Goal: Task Accomplishment & Management: Use online tool/utility

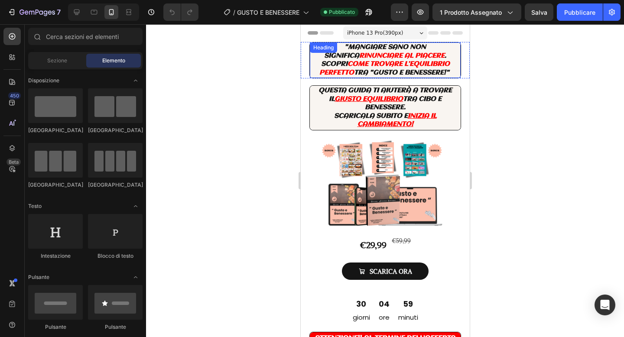
click at [358, 65] on icon "come trovare l’equilibrio perfetto" at bounding box center [384, 69] width 130 height 16
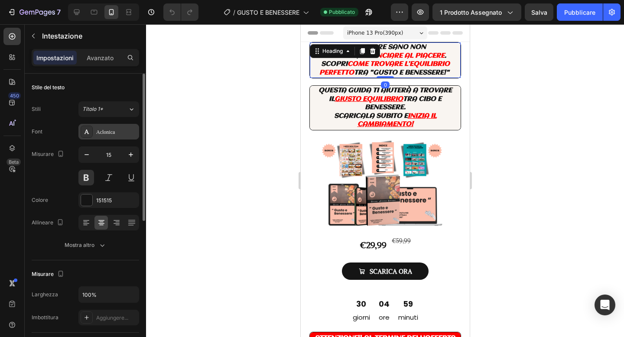
click at [108, 135] on div "Aclonica" at bounding box center [116, 132] width 41 height 8
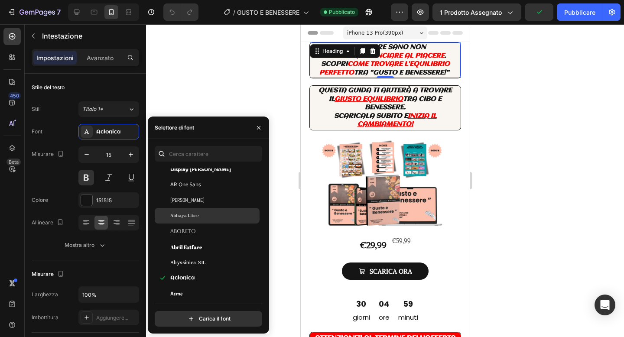
scroll to position [91, 0]
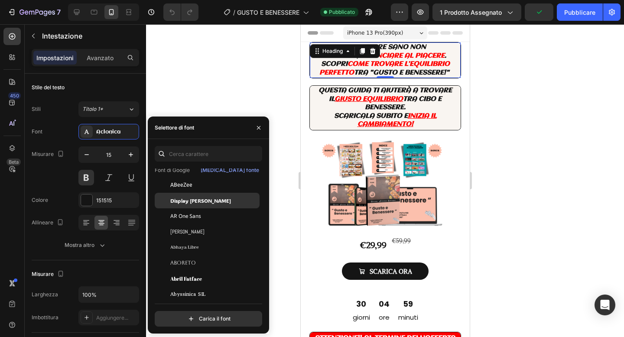
click at [192, 199] on font "Display [PERSON_NAME]" at bounding box center [200, 200] width 61 height 7
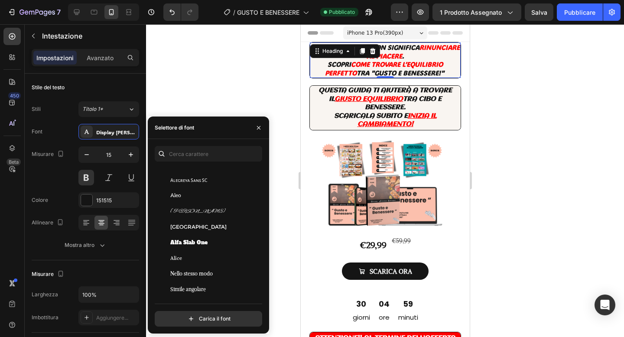
scroll to position [639, 0]
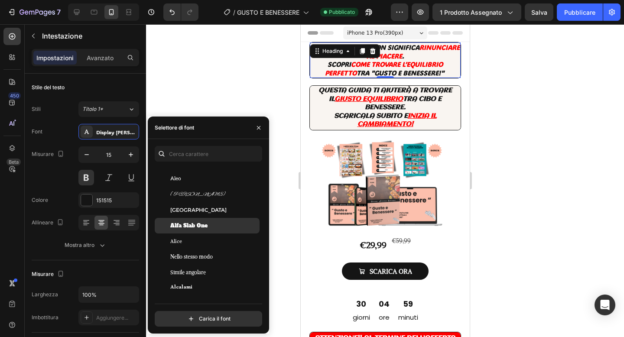
click at [206, 224] on font "Alfa Slab One" at bounding box center [188, 225] width 37 height 7
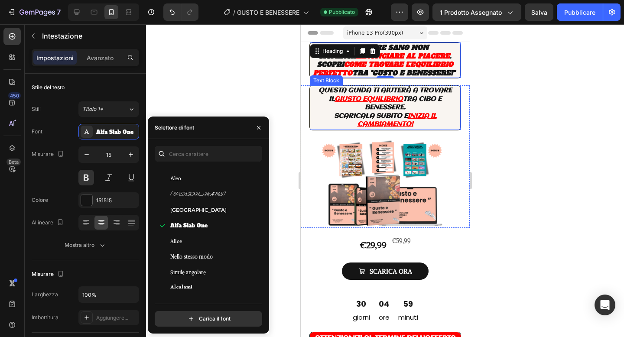
click at [418, 106] on p "Questa guida ti aiuterà a trovare il giusto equilibrio tra cibo e benessere." at bounding box center [384, 100] width 149 height 26
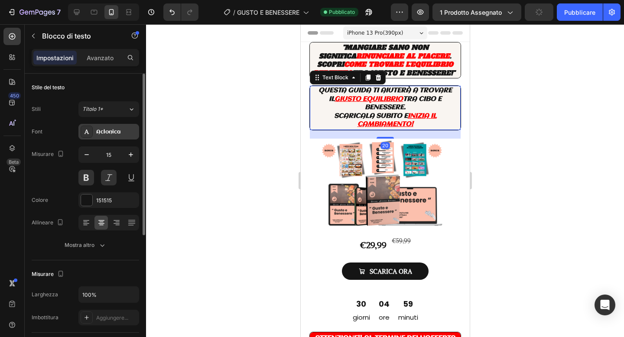
click at [90, 133] on icon at bounding box center [86, 131] width 7 height 7
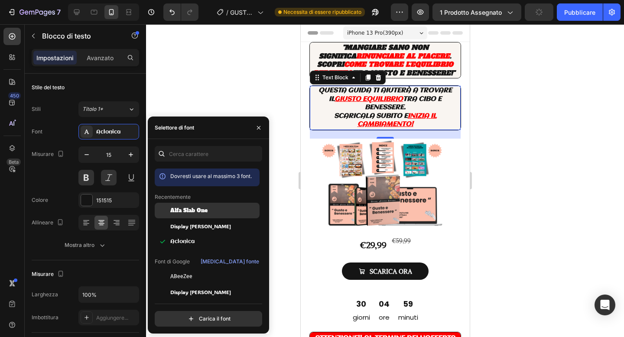
click at [198, 207] on font "Alfa Slab One" at bounding box center [188, 210] width 37 height 7
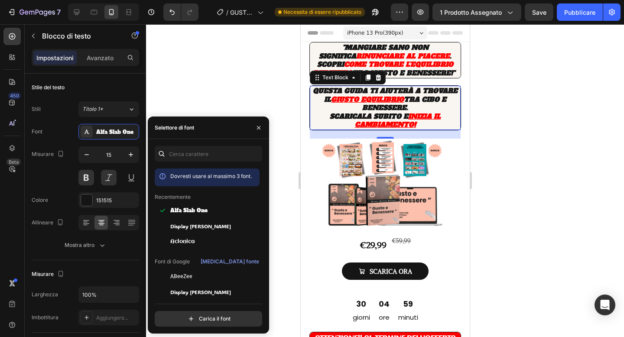
click at [540, 104] on div at bounding box center [385, 180] width 478 height 313
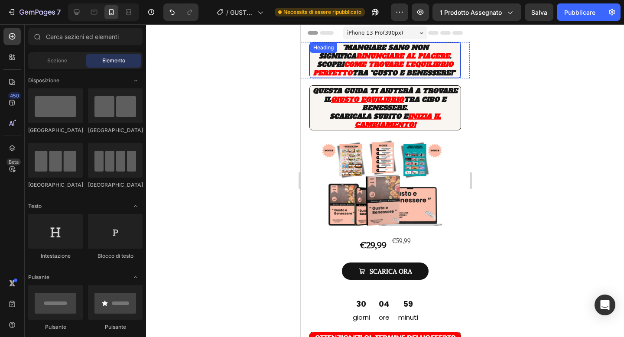
click at [382, 71] on icon "tra "gusto e benessere!"" at bounding box center [403, 72] width 103 height 9
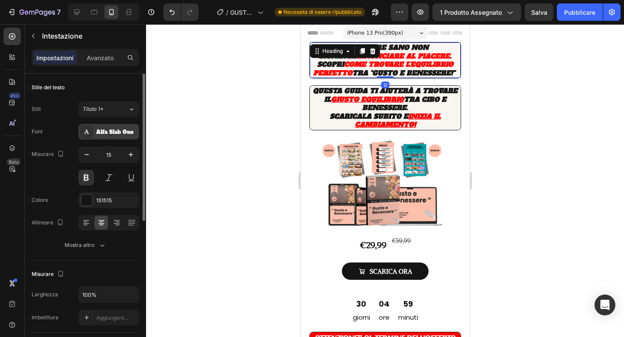
click at [110, 127] on div "Alfa Slab One" at bounding box center [108, 132] width 61 height 16
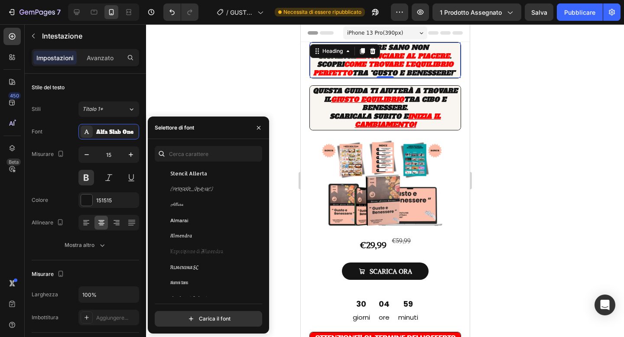
scroll to position [825, 0]
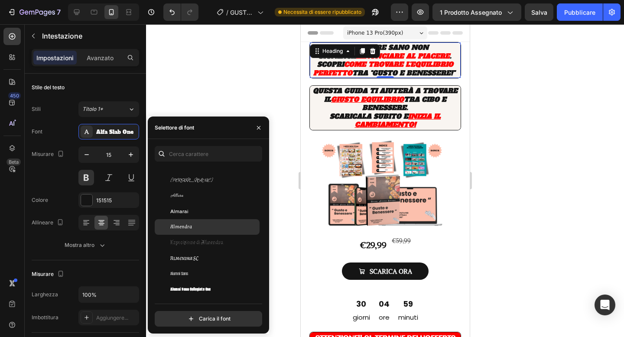
click at [221, 232] on div "Almendra" at bounding box center [207, 227] width 105 height 16
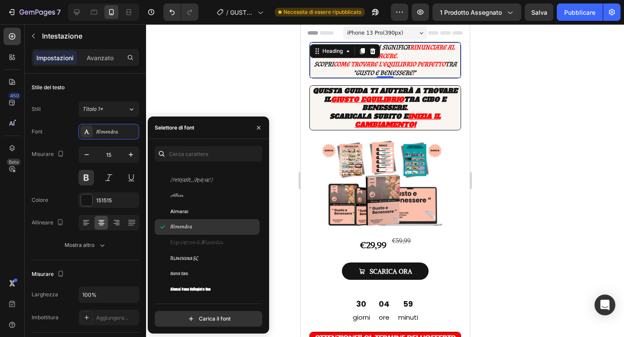
scroll to position [848, 0]
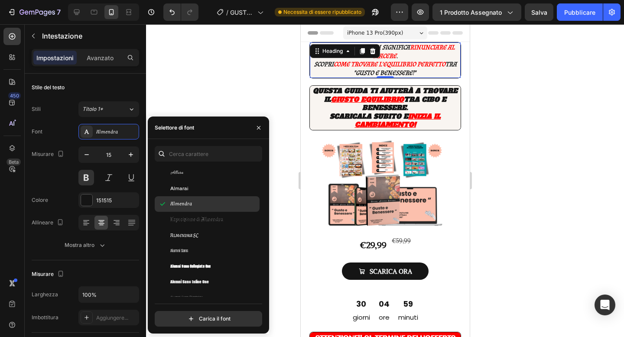
click at [221, 232] on div "Almendra SC" at bounding box center [213, 235] width 87 height 8
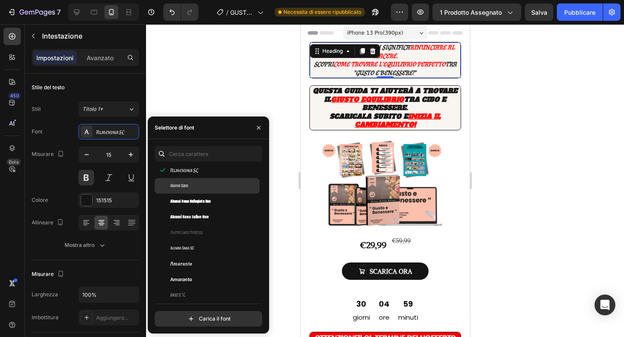
scroll to position [914, 0]
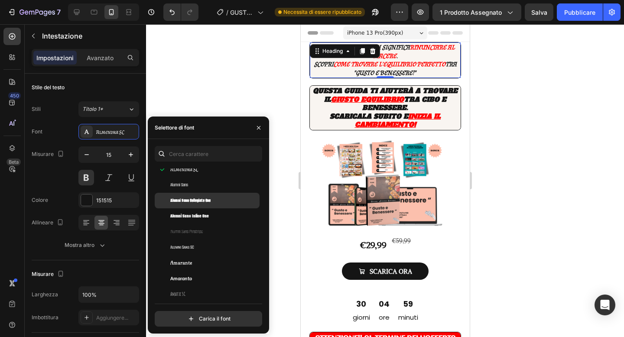
click at [208, 198] on font "Alumni Sans Collegiate One" at bounding box center [190, 200] width 40 height 6
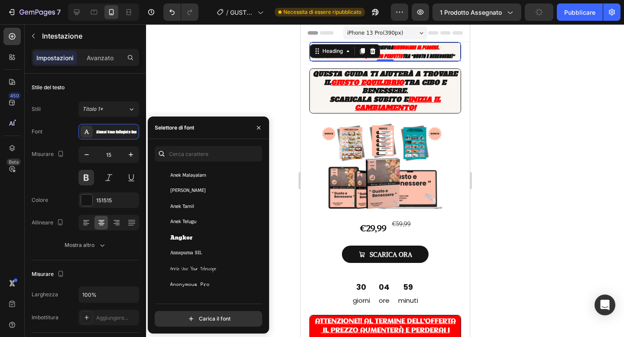
scroll to position [1298, 0]
click at [188, 231] on div "Angkor" at bounding box center [207, 237] width 105 height 16
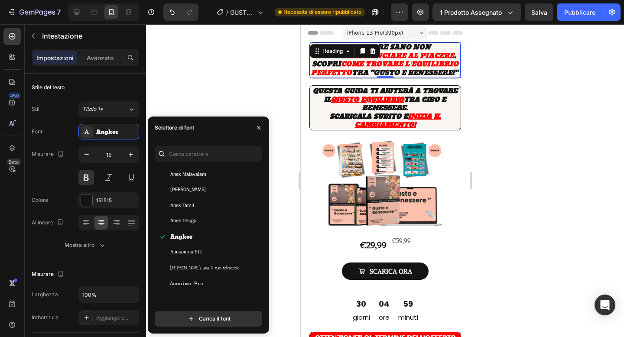
click at [219, 124] on div "Selettore di font" at bounding box center [208, 128] width 121 height 23
click at [227, 106] on div at bounding box center [385, 180] width 478 height 313
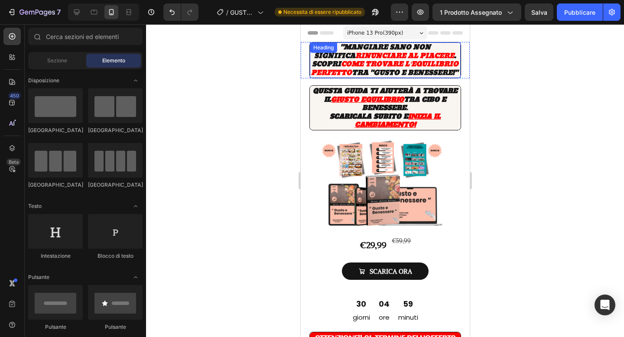
click at [352, 58] on icon "come trovare l’equilibrio perfetto" at bounding box center [385, 68] width 148 height 20
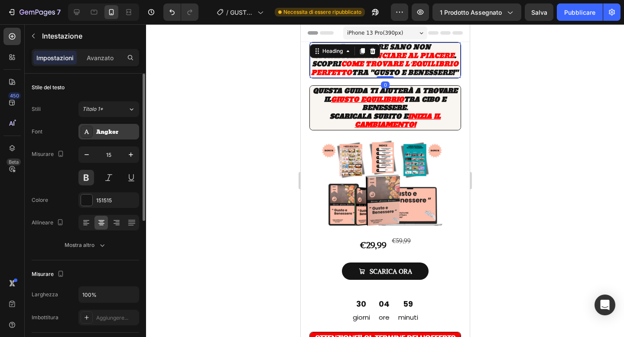
click at [122, 128] on div "Angkor" at bounding box center [116, 132] width 41 height 8
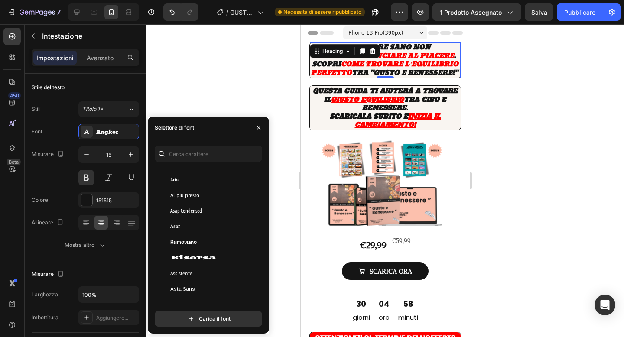
scroll to position [1867, 0]
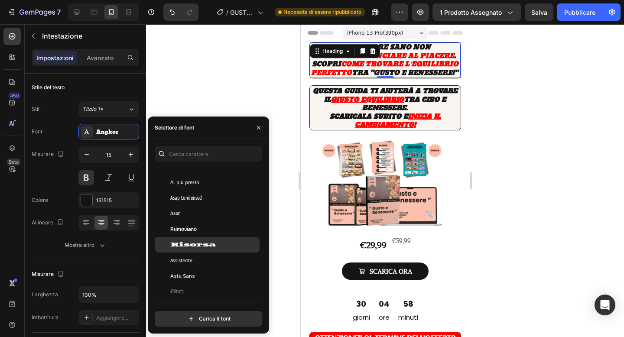
click at [206, 241] on span "Risorsa" at bounding box center [192, 245] width 45 height 8
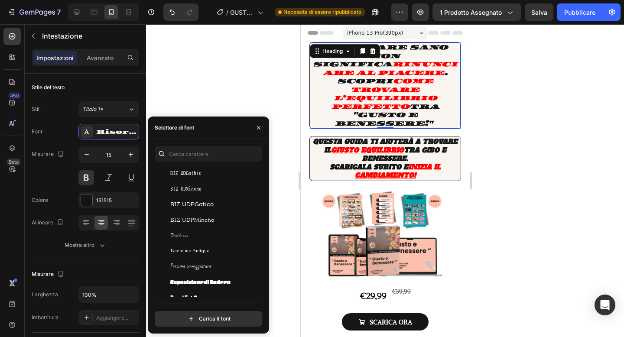
scroll to position [2315, 0]
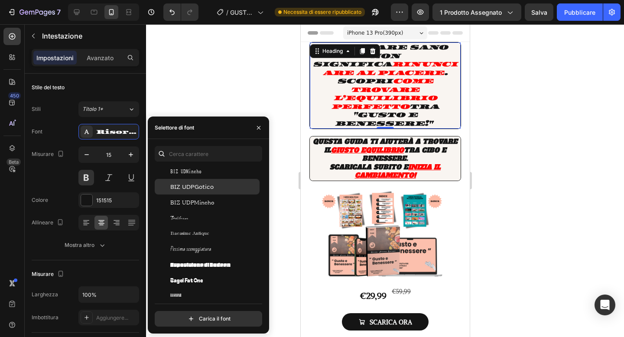
click at [210, 190] on span "BIZ UDPGotico" at bounding box center [191, 187] width 43 height 8
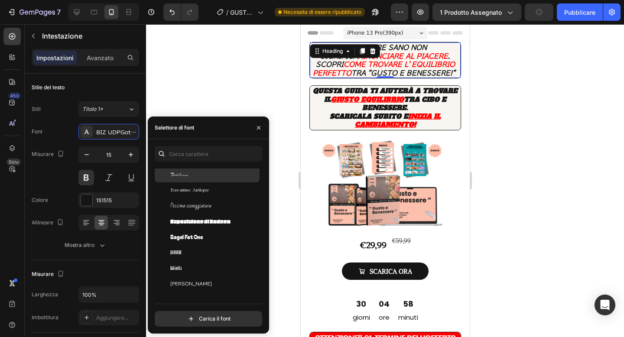
scroll to position [2369, 0]
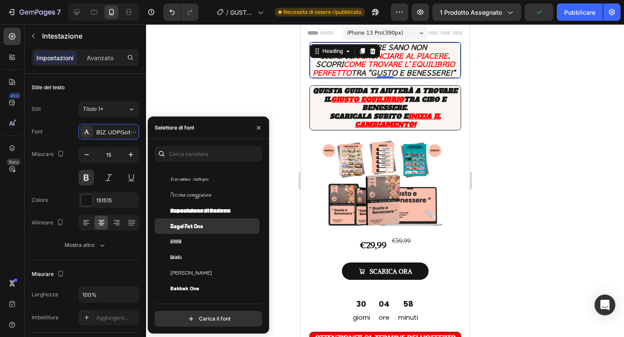
click at [204, 220] on div "Bagel Fat One" at bounding box center [207, 226] width 105 height 16
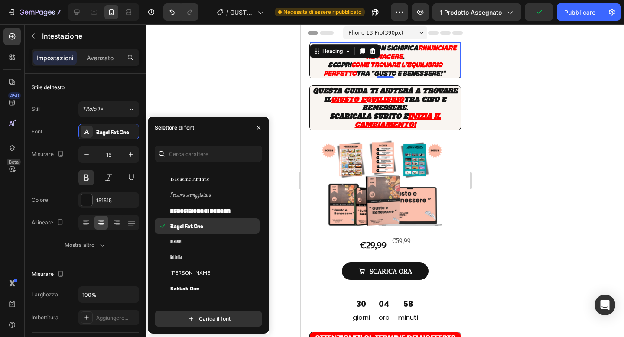
scroll to position [2453, 0]
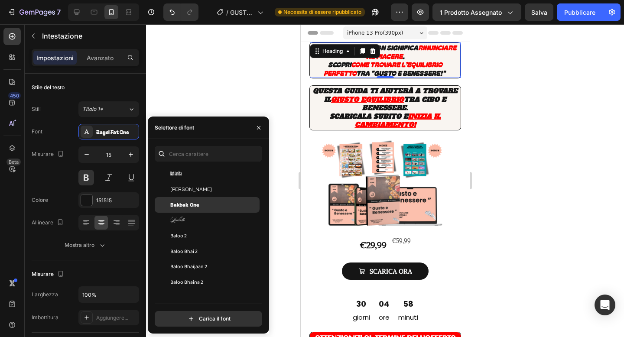
click at [205, 209] on div "Bakbak One" at bounding box center [207, 205] width 105 height 16
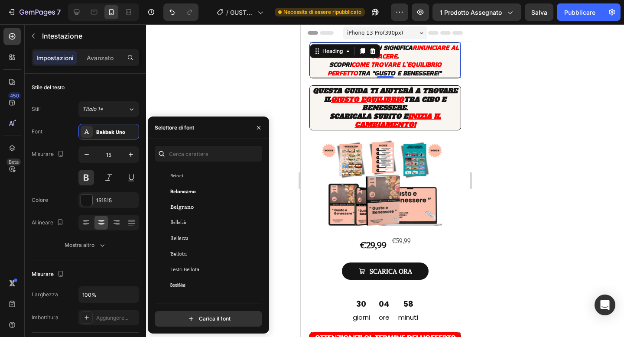
scroll to position [2935, 0]
click at [205, 209] on div "Belgrano" at bounding box center [213, 206] width 87 height 8
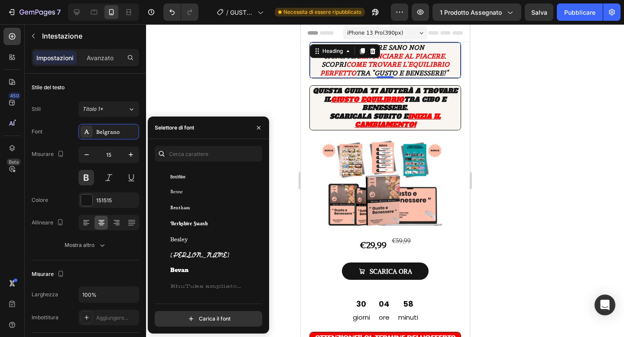
scroll to position [3076, 0]
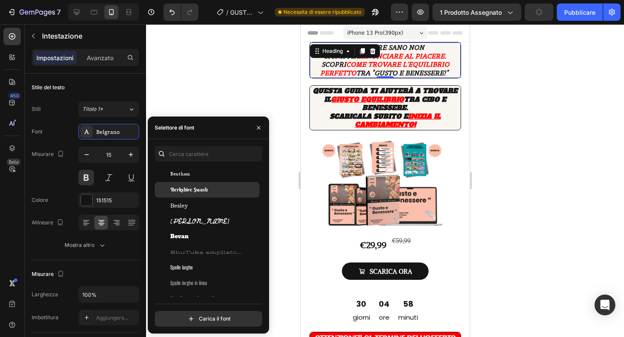
click at [206, 183] on div "Berkshire Swash" at bounding box center [207, 190] width 105 height 16
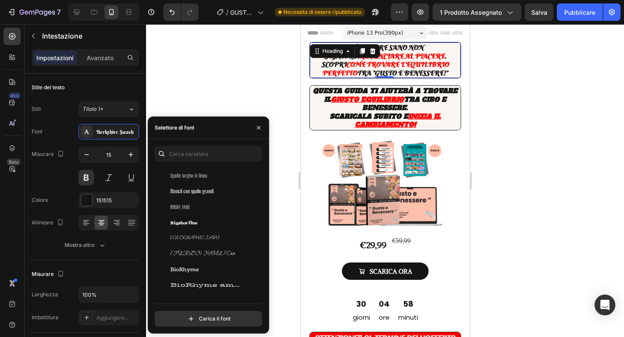
scroll to position [3184, 0]
click at [205, 218] on div "Bigshot One" at bounding box center [213, 222] width 87 height 8
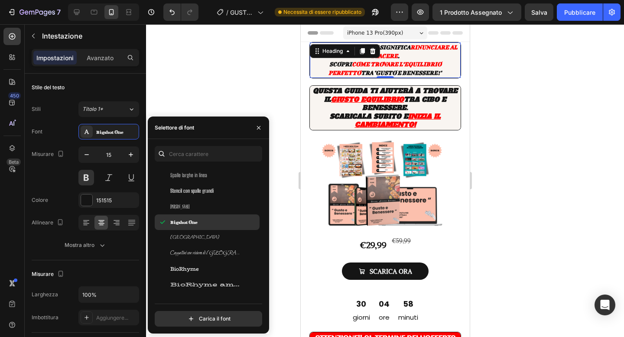
scroll to position [3252, 0]
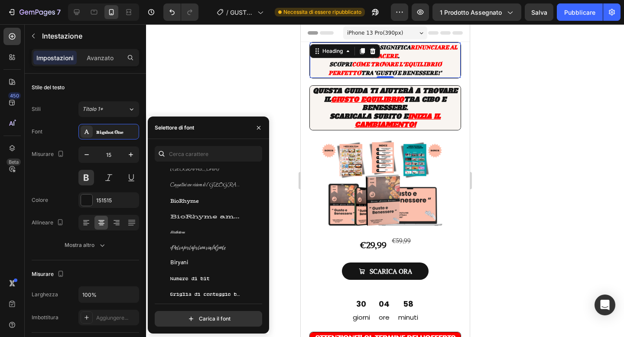
click at [205, 218] on font "BioRhyme ampliato" at bounding box center [215, 216] width 91 height 8
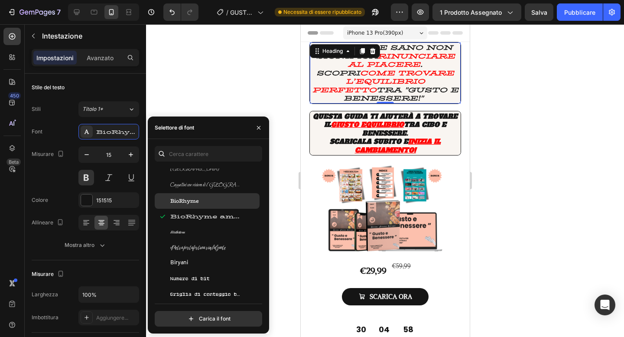
click at [207, 202] on div "BioRhyme" at bounding box center [213, 201] width 87 height 8
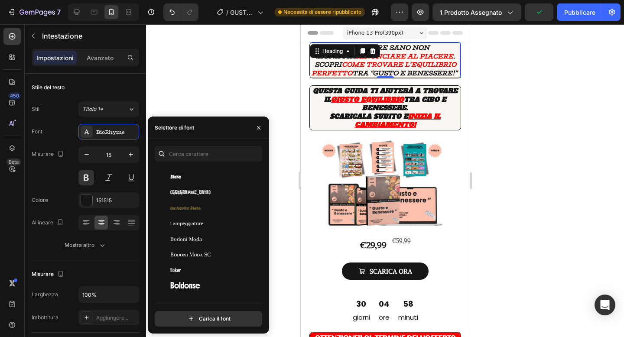
scroll to position [3570, 0]
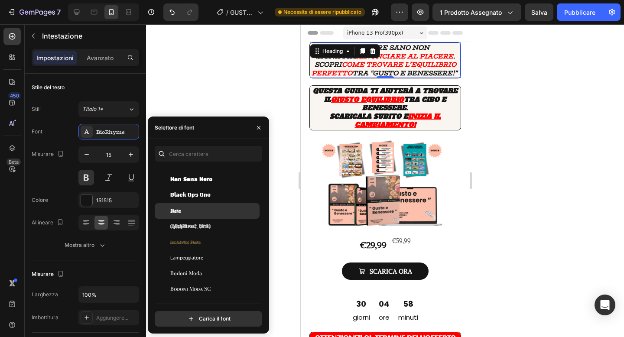
click at [214, 215] on div "Blaka" at bounding box center [207, 211] width 105 height 16
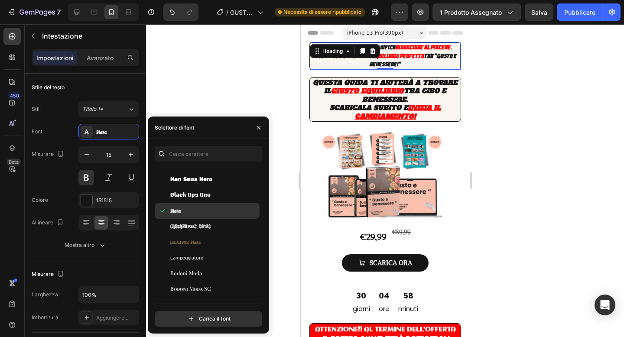
scroll to position [3644, 0]
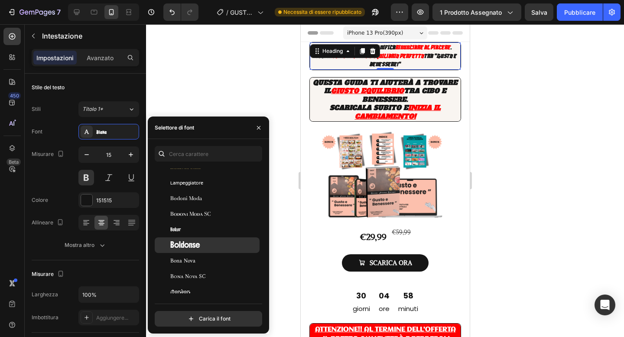
click at [197, 247] on font "Boldonse" at bounding box center [185, 245] width 30 height 10
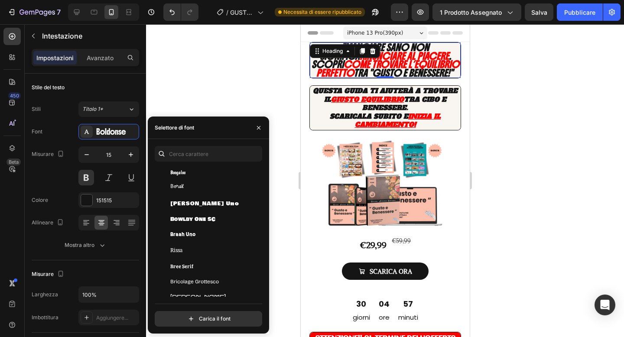
scroll to position [3797, 0]
click at [204, 212] on div "Bowlby One SC" at bounding box center [207, 218] width 105 height 16
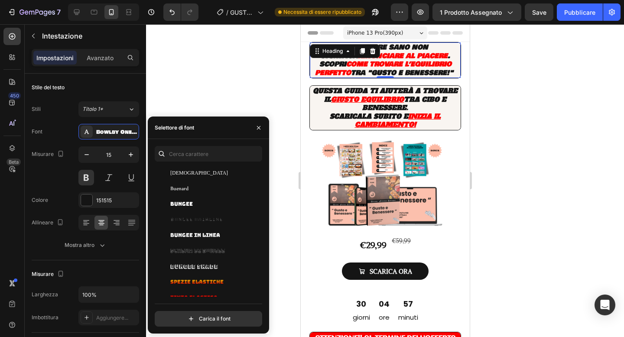
scroll to position [4008, 0]
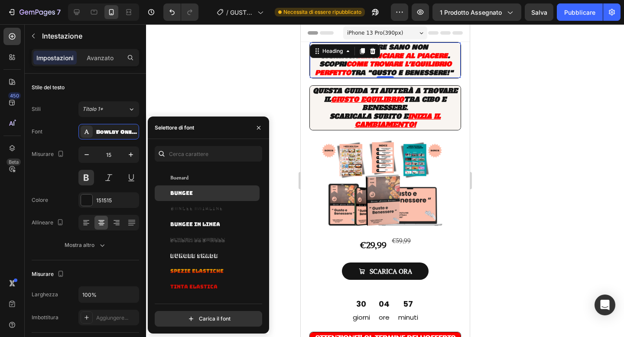
click at [196, 196] on div "Bungee" at bounding box center [213, 193] width 87 height 8
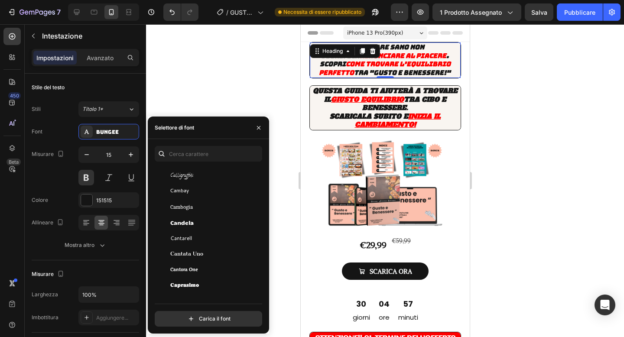
scroll to position [4355, 0]
click at [192, 214] on div "Candela" at bounding box center [207, 221] width 105 height 16
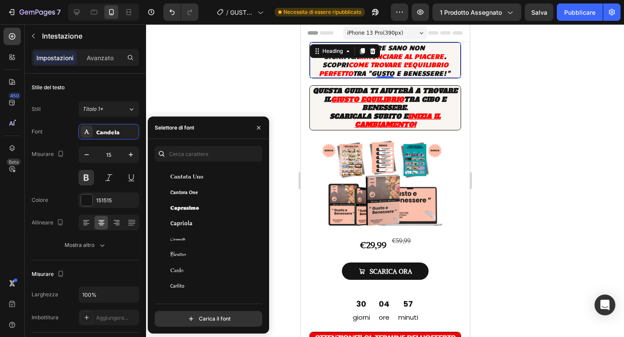
scroll to position [4458, 0]
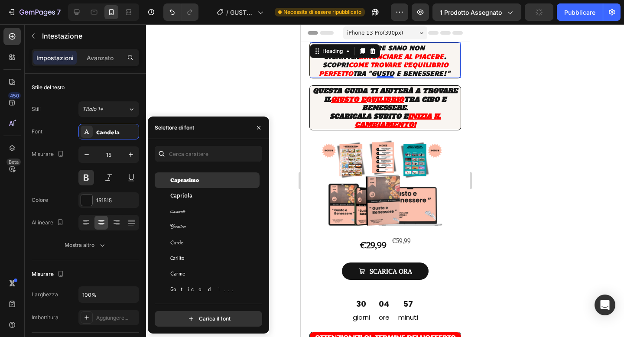
click at [194, 181] on font "Caprasimo" at bounding box center [184, 180] width 29 height 6
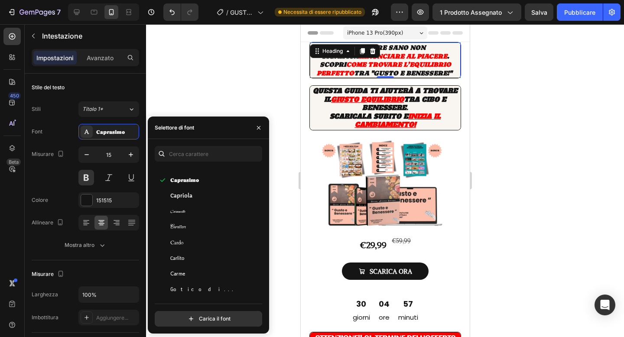
click at [249, 71] on div at bounding box center [385, 180] width 478 height 313
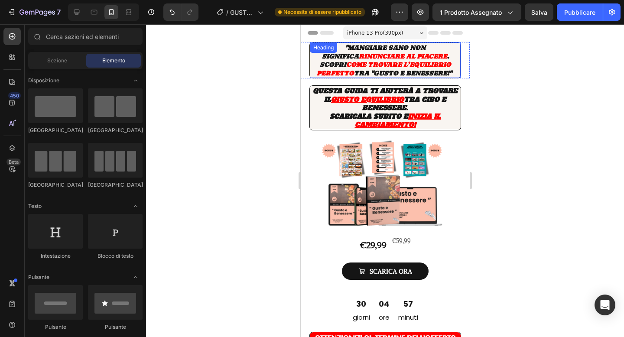
click at [344, 55] on div ""Mangiare sano non significa rinunciare al piacere . Scopri come trovare l’equi…" at bounding box center [385, 60] width 152 height 36
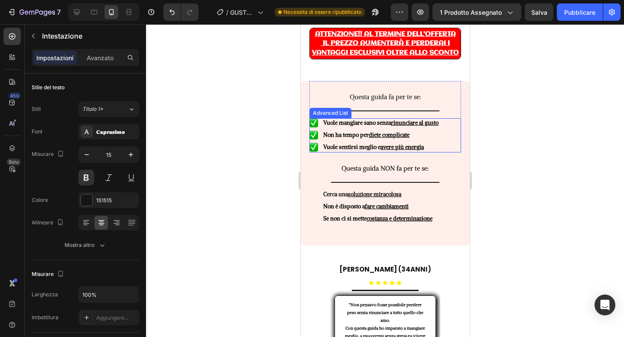
scroll to position [0, 0]
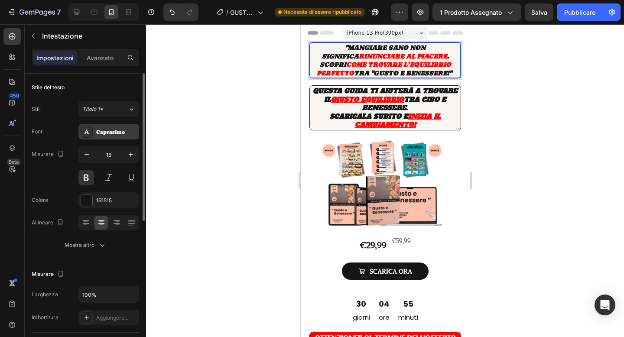
click at [110, 135] on div "Caprasimo" at bounding box center [116, 132] width 41 height 8
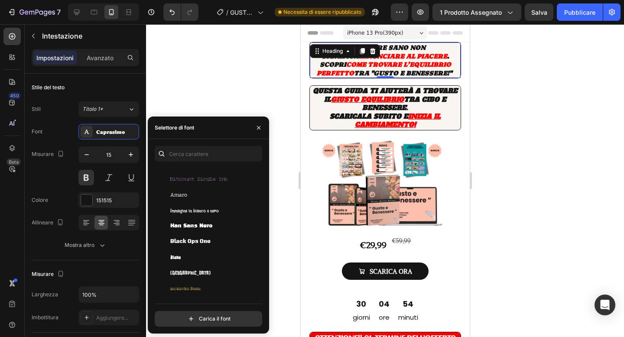
scroll to position [3572, 0]
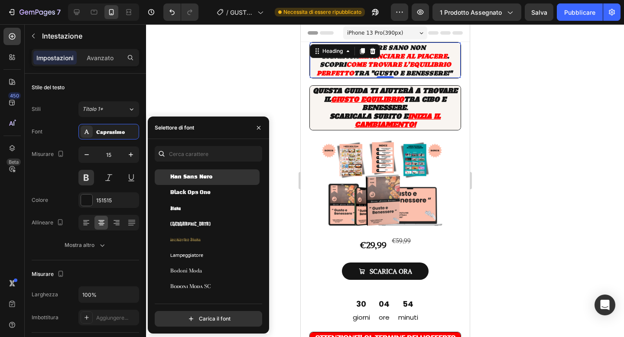
click at [220, 173] on div "Han Sans Nero" at bounding box center [207, 177] width 105 height 16
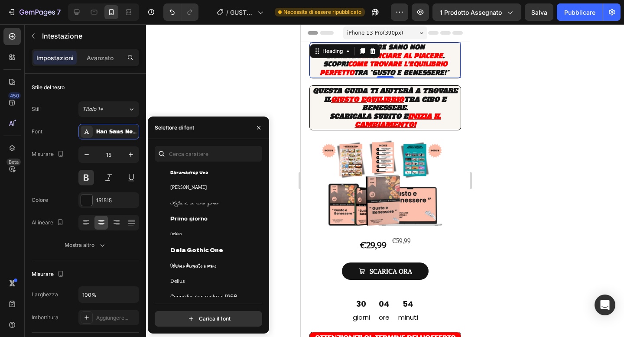
scroll to position [6182, 0]
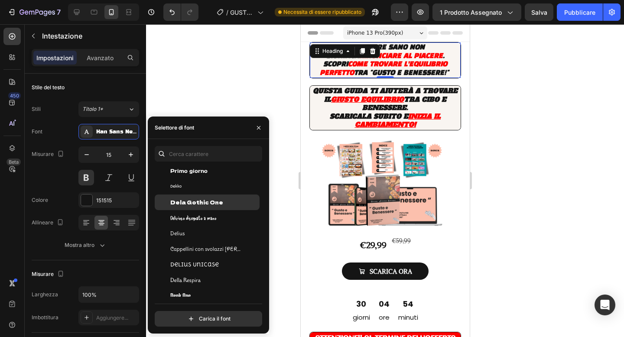
click at [207, 204] on font "Dela Gothic One" at bounding box center [196, 201] width 53 height 7
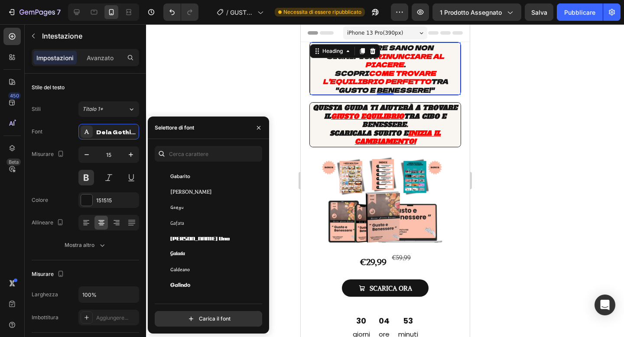
scroll to position [8361, 0]
click at [207, 204] on div "Gajraj Uno" at bounding box center [213, 207] width 87 height 8
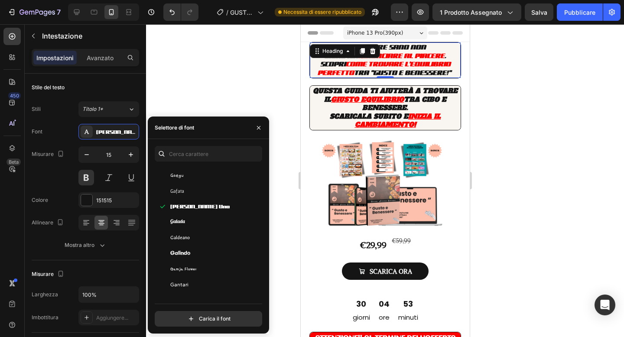
scroll to position [8403, 0]
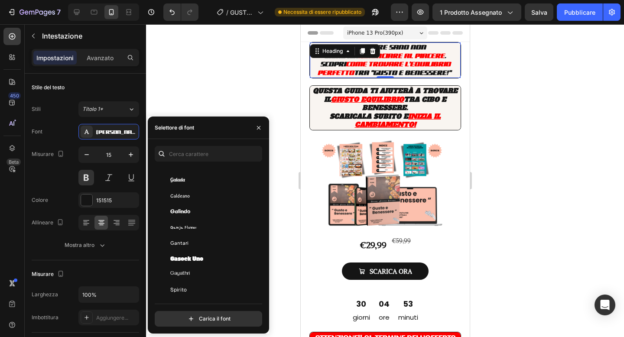
click at [207, 204] on div "Galindo" at bounding box center [207, 212] width 105 height 16
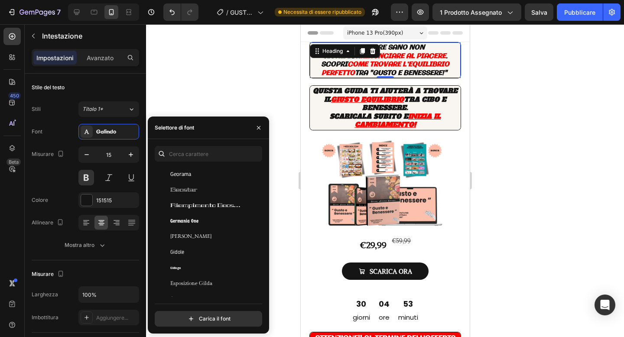
scroll to position [8660, 0]
click at [204, 188] on div "Geostar" at bounding box center [213, 188] width 87 height 8
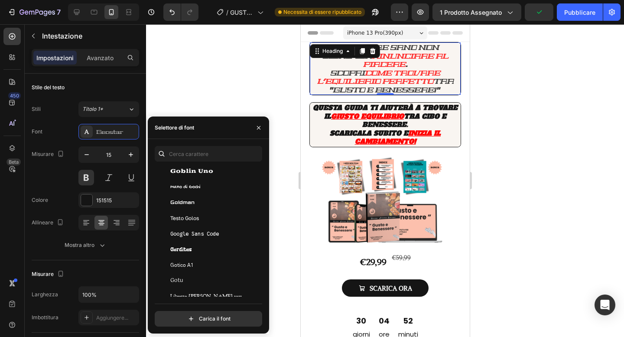
scroll to position [8919, 0]
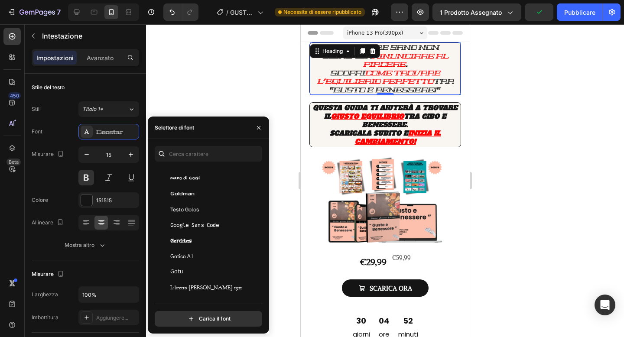
click at [204, 188] on div "Goldman" at bounding box center [207, 194] width 105 height 16
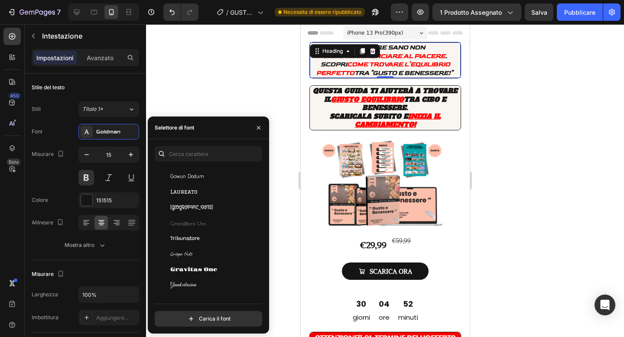
scroll to position [9113, 0]
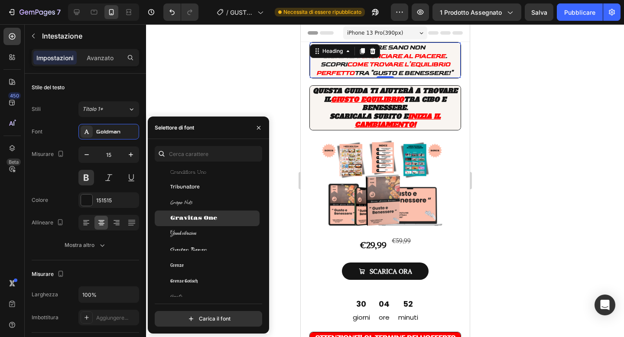
click at [203, 213] on div "Gravitas One" at bounding box center [207, 219] width 105 height 16
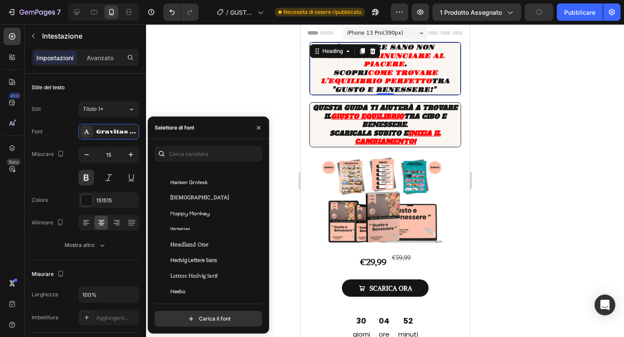
scroll to position [9531, 0]
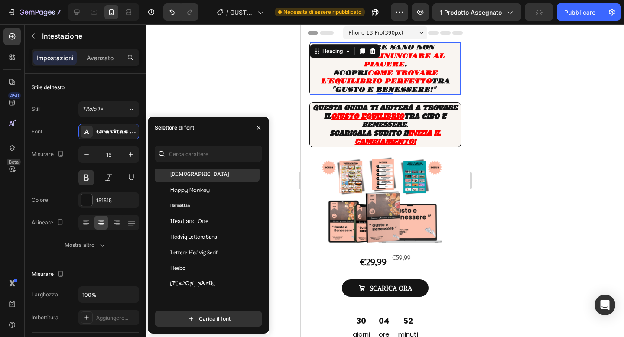
click at [213, 168] on div "Hanuman" at bounding box center [207, 175] width 105 height 16
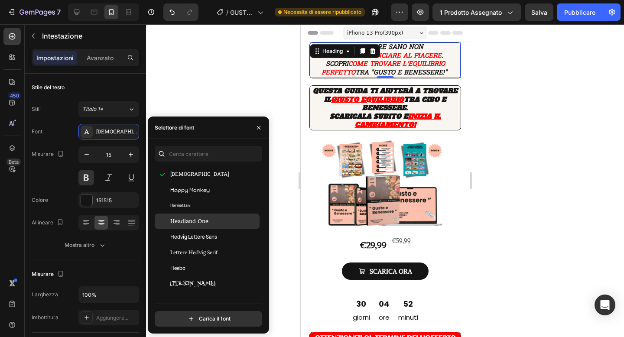
click at [205, 216] on div "Headland One" at bounding box center [207, 222] width 105 height 16
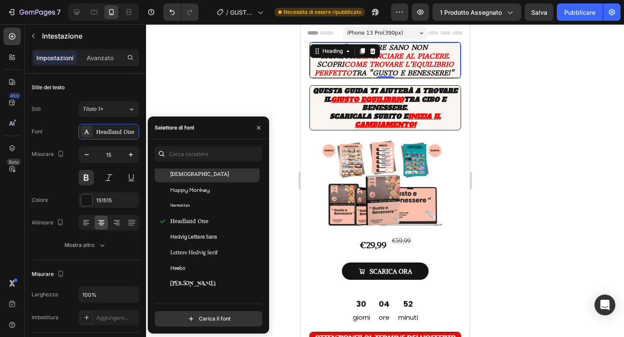
click at [213, 176] on div "Hanuman" at bounding box center [213, 175] width 87 height 8
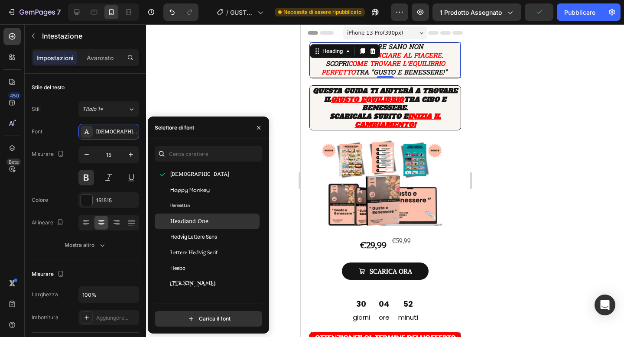
click at [197, 219] on font "Headland One" at bounding box center [189, 221] width 38 height 6
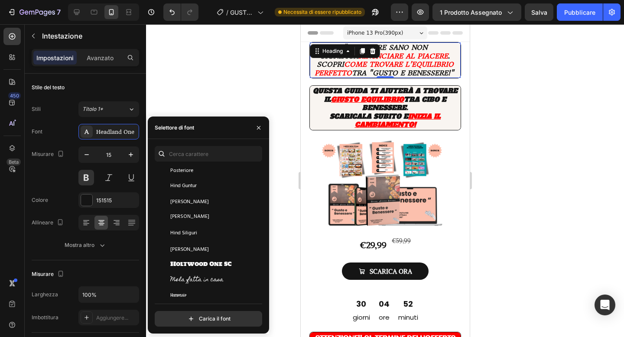
scroll to position [9764, 0]
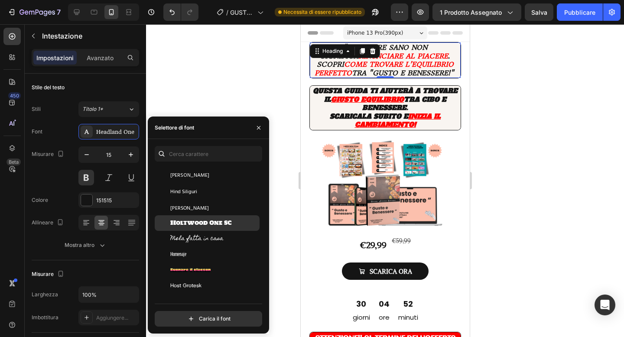
click at [197, 219] on font "Holtwood One SC" at bounding box center [201, 223] width 62 height 8
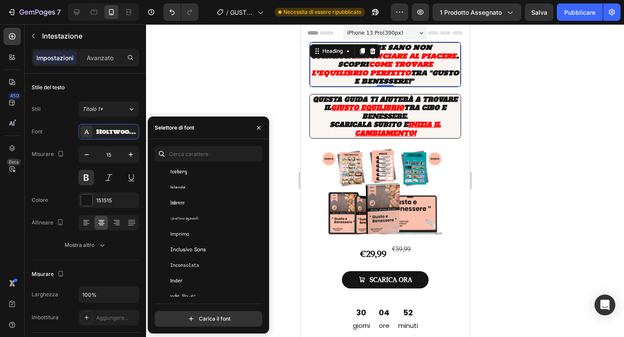
scroll to position [10315, 0]
click at [200, 169] on div "Iceberg" at bounding box center [213, 171] width 87 height 8
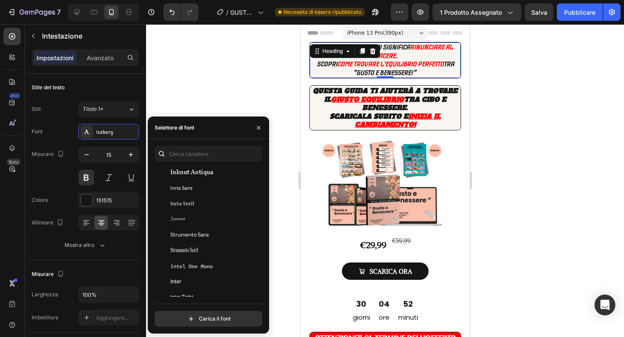
scroll to position [10487, 0]
click at [204, 168] on font "Inknut Antiqua" at bounding box center [191, 169] width 43 height 13
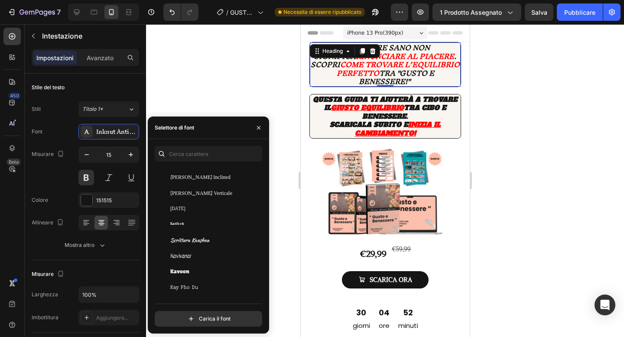
scroll to position [11620, 0]
click at [200, 240] on div "Kavoon" at bounding box center [213, 238] width 87 height 8
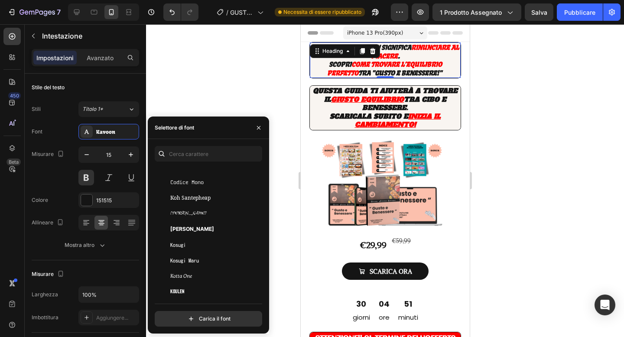
scroll to position [11971, 0]
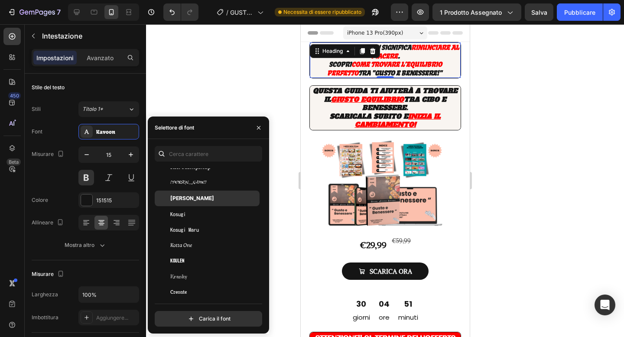
click at [206, 198] on font "Konkhmer Sleokchher" at bounding box center [192, 199] width 44 height 10
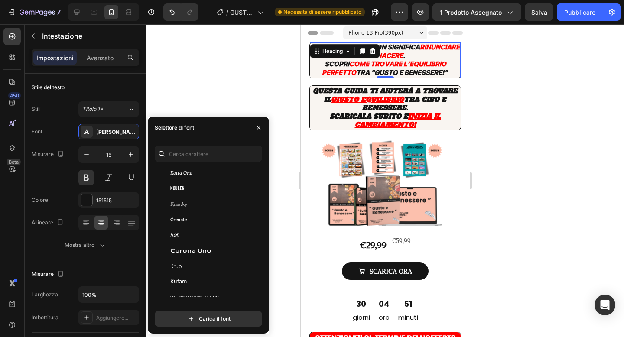
scroll to position [12077, 0]
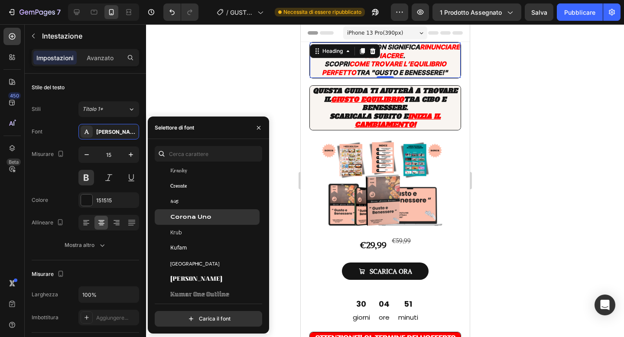
click at [202, 210] on div "Corona Uno" at bounding box center [207, 217] width 105 height 16
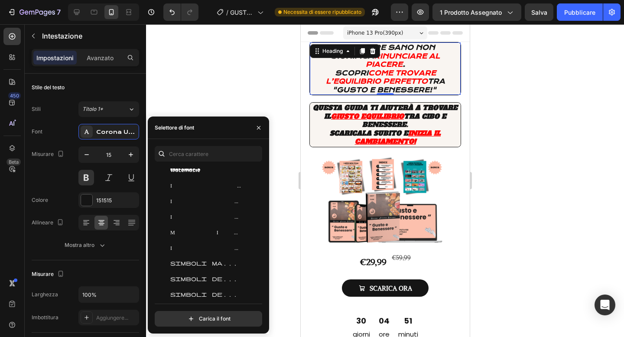
scroll to position [14176, 0]
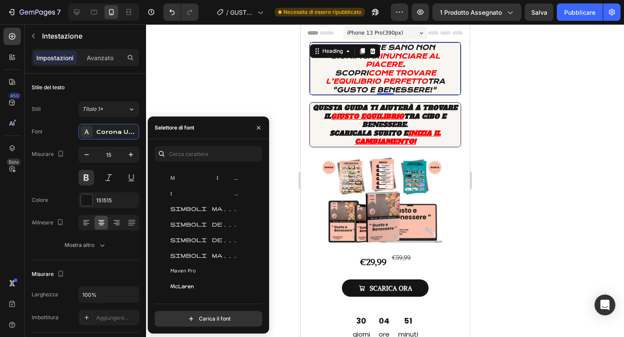
click at [195, 205] on span "Simboli materiali" at bounding box center [206, 208] width 72 height 8
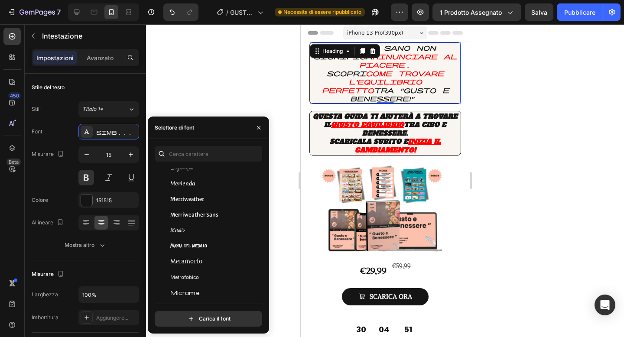
scroll to position [14448, 0]
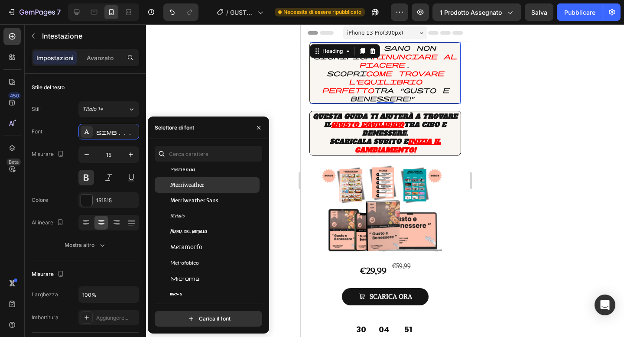
click at [197, 191] on div "Merriweather" at bounding box center [207, 185] width 105 height 16
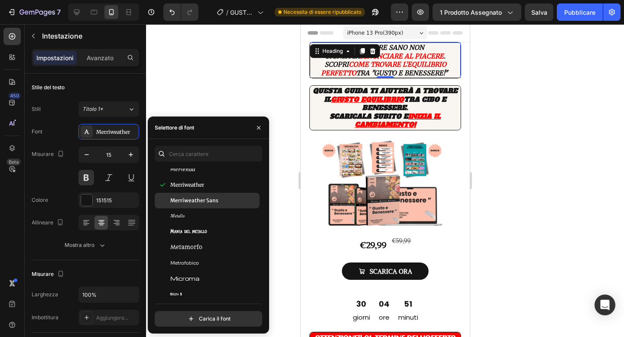
click at [196, 196] on div "Merriweather Sans" at bounding box center [207, 201] width 105 height 16
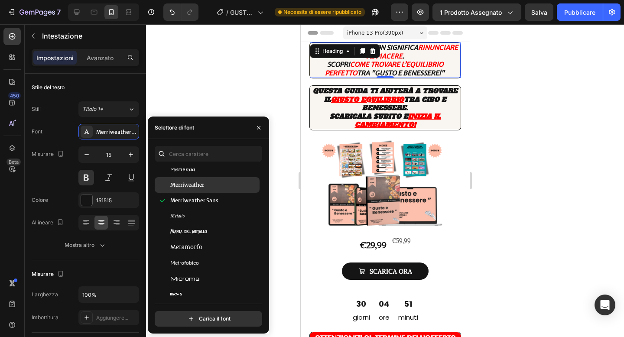
click at [197, 190] on div "Merriweather" at bounding box center [207, 185] width 105 height 16
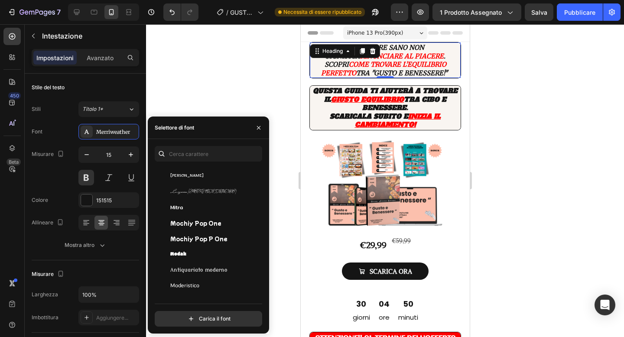
scroll to position [14733, 0]
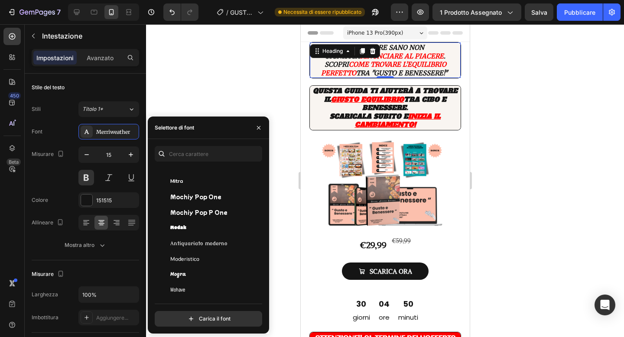
click at [198, 204] on div "Mochiy Pop One" at bounding box center [207, 197] width 105 height 16
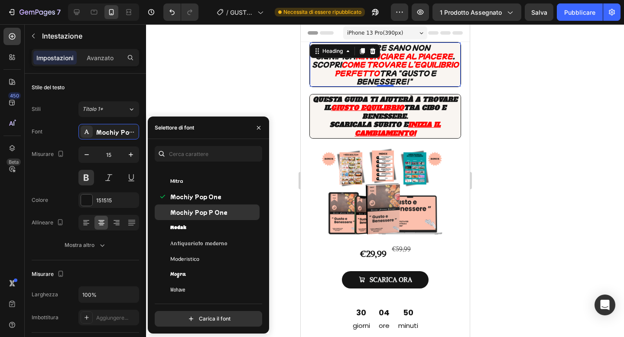
click at [198, 209] on font "Mochiy Pop P One" at bounding box center [198, 211] width 57 height 7
click at [205, 196] on font "Mochiy Pop One" at bounding box center [195, 196] width 51 height 7
click at [203, 213] on font "Mochiy Pop P One" at bounding box center [198, 211] width 57 height 7
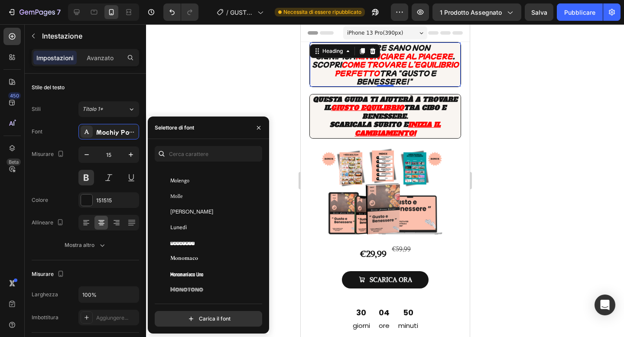
scroll to position [14949, 0]
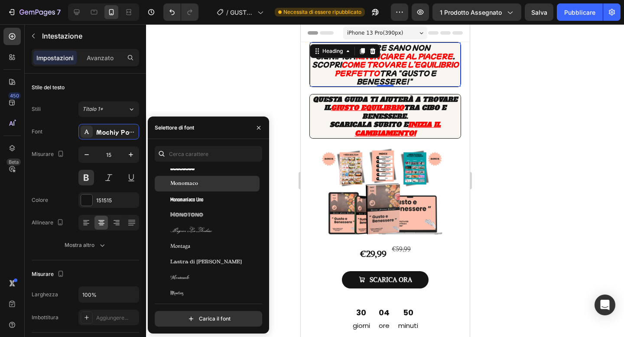
click at [220, 187] on div "Monomaco" at bounding box center [213, 184] width 87 height 8
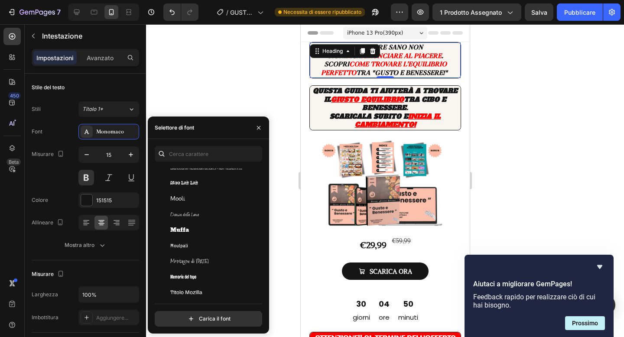
scroll to position [15125, 0]
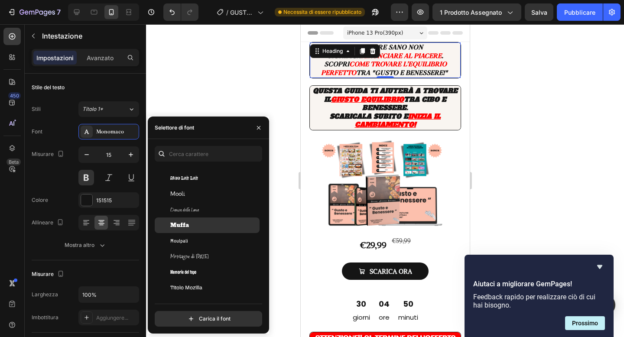
click at [205, 225] on div "Muffa" at bounding box center [213, 225] width 87 height 8
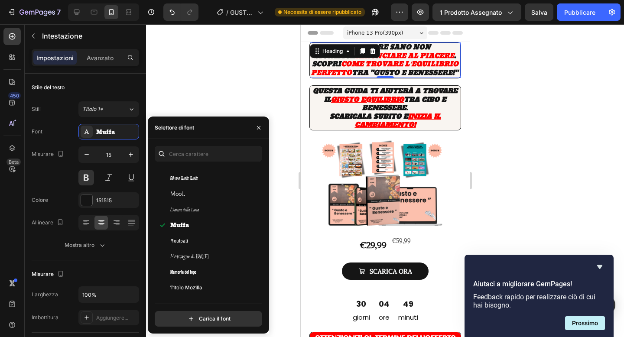
click at [280, 73] on div at bounding box center [385, 180] width 478 height 313
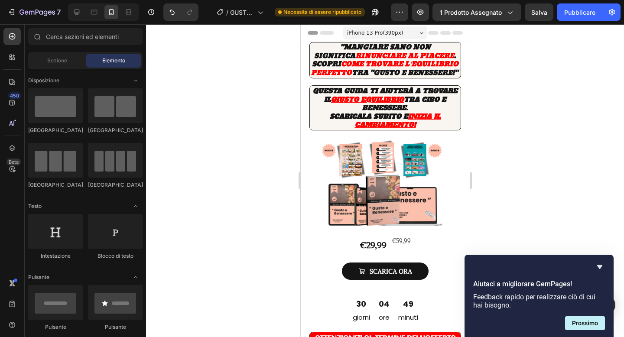
click at [371, 62] on icon "come trovare l’equilibrio perfetto" at bounding box center [385, 68] width 148 height 20
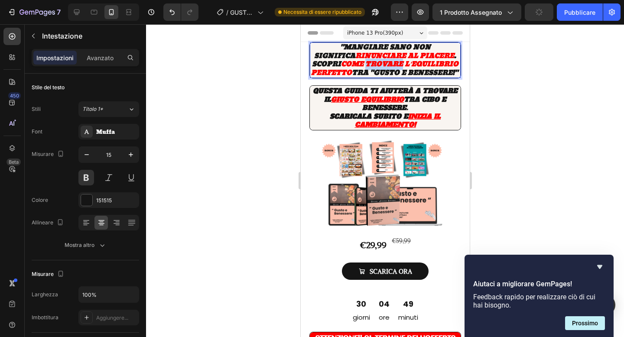
click at [371, 62] on icon "come trovare l’equilibrio perfetto" at bounding box center [385, 68] width 148 height 20
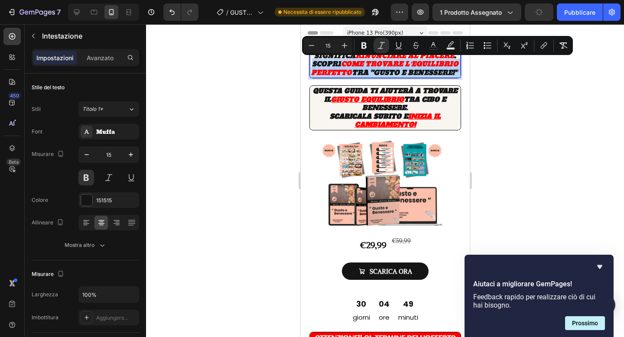
click at [413, 73] on icon "tra "gusto e benessere!"" at bounding box center [404, 73] width 106 height 12
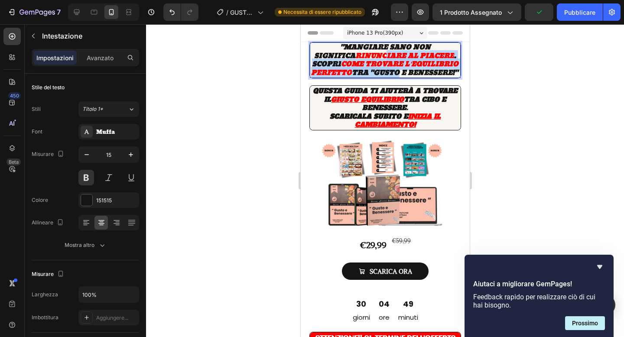
drag, startPoint x: 421, startPoint y: 78, endPoint x: 363, endPoint y: 55, distance: 63.0
click at [363, 55] on p ""Mangiare sano non significa rinunciare al piacere . Scopri come trovare l’equi…" at bounding box center [384, 60] width 149 height 34
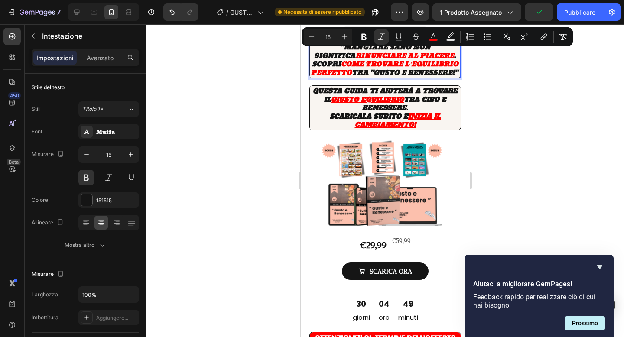
click at [410, 77] on p ""Mangiare sano non significa rinunciare al piacere . Scopri come trovare l’equi…" at bounding box center [384, 60] width 149 height 34
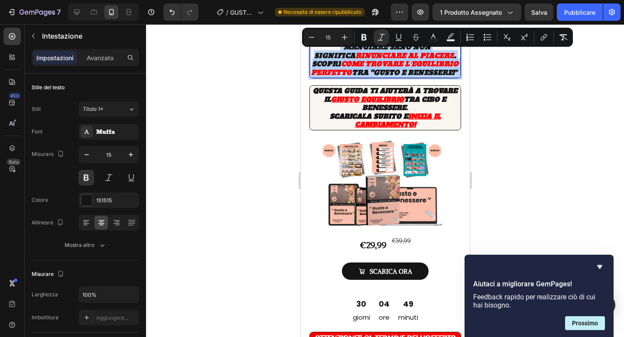
drag, startPoint x: 410, startPoint y: 79, endPoint x: 325, endPoint y: 39, distance: 94.4
click at [363, 33] on icon "Editor contextual toolbar" at bounding box center [364, 37] width 9 height 9
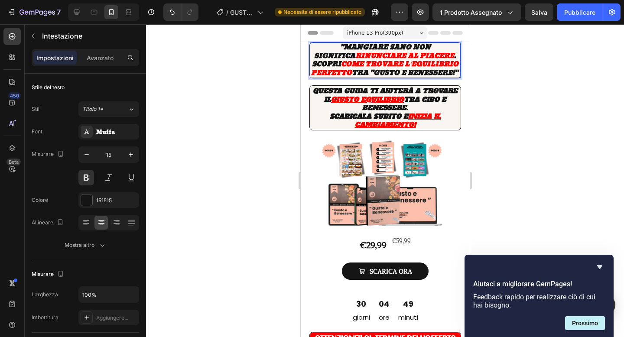
click at [413, 77] on strong "tra "gusto e benessere!"" at bounding box center [404, 73] width 106 height 12
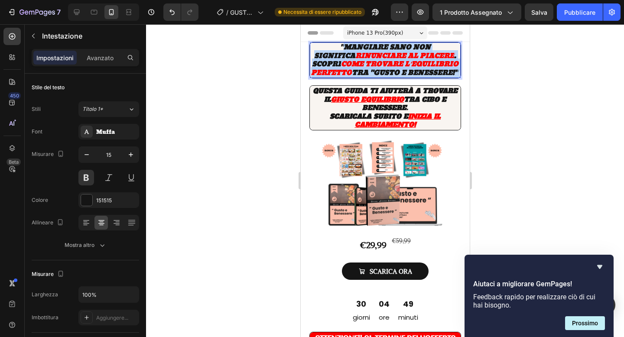
drag, startPoint x: 414, startPoint y: 79, endPoint x: 324, endPoint y: 48, distance: 95.3
click at [324, 48] on p ""Mangiare sano non significa rinunciare al piacere . Scopri come trovare l’equi…" at bounding box center [384, 60] width 149 height 34
click at [359, 55] on strong "rinunciare al piacere" at bounding box center [404, 56] width 99 height 12
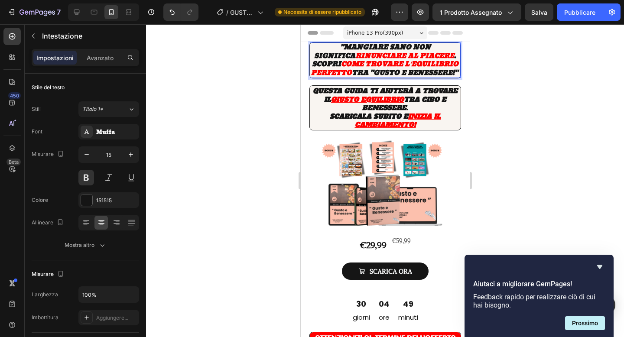
click at [407, 79] on strong "tra "gusto e benessere!"" at bounding box center [404, 73] width 106 height 12
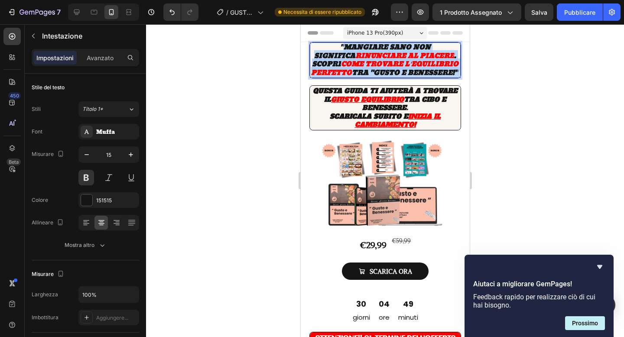
drag, startPoint x: 413, startPoint y: 84, endPoint x: 321, endPoint y: 42, distance: 100.6
click at [321, 43] on p ""Mangiare sano non significa rinunciare al piacere . Scopri come trovare l’equi…" at bounding box center [384, 60] width 149 height 34
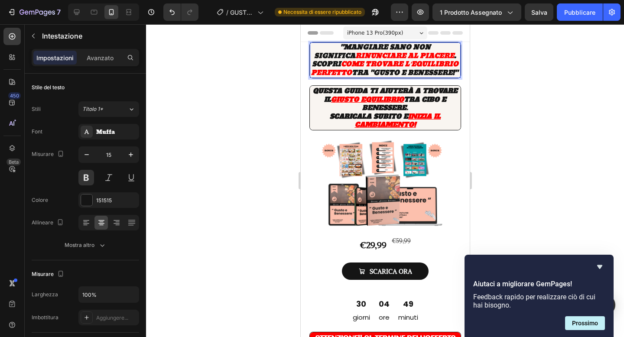
click at [317, 44] on p ""Mangiare sano non significa rinunciare al piacere . Scopri come trovare l’equi…" at bounding box center [384, 60] width 149 height 34
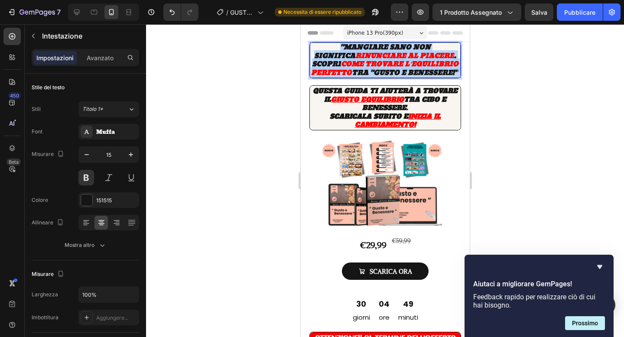
drag, startPoint x: 317, startPoint y: 44, endPoint x: 408, endPoint y: 79, distance: 97.7
click at [408, 77] on p ""Mangiare sano non significa rinunciare al piacere . Scopri come trovare l’equi…" at bounding box center [384, 60] width 149 height 34
click at [457, 79] on strong "Rich Text Editor. Editing area: main" at bounding box center [458, 73] width 2 height 12
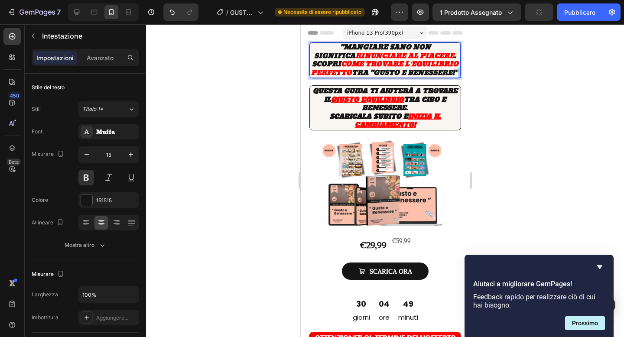
click at [457, 79] on strong "Rich Text Editor. Editing area: main" at bounding box center [458, 73] width 2 height 12
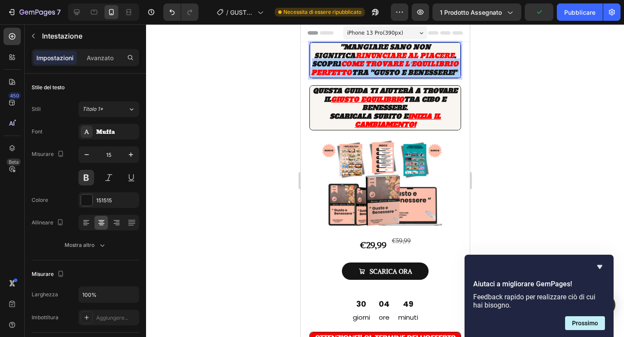
click at [287, 68] on div at bounding box center [385, 180] width 478 height 313
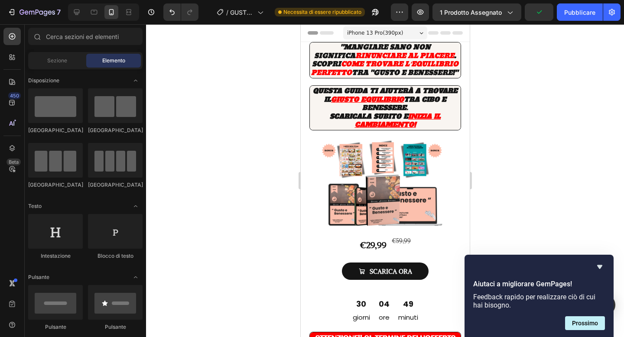
click at [348, 129] on p "Scaricala subito e inizia il cambiamento!" at bounding box center [384, 120] width 149 height 17
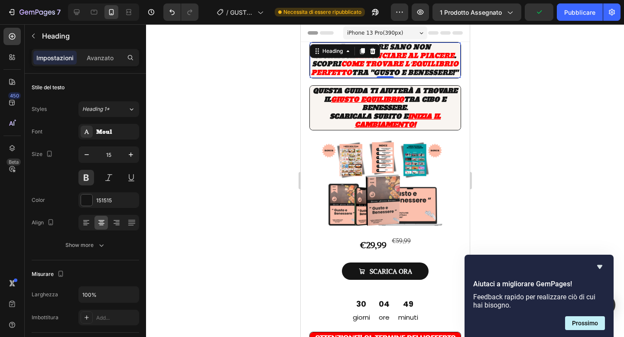
click at [389, 72] on strong "tra "gusto e benessere!"" at bounding box center [404, 73] width 106 height 12
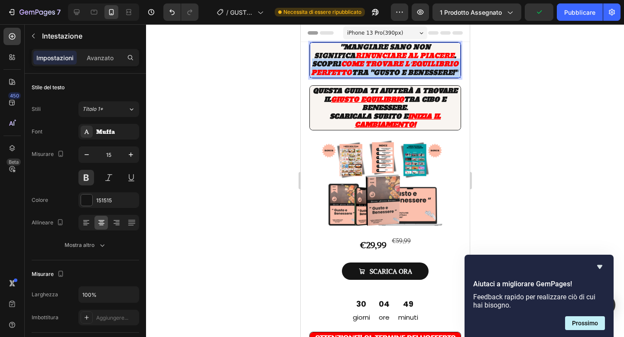
click at [389, 72] on strong "tra "gusto e benessere!"" at bounding box center [404, 73] width 106 height 12
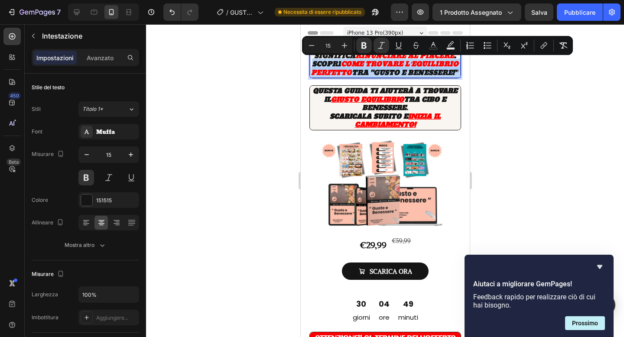
click at [457, 77] on strong "Rich Text Editor. Editing area: main" at bounding box center [458, 73] width 2 height 12
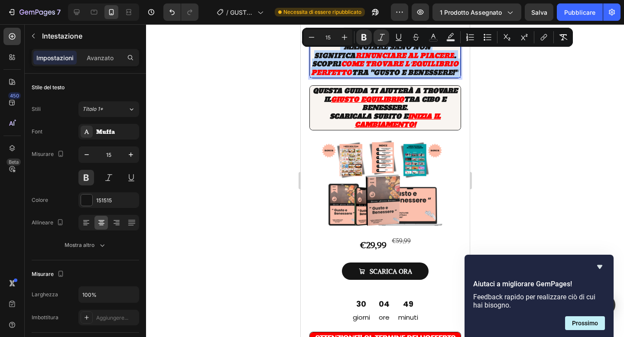
drag, startPoint x: 416, startPoint y: 81, endPoint x: 317, endPoint y: 45, distance: 105.0
click at [317, 45] on p ""Mangiare sano non significa rinunciare al piacere . Scopri come trovare l’equi…" at bounding box center [384, 60] width 149 height 34
click at [369, 40] on button "Grassetto" at bounding box center [364, 37] width 16 height 16
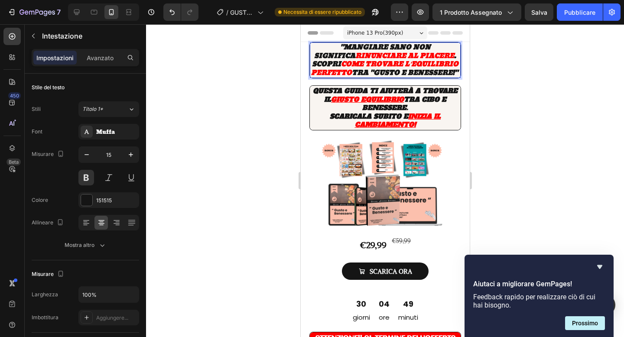
click at [368, 40] on div "iPhone 13 Pro ( 390 px) iPhone 13 Mini iPhone 13 Pro iPhone 11 Pro Max iPhone 1…" at bounding box center [385, 33] width 84 height 17
click at [369, 56] on icon "rinunciare al piacere" at bounding box center [404, 56] width 99 height 12
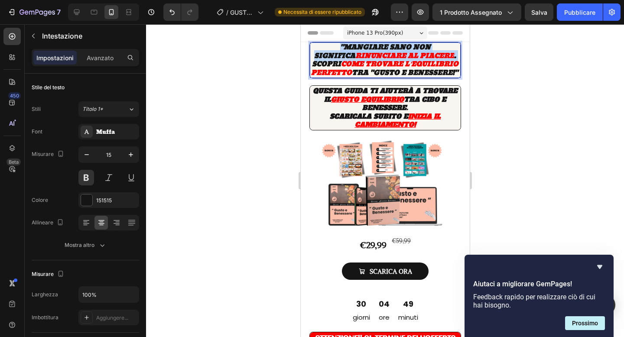
click at [369, 56] on icon "rinunciare al piacere" at bounding box center [404, 56] width 99 height 12
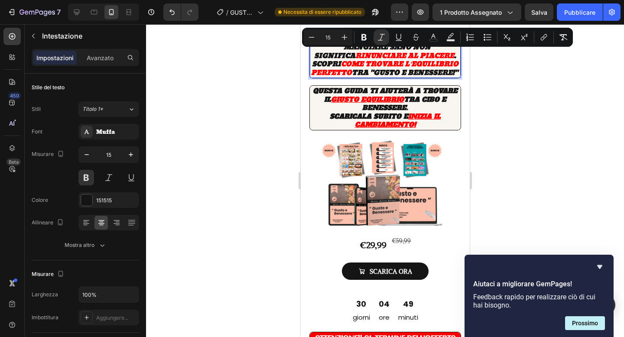
click at [411, 71] on icon "tra "gusto e benessere!"" at bounding box center [404, 73] width 106 height 12
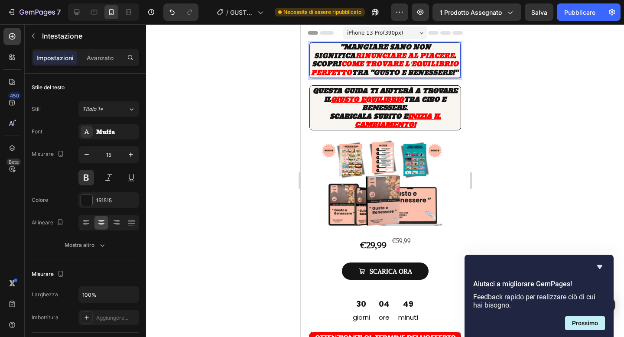
click at [408, 78] on icon "tra "gusto e benessere!"" at bounding box center [404, 73] width 106 height 12
click at [113, 139] on div "Muffa" at bounding box center [108, 132] width 61 height 16
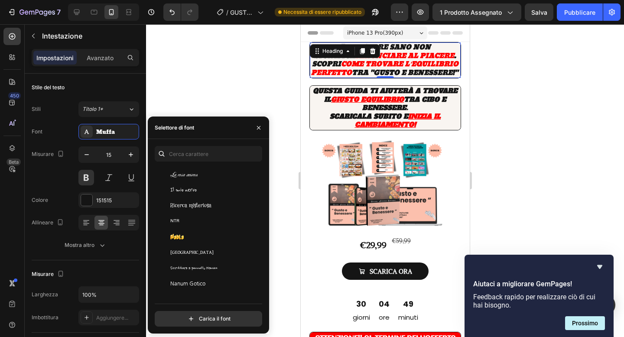
scroll to position [15508, 0]
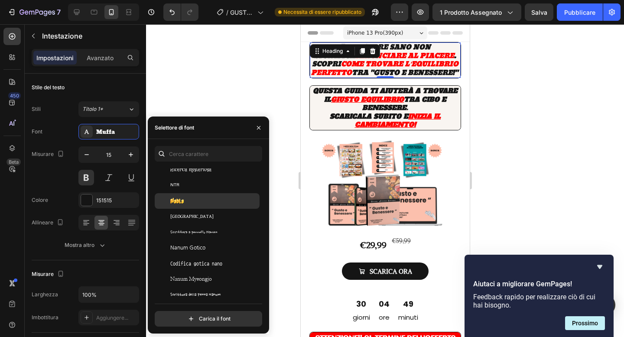
click at [201, 199] on div "Nabla" at bounding box center [213, 201] width 87 height 8
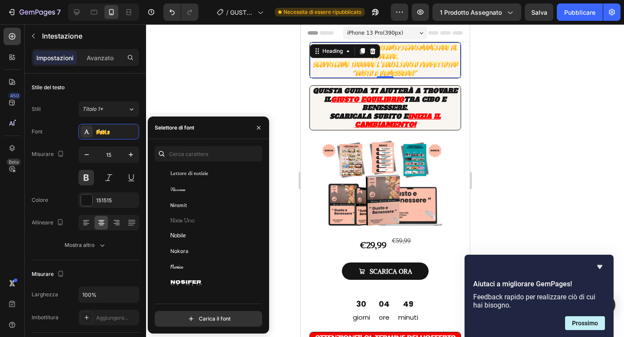
scroll to position [15907, 0]
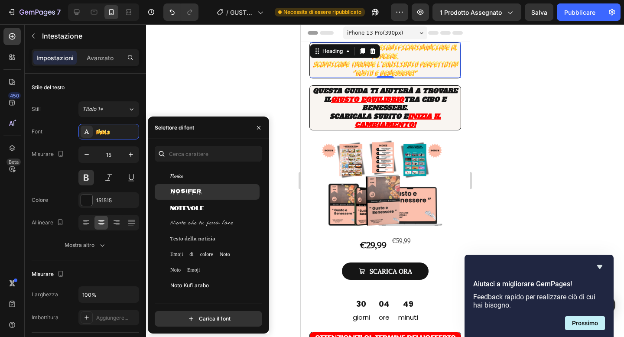
click at [204, 196] on div "Nosifer" at bounding box center [207, 192] width 105 height 16
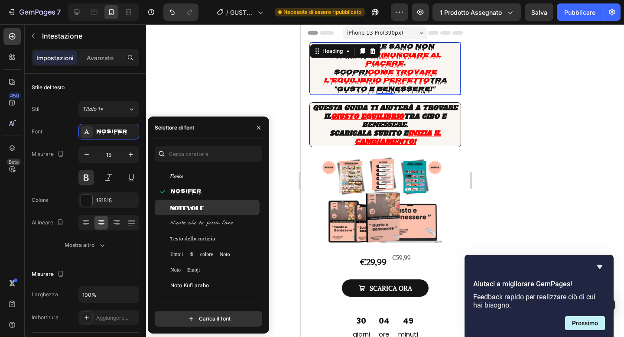
click at [201, 204] on span "Notevole" at bounding box center [186, 208] width 33 height 8
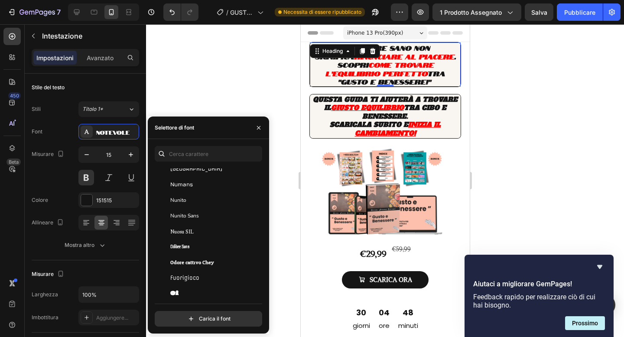
scroll to position [19495, 0]
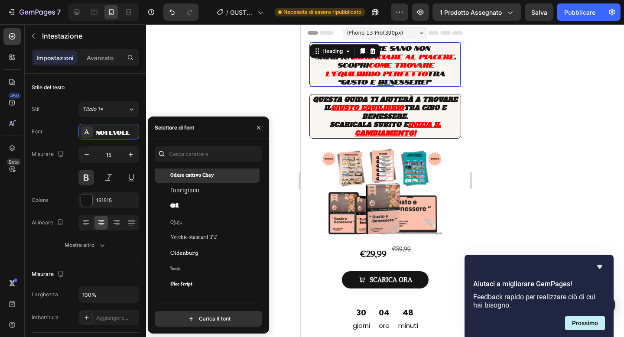
click at [201, 178] on font "Odore cattivo Chey" at bounding box center [192, 175] width 44 height 10
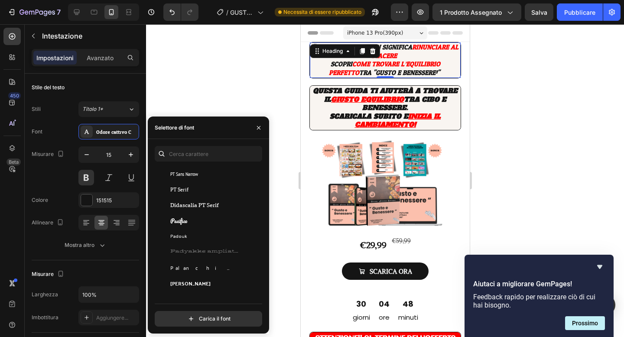
scroll to position [20028, 0]
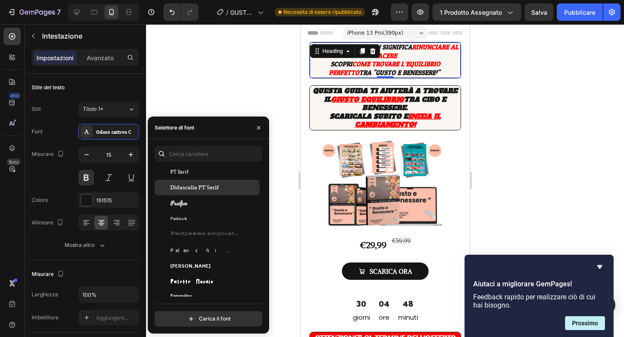
click at [219, 186] on div "Didascalia PT Serif" at bounding box center [213, 188] width 87 height 8
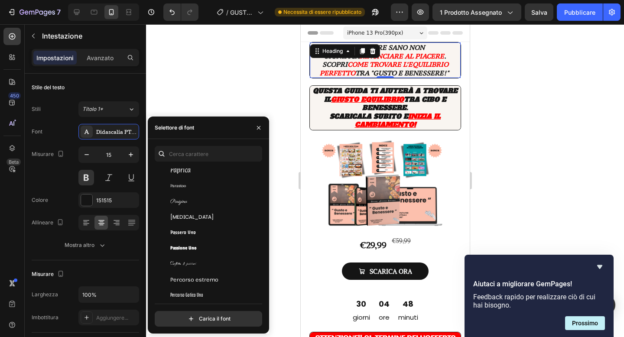
scroll to position [20239, 0]
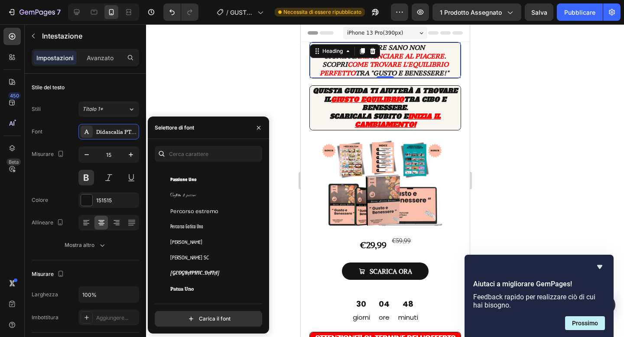
click at [219, 187] on div "Passione Uno" at bounding box center [207, 180] width 105 height 16
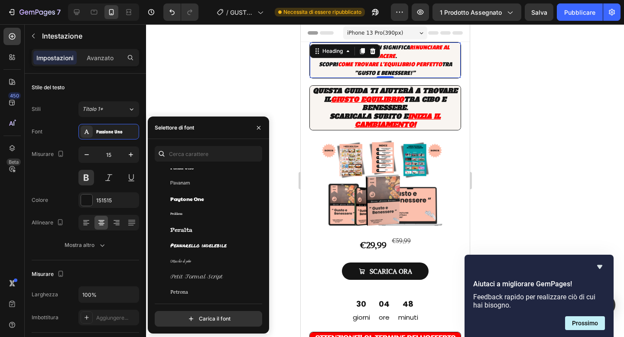
scroll to position [20360, 0]
click at [214, 194] on div "Paytone One" at bounding box center [213, 198] width 87 height 8
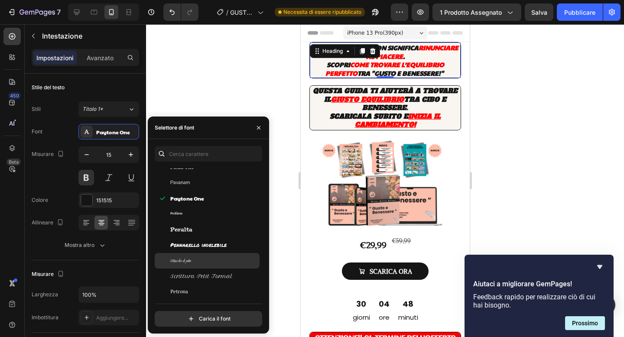
scroll to position [20426, 0]
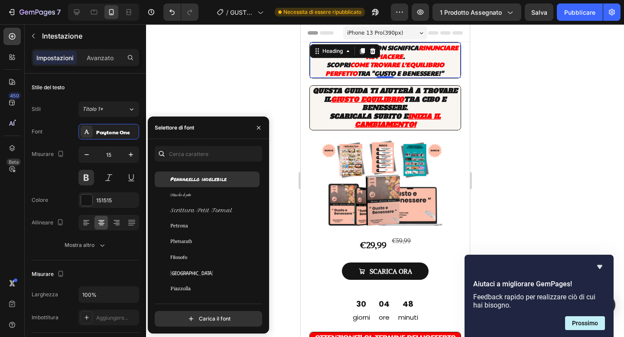
click at [230, 186] on div "Pennarello indelebile" at bounding box center [207, 180] width 105 height 16
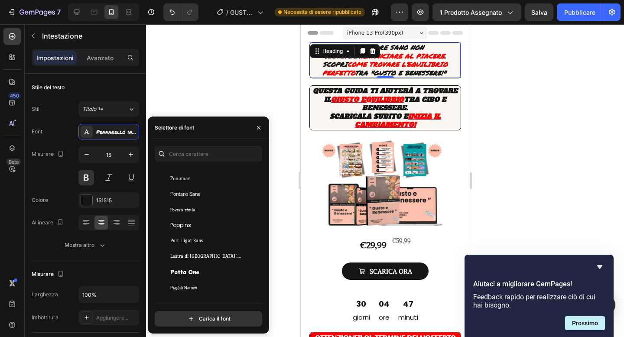
scroll to position [22608, 0]
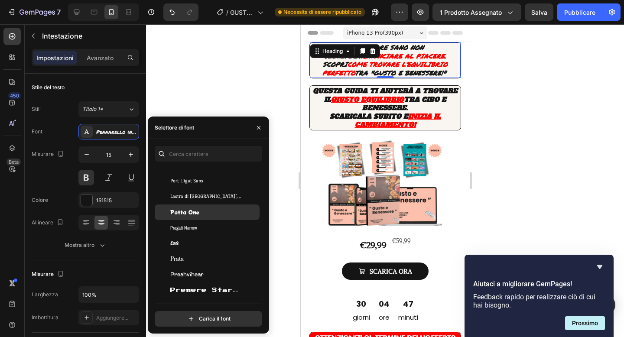
click at [215, 213] on div "Potta One" at bounding box center [213, 212] width 87 height 8
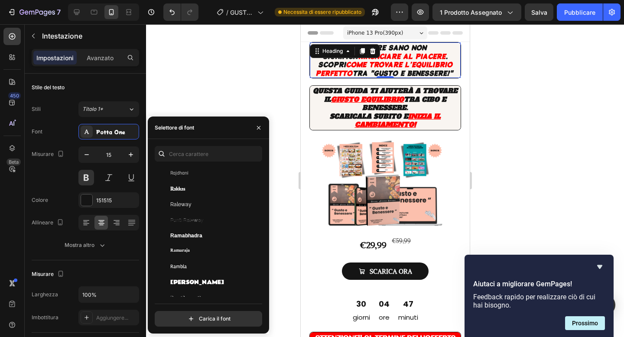
scroll to position [23240, 0]
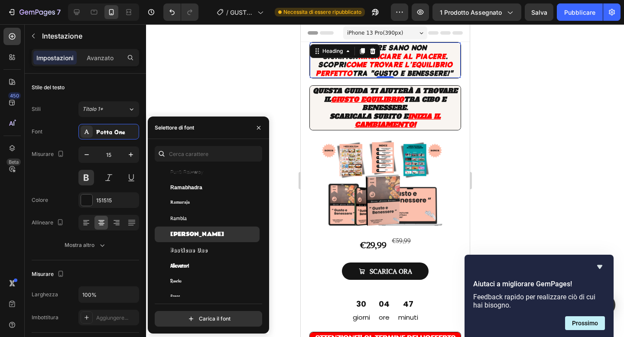
click at [209, 230] on div "Rammetto Uno" at bounding box center [207, 235] width 105 height 16
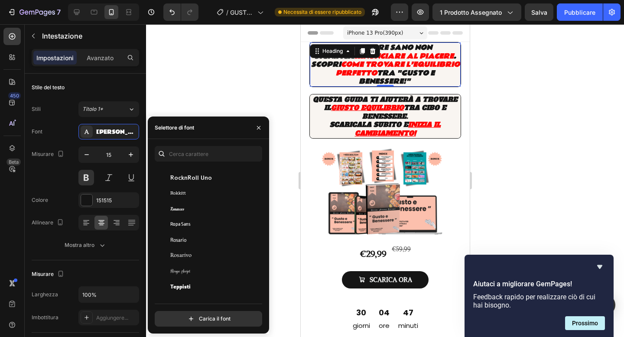
scroll to position [24045, 0]
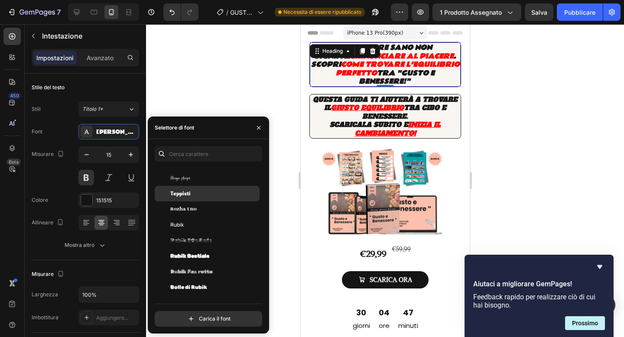
click at [213, 190] on div "Teppisti" at bounding box center [213, 194] width 87 height 8
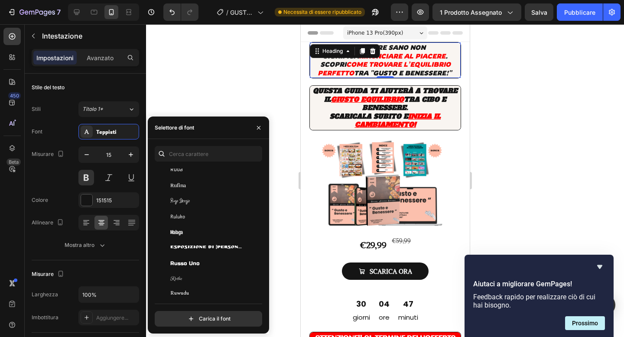
scroll to position [24586, 0]
click at [213, 217] on div "Russo Uno" at bounding box center [213, 215] width 87 height 8
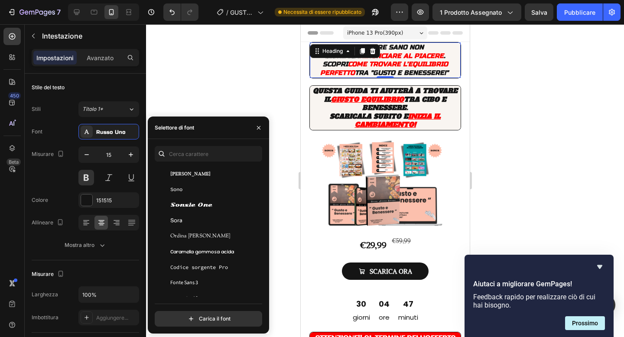
scroll to position [26174, 0]
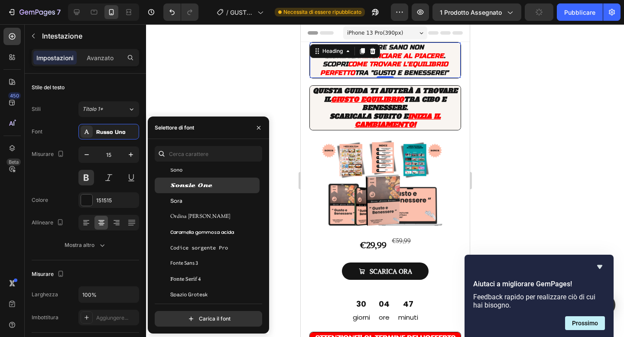
click at [219, 189] on div "Sonsie One" at bounding box center [207, 186] width 105 height 16
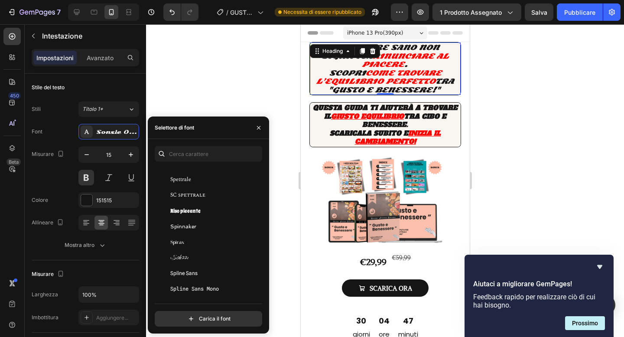
scroll to position [26347, 0]
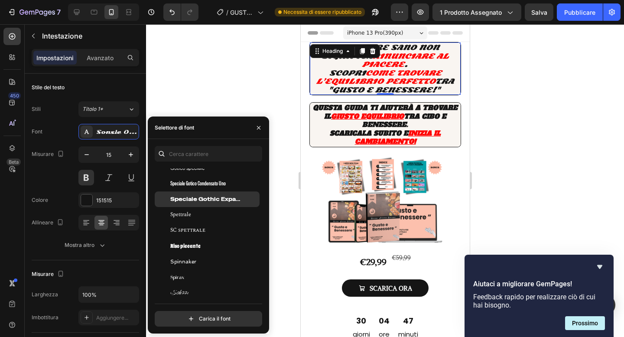
click at [218, 194] on div "Speciale Gothic Expanded One" at bounding box center [207, 199] width 105 height 16
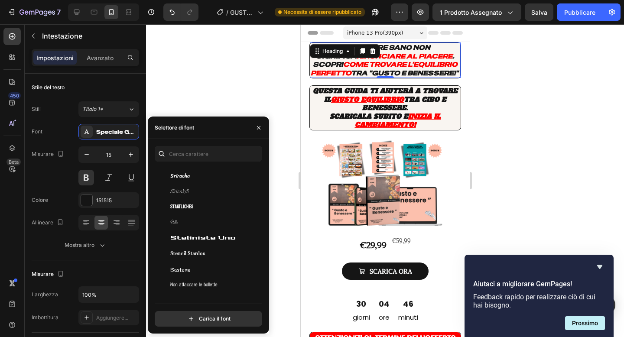
scroll to position [26600, 0]
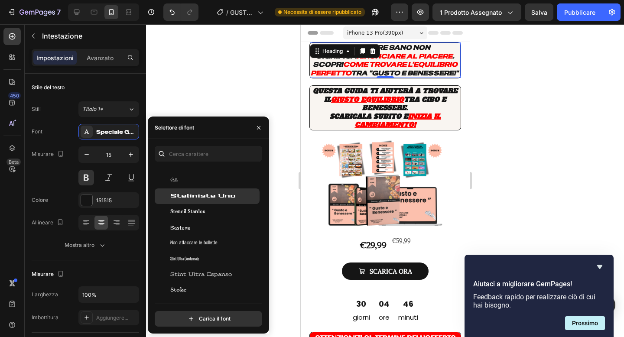
click at [219, 194] on font "Stalinista Uno" at bounding box center [202, 195] width 65 height 7
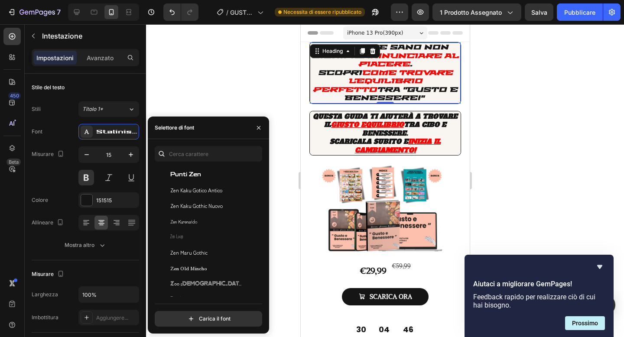
scroll to position [29445, 0]
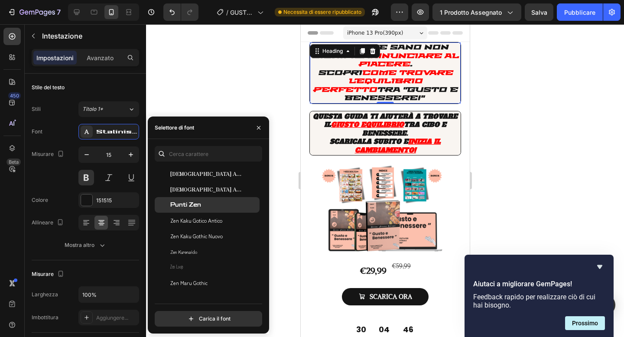
click at [208, 199] on div "Punti Zen" at bounding box center [207, 205] width 105 height 16
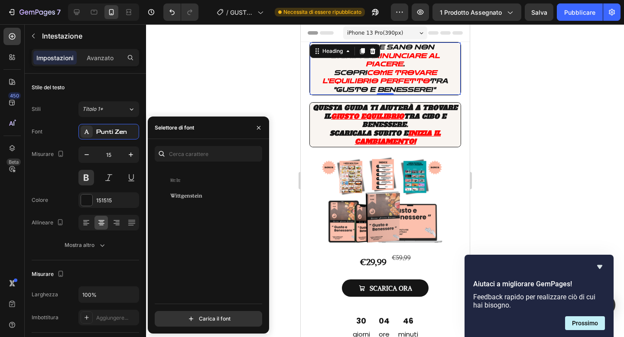
scroll to position [28463, 0]
click at [203, 113] on div at bounding box center [385, 180] width 478 height 313
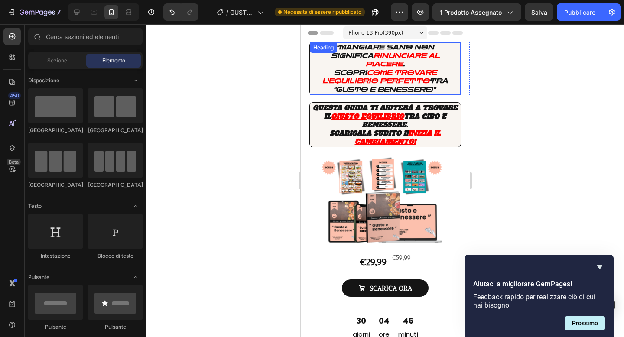
click at [402, 55] on icon "rinunciare al piacere" at bounding box center [402, 60] width 74 height 16
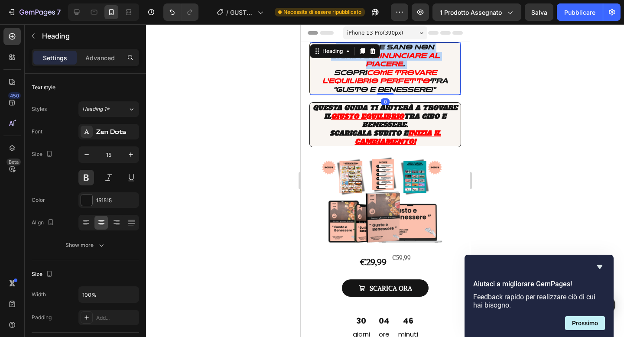
click at [402, 55] on icon "rinunciare al piacere" at bounding box center [402, 60] width 74 height 16
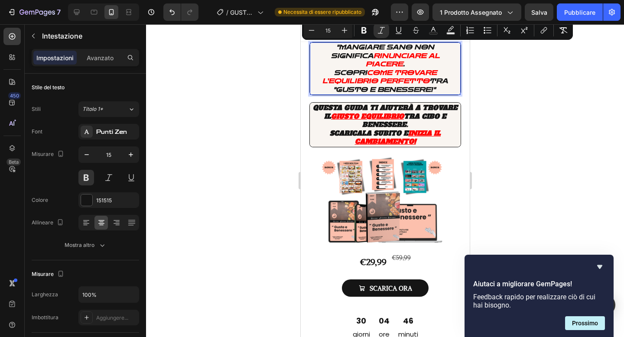
click at [424, 73] on icon "come trovare l’equilibrio perfetto" at bounding box center [379, 77] width 114 height 16
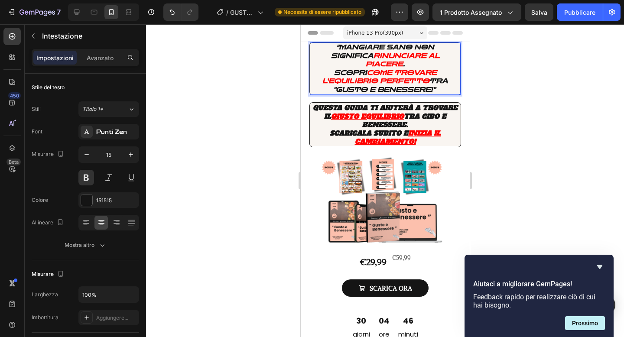
click at [369, 112] on u "giusto equilibrio" at bounding box center [366, 116] width 73 height 9
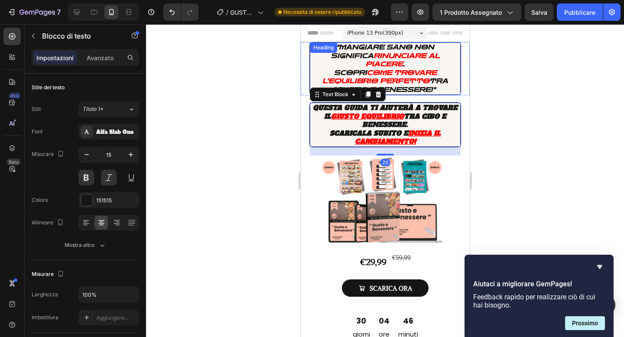
click at [400, 69] on icon "come trovare l’equilibrio perfetto" at bounding box center [379, 77] width 114 height 16
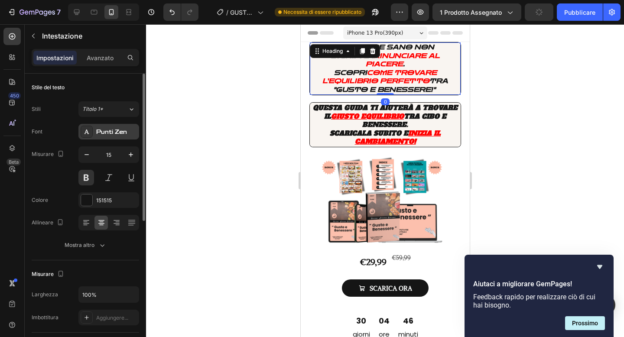
click at [113, 132] on font "Punti Zen" at bounding box center [111, 132] width 31 height 6
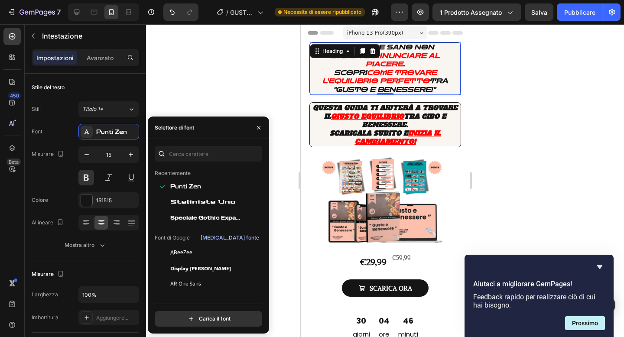
scroll to position [0, 0]
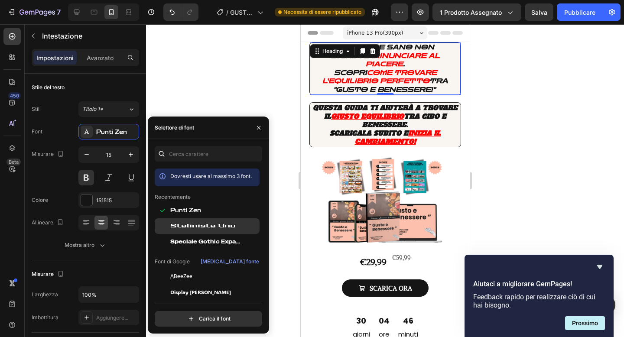
click at [209, 226] on font "Stalinista Uno" at bounding box center [202, 225] width 65 height 7
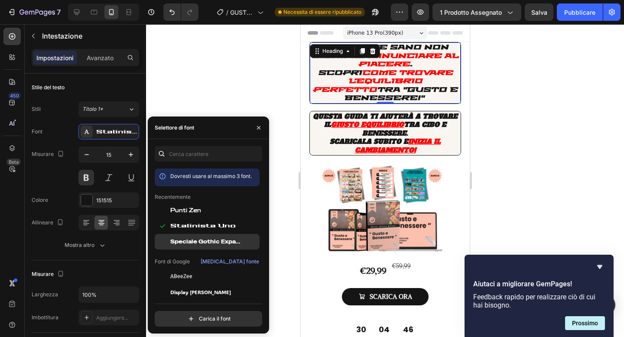
click at [208, 239] on font "Speciale Gothic Expanded One" at bounding box center [217, 241] width 95 height 7
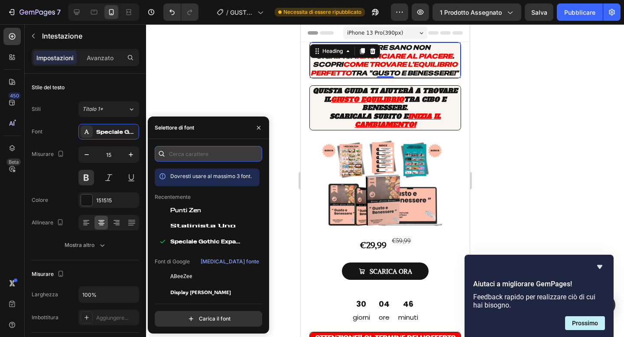
click at [231, 157] on input "text" at bounding box center [208, 154] width 107 height 16
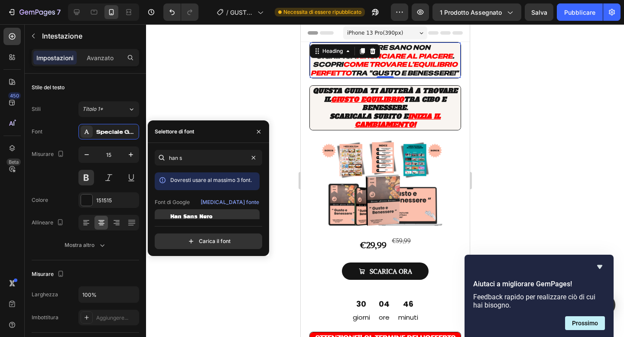
click at [218, 212] on div "Han Sans Nero" at bounding box center [207, 217] width 105 height 16
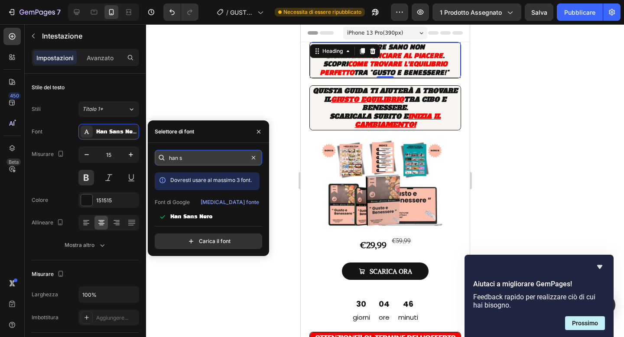
click at [209, 157] on input "han s" at bounding box center [208, 158] width 107 height 16
click at [208, 157] on input "han s" at bounding box center [208, 158] width 107 height 16
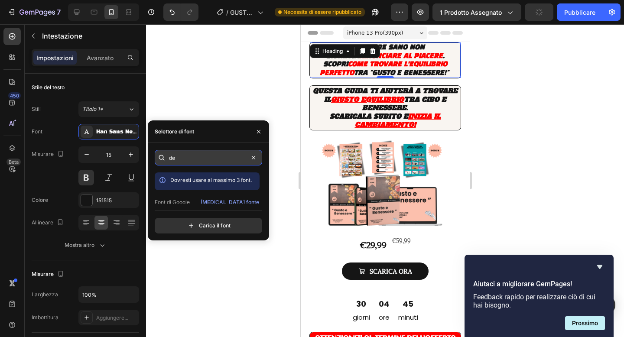
type input "d"
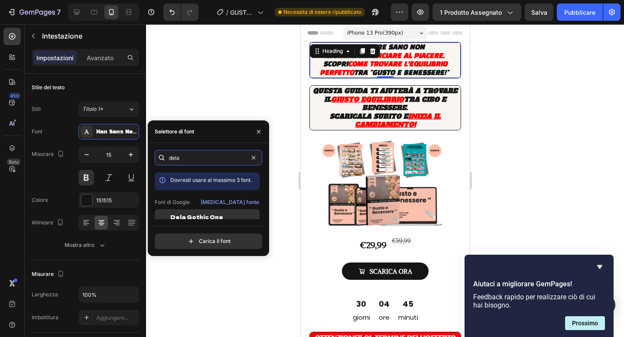
type input "dela"
click at [193, 217] on font "Dela Gothic One" at bounding box center [196, 216] width 53 height 7
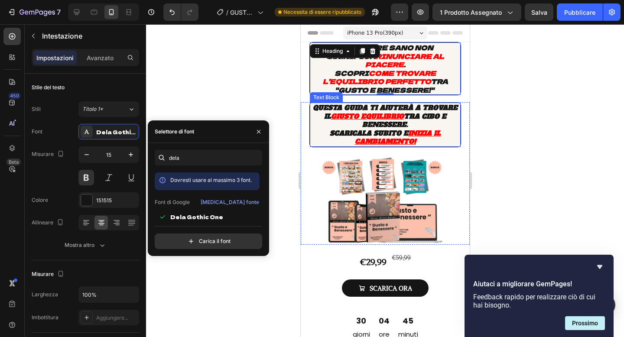
click at [380, 112] on u "giusto equilibrio" at bounding box center [366, 116] width 73 height 9
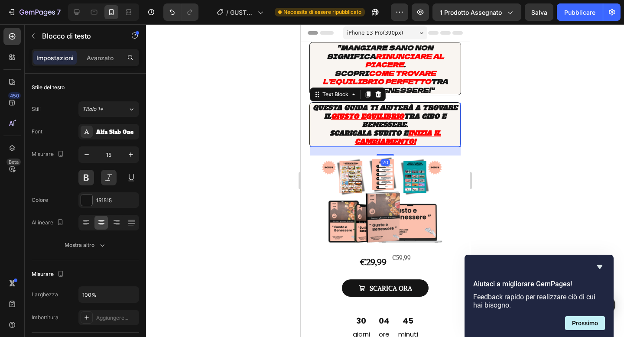
click at [366, 112] on u "giusto equilibrio" at bounding box center [366, 116] width 73 height 9
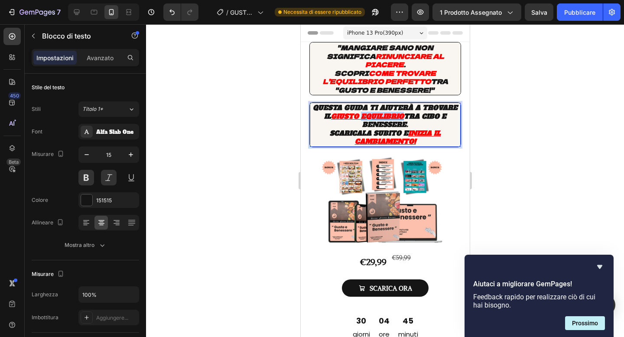
click at [366, 112] on u "giusto equilibrio" at bounding box center [366, 116] width 73 height 9
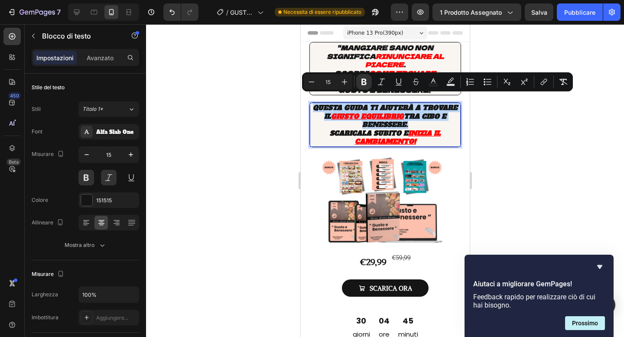
click at [335, 118] on p "Questa guida ti aiuterà a trovare il giusto equilibrio tra cibo e benessere." at bounding box center [384, 117] width 149 height 26
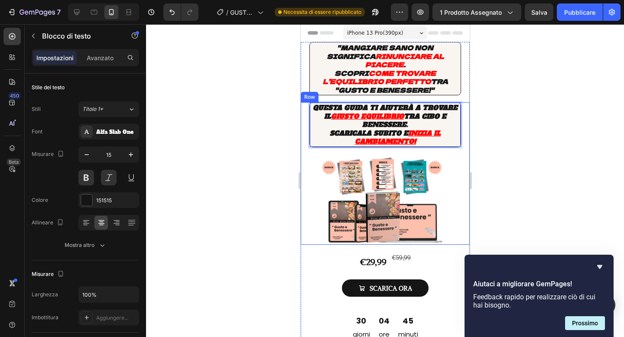
click at [234, 124] on div at bounding box center [385, 180] width 478 height 313
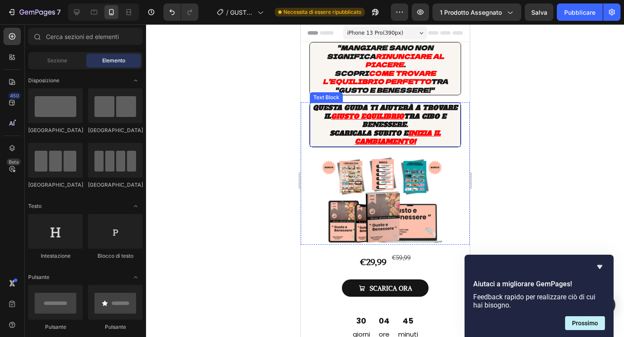
click at [388, 112] on u "giusto equilibrio" at bounding box center [366, 116] width 73 height 9
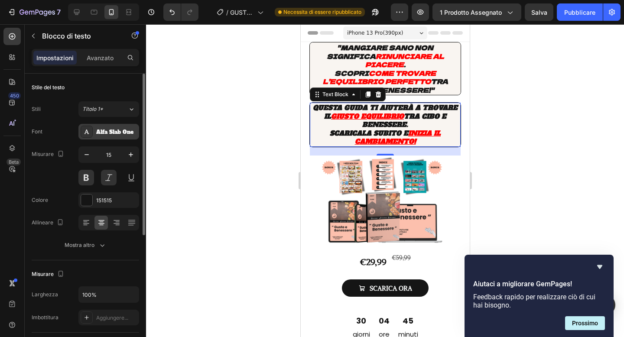
click at [115, 134] on font "Alfa Slab One" at bounding box center [114, 132] width 37 height 7
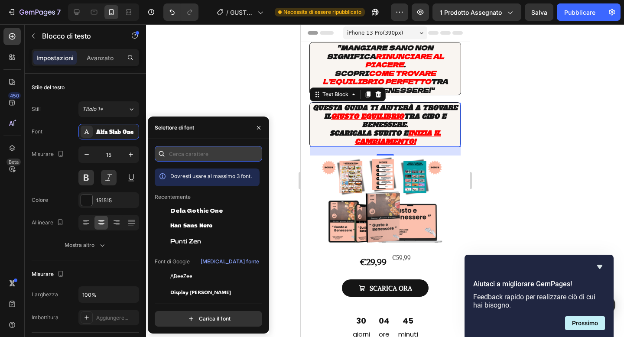
click at [196, 153] on input "text" at bounding box center [208, 154] width 107 height 16
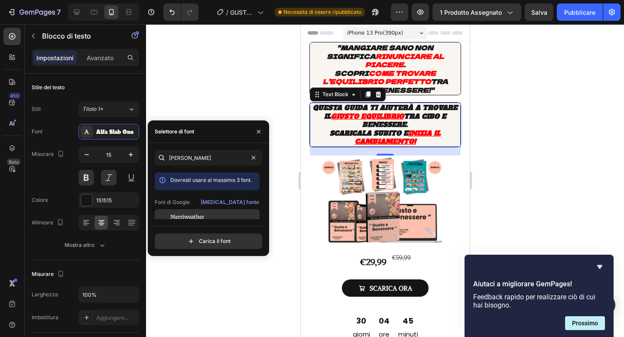
click at [203, 218] on font "Merriweather" at bounding box center [187, 217] width 34 height 6
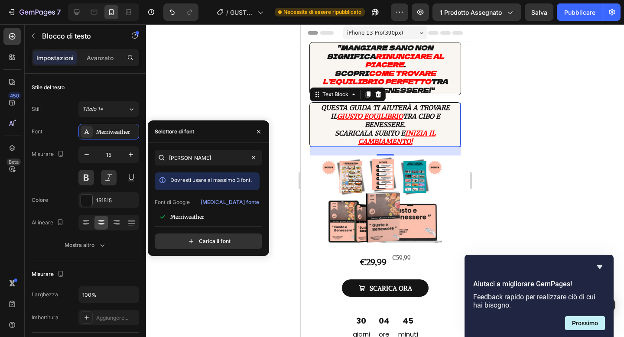
click at [220, 149] on div "merri Dovresti usare al massimo 3 font. Font di Google Cambia fonte Merriweathe…" at bounding box center [208, 199] width 121 height 113
click at [218, 155] on input "merri" at bounding box center [208, 158] width 107 height 16
click at [207, 217] on font "Mochiy Pop One" at bounding box center [195, 216] width 51 height 7
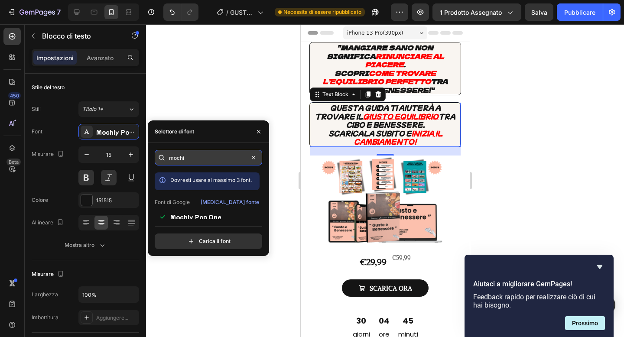
click at [213, 157] on input "mochi" at bounding box center [208, 158] width 107 height 16
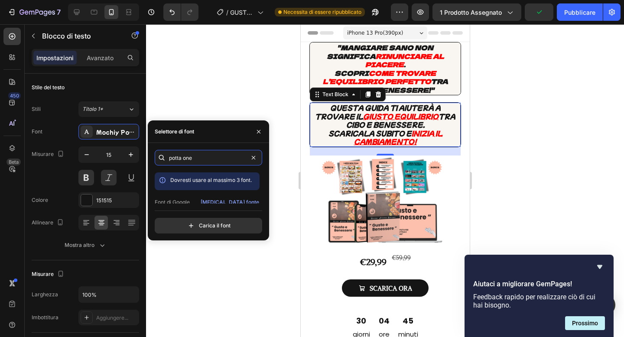
scroll to position [21, 0]
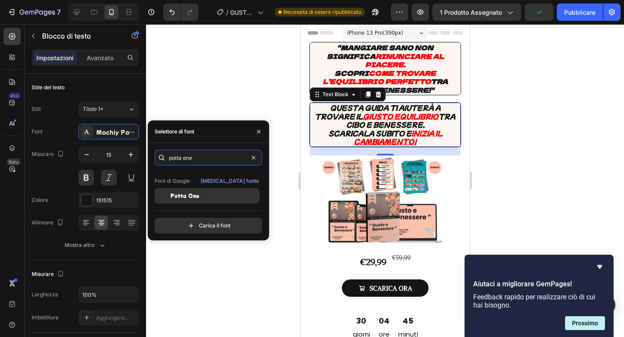
type input "potta one"
click at [209, 194] on div "Potta One" at bounding box center [213, 196] width 87 height 8
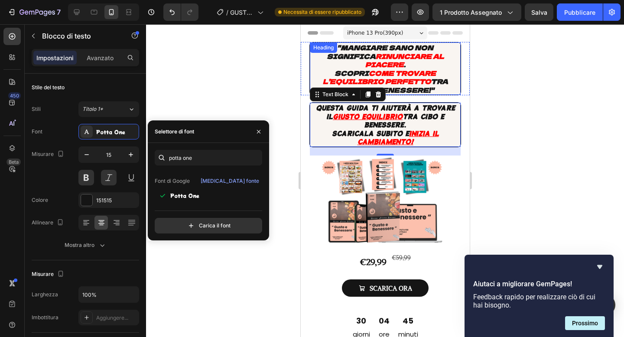
click at [318, 43] on div "⁠⁠⁠⁠⁠⁠⁠ "Mangiare sano non significa rinunciare al piacere . Scopri come trovar…" at bounding box center [385, 68] width 152 height 53
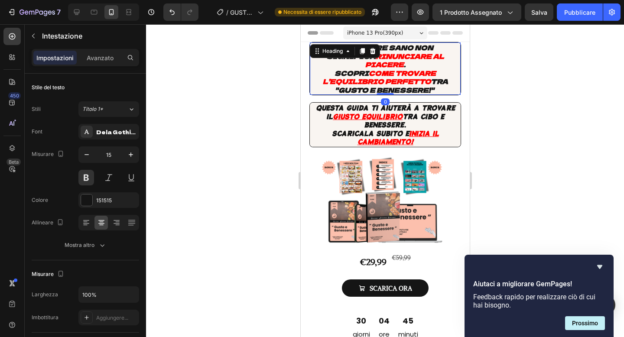
click at [289, 83] on div at bounding box center [385, 180] width 478 height 313
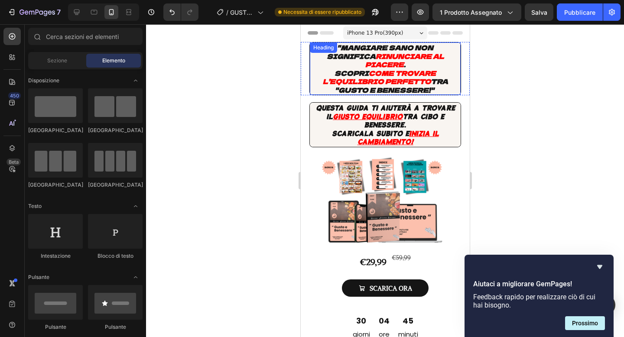
click at [323, 68] on icon "come trovare l’equilibrio perfetto" at bounding box center [378, 77] width 113 height 18
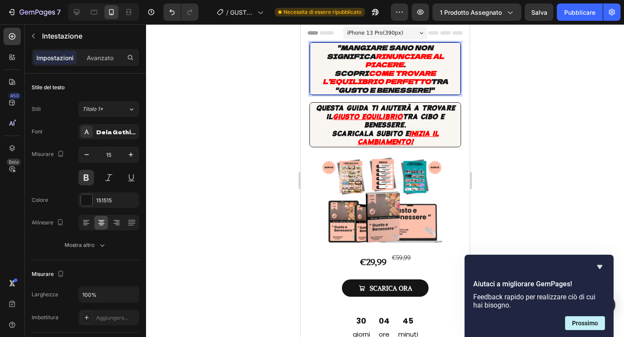
click at [326, 49] on icon ""Mangiare sano non significa" at bounding box center [379, 52] width 107 height 18
click at [326, 45] on icon ""Mangiare sano non significa" at bounding box center [379, 52] width 107 height 18
click at [405, 60] on icon "." at bounding box center [404, 64] width 2 height 9
click at [431, 80] on icon "tra "gusto e benessere!"" at bounding box center [390, 86] width 113 height 18
click at [428, 82] on icon "tra "gusto e benessere! "" at bounding box center [390, 86] width 113 height 18
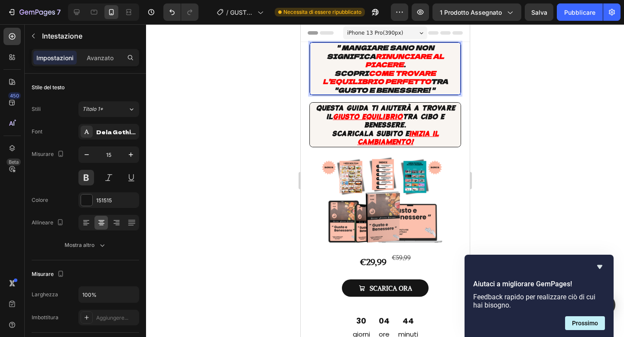
click at [428, 82] on icon "tra "gusto e benessere! "" at bounding box center [390, 86] width 113 height 18
click at [405, 60] on icon "." at bounding box center [404, 64] width 2 height 9
click at [397, 68] on icon "come trovare l’equilibrio perfetto" at bounding box center [378, 77] width 113 height 18
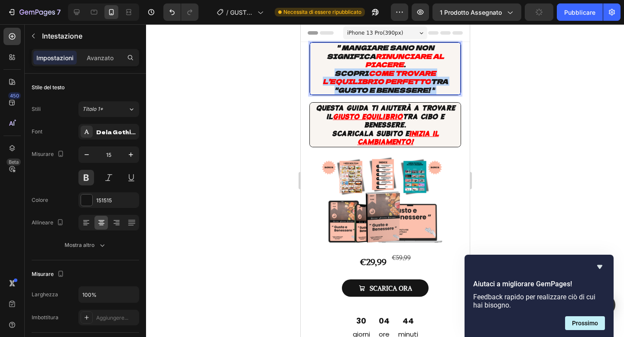
click at [397, 68] on icon "come trovare l’equilibrio perfetto" at bounding box center [378, 77] width 113 height 18
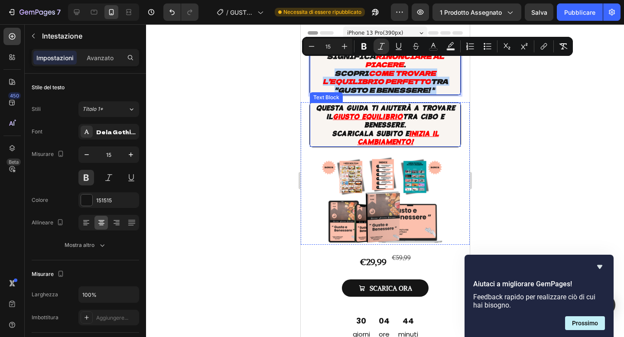
click at [419, 129] on u "inizia il cambiamento!" at bounding box center [397, 138] width 81 height 18
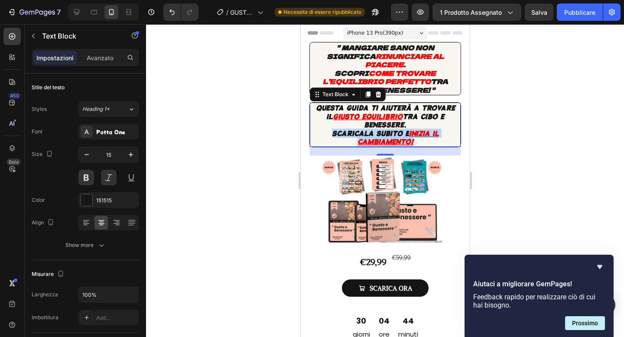
click at [420, 129] on u "inizia il cambiamento!" at bounding box center [397, 138] width 81 height 18
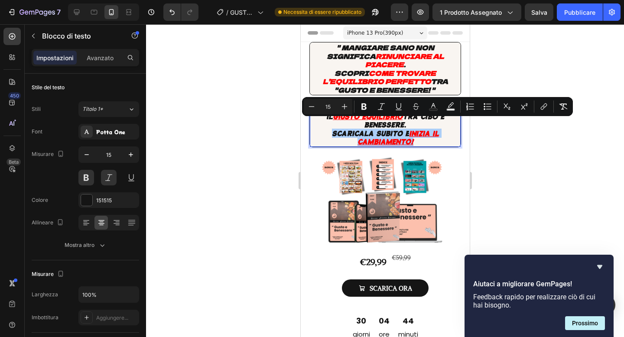
click at [208, 121] on div at bounding box center [385, 180] width 478 height 313
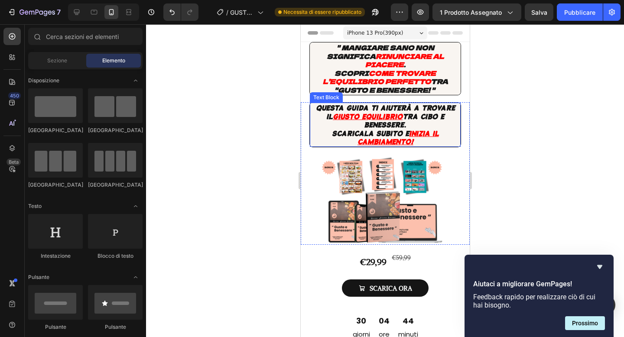
click at [395, 112] on u "giusto equilibrio" at bounding box center [367, 116] width 70 height 9
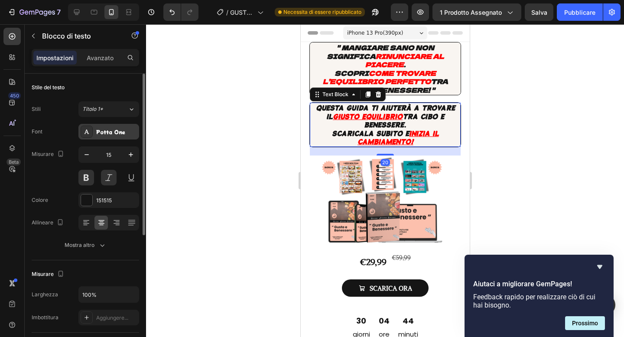
click at [110, 128] on font "Potta One" at bounding box center [110, 131] width 29 height 7
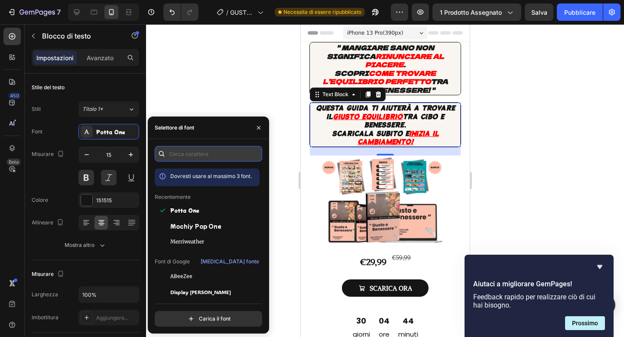
click at [187, 154] on input "text" at bounding box center [208, 154] width 107 height 16
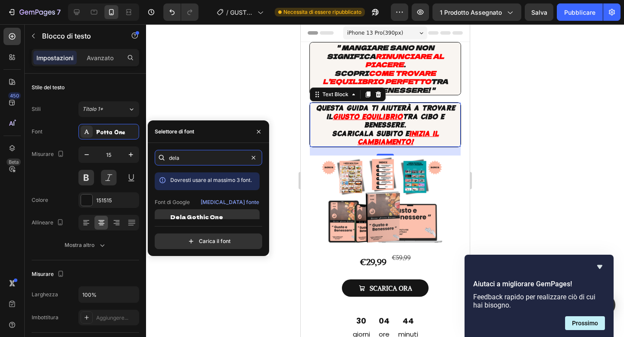
type input "dela"
click at [223, 217] on div "Dela Gothic One" at bounding box center [213, 217] width 87 height 8
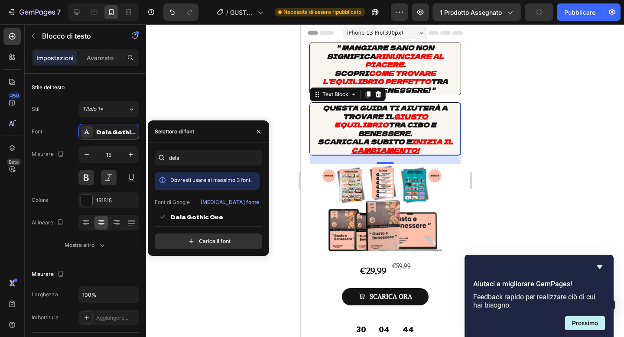
click at [273, 90] on div at bounding box center [385, 180] width 478 height 313
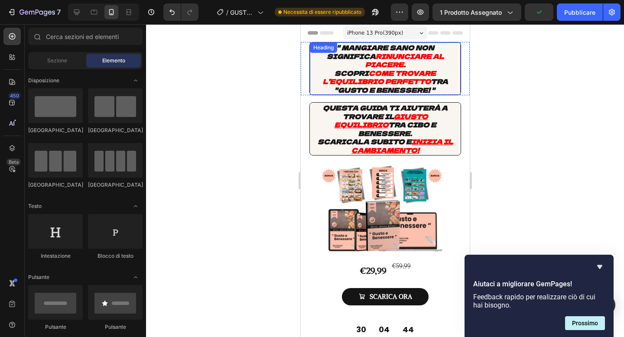
click at [324, 58] on p "⁠⁠⁠⁠⁠⁠⁠ " Mangiare sano non significa rinunciare al piacere . Scopri come trova…" at bounding box center [384, 68] width 149 height 51
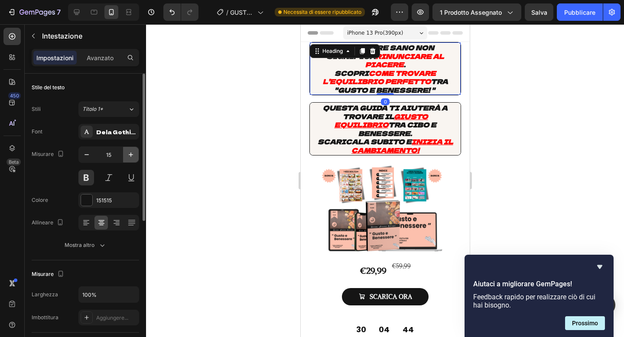
click at [132, 152] on icon "button" at bounding box center [130, 154] width 9 height 9
type input "16"
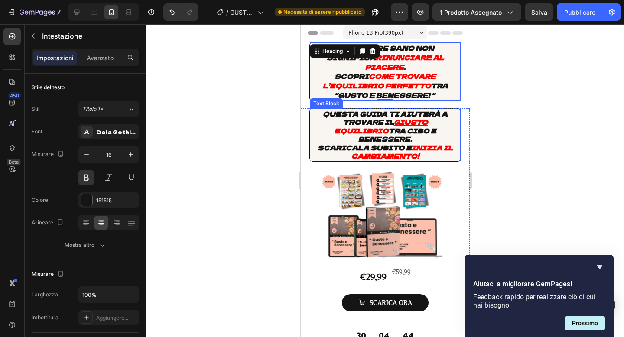
click at [350, 143] on span "Scaricala subito e" at bounding box center [364, 147] width 94 height 9
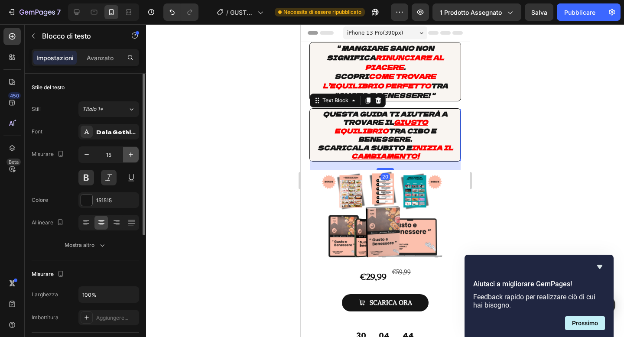
click at [133, 149] on button "button" at bounding box center [131, 155] width 16 height 16
type input "16"
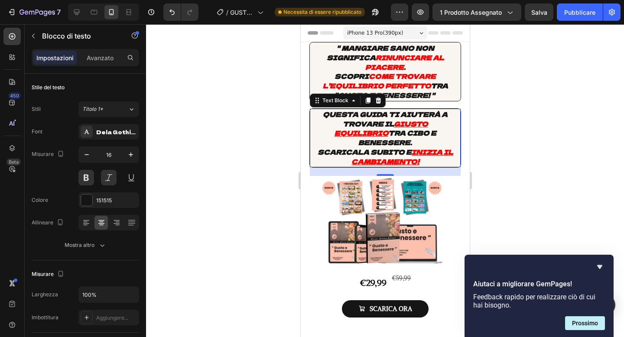
scroll to position [59, 0]
click at [385, 303] on div "scarica ora" at bounding box center [390, 309] width 42 height 12
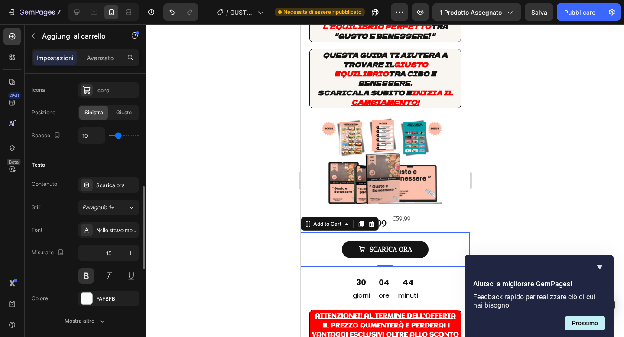
scroll to position [378, 0]
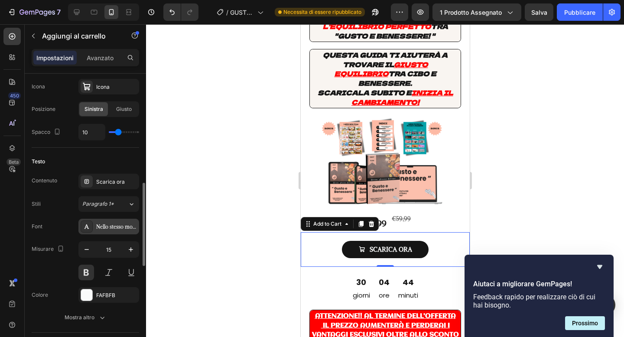
click at [120, 223] on div "Nello stesso modo" at bounding box center [116, 227] width 41 height 8
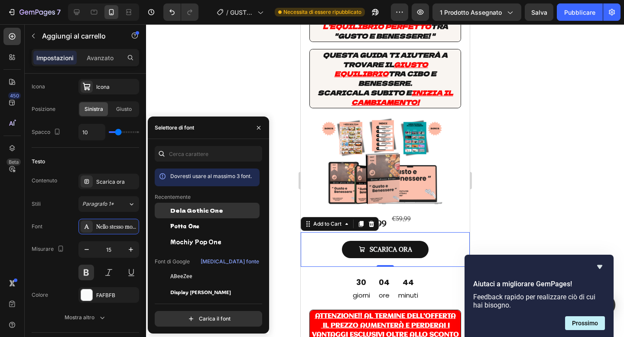
click at [218, 206] on div "Dela Gothic One" at bounding box center [207, 211] width 105 height 16
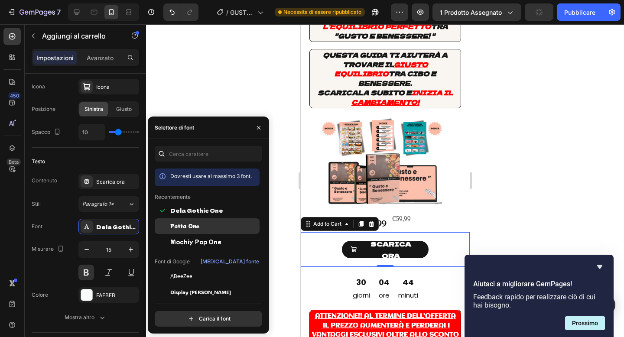
click at [198, 232] on div "Potta One" at bounding box center [207, 226] width 105 height 16
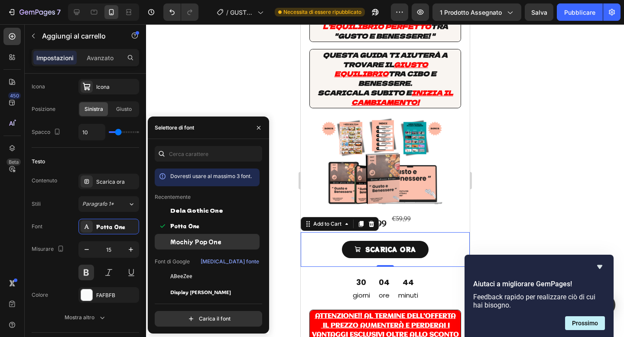
click at [198, 238] on font "Mochiy Pop One" at bounding box center [195, 241] width 51 height 7
click at [243, 97] on div at bounding box center [385, 180] width 478 height 313
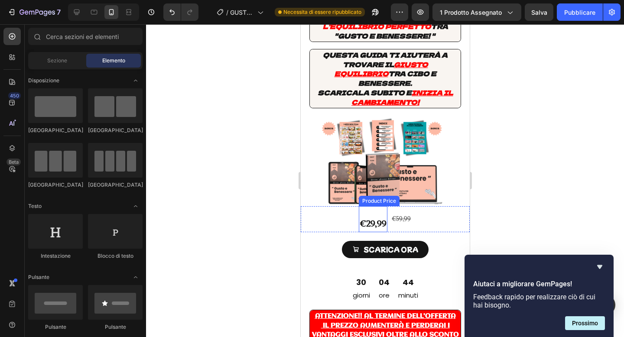
click at [363, 215] on div "€29,99" at bounding box center [372, 223] width 29 height 17
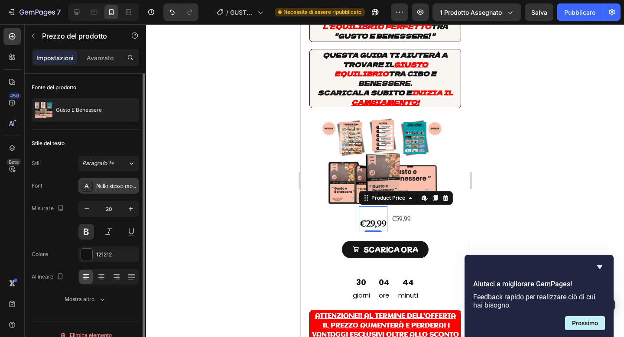
click at [119, 186] on font "Nello stesso modo" at bounding box center [117, 186] width 42 height 6
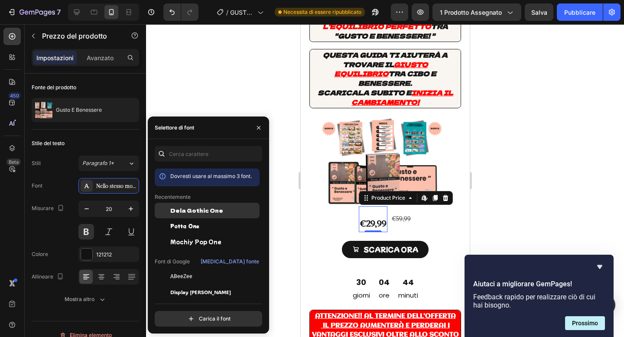
click at [192, 216] on div "Dela Gothic One" at bounding box center [207, 211] width 105 height 16
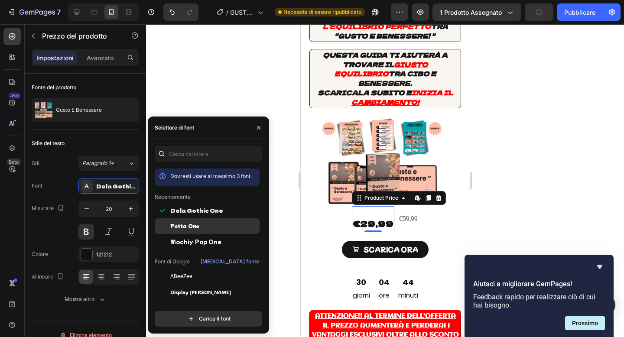
click at [222, 227] on div "Potta One" at bounding box center [213, 226] width 87 height 8
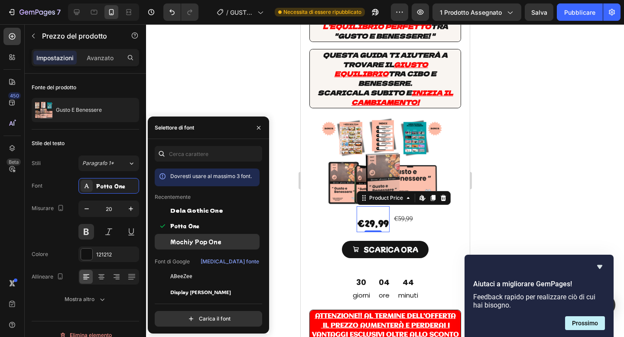
click at [203, 238] on font "Mochiy Pop One" at bounding box center [195, 241] width 51 height 7
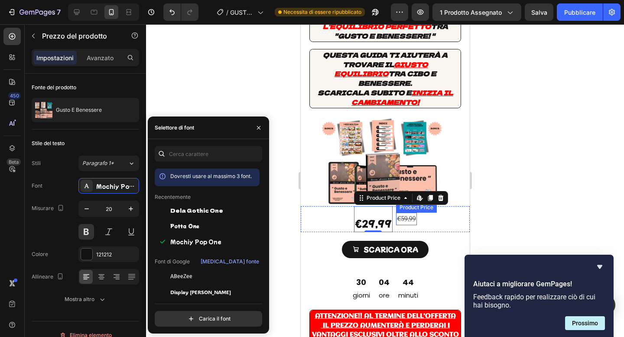
click at [404, 213] on div "€59,99" at bounding box center [405, 219] width 21 height 13
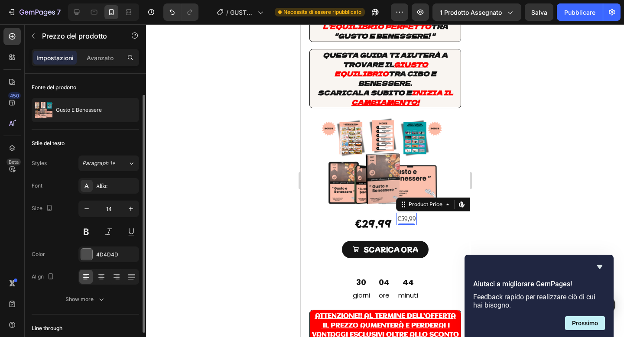
scroll to position [12, 0]
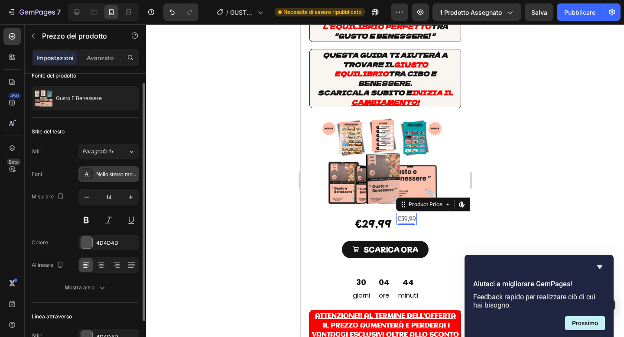
click at [123, 175] on font "Nello stesso modo" at bounding box center [117, 174] width 42 height 6
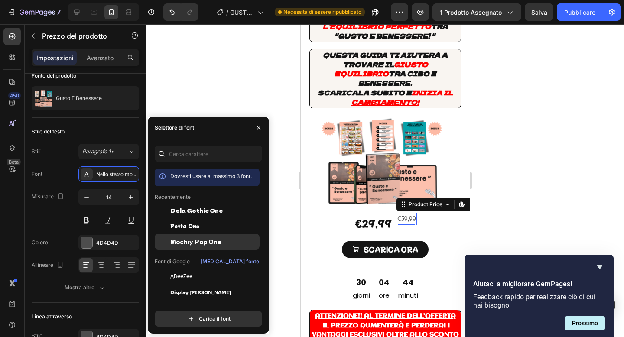
click at [200, 239] on font "Mochiy Pop One" at bounding box center [195, 241] width 51 height 7
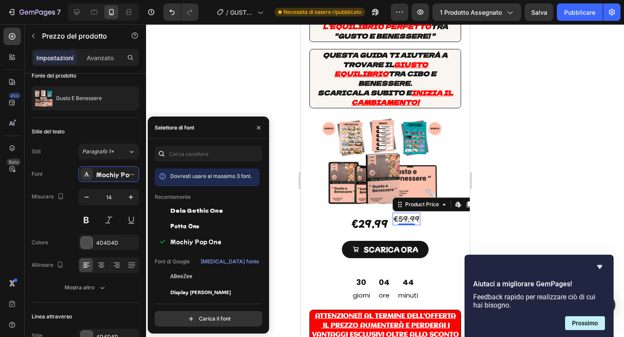
click at [208, 74] on div at bounding box center [385, 180] width 478 height 313
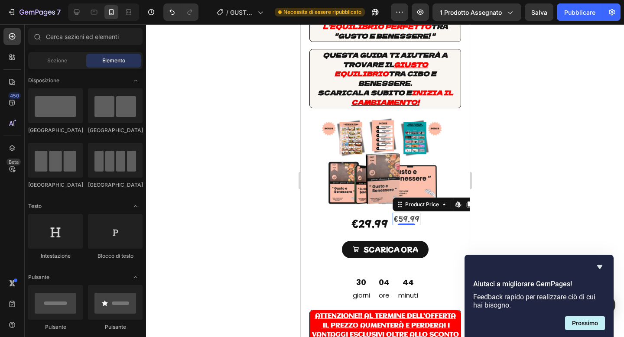
click at [208, 74] on div at bounding box center [385, 180] width 478 height 313
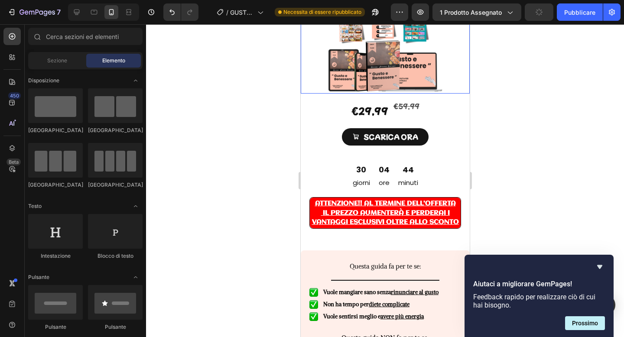
scroll to position [178, 0]
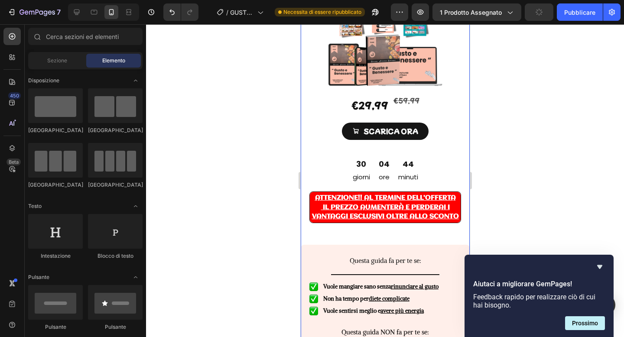
click at [362, 194] on p "Attenzione !! Al termine dell'offerta il prezzo aumenterà e perderai i vantaggi…" at bounding box center [384, 208] width 149 height 28
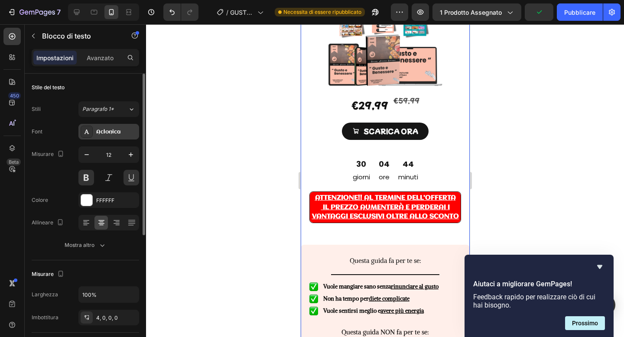
click at [116, 136] on div "Aclonica" at bounding box center [108, 132] width 61 height 16
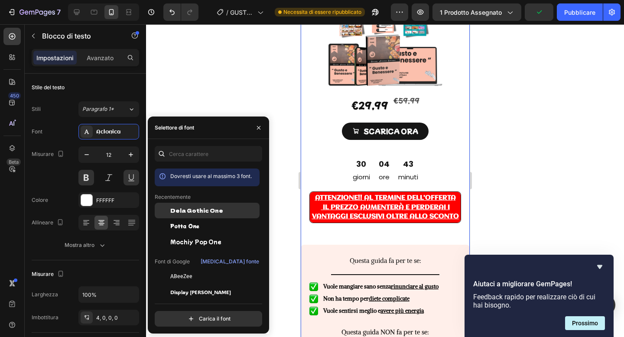
click at [201, 213] on font "Dela Gothic One" at bounding box center [196, 210] width 53 height 7
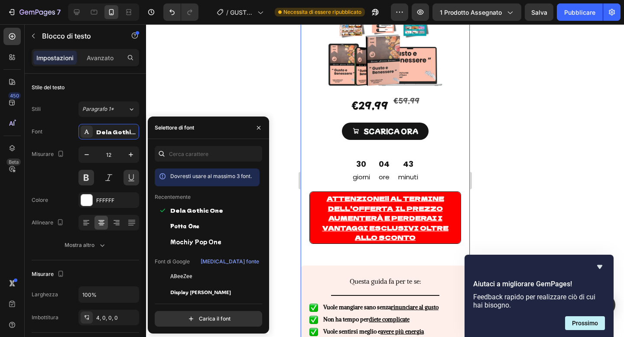
click at [261, 120] on div at bounding box center [258, 128] width 21 height 22
click at [132, 155] on icon "button" at bounding box center [130, 154] width 9 height 9
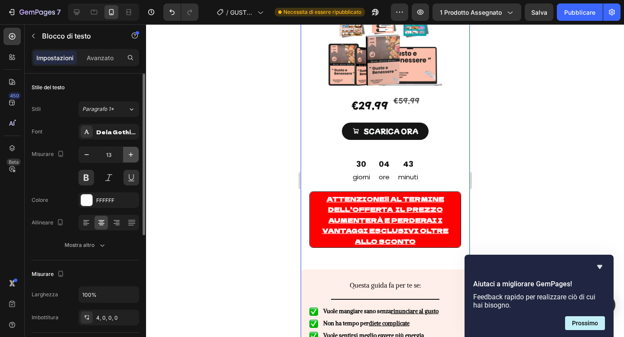
click at [132, 155] on icon "button" at bounding box center [130, 154] width 9 height 9
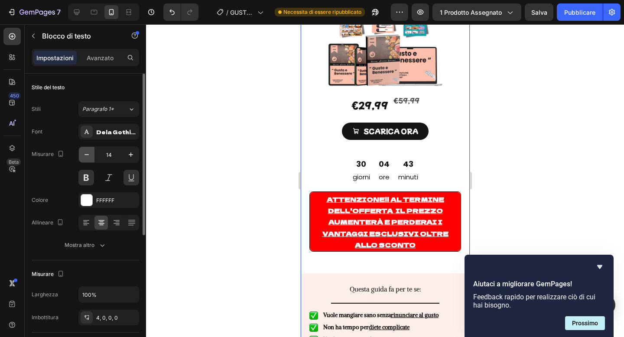
click at [87, 150] on button "button" at bounding box center [87, 155] width 16 height 16
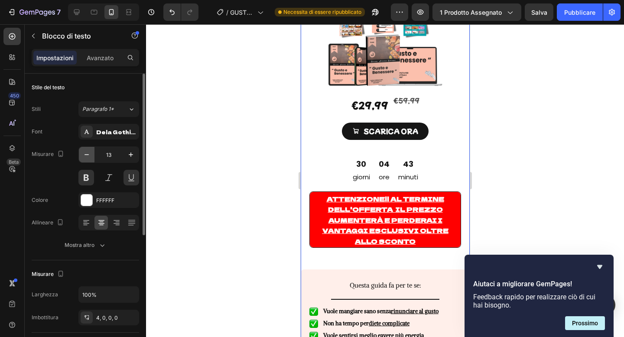
type input "12"
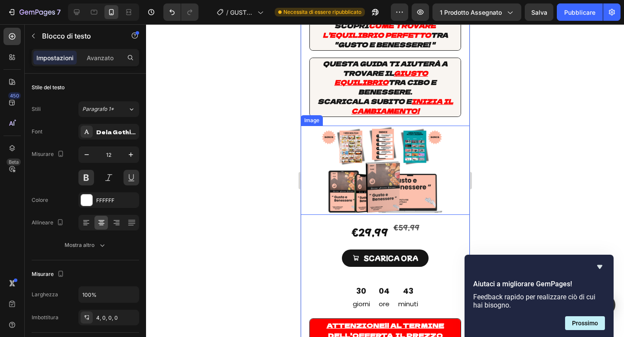
scroll to position [46, 0]
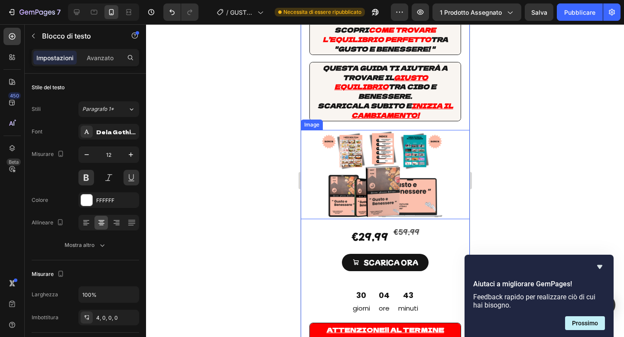
click at [337, 101] on span "Scaricala subito e" at bounding box center [364, 105] width 94 height 9
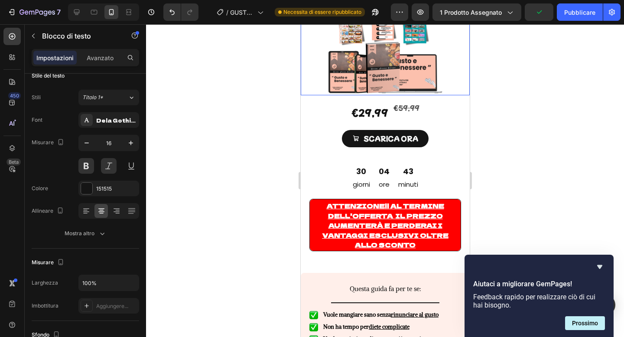
scroll to position [253, 0]
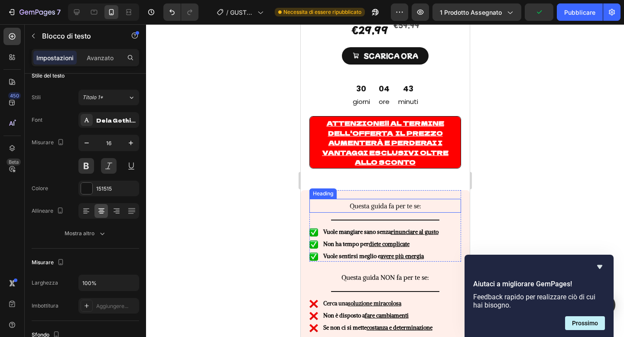
click at [366, 202] on span "Questa guida fa per te se:" at bounding box center [384, 206] width 71 height 8
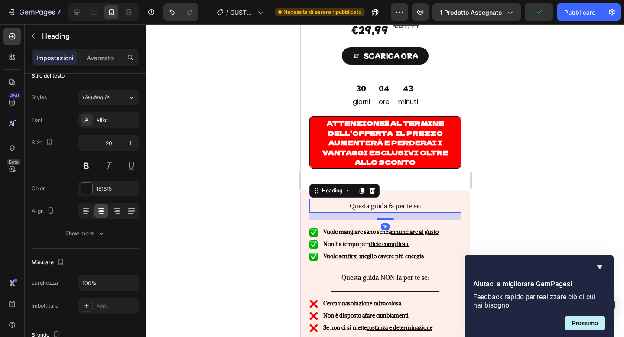
scroll to position [0, 0]
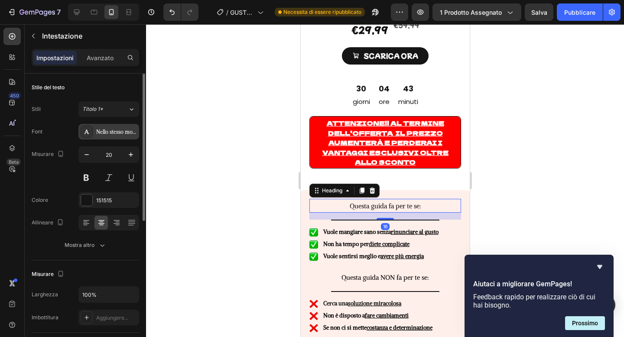
click at [126, 135] on font "Nello stesso modo" at bounding box center [117, 132] width 42 height 6
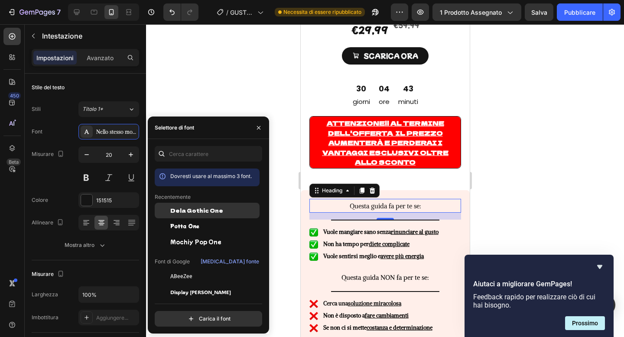
click at [188, 205] on div "Dela Gothic One" at bounding box center [207, 211] width 105 height 16
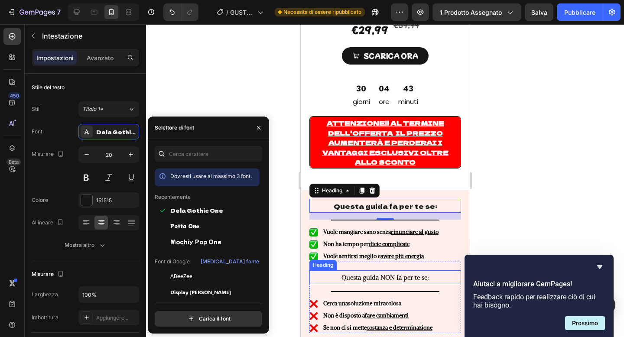
click at [359, 273] on span "Questa guida NON fa per te se:" at bounding box center [384, 277] width 87 height 8
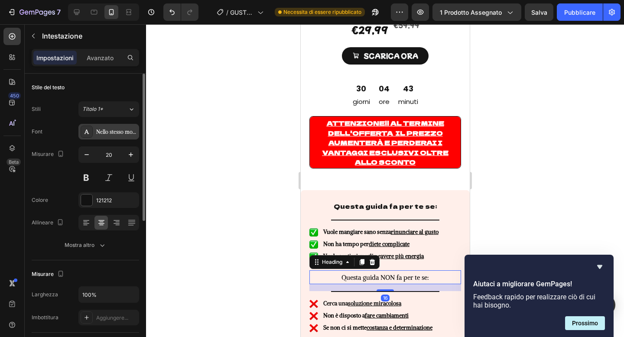
click at [123, 133] on font "Nello stesso modo" at bounding box center [117, 132] width 42 height 6
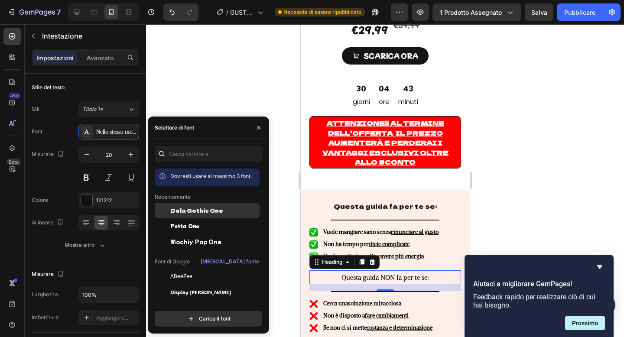
click at [203, 209] on font "Dela Gothic One" at bounding box center [196, 210] width 53 height 7
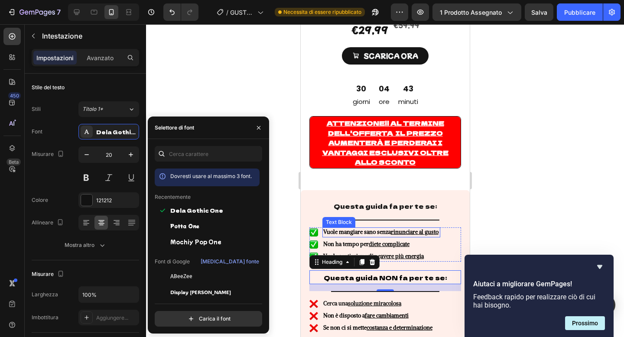
click at [360, 228] on strong "Vuole mangiare sano senza rinunciare al gusto" at bounding box center [380, 231] width 115 height 7
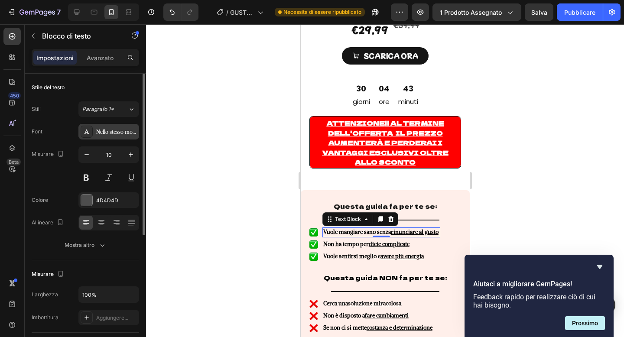
click at [118, 133] on font "Nello stesso modo" at bounding box center [117, 132] width 42 height 6
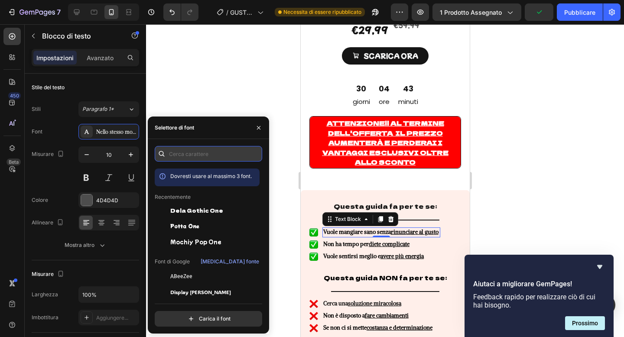
click at [186, 153] on input "text" at bounding box center [208, 154] width 107 height 16
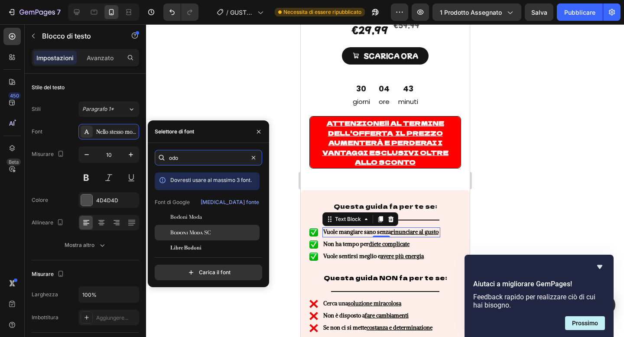
scroll to position [21, 0]
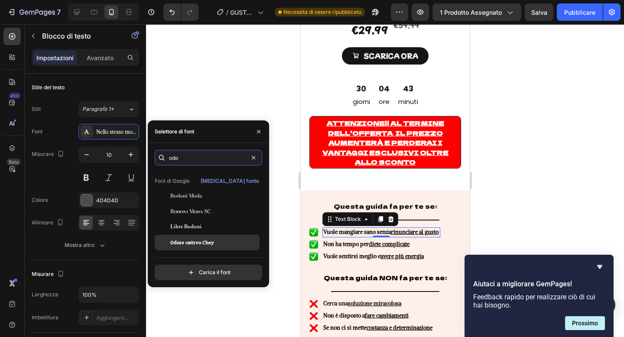
type input "odo"
click at [214, 243] on div "Odore cattivo Chey" at bounding box center [213, 243] width 87 height 8
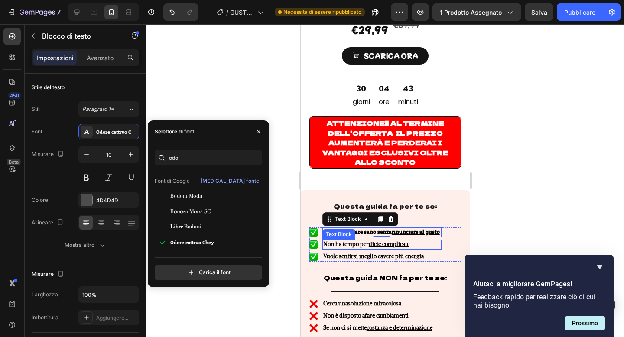
click at [364, 240] on strong "Non ha tempo per diete complicate" at bounding box center [366, 243] width 86 height 7
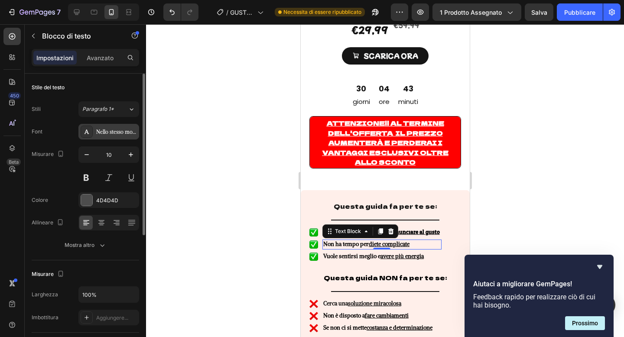
click at [121, 137] on div "Nello stesso modo" at bounding box center [108, 132] width 61 height 16
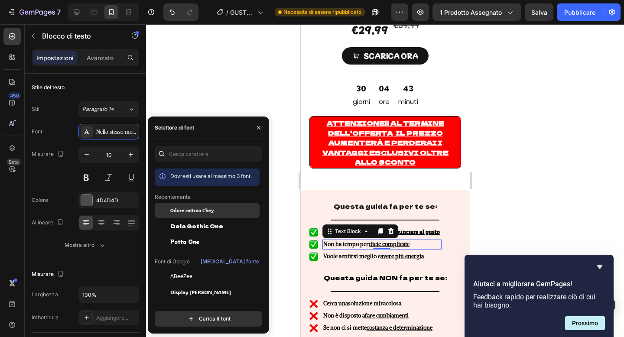
click at [199, 214] on font "Odore cattivo Chey" at bounding box center [192, 211] width 44 height 10
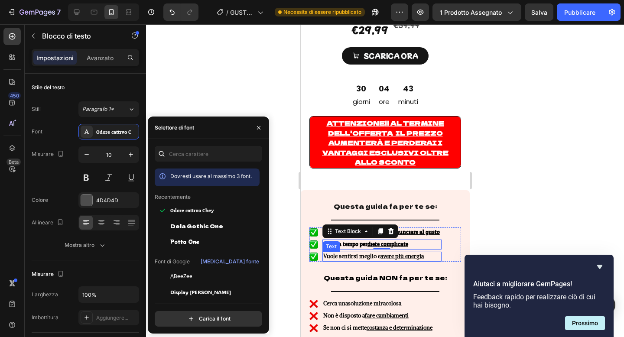
click at [354, 253] on strong "Vuole sentirsi meglio e avere più energia" at bounding box center [373, 256] width 100 height 7
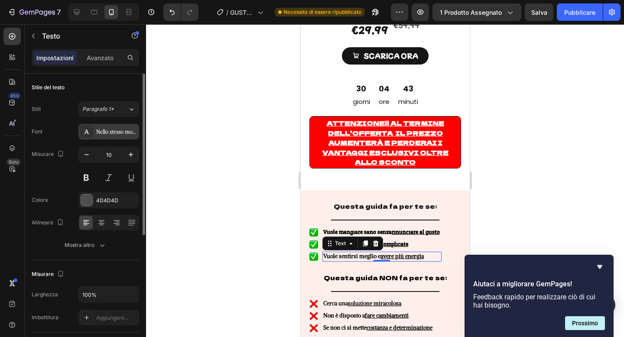
click at [116, 132] on font "Nello stesso modo" at bounding box center [117, 132] width 42 height 6
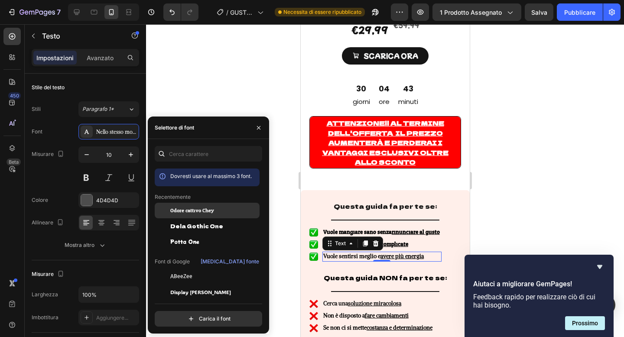
click at [207, 210] on font "Odore cattivo Chey" at bounding box center [192, 211] width 44 height 10
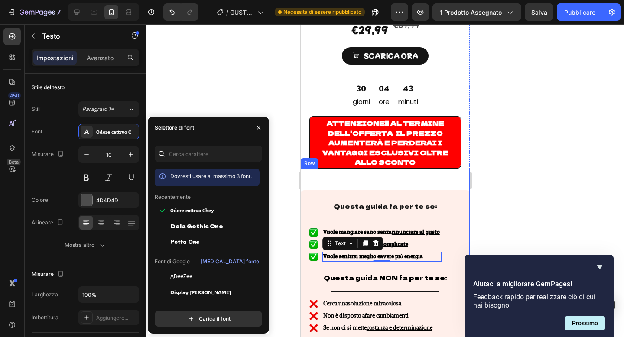
click at [293, 165] on div at bounding box center [385, 180] width 478 height 313
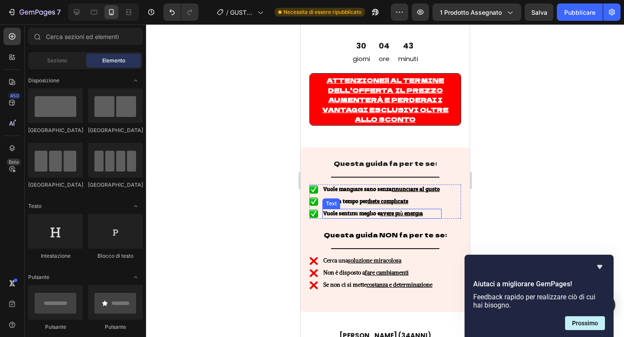
scroll to position [299, 0]
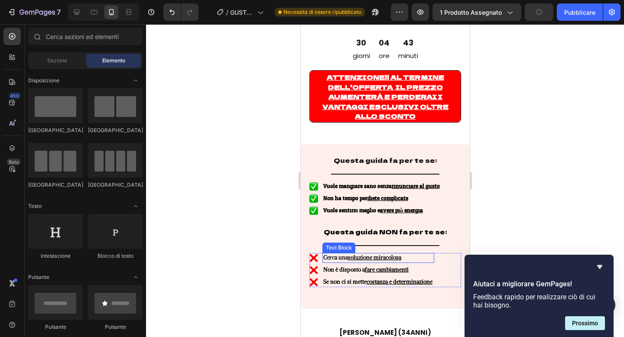
click at [361, 254] on u "soluzione miracolosa" at bounding box center [373, 257] width 53 height 7
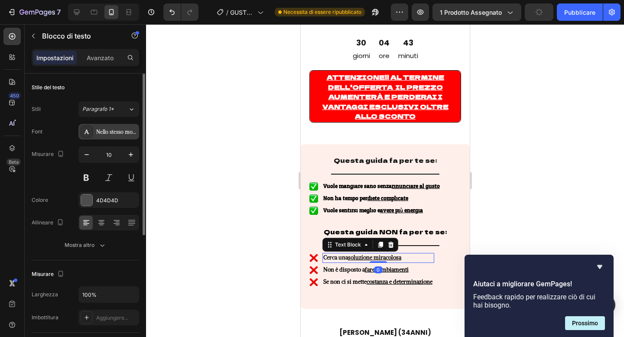
click at [115, 136] on div "Nello stesso modo" at bounding box center [116, 132] width 41 height 8
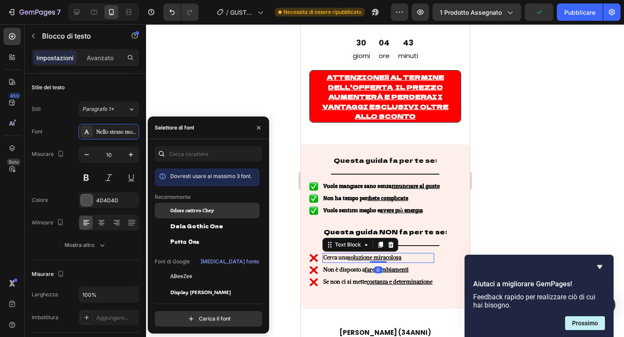
click at [186, 211] on font "Odore cattivo Chey" at bounding box center [192, 211] width 44 height 10
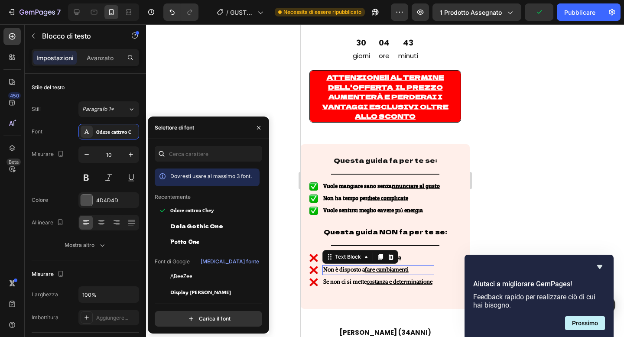
click at [360, 266] on strong "Non è disposto a fare cambiamenti" at bounding box center [365, 269] width 85 height 7
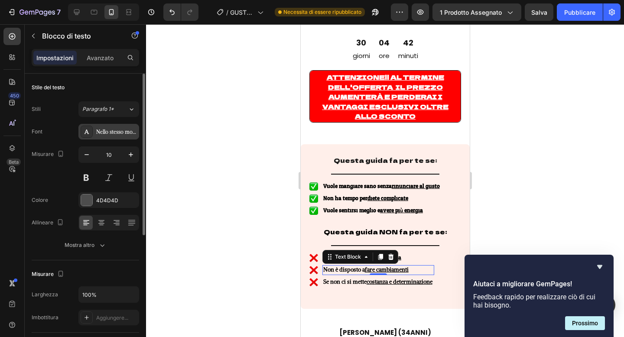
click at [115, 137] on div "Nello stesso modo" at bounding box center [108, 132] width 61 height 16
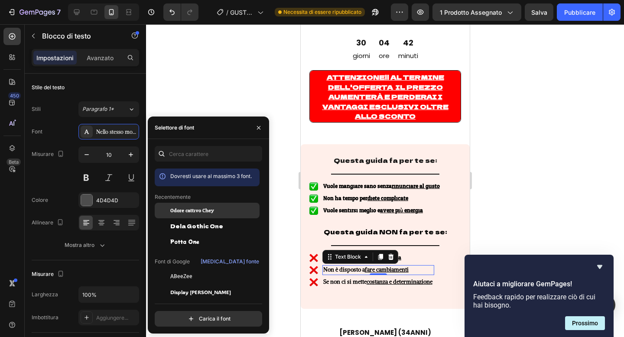
click at [186, 207] on font "Odore cattivo Chey" at bounding box center [192, 211] width 44 height 10
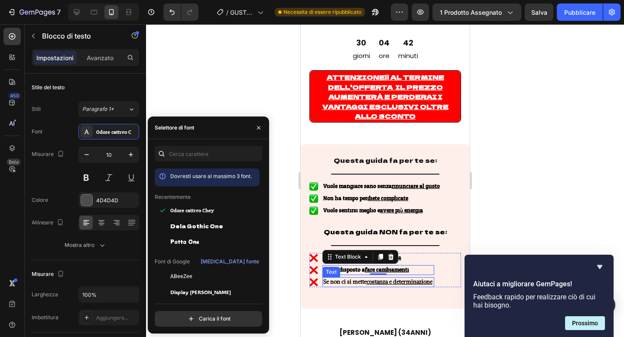
click at [370, 278] on u "costanza e determinazione" at bounding box center [399, 281] width 66 height 7
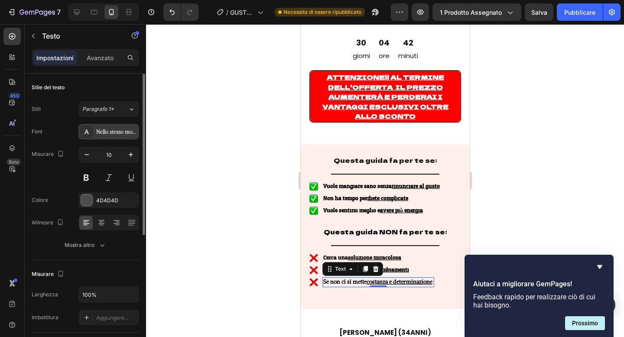
click at [108, 134] on font "Nello stesso modo" at bounding box center [117, 132] width 42 height 6
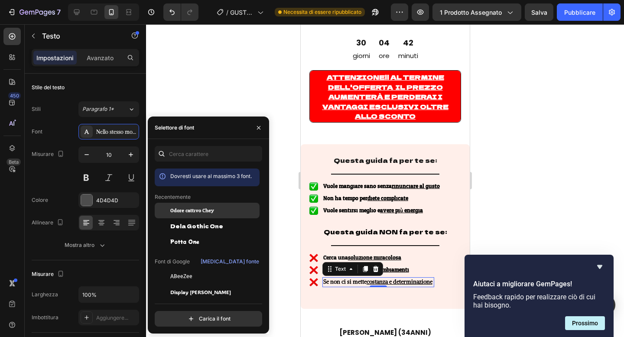
click at [190, 213] on font "Odore cattivo Chey" at bounding box center [192, 211] width 44 height 10
click at [287, 108] on div at bounding box center [385, 180] width 478 height 313
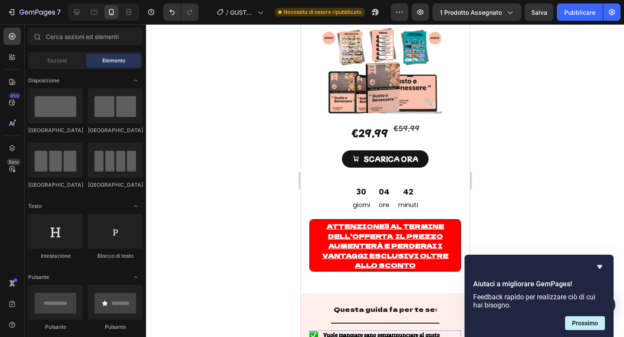
scroll to position [146, 0]
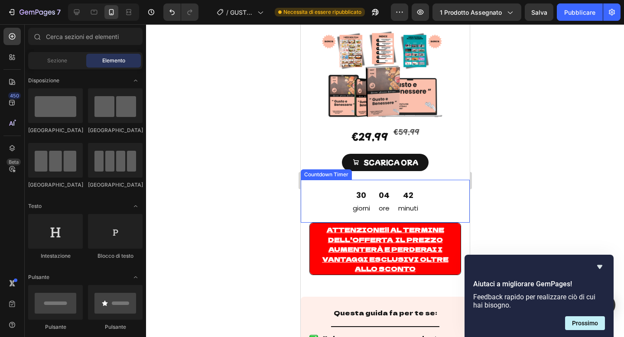
click at [369, 188] on div "30" at bounding box center [360, 195] width 17 height 14
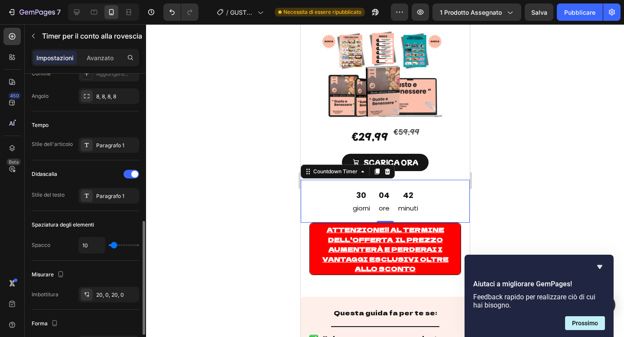
scroll to position [230, 0]
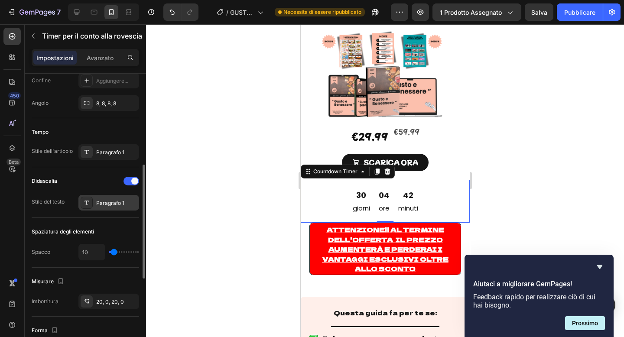
click at [124, 204] on div "Paragrafo 1" at bounding box center [116, 203] width 41 height 8
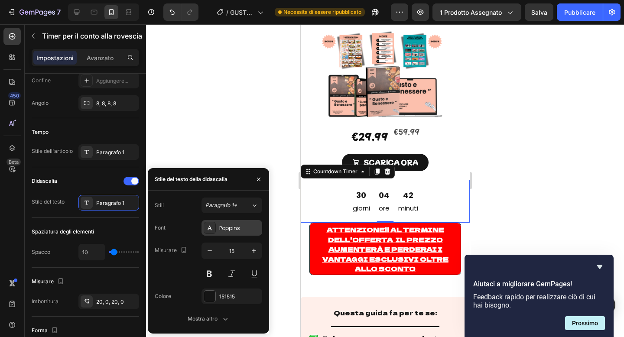
click at [233, 225] on font "Poppins" at bounding box center [229, 227] width 21 height 7
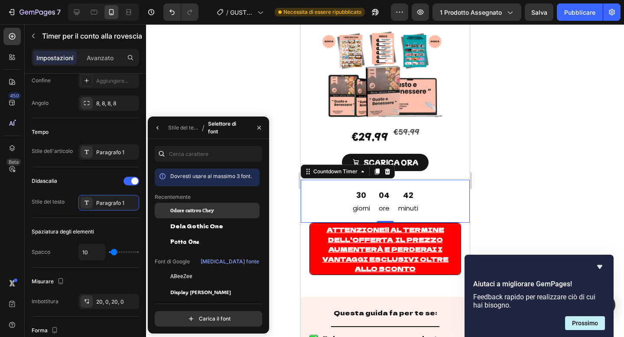
click at [187, 209] on font "Odore cattivo Chey" at bounding box center [192, 211] width 44 height 10
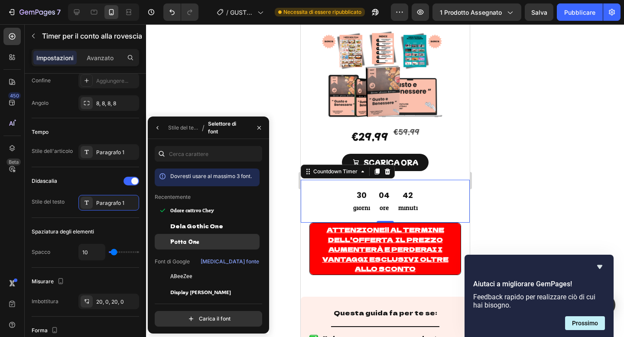
click at [189, 236] on div "Potta One" at bounding box center [207, 242] width 105 height 16
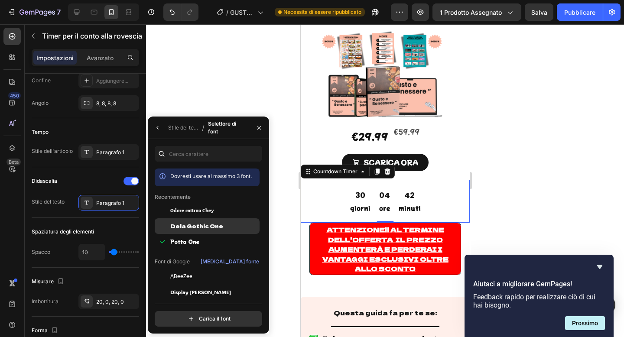
click at [195, 230] on div "Dela Gothic One" at bounding box center [207, 226] width 105 height 16
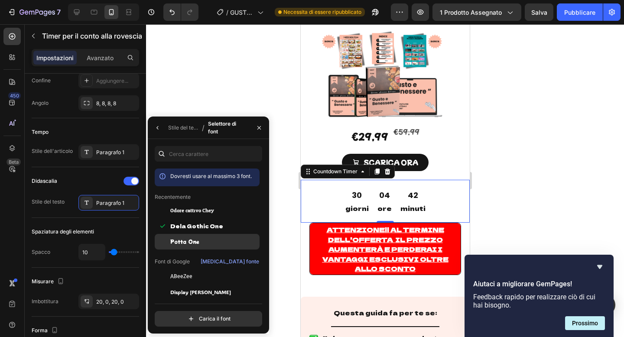
click at [198, 248] on div "Potta One" at bounding box center [207, 242] width 105 height 16
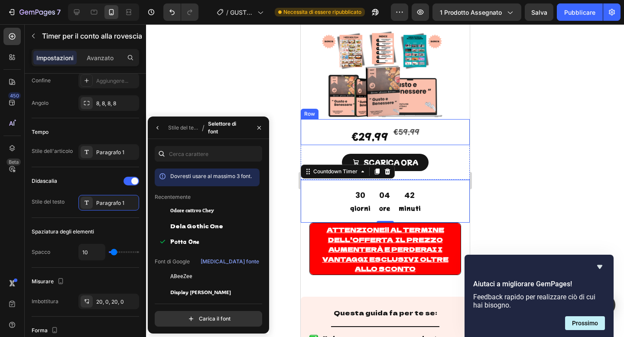
click at [355, 128] on div "€29,99" at bounding box center [369, 136] width 39 height 17
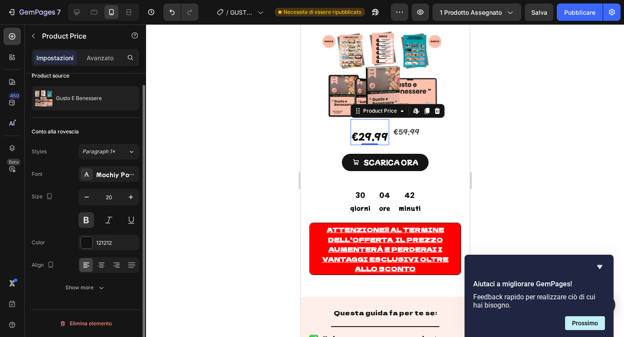
scroll to position [0, 0]
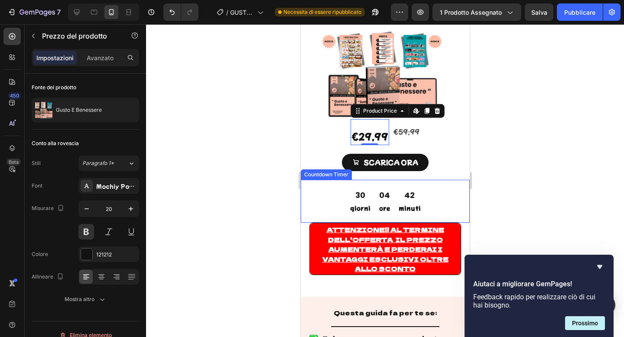
click at [351, 188] on div "30" at bounding box center [360, 195] width 20 height 14
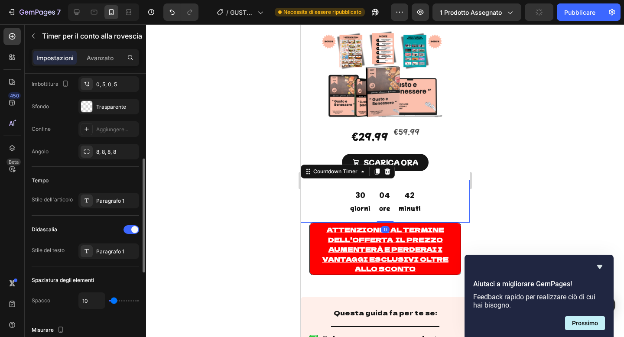
scroll to position [191, 0]
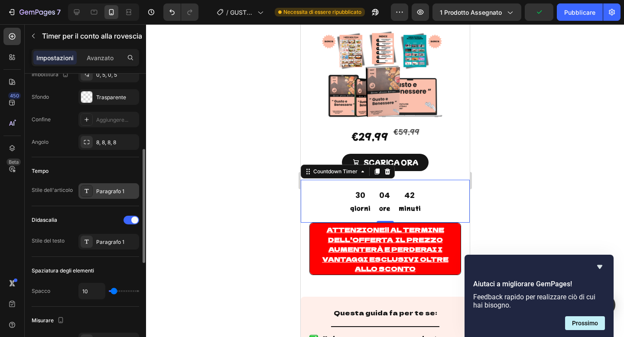
click at [125, 194] on div "Paragrafo 1" at bounding box center [116, 192] width 41 height 8
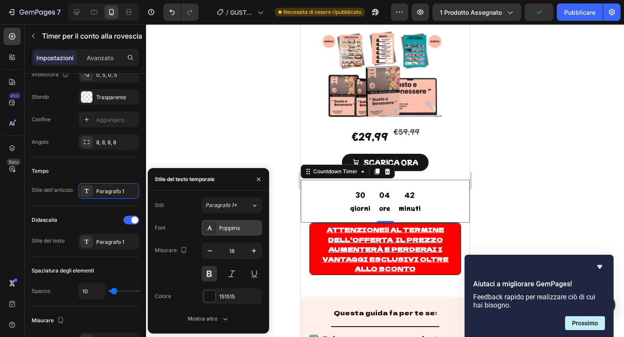
click at [230, 234] on div "Poppins" at bounding box center [231, 228] width 61 height 16
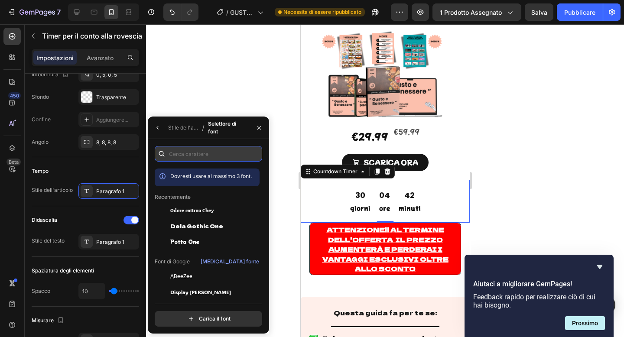
click at [222, 159] on input "text" at bounding box center [208, 154] width 107 height 16
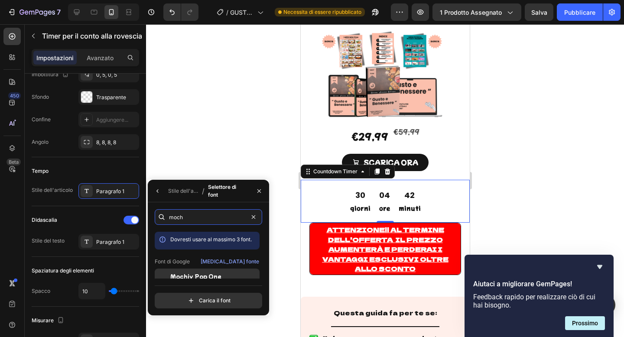
type input "moch"
click at [200, 273] on font "Mochiy Pop One" at bounding box center [195, 275] width 51 height 7
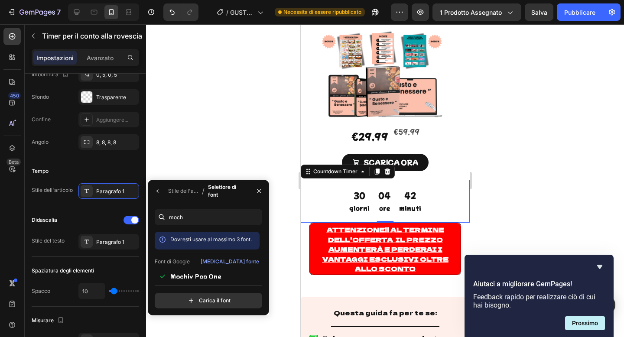
click at [240, 137] on div at bounding box center [385, 180] width 478 height 313
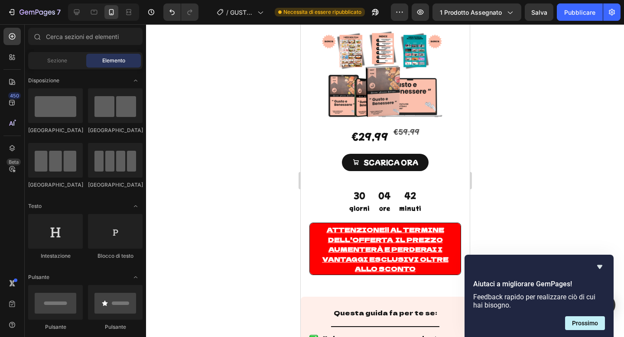
click at [240, 137] on div at bounding box center [385, 180] width 478 height 313
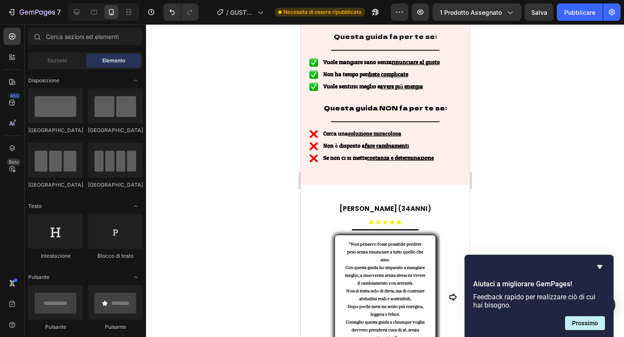
scroll to position [436, 0]
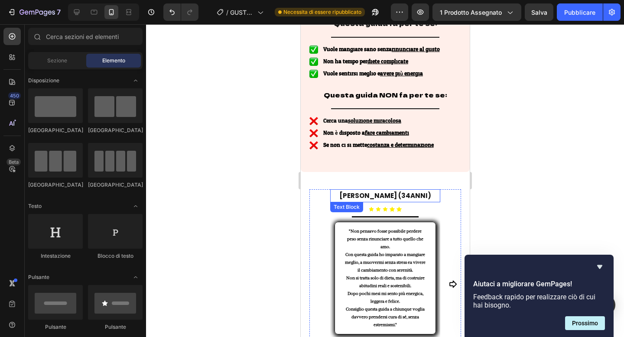
click at [365, 191] on strong "[PERSON_NAME] (34ANNI)" at bounding box center [385, 195] width 92 height 9
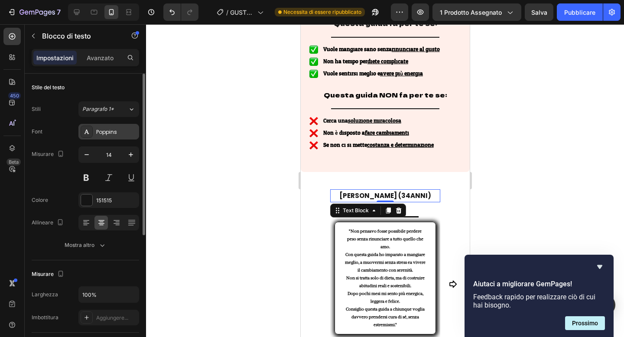
click at [108, 132] on font "Poppins" at bounding box center [106, 131] width 21 height 7
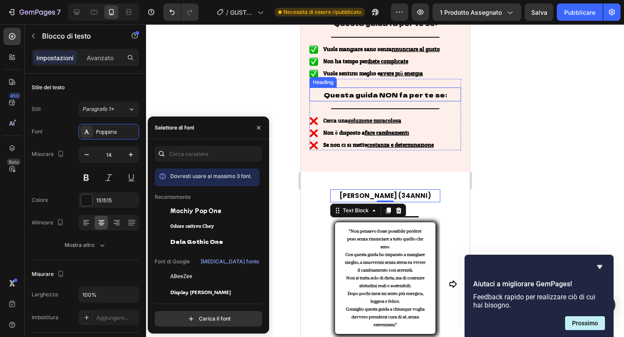
click at [376, 90] on span "Questa guida NON fa per te se:" at bounding box center [384, 94] width 123 height 9
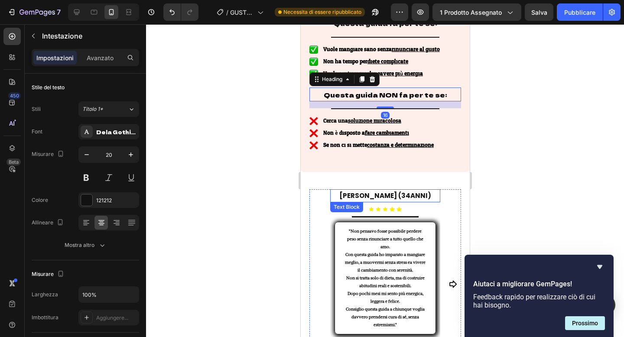
click at [369, 191] on strong "[PERSON_NAME] (34ANNI)" at bounding box center [385, 195] width 92 height 9
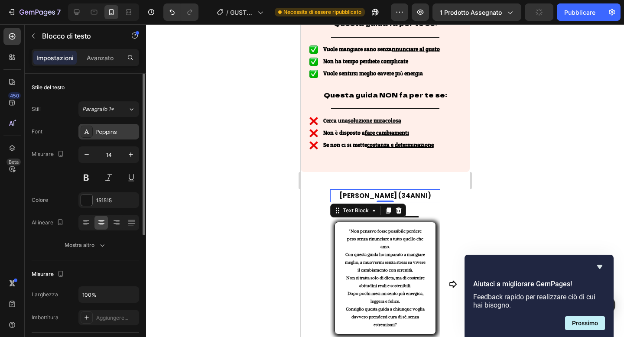
click at [125, 135] on div "Poppins" at bounding box center [116, 132] width 41 height 8
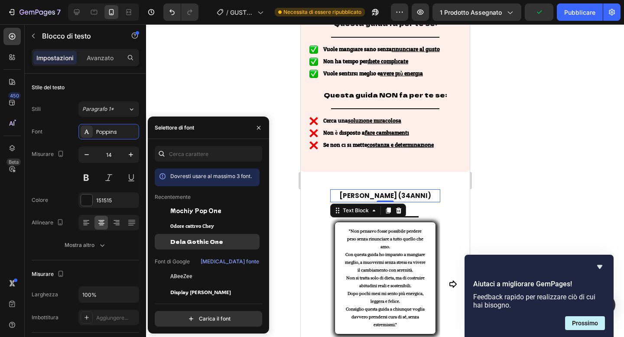
click at [194, 238] on font "Dela Gothic One" at bounding box center [196, 241] width 53 height 7
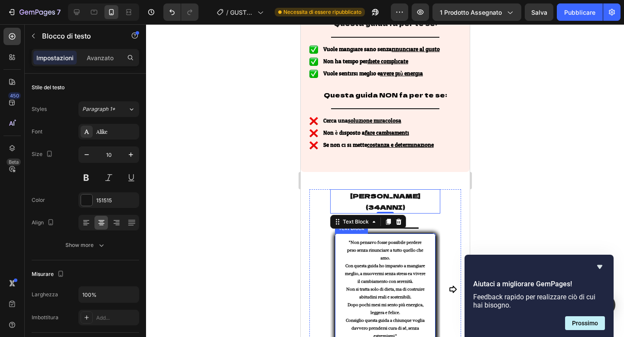
click at [427, 233] on div ""Non pensavo fosse possibile perdere peso senza rinunciare a tutto quello che a…" at bounding box center [384, 289] width 101 height 113
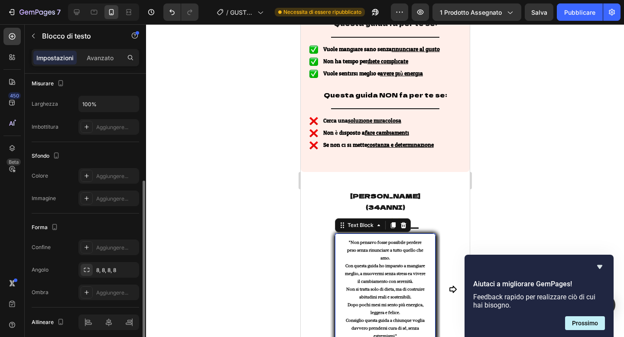
click at [369, 240] on strong ""Non pensavo fosse possibile perdere peso senza rinunciare a tutto quello che a…" at bounding box center [385, 250] width 76 height 21
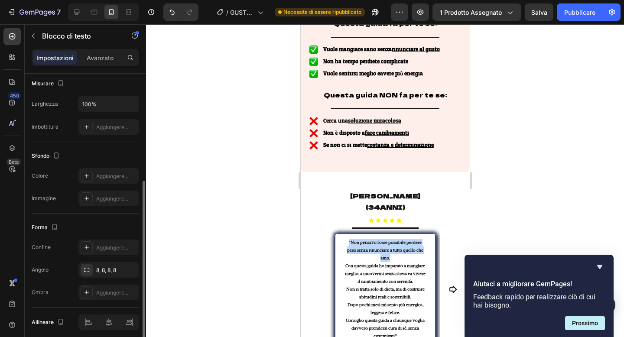
click at [369, 240] on strong ""Non pensavo fosse possibile perdere peso senza rinunciare a tutto quello che a…" at bounding box center [385, 250] width 76 height 21
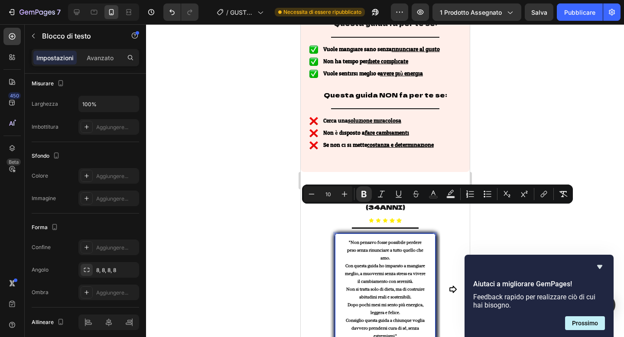
click at [361, 262] on p "Con questa guida ho imparato a mangiare meglio, a muovermi senza stress ea vive…" at bounding box center [384, 273] width 81 height 23
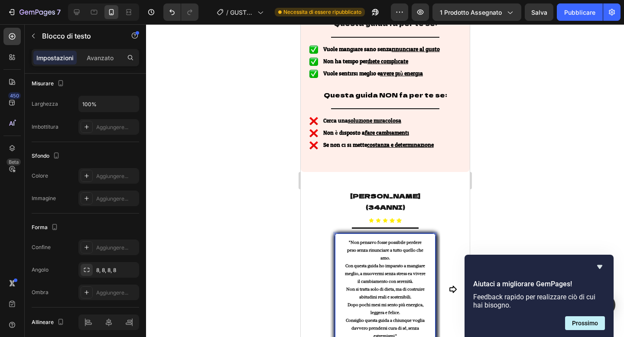
click at [308, 224] on div ""Mangiare sano non significa rinunciare al piacere, ma scegliere di nutrire il …" at bounding box center [384, 275] width 169 height 173
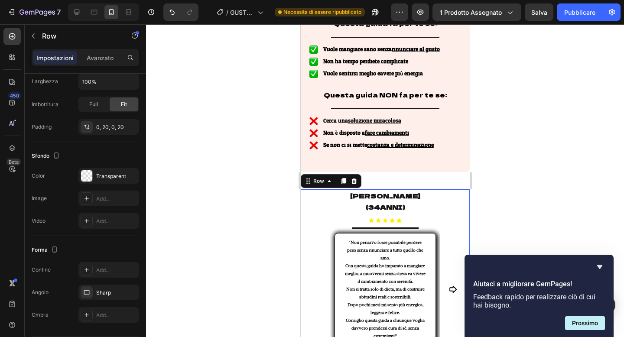
scroll to position [0, 0]
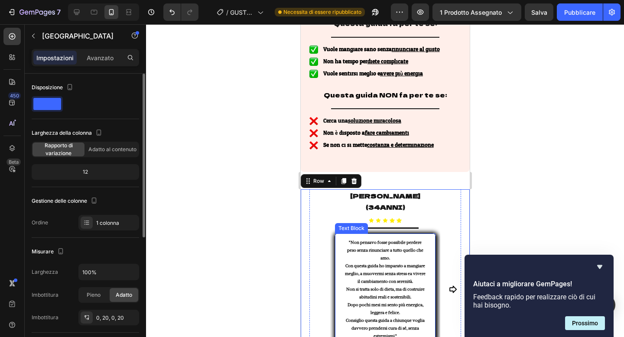
click at [395, 239] on p ""Non pensavo fosse possibile perdere peso senza rinunciare a tutto quello che a…" at bounding box center [384, 250] width 81 height 23
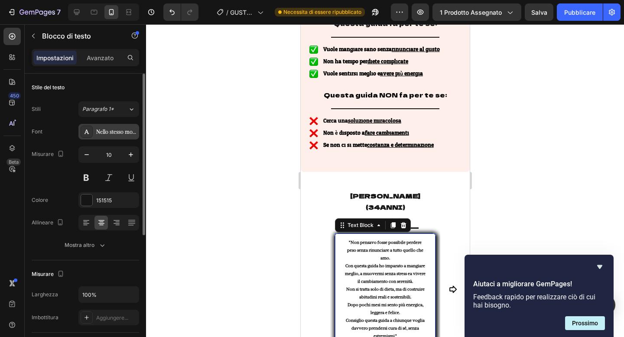
click at [120, 137] on div "Nello stesso modo" at bounding box center [108, 132] width 61 height 16
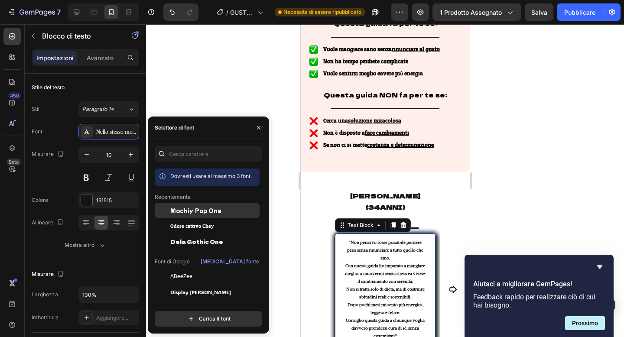
click at [201, 217] on div "Mochiy Pop One" at bounding box center [207, 211] width 105 height 16
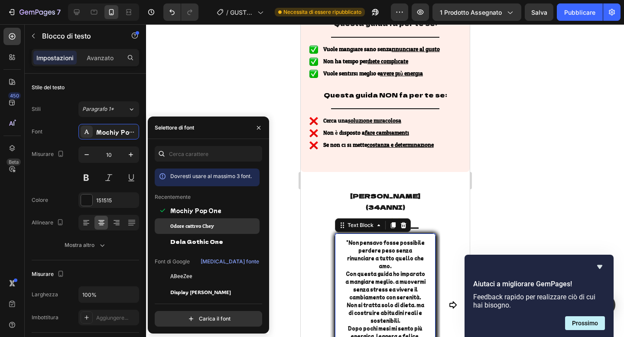
click at [200, 221] on div "Odore cattivo Chey" at bounding box center [207, 226] width 105 height 16
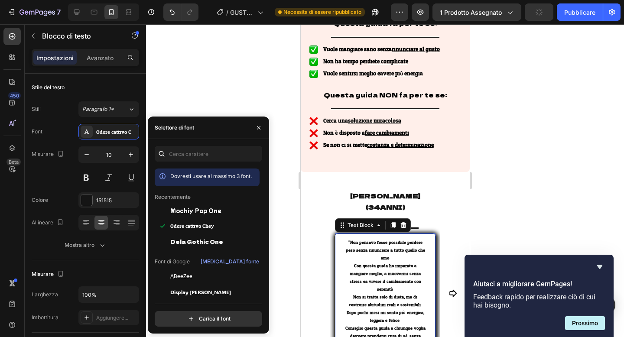
click at [286, 214] on div at bounding box center [385, 180] width 478 height 313
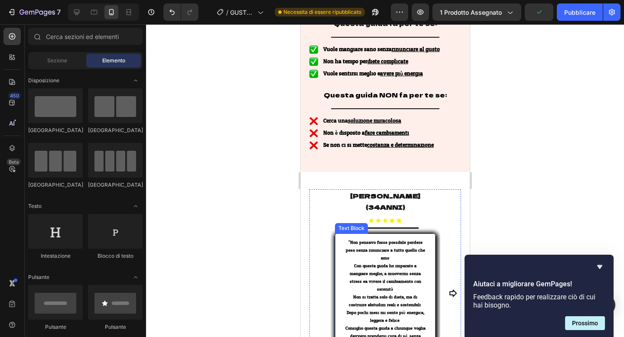
scroll to position [467, 0]
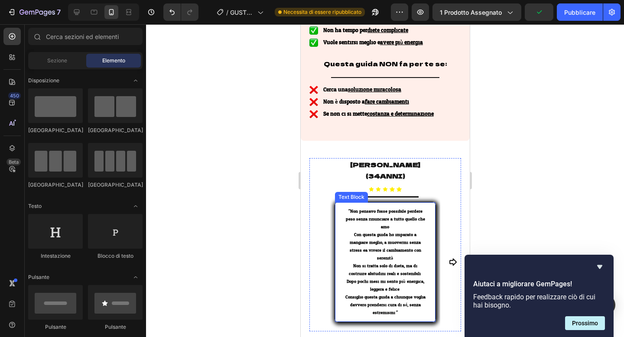
click at [346, 207] on strong ""Non pensavo fosse possibile perdere peso senza rinunciare a tutto quello che a…" at bounding box center [384, 218] width 79 height 23
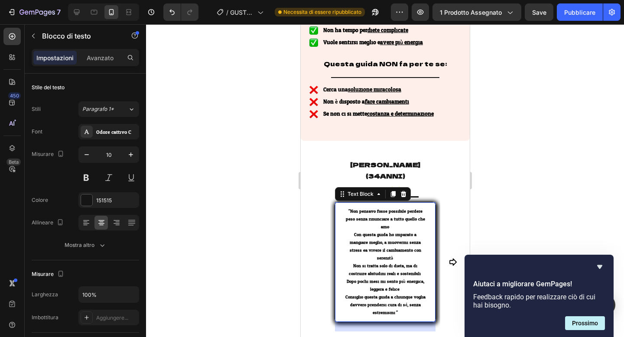
click at [340, 202] on div ""Non pensavo fosse possibile perdere peso senza rinunciare a tutto quello che a…" at bounding box center [384, 262] width 101 height 120
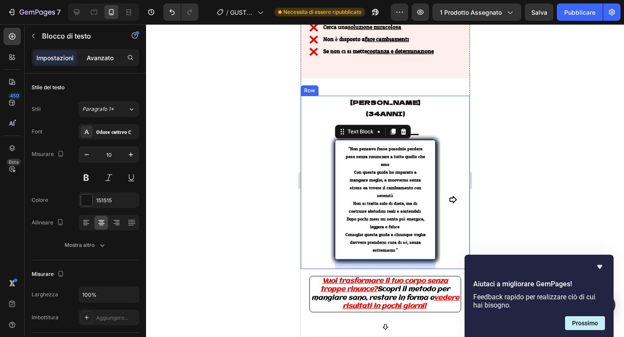
click at [105, 63] on div "Avanzato" at bounding box center [99, 58] width 43 height 14
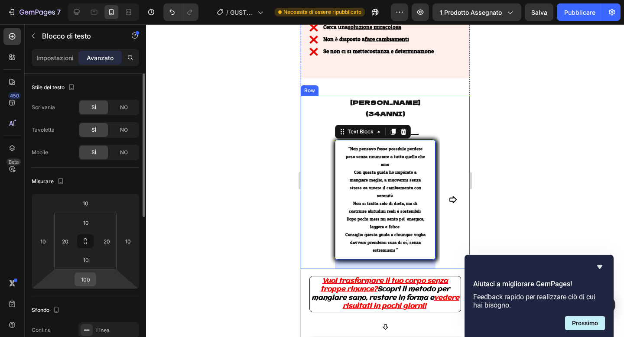
click at [86, 280] on input "100" at bounding box center [85, 279] width 17 height 13
type input "0"
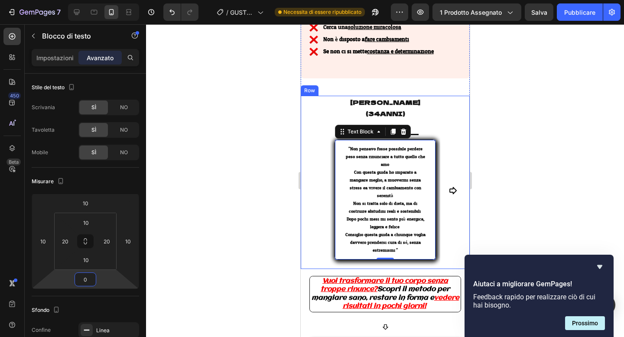
click at [303, 227] on div ""Mangiare sano non significa rinunciare al piacere, ma scegliere di nutrire il …" at bounding box center [384, 182] width 169 height 173
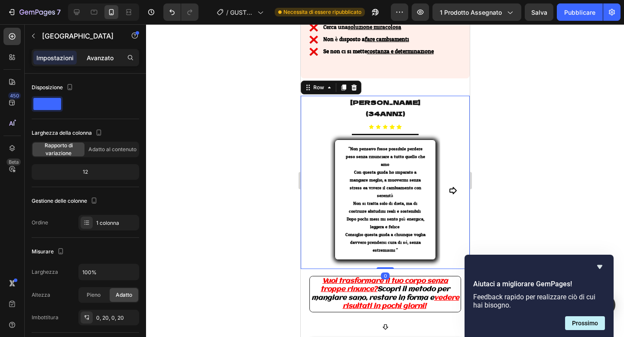
click at [91, 55] on font "Avanzato" at bounding box center [100, 57] width 27 height 7
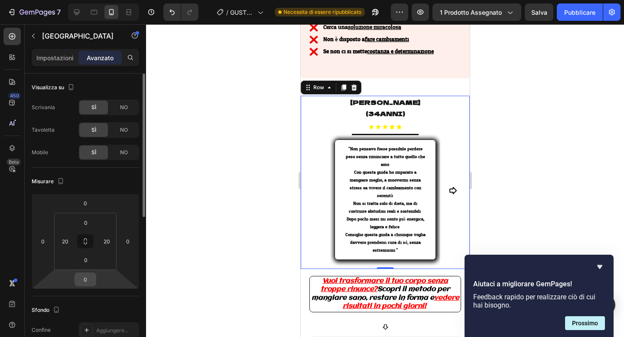
click at [87, 282] on input "0" at bounding box center [85, 279] width 17 height 13
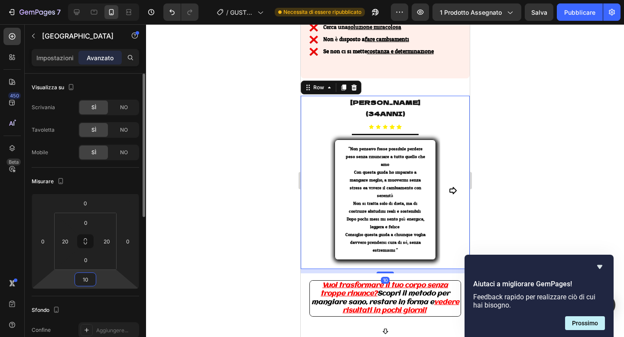
type input "100"
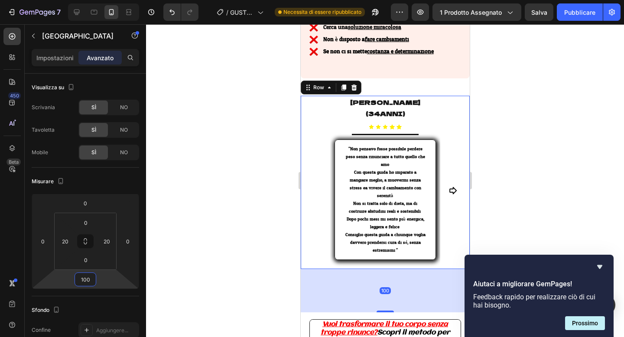
click at [187, 234] on div at bounding box center [385, 180] width 478 height 313
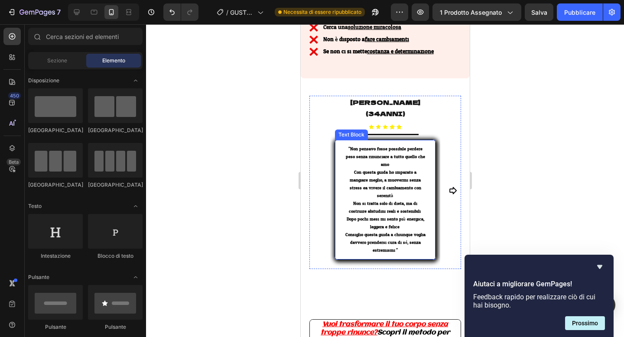
click at [336, 197] on div ""Non pensavo fosse possibile perdere peso senza rinunciare a tutto quello che a…" at bounding box center [384, 199] width 101 height 120
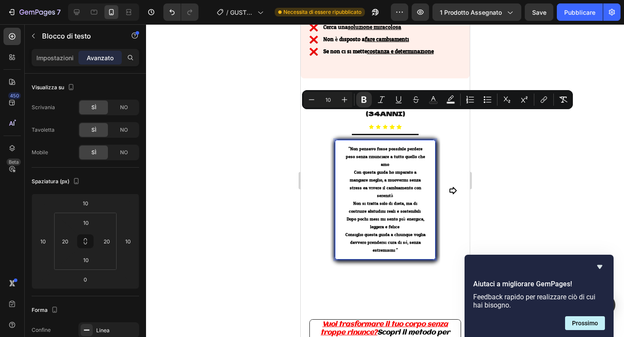
drag, startPoint x: 406, startPoint y: 201, endPoint x: 343, endPoint y: 109, distance: 111.4
click at [343, 139] on div ""Non pensavo fosse possibile perdere peso senza rinunciare a tutto quello che a…" at bounding box center [384, 199] width 101 height 120
click at [346, 103] on icon "Barra degli strumenti contestuale dell'editor" at bounding box center [344, 99] width 9 height 9
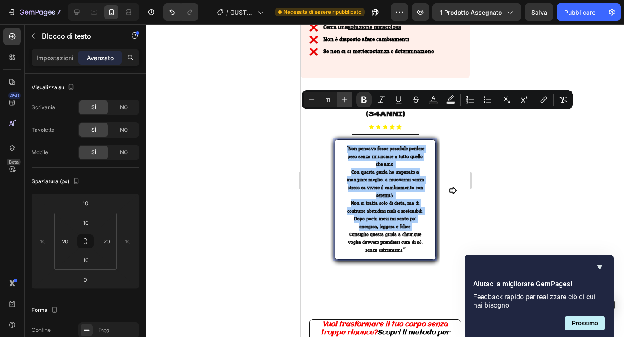
click at [346, 103] on icon "Barra degli strumenti contestuale dell'editor" at bounding box center [344, 99] width 9 height 9
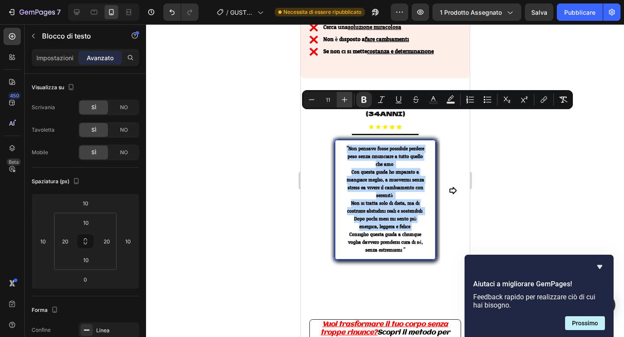
type input "12"
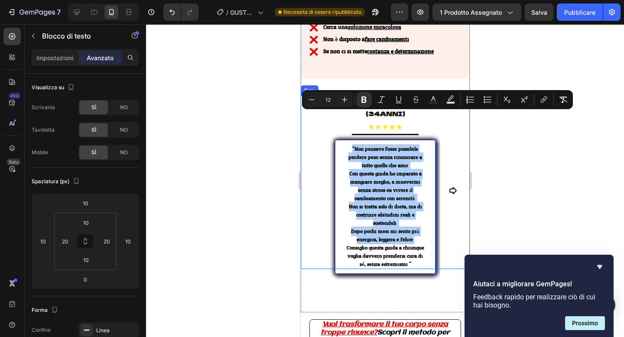
click at [275, 176] on div at bounding box center [385, 180] width 478 height 313
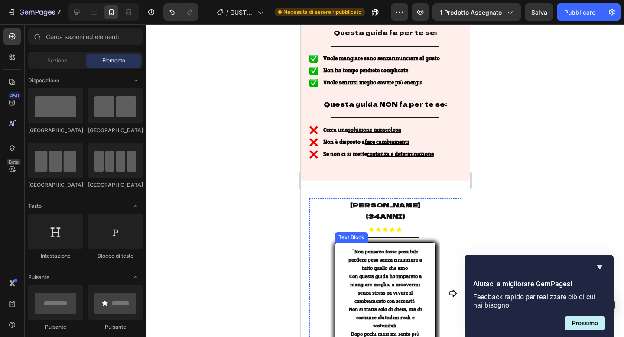
scroll to position [481, 0]
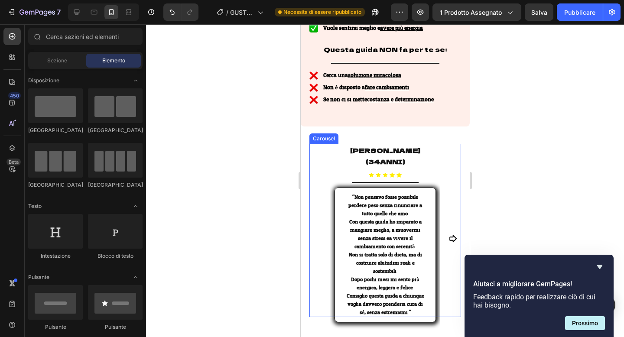
click at [448, 234] on icon "Carousel Next Arrow" at bounding box center [452, 238] width 9 height 9
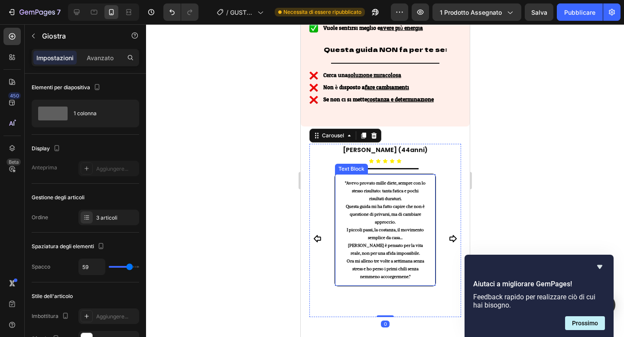
click at [398, 204] on strong "Questa guida mi ha fatto capire che non è questione di privarsi, ma di cambiare…" at bounding box center [384, 214] width 79 height 21
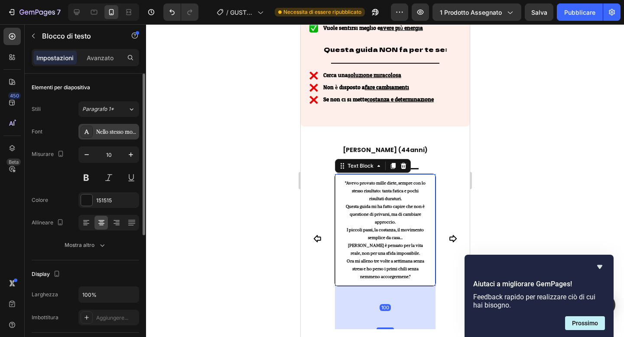
click at [113, 139] on div "Nello stesso modo" at bounding box center [108, 132] width 61 height 16
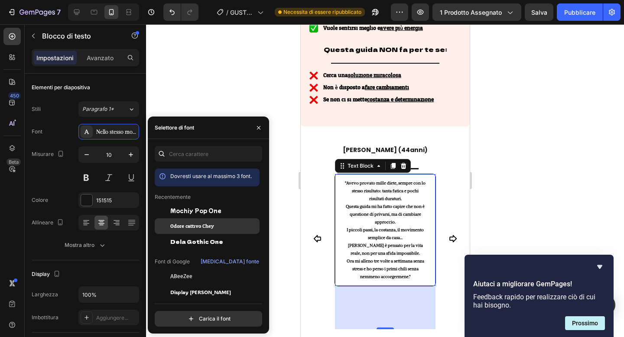
click at [176, 223] on font "Odore cattivo Chey" at bounding box center [192, 226] width 44 height 10
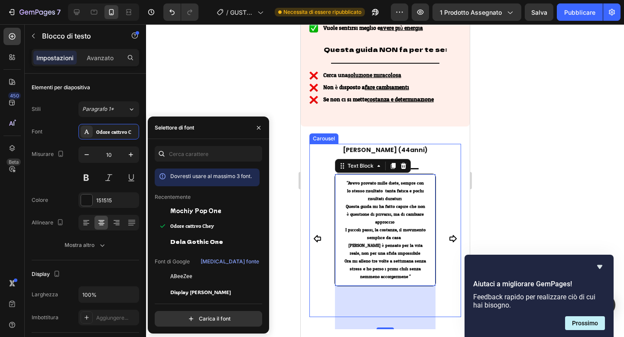
click at [315, 160] on div "CHIARA (34ANNI) Text Block Icon Icon Icon Icon Icon Icon List Title Line "Non p…" at bounding box center [385, 238] width 152 height 189
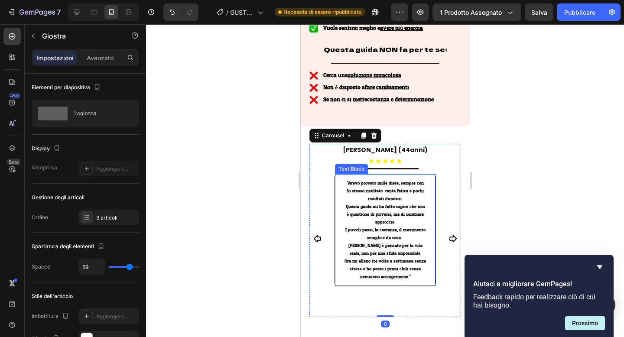
click at [340, 174] on div ""Avevo provato mille diete, sempre con lo stesso risultato: tanta fatica e poch…" at bounding box center [384, 230] width 101 height 113
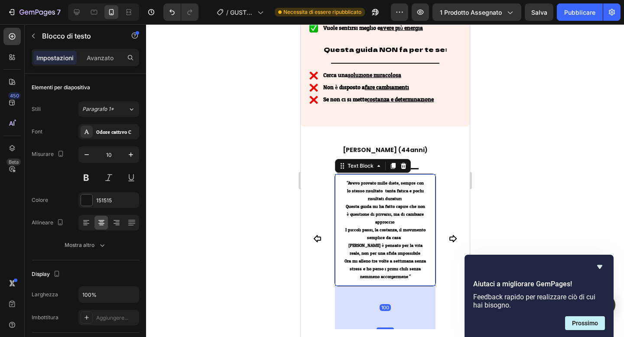
click at [343, 178] on div ""Avevo provato mille diete, sempre con lo stesso risultato: tanta fatica e poch…" at bounding box center [384, 229] width 83 height 103
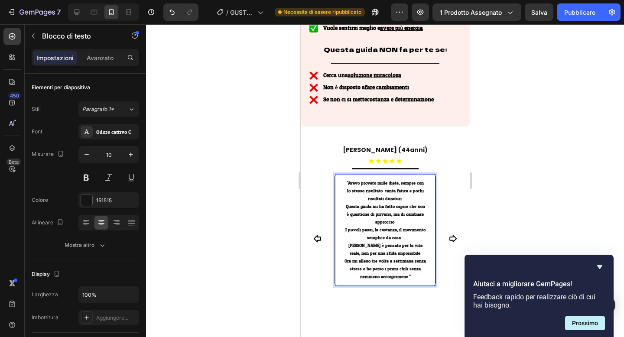
drag, startPoint x: 343, startPoint y: 161, endPoint x: 415, endPoint y: 259, distance: 121.3
click at [415, 259] on div ""Avevo provato mille diete, sempre con lo stesso risultato: tanta fatica e poch…" at bounding box center [384, 229] width 83 height 103
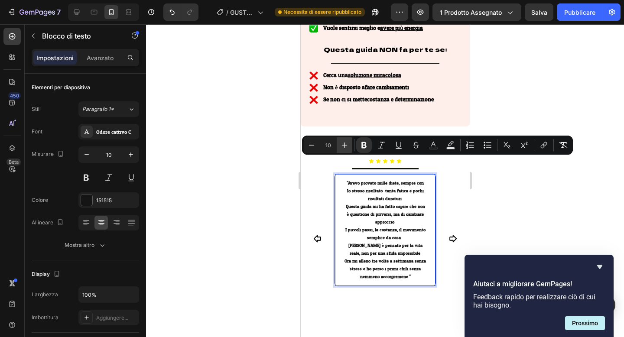
click at [344, 143] on icon "Editor contextual toolbar" at bounding box center [344, 145] width 9 height 9
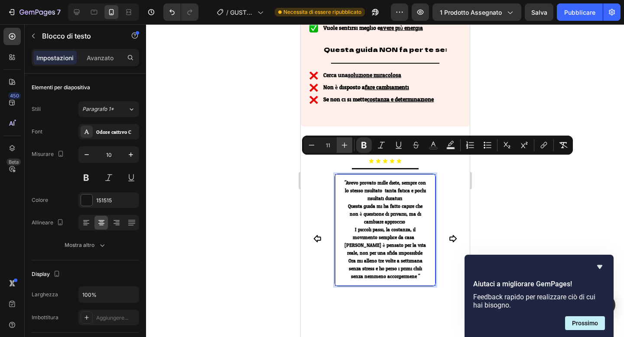
click at [344, 143] on icon "Editor contextual toolbar" at bounding box center [344, 145] width 9 height 9
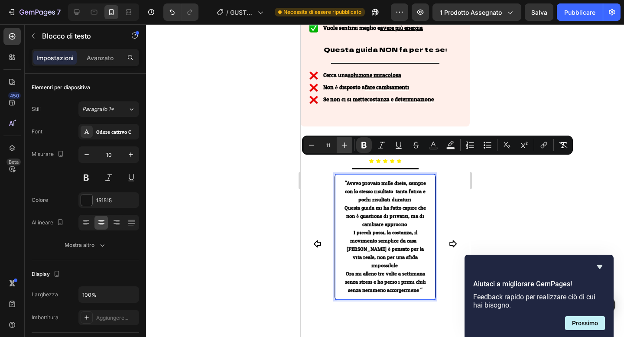
type input "12"
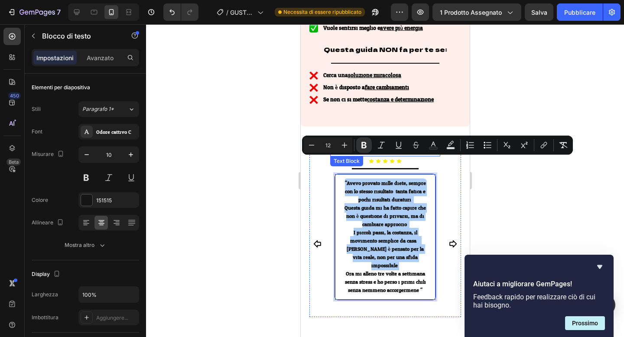
click at [385, 146] on strong "[PERSON_NAME] (44anni)" at bounding box center [384, 150] width 85 height 9
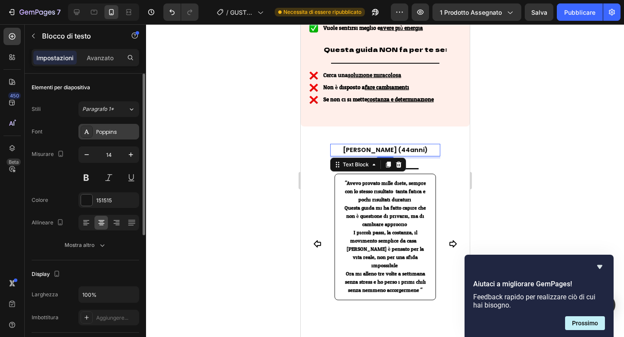
click at [118, 129] on div "Poppins" at bounding box center [116, 132] width 41 height 8
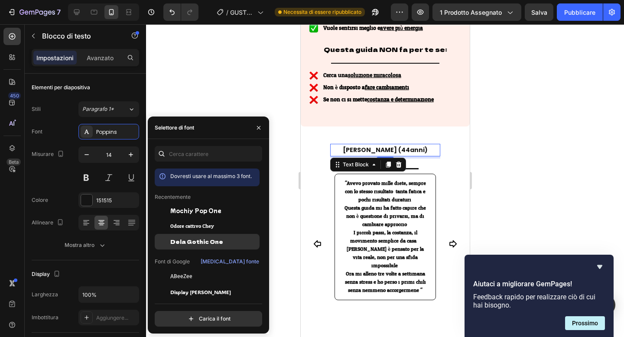
click at [201, 238] on font "Dela Gothic One" at bounding box center [196, 241] width 53 height 7
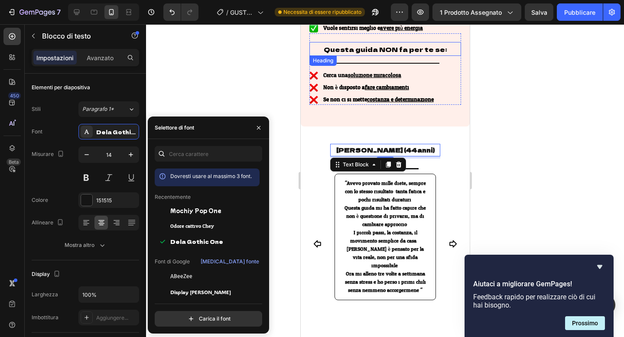
click at [374, 45] on span "Questa guida NON fa per te se:" at bounding box center [384, 49] width 123 height 9
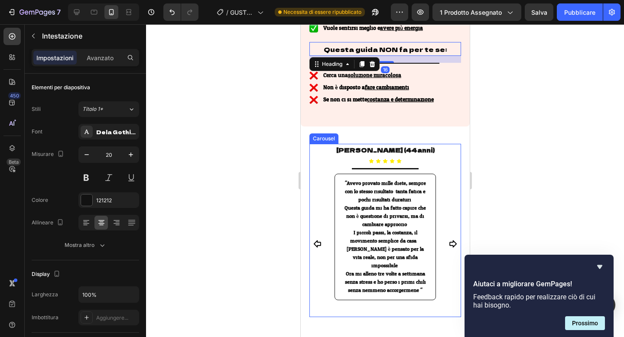
click at [318, 240] on icon "Carousel Back Arrow" at bounding box center [317, 244] width 9 height 9
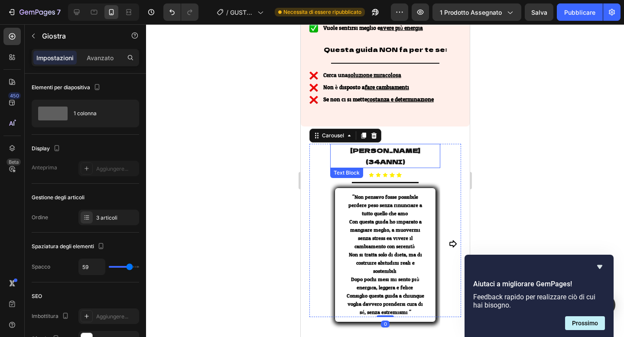
click at [413, 146] on strong "CHIARA (34ANNI)" at bounding box center [385, 156] width 70 height 20
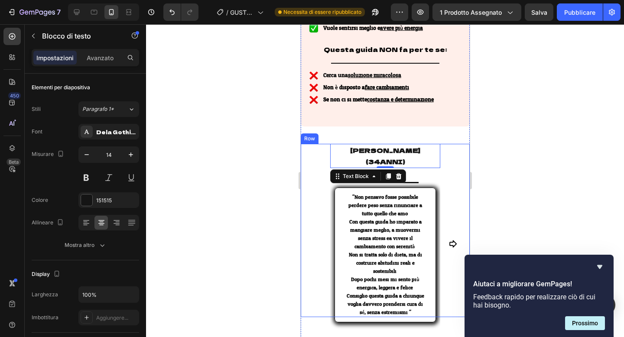
click at [449, 237] on button "Carousel Next Arrow" at bounding box center [452, 244] width 14 height 14
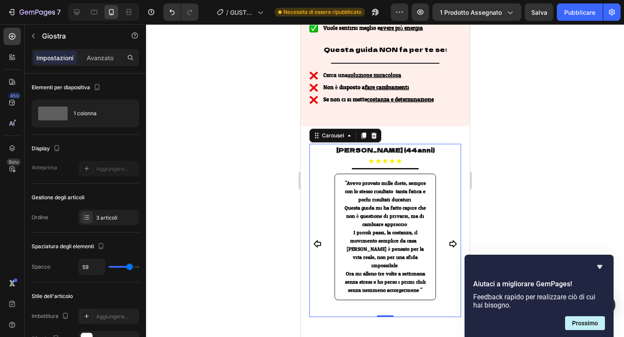
click at [315, 240] on icon "Carousel Back Arrow" at bounding box center [317, 244] width 9 height 9
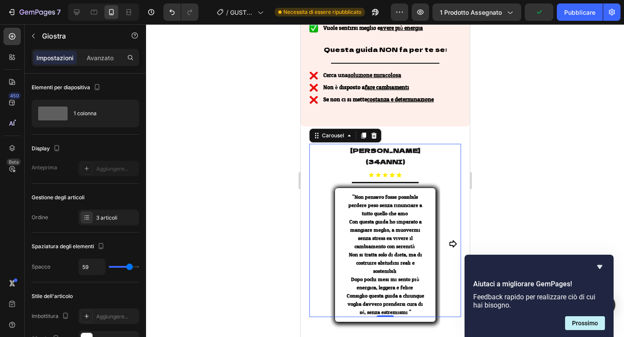
click at [446, 237] on button "Carousel Next Arrow" at bounding box center [452, 244] width 14 height 14
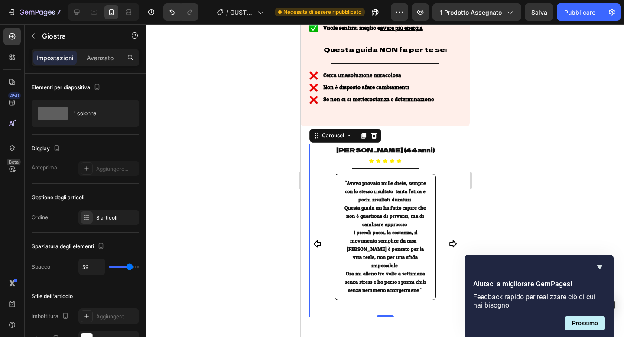
click at [317, 240] on icon "Carousel Back Arrow" at bounding box center [316, 243] width 7 height 7
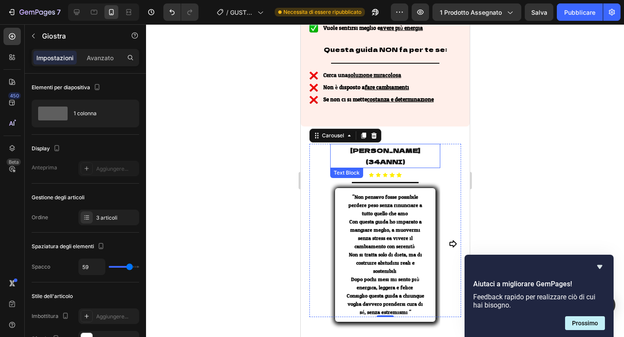
click at [418, 146] on strong "CHIARA (34ANNI)" at bounding box center [385, 156] width 70 height 20
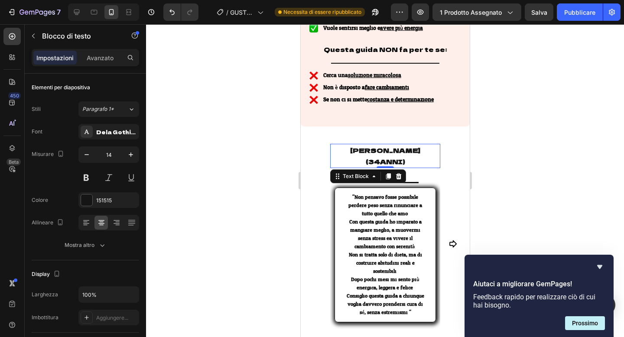
click at [418, 146] on strong "CHIARA (34ANNI)" at bounding box center [385, 156] width 70 height 20
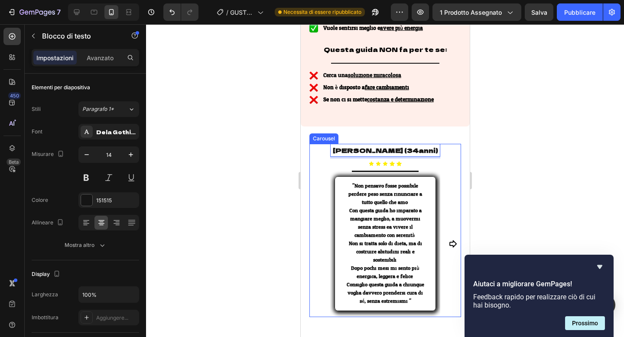
click at [450, 240] on icon "Carousel Next Arrow" at bounding box center [452, 243] width 7 height 7
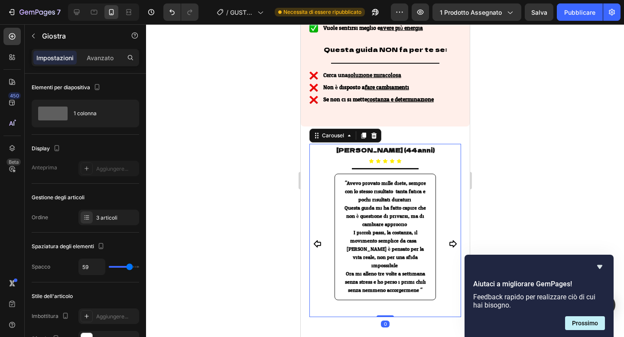
click at [450, 240] on icon "Carousel Next Arrow" at bounding box center [452, 243] width 7 height 7
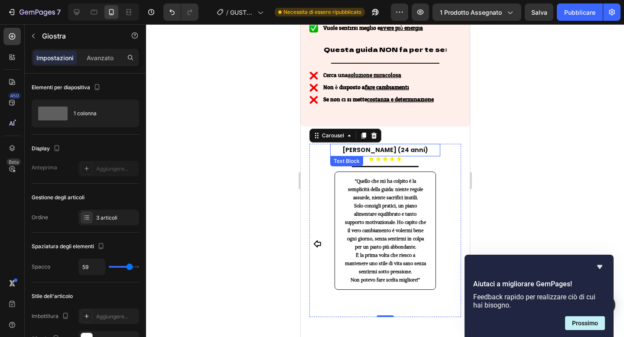
click at [392, 146] on strong "[PERSON_NAME] (24 anni)" at bounding box center [385, 150] width 86 height 9
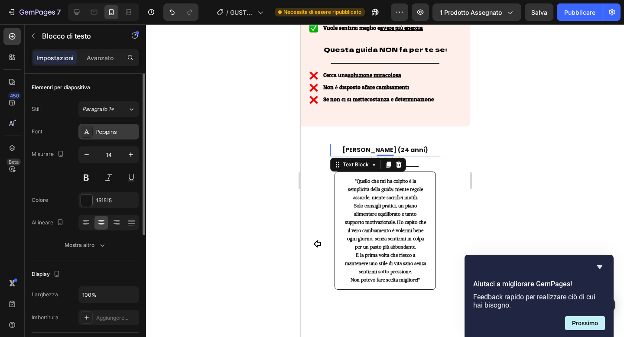
click at [135, 133] on div "Poppins" at bounding box center [116, 132] width 41 height 8
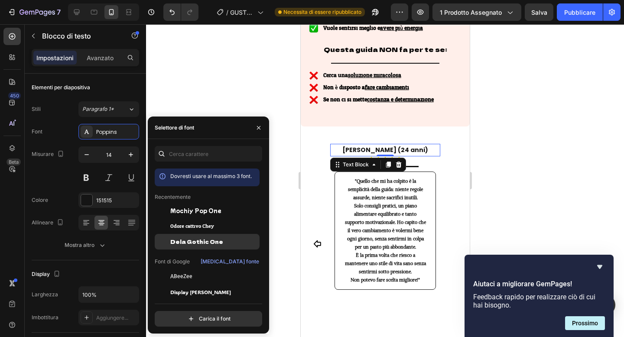
click at [188, 239] on font "Dela Gothic One" at bounding box center [196, 241] width 53 height 7
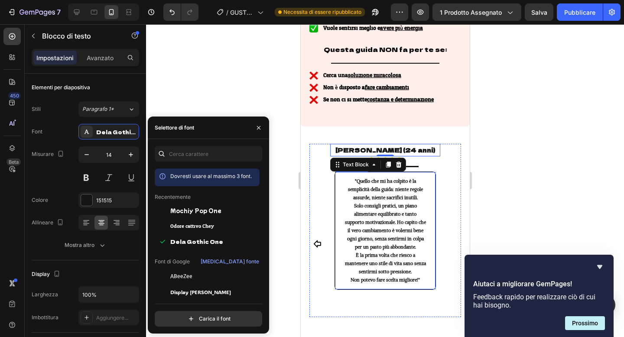
click at [356, 178] on strong ""Quello che mi ha colpito è la semplicità della guida: niente regole assurde, n…" at bounding box center [384, 189] width 75 height 23
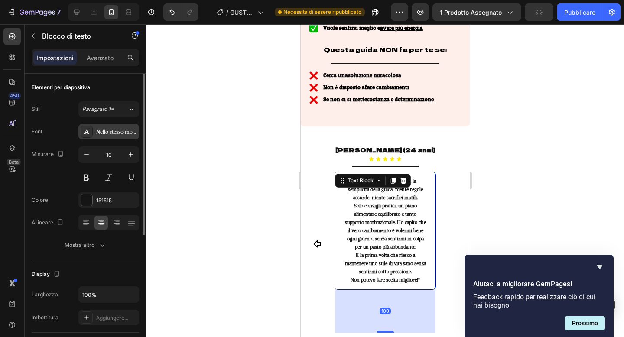
click at [105, 130] on font "Nello stesso modo" at bounding box center [117, 132] width 42 height 6
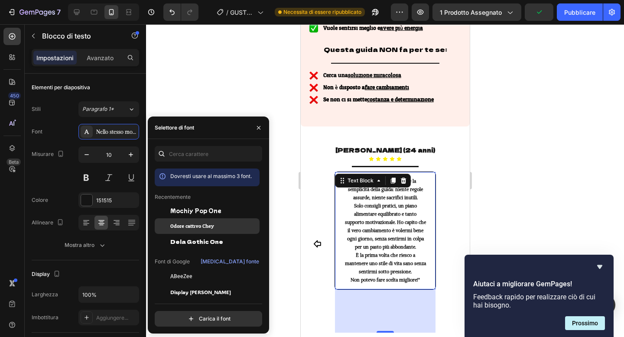
click at [178, 219] on div "Odore cattivo Chey" at bounding box center [207, 226] width 105 height 16
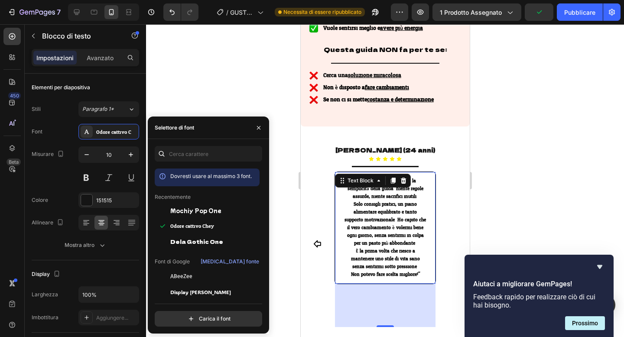
click at [418, 270] on strong "Non potevo fare scelta migliore!"" at bounding box center [384, 274] width 69 height 8
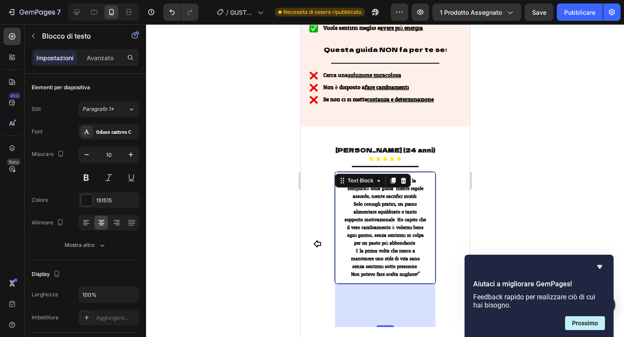
click at [429, 258] on div ""Quello che mi ha colpito è la semplicità della guida: niente regole assurde, n…" at bounding box center [384, 228] width 101 height 113
click at [422, 271] on p "Non potevo fare scelta migliore!"" at bounding box center [384, 275] width 81 height 8
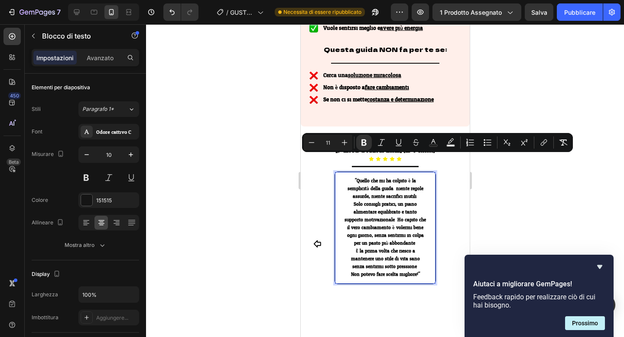
drag, startPoint x: 422, startPoint y: 255, endPoint x: 350, endPoint y: 160, distance: 118.8
click at [351, 176] on div ""Quello che mi ha colpito è la semplicità della guida: niente regole assurde, n…" at bounding box center [384, 227] width 83 height 103
click at [341, 139] on icon "Editor contextual toolbar" at bounding box center [344, 142] width 9 height 9
type input "12"
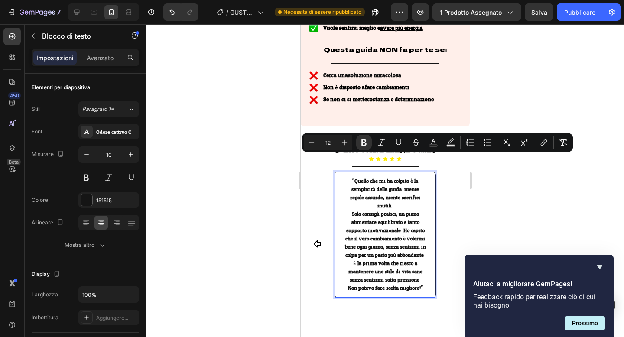
click at [257, 173] on div at bounding box center [385, 180] width 478 height 313
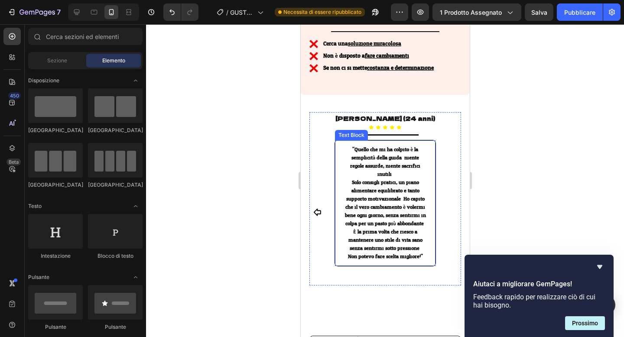
scroll to position [524, 0]
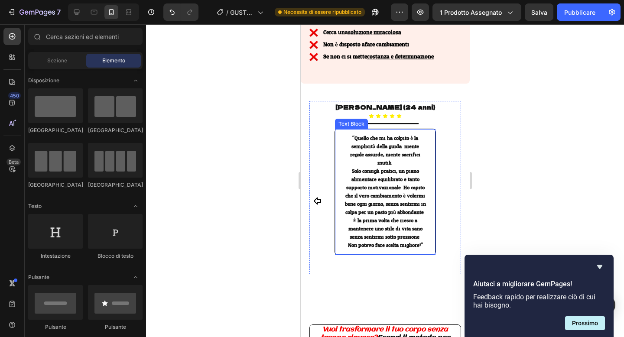
click at [394, 139] on p ""Quello che mi ha colpito è la semplicità della guida: niente regole assurde, n…" at bounding box center [384, 150] width 81 height 33
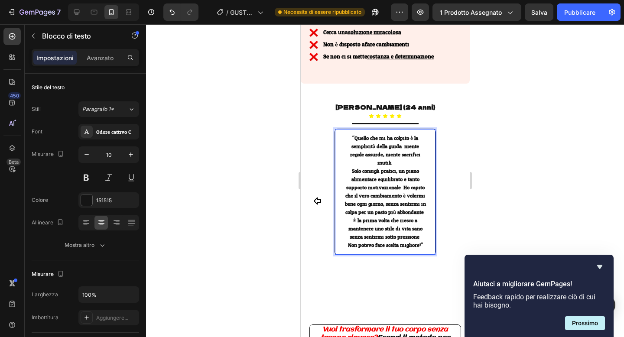
click at [391, 142] on strong ""Quello che mi ha colpito è la semplicità della guida: niente regole assurde, n…" at bounding box center [385, 150] width 70 height 34
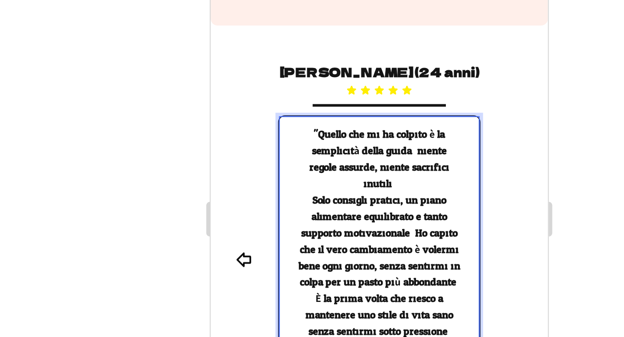
click at [291, 128] on div at bounding box center [385, 180] width 478 height 313
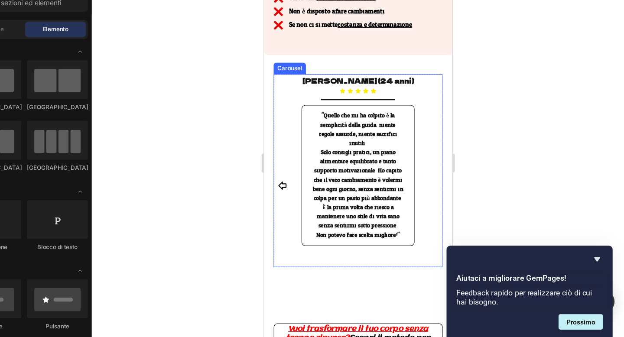
click at [272, 110] on div "[PERSON_NAME] (34anni) Text Block Icon Icon Icon Icon Icon Icon List Title Line…" at bounding box center [348, 166] width 152 height 200
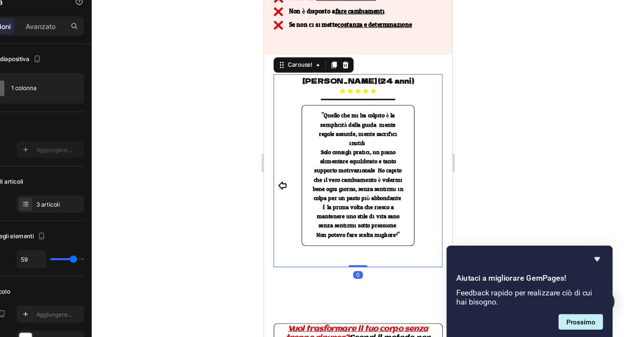
click at [285, 146] on div at bounding box center [385, 180] width 478 height 313
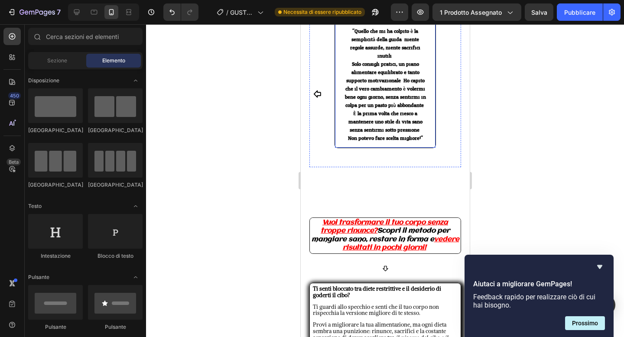
scroll to position [640, 0]
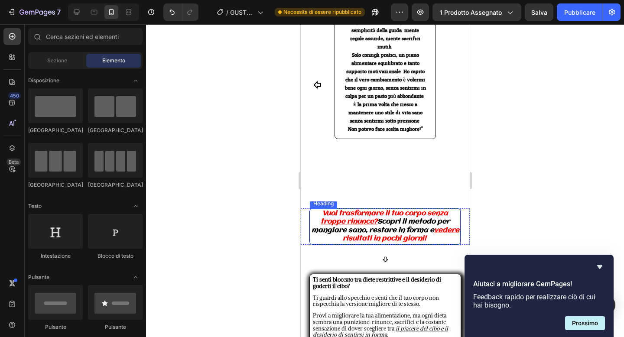
click at [382, 218] on strong "Scopri il metodo per mangiare sano, restare in forma e" at bounding box center [380, 226] width 139 height 16
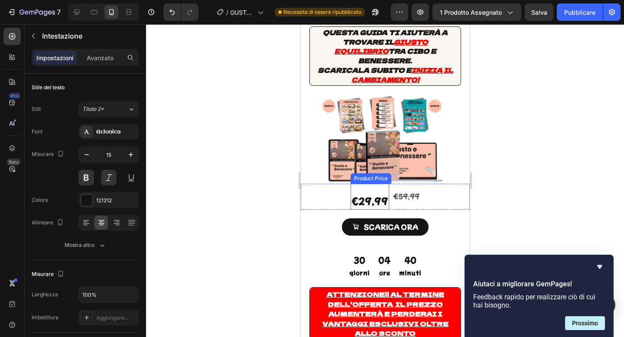
scroll to position [0, 0]
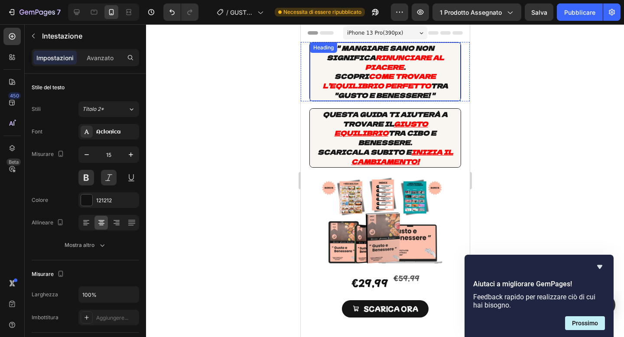
click at [386, 81] on icon "tra "gusto e benessere! "" at bounding box center [390, 90] width 113 height 19
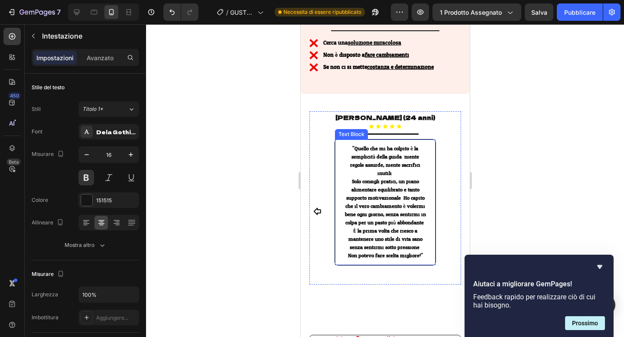
scroll to position [658, 0]
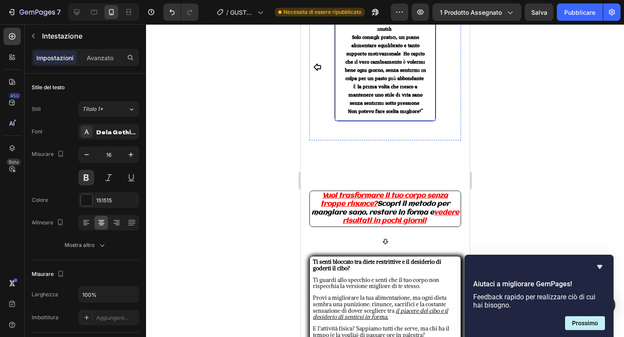
click at [364, 192] on u "Vuoi trasformare il tuo corpo senza troppe rinunce?" at bounding box center [383, 200] width 127 height 16
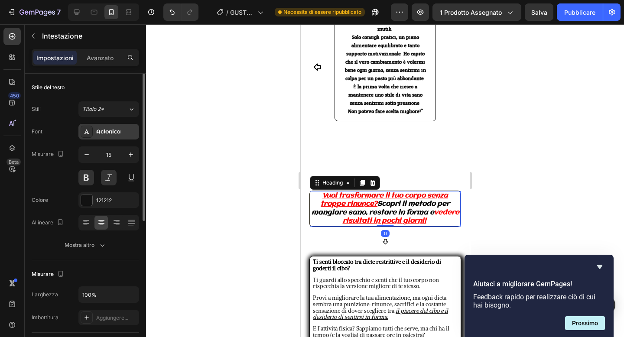
click at [120, 135] on div "Aclonica" at bounding box center [116, 132] width 41 height 8
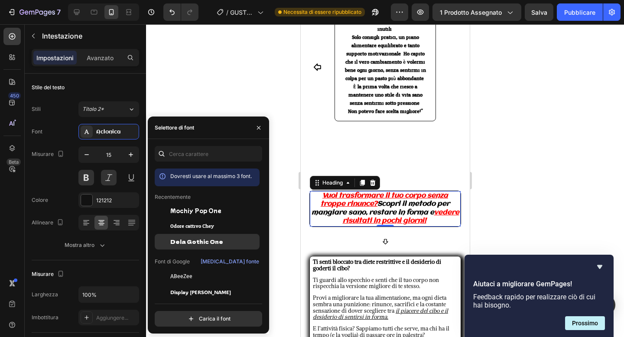
click at [194, 244] on font "Dela Gothic One" at bounding box center [196, 241] width 53 height 7
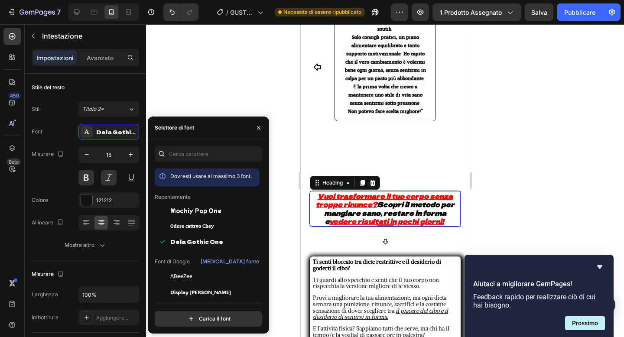
click at [249, 103] on div at bounding box center [385, 180] width 478 height 313
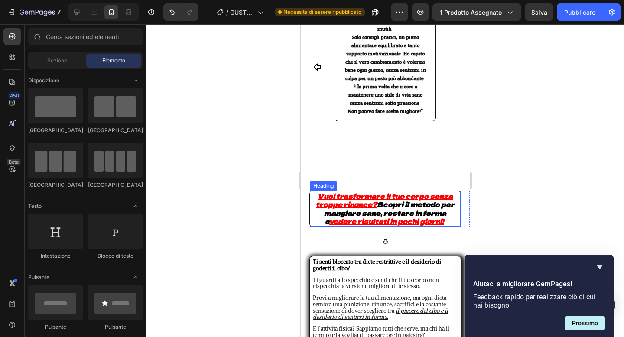
click at [383, 191] on u "Vuoi trasformare il tuo corpo senza troppe rinunce?" at bounding box center [383, 200] width 137 height 18
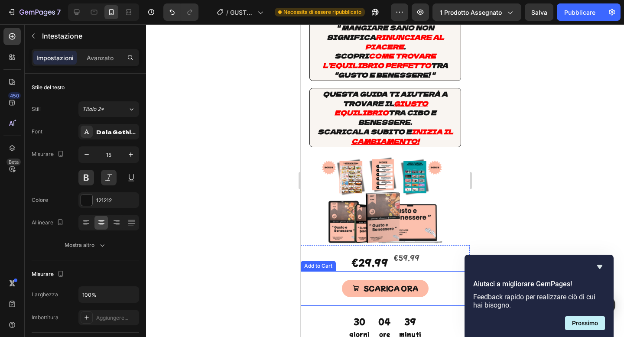
scroll to position [0, 0]
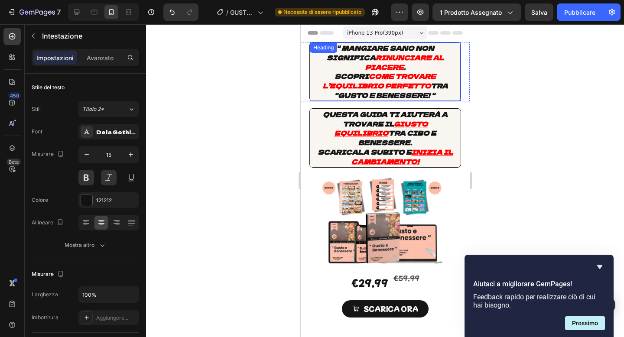
click at [385, 83] on icon "tra "gusto e benessere! "" at bounding box center [390, 90] width 113 height 19
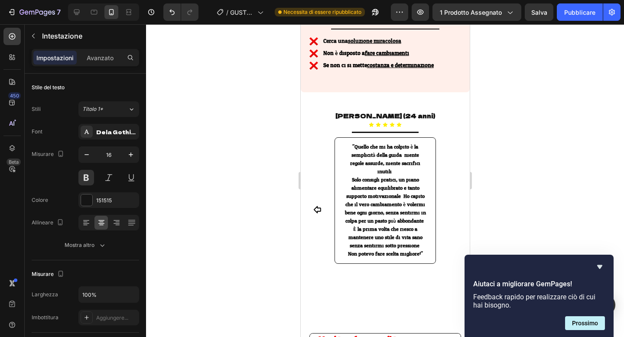
scroll to position [679, 0]
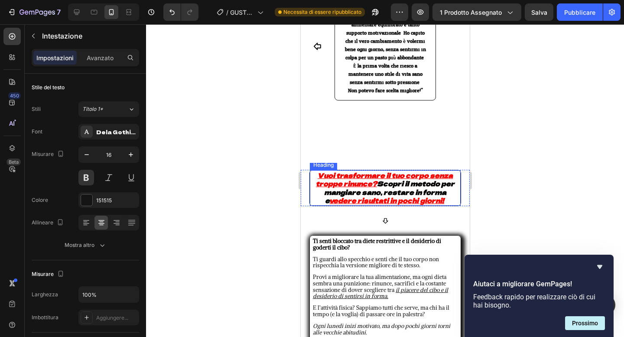
click at [371, 171] on u "Vuoi trasformare il tuo corpo senza troppe rinunce?" at bounding box center [383, 180] width 137 height 18
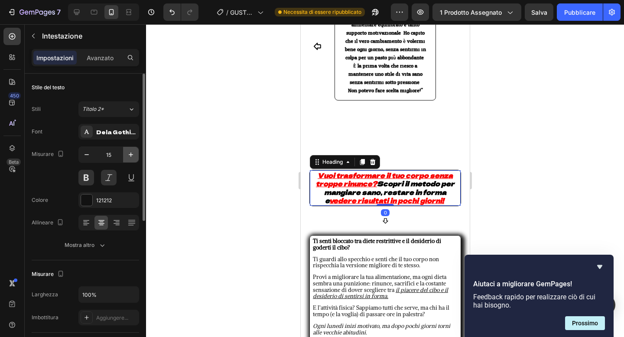
click at [130, 150] on icon "button" at bounding box center [130, 154] width 9 height 9
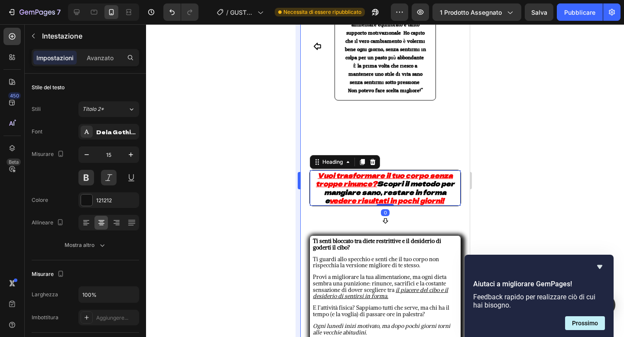
type input "16"
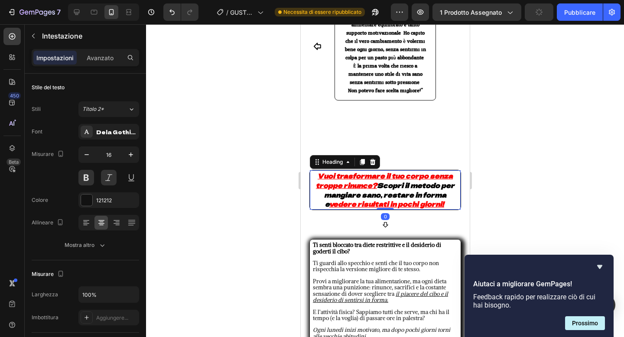
click at [446, 186] on h2 "Vuoi trasformare il tuo corpo senza troppe rinunce? Scopri il metodo per mangia…" at bounding box center [384, 189] width 151 height 39
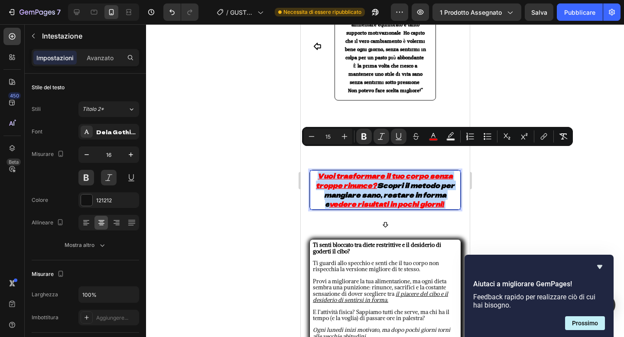
drag, startPoint x: 446, startPoint y: 186, endPoint x: 317, endPoint y: 155, distance: 132.7
click at [317, 171] on p "Vuoi trasformare il tuo corpo senza troppe rinunce? Scopri il metodo per mangia…" at bounding box center [384, 190] width 149 height 38
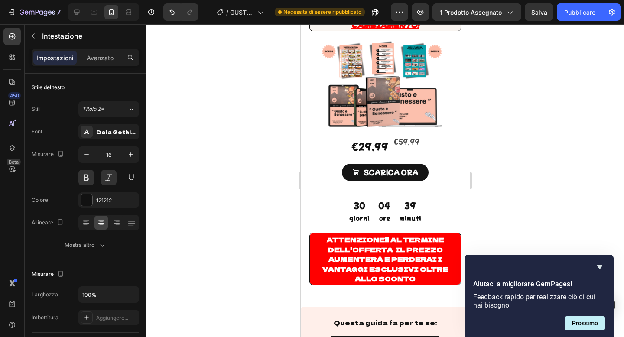
scroll to position [0, 0]
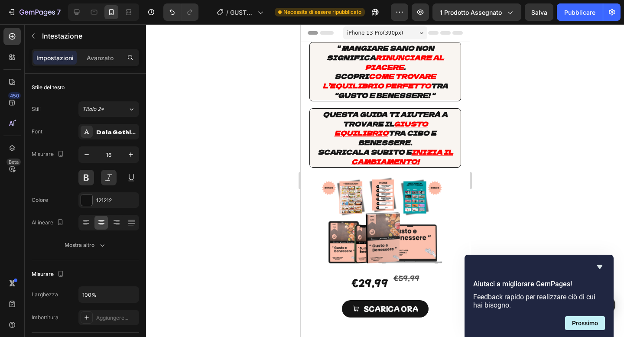
click at [375, 110] on strong "Questa guida ti aiuterà a trovare il" at bounding box center [384, 119] width 125 height 19
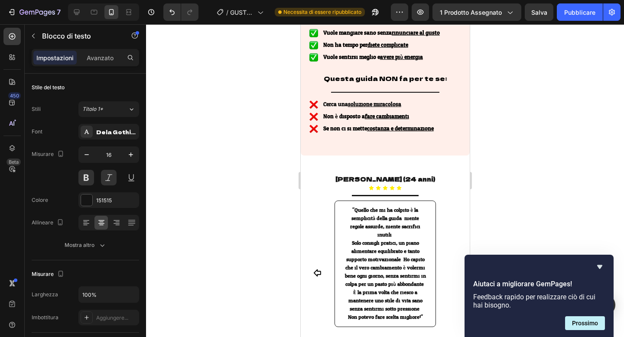
scroll to position [720, 0]
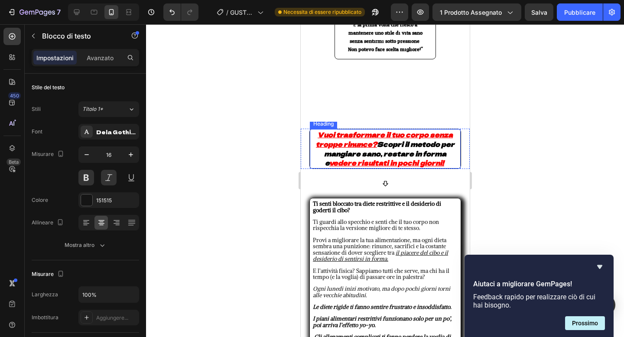
click at [389, 139] on strong "Scopri il metodo per mangiare sano, restare in forma e" at bounding box center [389, 153] width 130 height 28
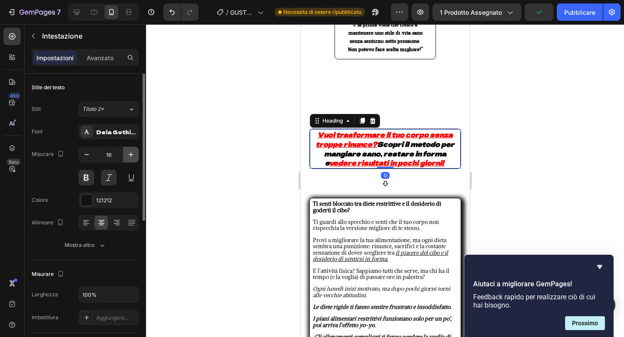
click at [129, 157] on icon "button" at bounding box center [130, 154] width 9 height 9
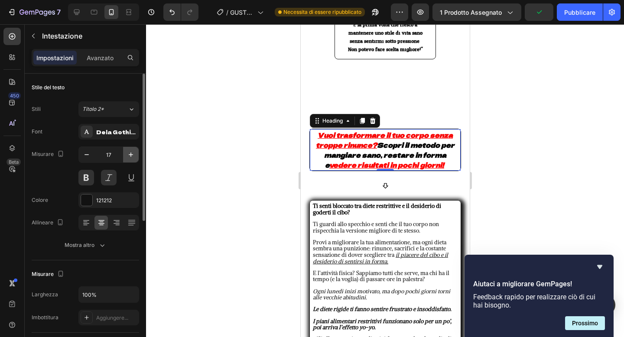
click at [129, 157] on icon "button" at bounding box center [130, 154] width 9 height 9
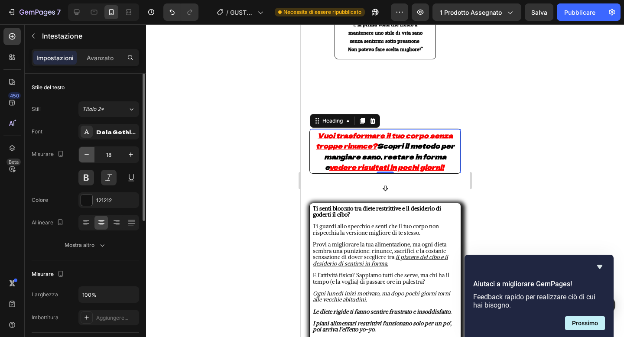
click at [84, 153] on icon "button" at bounding box center [86, 154] width 9 height 9
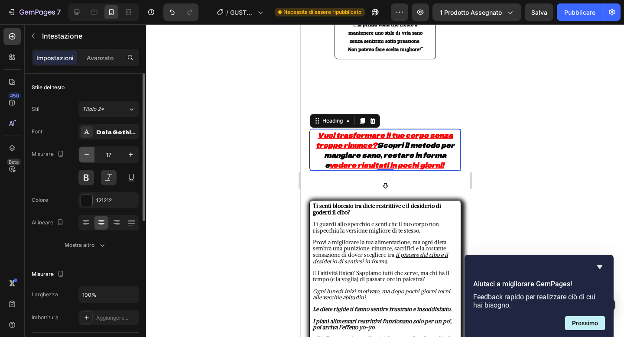
type input "16"
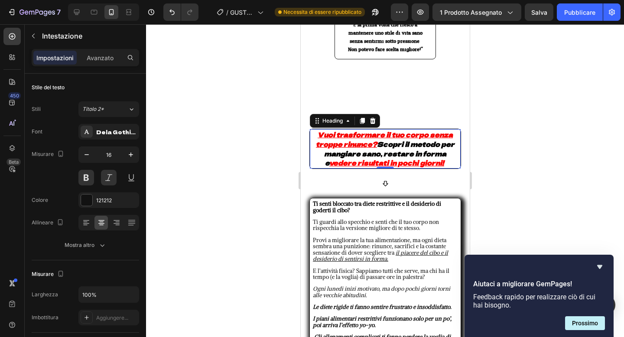
click at [238, 137] on div at bounding box center [385, 180] width 478 height 313
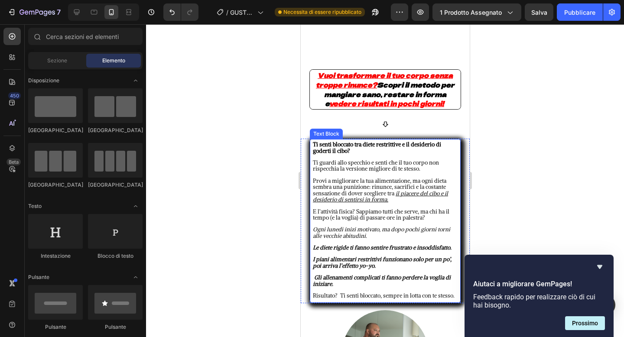
scroll to position [801, 0]
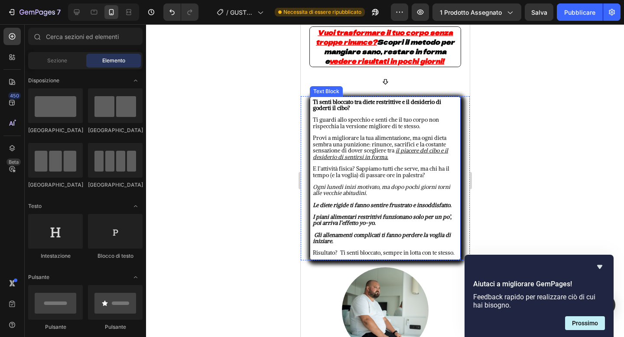
click at [378, 165] on p at bounding box center [384, 164] width 145 height 6
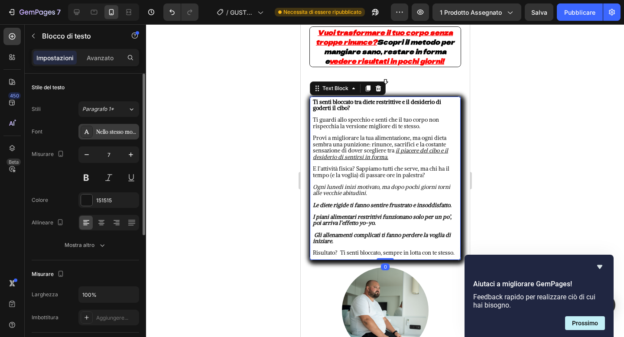
click at [128, 135] on font "Nello stesso modo" at bounding box center [117, 132] width 42 height 6
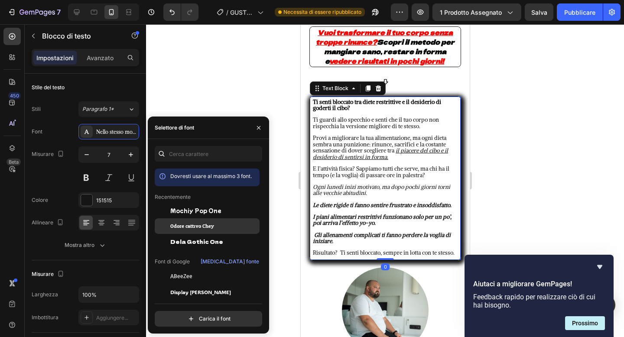
click at [196, 223] on font "Odore cattivo Chey" at bounding box center [192, 226] width 44 height 10
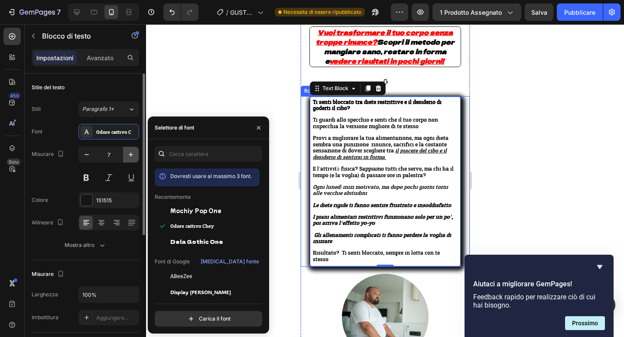
click at [130, 157] on icon "button" at bounding box center [130, 154] width 9 height 9
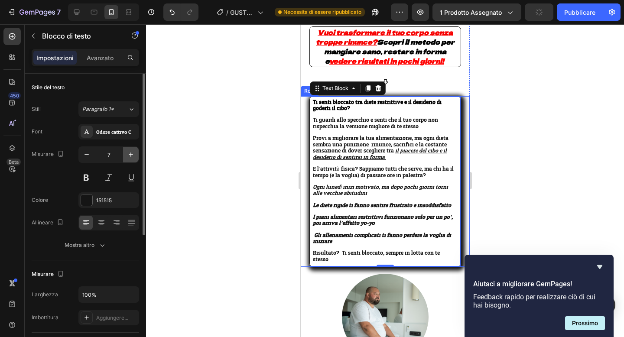
type input "8"
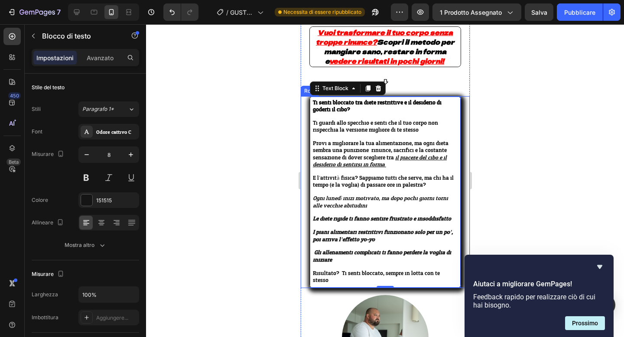
click at [273, 138] on div at bounding box center [385, 180] width 478 height 313
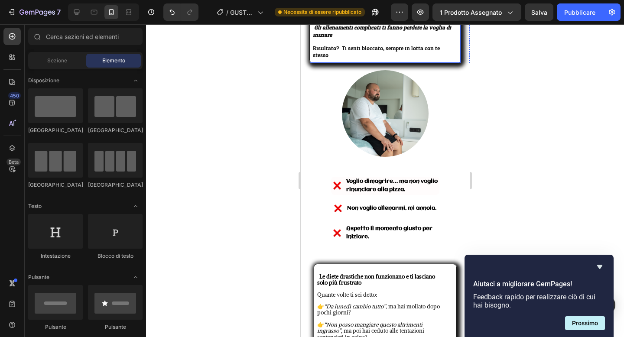
scroll to position [1044, 0]
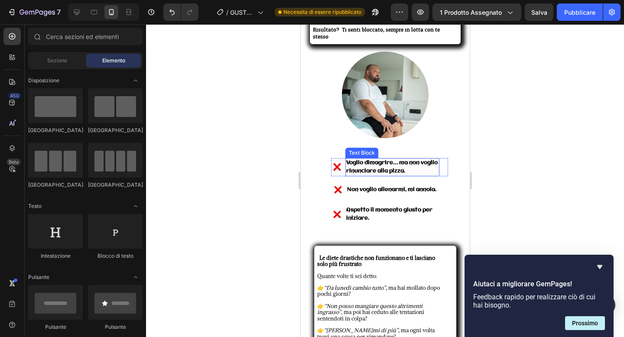
click at [369, 160] on span "Voglio dimagrire… ma non voglio rinunciare alla pizza." at bounding box center [391, 167] width 91 height 14
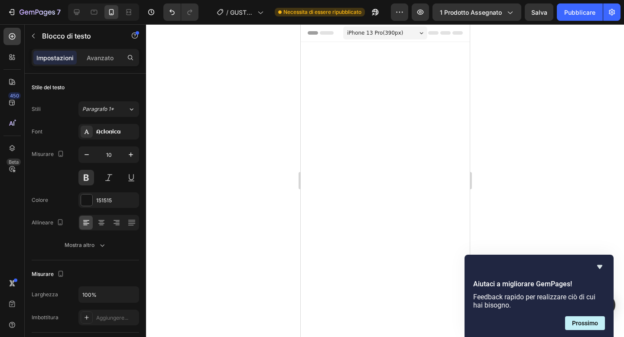
scroll to position [1044, 0]
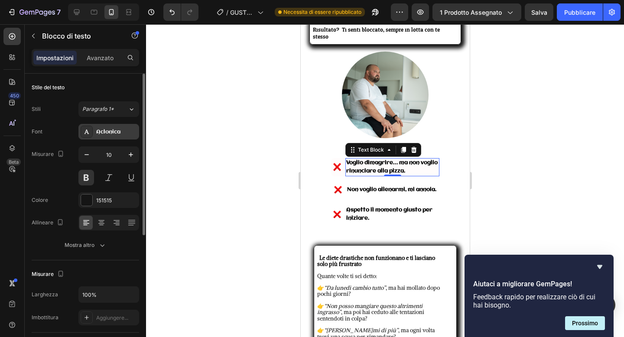
click at [107, 130] on font "Aclonica" at bounding box center [108, 132] width 24 height 6
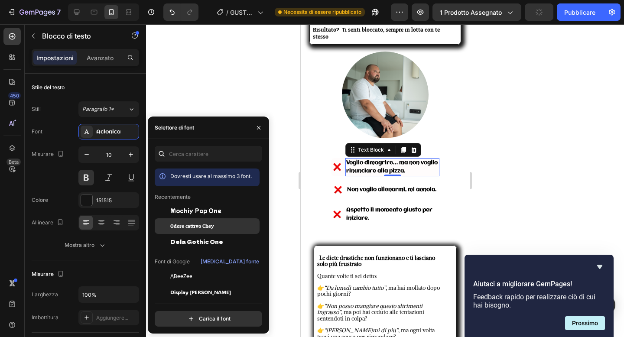
click at [198, 227] on font "Odore cattivo Chey" at bounding box center [192, 226] width 44 height 10
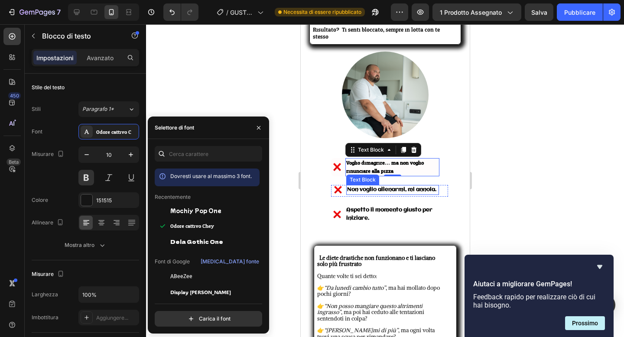
click at [364, 187] on span "Non voglio allenarmi, mi annoia." at bounding box center [391, 190] width 89 height 6
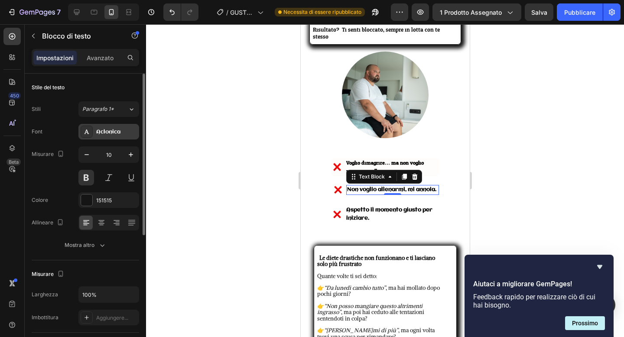
click at [111, 138] on div "Aclonica" at bounding box center [108, 132] width 61 height 16
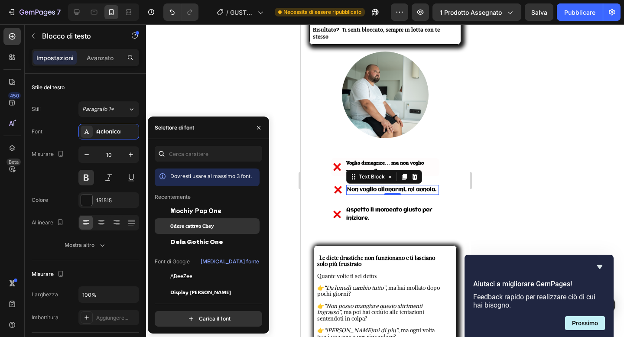
click at [181, 227] on font "Odore cattivo Chey" at bounding box center [192, 226] width 44 height 10
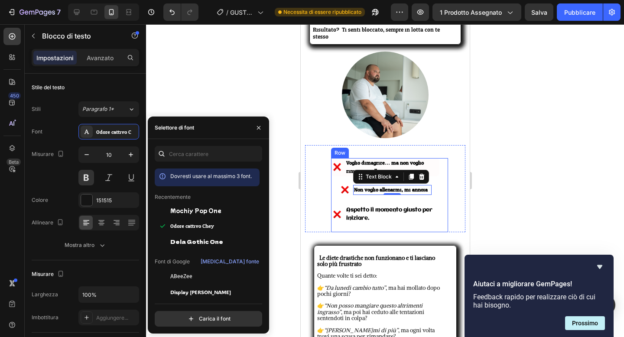
click at [362, 199] on div "Image Non voglio allenarmi, mi annoia. Text Block 0 Advanced List" at bounding box center [388, 195] width 117 height 20
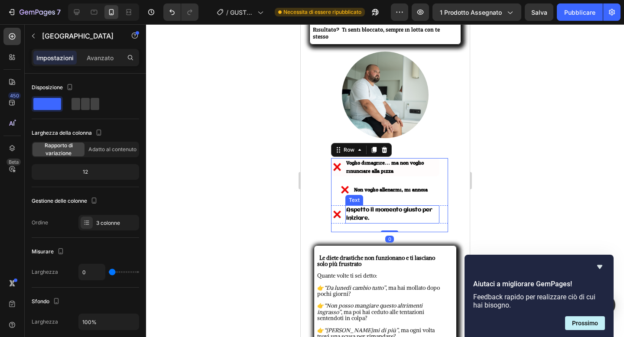
click at [352, 207] on span "Aspetto il momento giusto per iniziare." at bounding box center [389, 214] width 86 height 14
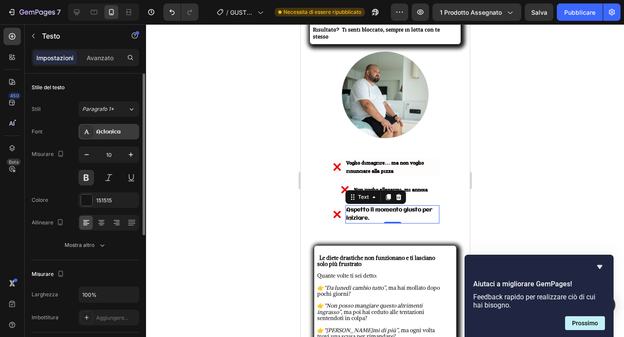
click at [113, 132] on font "Aclonica" at bounding box center [108, 132] width 24 height 6
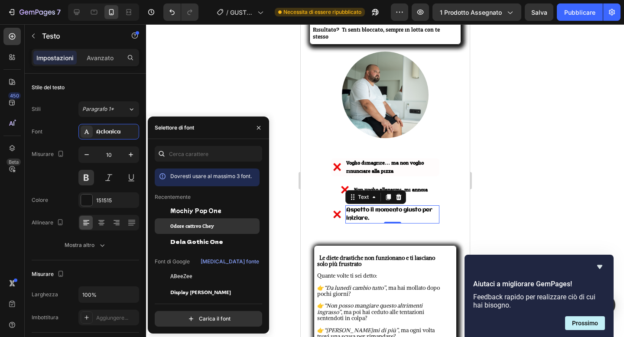
click at [203, 232] on div "Odore cattivo Chey" at bounding box center [207, 226] width 105 height 16
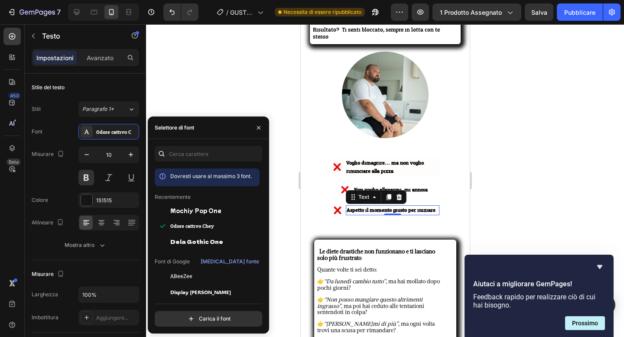
click at [269, 94] on div at bounding box center [385, 180] width 478 height 313
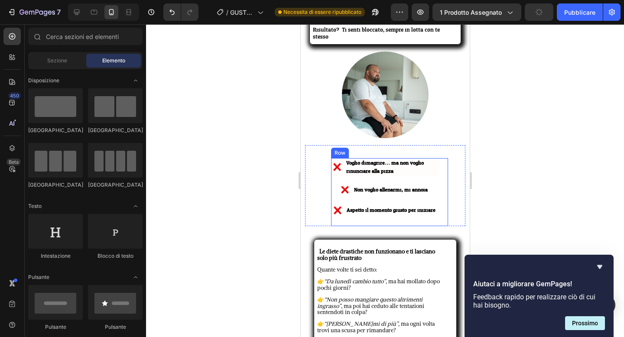
click at [332, 173] on div "Image Voglio dimagrire… ma non voglio rinunciare alla pizza. Text Block Advance…" at bounding box center [388, 171] width 117 height 27
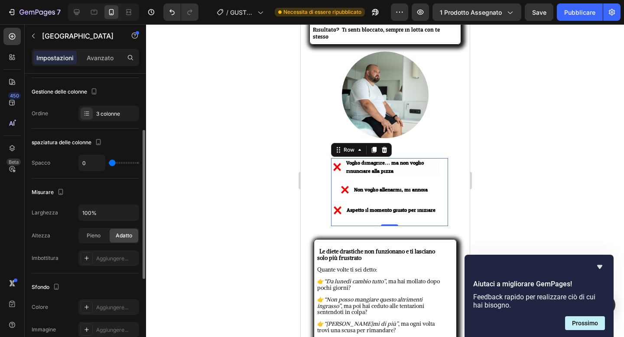
scroll to position [121, 0]
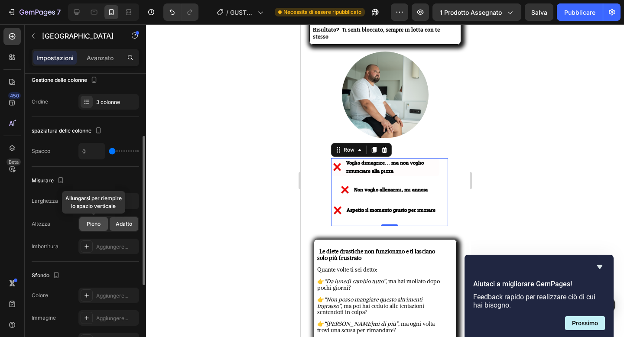
click at [97, 227] on span "Pieno" at bounding box center [94, 224] width 14 height 8
click at [116, 228] on div "Adatto" at bounding box center [124, 224] width 29 height 14
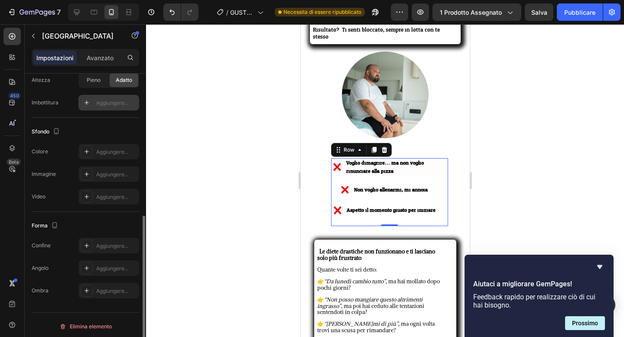
scroll to position [268, 0]
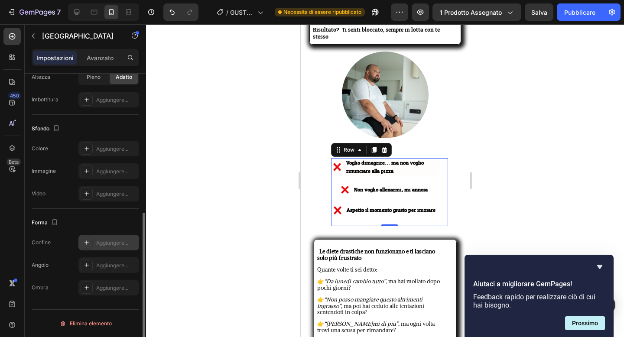
click at [96, 239] on div "Aggiungere..." at bounding box center [108, 243] width 61 height 16
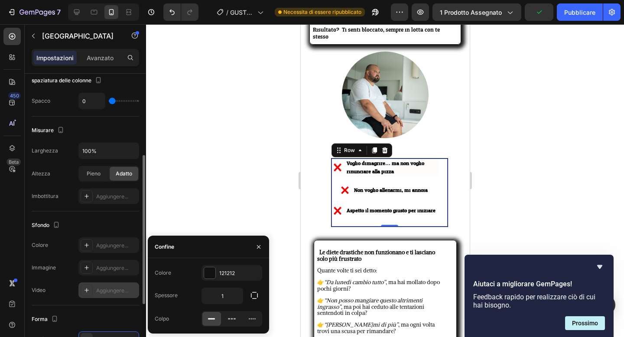
scroll to position [165, 0]
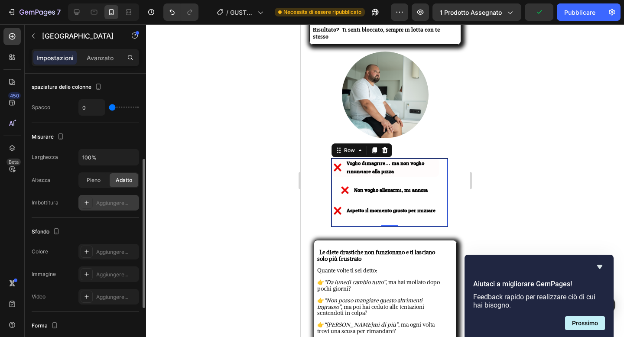
click at [91, 200] on div at bounding box center [87, 203] width 12 height 12
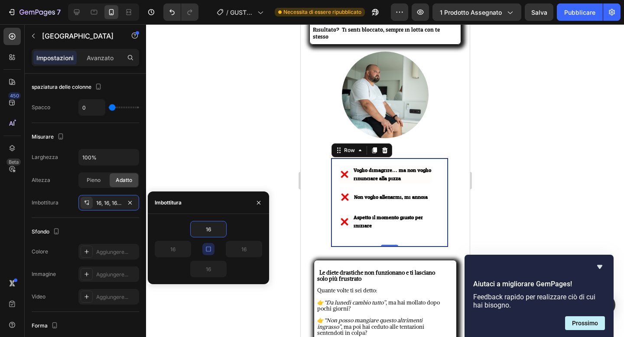
click at [216, 171] on div at bounding box center [385, 180] width 478 height 313
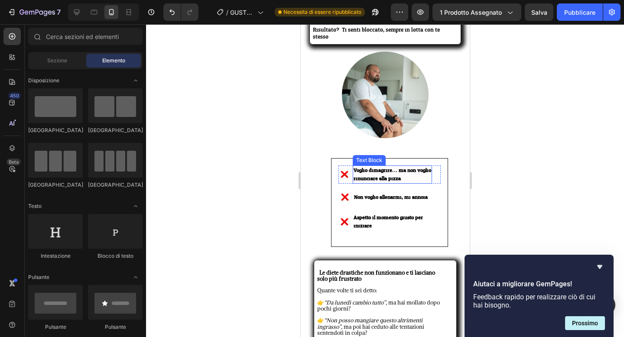
click at [272, 156] on div at bounding box center [385, 180] width 478 height 313
click at [241, 181] on div at bounding box center [385, 180] width 478 height 313
click at [244, 184] on div at bounding box center [385, 180] width 478 height 313
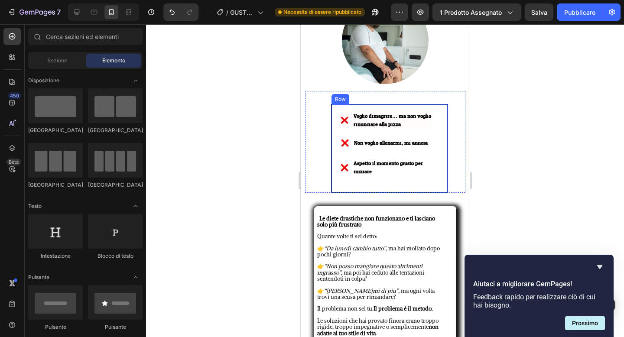
scroll to position [1159, 0]
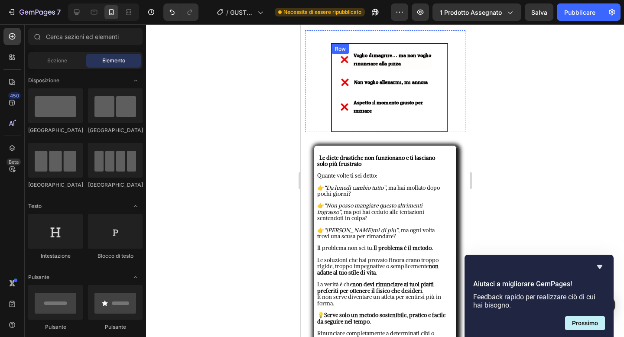
click at [413, 120] on div "Image Voglio dimagrire… ma non voglio rinunciare alla pizza. Text Block Advance…" at bounding box center [388, 87] width 117 height 89
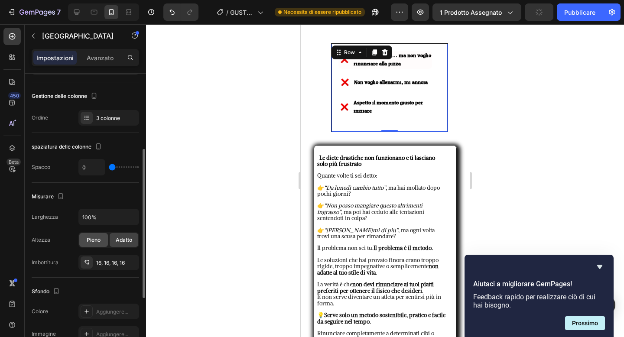
scroll to position [124, 0]
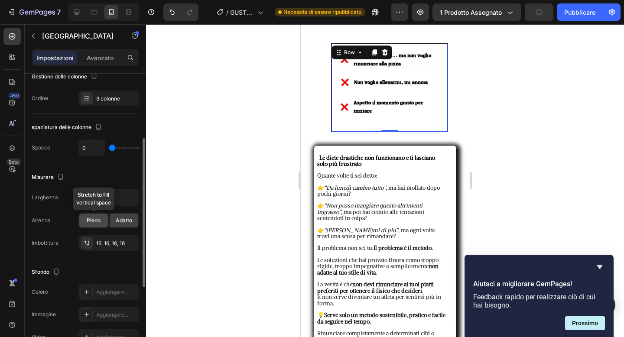
click at [100, 225] on div "Pieno" at bounding box center [93, 221] width 29 height 14
click at [123, 220] on font "Adatto" at bounding box center [124, 220] width 16 height 6
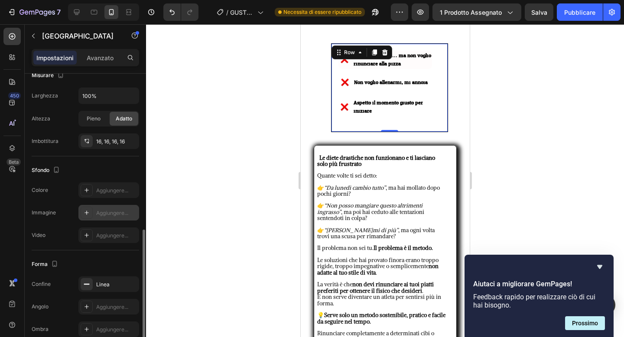
scroll to position [268, 0]
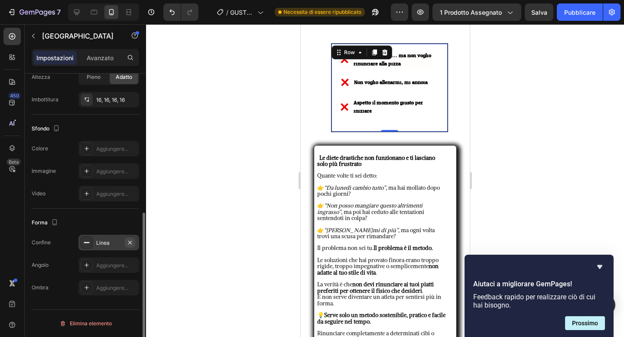
click at [132, 241] on icon "button" at bounding box center [129, 242] width 7 height 7
click at [243, 130] on div at bounding box center [385, 180] width 478 height 313
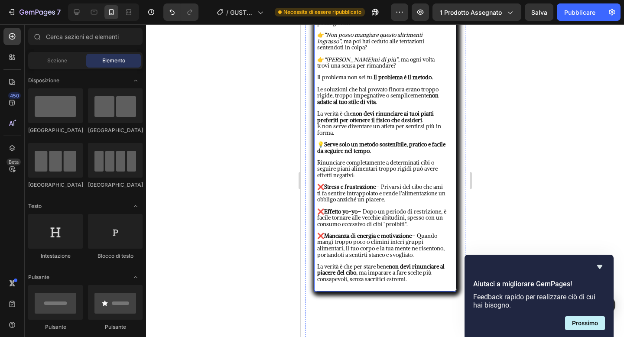
scroll to position [1261, 0]
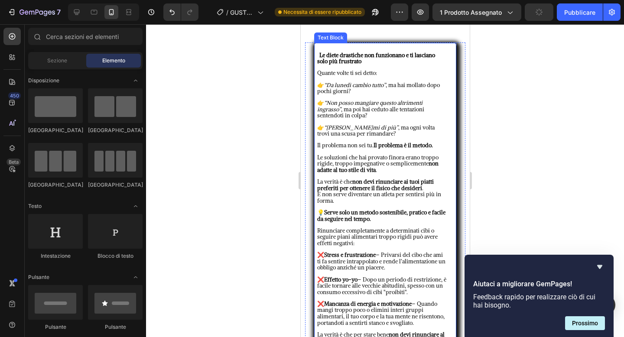
click at [343, 70] on span "Quante volte ti sei detto:" at bounding box center [347, 72] width 60 height 7
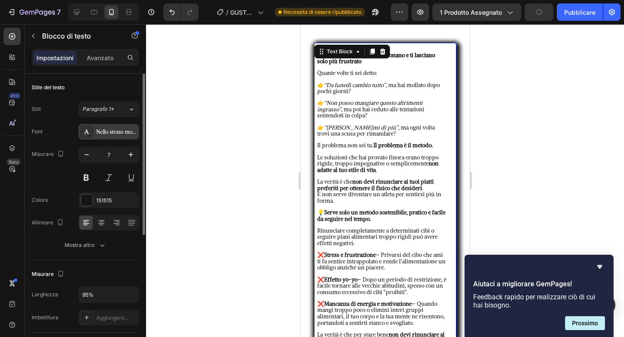
click at [117, 128] on div "Nello stesso modo" at bounding box center [116, 132] width 41 height 8
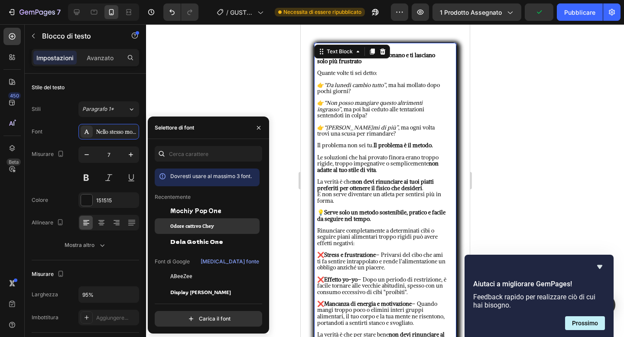
click at [217, 222] on div "Odore cattivo Chey" at bounding box center [213, 226] width 87 height 8
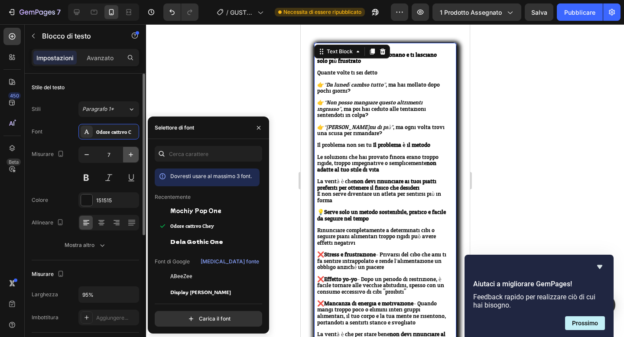
click at [131, 154] on icon "button" at bounding box center [130, 154] width 9 height 9
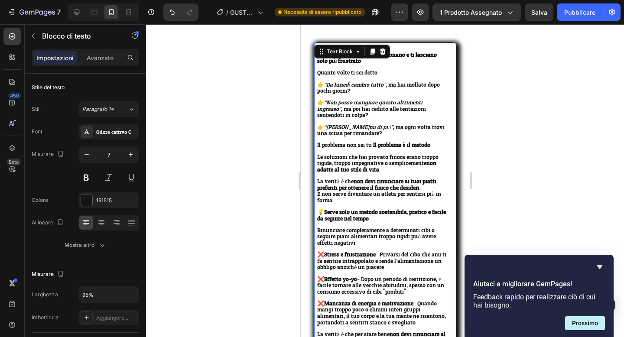
type input "8"
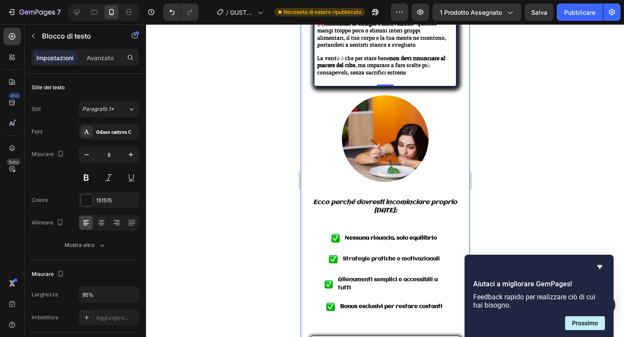
scroll to position [1580, 0]
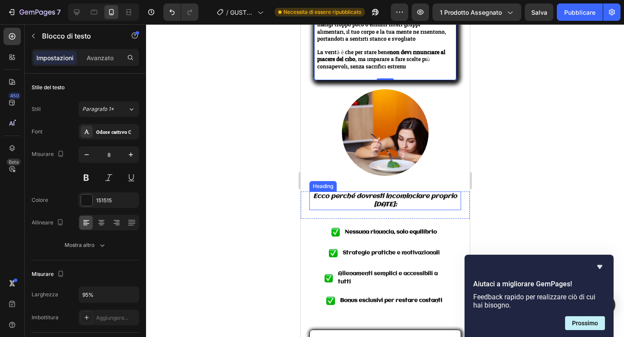
click at [360, 193] on strong "Ecco perché dovresti incominciare proprio [DATE]:" at bounding box center [385, 201] width 144 height 16
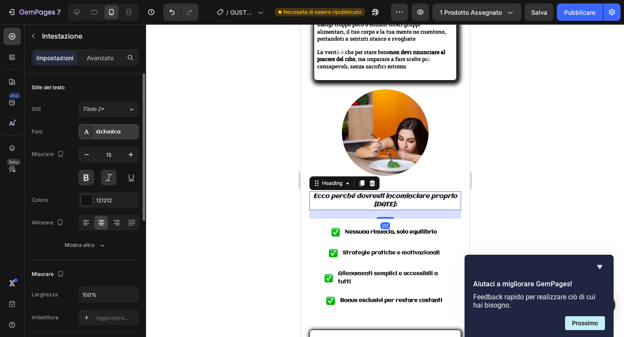
click at [127, 135] on div "Aclonica" at bounding box center [116, 132] width 41 height 8
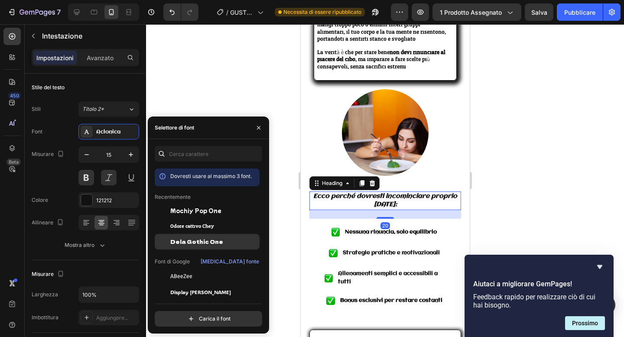
click at [192, 234] on div "Dela Gothic One" at bounding box center [207, 242] width 105 height 16
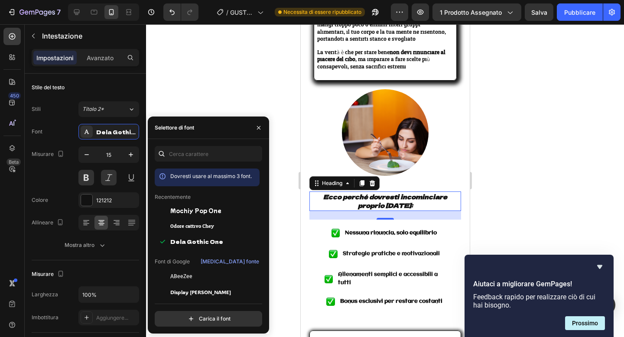
click at [253, 107] on div at bounding box center [385, 180] width 478 height 313
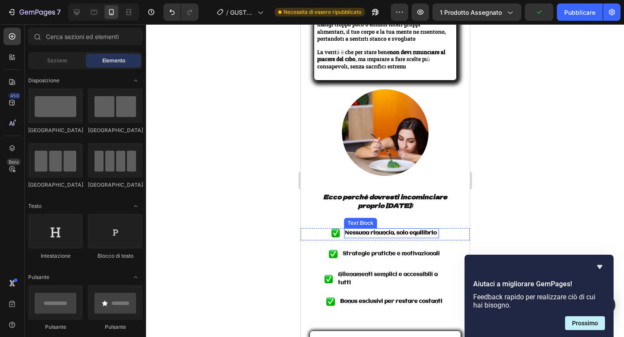
click at [368, 230] on strong "Nessuna rinuncia, solo equilibrio" at bounding box center [390, 233] width 92 height 6
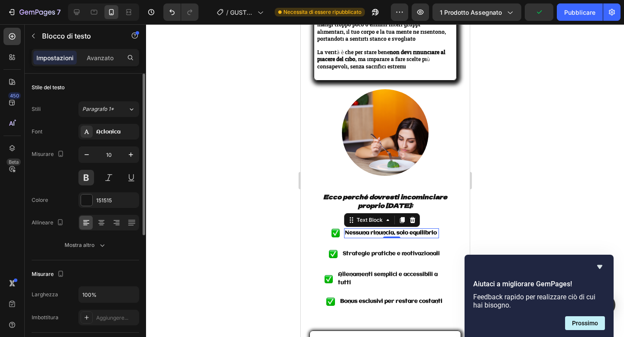
click at [122, 140] on div "Font Aclonica Misurare 10 Colore 151515 Allineare Mostra altro" at bounding box center [85, 188] width 107 height 129
click at [122, 136] on div "Aclonica" at bounding box center [108, 132] width 61 height 16
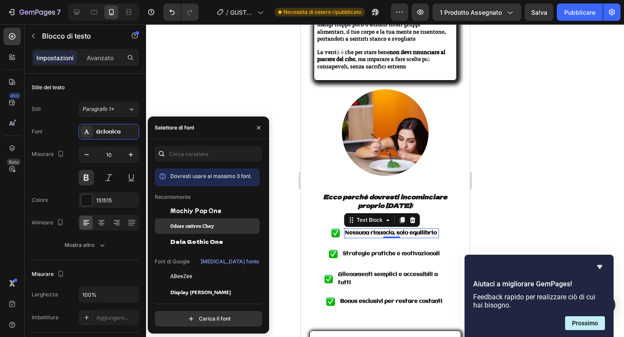
drag, startPoint x: 184, startPoint y: 226, endPoint x: 66, endPoint y: 203, distance: 119.6
click at [184, 226] on font "Odore cattivo Chey" at bounding box center [192, 226] width 44 height 10
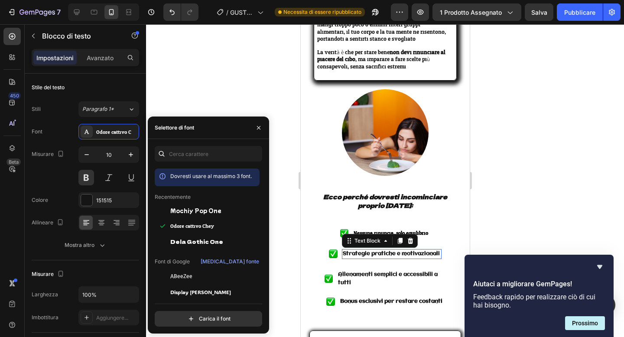
click at [371, 250] on p "Strategie pratiche e motivazionali" at bounding box center [391, 254] width 98 height 8
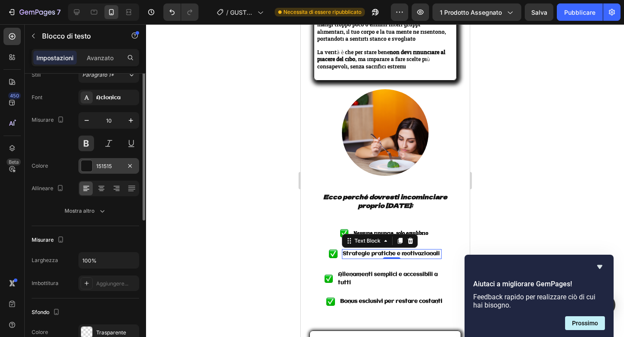
scroll to position [0, 0]
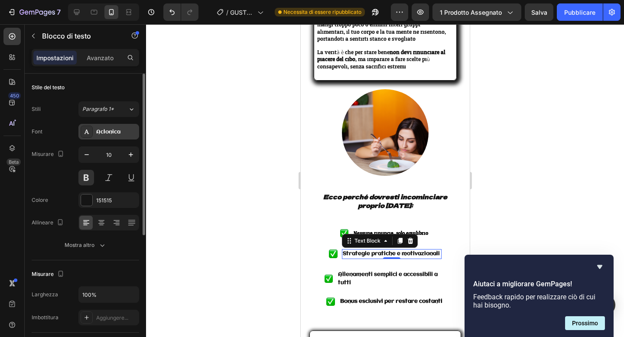
click at [120, 134] on font "Aclonica" at bounding box center [108, 132] width 24 height 6
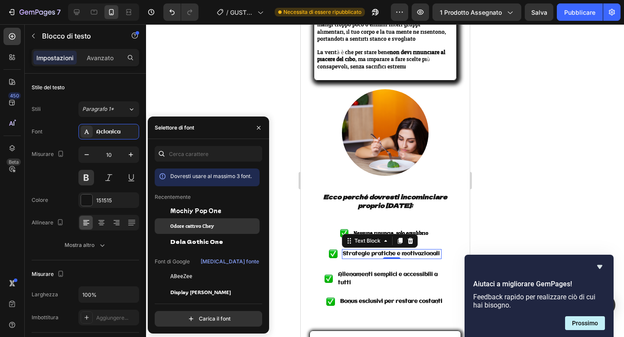
click at [195, 226] on font "Odore cattivo Chey" at bounding box center [192, 226] width 44 height 10
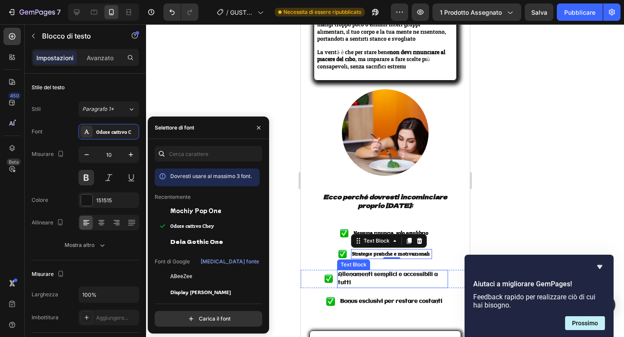
click at [354, 271] on p "Allenamenti semplici e accessibili a tutti" at bounding box center [391, 279] width 109 height 16
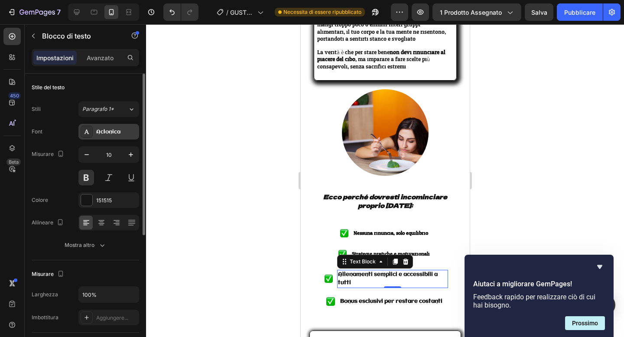
click at [112, 129] on font "Aclonica" at bounding box center [108, 132] width 24 height 6
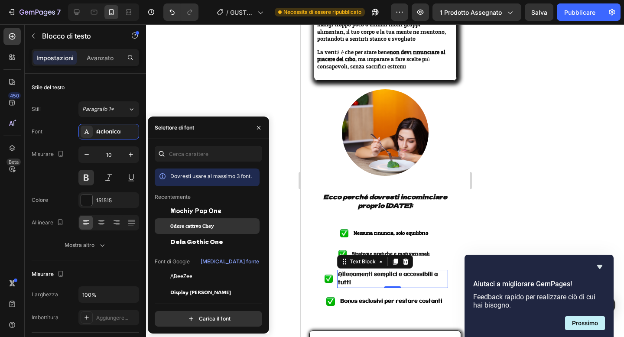
click at [182, 223] on font "Odore cattivo Chey" at bounding box center [192, 226] width 44 height 10
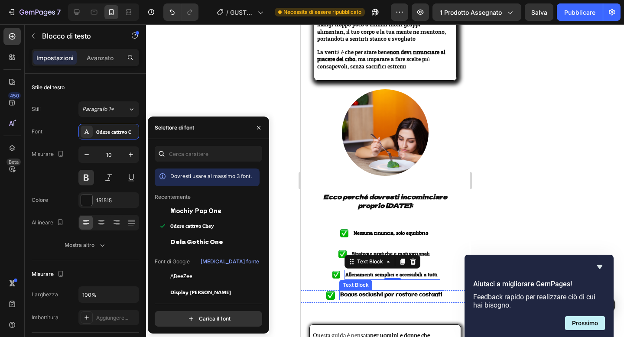
click at [376, 292] on strong "Bonus esclusivi per restare costanti" at bounding box center [391, 295] width 102 height 6
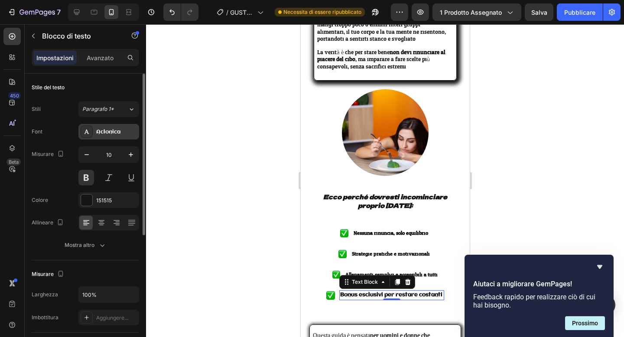
click at [115, 132] on font "Aclonica" at bounding box center [108, 132] width 24 height 6
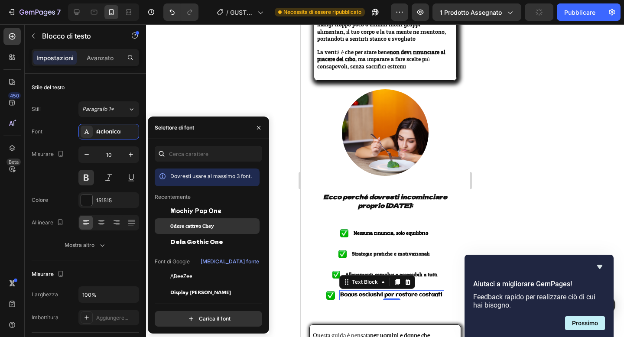
click at [212, 230] on div "Odore cattivo Chey" at bounding box center [207, 226] width 105 height 16
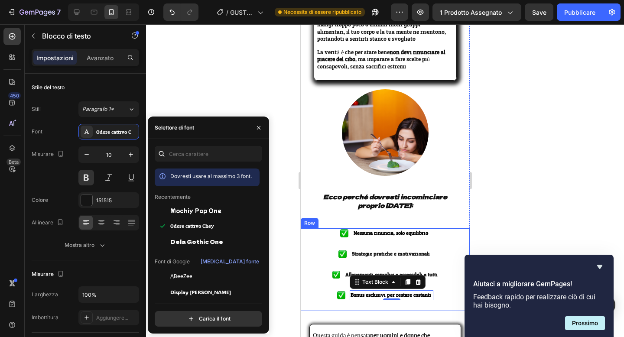
click at [326, 246] on div "Image Nessuna rinuncia, solo equilibrio Text Block Advanced List Image Strategi…" at bounding box center [384, 249] width 169 height 42
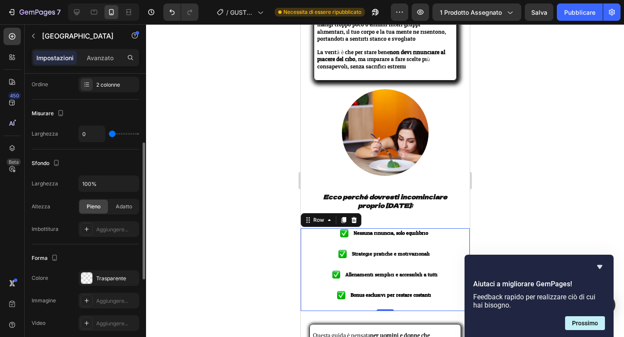
scroll to position [147, 0]
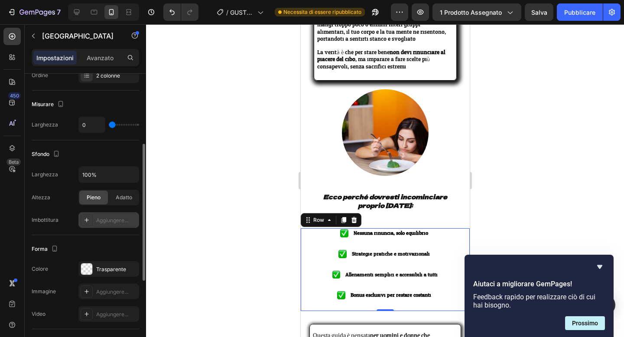
click at [111, 226] on div "Aggiungere..." at bounding box center [108, 220] width 61 height 16
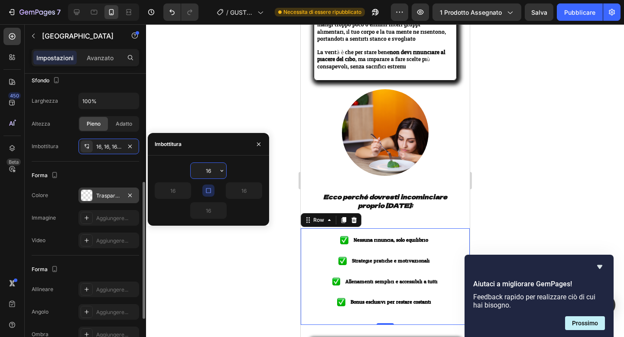
scroll to position [223, 0]
click at [217, 247] on div at bounding box center [385, 180] width 478 height 313
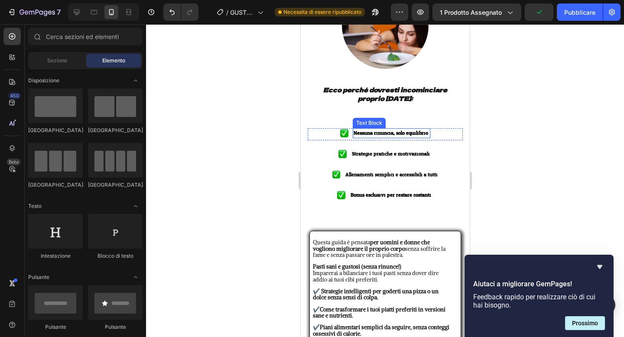
scroll to position [1688, 0]
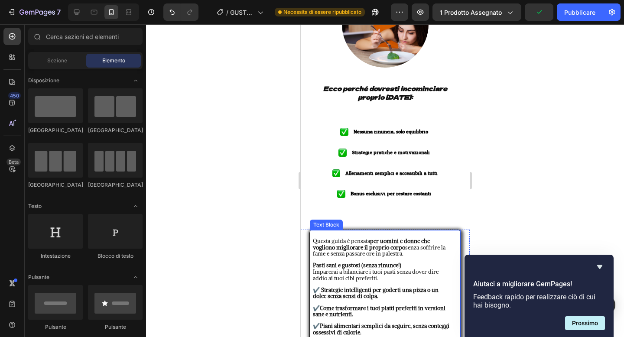
click at [371, 238] on span "Questa guida è pensata per uomini e donne che vogliono migliorare il proprio co…" at bounding box center [378, 247] width 133 height 20
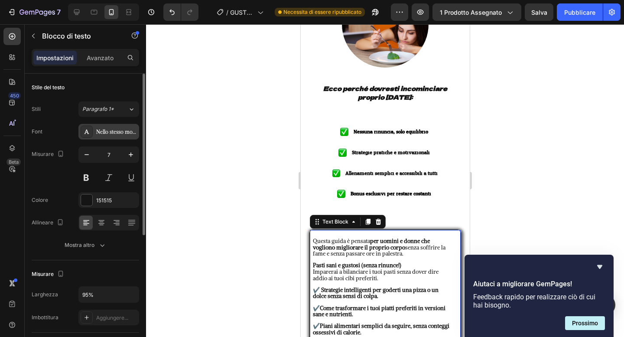
click at [131, 133] on font "Nello stesso modo" at bounding box center [117, 132] width 42 height 6
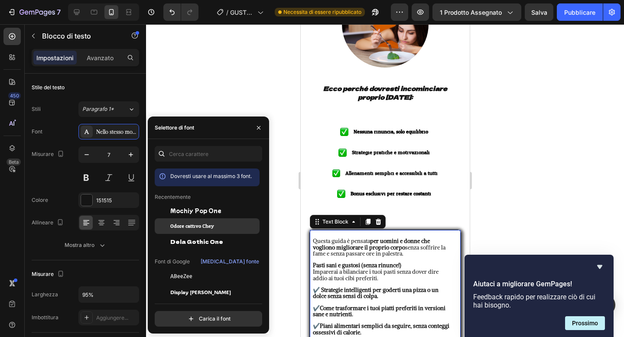
click at [201, 226] on font "Odore cattivo Chey" at bounding box center [192, 226] width 44 height 10
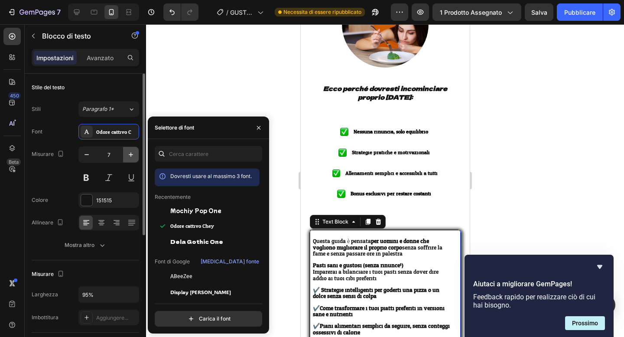
click at [133, 152] on icon "button" at bounding box center [130, 154] width 9 height 9
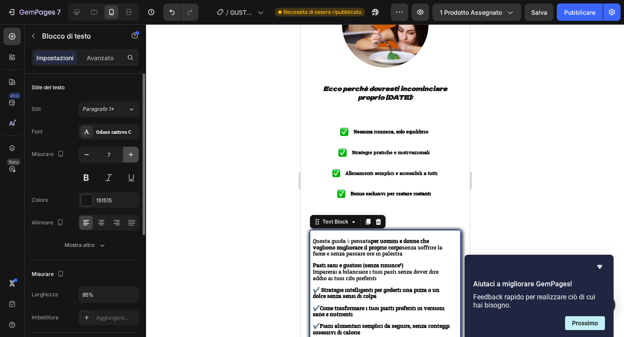
type input "8"
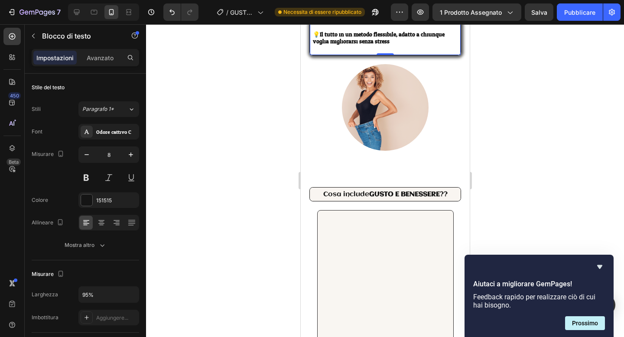
scroll to position [2203, 0]
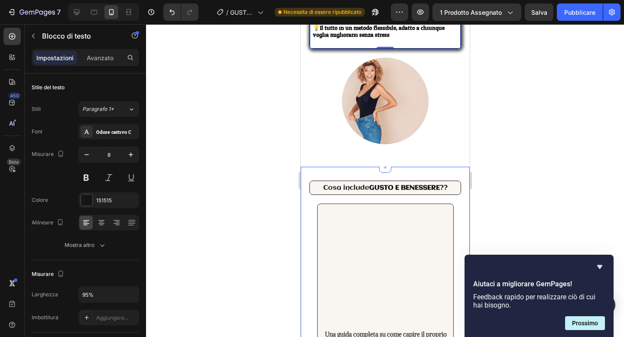
click at [377, 185] on strong "GUSTO E BENESSERE" at bounding box center [404, 188] width 71 height 7
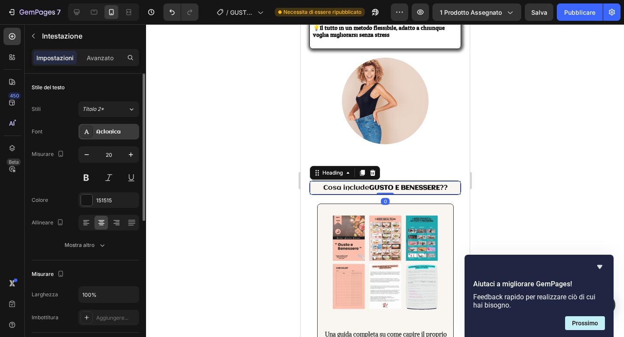
click at [114, 138] on div "Aclonica" at bounding box center [108, 132] width 61 height 16
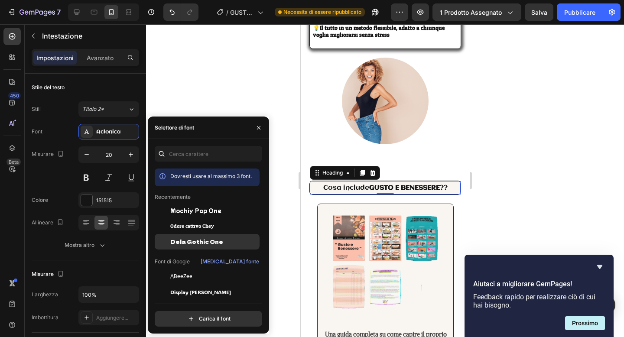
click at [188, 236] on div "Dela Gothic One" at bounding box center [207, 242] width 105 height 16
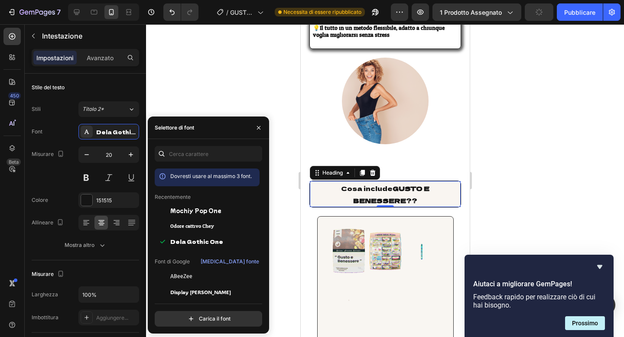
click at [237, 110] on div at bounding box center [385, 180] width 478 height 313
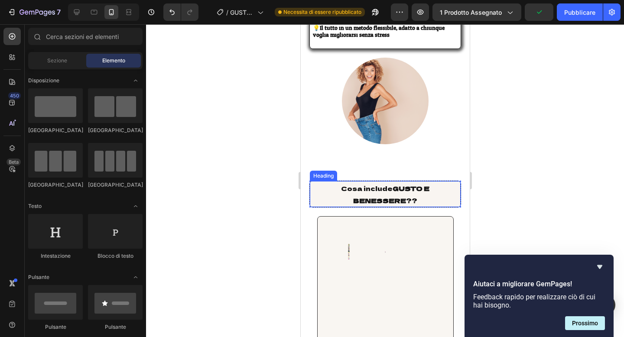
click at [392, 184] on strong "GUSTO E BENESSERE" at bounding box center [391, 194] width 76 height 21
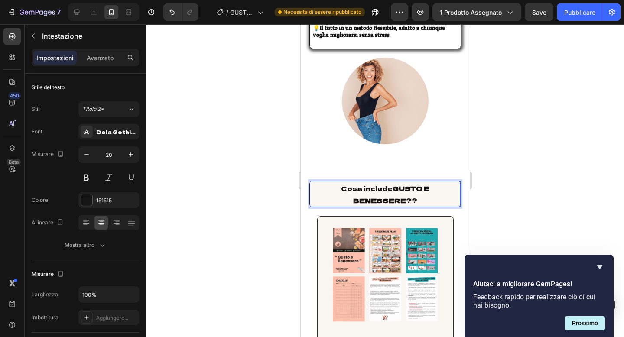
click at [389, 184] on span "Cosa include GUSTO E BENESSERE ??" at bounding box center [384, 194] width 88 height 21
drag, startPoint x: 389, startPoint y: 165, endPoint x: 343, endPoint y: 165, distance: 45.9
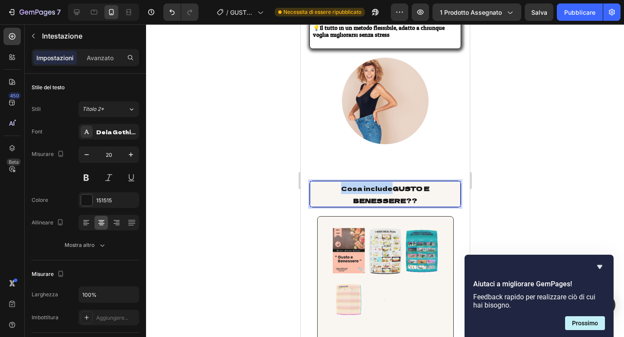
click at [343, 184] on span "Cosa include GUSTO E BENESSERE ??" at bounding box center [384, 194] width 88 height 21
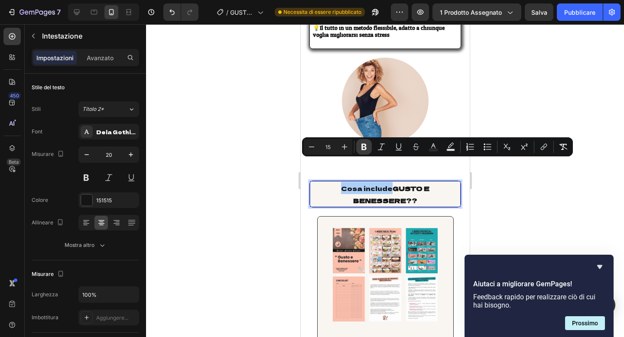
click at [360, 145] on icon "Editor contextual toolbar" at bounding box center [364, 147] width 9 height 9
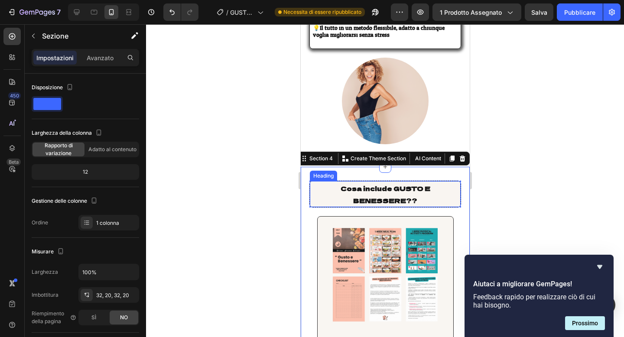
click at [389, 184] on strong "Cosa include" at bounding box center [366, 188] width 52 height 9
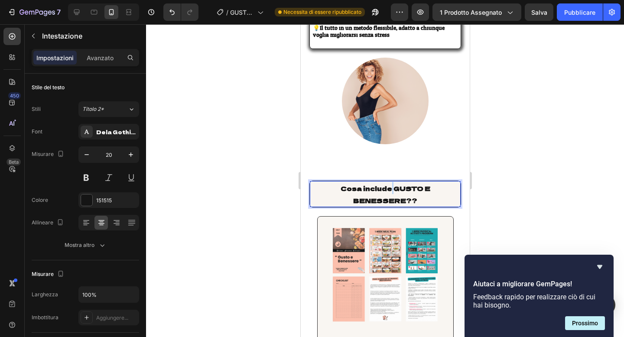
click at [390, 184] on span "Cosa include GUSTO E BENESSERE ??" at bounding box center [385, 194] width 90 height 21
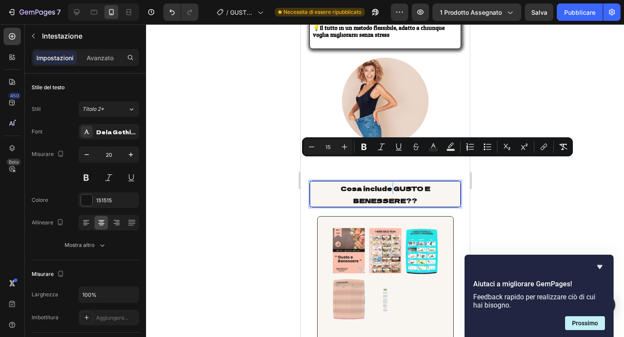
click at [390, 184] on span "Cosa include GUSTO E BENESSERE ??" at bounding box center [385, 194] width 90 height 21
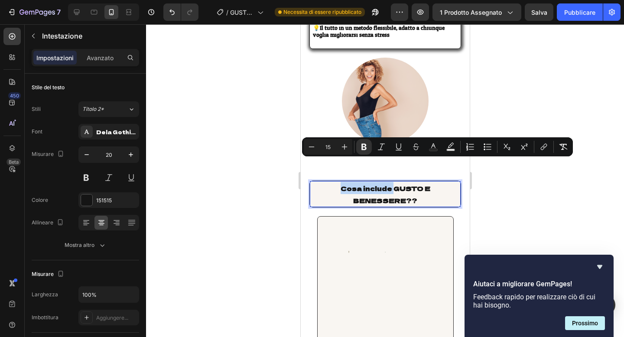
drag, startPoint x: 390, startPoint y: 164, endPoint x: 350, endPoint y: 164, distance: 39.8
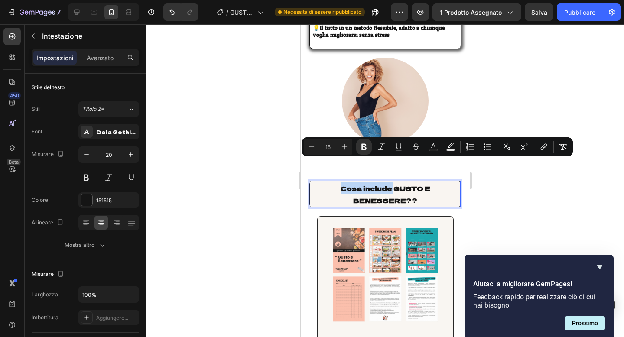
click at [350, 184] on span "Cosa include GUSTO E BENESSERE ??" at bounding box center [385, 194] width 90 height 21
click at [367, 148] on icon "Editor contextual toolbar" at bounding box center [364, 147] width 9 height 9
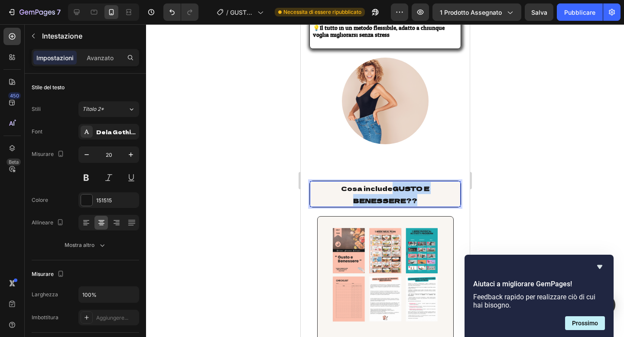
drag, startPoint x: 392, startPoint y: 162, endPoint x: 429, endPoint y: 175, distance: 39.0
click at [429, 182] on p "Cosa include GUSTO E BENESSERE ??" at bounding box center [384, 194] width 149 height 24
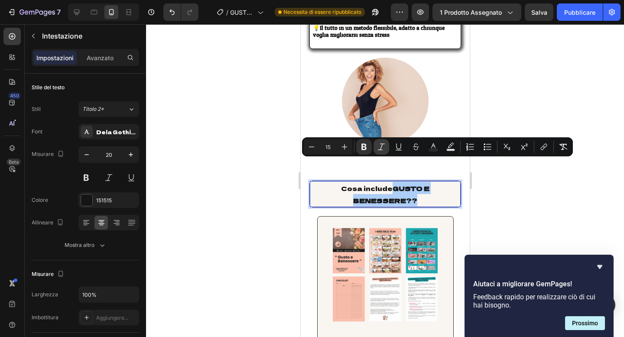
click at [384, 149] on icon "Editor contextual toolbar" at bounding box center [381, 147] width 9 height 9
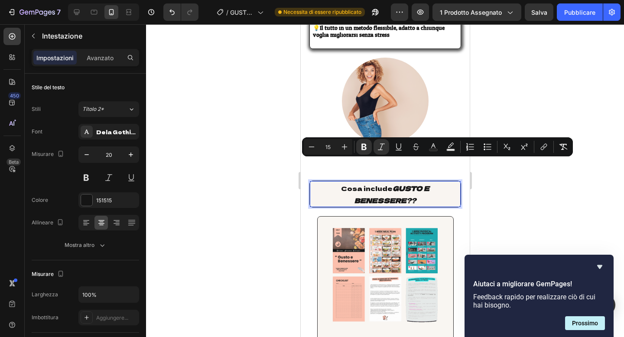
click at [266, 164] on div at bounding box center [385, 180] width 478 height 313
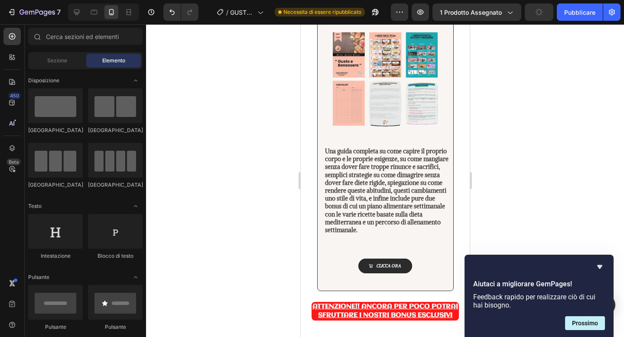
scroll to position [2433, 0]
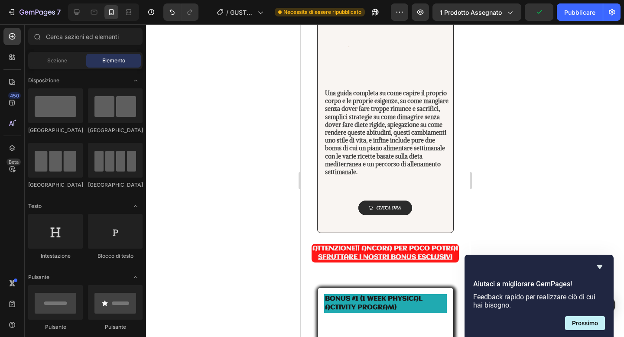
click at [357, 131] on strong "Una guida completa su come capire il proprio corpo e le proprie esigenze, su co…" at bounding box center [385, 132] width 123 height 87
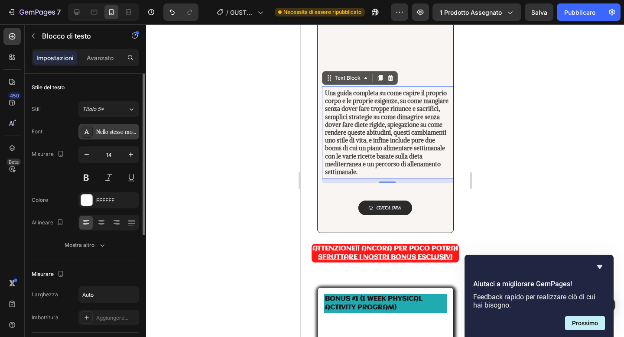
click at [121, 129] on font "Nello stesso modo" at bounding box center [117, 132] width 42 height 6
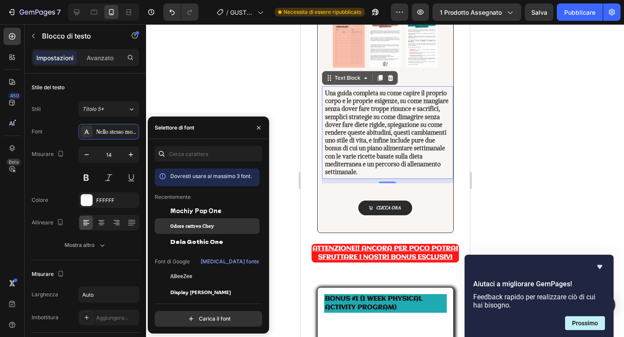
click at [200, 220] on div "Odore cattivo Chey" at bounding box center [207, 226] width 105 height 16
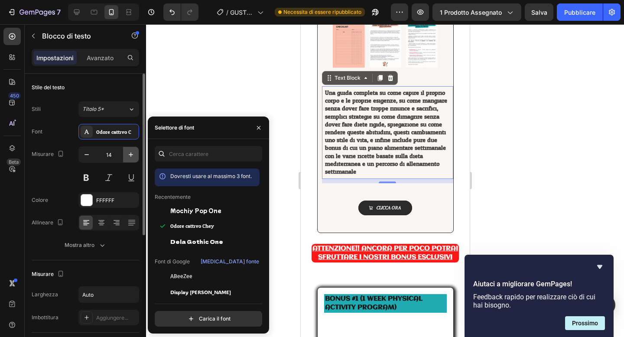
click at [124, 155] on button "button" at bounding box center [131, 155] width 16 height 16
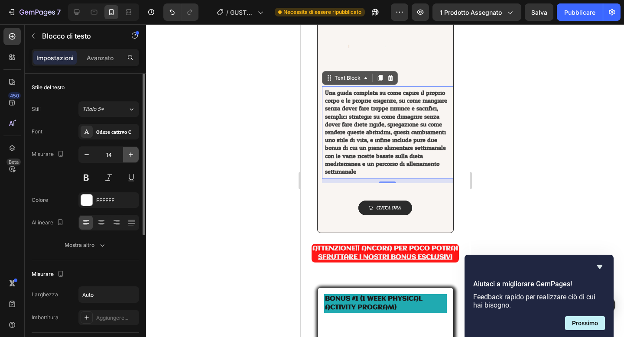
type input "15"
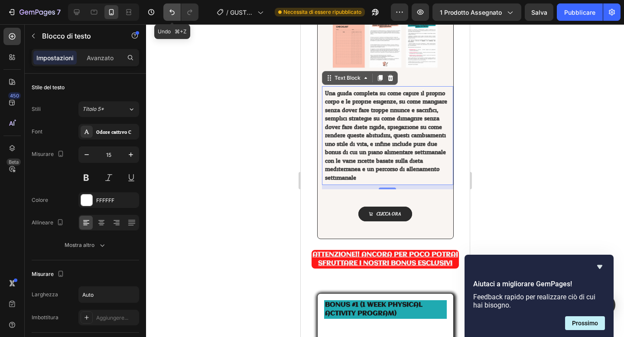
click at [175, 16] on button "Annulla/Ripristina" at bounding box center [171, 11] width 17 height 17
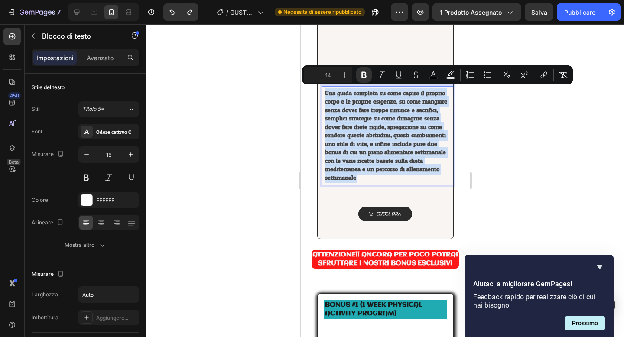
drag, startPoint x: 325, startPoint y: 92, endPoint x: 372, endPoint y: 180, distance: 100.0
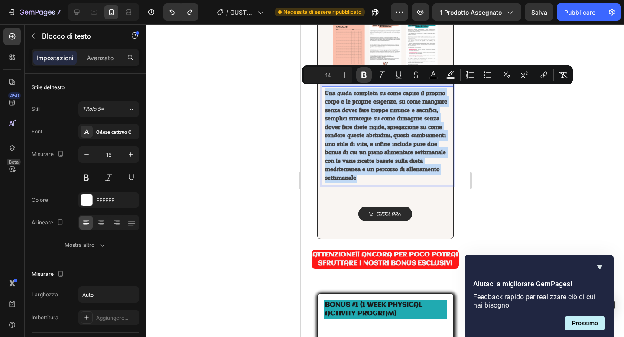
click at [364, 76] on icon "Editor contextual toolbar" at bounding box center [364, 75] width 9 height 9
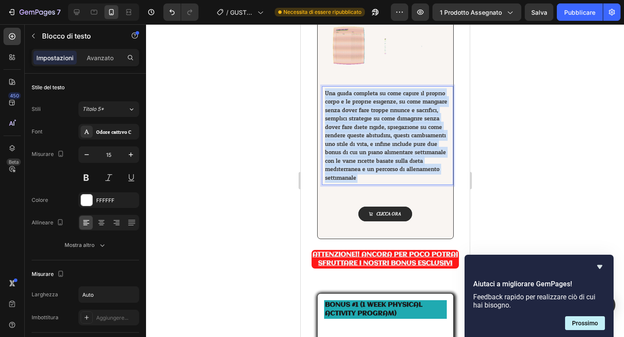
drag, startPoint x: 368, startPoint y: 181, endPoint x: 325, endPoint y: 94, distance: 96.1
click at [325, 94] on p "Una guida completa su come capire il proprio corpo e le proprie esigenze, su co…" at bounding box center [386, 135] width 125 height 93
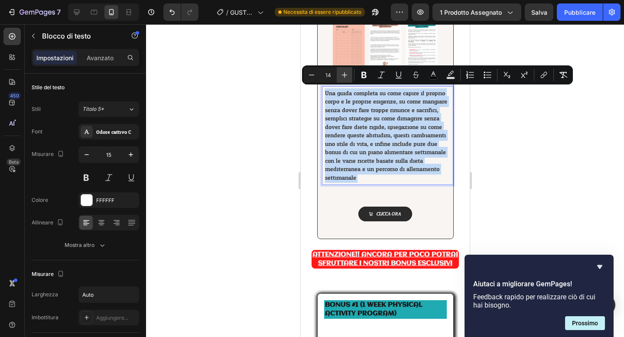
click at [343, 78] on icon "Editor contextual toolbar" at bounding box center [344, 75] width 9 height 9
type input "15"
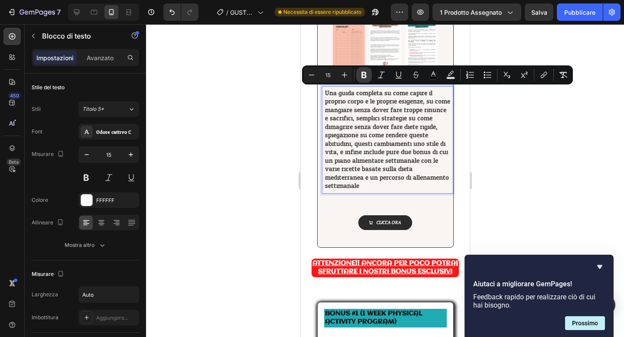
click at [365, 77] on icon "Editor contextual toolbar" at bounding box center [363, 75] width 5 height 6
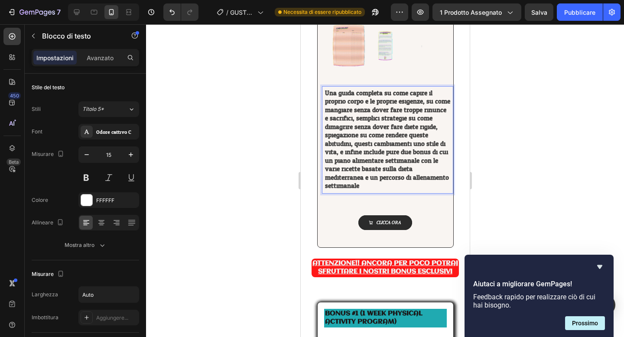
click at [269, 122] on div at bounding box center [385, 180] width 478 height 313
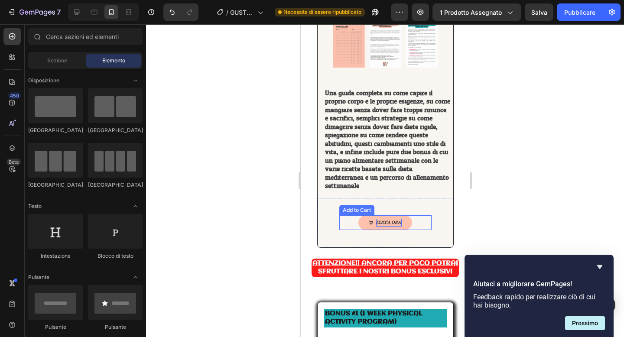
click at [393, 222] on div "clicca ora" at bounding box center [389, 223] width 26 height 8
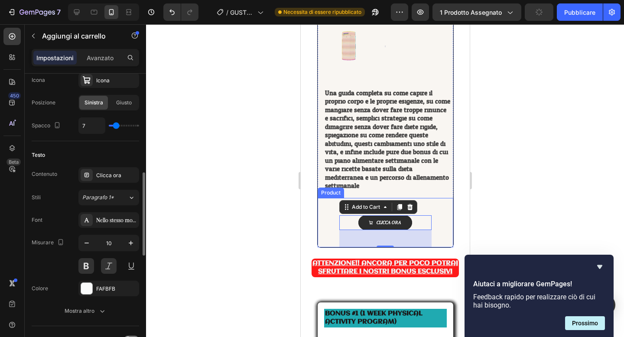
scroll to position [389, 0]
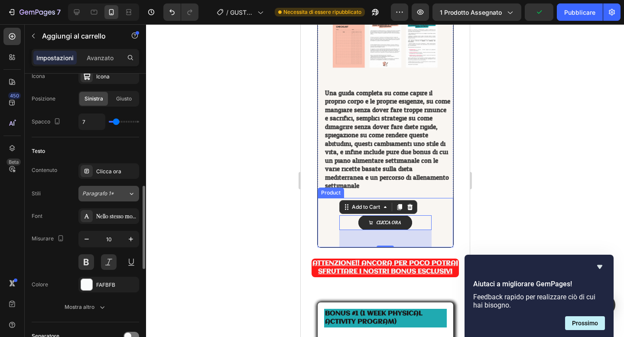
click at [117, 196] on div "Paragrafo 1*" at bounding box center [104, 194] width 45 height 8
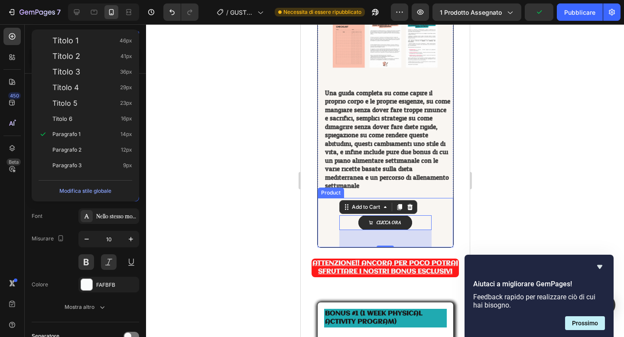
click at [157, 211] on div at bounding box center [385, 180] width 478 height 313
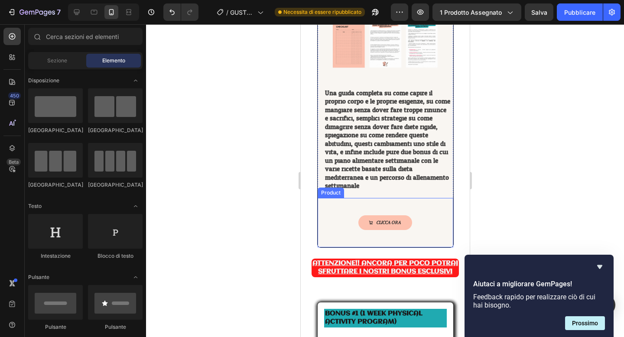
click at [366, 223] on button "clicca ora" at bounding box center [385, 222] width 54 height 15
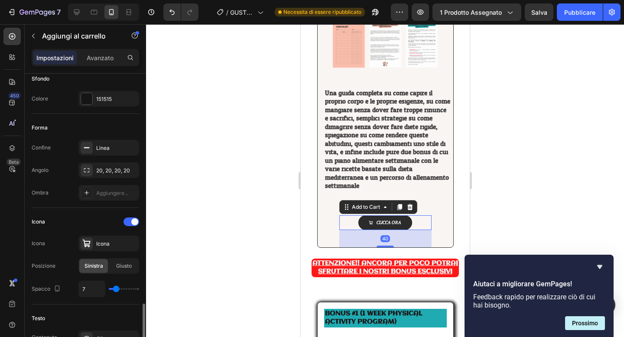
scroll to position [350, 0]
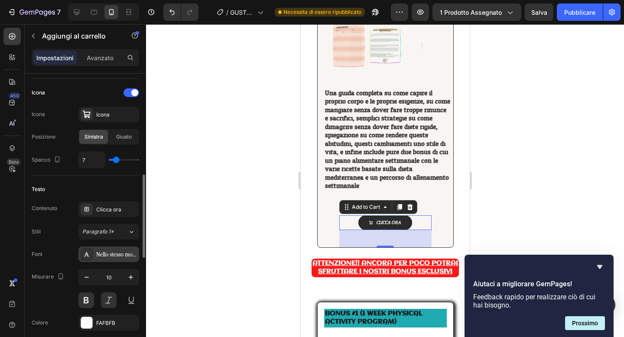
click at [119, 248] on div "Nello stesso modo" at bounding box center [108, 254] width 61 height 16
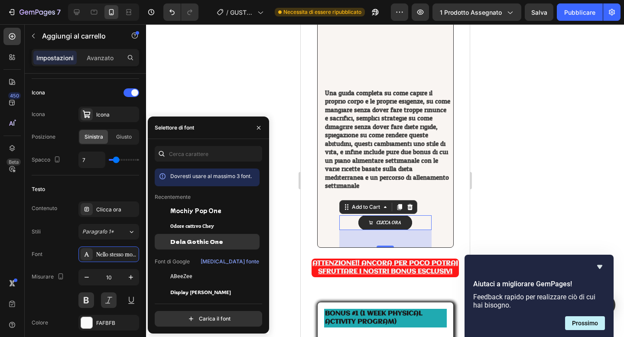
click at [207, 242] on font "Dela Gothic One" at bounding box center [196, 241] width 53 height 7
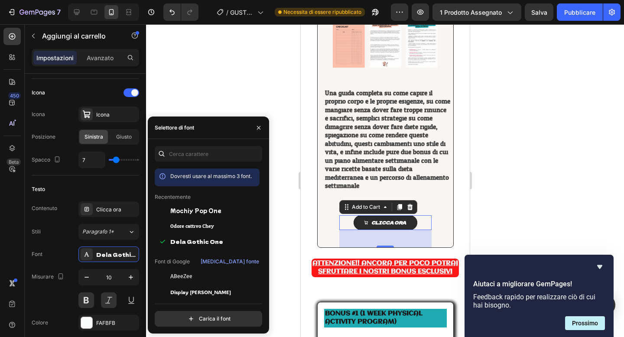
click at [275, 91] on div at bounding box center [385, 180] width 478 height 313
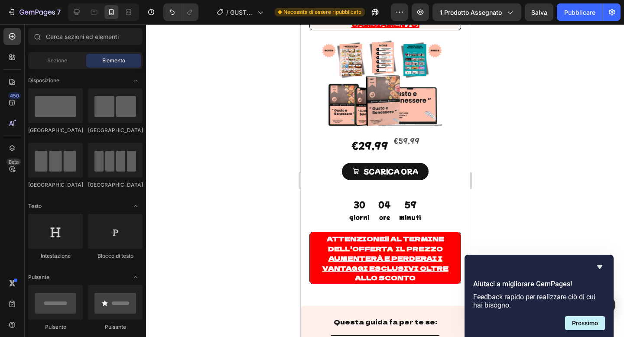
scroll to position [121, 0]
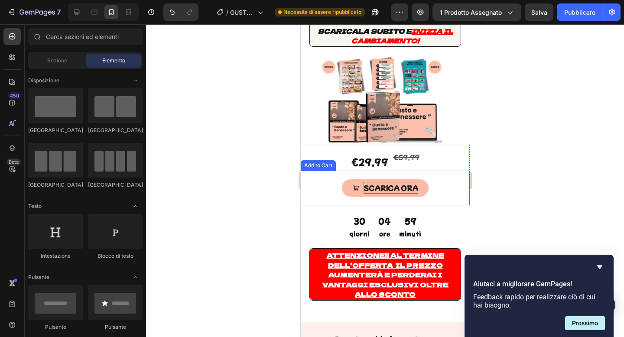
click at [371, 182] on div "scarica ora" at bounding box center [390, 188] width 55 height 12
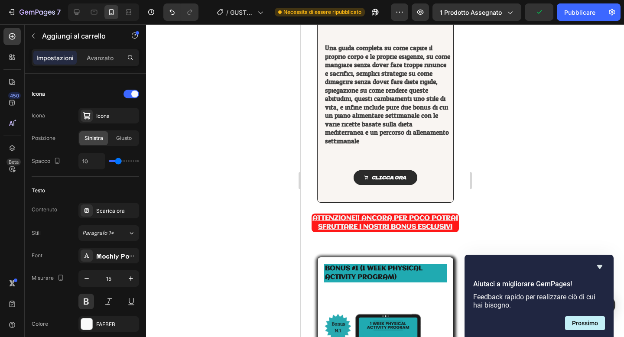
scroll to position [2498, 0]
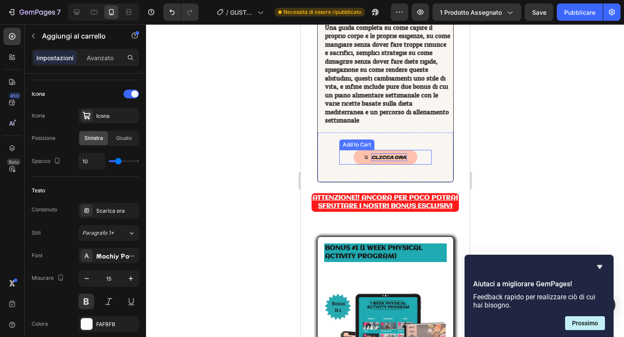
click at [378, 155] on div "clicca ora" at bounding box center [389, 157] width 36 height 8
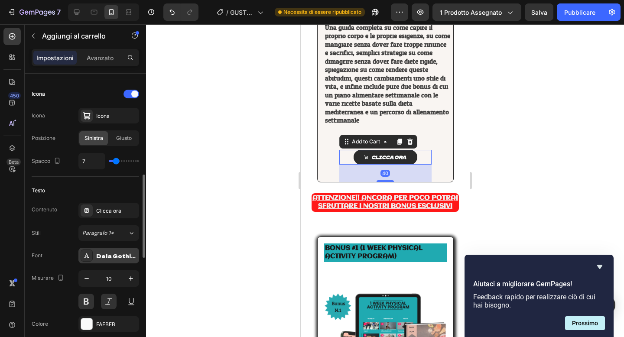
click at [115, 253] on font "Dela Gothic One" at bounding box center [122, 255] width 53 height 7
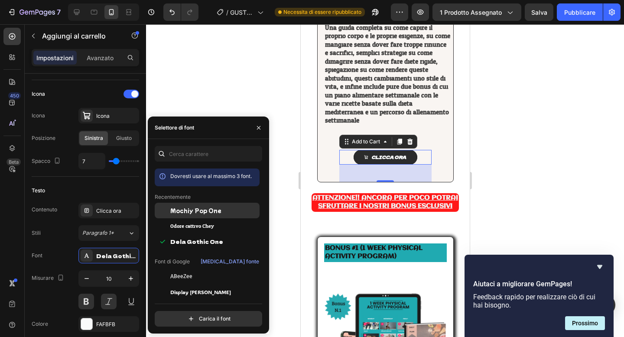
click at [207, 211] on font "Mochiy Pop One" at bounding box center [195, 210] width 51 height 7
click at [233, 98] on div at bounding box center [385, 180] width 478 height 313
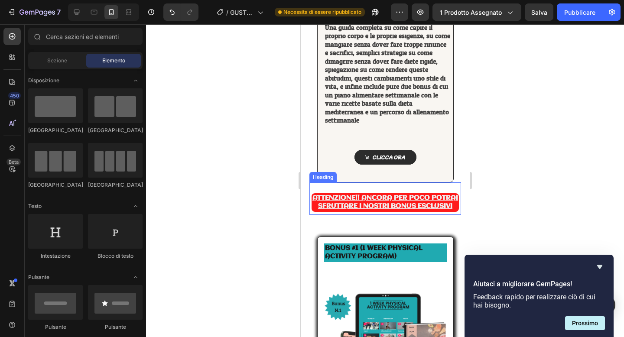
click at [314, 208] on h2 "ATTENZIONE!! ANCORA PER POCO POTRAI SFRUTTARE I NOSTRI BONUS ESCLUSIVI" at bounding box center [384, 202] width 147 height 19
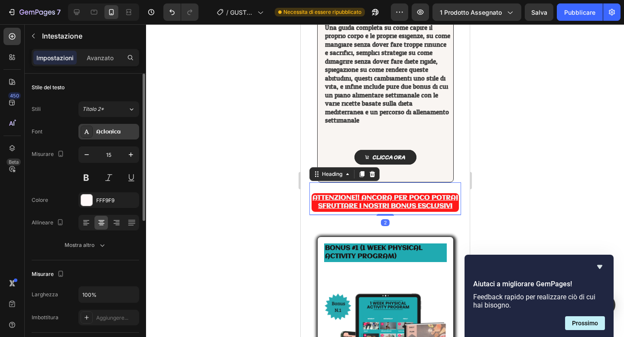
click at [113, 129] on font "Aclonica" at bounding box center [108, 132] width 24 height 6
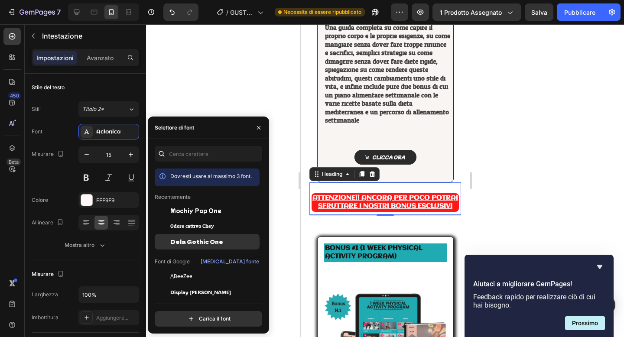
click at [185, 238] on font "Dela Gothic One" at bounding box center [196, 241] width 53 height 7
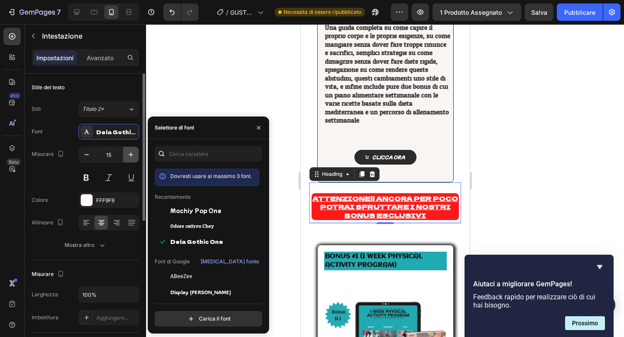
click at [129, 152] on icon "button" at bounding box center [130, 154] width 9 height 9
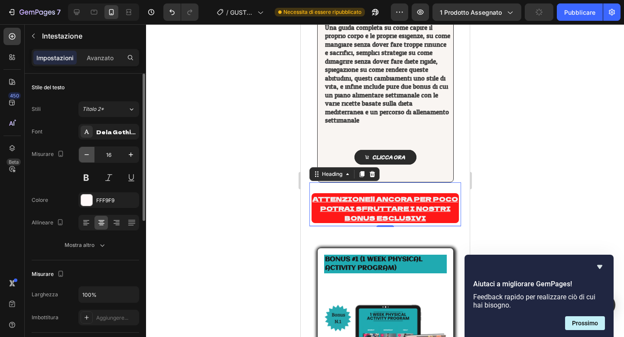
click at [83, 153] on icon "button" at bounding box center [86, 154] width 9 height 9
type input "15"
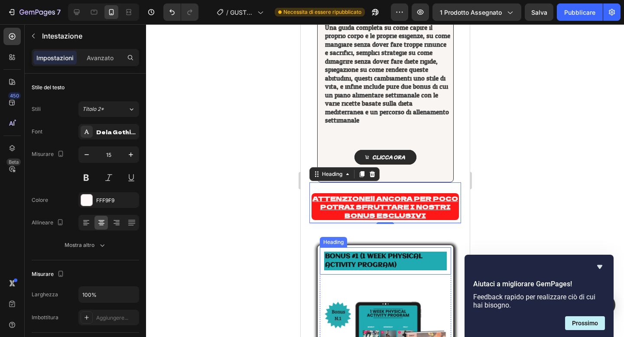
click at [373, 258] on strong "BONUS #1 (1 WEEK PHYSICAL ACTIVITY PROGRAM)" at bounding box center [372, 261] width 97 height 16
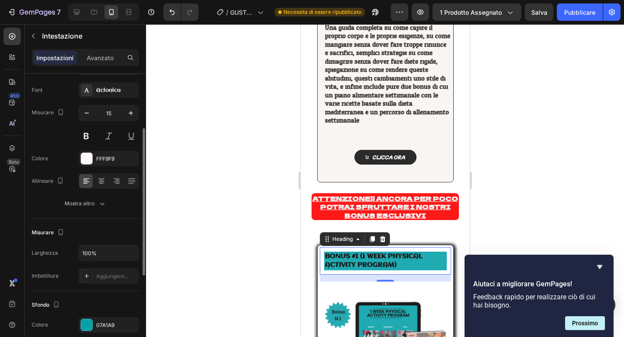
scroll to position [1, 0]
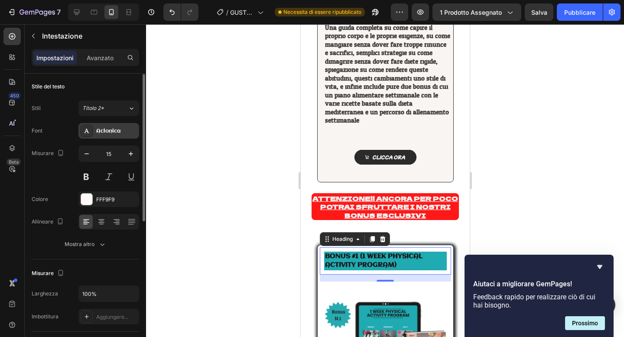
click at [123, 131] on div "Aclonica" at bounding box center [116, 131] width 41 height 8
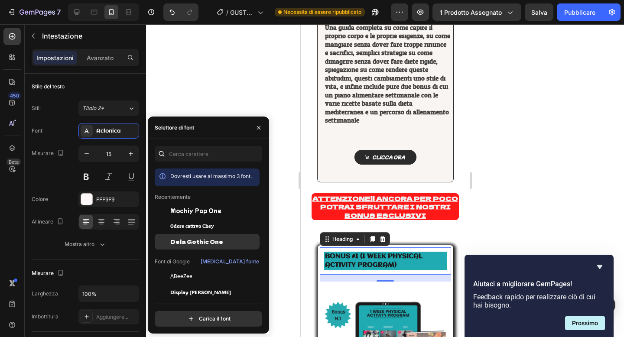
click at [203, 239] on font "Dela Gothic One" at bounding box center [196, 241] width 53 height 7
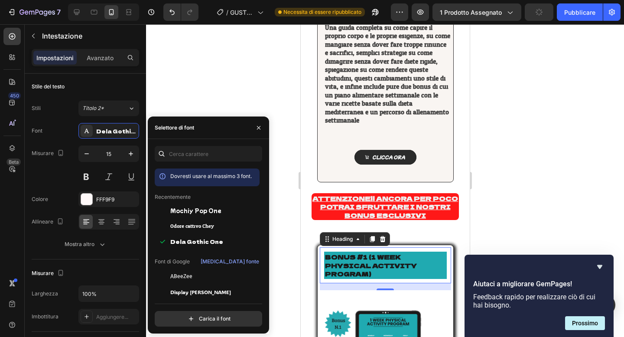
click at [295, 197] on div at bounding box center [385, 180] width 478 height 313
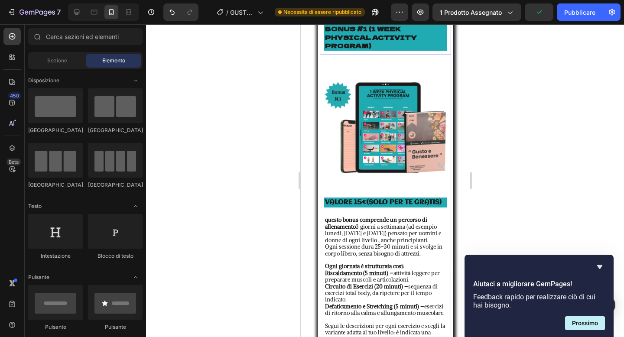
scroll to position [2734, 0]
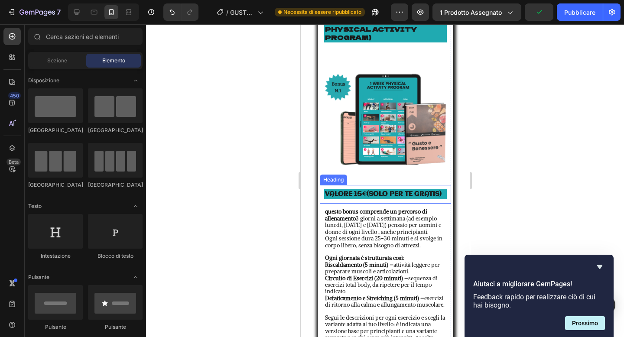
click at [355, 193] on strong "VALORE 15€" at bounding box center [345, 194] width 42 height 7
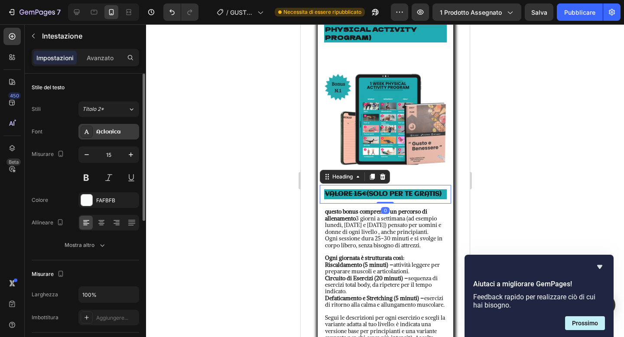
click at [110, 133] on font "Aclonica" at bounding box center [108, 132] width 24 height 6
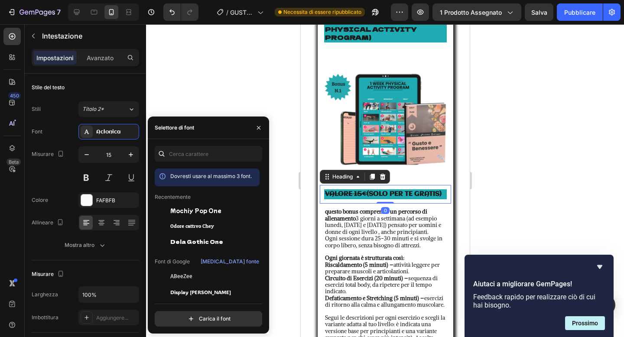
click at [190, 239] on font "Dela Gothic One" at bounding box center [196, 241] width 53 height 7
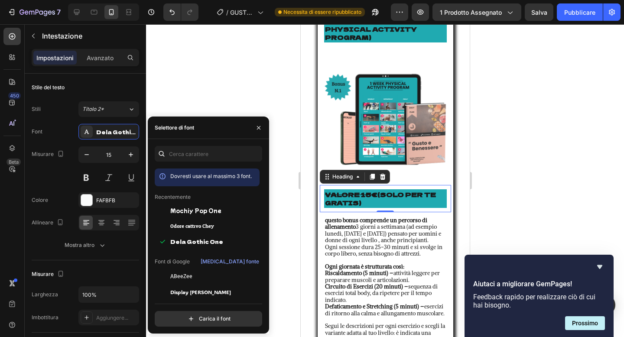
click at [267, 86] on div at bounding box center [385, 180] width 478 height 313
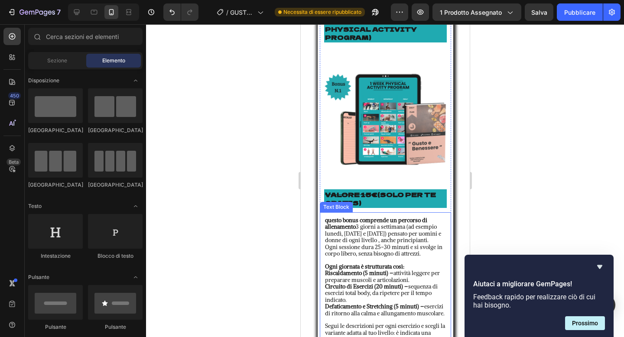
scroll to position [2853, 0]
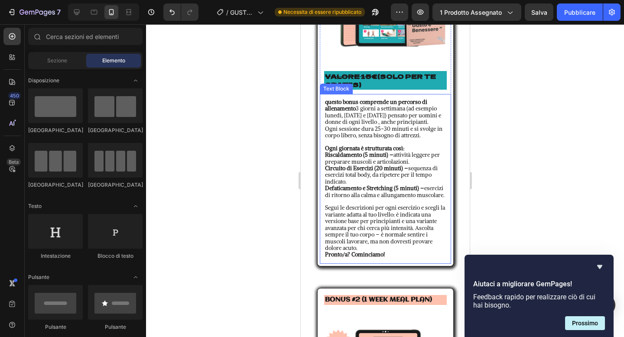
click at [371, 185] on p "Circuito di Esercizi (20 minuti) – sequenza di esercizi total body, da ripetere…" at bounding box center [384, 175] width 121 height 20
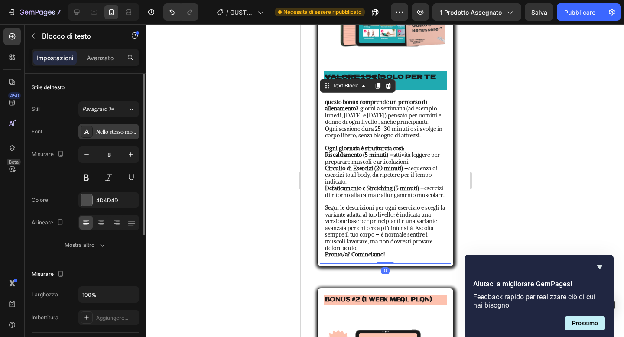
click at [126, 129] on font "Nello stesso modo" at bounding box center [117, 132] width 42 height 6
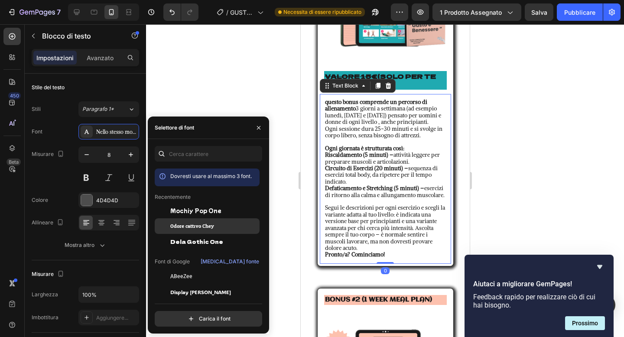
click at [210, 228] on font "Odore cattivo Chey" at bounding box center [192, 226] width 44 height 10
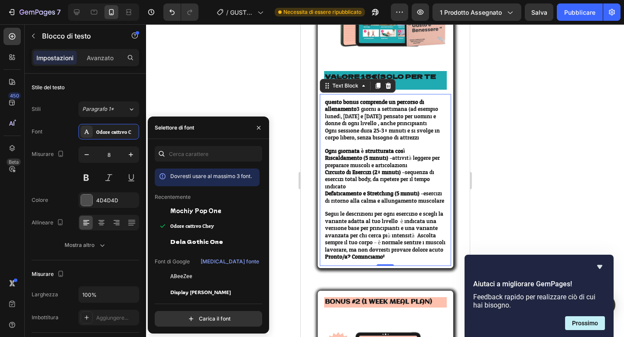
click at [238, 71] on div at bounding box center [385, 180] width 478 height 313
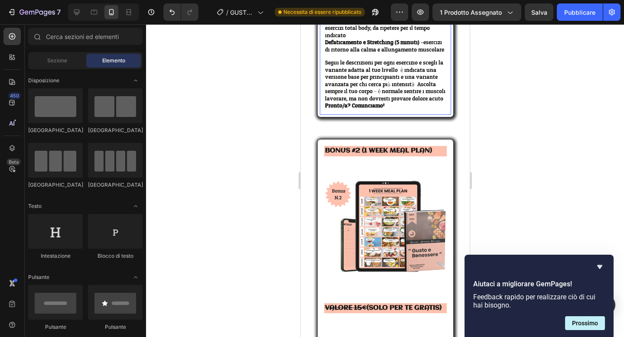
scroll to position [3030, 0]
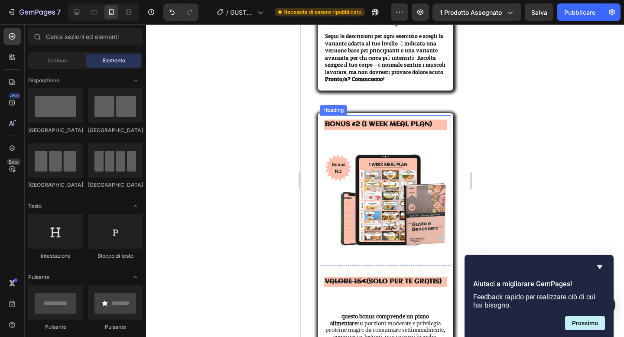
click at [362, 123] on h2 "BONUS #2 (1 WEEK MEAL PLAN)" at bounding box center [385, 125] width 123 height 10
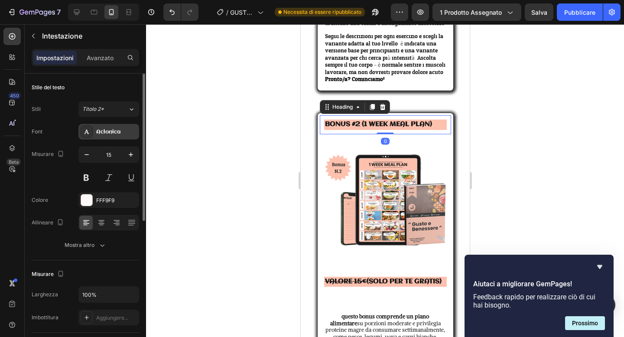
click at [114, 138] on div "Aclonica" at bounding box center [108, 132] width 61 height 16
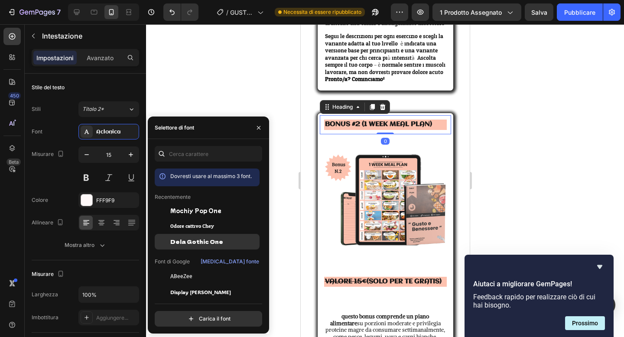
click at [185, 243] on font "Dela Gothic One" at bounding box center [196, 241] width 53 height 7
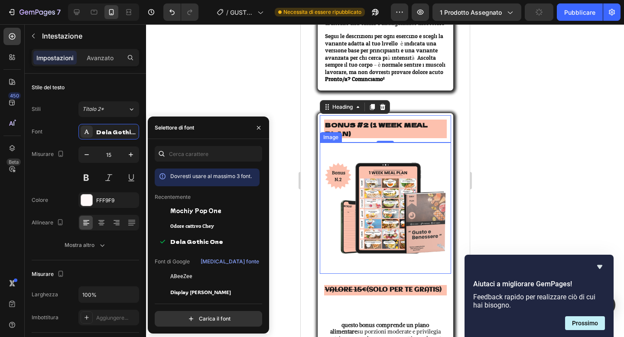
scroll to position [3081, 0]
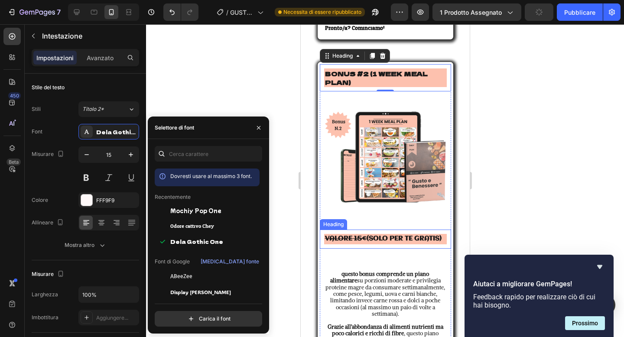
click at [370, 237] on strong "(SOLO PER TE GRATIS)" at bounding box center [403, 238] width 75 height 7
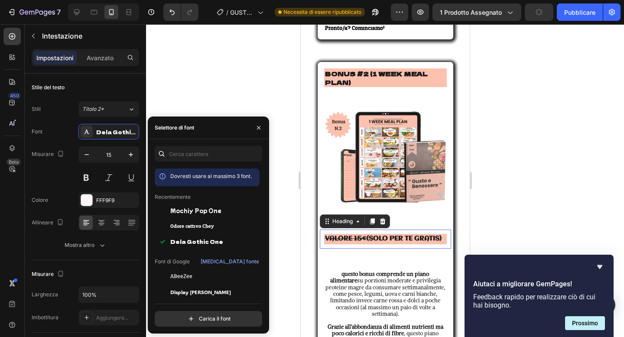
scroll to position [1, 0]
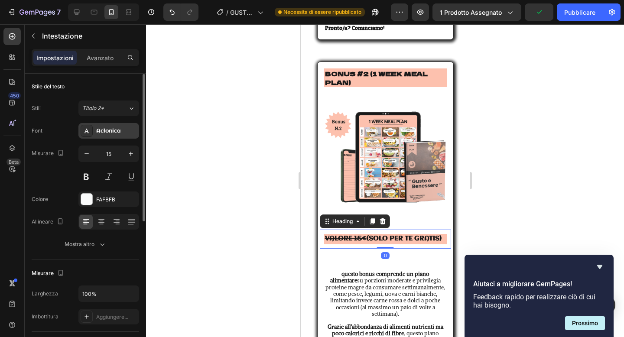
click at [123, 137] on div "Aclonica" at bounding box center [108, 131] width 61 height 16
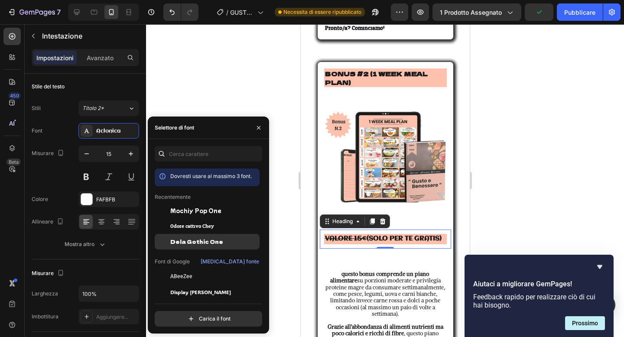
click at [187, 237] on div "Dela Gothic One" at bounding box center [207, 242] width 105 height 16
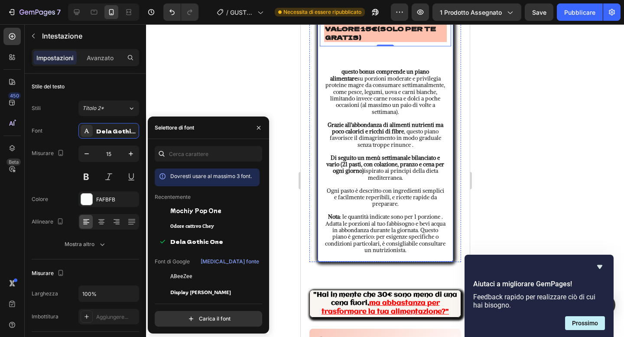
scroll to position [3294, 0]
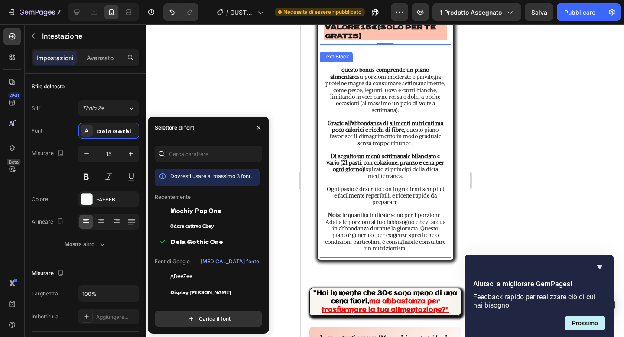
click at [358, 120] on strong "Grazie all'abbondanza di alimenti nutrienti ma poco calorici e ricchi di fibre" at bounding box center [385, 127] width 116 height 14
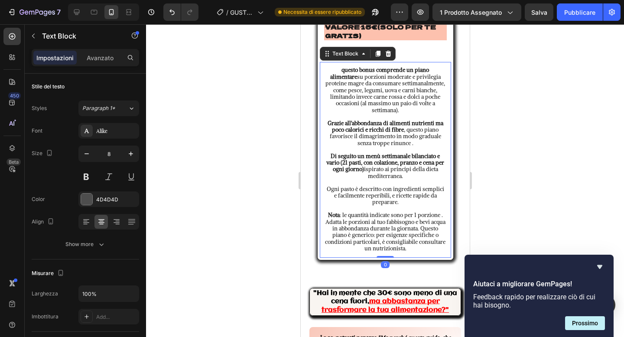
scroll to position [0, 0]
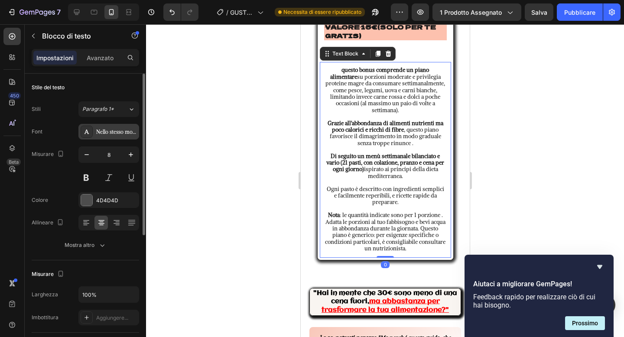
click at [121, 133] on font "Nello stesso modo" at bounding box center [117, 132] width 42 height 6
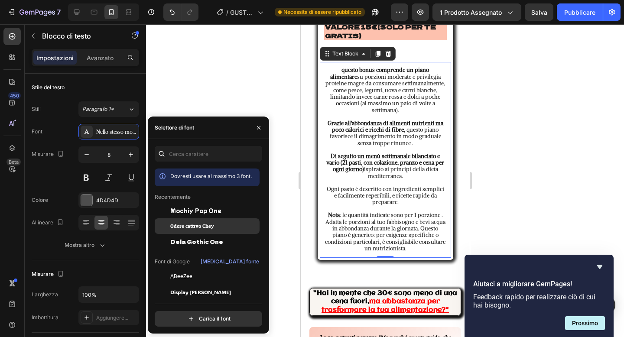
click at [183, 229] on font "Odore cattivo Chey" at bounding box center [192, 226] width 44 height 10
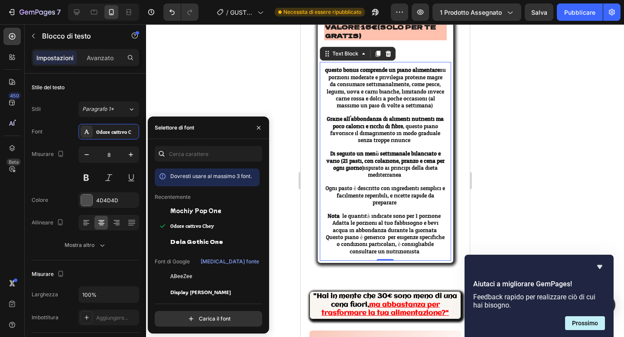
click at [238, 83] on div at bounding box center [385, 180] width 478 height 313
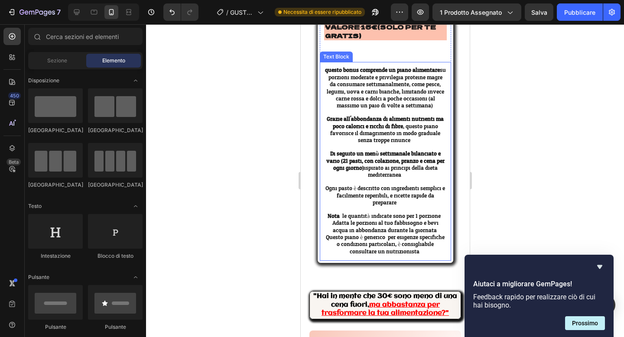
click at [379, 105] on span "questo bonus comprende un piano alimentare su porzioni moderate e privilegia pr…" at bounding box center [384, 88] width 121 height 46
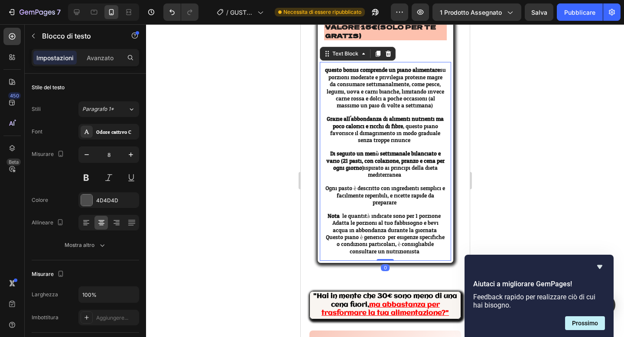
click at [361, 87] on span "questo bonus comprende un piano alimentare su porzioni moderate e privilegia pr…" at bounding box center [384, 88] width 121 height 46
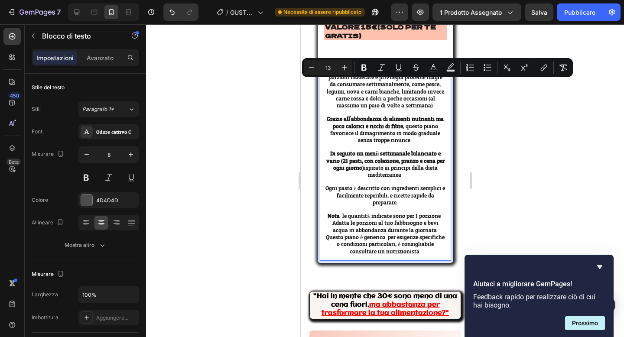
click at [337, 87] on span "questo bonus comprende un piano alimentare su porzioni moderate e privilegia pr…" at bounding box center [384, 88] width 121 height 46
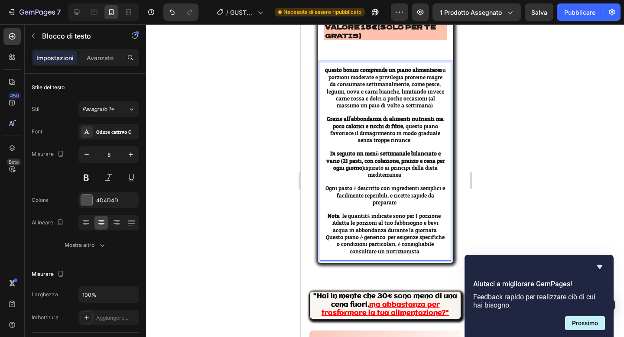
click at [326, 72] on p "questo bonus comprende un piano alimentare su porzioni moderate e privilegia pr…" at bounding box center [384, 88] width 121 height 42
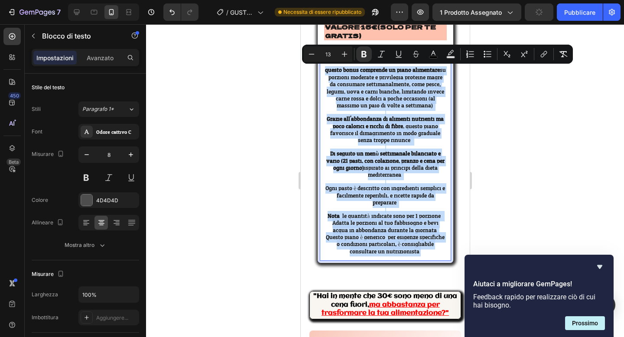
drag, startPoint x: 326, startPoint y: 72, endPoint x: 431, endPoint y: 250, distance: 206.4
click at [431, 250] on div "questo bonus comprende un piano alimentare su porzioni moderate e privilegia pr…" at bounding box center [385, 161] width 123 height 190
click at [348, 54] on icon "Editor contextual toolbar" at bounding box center [344, 54] width 9 height 9
type input "14"
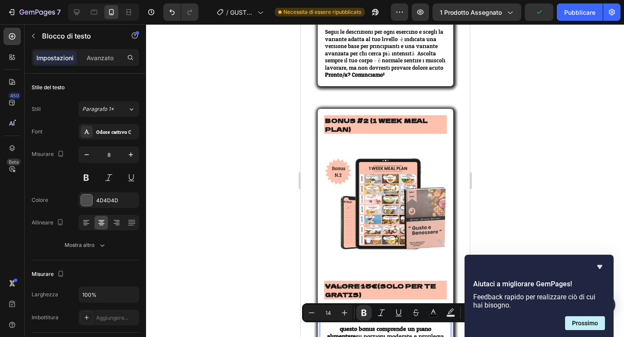
click at [293, 104] on div at bounding box center [385, 180] width 478 height 313
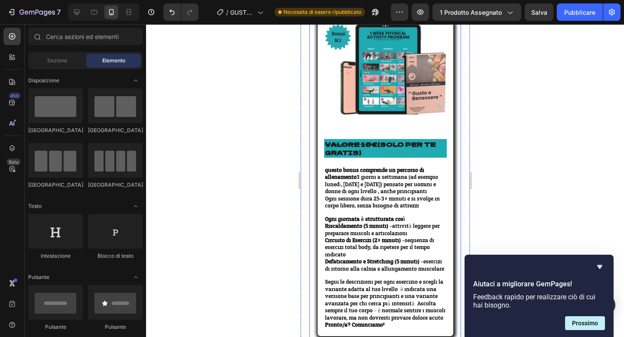
scroll to position [2779, 0]
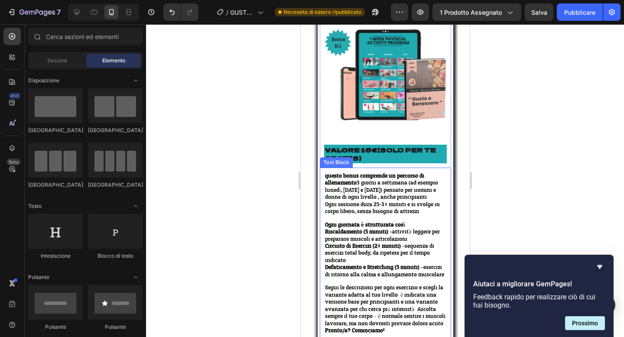
click at [324, 173] on div "questo bonus comprende un percorso di allenamento 3 giorni a settimana (ad esem…" at bounding box center [385, 253] width 123 height 163
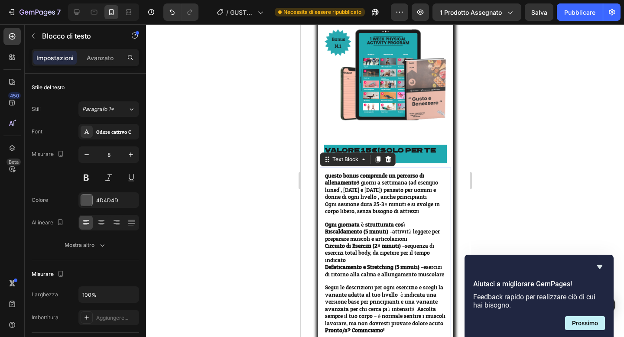
click at [324, 173] on div "questo bonus comprende un percorso di allenamento 3 giorni a settimana (ad esem…" at bounding box center [385, 253] width 123 height 163
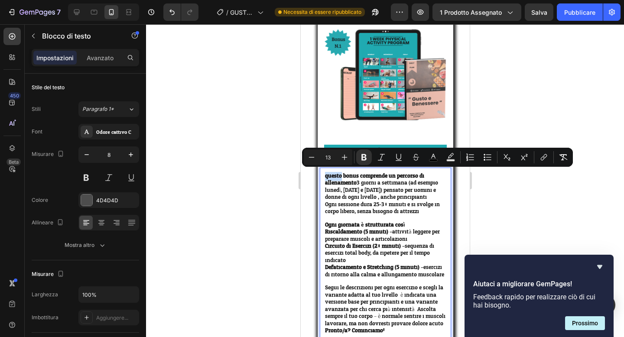
click at [324, 173] on div "questo bonus comprende un percorso di allenamento 3 giorni a settimana (ad esem…" at bounding box center [385, 253] width 123 height 163
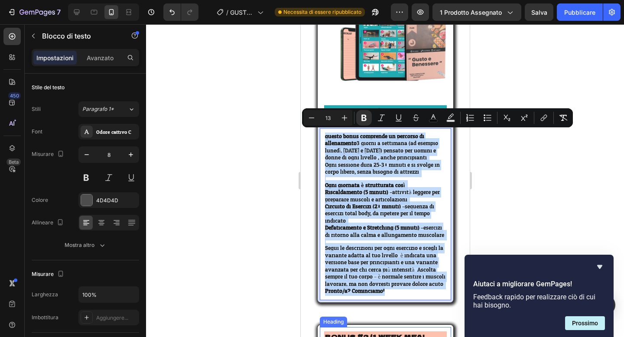
scroll to position [2833, 0]
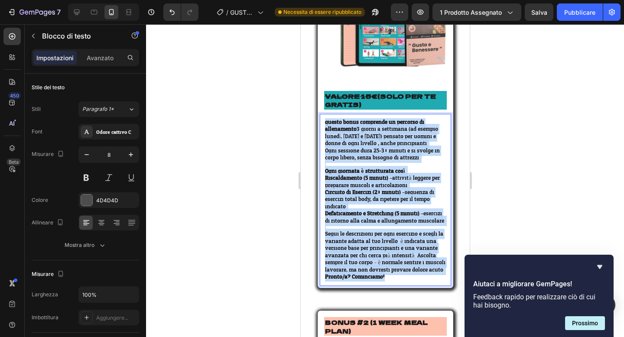
drag, startPoint x: 323, startPoint y: 173, endPoint x: 388, endPoint y: 279, distance: 124.4
click at [388, 279] on div "questo bonus comprende un percorso di allenamento 3 giorni a settimana (ad esem…" at bounding box center [385, 199] width 123 height 163
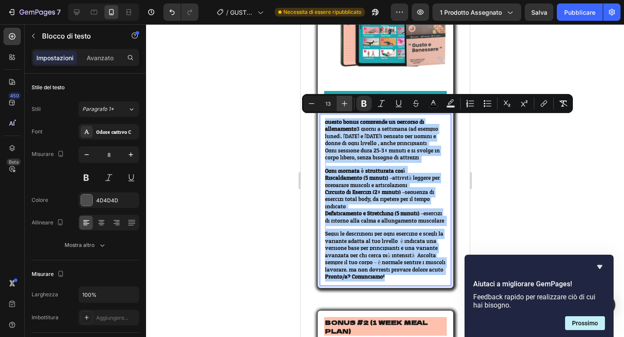
click at [343, 109] on button "Plus" at bounding box center [345, 104] width 16 height 16
type input "14"
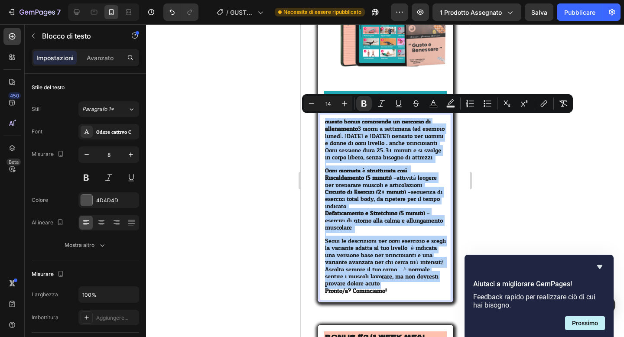
click at [275, 157] on div at bounding box center [385, 180] width 478 height 313
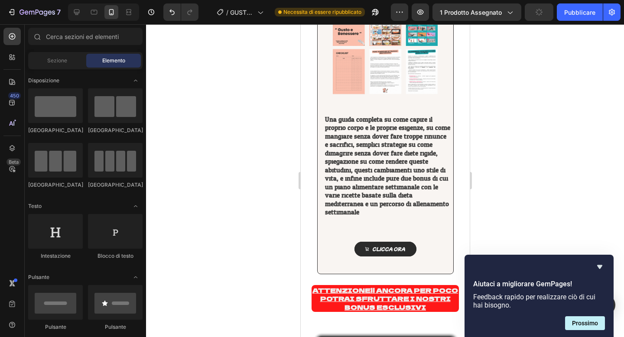
scroll to position [2386, 0]
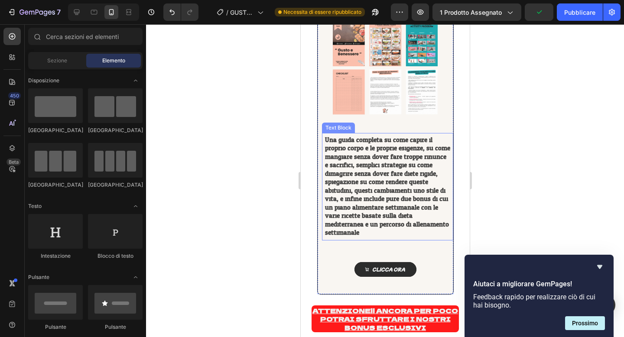
click at [370, 229] on strong "Una guida completa su come capire il proprio corpo e le proprie esigenze, su co…" at bounding box center [386, 186] width 125 height 105
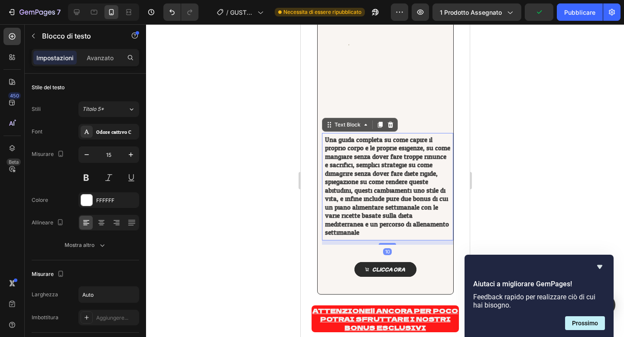
click at [360, 235] on p "Una guida completa su come capire il proprio corpo e le proprie esigenze, su co…" at bounding box center [386, 186] width 125 height 101
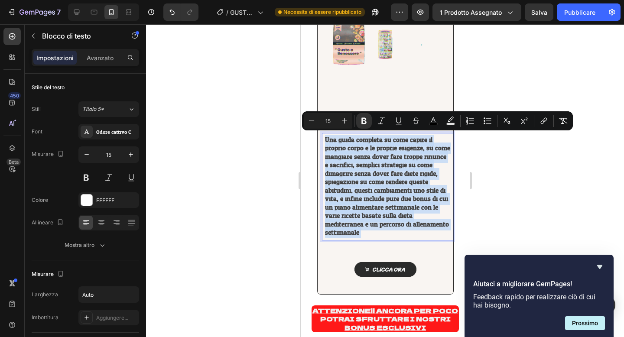
drag, startPoint x: 360, startPoint y: 235, endPoint x: 326, endPoint y: 135, distance: 106.2
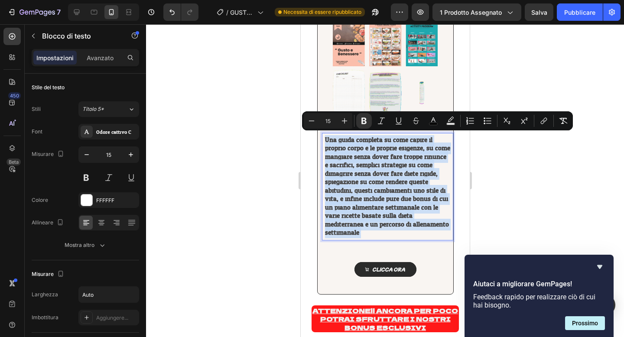
click at [326, 135] on div "Una guida completa su come capire il proprio corpo e le proprie esigenze, su co…" at bounding box center [386, 186] width 131 height 107
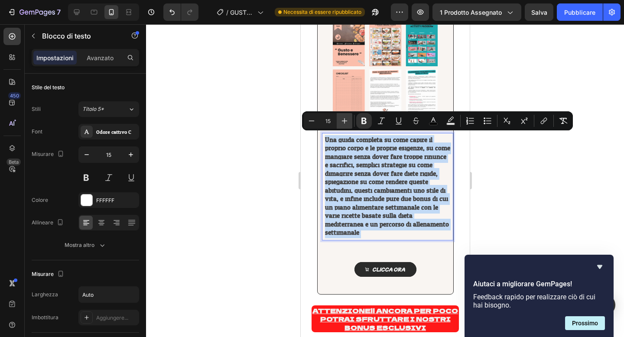
click at [347, 124] on icon "Editor contextual toolbar" at bounding box center [344, 121] width 9 height 9
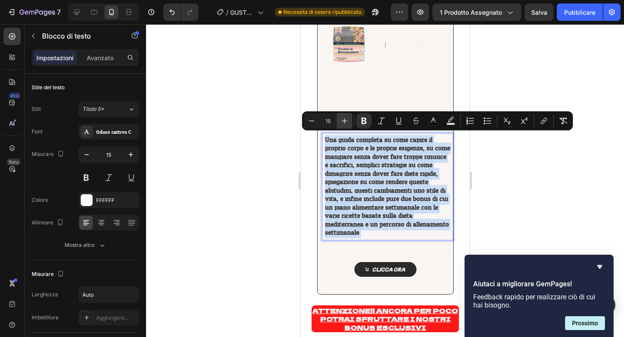
type input "16"
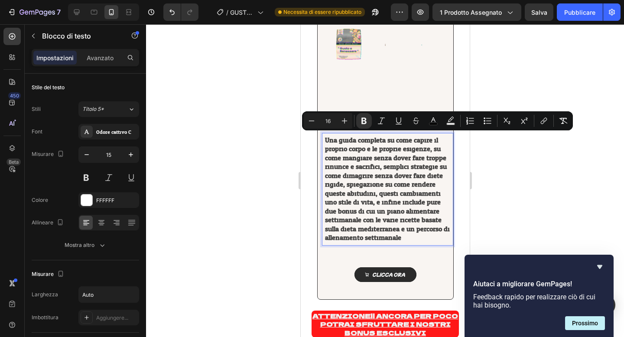
click at [264, 176] on div at bounding box center [385, 180] width 478 height 313
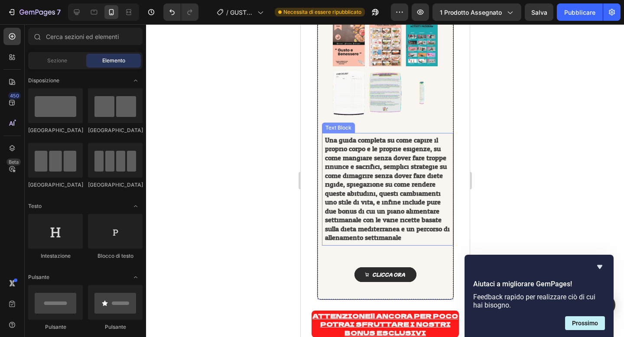
click at [335, 188] on strong "Una guida completa su come capire il proprio corpo e le proprie esigenze, su co…" at bounding box center [386, 189] width 125 height 110
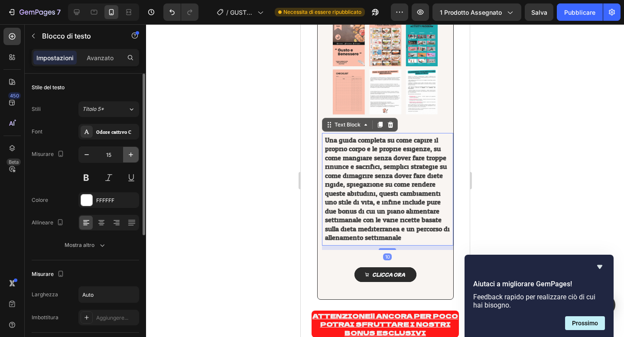
click at [125, 149] on button "button" at bounding box center [131, 155] width 16 height 16
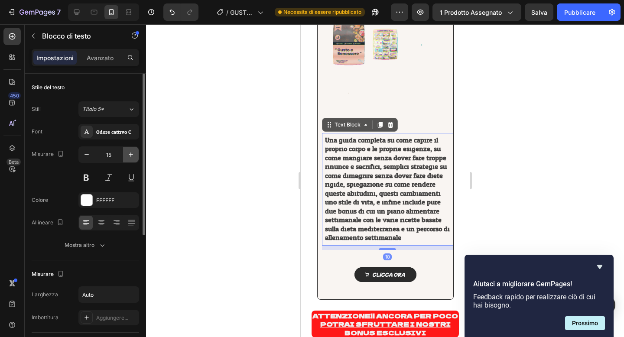
type input "16"
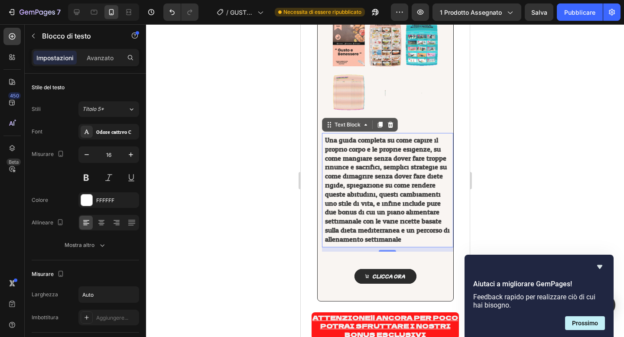
click at [253, 148] on div at bounding box center [385, 180] width 478 height 313
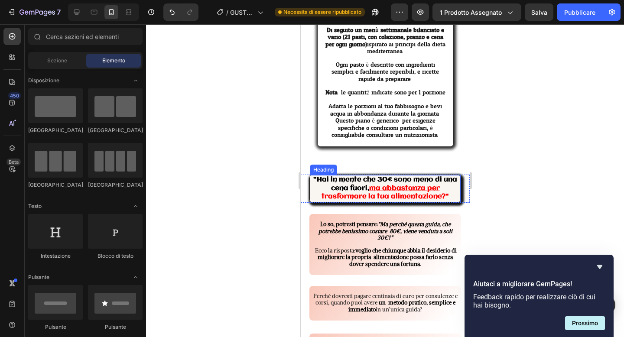
scroll to position [3473, 0]
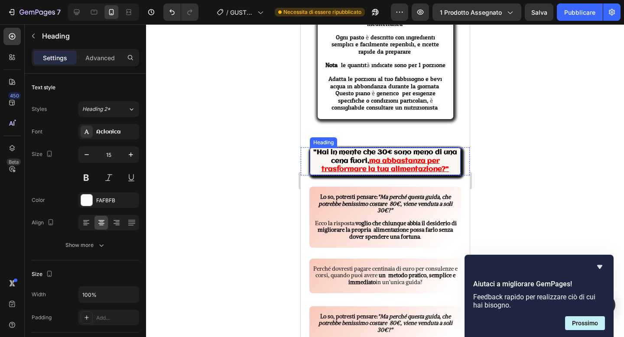
click at [407, 167] on u "ma abbastanza per trasformare la tua alimentazione?"" at bounding box center [384, 166] width 127 height 16
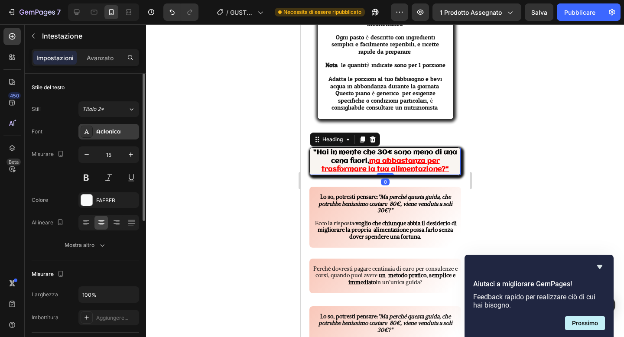
click at [123, 133] on div "Aclonica" at bounding box center [116, 132] width 41 height 8
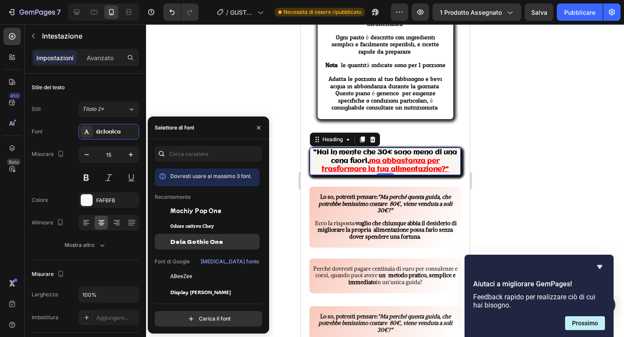
click at [186, 234] on div "Dela Gothic One" at bounding box center [207, 242] width 105 height 16
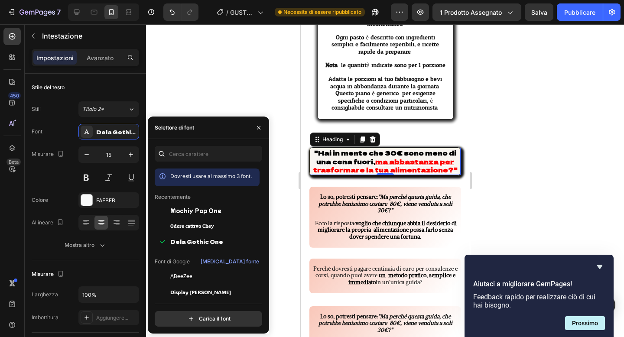
click at [456, 175] on h2 ""Hai in mente che 30€ sono meno di una cena fuori, ma abbastanza per trasformar…" at bounding box center [384, 161] width 151 height 27
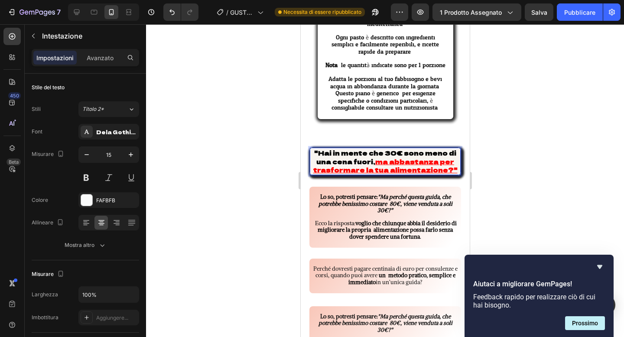
drag, startPoint x: 456, startPoint y: 178, endPoint x: 383, endPoint y: 175, distance: 72.8
click at [383, 174] on p ""Hai in mente che 30€ sono meno di una cena fuori, ma abbastanza per trasformar…" at bounding box center [384, 162] width 149 height 26
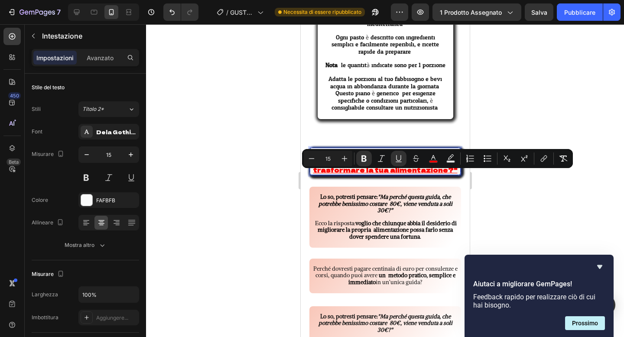
click at [249, 193] on div at bounding box center [385, 180] width 478 height 313
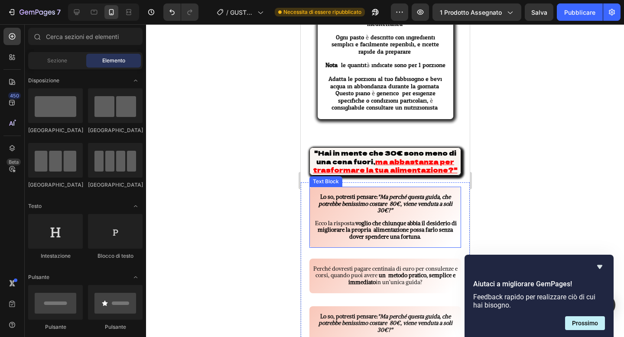
scroll to position [3530, 0]
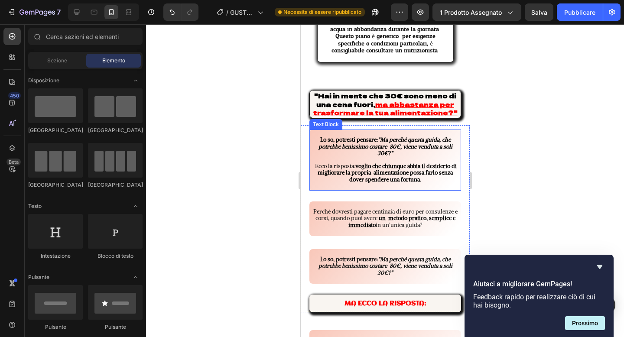
click at [347, 175] on span "Ecco la risposta: voglio che chiunque abbia il desiderio di migliorare la propr…" at bounding box center [385, 172] width 142 height 21
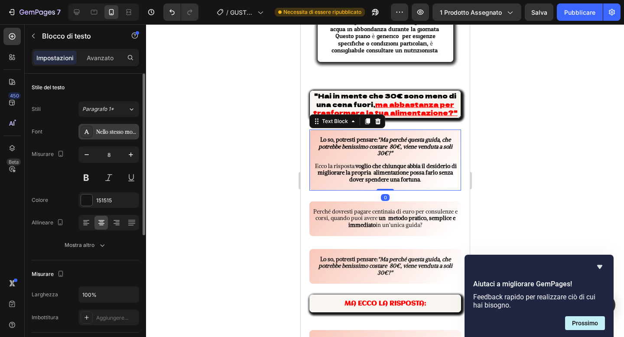
click at [125, 138] on div "Nello stesso modo" at bounding box center [108, 132] width 61 height 16
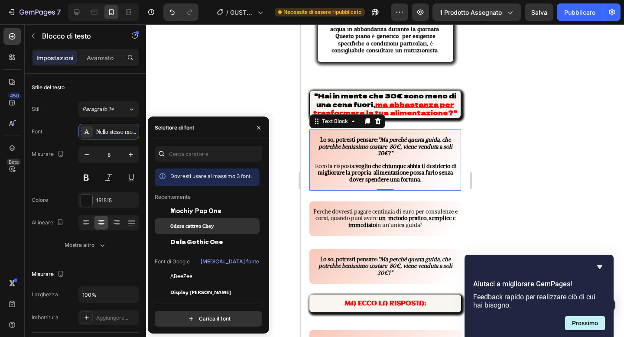
click at [194, 224] on font "Odore cattivo Chey" at bounding box center [192, 226] width 44 height 10
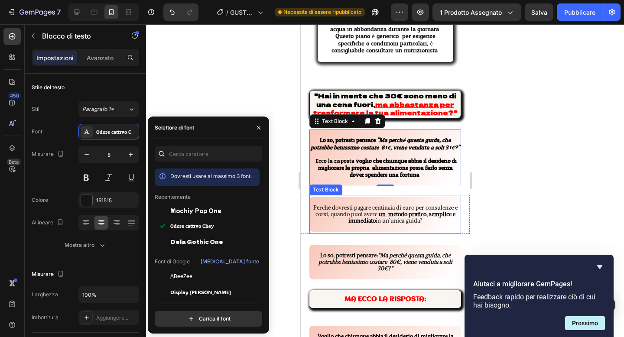
click at [332, 224] on p "Perché dovresti pagare centinaia di euro per consulenze e corsi, quando puoi av…" at bounding box center [385, 215] width 150 height 20
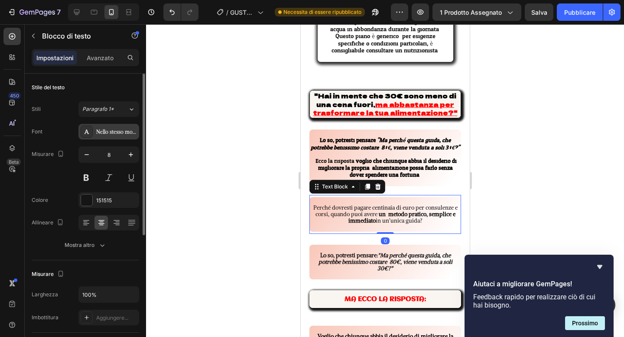
click at [122, 139] on div "Nello stesso modo" at bounding box center [108, 132] width 61 height 16
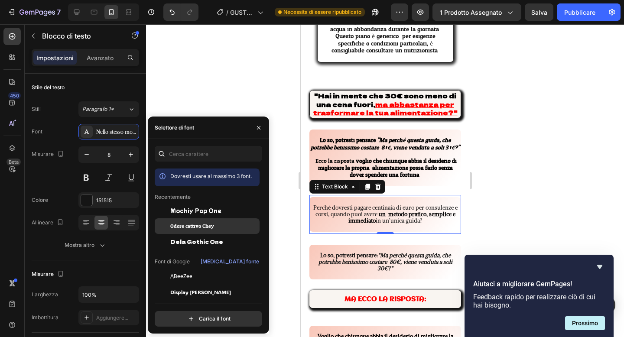
click at [190, 221] on div "Odore cattivo Chey" at bounding box center [207, 226] width 105 height 16
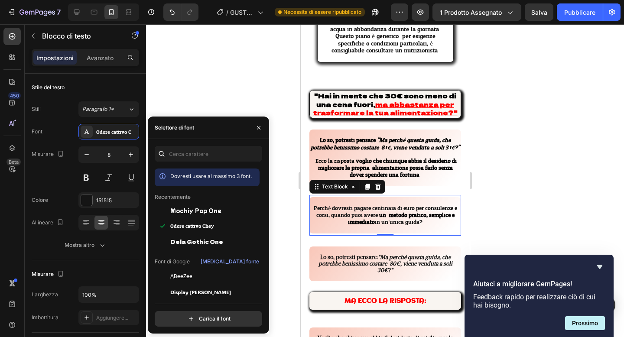
scroll to position [3579, 0]
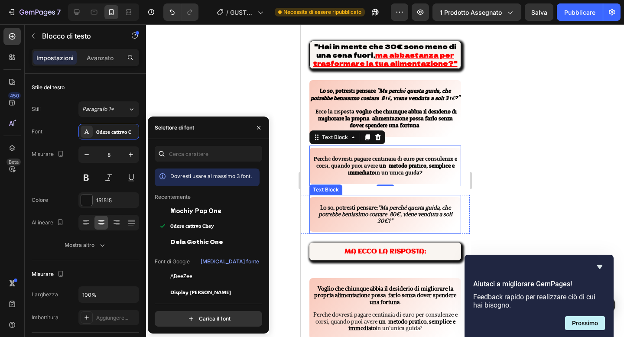
click at [357, 219] on strong ""Ma perché questa guida, che potrebbe benissimo costare 80€, viene venduta a so…" at bounding box center [385, 214] width 134 height 21
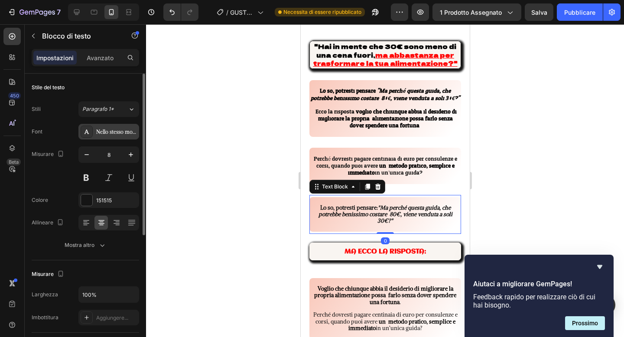
click at [120, 139] on div "Nello stesso modo" at bounding box center [108, 132] width 61 height 16
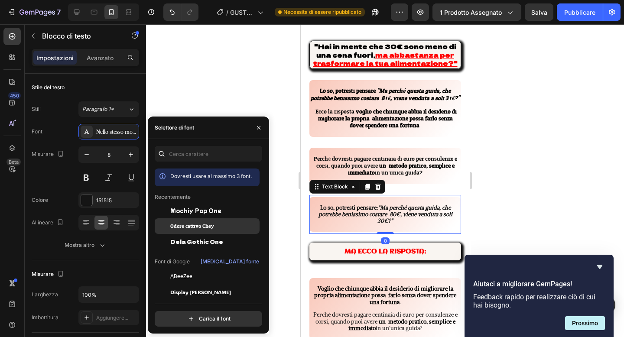
click at [185, 221] on div "Odore cattivo Chey" at bounding box center [207, 226] width 105 height 16
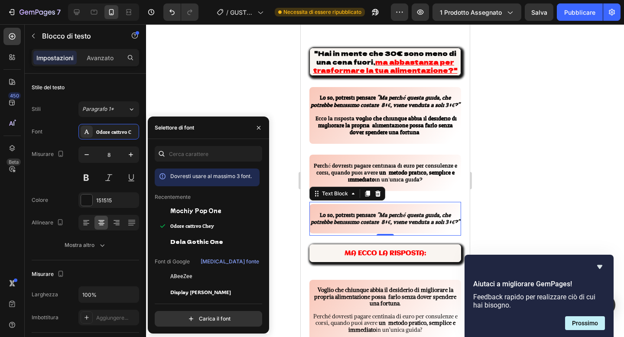
scroll to position [3610, 0]
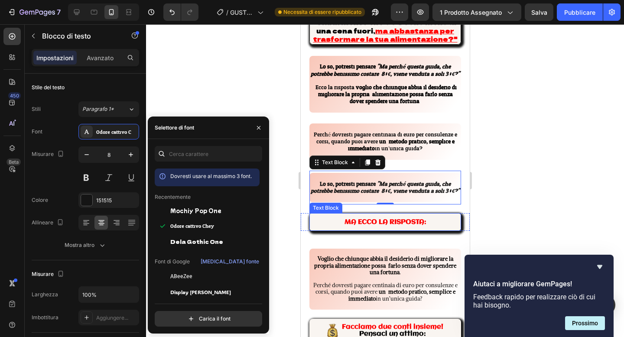
click at [345, 222] on strong "MA ECCO LA RISPOSTA:" at bounding box center [385, 222] width 82 height 7
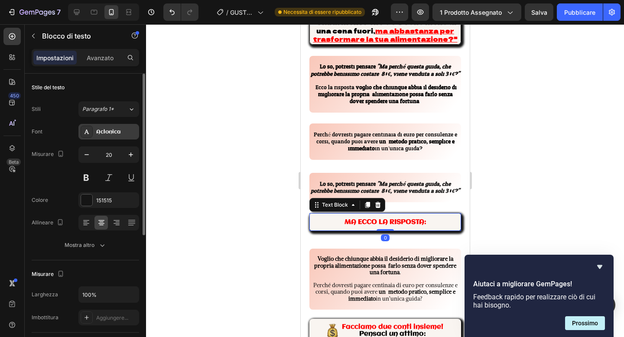
click at [105, 132] on font "Aclonica" at bounding box center [108, 132] width 24 height 6
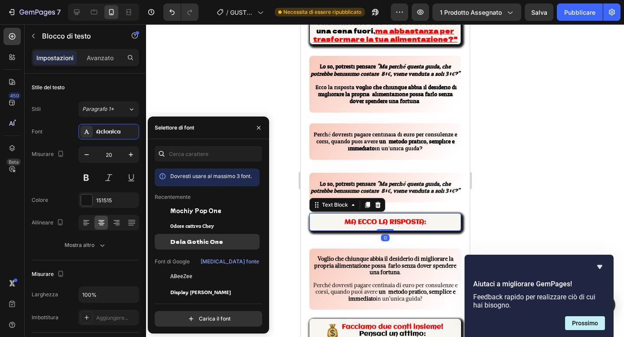
click at [191, 238] on font "Dela Gothic One" at bounding box center [196, 241] width 53 height 7
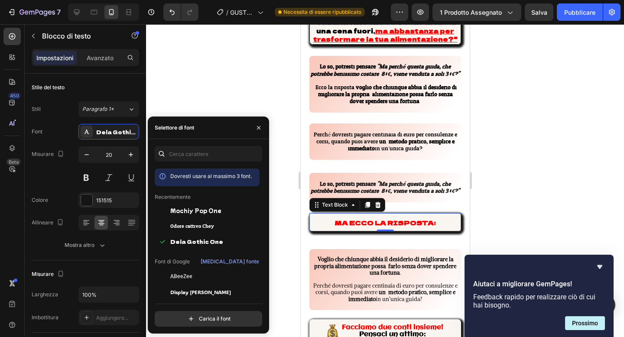
scroll to position [3648, 0]
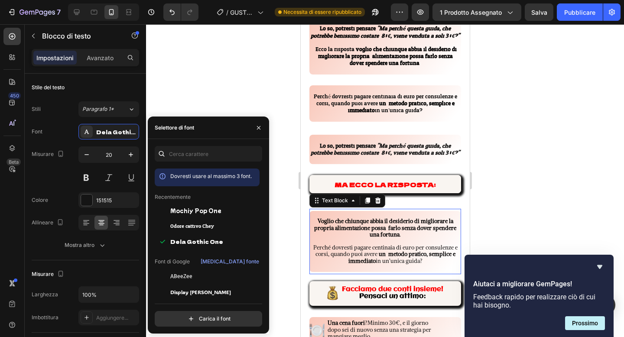
click at [325, 222] on strong "Voglio che chiunque abbia il desiderio di migliorare la propria alimentazione p…" at bounding box center [385, 227] width 142 height 21
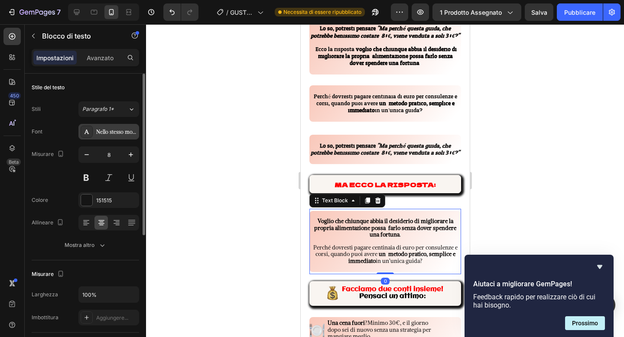
click at [126, 134] on font "Nello stesso modo" at bounding box center [117, 132] width 42 height 6
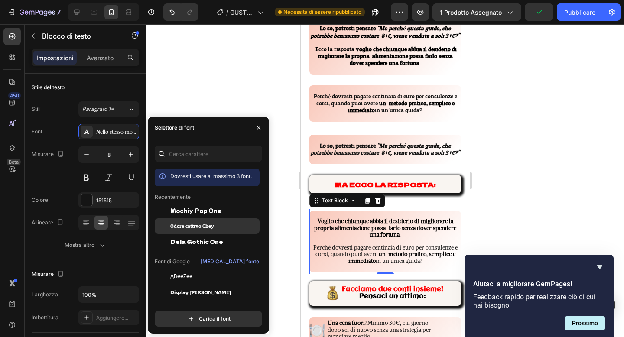
click at [201, 219] on div "Odore cattivo Chey" at bounding box center [207, 226] width 105 height 16
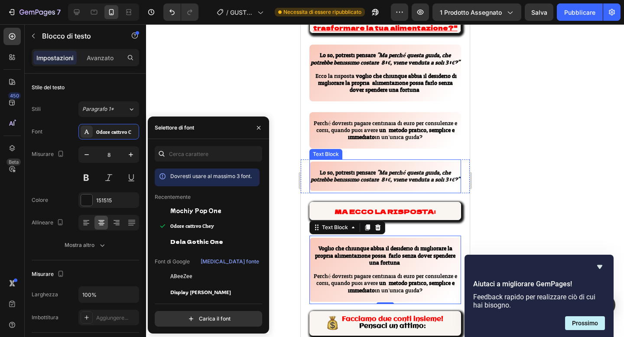
scroll to position [3512, 0]
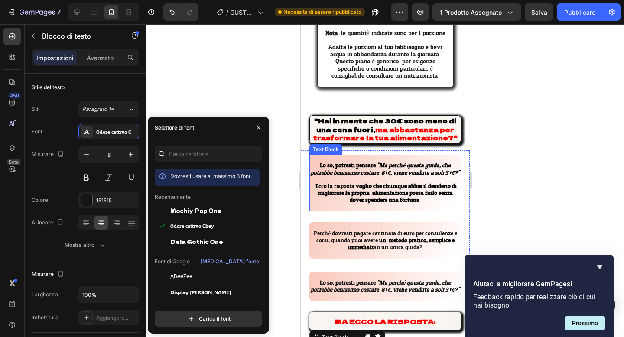
click at [322, 167] on strong ""Ma perché questa guida, che potrebbe benissimo costare 80€, viene venduta a so…" at bounding box center [384, 168] width 149 height 17
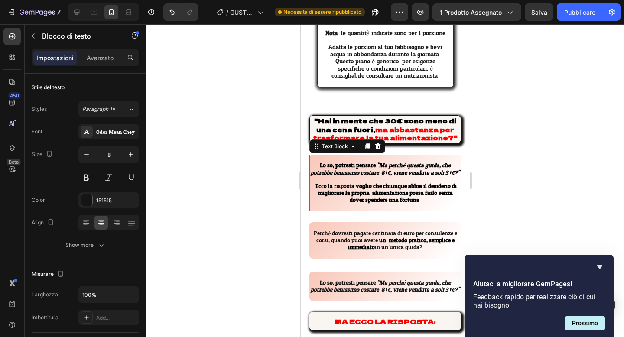
click at [314, 167] on strong ""Ma perché questa guida, che potrebbe benissimo costare 80€, viene venduta a so…" at bounding box center [384, 168] width 149 height 17
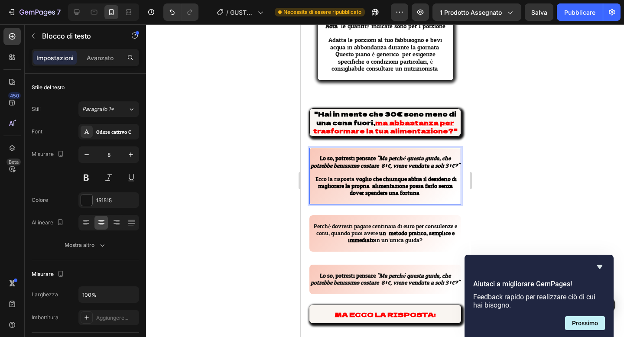
click at [316, 155] on p "Rich Text Editor. Editing area: main" at bounding box center [385, 152] width 150 height 7
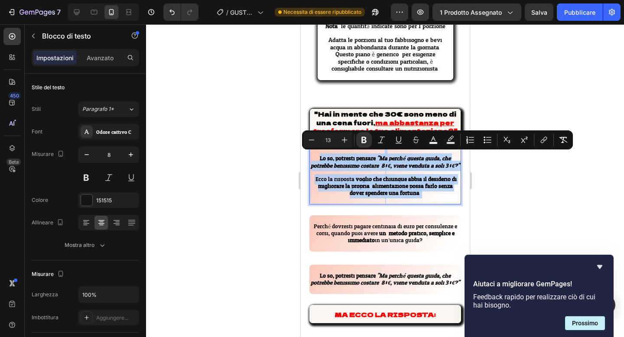
drag, startPoint x: 316, startPoint y: 161, endPoint x: 428, endPoint y: 198, distance: 117.2
click at [428, 198] on div "Lo so, potresti pensare: "Ma perché questa guida, che potrebbe benissimo costar…" at bounding box center [385, 176] width 152 height 57
click at [350, 140] on button "Plus" at bounding box center [345, 140] width 16 height 16
type input "14"
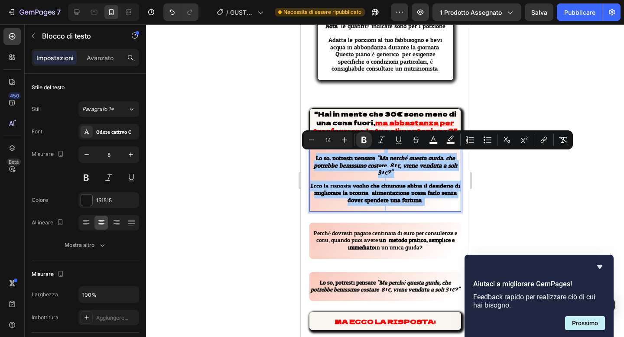
click at [288, 170] on div at bounding box center [385, 180] width 478 height 313
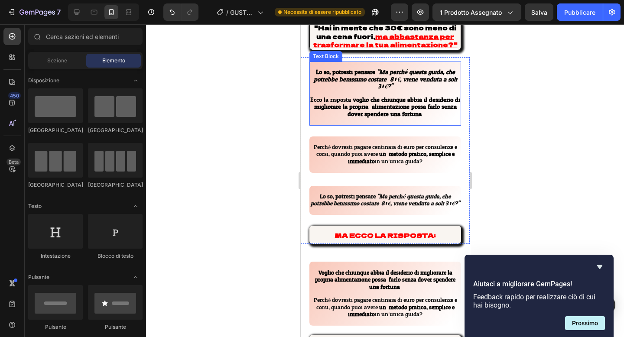
scroll to position [3622, 0]
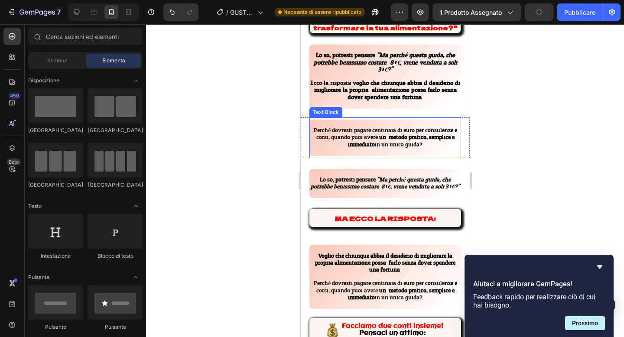
click at [311, 130] on p "Perché dovresti pagare centinaia di euro per consulenze e corsi, quando puoi av…" at bounding box center [385, 137] width 150 height 21
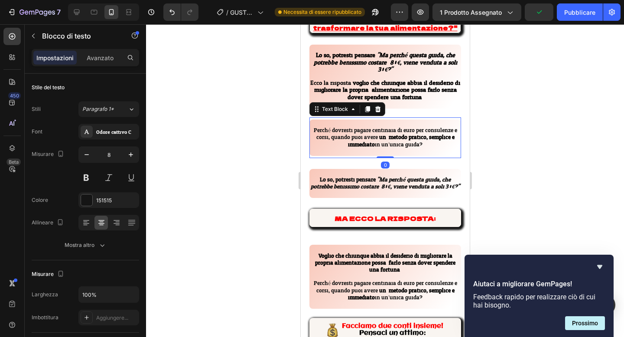
click at [311, 130] on p "Perché dovresti pagare centinaia di euro per consulenze e corsi, quando puoi av…" at bounding box center [385, 137] width 150 height 21
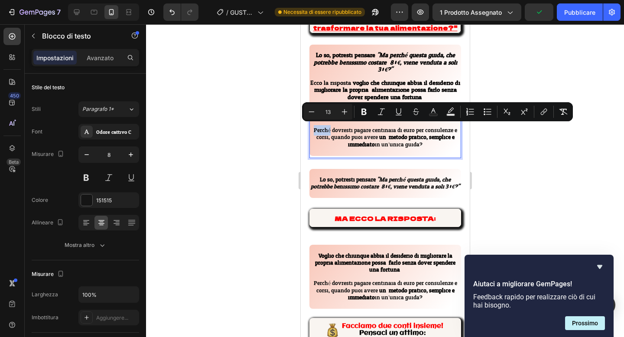
click at [311, 130] on p "Perché dovresti pagare centinaia di euro per consulenze e corsi, quando puoi av…" at bounding box center [385, 137] width 150 height 21
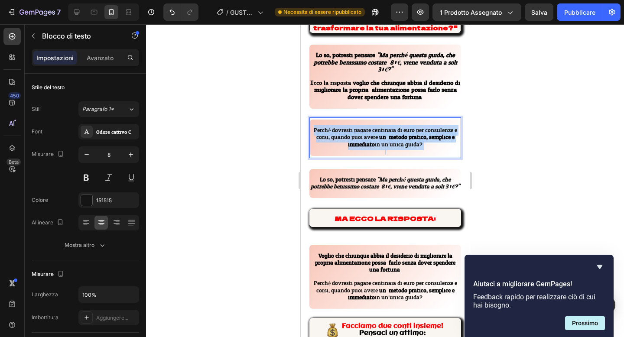
drag, startPoint x: 311, startPoint y: 130, endPoint x: 425, endPoint y: 143, distance: 114.3
click at [425, 143] on p "Perché dovresti pagare centinaia di euro per consulenze e corsi, quando puoi av…" at bounding box center [385, 137] width 150 height 21
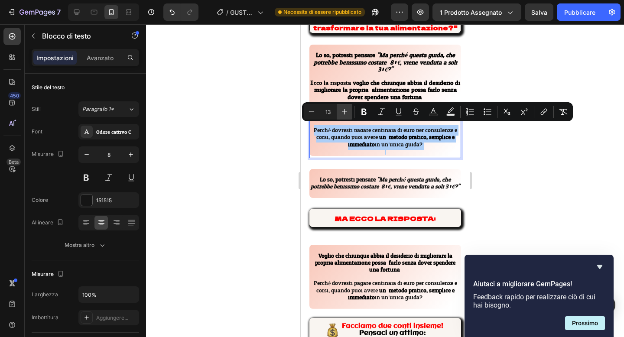
click at [343, 108] on icon "Barra degli strumenti contestuale dell'editor" at bounding box center [344, 111] width 9 height 9
type input "14"
click at [302, 143] on div "Perché dovresti pagare centinaia di euro per consulenze e corsi, quando puoi av…" at bounding box center [384, 137] width 169 height 41
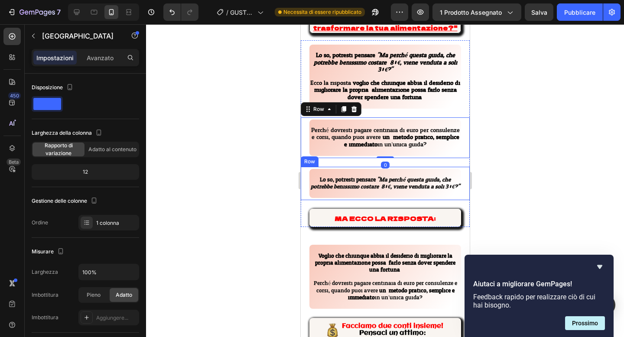
click at [317, 175] on p at bounding box center [385, 173] width 150 height 7
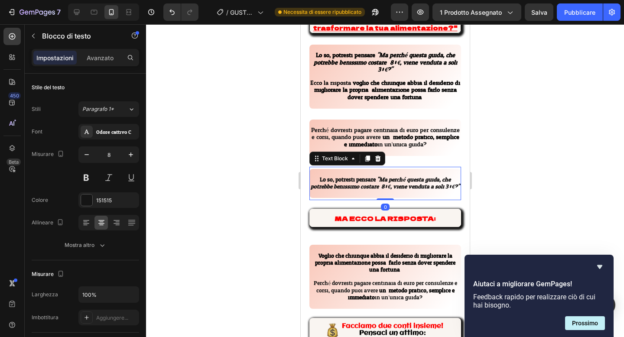
click at [317, 175] on p at bounding box center [385, 173] width 150 height 7
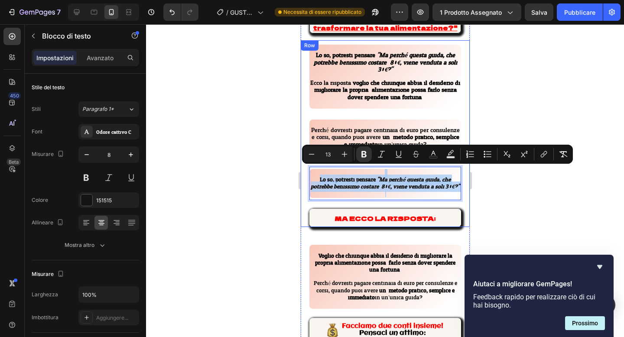
drag, startPoint x: 317, startPoint y: 175, endPoint x: 466, endPoint y: 200, distance: 151.0
click at [466, 200] on div "Lo so, potresti pensare: "Ma perché questa guida, che potrebbe benissimo costar…" at bounding box center [384, 133] width 169 height 187
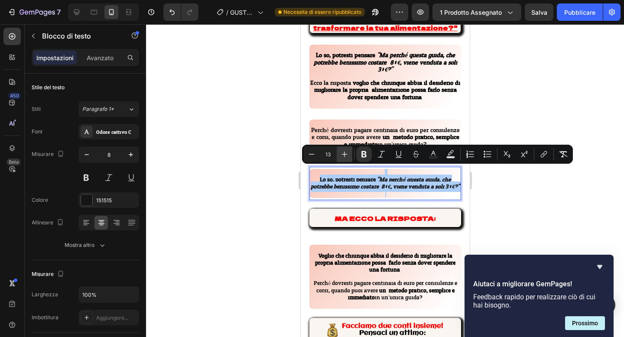
click at [337, 148] on button "Plus" at bounding box center [345, 154] width 16 height 16
type input "14"
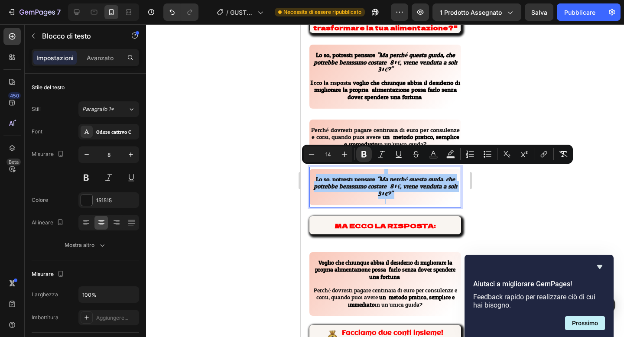
click at [246, 159] on div at bounding box center [385, 180] width 478 height 313
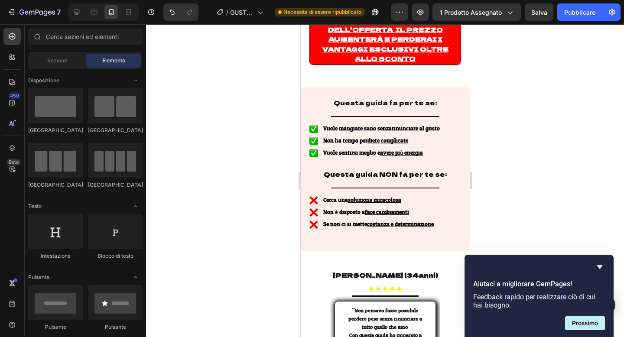
scroll to position [360, 0]
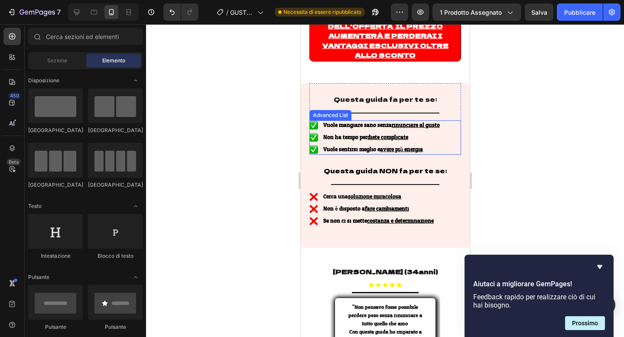
click at [319, 120] on li "Image Vuole mangiare sano senza rinunciare al gusto Text Block" at bounding box center [375, 125] width 132 height 10
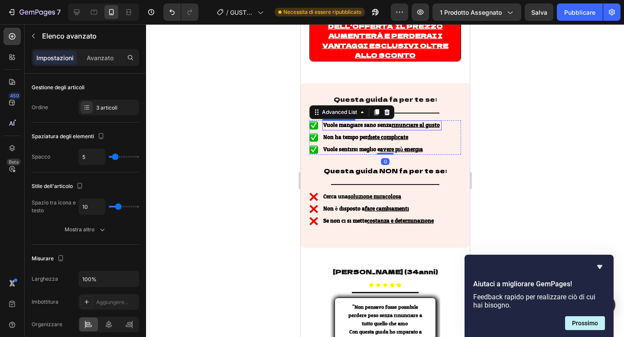
click at [420, 120] on u "rinunciare al gusto" at bounding box center [415, 125] width 48 height 10
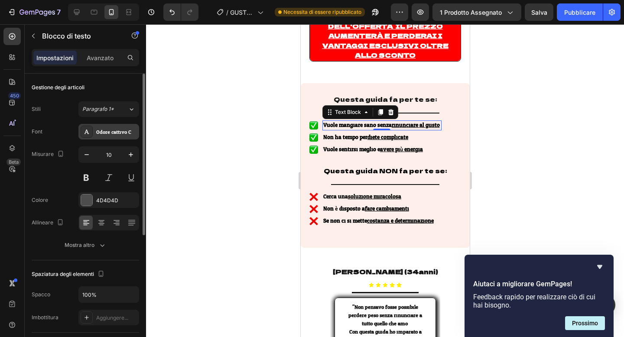
click at [120, 137] on div "Odore cattivo Chey" at bounding box center [108, 132] width 61 height 16
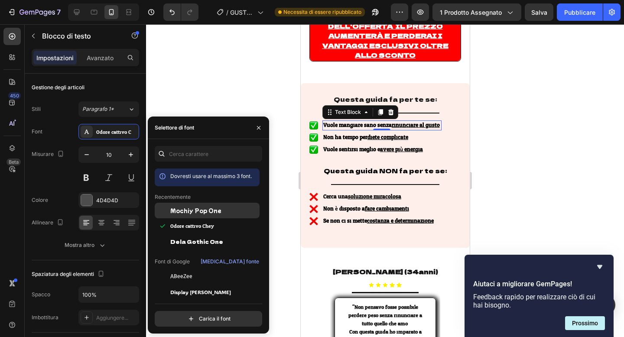
click at [195, 207] on font "Mochiy Pop One" at bounding box center [195, 210] width 51 height 7
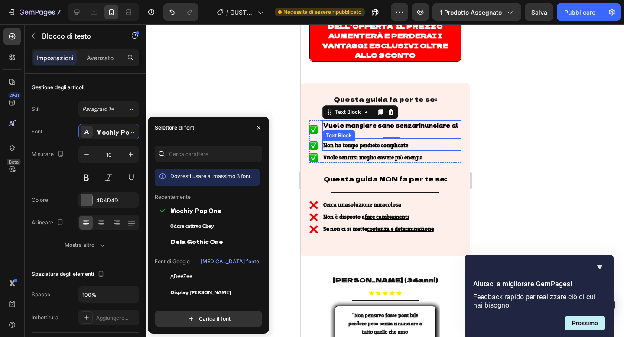
click at [338, 140] on strong "Non ha tempo per diete complicate" at bounding box center [365, 145] width 85 height 10
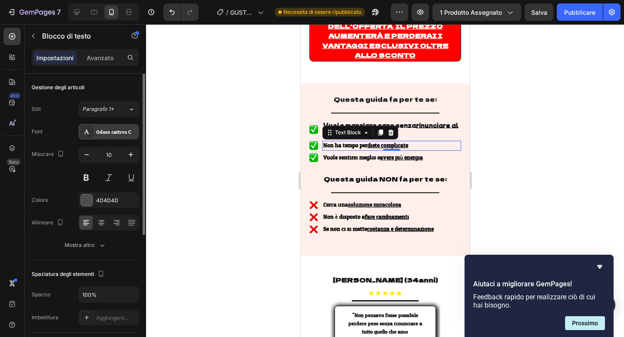
click at [119, 132] on font "Odore cattivo Chey" at bounding box center [118, 132] width 44 height 10
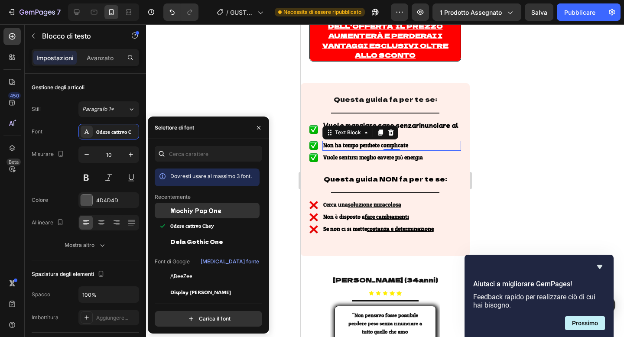
click at [196, 215] on div "Mochiy Pop One" at bounding box center [207, 211] width 105 height 16
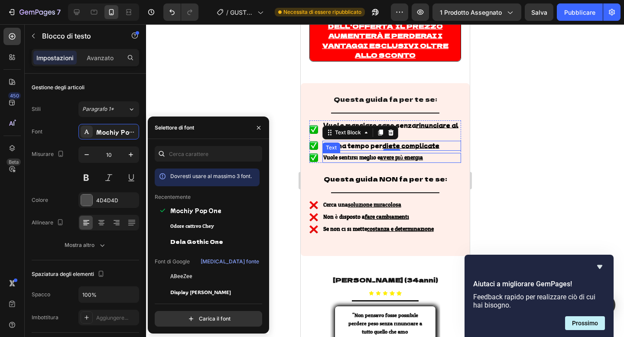
click at [369, 152] on strong "Vuole sentirsi meglio e avere più energia" at bounding box center [373, 157] width 100 height 10
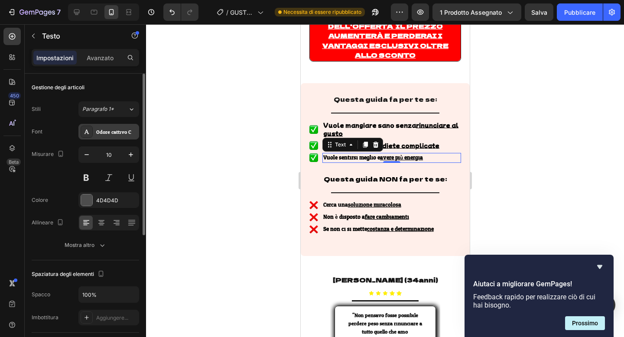
click at [122, 131] on font "Odore cattivo Chey" at bounding box center [118, 132] width 44 height 10
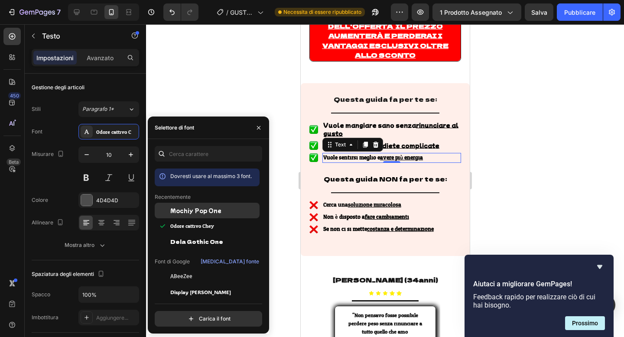
click at [188, 207] on font "Mochiy Pop One" at bounding box center [195, 210] width 51 height 7
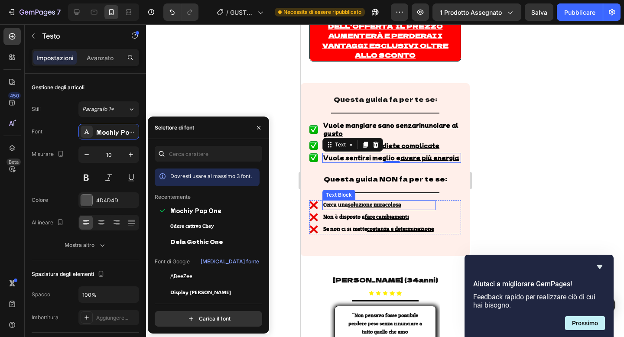
click at [360, 200] on u "soluzione miracolosa" at bounding box center [373, 205] width 53 height 10
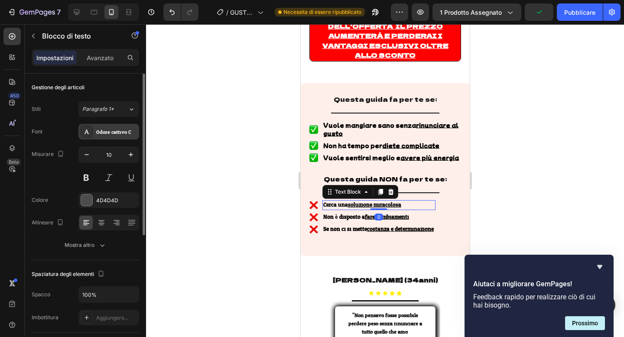
click at [127, 136] on div "Odore cattivo Chey" at bounding box center [108, 132] width 61 height 16
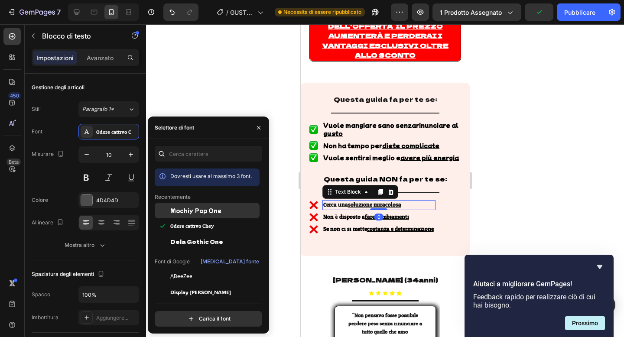
drag, startPoint x: 208, startPoint y: 214, endPoint x: 29, endPoint y: 184, distance: 181.4
click at [208, 214] on font "Mochiy Pop One" at bounding box center [195, 210] width 51 height 7
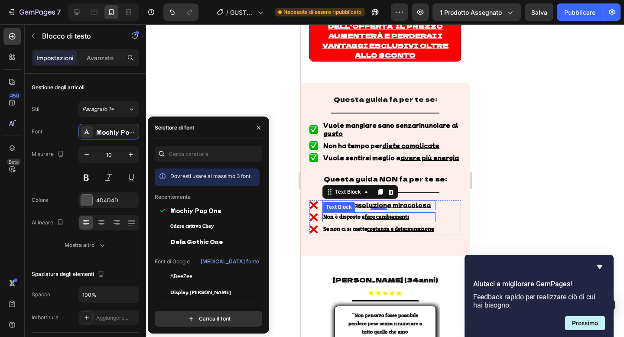
click at [356, 212] on strong "Non è disposto a fare cambiamenti" at bounding box center [366, 217] width 86 height 10
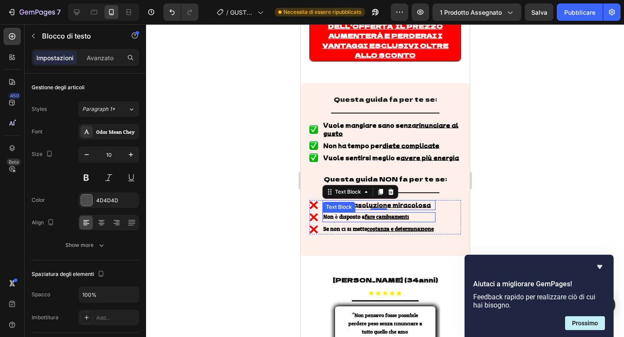
scroll to position [360, 0]
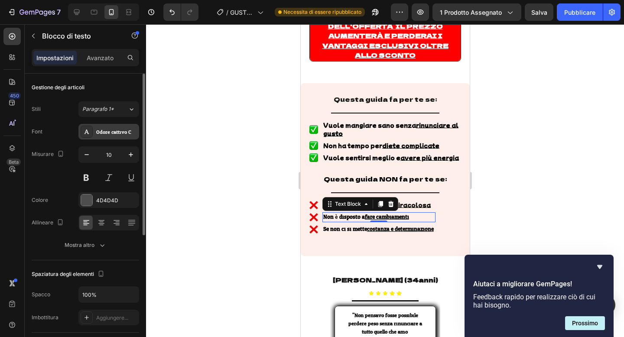
click at [118, 126] on div "Odore cattivo Chey" at bounding box center [108, 132] width 61 height 16
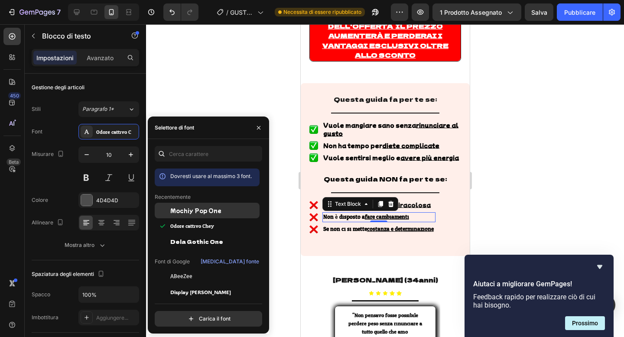
click at [204, 209] on font "Mochiy Pop One" at bounding box center [195, 210] width 51 height 7
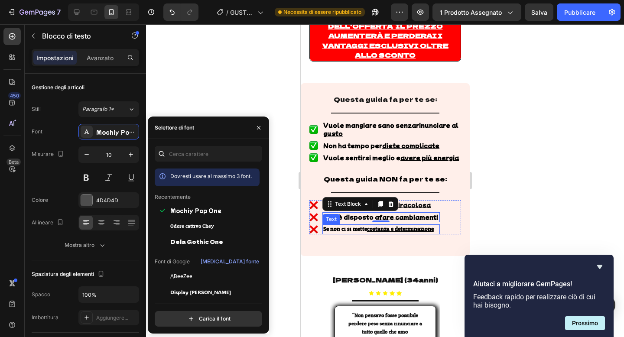
click at [337, 224] on strong "Se non ci si mette costanza e determinazione" at bounding box center [378, 229] width 110 height 10
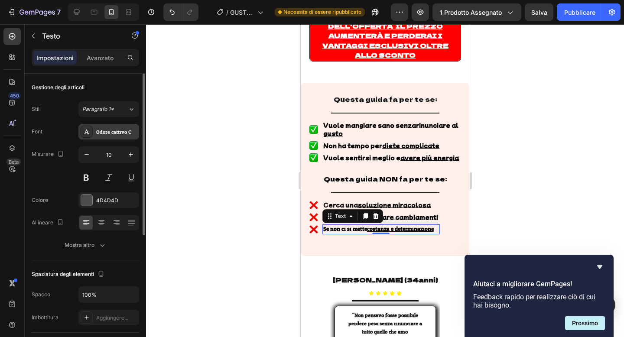
click at [110, 135] on font "Odore cattivo Chey" at bounding box center [118, 132] width 44 height 10
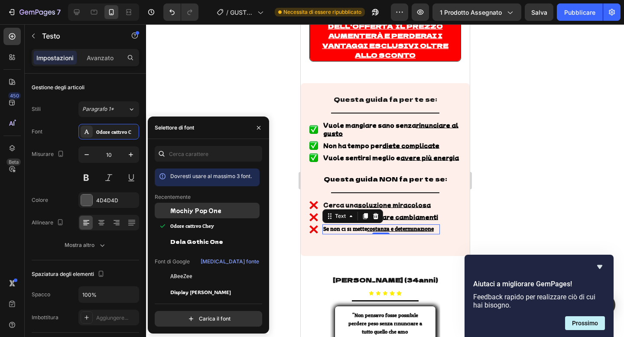
click at [198, 218] on div "Mochiy Pop One" at bounding box center [207, 211] width 105 height 16
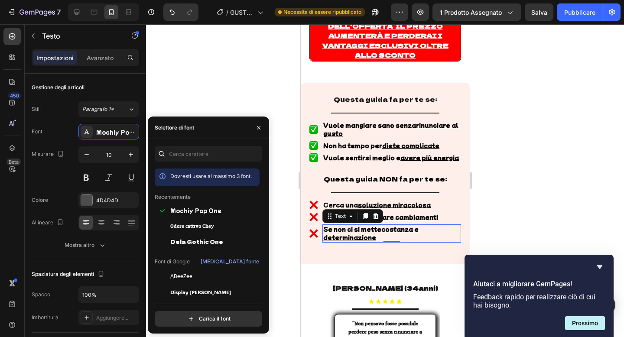
click at [261, 88] on div at bounding box center [385, 180] width 478 height 313
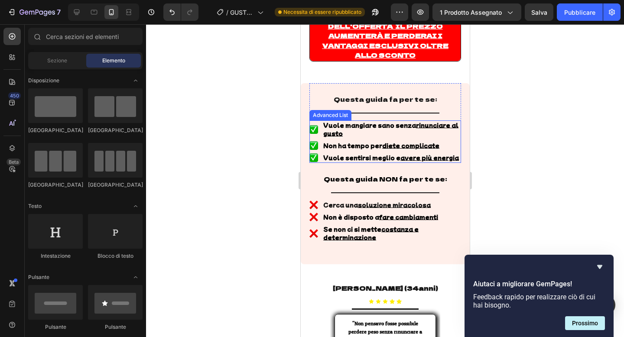
click at [318, 120] on li "Image Vuole mangiare sano senza rinunciare al gusto Text Block" at bounding box center [385, 129] width 152 height 18
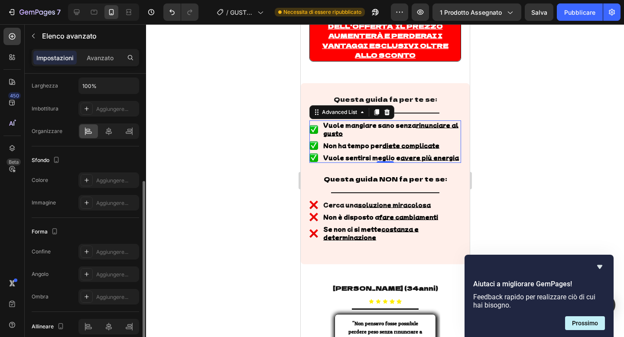
scroll to position [232, 0]
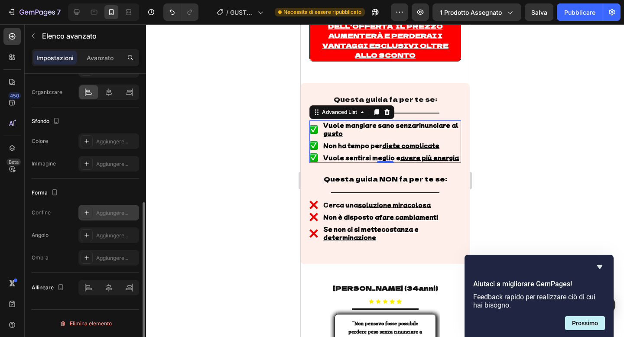
click at [106, 219] on div "Aggiungere..." at bounding box center [108, 213] width 61 height 16
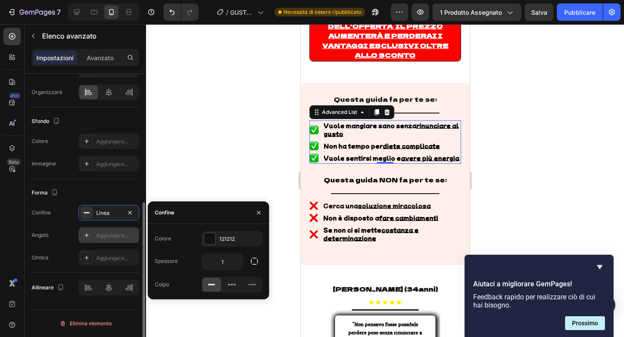
click at [103, 233] on font "Aggiungere..." at bounding box center [112, 235] width 32 height 6
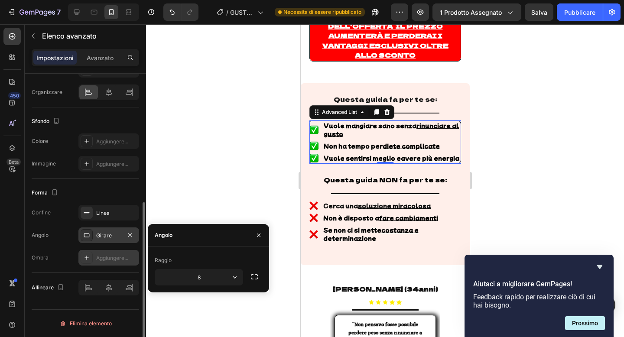
click at [103, 253] on div "Aggiungere..." at bounding box center [108, 258] width 61 height 16
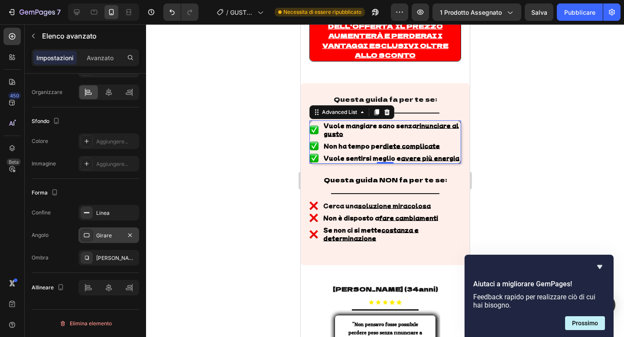
click at [194, 182] on div at bounding box center [385, 180] width 478 height 313
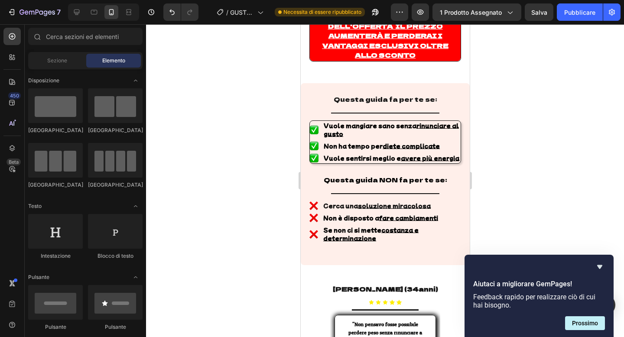
click at [207, 174] on div at bounding box center [385, 180] width 478 height 313
click at [244, 175] on div at bounding box center [385, 180] width 478 height 313
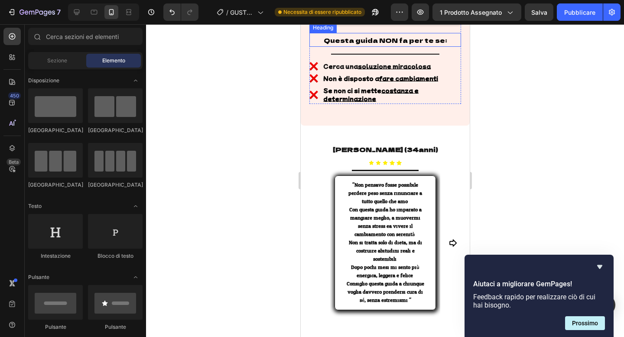
scroll to position [516, 0]
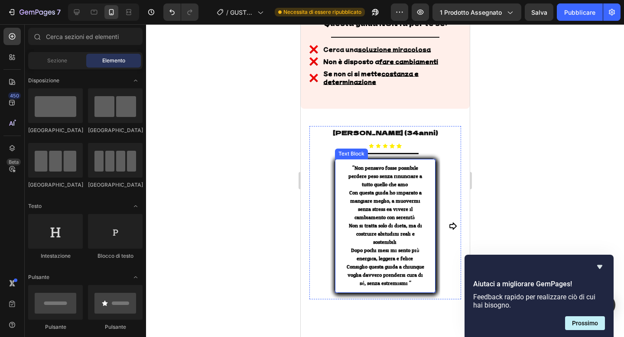
click at [374, 188] on strong "Con questa guida ho imparato a mangiare meglio, a muovermi senza stress ea vive…" at bounding box center [385, 205] width 72 height 34
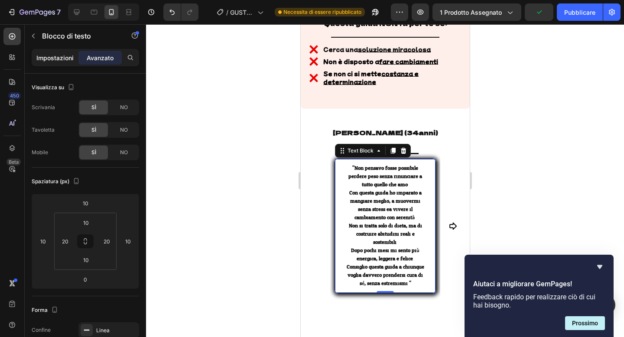
click at [61, 60] on font "Impostazioni" at bounding box center [54, 57] width 37 height 7
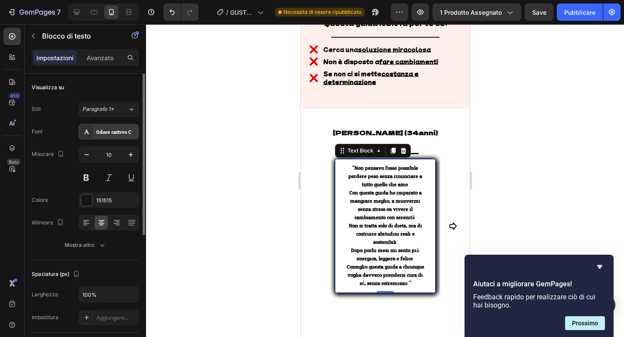
click at [121, 136] on font "Odore cattivo Chey" at bounding box center [118, 132] width 44 height 10
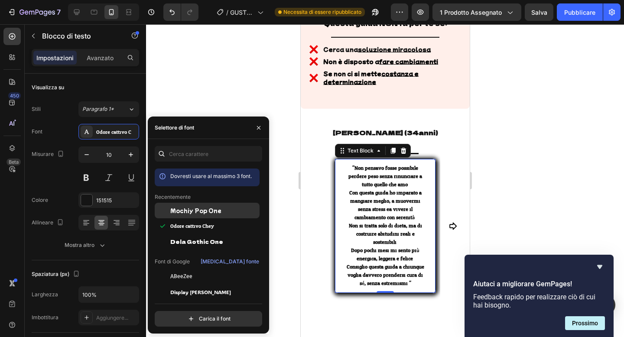
click at [195, 212] on font "Mochiy Pop One" at bounding box center [195, 210] width 51 height 7
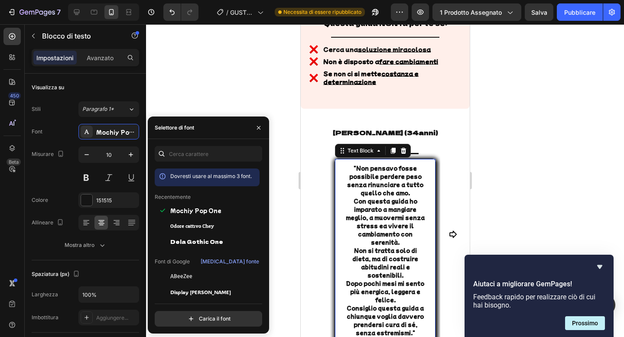
click at [244, 74] on div at bounding box center [385, 180] width 478 height 313
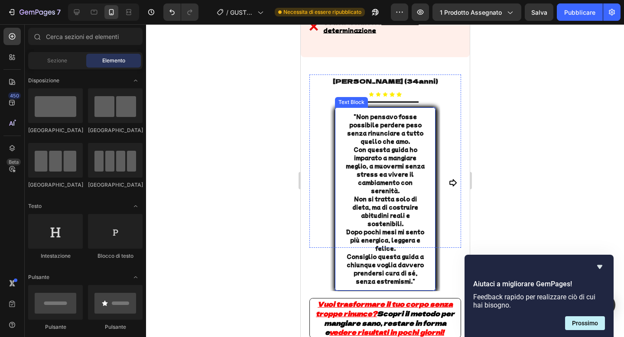
scroll to position [570, 0]
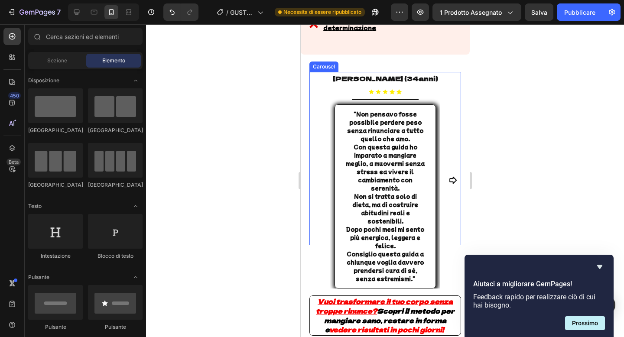
click at [442, 159] on div "[PERSON_NAME] (34anni) Text Block Icon Icon Icon Icon Icon Icon List Title Line…" at bounding box center [385, 180] width 152 height 217
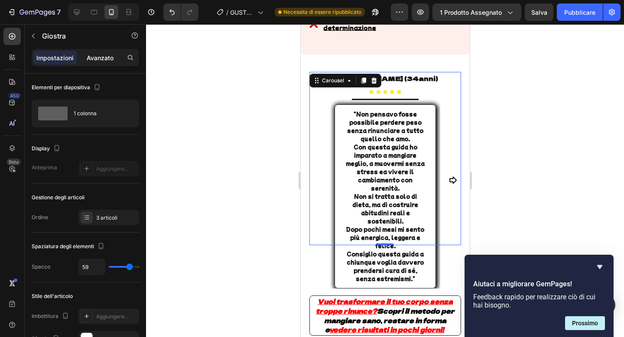
click at [107, 64] on div "Avanzato" at bounding box center [99, 58] width 43 height 14
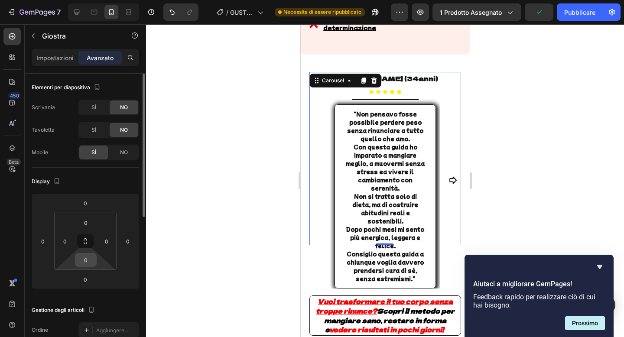
click at [83, 265] on input "0" at bounding box center [85, 259] width 17 height 13
type input "1"
type input "2"
click at [90, 279] on input "0" at bounding box center [85, 279] width 17 height 13
type input "0"
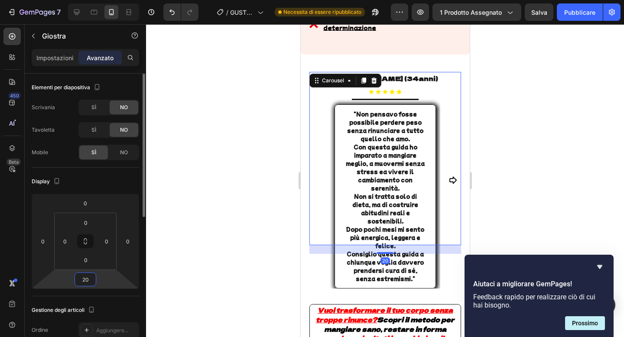
type input "2"
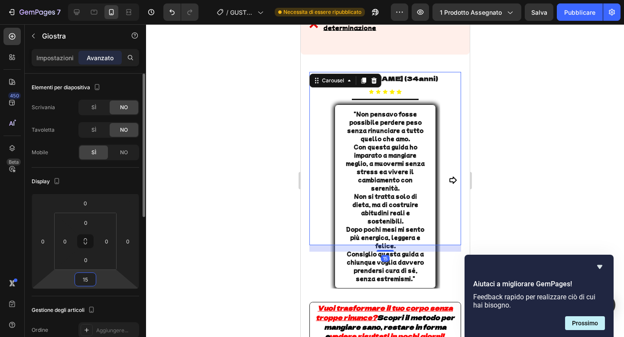
type input "150"
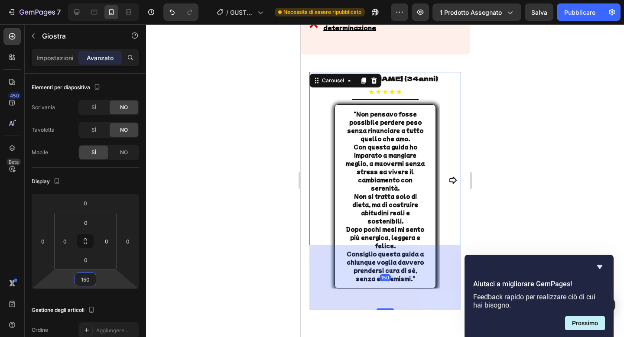
click at [163, 254] on div at bounding box center [385, 180] width 478 height 313
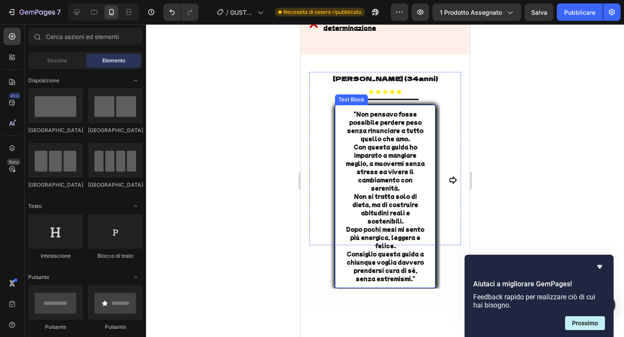
click at [364, 225] on strong "Dopo pochi mesi mi sento più energica, leggera e felice." at bounding box center [385, 237] width 78 height 24
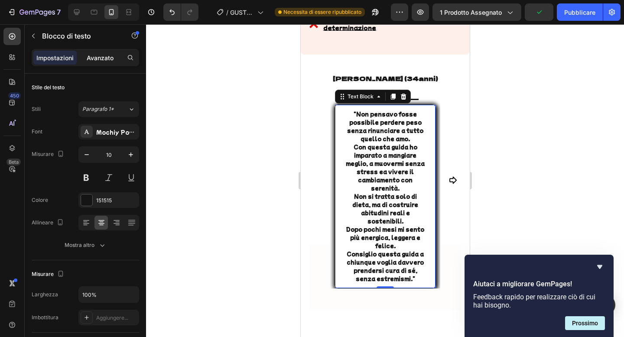
click at [103, 57] on font "Avanzato" at bounding box center [100, 57] width 27 height 7
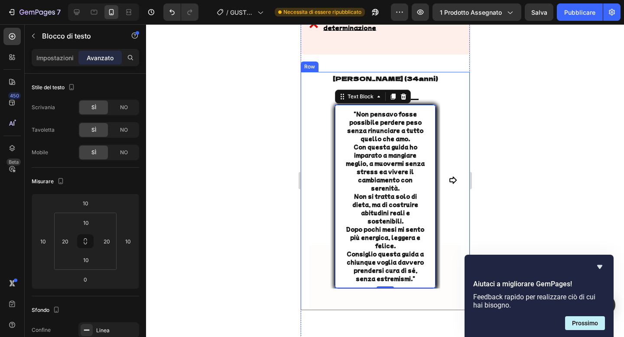
click at [274, 143] on div at bounding box center [385, 180] width 478 height 313
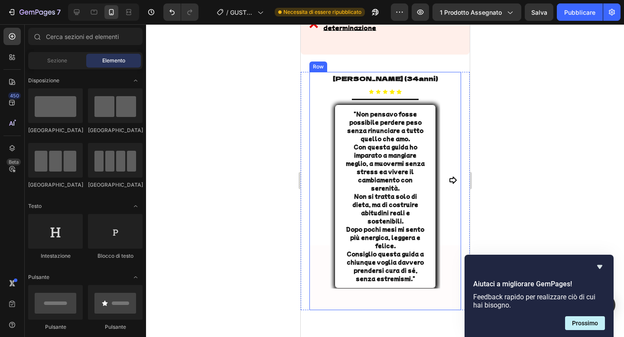
click at [344, 260] on div "[PERSON_NAME] (34anni) Text Block Icon Icon Icon Icon Icon Icon List Title Line…" at bounding box center [385, 191] width 152 height 238
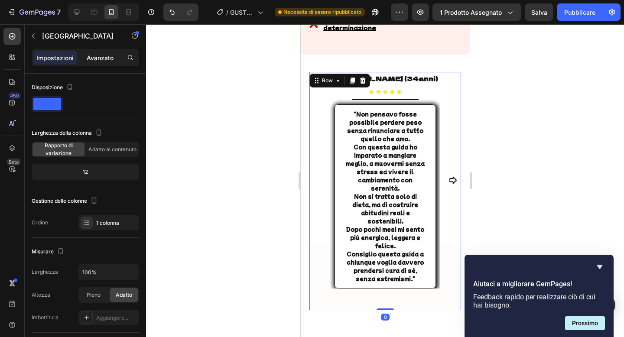
click at [98, 55] on font "Avanzato" at bounding box center [100, 57] width 27 height 7
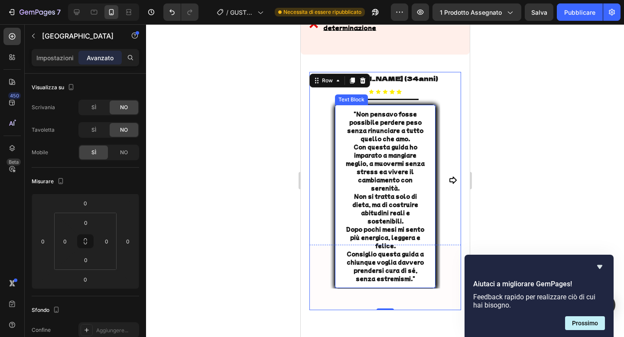
click at [376, 151] on strong "Con questa guida ho imparato a mangiare meglio, a muovermi senza stress ea vive…" at bounding box center [384, 167] width 79 height 49
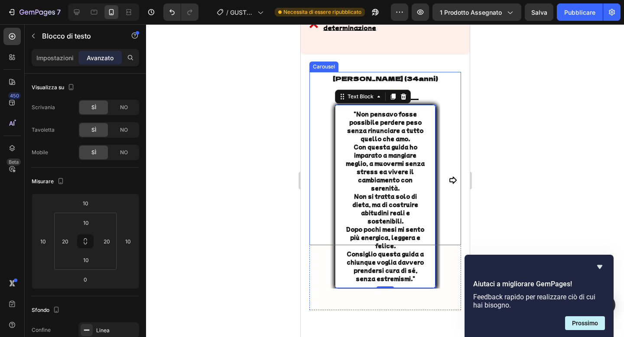
click at [320, 132] on div "CHIARA (34anni) Text Block Icon Icon Icon Icon Icon Icon List Title Line "Non p…" at bounding box center [385, 180] width 152 height 217
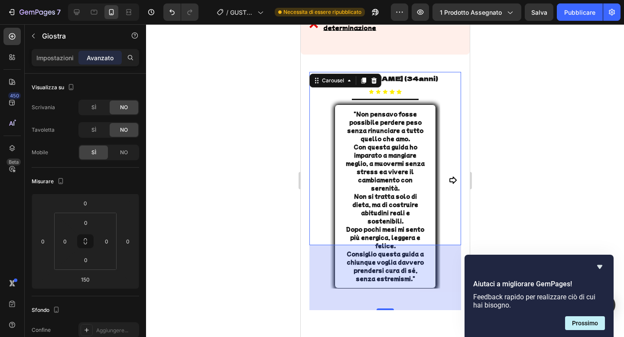
click at [230, 203] on div at bounding box center [385, 180] width 478 height 313
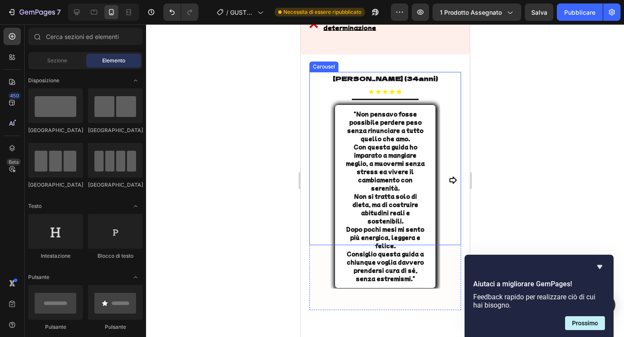
click at [455, 176] on icon "Carousel Next Arrow" at bounding box center [452, 180] width 9 height 9
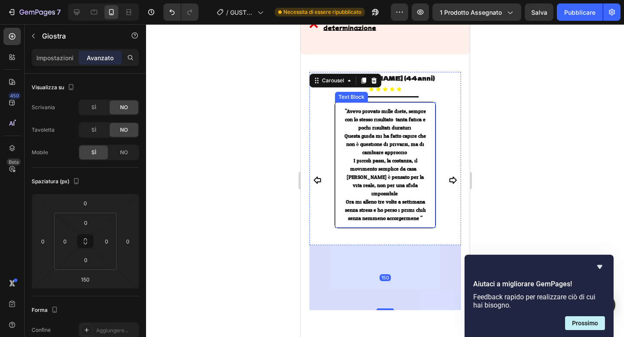
click at [404, 156] on strong "I piccoli passi, la costanza, il movimento semplice da casa..." at bounding box center [385, 165] width 70 height 18
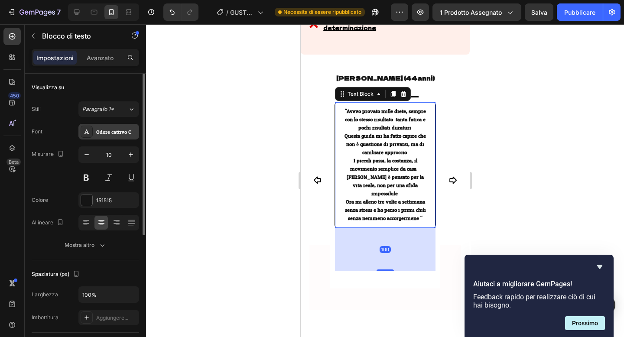
click at [116, 137] on div "Odore cattivo Chey" at bounding box center [108, 132] width 61 height 16
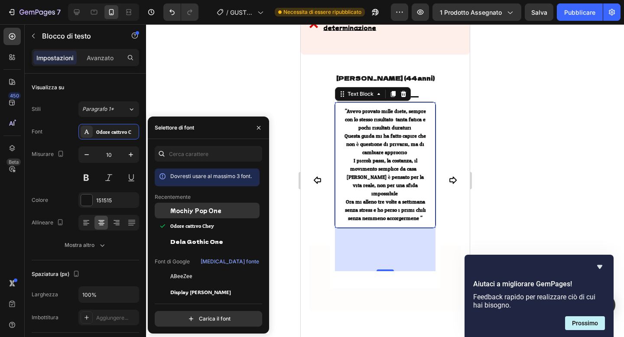
click at [173, 211] on font "Mochiy Pop One" at bounding box center [195, 210] width 51 height 7
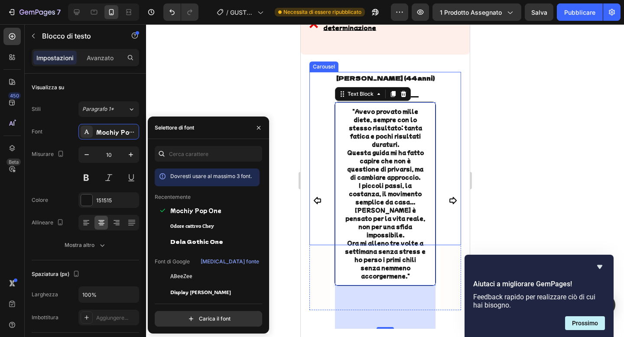
click at [453, 197] on icon "Carousel Next Arrow" at bounding box center [452, 200] width 7 height 7
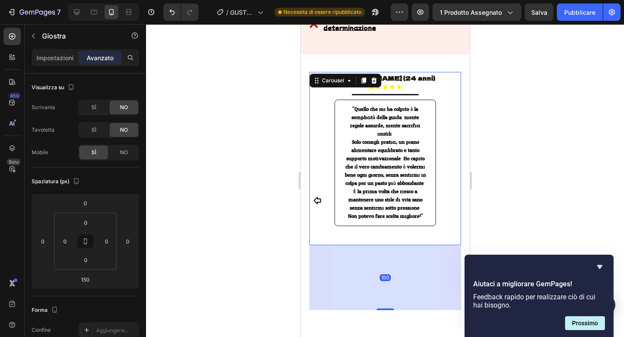
click at [398, 150] on strong "Solo consigli pratici, un piano alimentare equilibrato e tanto supporto motivaz…" at bounding box center [384, 162] width 81 height 51
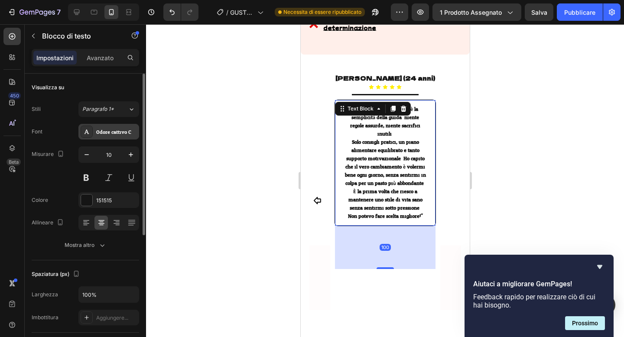
click at [117, 133] on font "Odore cattivo Chey" at bounding box center [118, 132] width 44 height 10
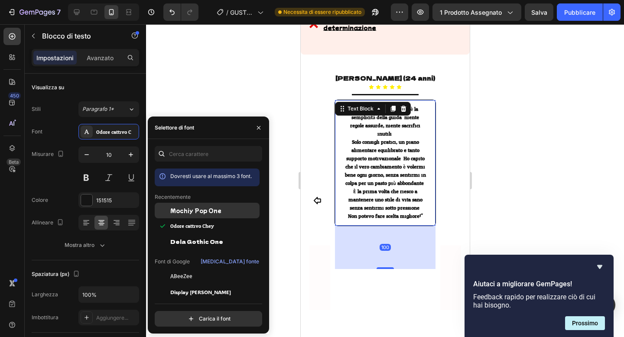
click at [181, 207] on font "Mochiy Pop One" at bounding box center [195, 210] width 51 height 7
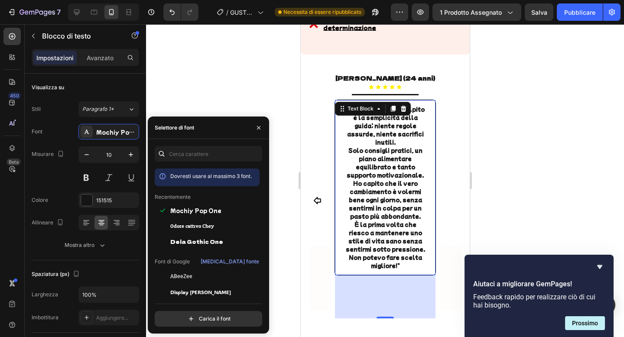
click at [265, 95] on div at bounding box center [385, 180] width 478 height 313
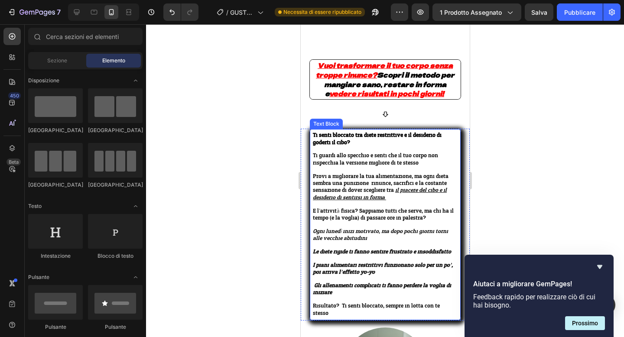
scroll to position [872, 0]
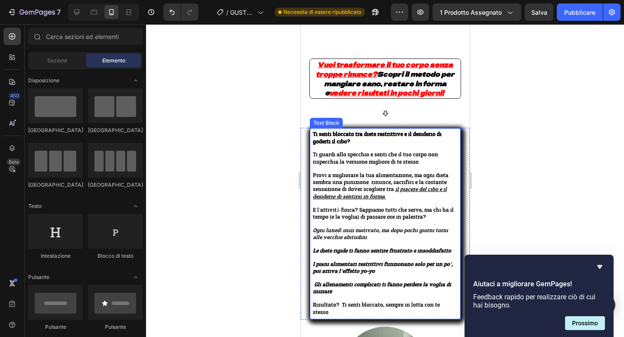
click at [363, 201] on p at bounding box center [384, 204] width 145 height 6
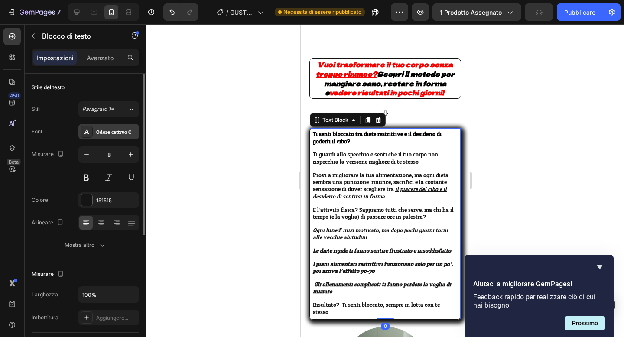
click at [116, 133] on font "Odore cattivo Chey" at bounding box center [118, 132] width 44 height 10
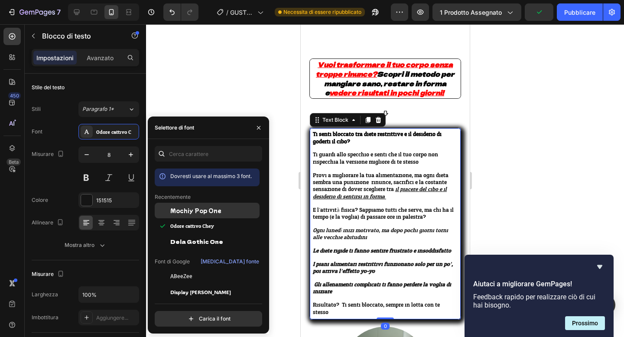
click at [194, 214] on font "Mochiy Pop One" at bounding box center [195, 210] width 51 height 7
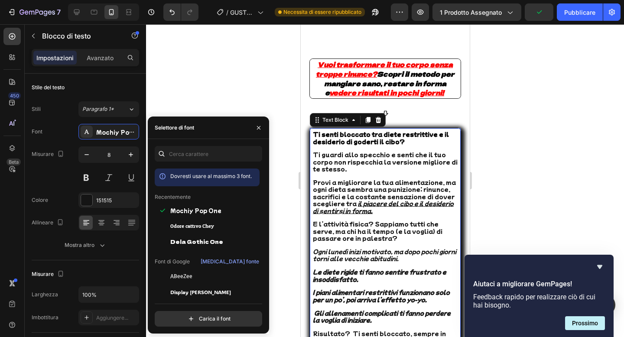
click at [232, 83] on div at bounding box center [385, 180] width 478 height 313
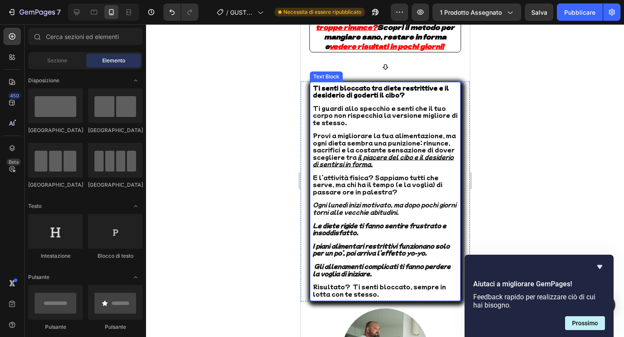
scroll to position [900, 0]
click at [336, 195] on p at bounding box center [384, 198] width 145 height 6
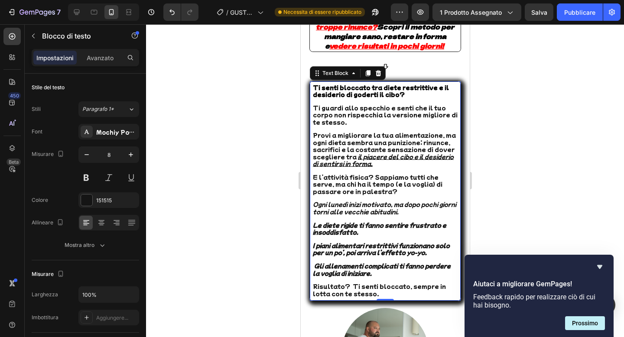
click at [313, 225] on strong "Le diete rigide ti fanno sentire frustrato e insoddisfatto." at bounding box center [378, 228] width 133 height 15
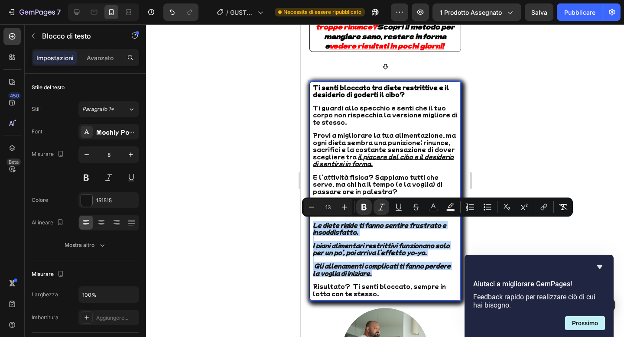
drag, startPoint x: 313, startPoint y: 225, endPoint x: 375, endPoint y: 273, distance: 78.5
click at [375, 273] on div "Ti senti bloccato tra diete restrittive e il desiderio di goderti il cibo? Ti g…" at bounding box center [384, 191] width 146 height 215
click at [385, 212] on button "Italic" at bounding box center [381, 207] width 16 height 16
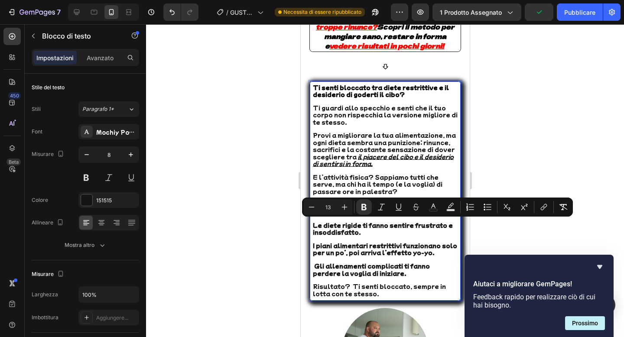
click at [268, 195] on div at bounding box center [385, 180] width 478 height 313
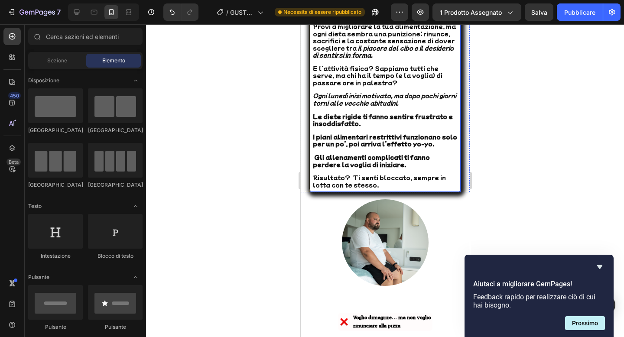
scroll to position [1010, 0]
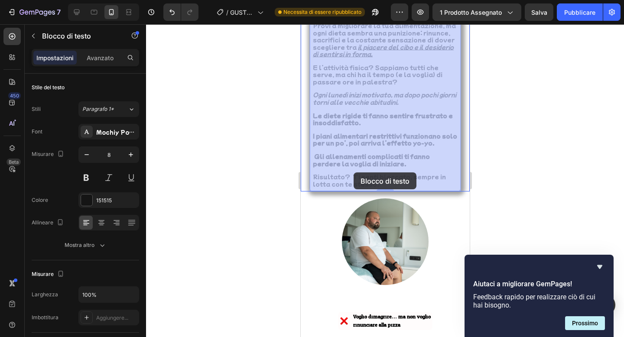
drag, startPoint x: 362, startPoint y: 183, endPoint x: 353, endPoint y: 172, distance: 13.9
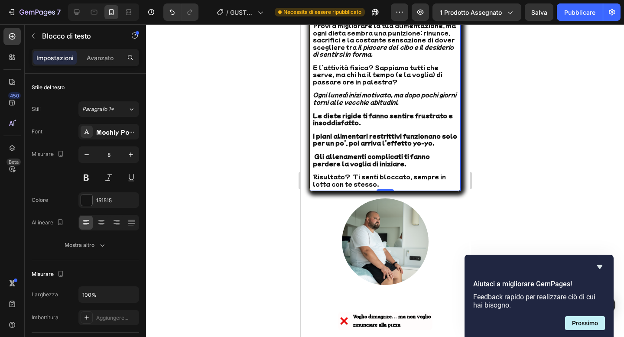
click at [268, 216] on div at bounding box center [385, 180] width 478 height 313
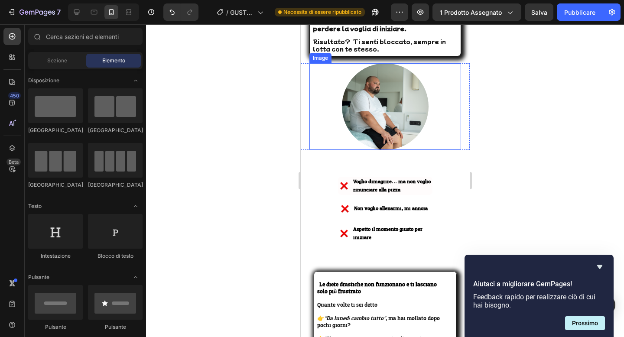
scroll to position [1241, 0]
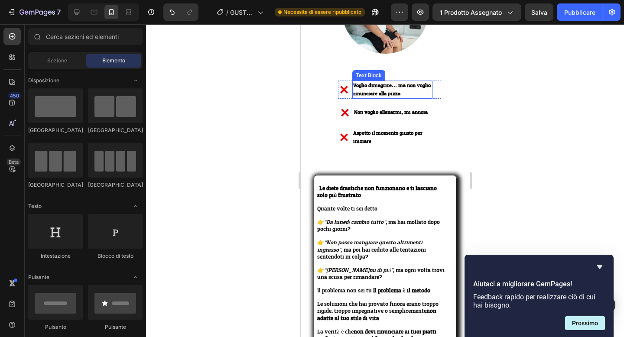
click at [386, 89] on span "Voglio dimagrire… ma non voglio rinunciare alla pizza." at bounding box center [392, 90] width 78 height 18
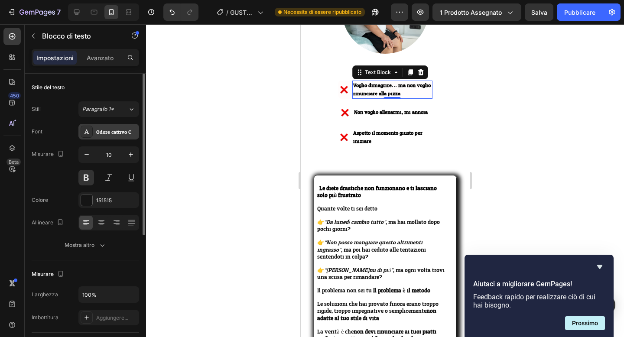
click at [115, 133] on font "Odore cattivo Chey" at bounding box center [118, 132] width 44 height 10
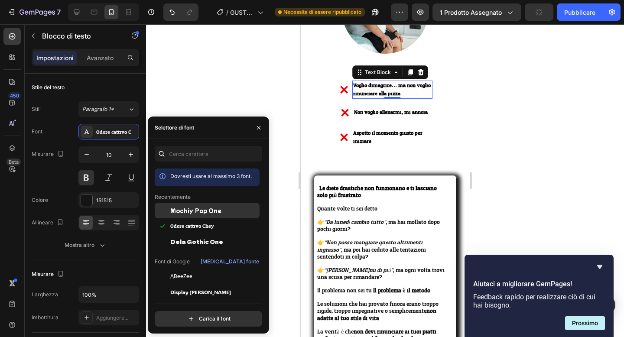
click at [217, 215] on div "Mochiy Pop One" at bounding box center [207, 211] width 105 height 16
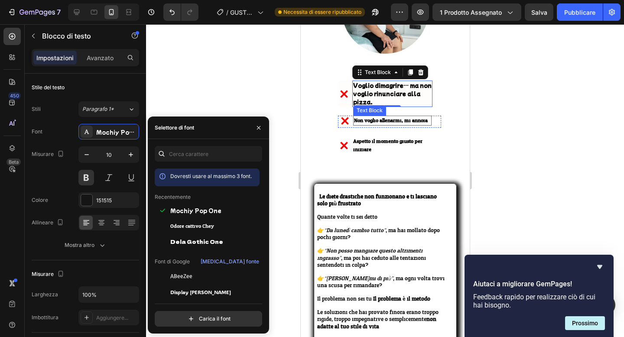
click at [368, 117] on span "Non voglio allenarmi, mi annoia." at bounding box center [390, 121] width 75 height 10
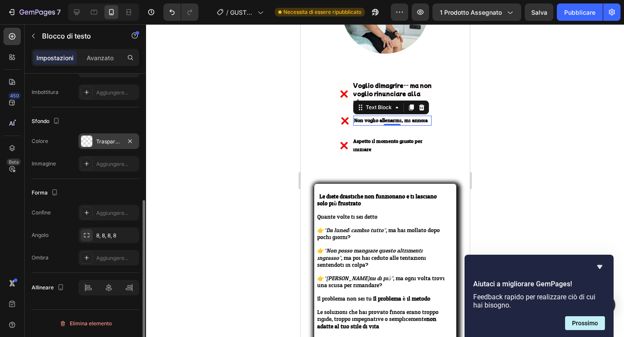
scroll to position [0, 0]
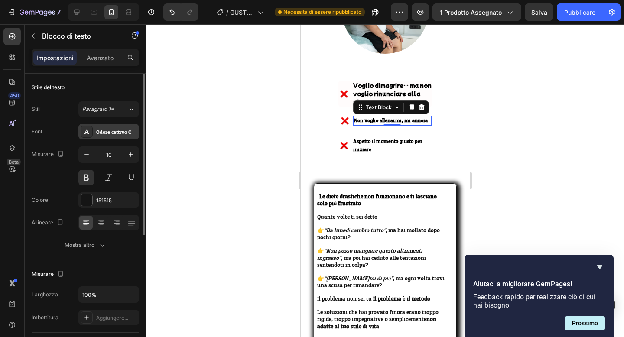
click at [113, 136] on div "Odore cattivo Chey" at bounding box center [108, 132] width 61 height 16
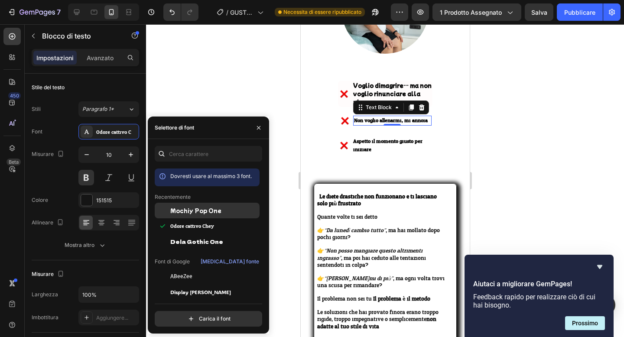
click at [183, 211] on font "Mochiy Pop One" at bounding box center [195, 210] width 51 height 7
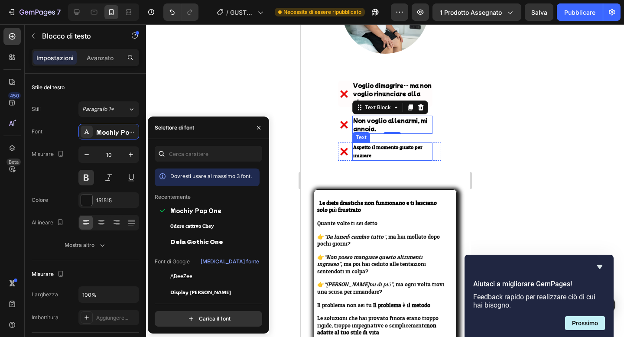
click at [367, 152] on span "Aspetto il momento giusto per iniziare." at bounding box center [387, 152] width 69 height 18
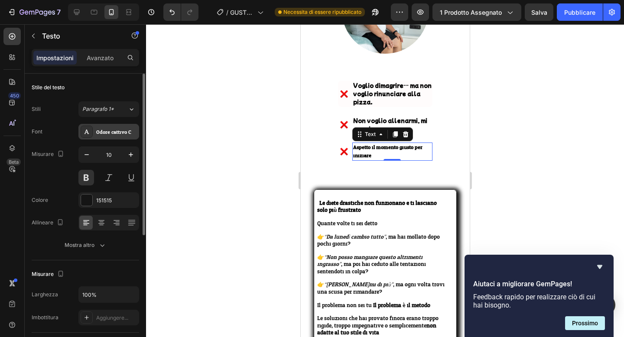
click at [120, 129] on font "Odore cattivo Chey" at bounding box center [118, 132] width 44 height 10
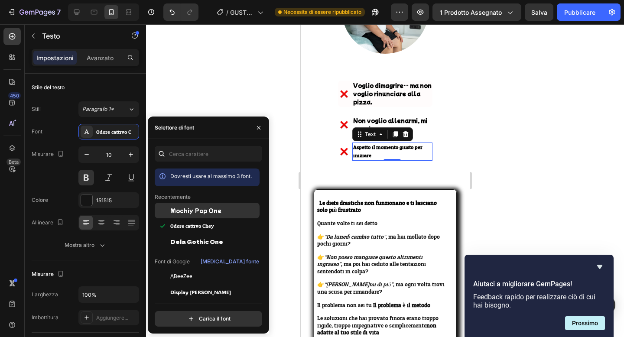
click at [185, 211] on font "Mochiy Pop One" at bounding box center [195, 210] width 51 height 7
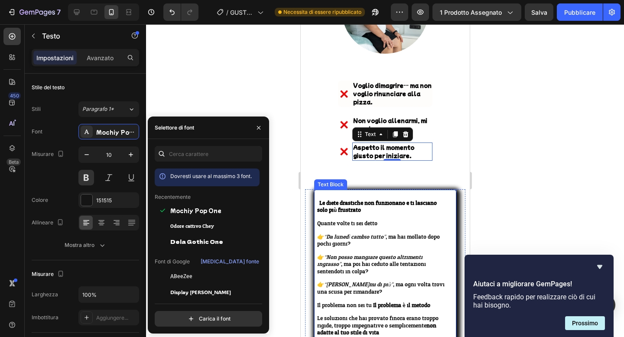
scroll to position [1296, 0]
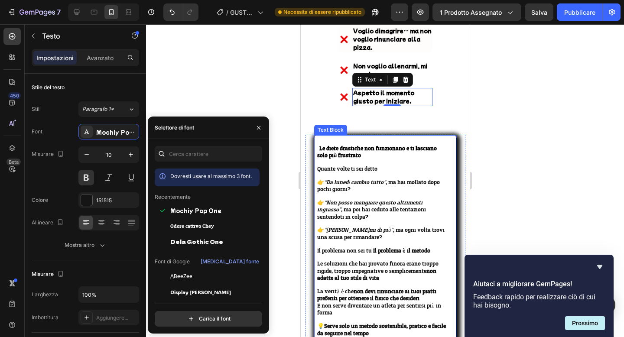
click at [377, 212] on span "👉 “Non posso mangiare questo altrimenti ingrasso” , ma poi hai ceduto alle tent…" at bounding box center [371, 210] width 109 height 25
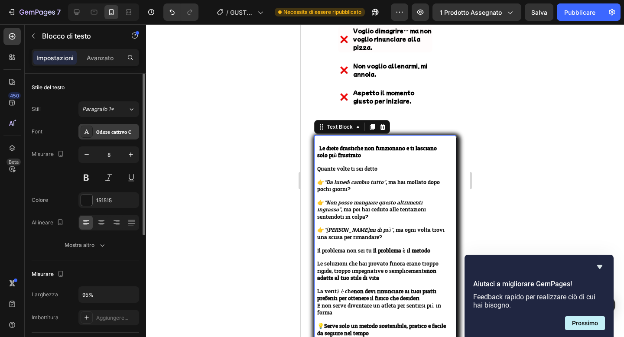
click at [111, 137] on div "Odore cattivo Chey" at bounding box center [108, 132] width 61 height 16
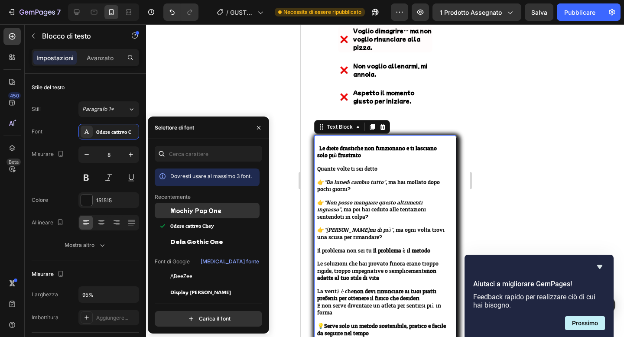
click at [188, 205] on div "Mochiy Pop One" at bounding box center [207, 211] width 105 height 16
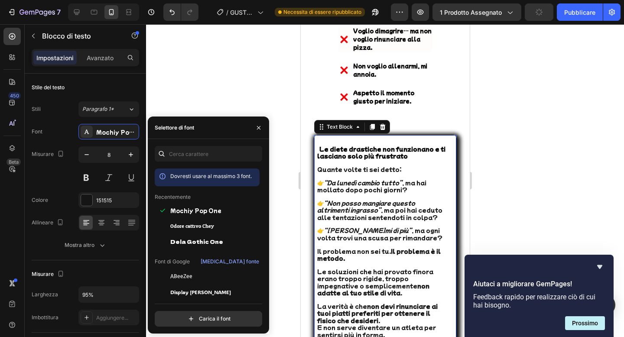
click at [282, 103] on div at bounding box center [385, 180] width 478 height 313
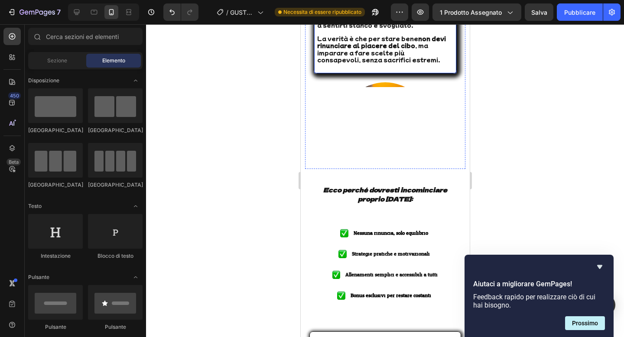
scroll to position [1781, 0]
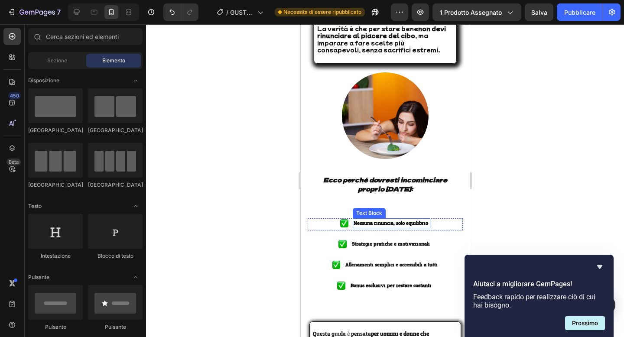
click at [359, 218] on strong "Nessuna rinuncia, solo equilibrio" at bounding box center [390, 223] width 75 height 10
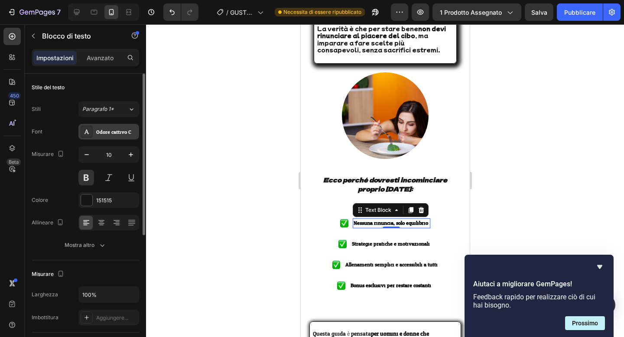
click at [102, 134] on font "Odore cattivo Chey" at bounding box center [118, 132] width 44 height 10
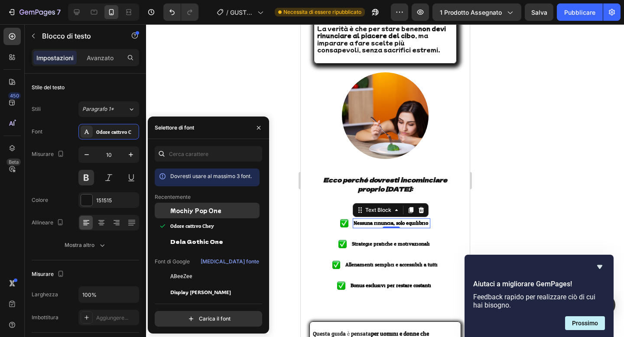
click at [168, 207] on div at bounding box center [163, 211] width 16 height 16
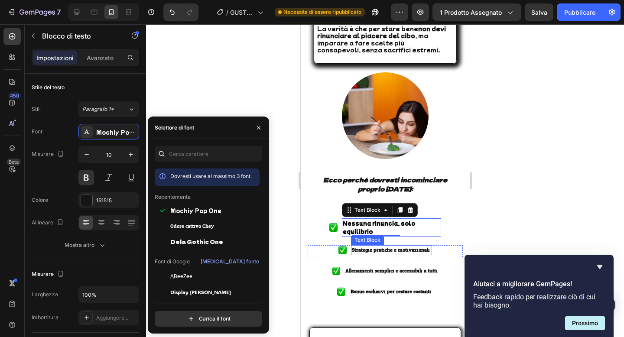
click at [372, 245] on strong "Strategie pratiche e motivazionali" at bounding box center [390, 250] width 78 height 10
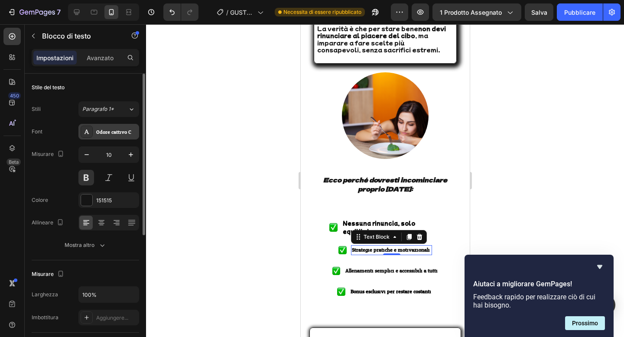
click at [115, 126] on div "Odore cattivo Chey" at bounding box center [108, 132] width 61 height 16
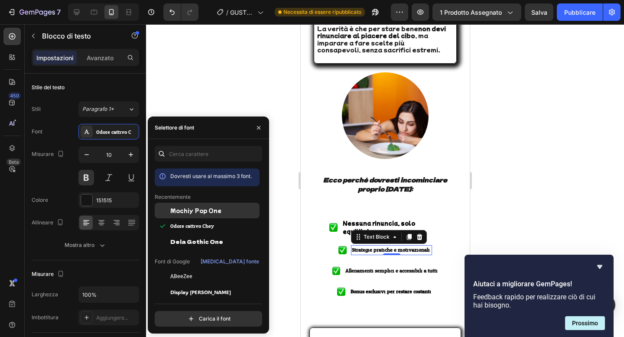
click at [216, 214] on span "Mochiy Pop One" at bounding box center [195, 211] width 51 height 8
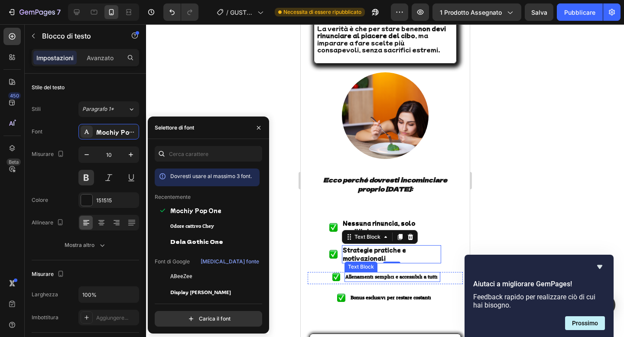
click at [357, 272] on strong "Allenamenti semplici e accessibili a tutti" at bounding box center [391, 277] width 92 height 10
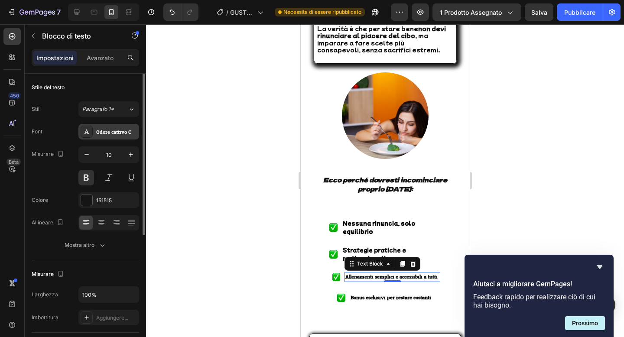
click at [107, 133] on font "Odore cattivo Chey" at bounding box center [118, 132] width 44 height 10
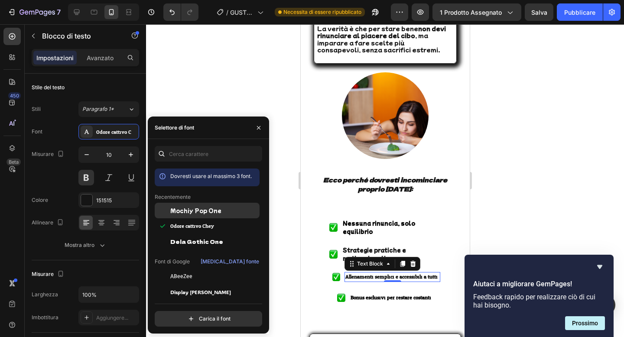
click at [183, 212] on font "Mochiy Pop One" at bounding box center [195, 210] width 51 height 7
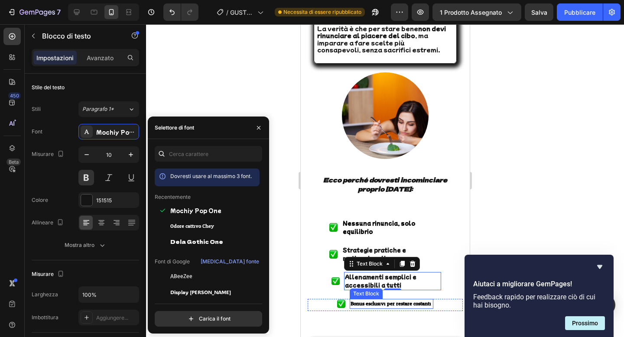
click at [370, 299] on strong "Bonus esclusivi per restare costanti" at bounding box center [390, 304] width 81 height 10
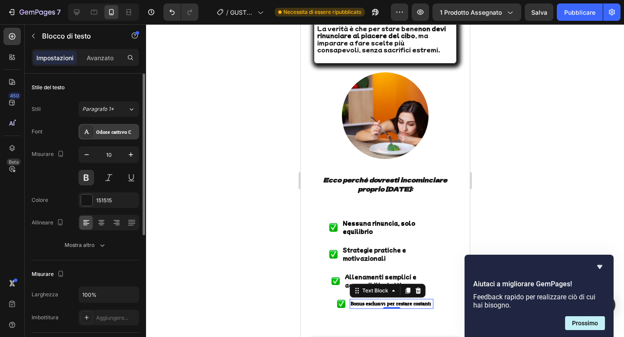
click at [115, 133] on font "Odore cattivo Chey" at bounding box center [118, 132] width 44 height 10
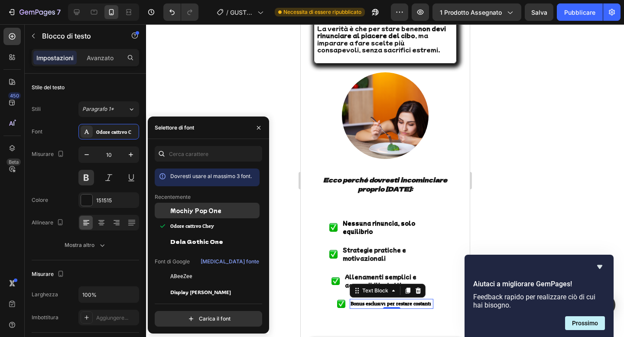
click at [191, 210] on font "Mochiy Pop One" at bounding box center [195, 210] width 51 height 7
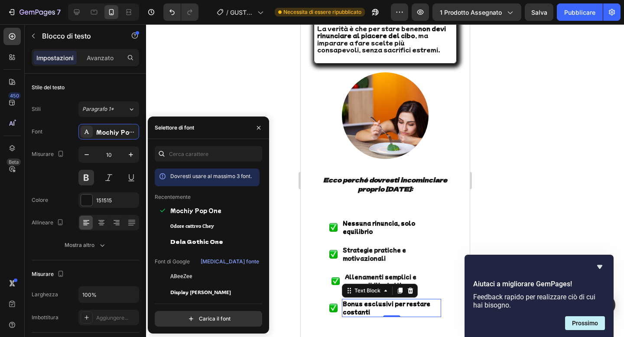
click at [270, 109] on div at bounding box center [385, 180] width 478 height 313
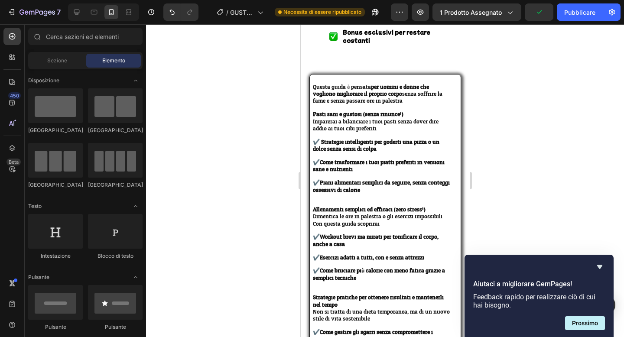
scroll to position [2060, 0]
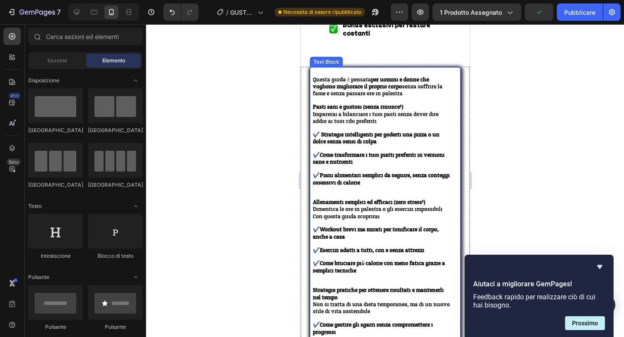
click at [370, 170] on strong "Piani alimentari semplici da seguire, senza conteggi ossessivi di calorie." at bounding box center [380, 178] width 137 height 17
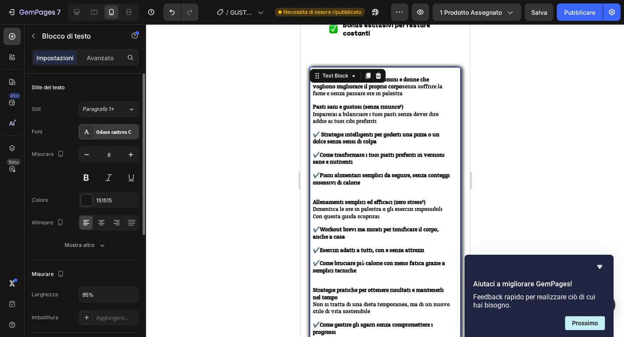
click at [125, 133] on font "Odore cattivo Chey" at bounding box center [118, 132] width 44 height 10
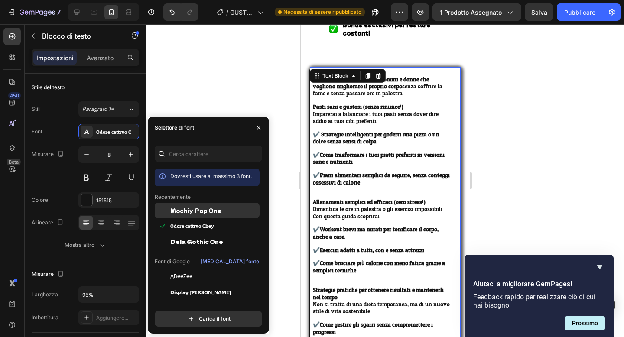
click at [185, 217] on div "Mochiy Pop One" at bounding box center [207, 211] width 105 height 16
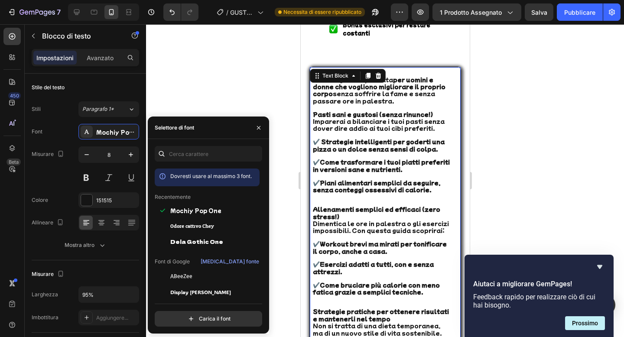
click at [294, 166] on div at bounding box center [385, 180] width 478 height 313
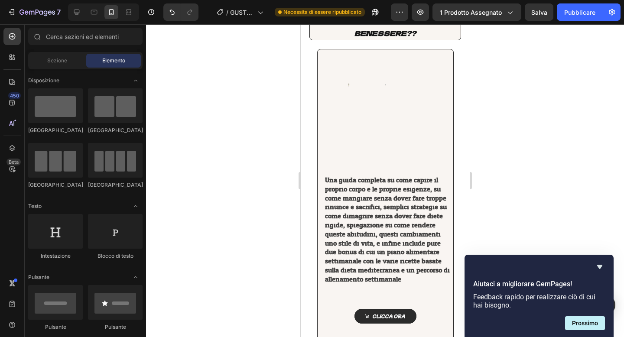
scroll to position [2623, 0]
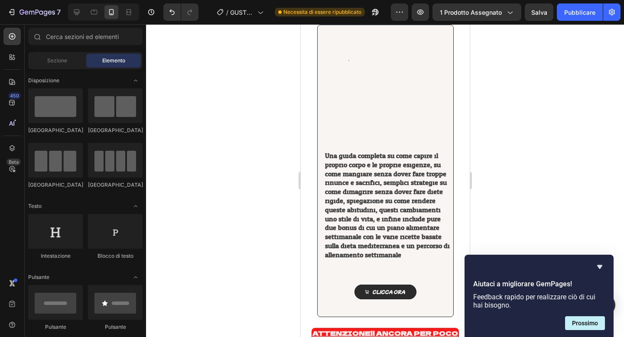
click at [360, 196] on strong "Una guida completa su come capire il proprio corpo e le proprie esigenze, su co…" at bounding box center [386, 205] width 125 height 112
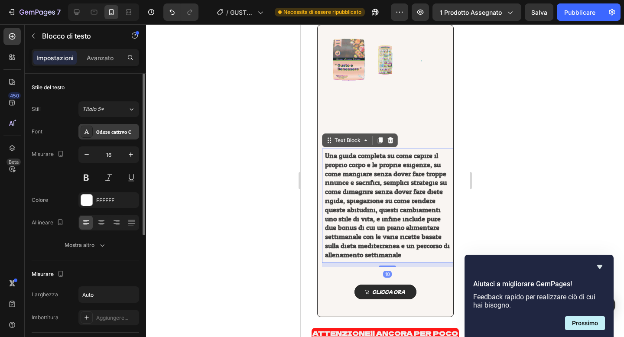
click at [116, 139] on div "Odore cattivo Chey" at bounding box center [108, 132] width 61 height 16
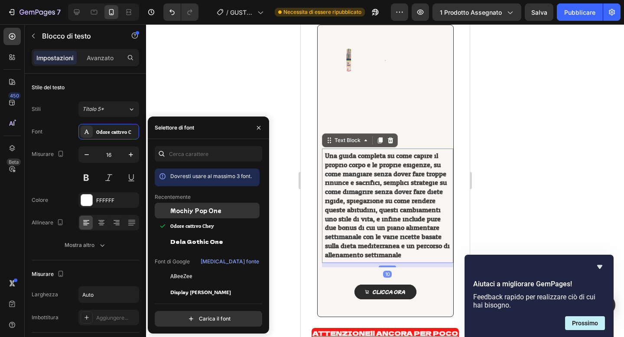
click at [180, 213] on font "Mochiy Pop One" at bounding box center [195, 210] width 51 height 7
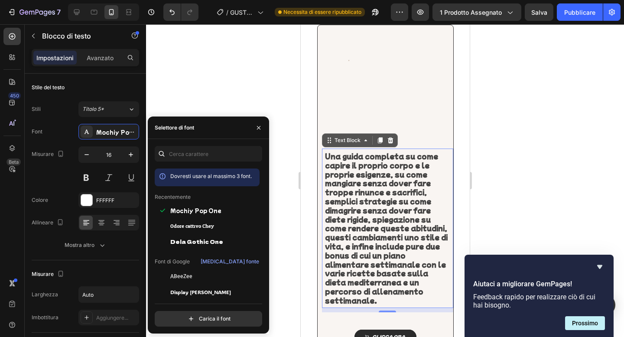
click at [250, 100] on div at bounding box center [385, 180] width 478 height 313
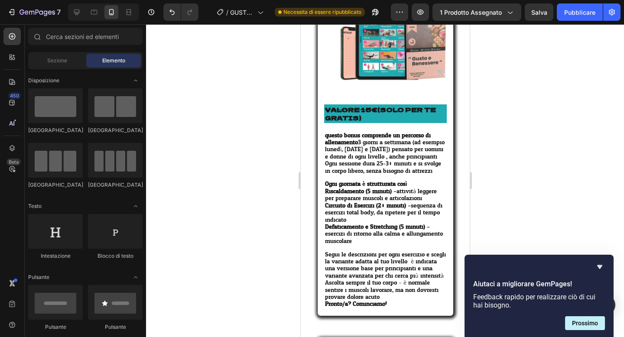
scroll to position [3141, 0]
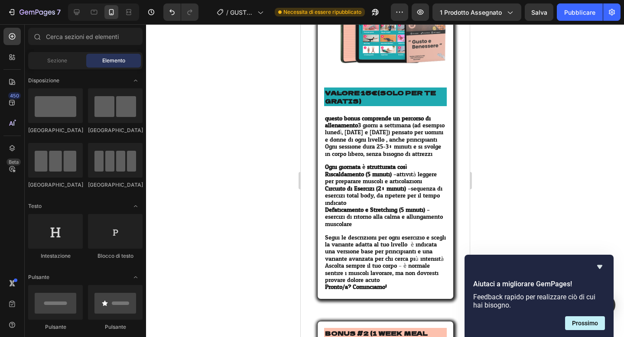
click at [350, 162] on strong "Ogni giornata è strutturata così:" at bounding box center [366, 167] width 84 height 11
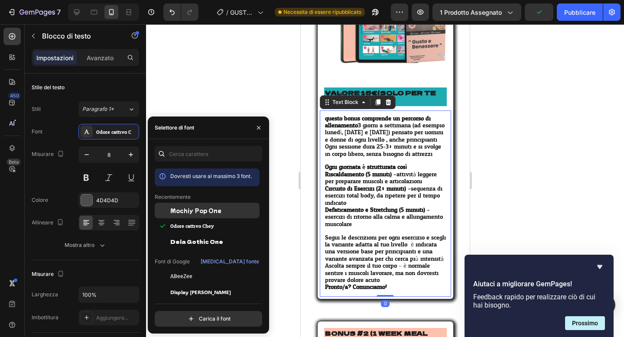
click at [192, 214] on div "Mochiy Pop One" at bounding box center [207, 211] width 105 height 16
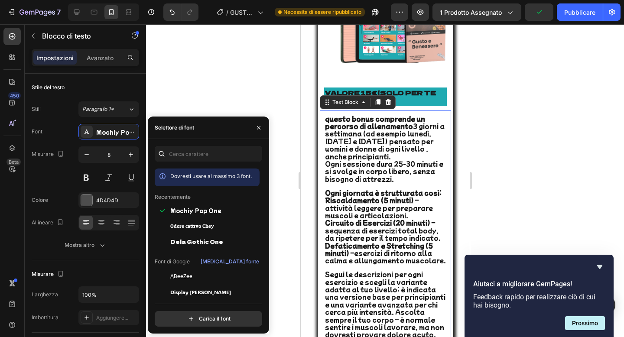
click at [290, 112] on div at bounding box center [385, 180] width 478 height 313
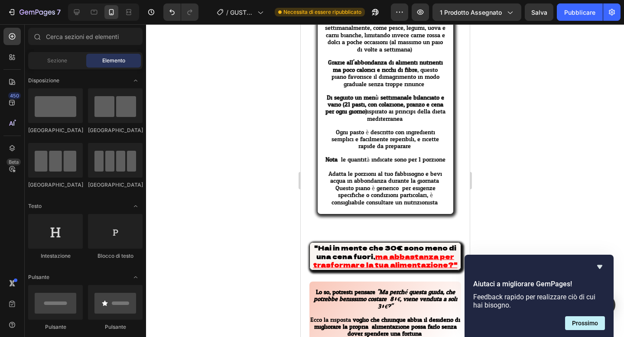
scroll to position [3708, 0]
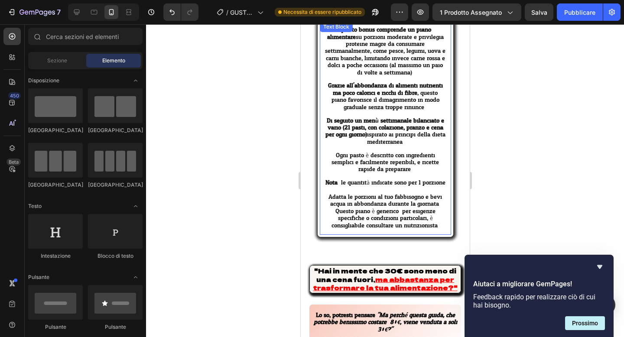
click at [372, 129] on span "Di seguito un menù settimanale bilanciato e vario (21 pasti, con colazione, pra…" at bounding box center [385, 131] width 120 height 32
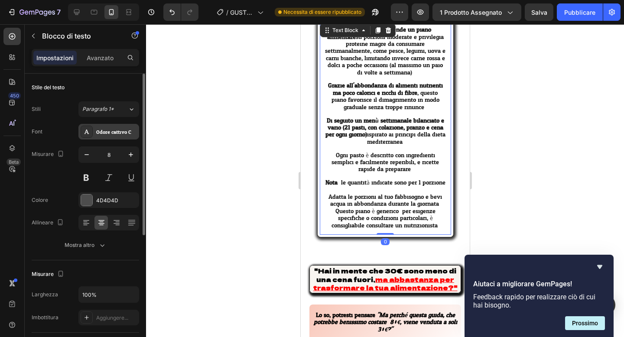
click at [120, 137] on div "Odore cattivo Chey" at bounding box center [108, 132] width 61 height 16
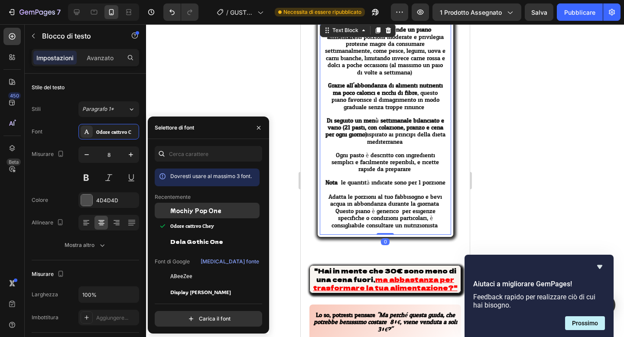
click at [204, 205] on div "Mochiy Pop One" at bounding box center [207, 211] width 105 height 16
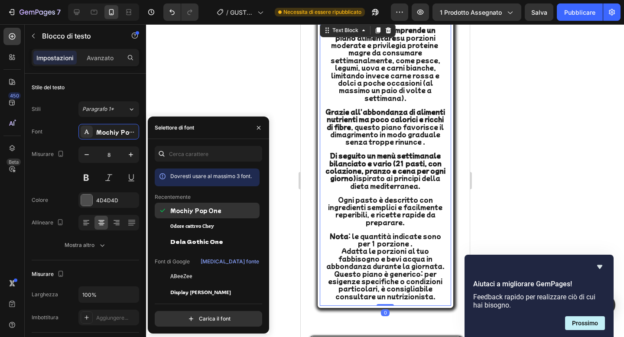
scroll to position [3709, 0]
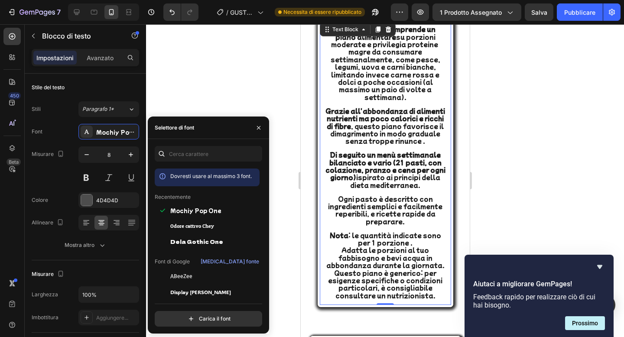
click at [239, 79] on div at bounding box center [385, 180] width 478 height 313
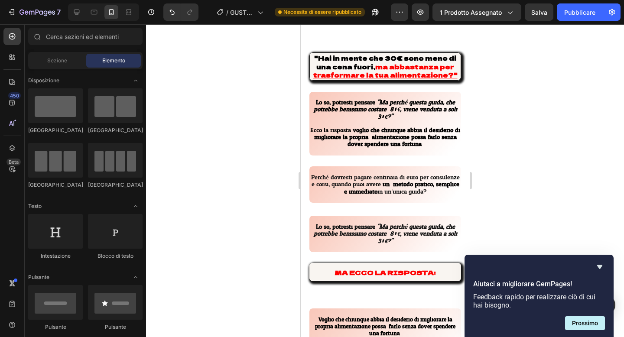
scroll to position [3981, 0]
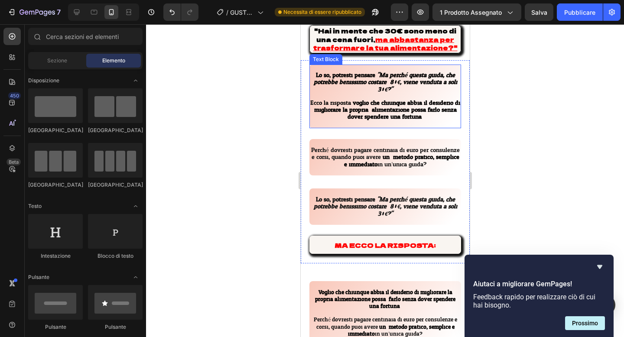
click at [342, 89] on p "Lo so, potresti pensare: "Ma perché questa guida, che potrebbe benissimo costar…" at bounding box center [385, 82] width 150 height 21
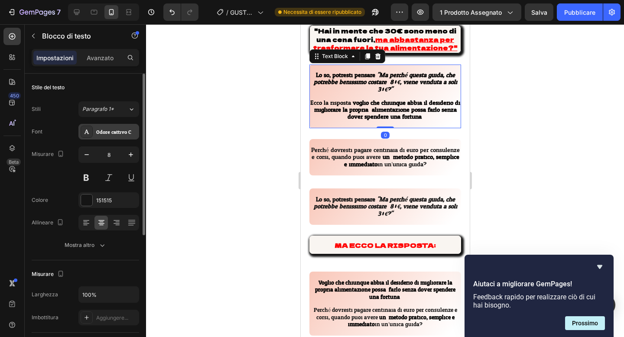
click at [111, 127] on div "Odore cattivo Chey" at bounding box center [108, 132] width 61 height 16
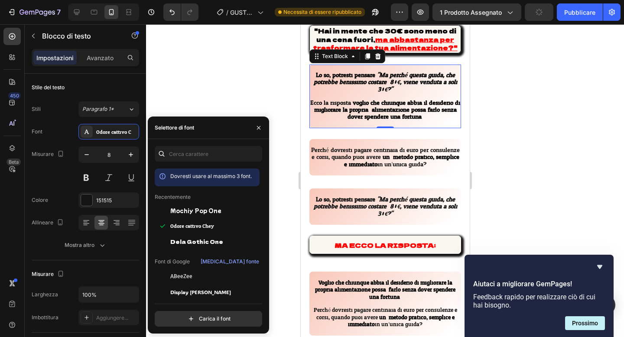
click at [206, 209] on font "Mochiy Pop One" at bounding box center [195, 210] width 51 height 7
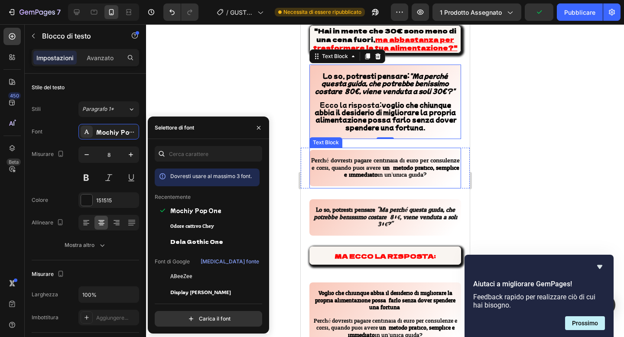
click at [348, 155] on span "Perché dovresti pagare centinaia di euro per consulenze e corsi, quando puoi av…" at bounding box center [385, 164] width 149 height 18
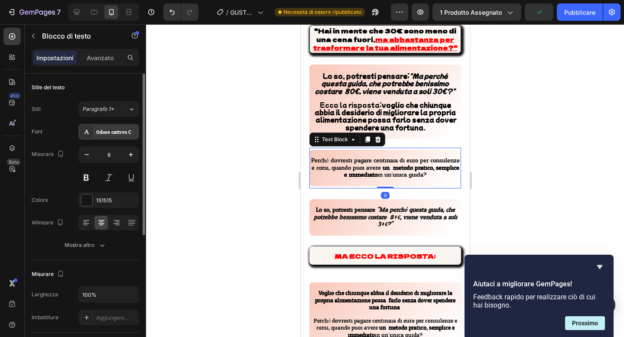
click at [102, 129] on font "Odore cattivo Chey" at bounding box center [118, 132] width 44 height 10
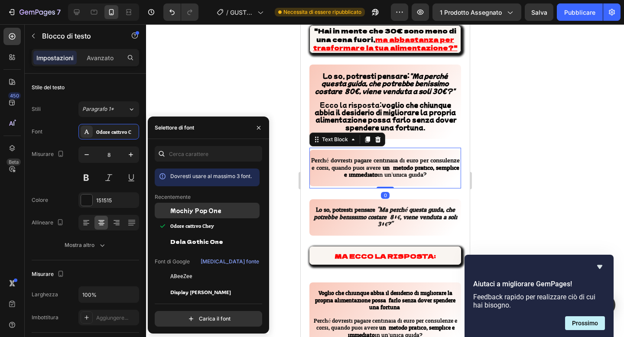
click at [192, 206] on div "Mochiy Pop One" at bounding box center [207, 211] width 105 height 16
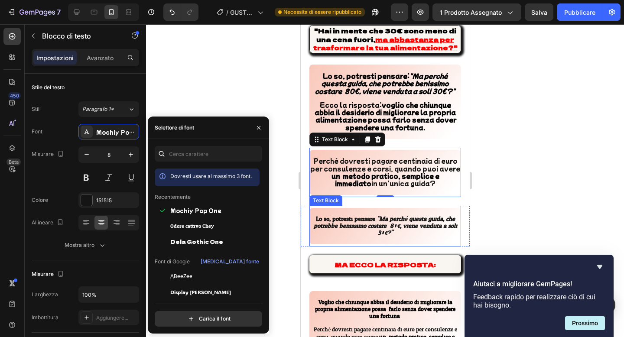
click at [342, 214] on strong "Lo so, potresti pensare:" at bounding box center [345, 219] width 61 height 11
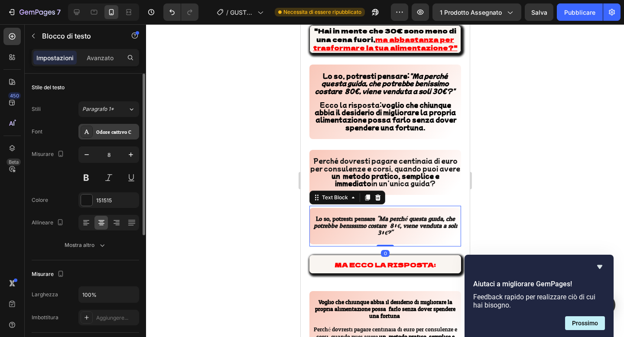
click at [121, 131] on font "Odore cattivo Chey" at bounding box center [118, 132] width 44 height 10
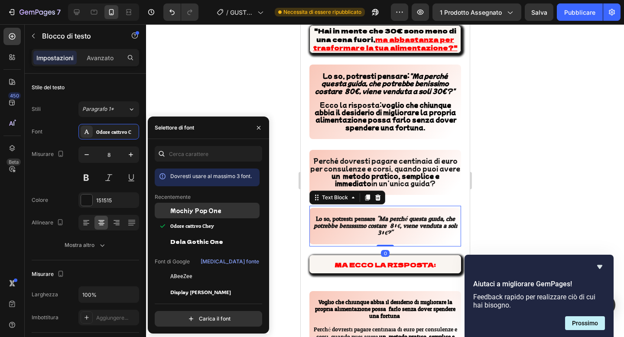
click at [203, 212] on font "Mochiy Pop One" at bounding box center [195, 210] width 51 height 7
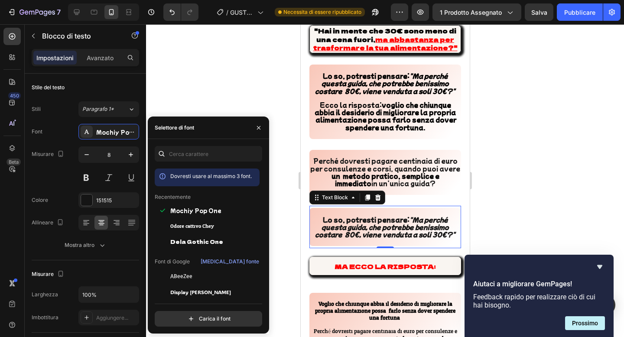
click at [275, 123] on div at bounding box center [385, 180] width 478 height 313
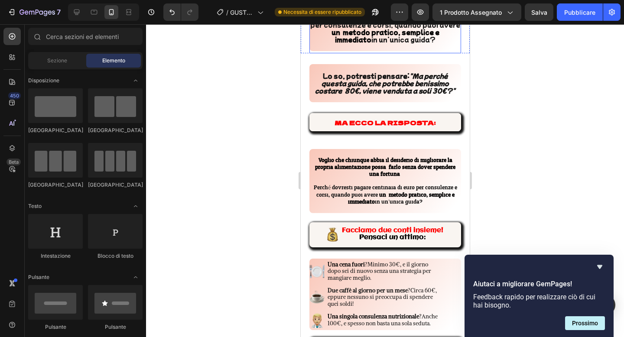
scroll to position [4137, 0]
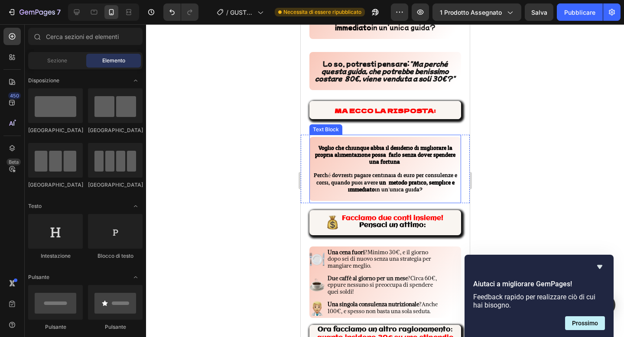
click at [369, 146] on strong "Voglio che chiunque abbia il desiderio di migliorare la propria alimentazione p…" at bounding box center [384, 155] width 140 height 25
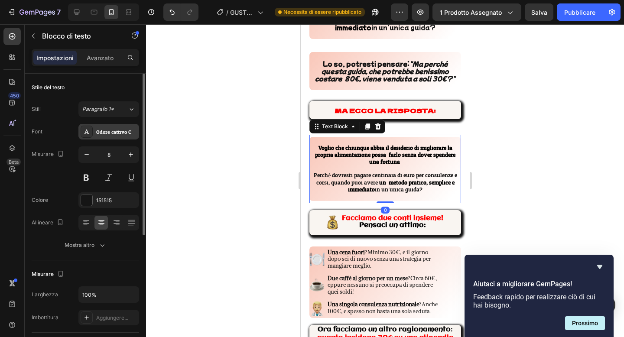
click at [124, 134] on font "Odore cattivo Chey" at bounding box center [118, 132] width 44 height 10
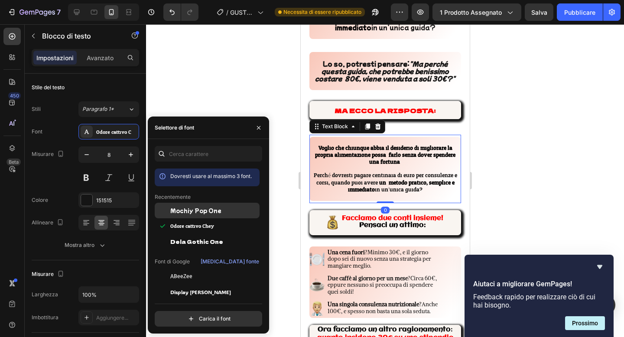
click at [211, 211] on font "Mochiy Pop One" at bounding box center [195, 210] width 51 height 7
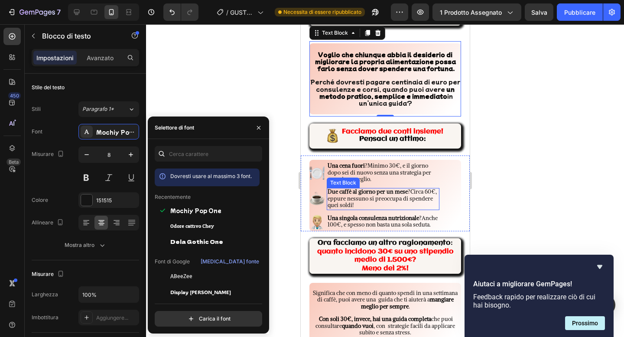
scroll to position [4238, 0]
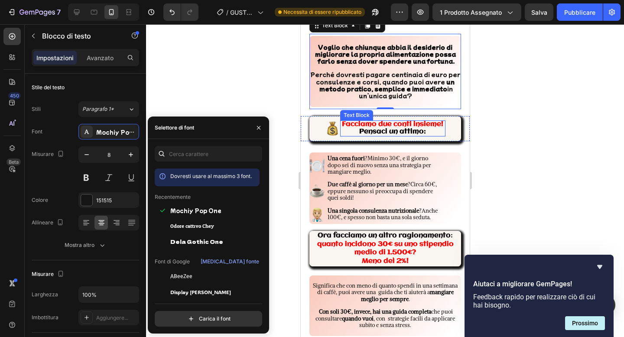
click at [398, 128] on strong "Pensaci un attimo:" at bounding box center [392, 131] width 67 height 7
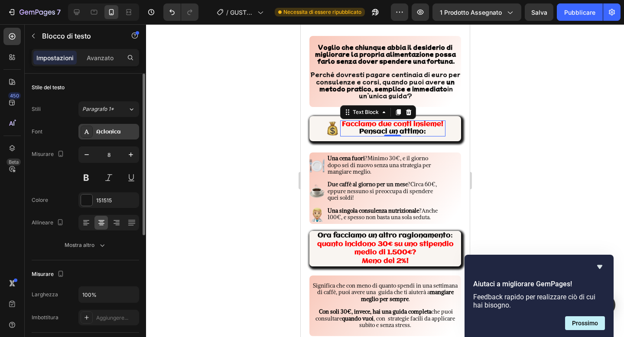
click at [119, 131] on font "Aclonica" at bounding box center [108, 132] width 24 height 6
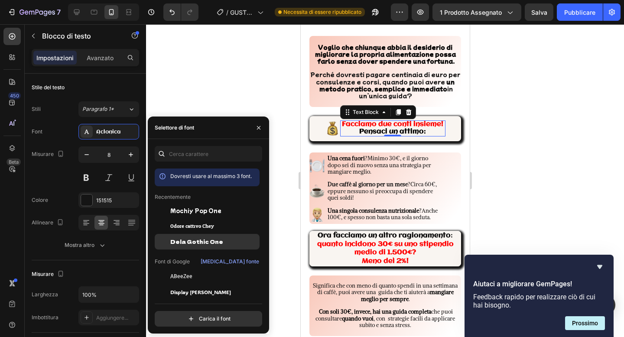
drag, startPoint x: 185, startPoint y: 238, endPoint x: 71, endPoint y: 137, distance: 152.8
click at [185, 238] on font "Dela Gothic One" at bounding box center [196, 241] width 53 height 7
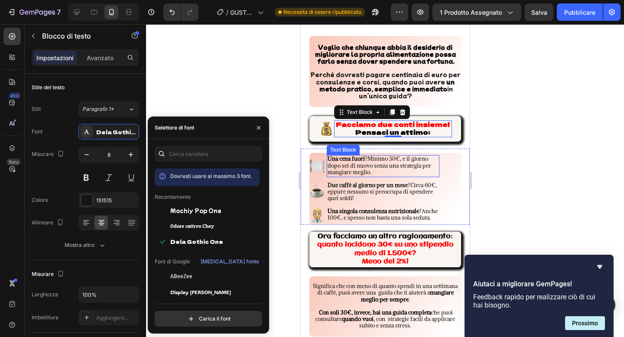
click at [354, 161] on span "Minimo 30€, e il giorno dopo sei di nuovo senza una strategia per mangiare megl…" at bounding box center [379, 165] width 104 height 21
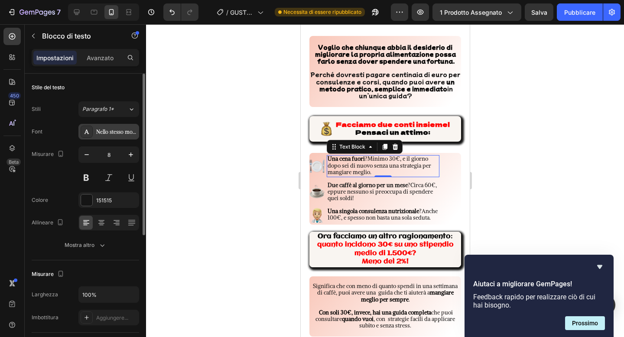
click at [122, 128] on div "Nello stesso modo" at bounding box center [116, 132] width 41 height 8
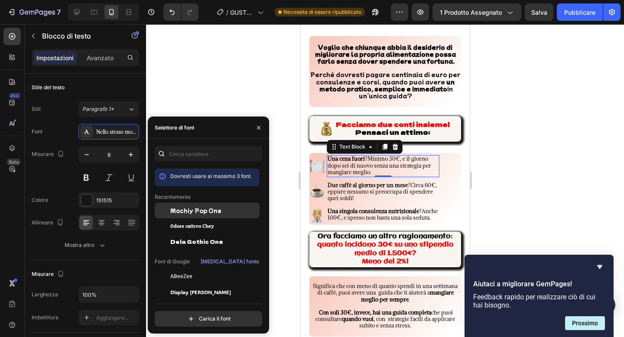
click at [192, 211] on font "Mochiy Pop One" at bounding box center [195, 210] width 51 height 7
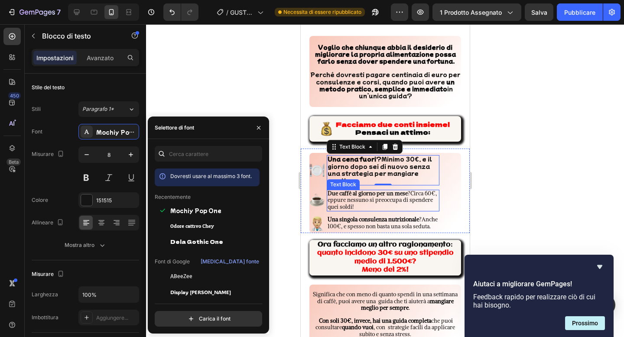
click at [368, 190] on strong "Due caffè al giorno per un mese" at bounding box center [367, 193] width 80 height 7
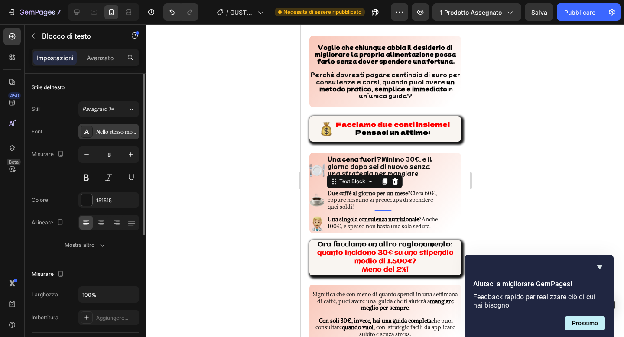
click at [121, 131] on font "Nello stesso modo" at bounding box center [117, 132] width 42 height 6
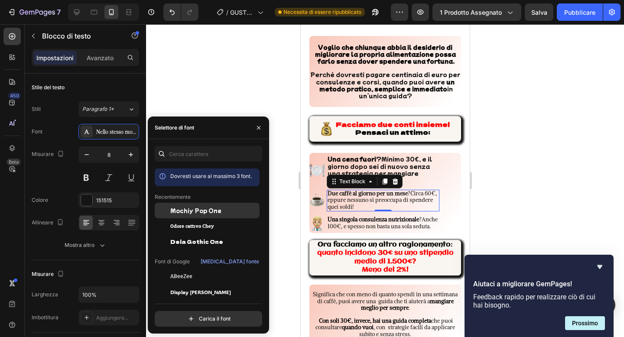
click at [236, 206] on div "Mochiy Pop One" at bounding box center [207, 211] width 105 height 16
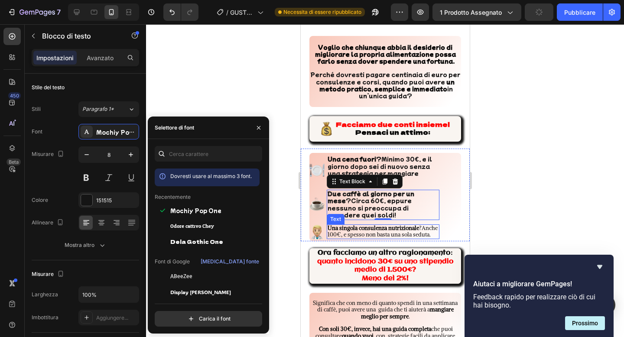
click at [371, 224] on span "Anche 100€, e spesso non basta una sola seduta." at bounding box center [382, 231] width 110 height 14
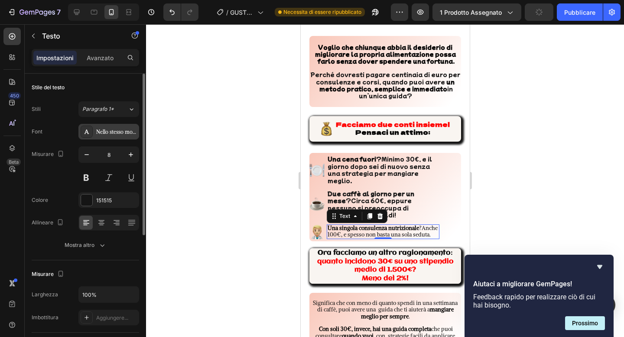
click at [129, 137] on div "Nello stesso modo" at bounding box center [108, 132] width 61 height 16
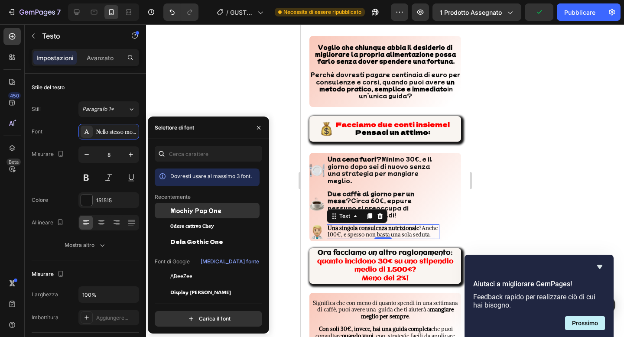
click at [217, 208] on div "Mochiy Pop One" at bounding box center [213, 211] width 87 height 8
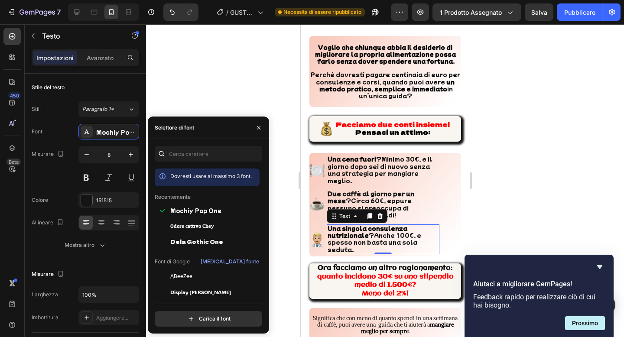
click at [285, 126] on div at bounding box center [385, 180] width 478 height 313
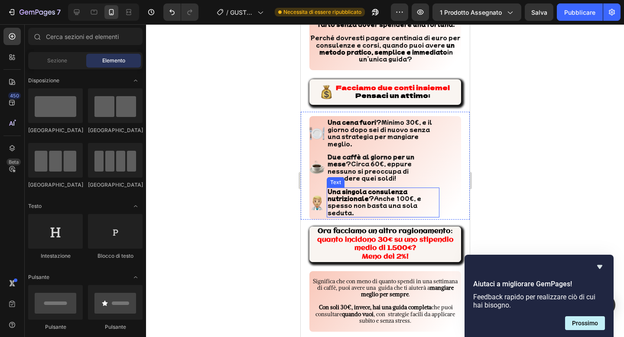
scroll to position [4304, 0]
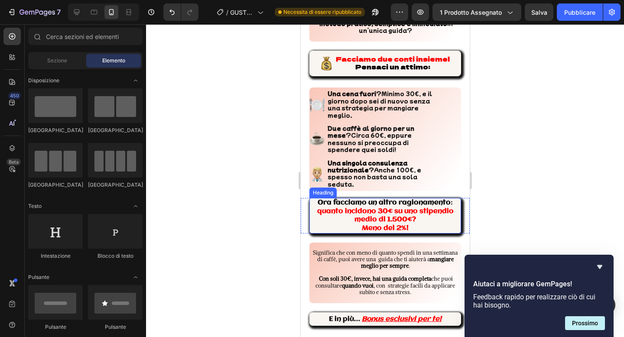
click at [408, 204] on h2 "Ora facciamo un altro ragionamento : quanto incidono 30€ su uno stipendio medio…" at bounding box center [385, 216] width 152 height 36
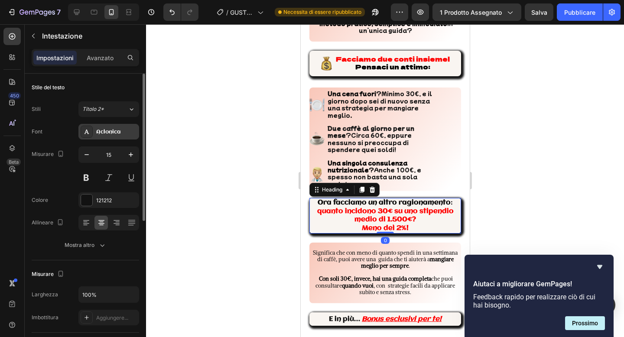
click at [112, 133] on font "Aclonica" at bounding box center [108, 132] width 24 height 6
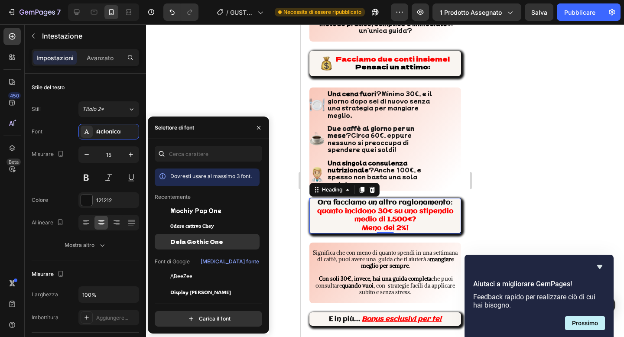
click at [187, 237] on div "Dela Gothic One" at bounding box center [207, 242] width 105 height 16
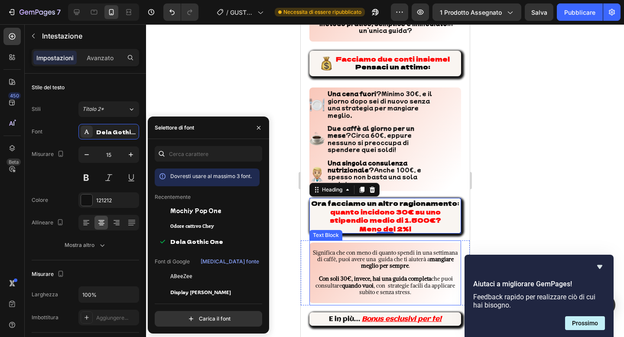
scroll to position [4351, 0]
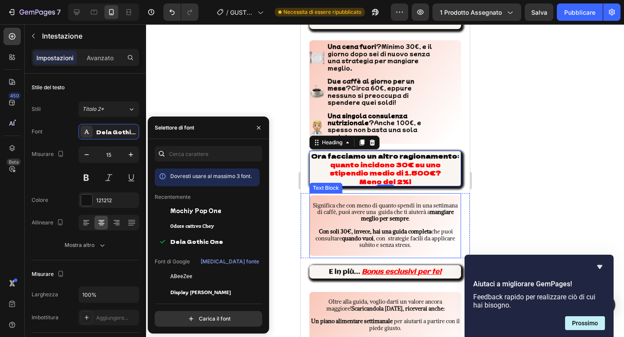
click at [348, 202] on span "Significa che con meno di quanto spendi in una settimana di caffè, puoi avere u…" at bounding box center [384, 209] width 145 height 14
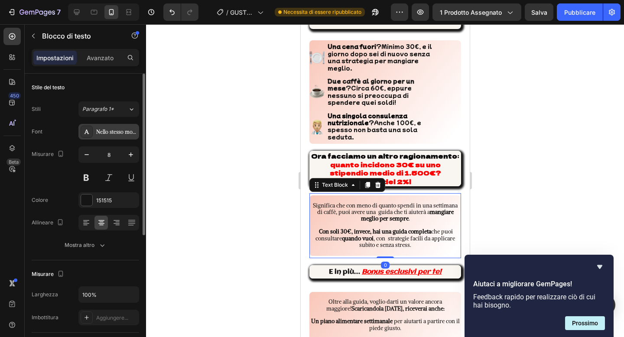
click at [103, 129] on font "Nello stesso modo" at bounding box center [117, 132] width 42 height 6
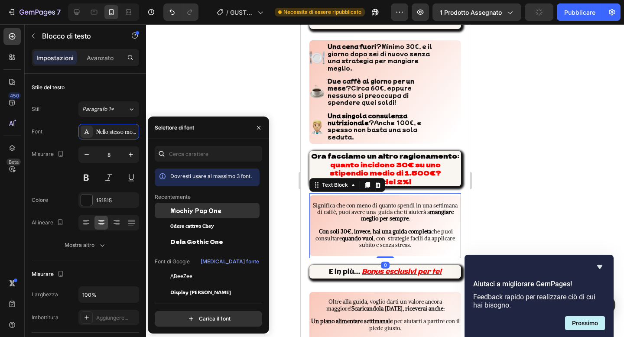
drag, startPoint x: 184, startPoint y: 212, endPoint x: 33, endPoint y: 198, distance: 151.3
click at [184, 212] on font "Mochiy Pop One" at bounding box center [195, 210] width 51 height 7
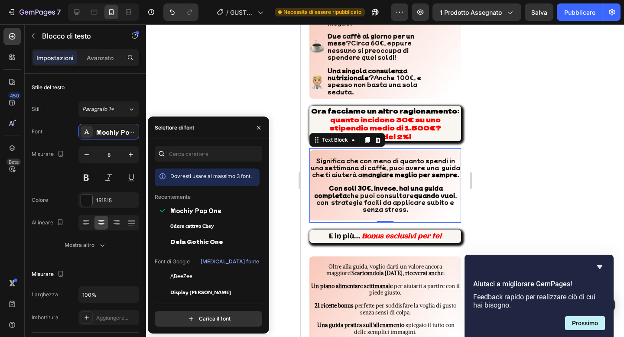
scroll to position [4410, 0]
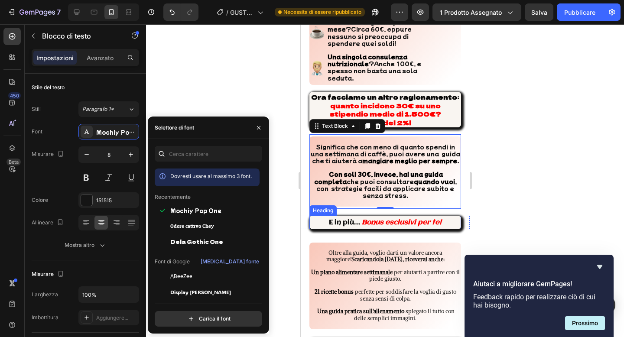
click at [360, 219] on strong "E in più…" at bounding box center [343, 222] width 31 height 7
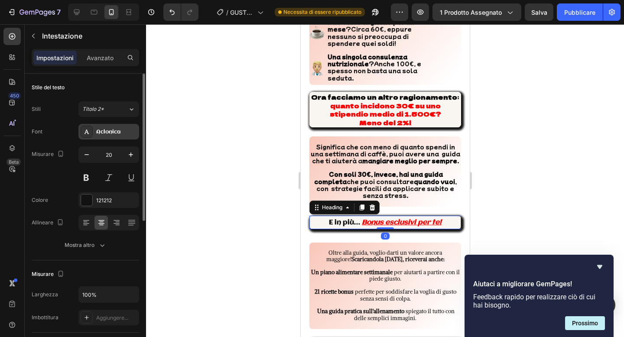
click at [113, 133] on font "Aclonica" at bounding box center [108, 132] width 24 height 6
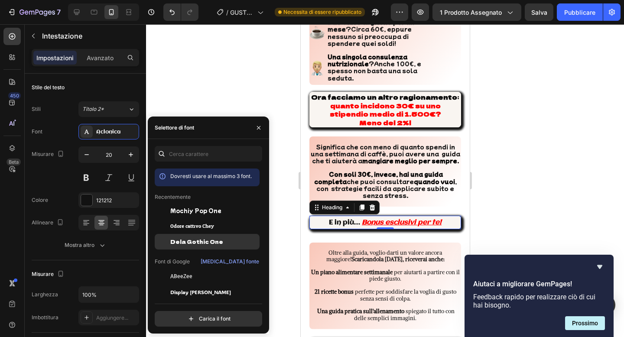
click at [194, 234] on div "Dela Gothic One" at bounding box center [207, 242] width 105 height 16
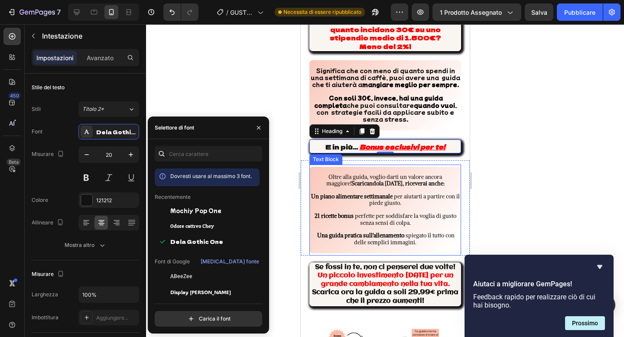
scroll to position [4495, 0]
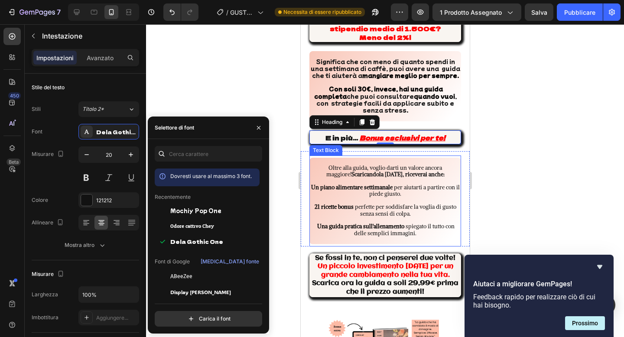
click at [383, 203] on span "perfette per soddisfare la voglia di gusto senza sensi di colpa." at bounding box center [404, 210] width 101 height 14
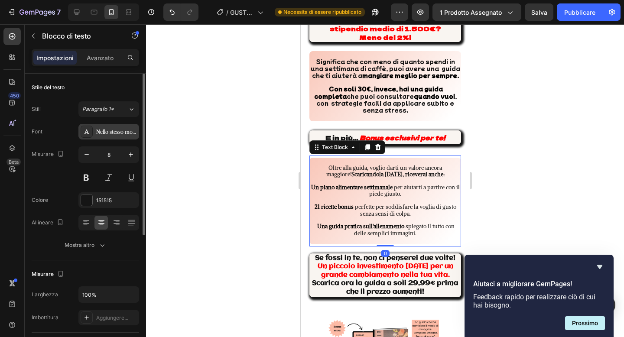
click at [115, 131] on font "Nello stesso modo" at bounding box center [117, 132] width 42 height 6
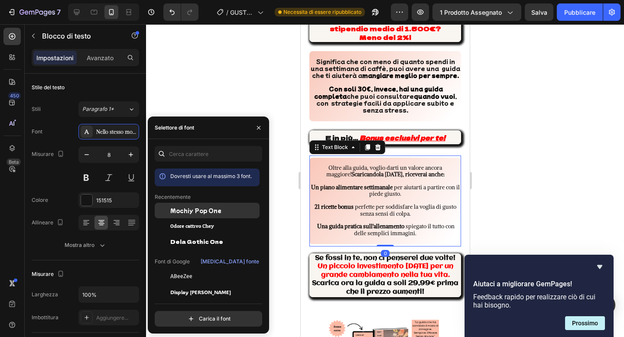
click at [206, 208] on font "Mochiy Pop One" at bounding box center [195, 210] width 51 height 7
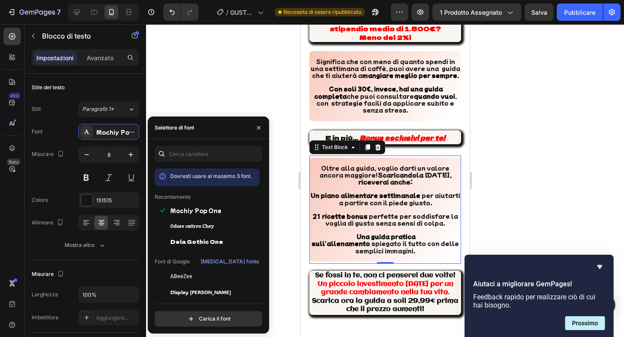
scroll to position [4531, 0]
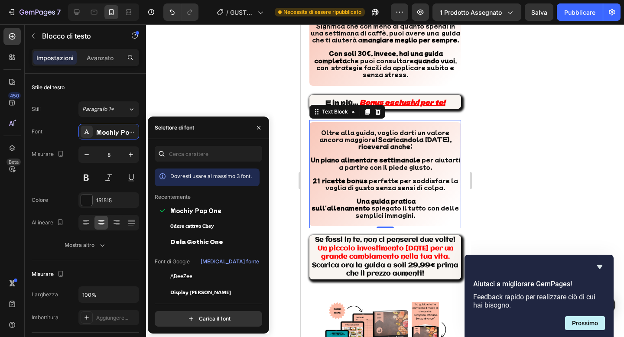
click at [390, 245] on strong "Un piccolo investimento [DATE] per un grande cambiamento nella tua vita." at bounding box center [385, 253] width 136 height 16
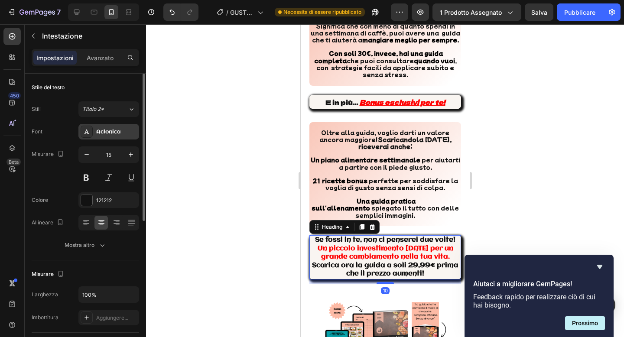
click at [116, 135] on div "Aclonica" at bounding box center [116, 132] width 41 height 8
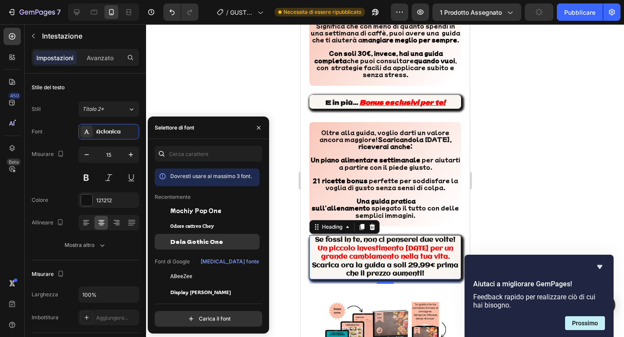
click at [192, 238] on font "Dela Gothic One" at bounding box center [196, 241] width 53 height 7
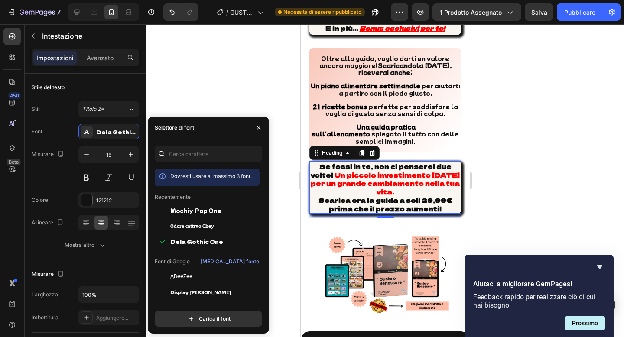
scroll to position [4663, 0]
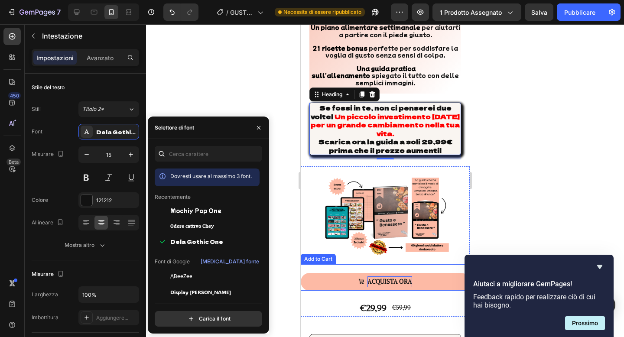
click at [373, 276] on div "acquista ora" at bounding box center [389, 281] width 45 height 11
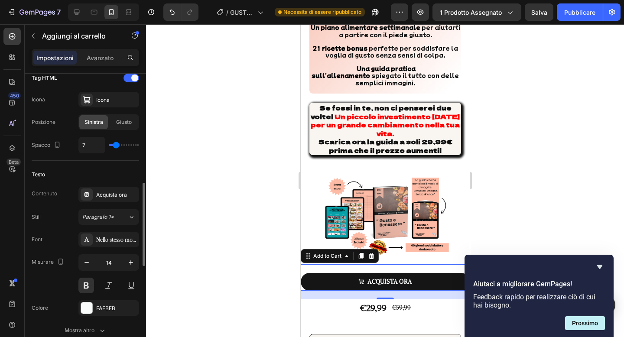
scroll to position [368, 0]
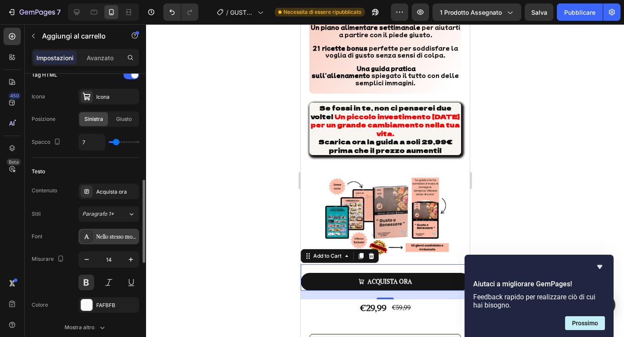
click at [118, 229] on div "Nello stesso modo" at bounding box center [108, 237] width 61 height 16
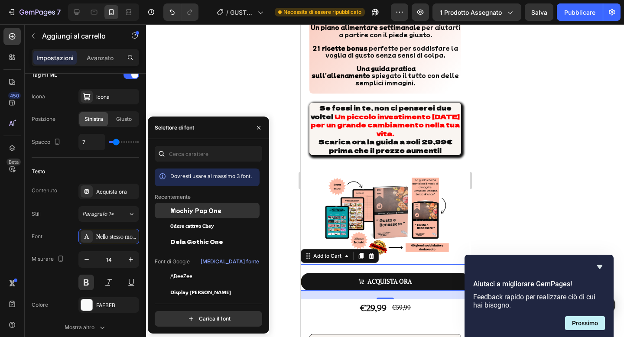
click at [208, 216] on div "Mochiy Pop One" at bounding box center [207, 211] width 105 height 16
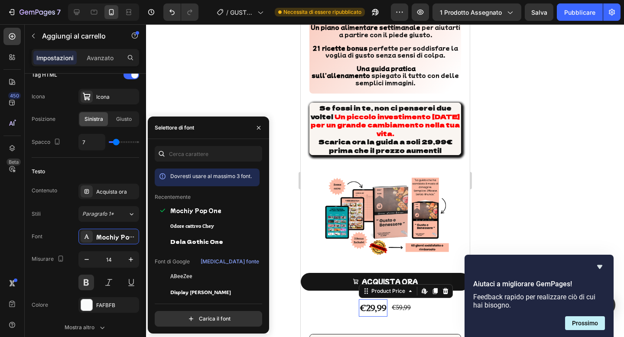
click at [360, 299] on div "€29,99" at bounding box center [372, 307] width 29 height 17
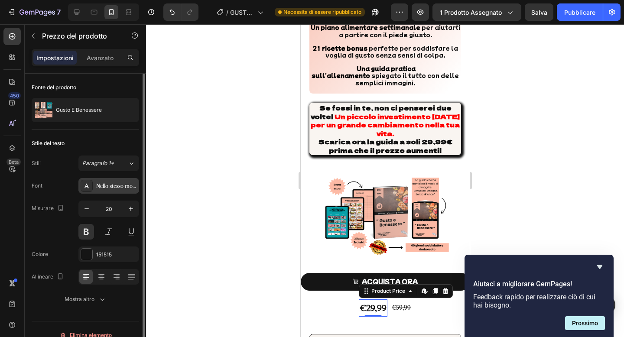
click at [114, 186] on font "Nello stesso modo" at bounding box center [117, 186] width 42 height 6
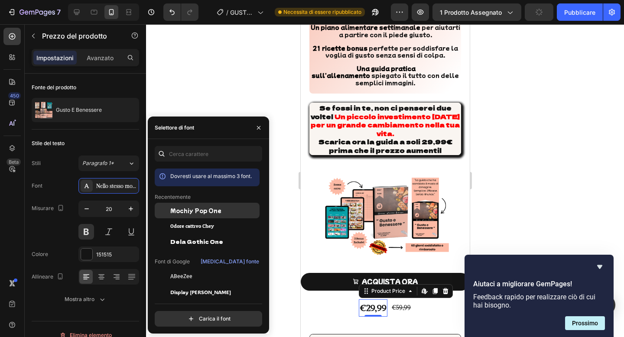
click at [201, 207] on font "Mochiy Pop One" at bounding box center [195, 210] width 51 height 7
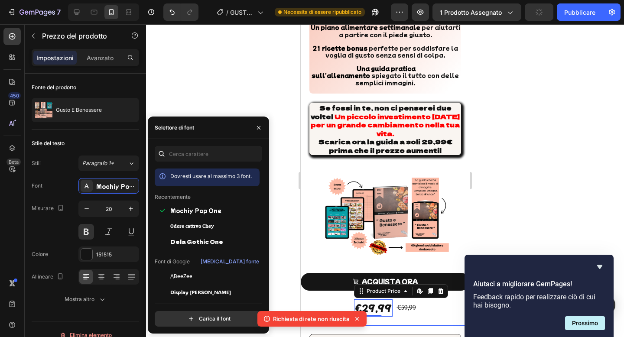
click at [397, 301] on div "€59,99" at bounding box center [405, 307] width 21 height 13
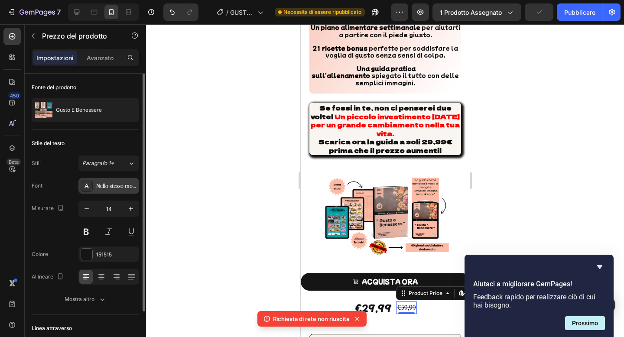
click at [110, 182] on div "Nello stesso modo" at bounding box center [116, 186] width 41 height 8
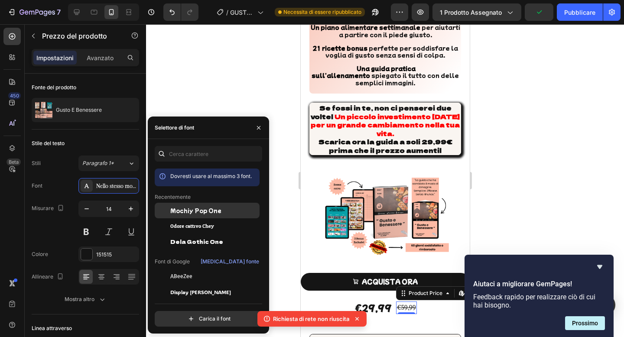
click at [189, 217] on div "Mochiy Pop One" at bounding box center [207, 211] width 105 height 16
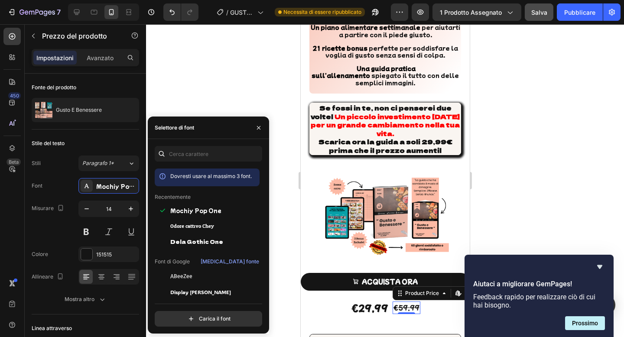
click at [535, 9] on font "Salva" at bounding box center [539, 12] width 16 height 7
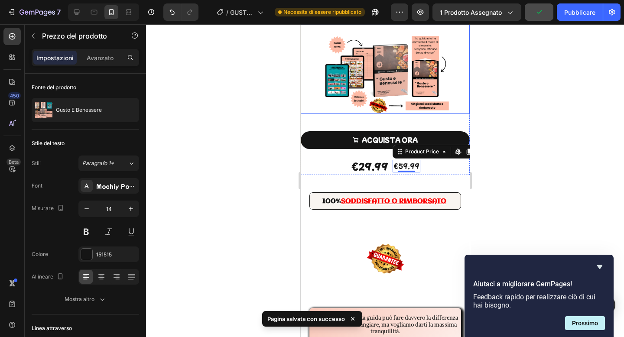
scroll to position [4815, 0]
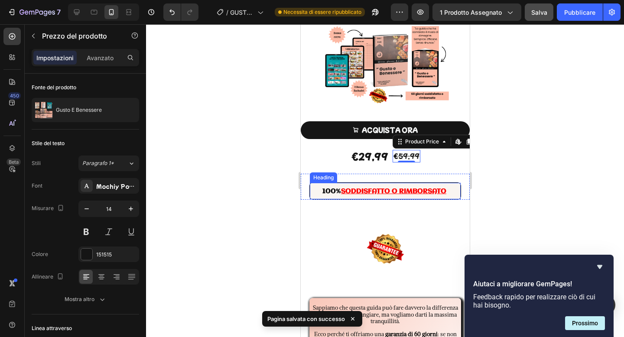
click at [383, 188] on u "SODDISFATTO O RIMBORSATO" at bounding box center [392, 191] width 105 height 7
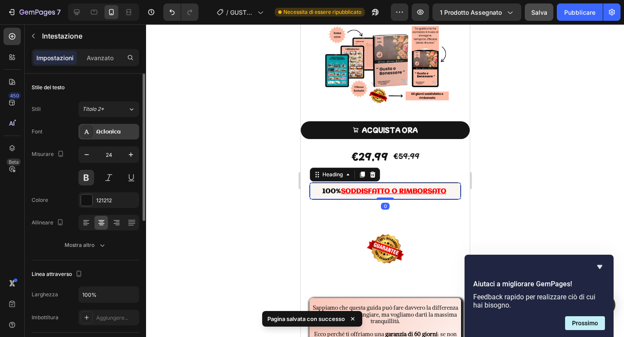
click at [113, 139] on div "Aclonica" at bounding box center [108, 132] width 61 height 16
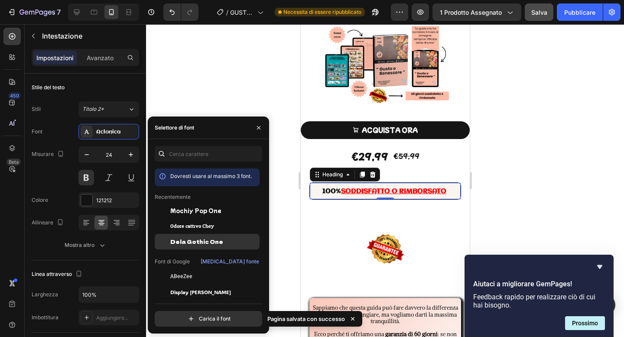
click at [183, 236] on div "Dela Gothic One" at bounding box center [207, 242] width 105 height 16
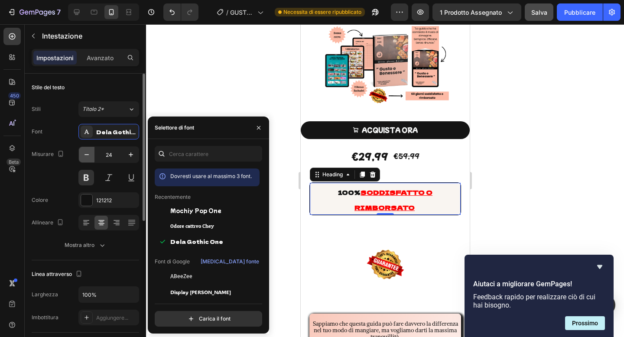
click at [89, 156] on icon "button" at bounding box center [86, 154] width 9 height 9
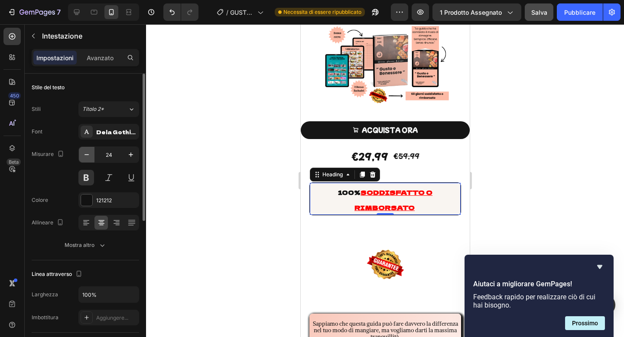
click at [89, 156] on icon "button" at bounding box center [86, 154] width 9 height 9
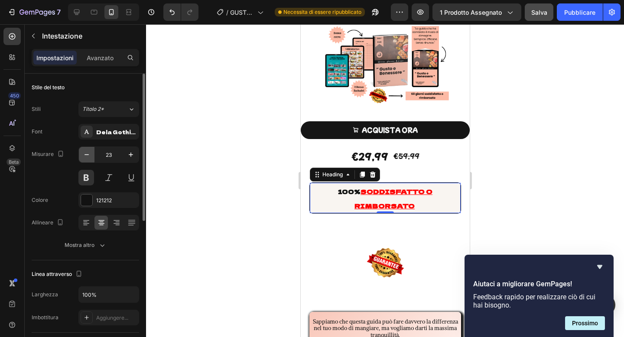
click at [89, 156] on icon "button" at bounding box center [86, 154] width 9 height 9
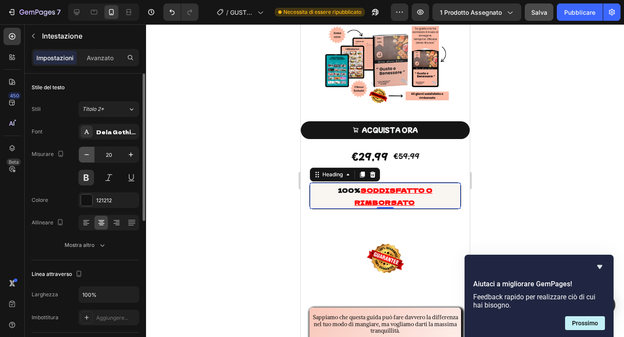
click at [89, 156] on icon "button" at bounding box center [86, 154] width 9 height 9
type input "18"
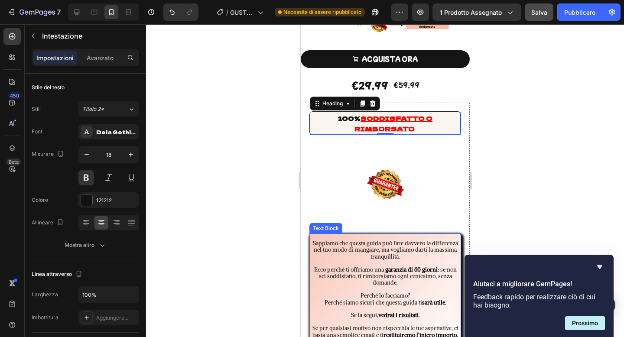
scroll to position [4896, 0]
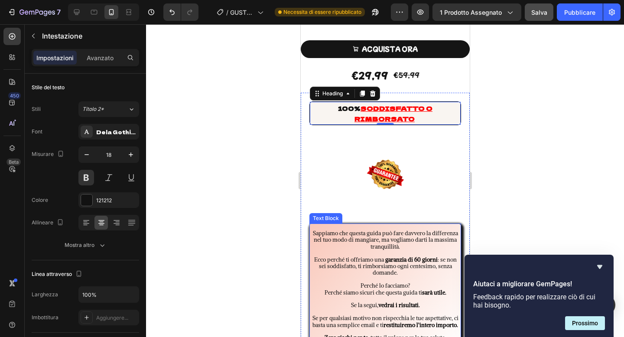
click at [372, 256] on span ": se non sei soddisfatto, ti rimborsiamo ogni centesimo, senza domande." at bounding box center [387, 266] width 138 height 21
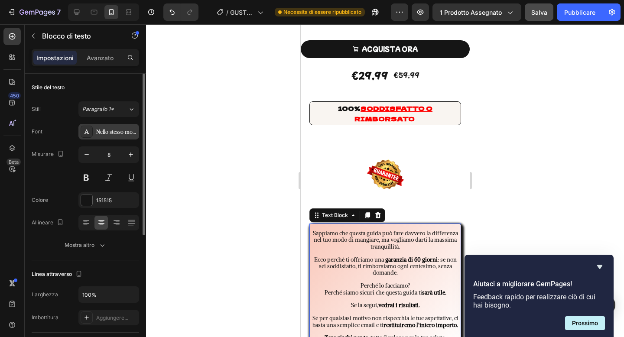
click at [115, 137] on div "Nello stesso modo" at bounding box center [108, 132] width 61 height 16
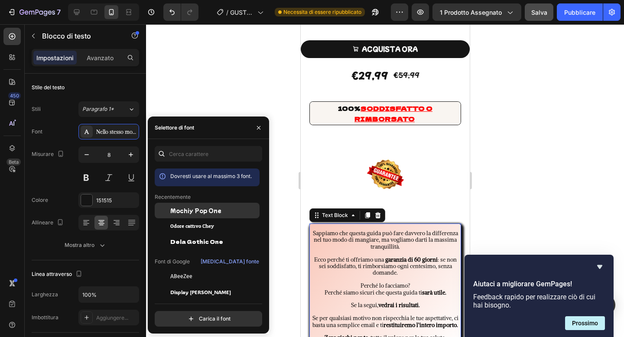
click at [182, 205] on div "Mochiy Pop One" at bounding box center [207, 211] width 105 height 16
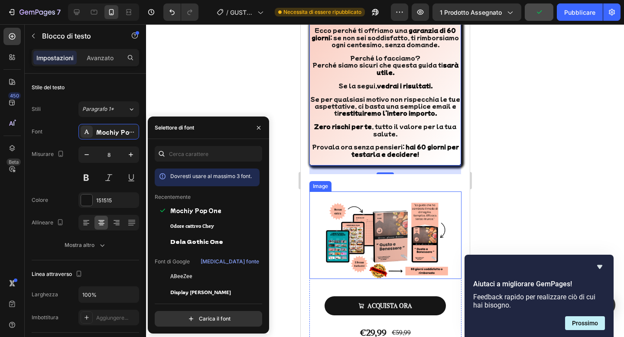
scroll to position [5190, 0]
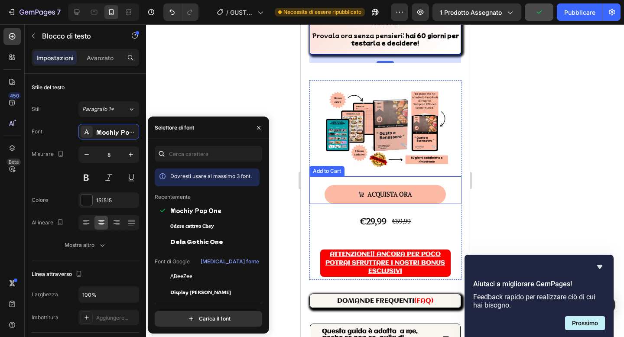
click at [347, 193] on button "acquista ora" at bounding box center [385, 194] width 122 height 19
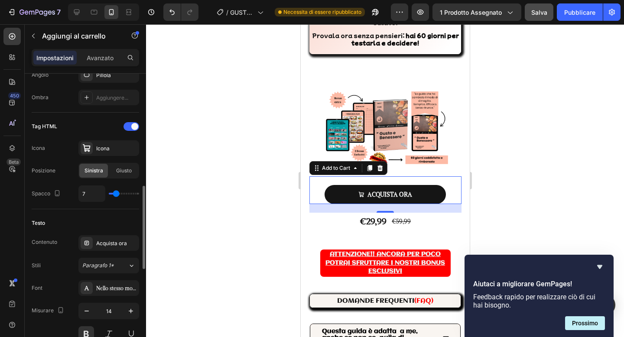
scroll to position [333, 0]
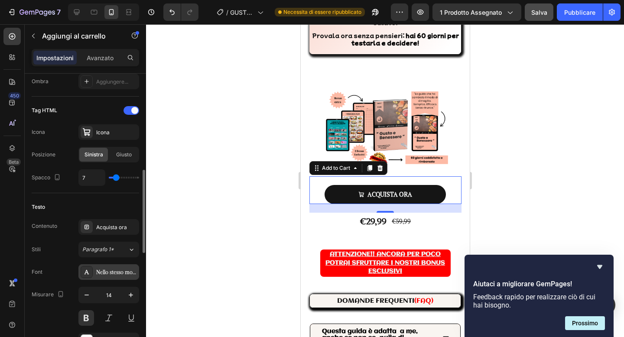
click at [120, 269] on font "Nello stesso modo" at bounding box center [117, 272] width 42 height 6
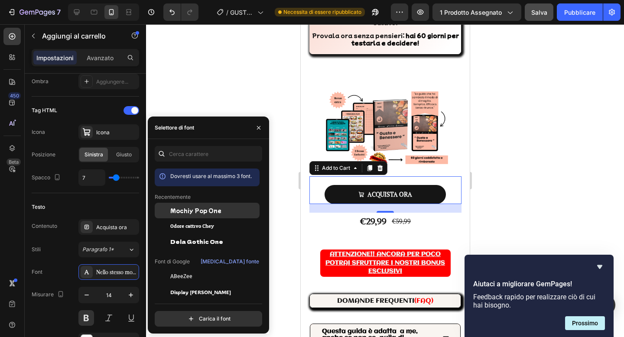
click at [204, 207] on font "Mochiy Pop One" at bounding box center [195, 210] width 51 height 7
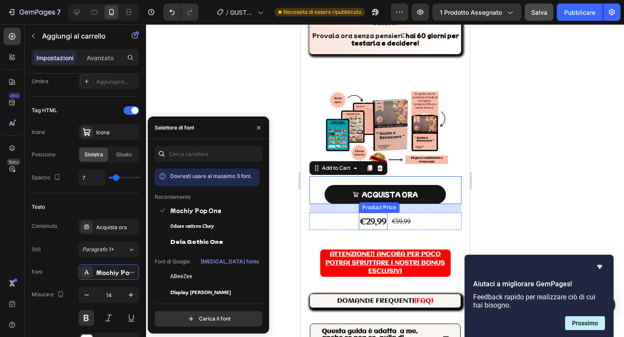
click at [366, 213] on div "€29,99" at bounding box center [372, 221] width 29 height 17
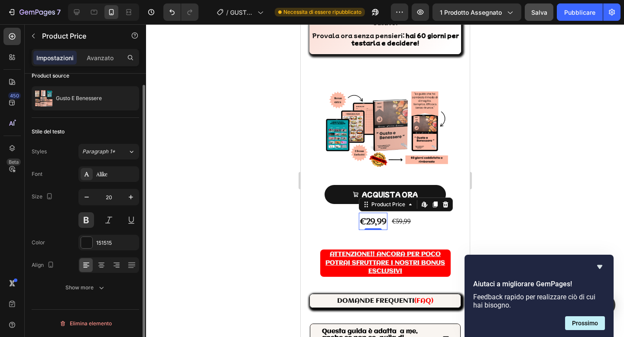
scroll to position [0, 0]
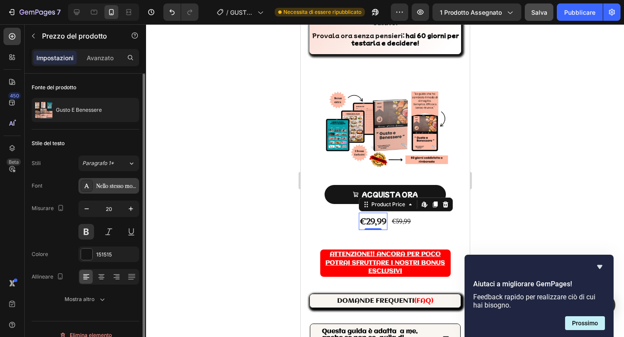
click at [123, 187] on font "Nello stesso modo" at bounding box center [117, 186] width 42 height 6
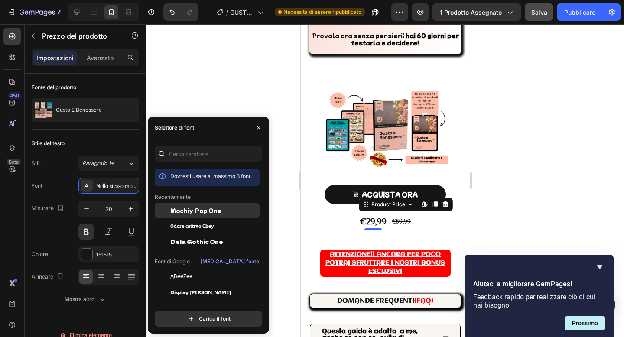
click at [214, 213] on font "Mochiy Pop One" at bounding box center [195, 210] width 51 height 7
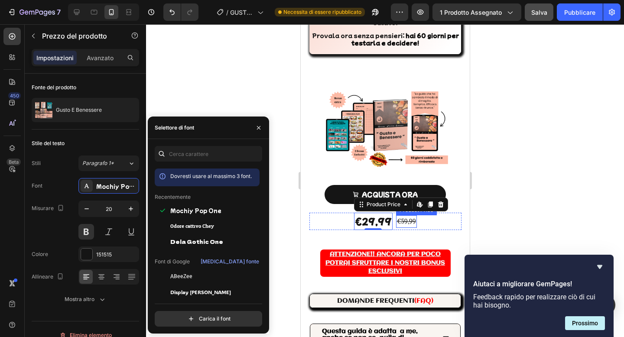
click at [406, 215] on div "€59,99" at bounding box center [405, 221] width 21 height 13
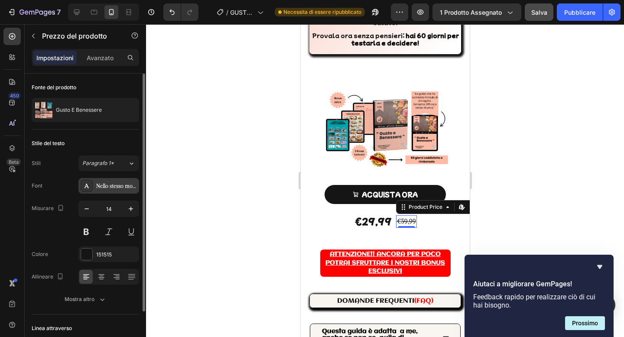
click at [90, 187] on div at bounding box center [87, 186] width 12 height 12
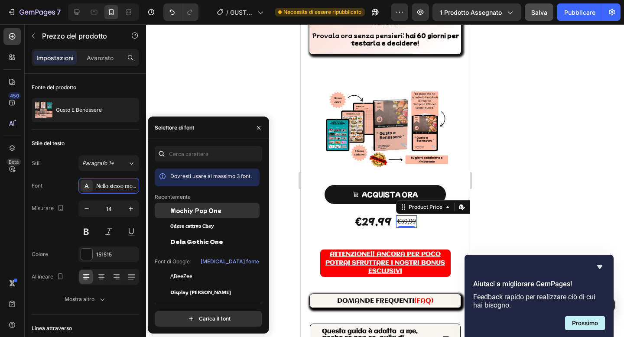
click at [192, 208] on font "Mochiy Pop One" at bounding box center [195, 210] width 51 height 7
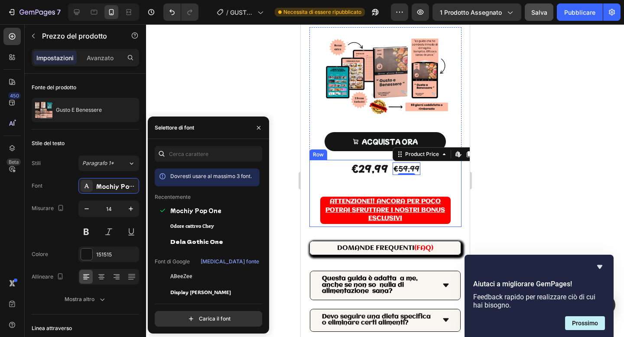
scroll to position [5248, 0]
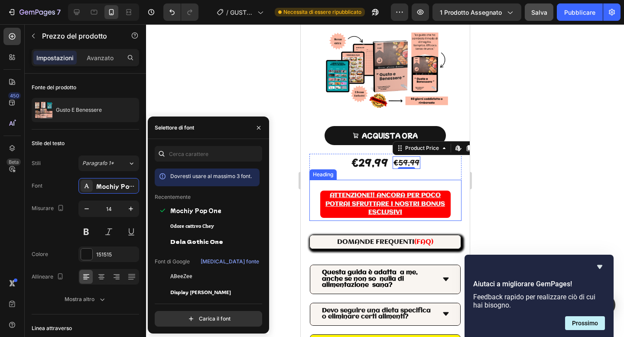
click at [345, 205] on h2 "ATTENZIONE!! ANCORA PER POCO POTRAI SFRUTTARE I NOSTRI BONUS ESCLUSIVI" at bounding box center [385, 204] width 130 height 27
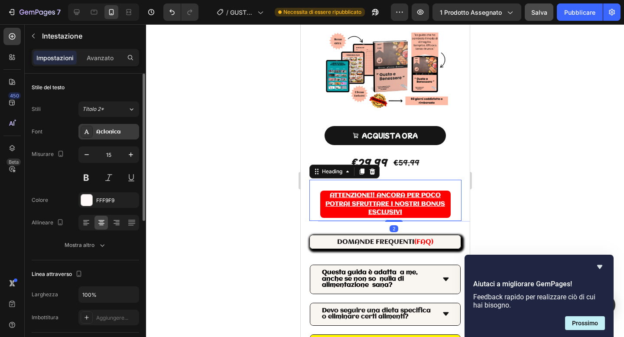
click at [117, 139] on div "Aclonica" at bounding box center [108, 132] width 61 height 16
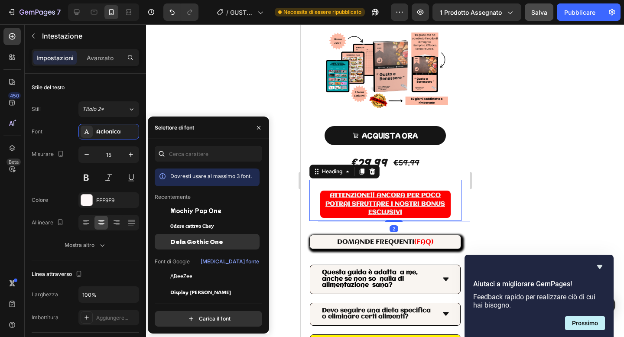
click at [182, 236] on div "Dela Gothic One" at bounding box center [207, 242] width 105 height 16
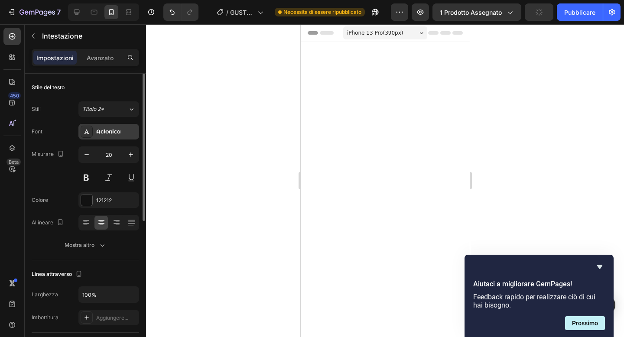
scroll to position [5248, 0]
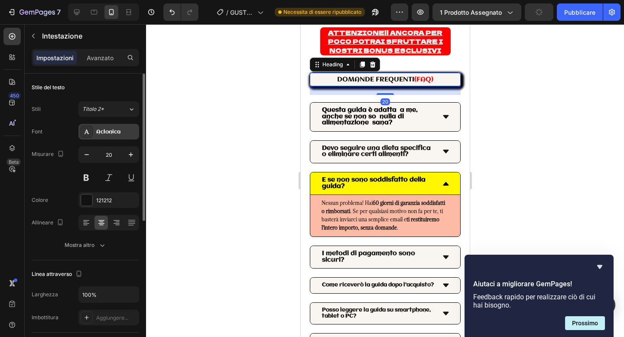
click at [105, 134] on font "Aclonica" at bounding box center [108, 132] width 24 height 6
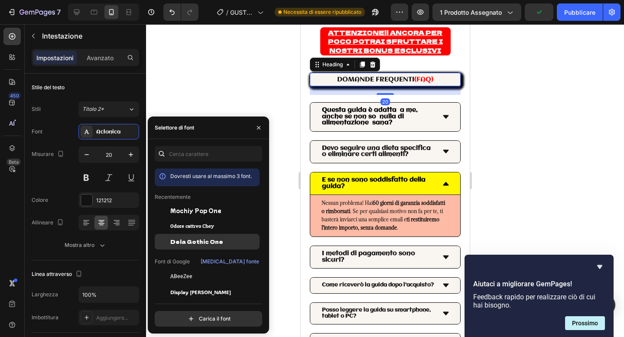
click at [178, 237] on div "Dela Gothic One" at bounding box center [207, 242] width 105 height 16
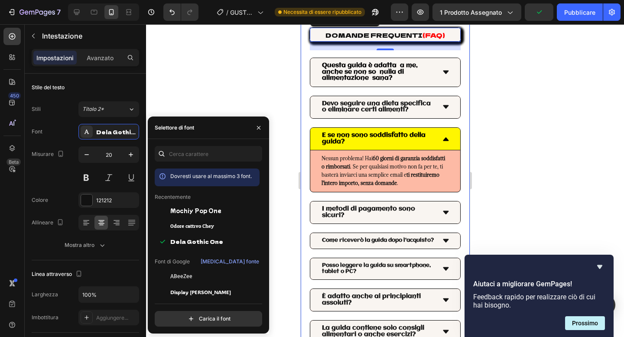
scroll to position [5297, 0]
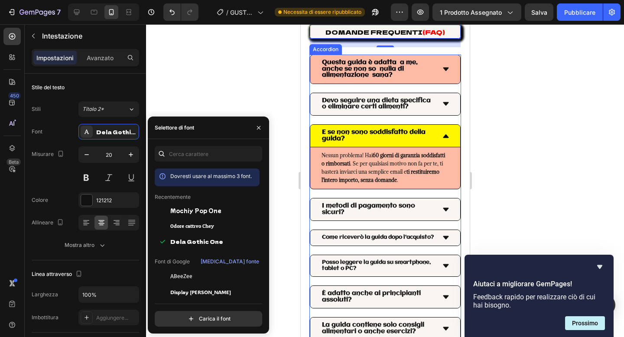
click at [356, 78] on strong "Questa guida è adatta a me, anche se non so nulla di alimentazione sana?" at bounding box center [369, 68] width 96 height 19
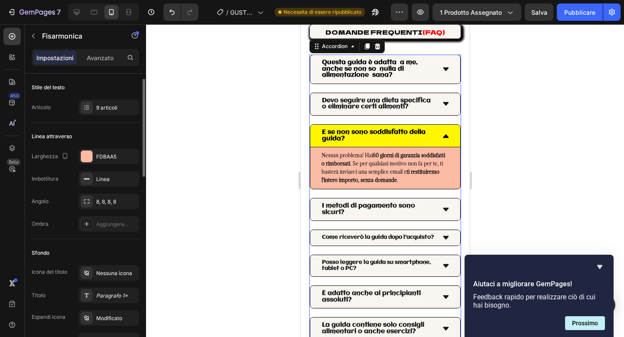
scroll to position [144, 0]
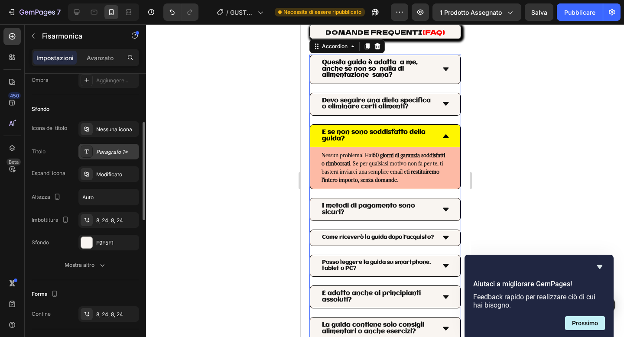
click at [115, 157] on div "Paragrafo 1*" at bounding box center [108, 152] width 61 height 16
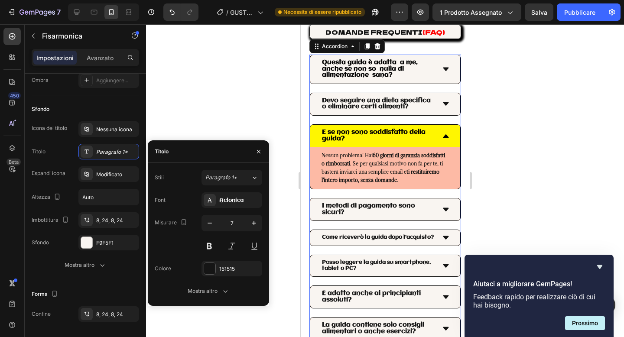
click at [238, 209] on div "Font Aclonica Misurare 7 Colore 151515 Mostra altro" at bounding box center [208, 245] width 107 height 107
click at [240, 204] on div "Aclonica" at bounding box center [231, 200] width 61 height 16
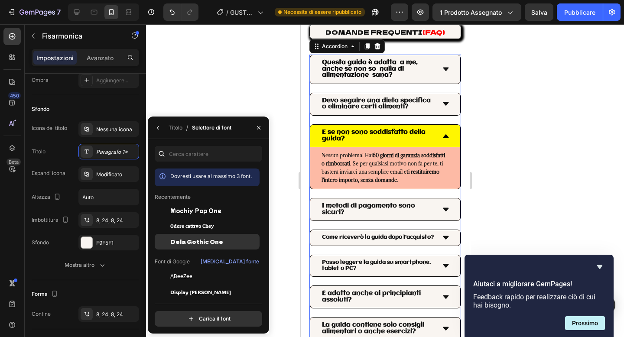
click at [196, 238] on font "Dela Gothic One" at bounding box center [196, 241] width 53 height 7
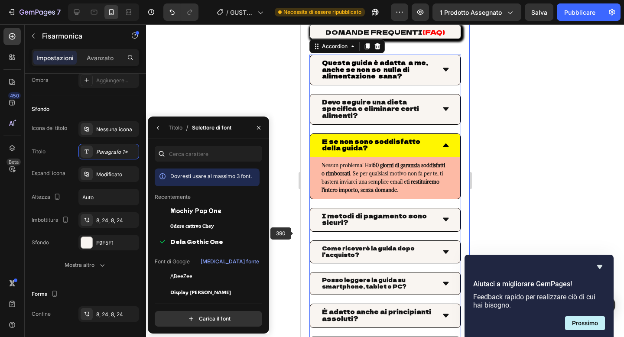
click at [290, 233] on div at bounding box center [385, 180] width 478 height 313
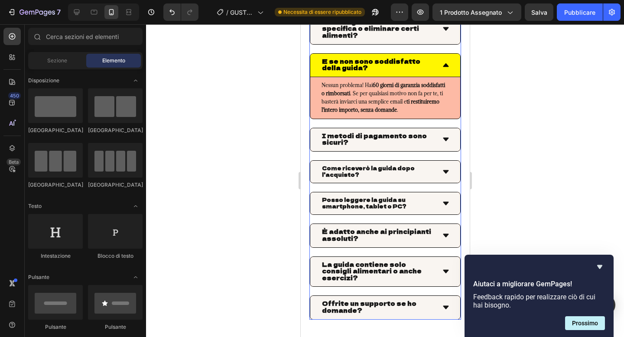
scroll to position [5379, 0]
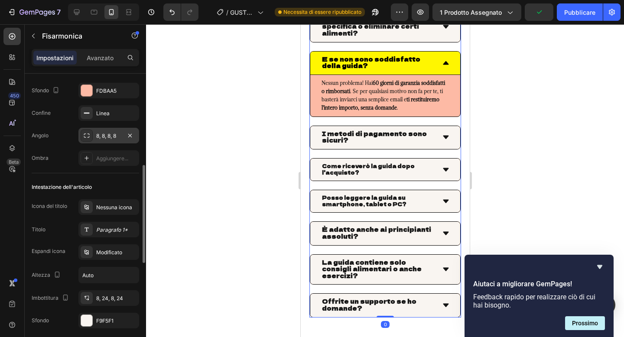
scroll to position [117, 0]
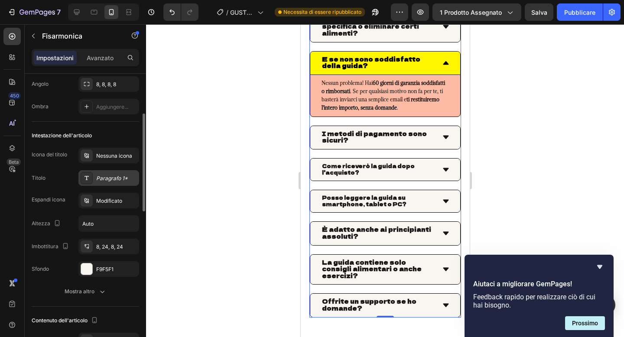
click at [123, 180] on font "Paragrafo 1*" at bounding box center [112, 178] width 32 height 6
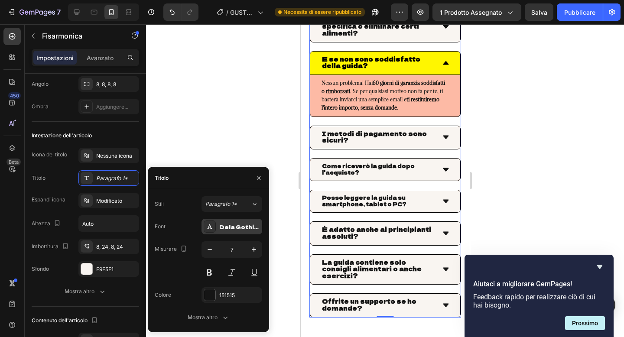
click at [227, 222] on div "Dela Gothic One" at bounding box center [231, 227] width 61 height 16
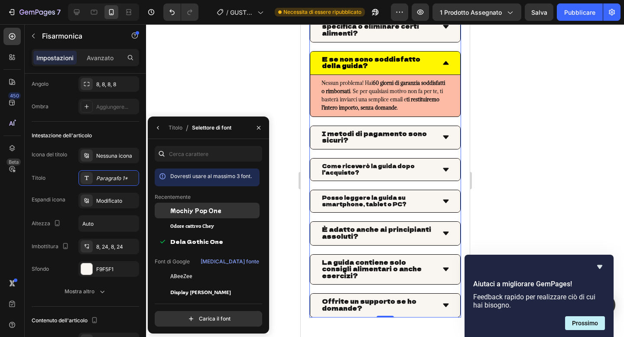
click at [209, 211] on font "Mochiy Pop One" at bounding box center [195, 210] width 51 height 7
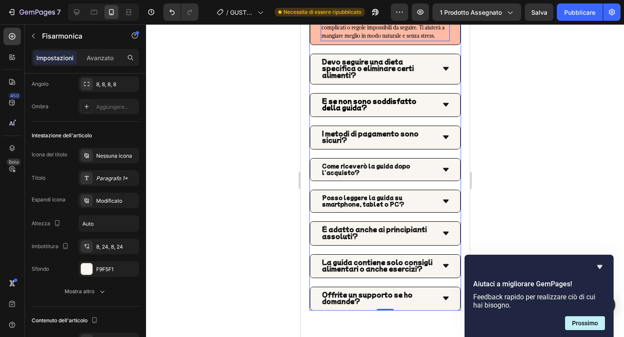
click at [376, 40] on p "Assolutamente sì! La guida è pensata proprio per essere semplice e accessibile …" at bounding box center [384, 23] width 127 height 33
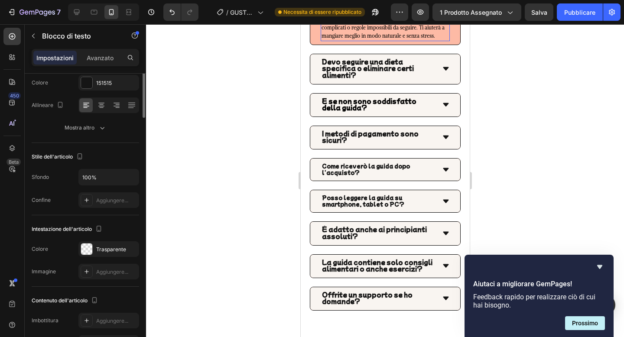
scroll to position [0, 0]
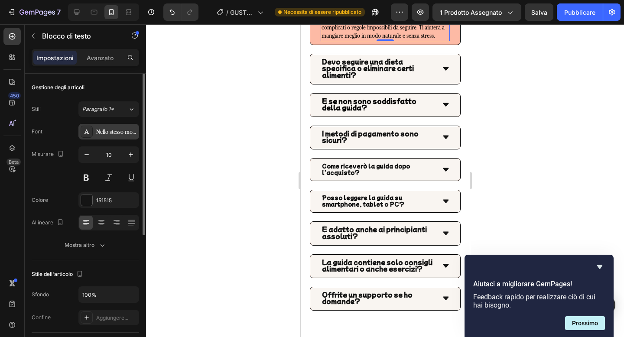
click at [121, 135] on div "Nello stesso modo" at bounding box center [116, 132] width 41 height 8
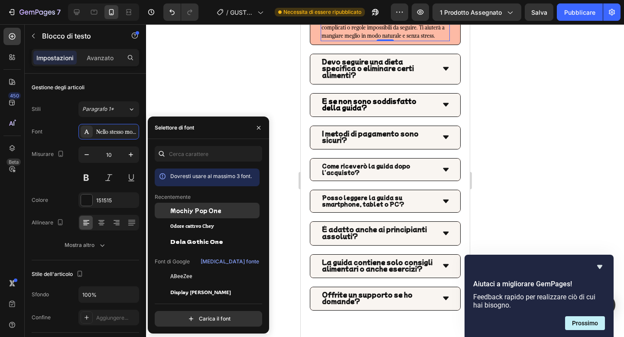
click at [191, 213] on font "Mochiy Pop One" at bounding box center [195, 210] width 51 height 7
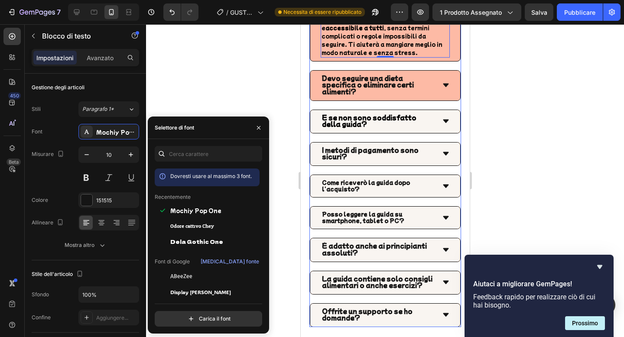
click at [445, 87] on icon at bounding box center [445, 85] width 6 height 3
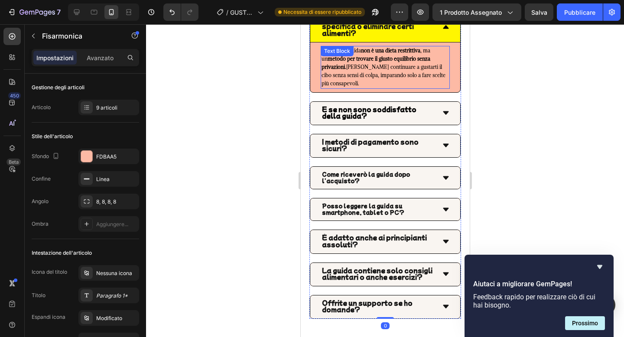
click at [379, 87] on span "No! Questa guida non è una dieta restrittiva , ma un metodo per trovare il gius…" at bounding box center [383, 66] width 124 height 39
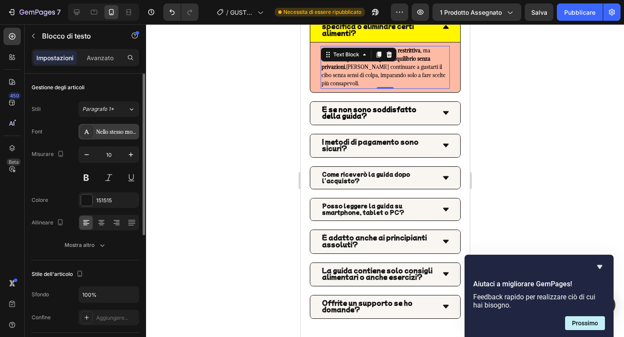
click at [116, 134] on font "Nello stesso modo" at bounding box center [117, 132] width 42 height 6
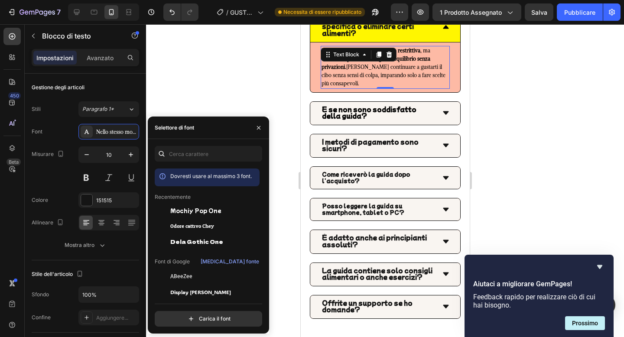
click at [193, 208] on font "Mochiy Pop One" at bounding box center [195, 210] width 51 height 7
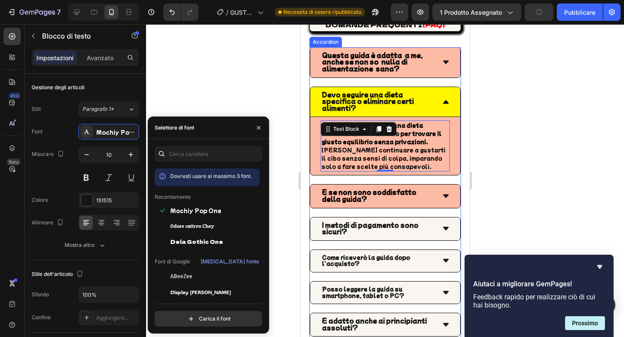
scroll to position [5475, 0]
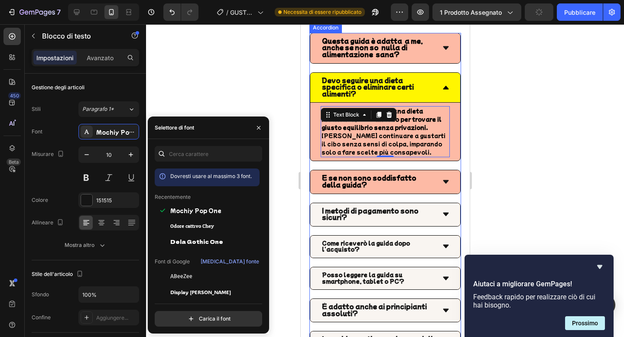
click at [445, 178] on icon at bounding box center [445, 182] width 8 height 8
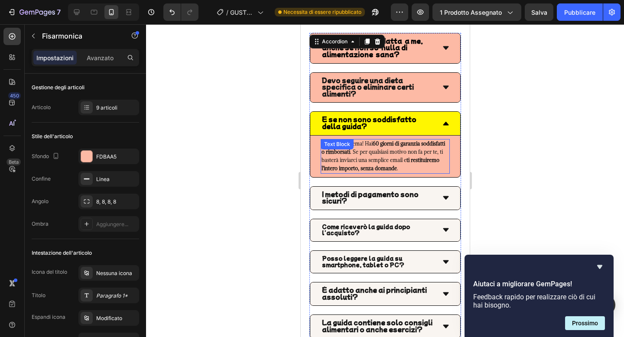
click at [385, 153] on span "Nessun problema! Hai 60 giorni di garanzia soddisfatti o rimborsati . Se per qu…" at bounding box center [382, 155] width 123 height 31
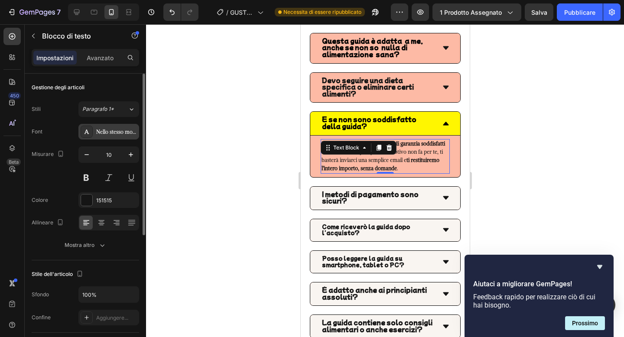
click at [121, 130] on font "Nello stesso modo" at bounding box center [117, 132] width 42 height 6
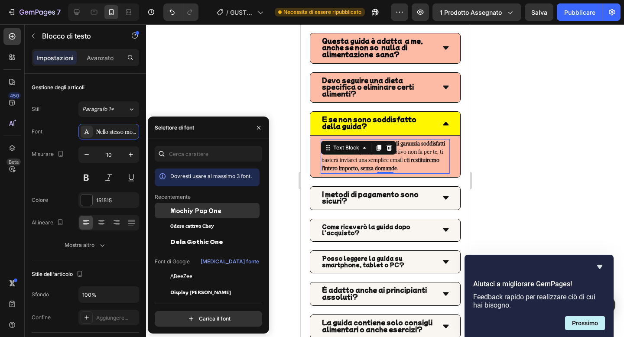
click at [201, 211] on font "Mochiy Pop One" at bounding box center [195, 210] width 51 height 7
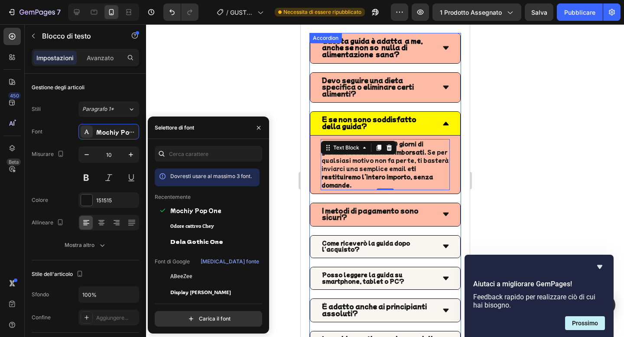
click at [448, 211] on icon at bounding box center [445, 215] width 8 height 8
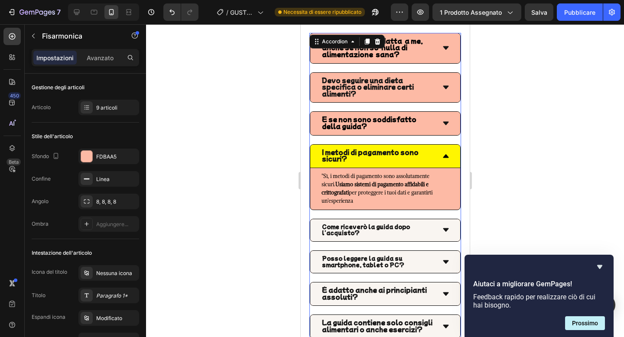
click at [375, 179] on div ""Sì, i metodi di pagamento sono assolutamente sicuri. Usiamo sistemi di pagamen…" at bounding box center [384, 189] width 129 height 35
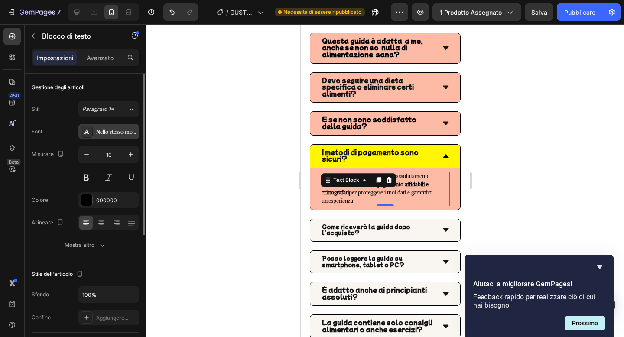
click at [127, 136] on div "Nello stesso modo" at bounding box center [116, 132] width 41 height 8
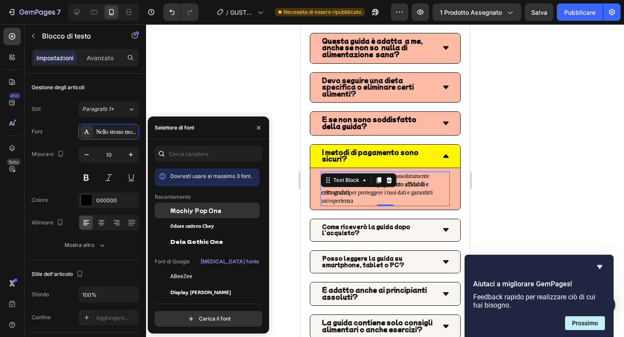
click at [189, 215] on div "Mochiy Pop One" at bounding box center [207, 211] width 105 height 16
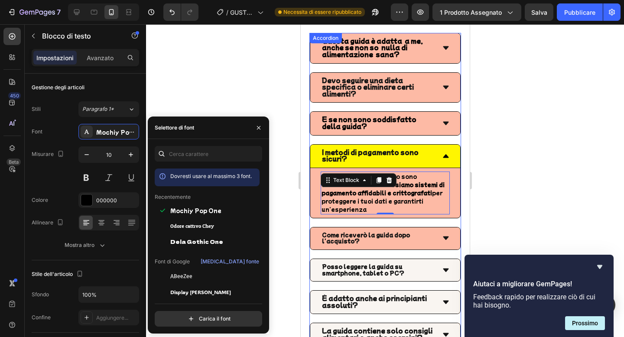
click at [444, 234] on icon at bounding box center [445, 238] width 8 height 8
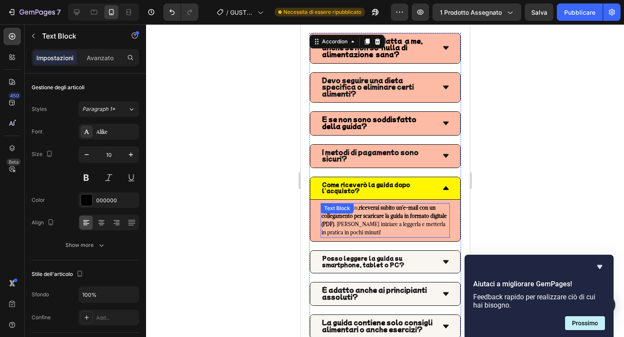
click at [376, 215] on span "Dopo l'acquisto, riceverai subito un'e-mail con un collegamento per scaricare l…" at bounding box center [383, 219] width 125 height 31
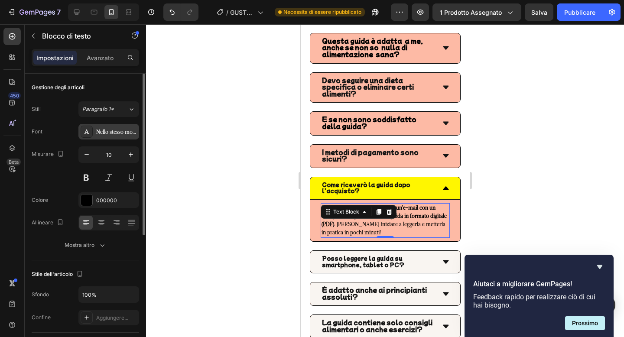
click at [119, 137] on div "Nello stesso modo" at bounding box center [108, 132] width 61 height 16
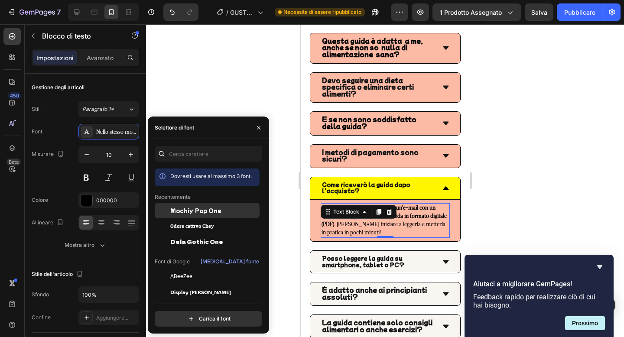
click at [187, 212] on font "Mochiy Pop One" at bounding box center [195, 210] width 51 height 7
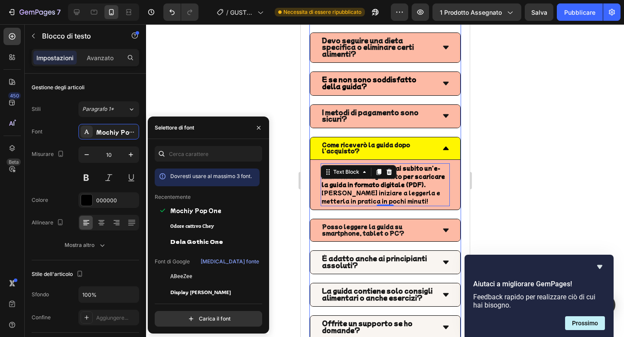
scroll to position [5515, 0]
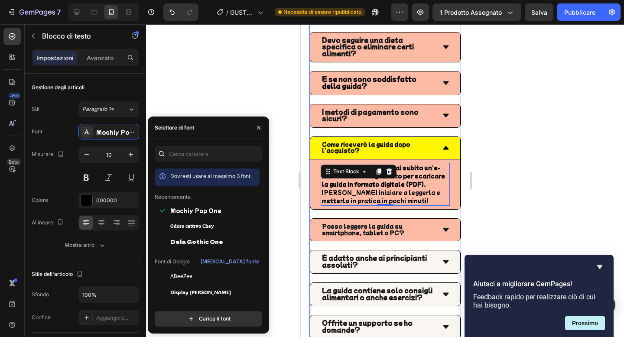
click at [446, 228] on icon at bounding box center [445, 229] width 6 height 3
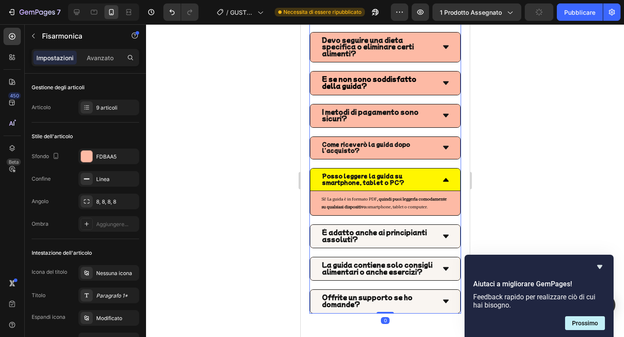
click at [345, 200] on strong ", quindi puoi leggerla comodamente su qualsiasi dispositivo:" at bounding box center [383, 202] width 125 height 13
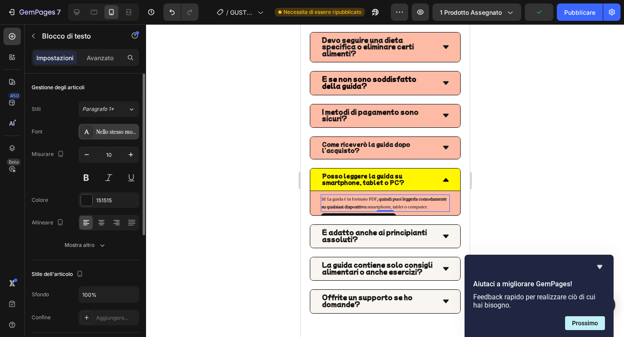
click at [125, 137] on div "Nello stesso modo" at bounding box center [108, 132] width 61 height 16
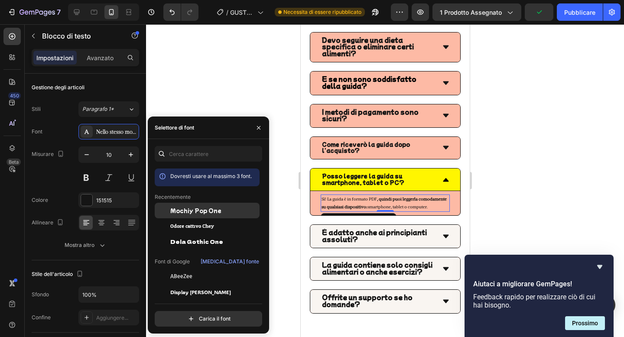
click at [191, 206] on div "Mochiy Pop One" at bounding box center [207, 211] width 105 height 16
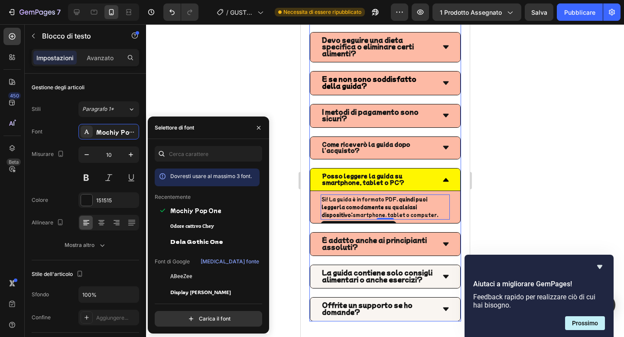
click at [451, 240] on div "È adatto anche ai principianti assoluti?" at bounding box center [385, 244] width 150 height 23
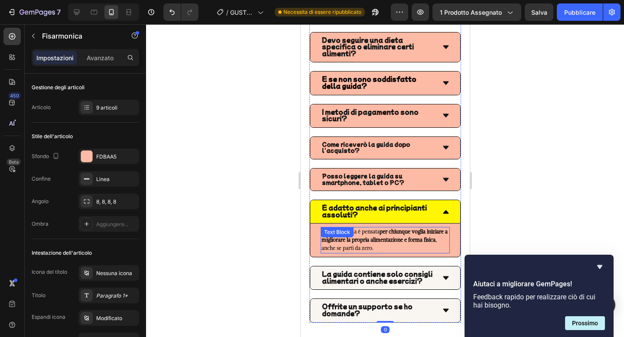
click at [395, 232] on div "Certo! La guida è pensata per chiunque voglia iniziare a migliorare la propria …" at bounding box center [384, 240] width 129 height 26
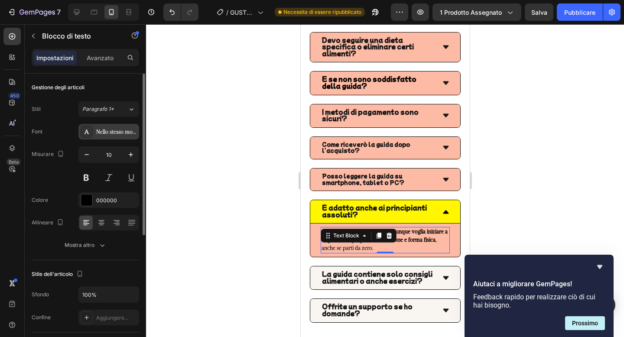
click at [126, 133] on font "Nello stesso modo" at bounding box center [117, 132] width 42 height 6
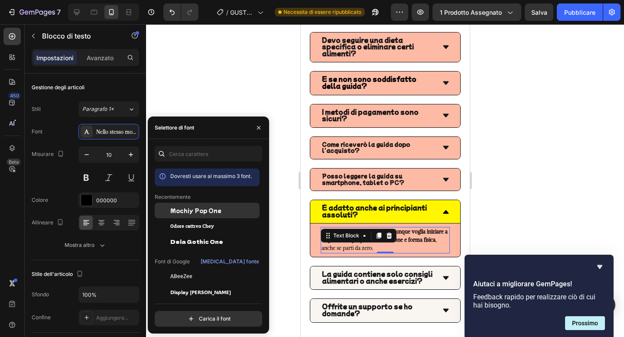
click at [202, 209] on font "Mochiy Pop One" at bounding box center [195, 210] width 51 height 7
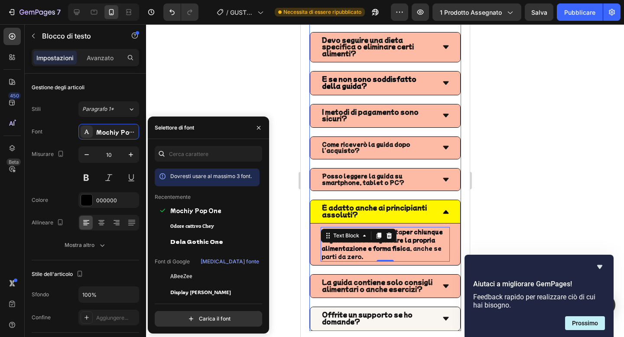
click at [447, 284] on icon at bounding box center [445, 285] width 6 height 3
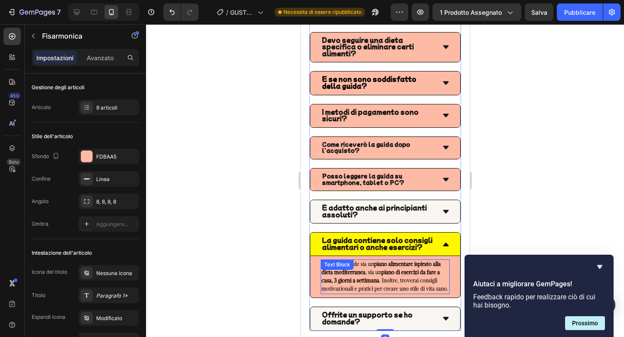
click at [395, 269] on p "La guida include sia un piano alimentare ispirato alla dieta mediterranea , sia…" at bounding box center [384, 276] width 127 height 33
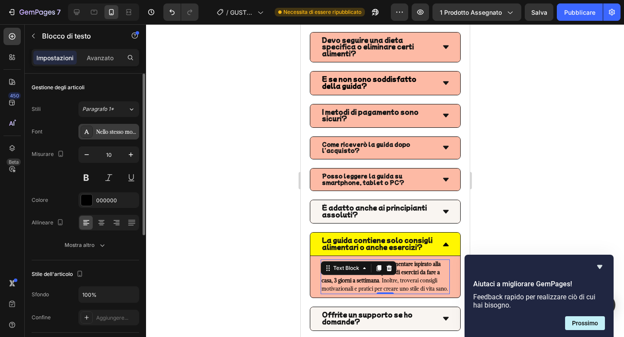
click at [125, 133] on font "Nello stesso modo" at bounding box center [117, 132] width 42 height 6
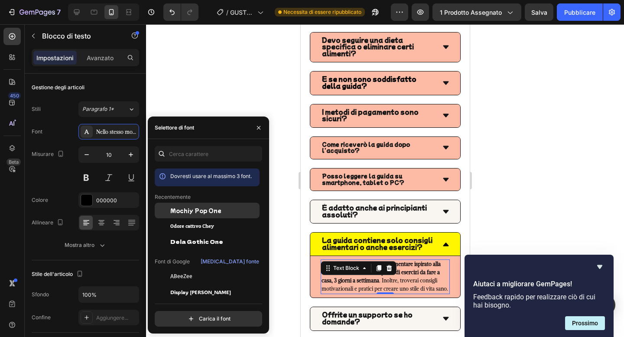
click at [218, 208] on div "Mochiy Pop One" at bounding box center [213, 211] width 87 height 8
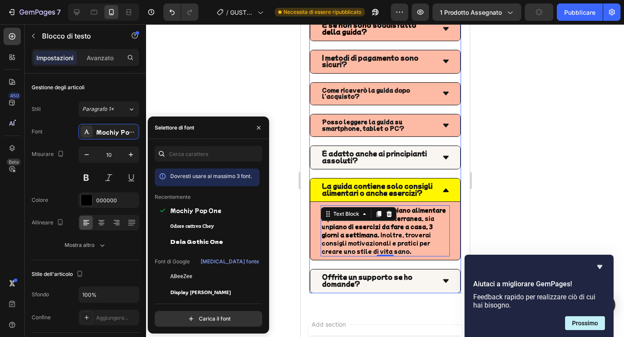
scroll to position [5575, 0]
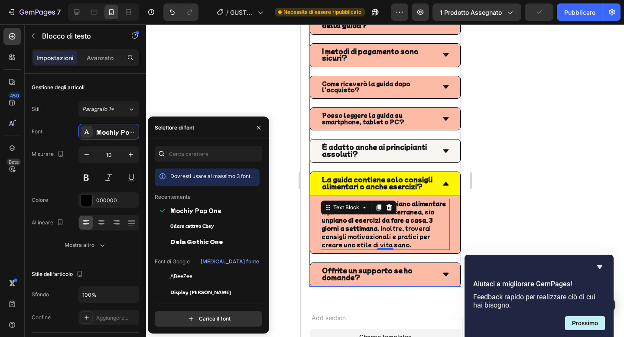
click at [441, 269] on div "Offrite un supporto se ho domande?" at bounding box center [385, 274] width 150 height 23
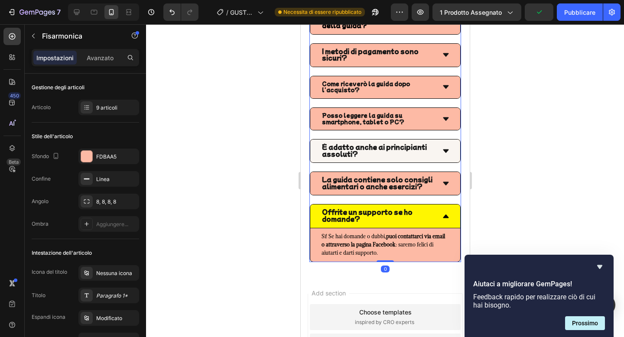
click at [389, 242] on strong "puoi contattarci via email o attraverso la pagina Facebook" at bounding box center [382, 240] width 123 height 15
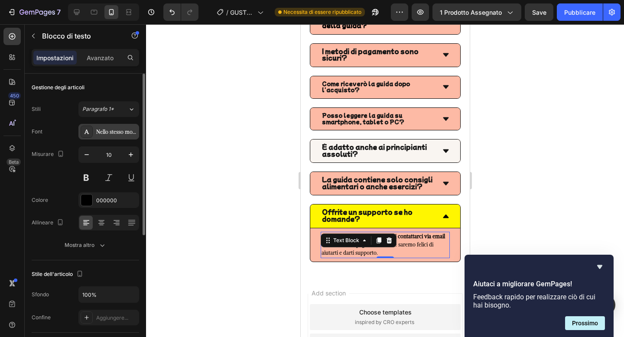
click at [120, 129] on font "Nello stesso modo" at bounding box center [117, 132] width 42 height 6
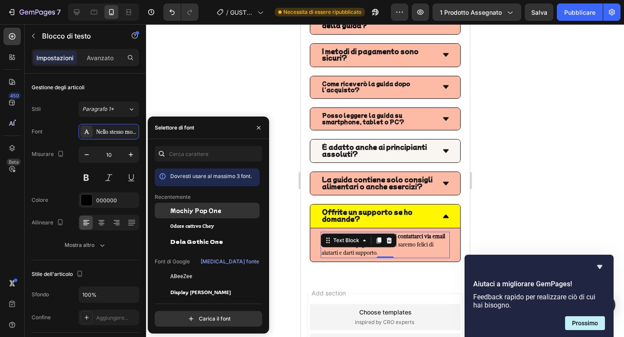
click at [181, 206] on div "Mochiy Pop One" at bounding box center [207, 211] width 105 height 16
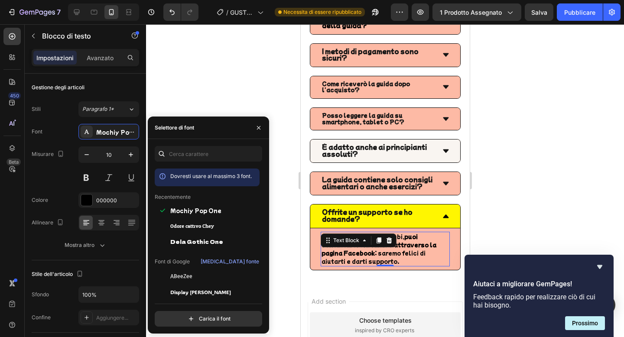
click at [268, 112] on div at bounding box center [385, 180] width 478 height 313
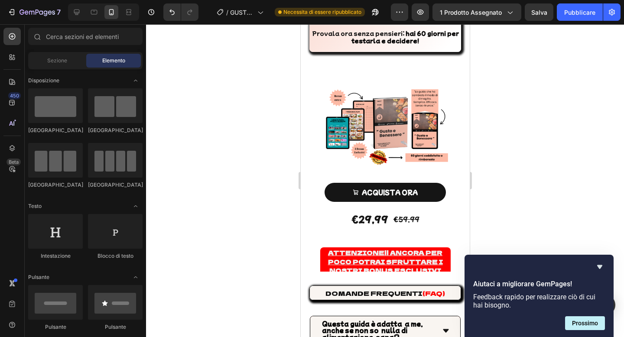
scroll to position [5305, 0]
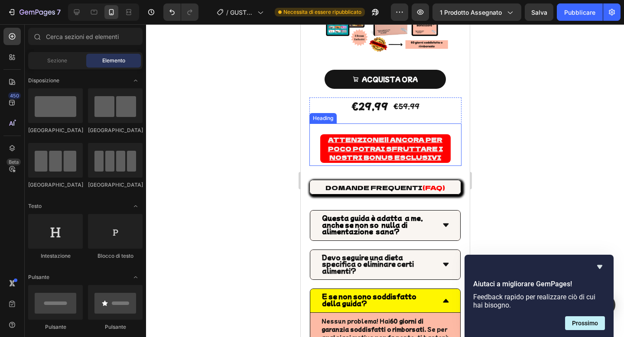
click at [365, 147] on u "ATTENZIONE!! ANCORA PER POCO POTRAI SFRUTTARE I NOSTRI BONUS ESCLUSIVI" at bounding box center [384, 148] width 115 height 26
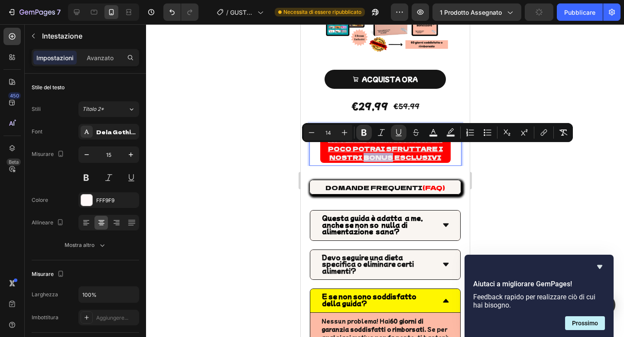
click at [439, 151] on p "ATTENZIONE!! ANCORA PER POCO POTRAI SFRUTTARE I NOSTRI BONUS ESCLUSIVI" at bounding box center [385, 148] width 129 height 27
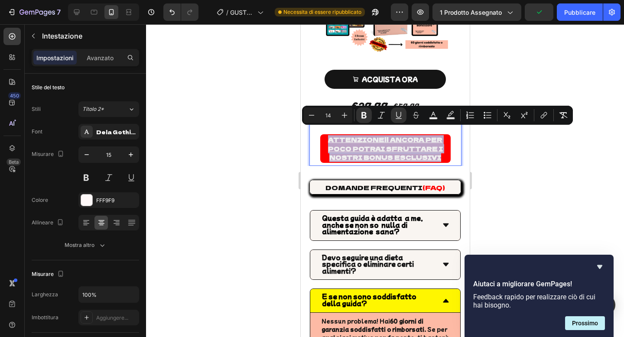
drag, startPoint x: 439, startPoint y: 151, endPoint x: 330, endPoint y: 134, distance: 109.7
click at [330, 135] on p "ATTENZIONE!! ANCORA PER POCO POTRAI SFRUTTARE I NOSTRI BONUS ESCLUSIVI" at bounding box center [385, 148] width 129 height 27
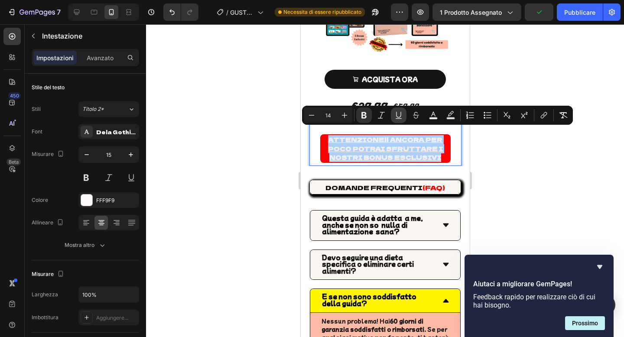
click at [398, 120] on button "Underline" at bounding box center [399, 115] width 16 height 16
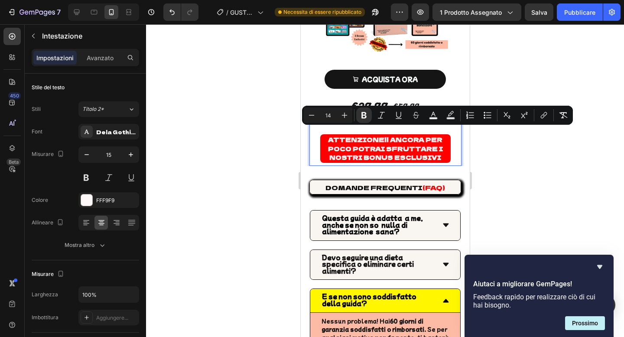
click at [243, 111] on div at bounding box center [385, 180] width 478 height 313
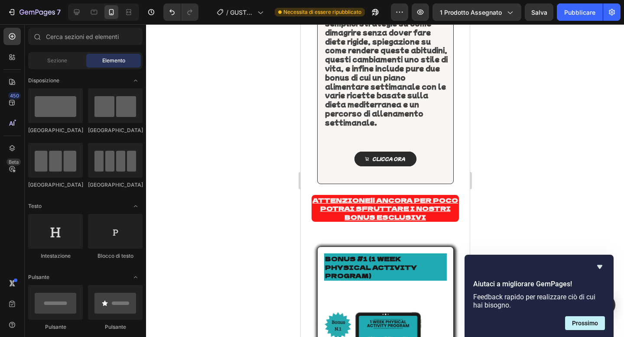
scroll to position [2804, 0]
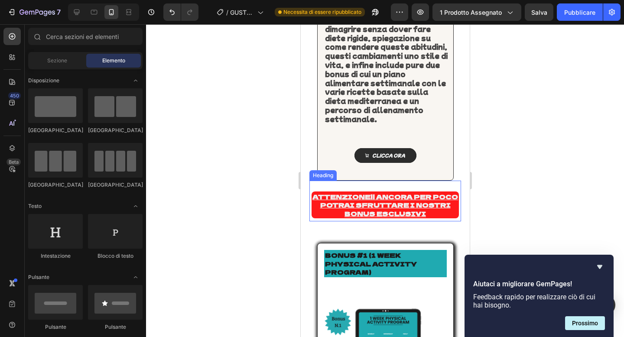
click at [388, 192] on u "ATTENZIONE!! ANCORA PER POCO POTRAI SFRUTTARE I NOSTRI BONUS ESCLUSIVI" at bounding box center [385, 205] width 146 height 26
click at [431, 207] on h2 "ATTENZIONE!! ANCORA PER POCO POTRAI SFRUTTARE I NOSTRI BONUS ESCLUSIVI" at bounding box center [384, 204] width 147 height 27
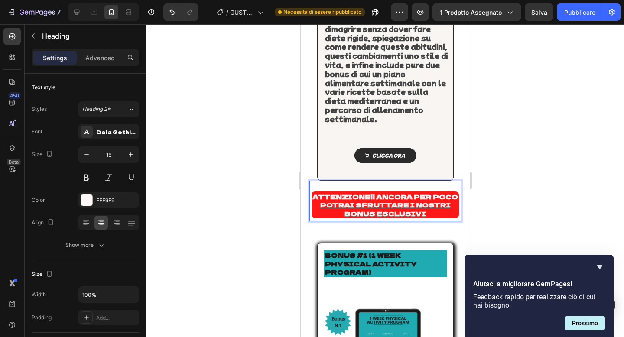
click at [431, 207] on p "ATTENZIONE!! ANCORA PER POCO POTRAI SFRUTTARE I NOSTRI BONUS ESCLUSIVI" at bounding box center [385, 205] width 146 height 26
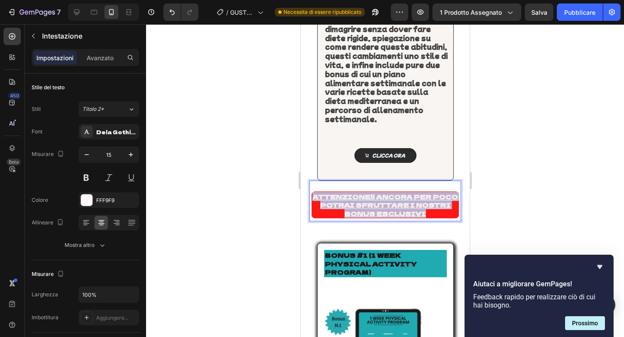
drag, startPoint x: 431, startPoint y: 207, endPoint x: 315, endPoint y: 184, distance: 118.7
click at [315, 192] on p "ATTENZIONE!! ANCORA PER POCO POTRAI SFRUTTARE I NOSTRI BONUS ESCLUSIVI" at bounding box center [385, 205] width 146 height 26
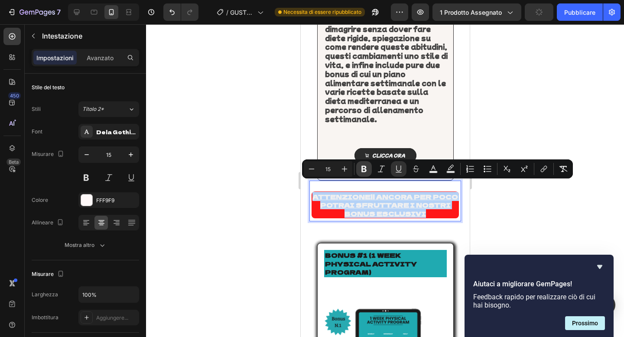
click at [361, 168] on icon "Editor contextual toolbar" at bounding box center [364, 169] width 9 height 9
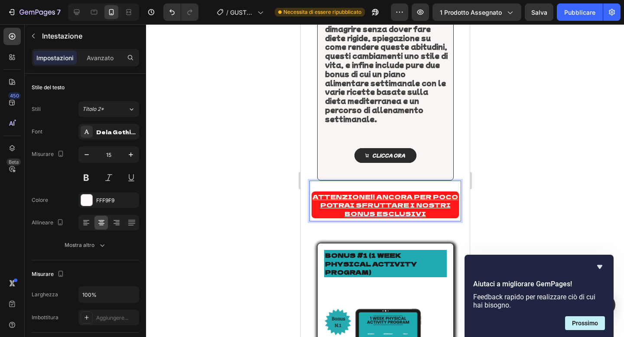
click at [436, 207] on p "ATTENZIONE!! ANCORA PER POCO POTRAI SFRUTTARE I NOSTRI BONUS ESCLUSIVI" at bounding box center [385, 205] width 146 height 26
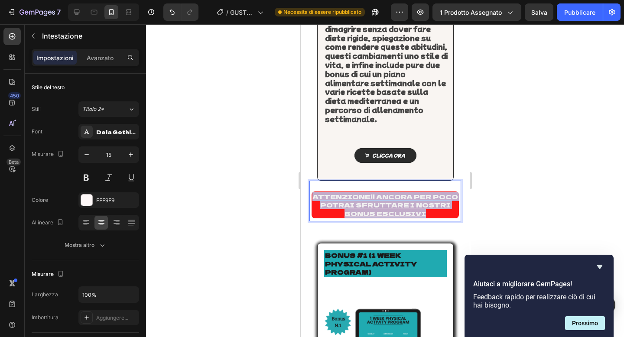
drag, startPoint x: 436, startPoint y: 207, endPoint x: 315, endPoint y: 188, distance: 122.2
click at [315, 192] on p "ATTENZIONE!! ANCORA PER POCO POTRAI SFRUTTARE I NOSTRI BONUS ESCLUSIVI" at bounding box center [385, 205] width 146 height 26
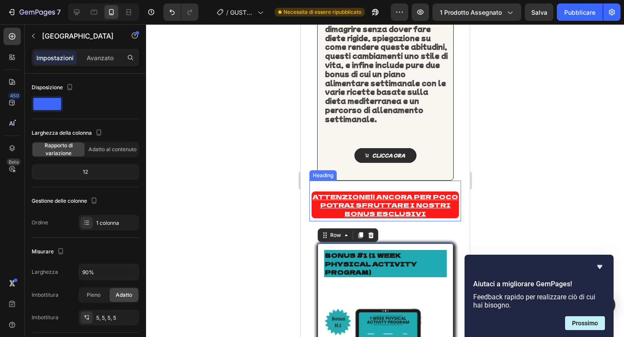
click at [314, 192] on u "ATTENZIONE!! ANCORA PER POCO POTRAI SFRUTTARE I NOSTRI BONUS ESCLUSIVI" at bounding box center [385, 205] width 146 height 26
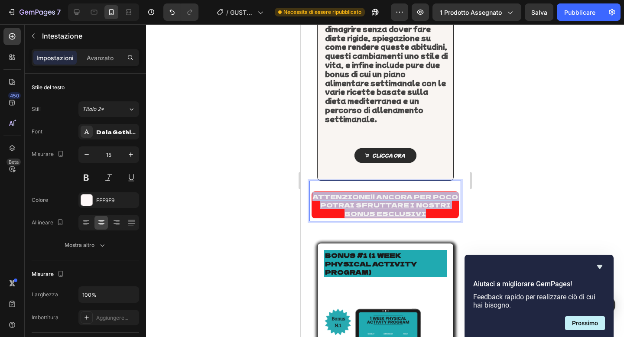
drag, startPoint x: 314, startPoint y: 187, endPoint x: 441, endPoint y: 208, distance: 127.9
click at [441, 208] on h2 "ATTENZIONE!! ANCORA PER POCO POTRAI SFRUTTARE I NOSTRI BONUS ESCLUSIVI" at bounding box center [384, 204] width 147 height 27
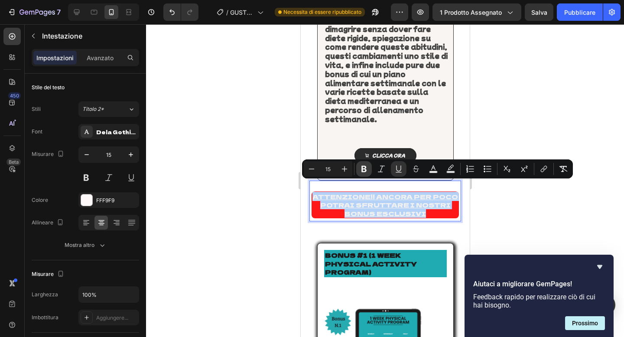
click at [370, 167] on button "Bold" at bounding box center [364, 169] width 16 height 16
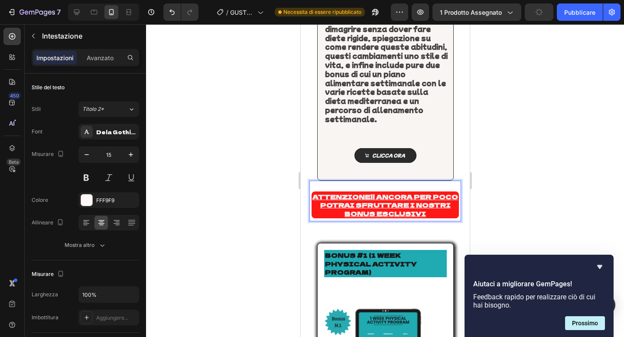
click at [430, 204] on p "ATTENZIONE!! ANCORA PER POCO POTRAI SFRUTTARE I NOSTRI BONUS ESCLUSIVI" at bounding box center [385, 205] width 146 height 26
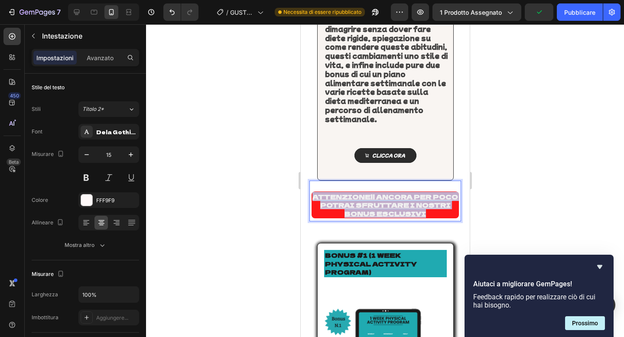
drag, startPoint x: 430, startPoint y: 204, endPoint x: 314, endPoint y: 187, distance: 116.9
click at [314, 192] on p "ATTENZIONE!! ANCORA PER POCO POTRAI SFRUTTARE I NOSTRI BONUS ESCLUSIVI" at bounding box center [385, 205] width 146 height 26
click at [379, 193] on u "ATTENZIONE!! ANCORA PER POCO POTRAI SFRUTTARE I NOSTRI BONUS ESCLUSIVI" at bounding box center [385, 205] width 146 height 26
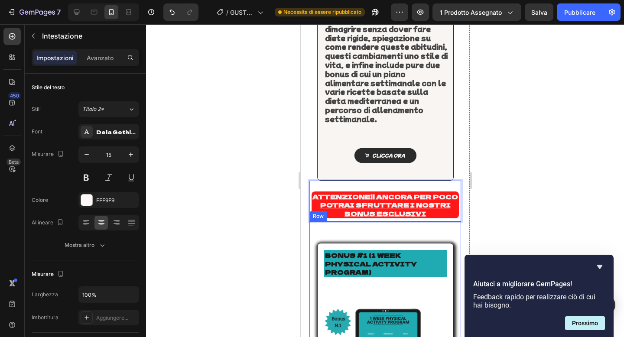
click at [411, 250] on h2 "BONUS #1 (1 WEEK PHYSICAL ACTIVITY PROGRAM)" at bounding box center [385, 263] width 123 height 27
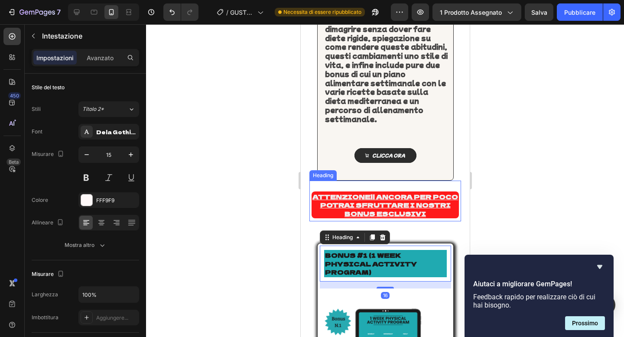
click at [436, 200] on p "⁠⁠⁠⁠⁠⁠⁠ ATTENZIONE!! ANCORA PER POCO POTRAI SFRUTTARE I NOSTRI BONUS ESCLUSIVI" at bounding box center [385, 205] width 146 height 26
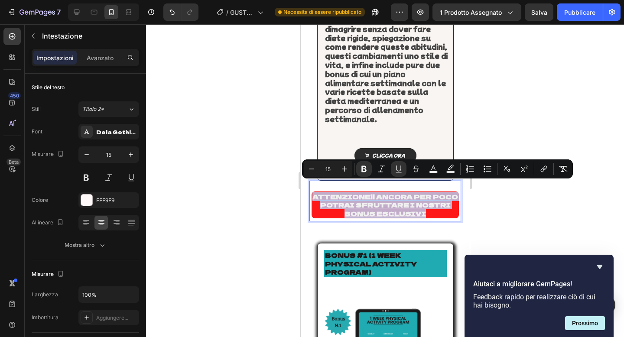
drag, startPoint x: 427, startPoint y: 202, endPoint x: 311, endPoint y: 184, distance: 117.9
click at [311, 191] on div "ATTENZIONE!! ANCORA PER POCO POTRAI SFRUTTARE I NOSTRI BONUS ESCLUSIVI" at bounding box center [384, 204] width 147 height 27
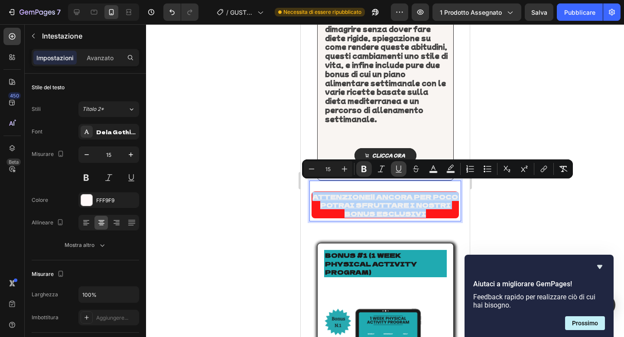
click at [402, 169] on icon "Editor contextual toolbar" at bounding box center [398, 169] width 9 height 9
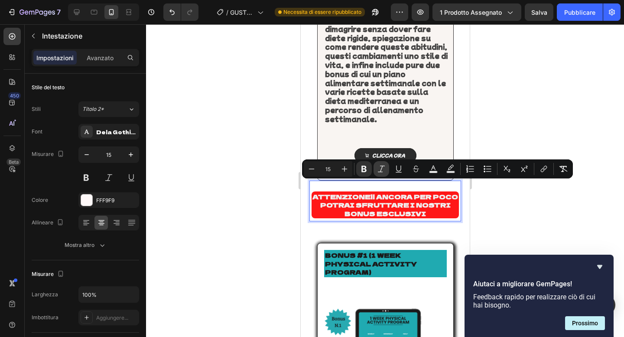
click at [383, 167] on icon "Editor contextual toolbar" at bounding box center [381, 169] width 9 height 9
click at [263, 172] on div at bounding box center [385, 180] width 478 height 313
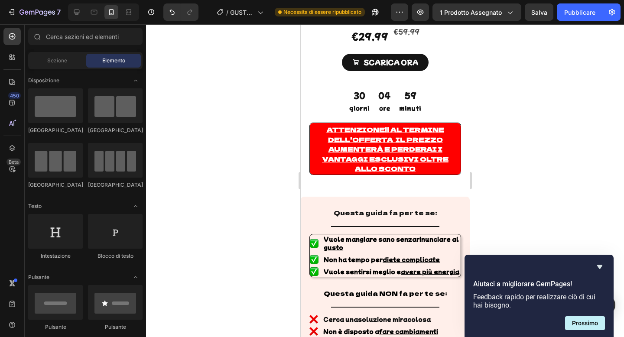
scroll to position [156, 0]
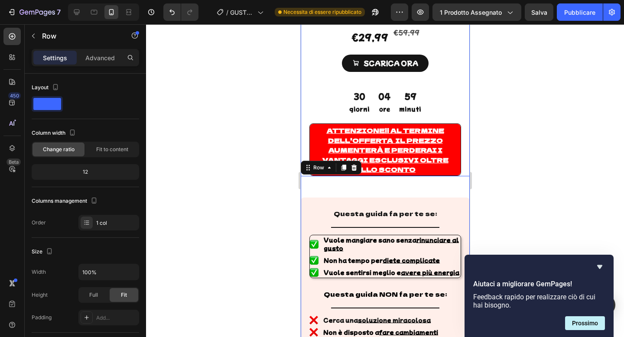
click at [419, 175] on p "Attenzione !! Al termine dell'offerta il prezzo aumenterà e perderai i vantaggi…" at bounding box center [384, 150] width 149 height 49
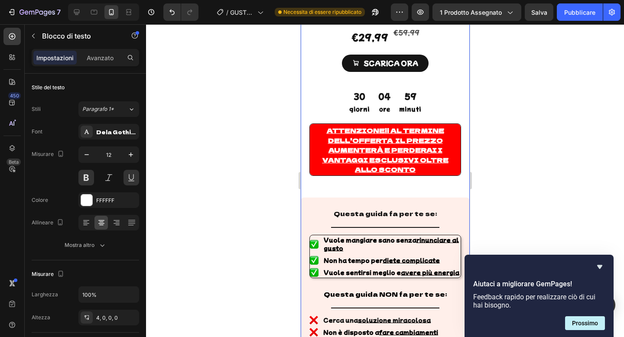
click at [419, 175] on p "Attenzione !! Al termine dell'offerta il prezzo aumenterà e perderai i vantaggi…" at bounding box center [384, 150] width 149 height 49
drag, startPoint x: 419, startPoint y: 240, endPoint x: 327, endPoint y: 200, distance: 99.9
click at [327, 175] on p "Attenzione !! Al termine dell'offerta il prezzo aumenterà e perderai i vantaggi…" at bounding box center [384, 150] width 149 height 49
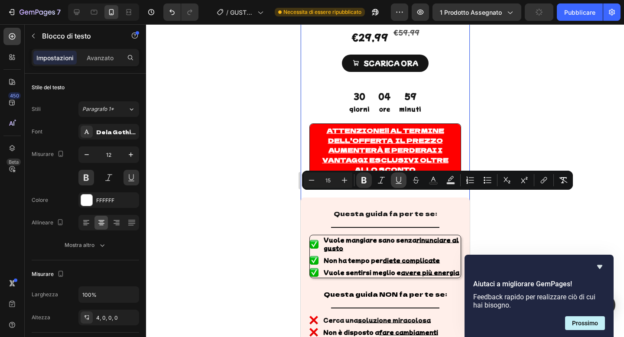
click at [394, 185] on button "Underline" at bounding box center [399, 180] width 16 height 16
click at [397, 184] on icon "Editor contextual toolbar" at bounding box center [398, 180] width 9 height 9
click at [398, 185] on button "Sottolineare" at bounding box center [399, 180] width 16 height 16
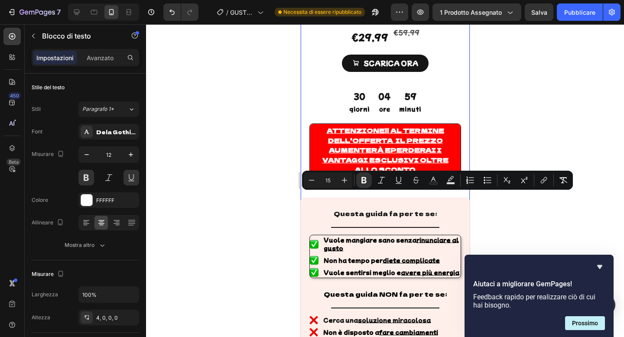
click at [421, 175] on div "Attenzione !! Al termine dell'offerta il prezzo aumenterà e perderai i vantaggi…" at bounding box center [384, 150] width 151 height 52
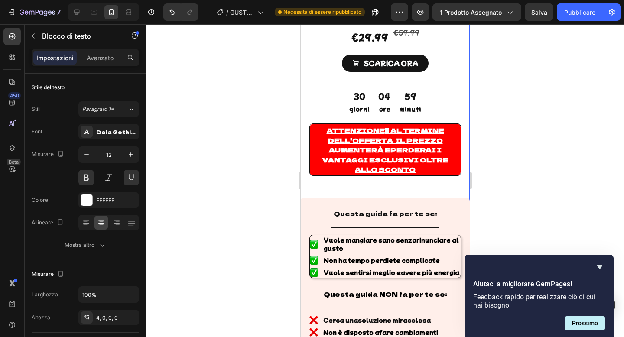
click at [421, 175] on p "Attenzione !! Al termine dell'offerta il prezzo aumenterà e perderai i vantaggi…" at bounding box center [384, 150] width 149 height 49
drag, startPoint x: 421, startPoint y: 241, endPoint x: 327, endPoint y: 200, distance: 101.8
click at [327, 175] on p "Attenzione !! Al termine dell'offerta il prezzo aumenterà e perderai i vantaggi…" at bounding box center [384, 150] width 149 height 49
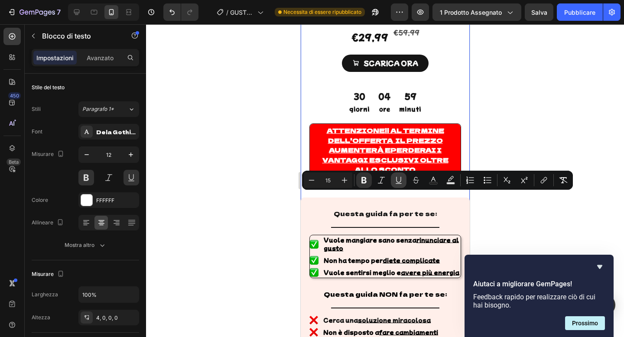
click at [402, 178] on icon "Barra degli strumenti contestuale dell'editor" at bounding box center [398, 180] width 9 height 9
click at [427, 175] on p "Attenzione !! Al termine dell'offerta il prezzo aumenterà e perderai i vantaggi…" at bounding box center [384, 150] width 149 height 49
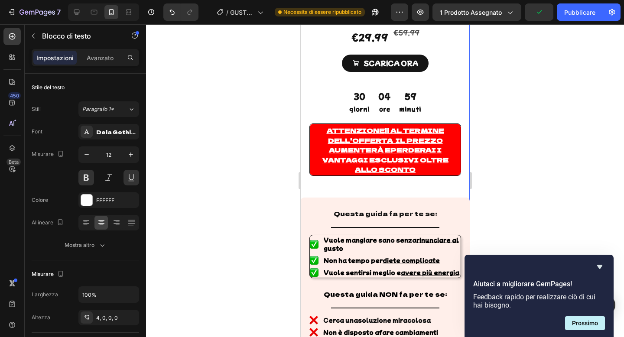
drag, startPoint x: 411, startPoint y: 239, endPoint x: 327, endPoint y: 198, distance: 93.4
click at [327, 175] on p "Attenzione !! Al termine dell'offerta il prezzo aumenterà e perderai i vantaggi…" at bounding box center [384, 150] width 149 height 49
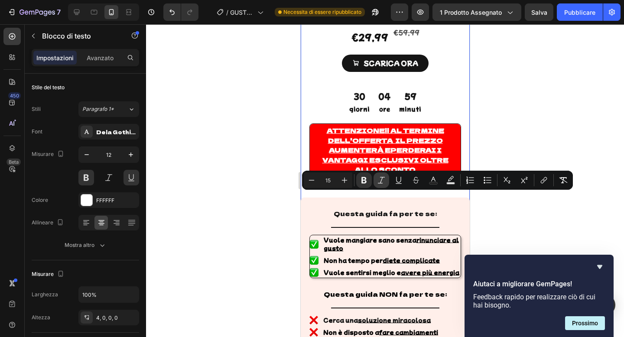
click at [381, 174] on button "Corsivo" at bounding box center [381, 180] width 16 height 16
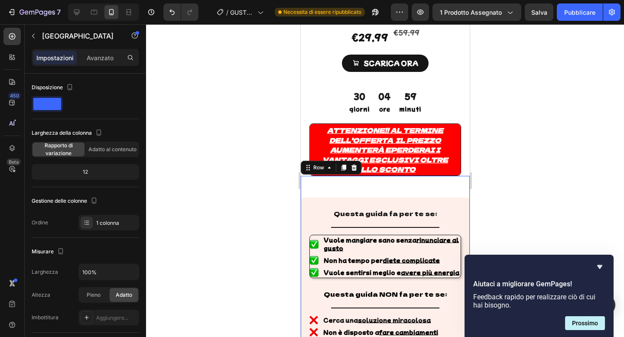
click at [259, 223] on div at bounding box center [385, 180] width 478 height 313
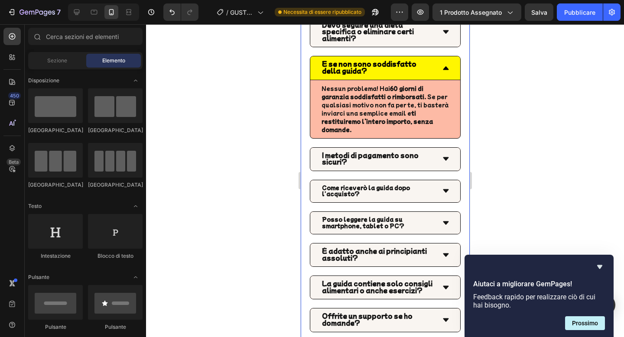
scroll to position [5526, 0]
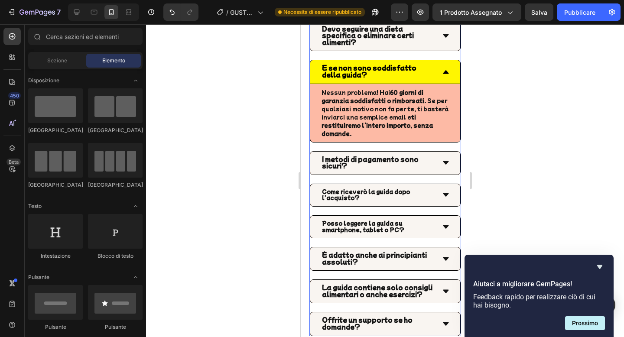
click at [446, 70] on div "E se non sono soddisfatto della guida?" at bounding box center [385, 71] width 150 height 23
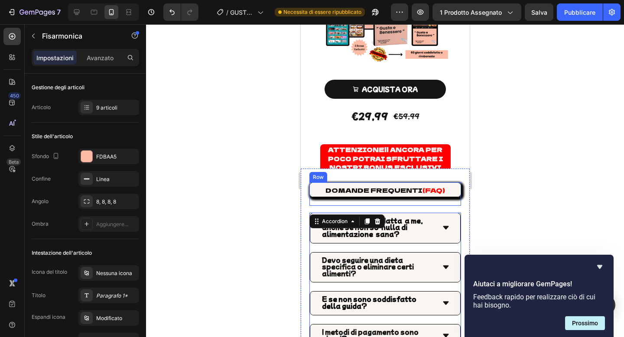
scroll to position [5323, 0]
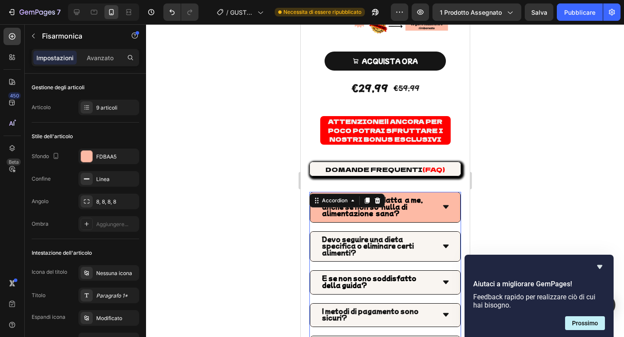
click at [446, 205] on icon at bounding box center [445, 206] width 6 height 3
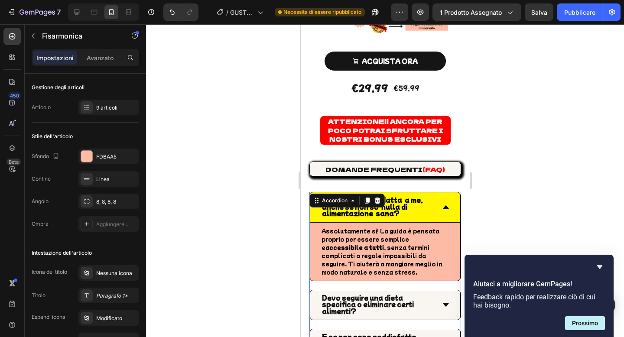
click at [446, 205] on icon at bounding box center [445, 206] width 6 height 3
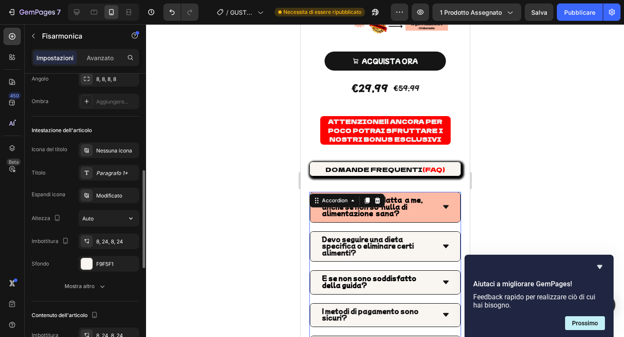
scroll to position [185, 0]
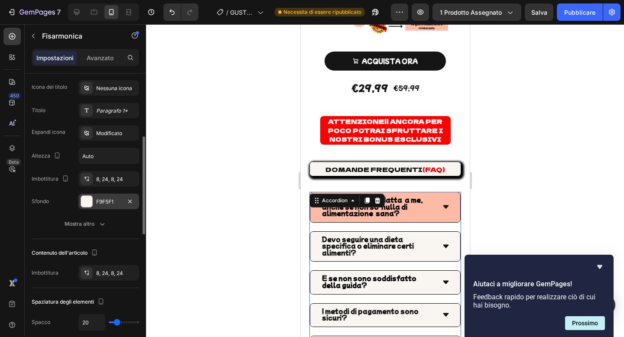
click at [113, 200] on font "F9F5F1" at bounding box center [104, 201] width 17 height 6
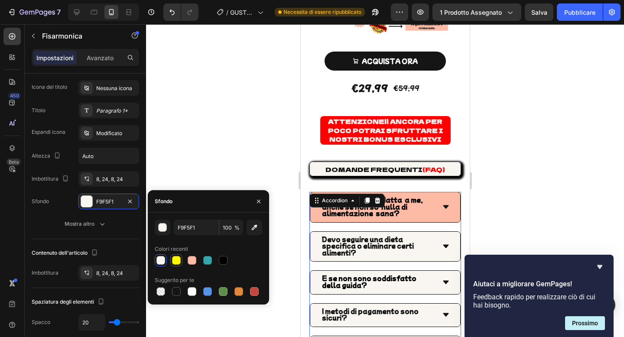
click at [174, 262] on div at bounding box center [176, 260] width 9 height 9
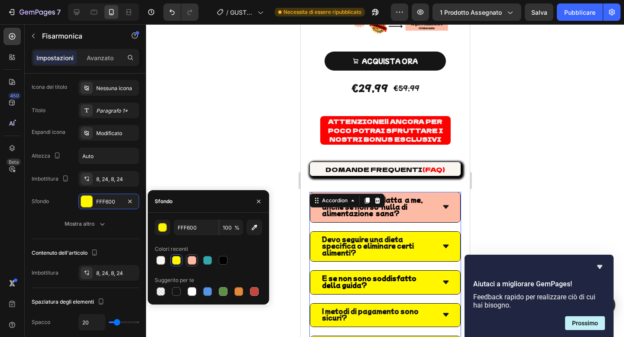
click at [186, 261] on div at bounding box center [192, 260] width 12 height 12
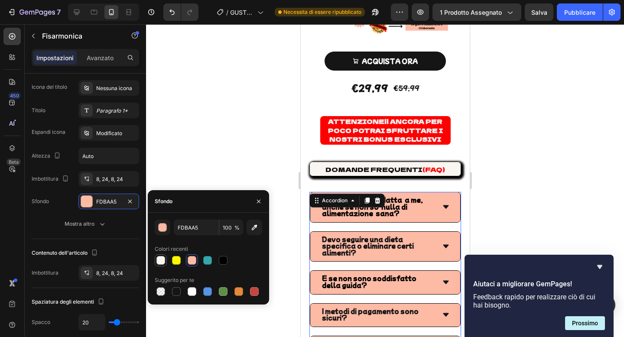
click at [159, 257] on div at bounding box center [160, 260] width 9 height 9
type input "F9F5F1"
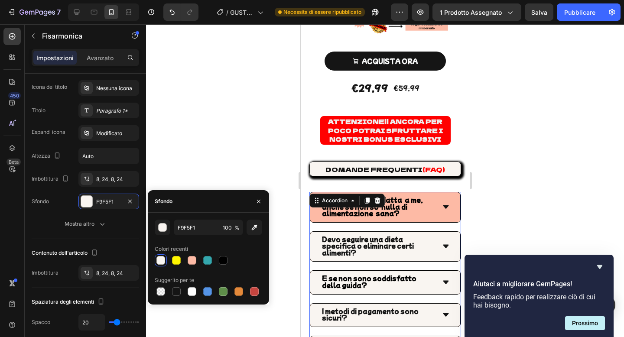
click at [447, 203] on icon at bounding box center [445, 207] width 8 height 8
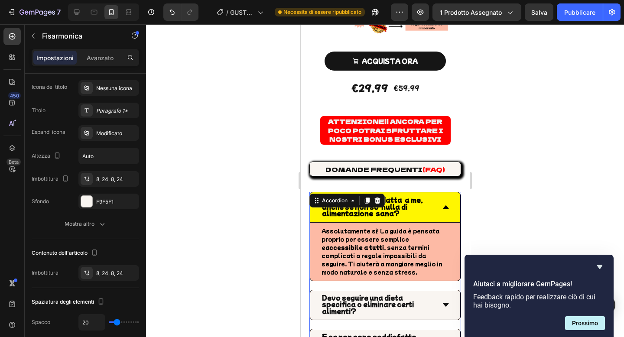
click at [447, 205] on icon at bounding box center [445, 206] width 6 height 3
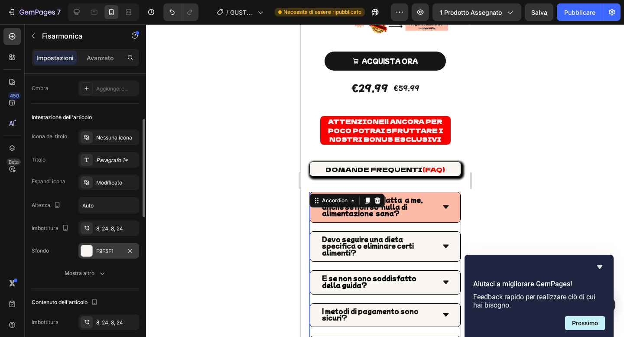
scroll to position [135, 0]
click at [117, 193] on div "Icona del titolo Nessuna icona Titolo Paragrafo 1* Espandi icona Modificato Alt…" at bounding box center [85, 194] width 107 height 129
click at [117, 190] on div "Modificato" at bounding box center [108, 183] width 61 height 16
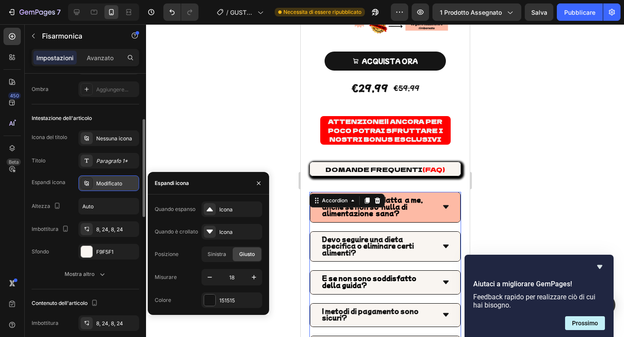
click at [117, 190] on div "Modificato" at bounding box center [108, 183] width 61 height 16
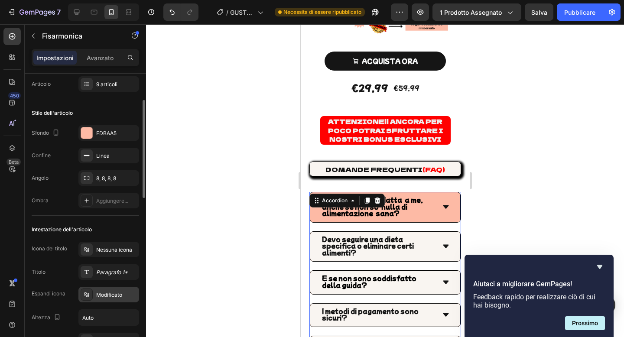
scroll to position [16, 0]
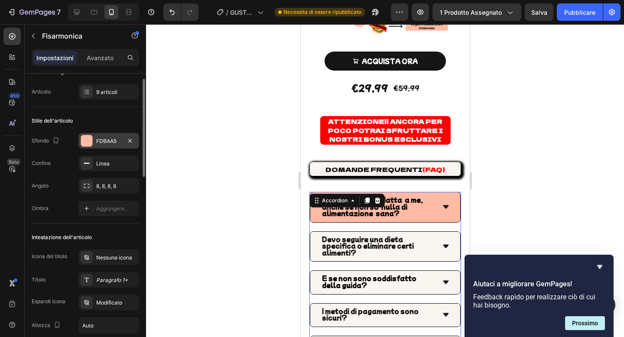
click at [113, 140] on font "FDBAA5" at bounding box center [106, 141] width 20 height 6
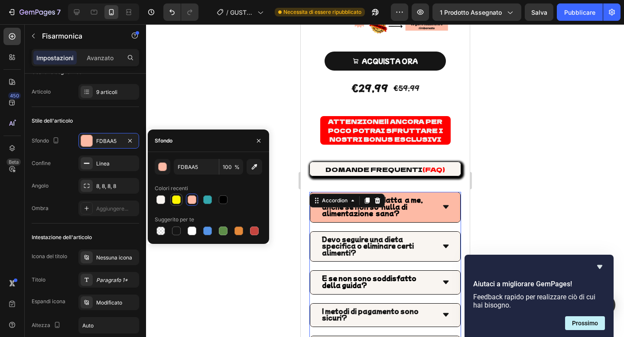
click at [175, 199] on div at bounding box center [176, 199] width 9 height 9
click at [191, 201] on div at bounding box center [192, 199] width 9 height 9
type input "FDBAA5"
click at [441, 203] on icon at bounding box center [445, 207] width 8 height 8
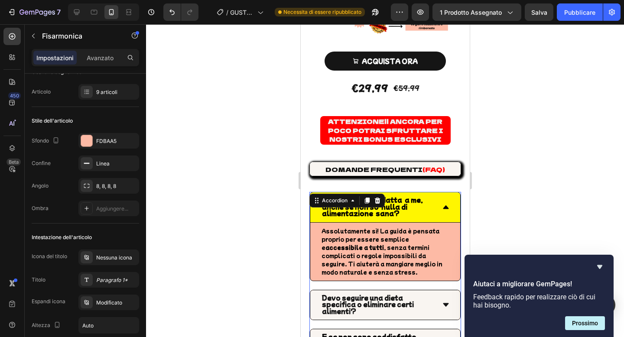
click at [441, 203] on icon at bounding box center [445, 207] width 8 height 8
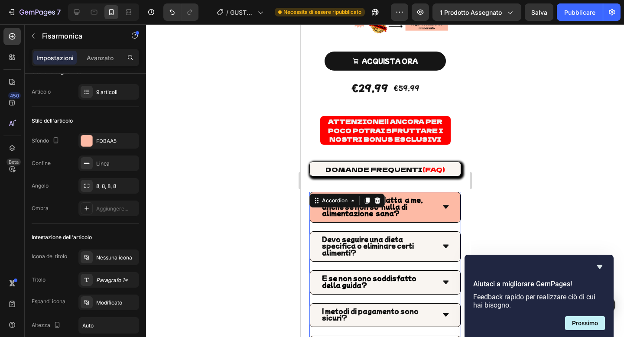
click at [441, 203] on icon at bounding box center [445, 207] width 8 height 8
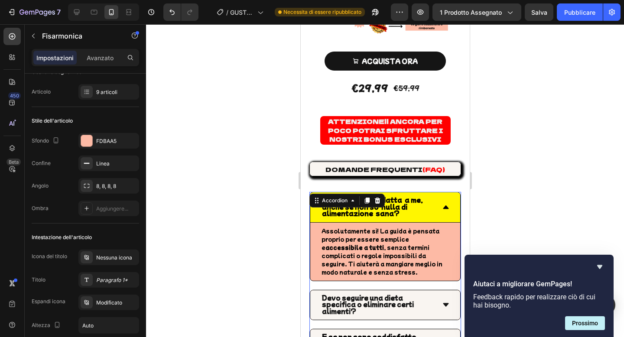
click at [441, 203] on icon at bounding box center [445, 207] width 8 height 8
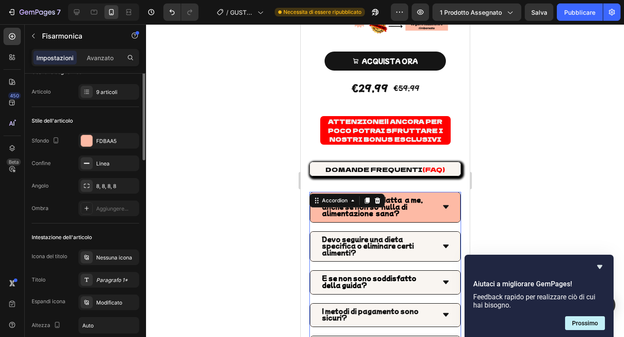
scroll to position [0, 0]
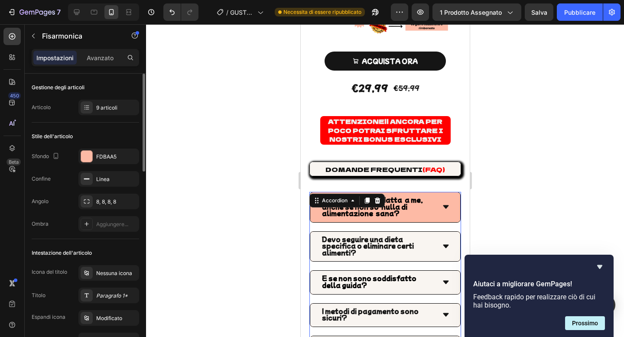
click at [411, 195] on strong "Questa guida è adatta a me, anche se non so nulla di alimentazione sana?" at bounding box center [371, 206] width 101 height 22
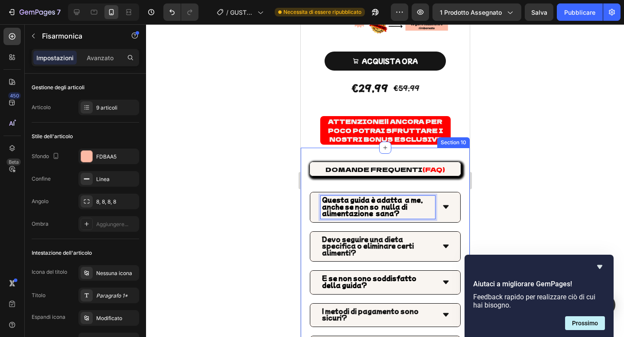
click at [304, 213] on div "DOMANDE FREQUENTI (FAQ) Heading Row Questa guida è adatta a me, anche se non so…" at bounding box center [384, 325] width 169 height 354
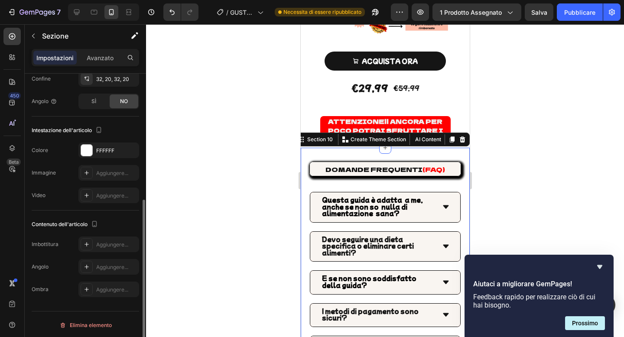
scroll to position [218, 0]
click at [118, 141] on div "FFFFFF" at bounding box center [108, 149] width 61 height 16
click at [74, 119] on div "Intestazione dell'articolo Le modifiche potrebbero essere nascoste dal video. C…" at bounding box center [85, 162] width 107 height 94
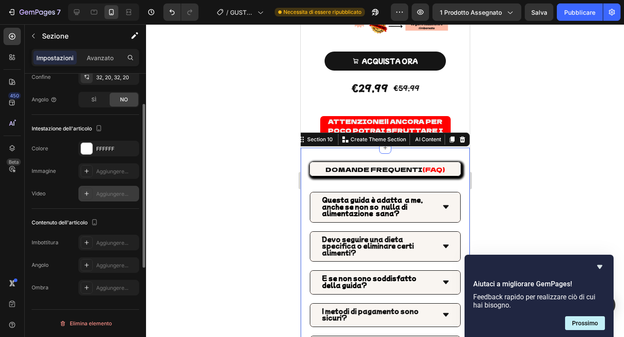
scroll to position [0, 0]
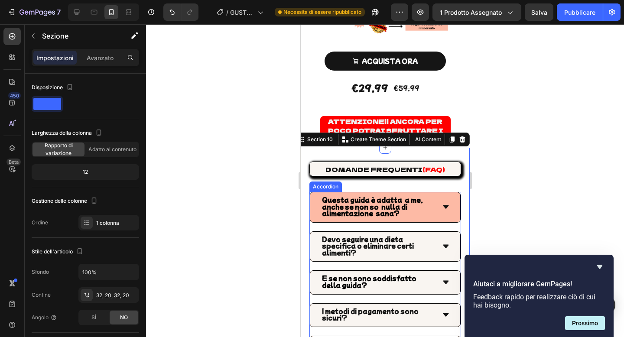
click at [371, 201] on strong "Questa guida è adatta a me, anche se non so nulla di alimentazione sana?" at bounding box center [371, 206] width 101 height 22
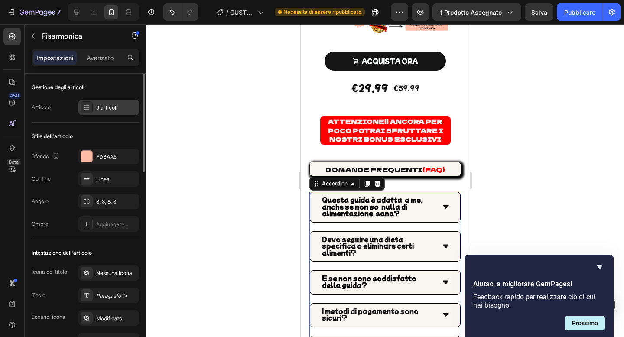
click at [119, 111] on div "9 articoli" at bounding box center [108, 108] width 61 height 16
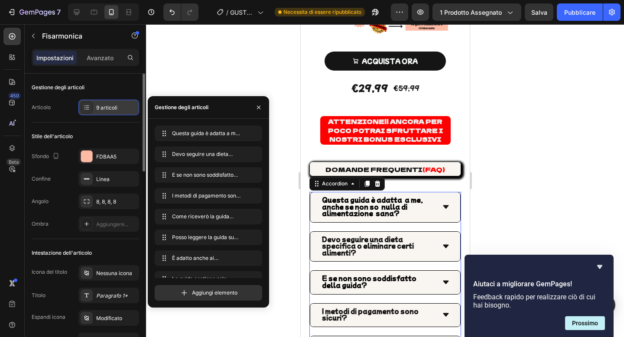
click at [119, 111] on div "9 articoli" at bounding box center [108, 108] width 61 height 16
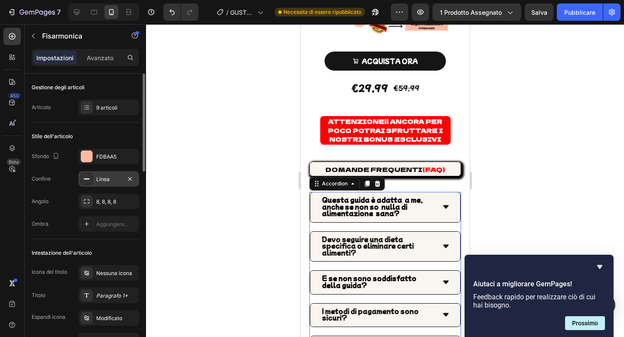
click at [111, 173] on div "Linea" at bounding box center [108, 179] width 61 height 16
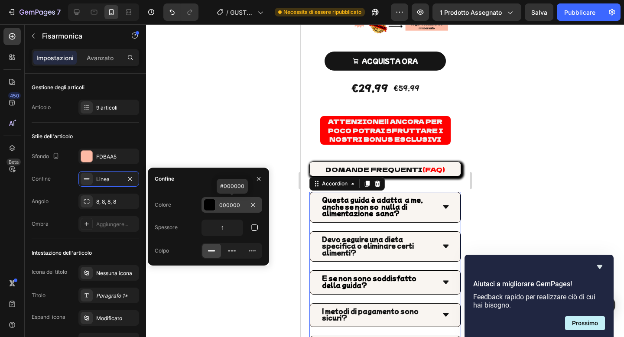
click at [213, 204] on div at bounding box center [209, 204] width 11 height 11
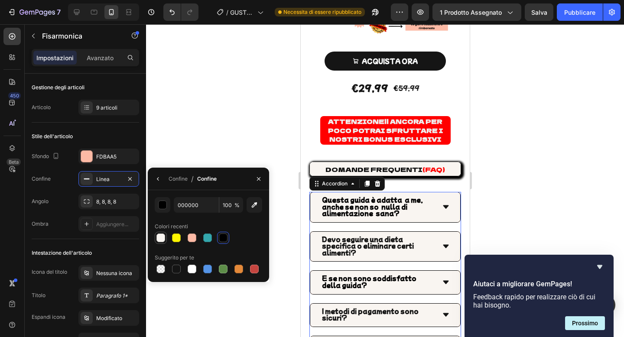
click at [162, 241] on div at bounding box center [160, 237] width 9 height 9
type input "F9F5F1"
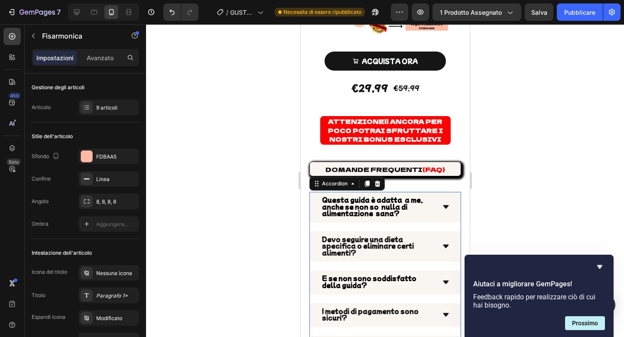
click at [208, 153] on div at bounding box center [385, 180] width 478 height 313
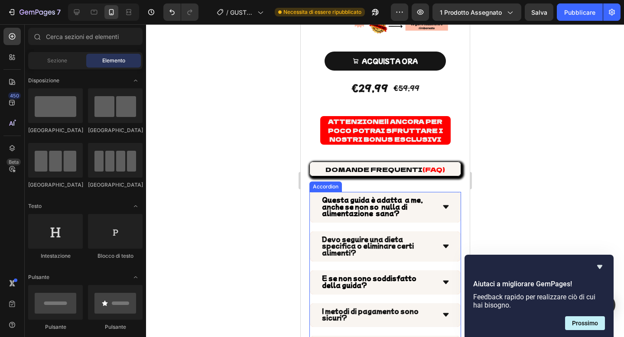
click at [441, 203] on icon at bounding box center [445, 207] width 8 height 8
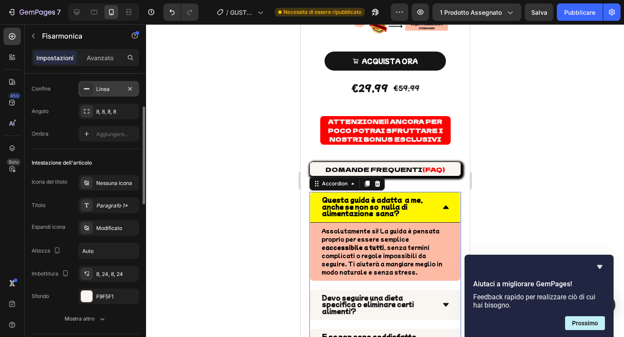
scroll to position [111, 0]
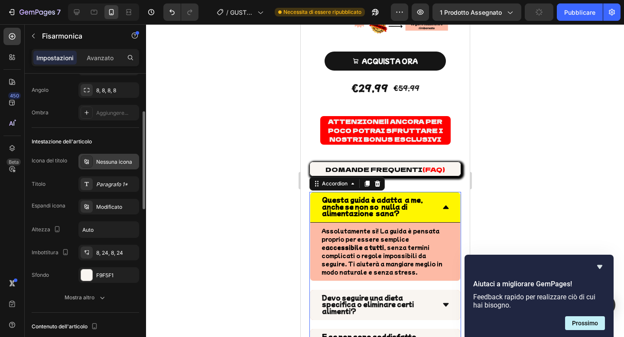
click at [115, 166] on div "Nessuna icona" at bounding box center [108, 162] width 61 height 16
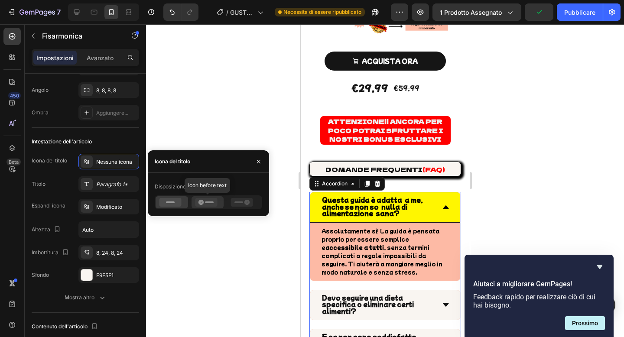
click at [210, 207] on div at bounding box center [207, 202] width 32 height 12
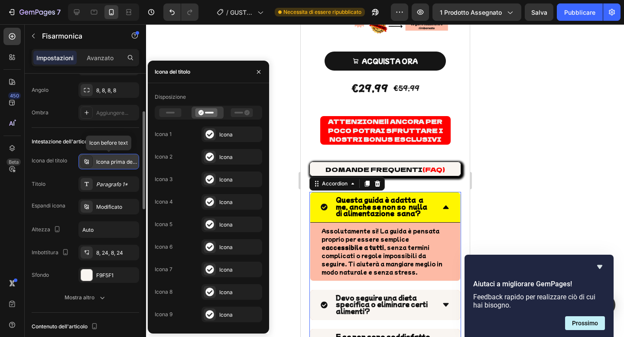
click at [126, 166] on div "Icona prima del testo" at bounding box center [108, 162] width 61 height 16
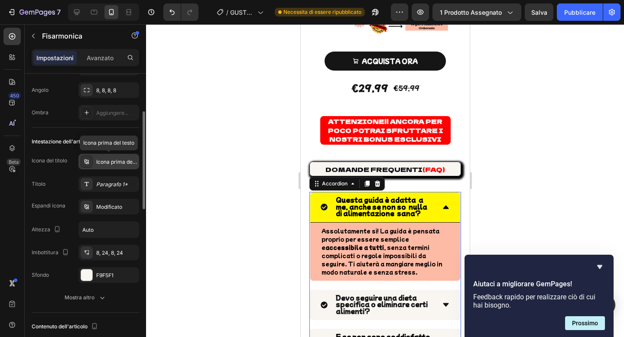
click at [126, 165] on div "Icona prima del testo" at bounding box center [116, 162] width 41 height 8
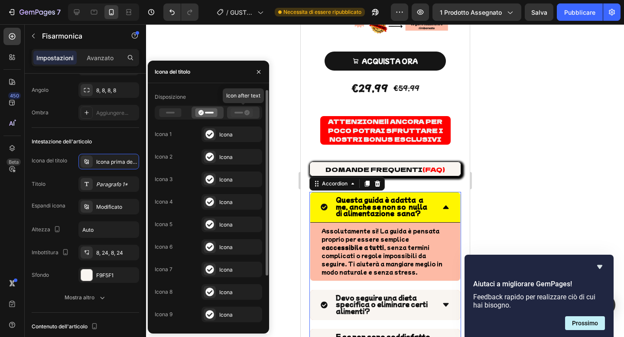
click at [243, 114] on icon at bounding box center [242, 112] width 22 height 9
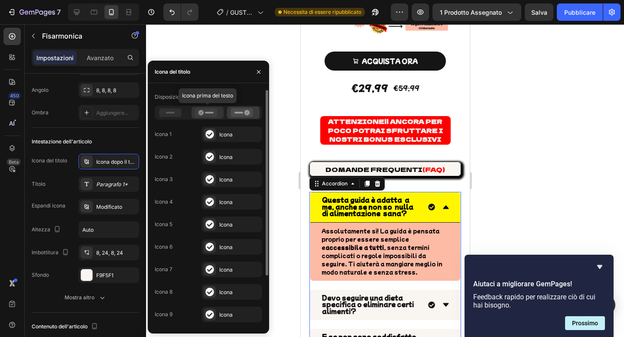
click at [199, 113] on icon at bounding box center [200, 112] width 5 height 5
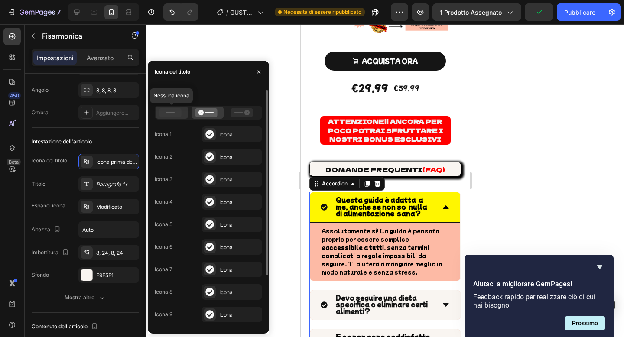
click at [175, 116] on icon at bounding box center [170, 112] width 22 height 9
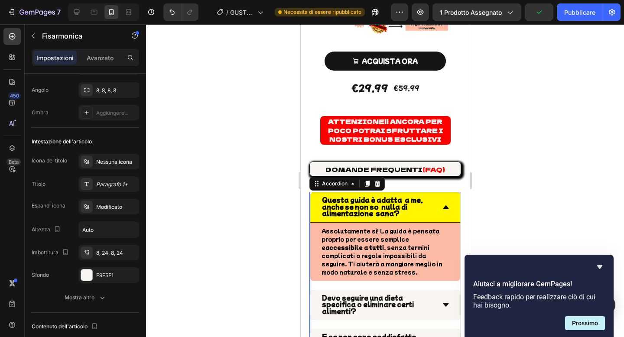
click at [259, 123] on div at bounding box center [385, 180] width 478 height 313
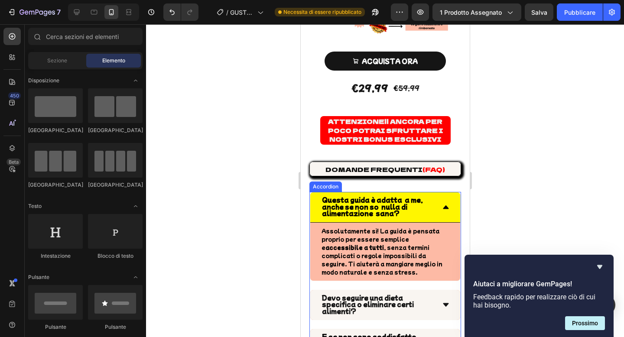
click at [337, 212] on div "Questa guida è adatta a me, anche se non so nulla di alimentazione sana?" at bounding box center [385, 207] width 150 height 30
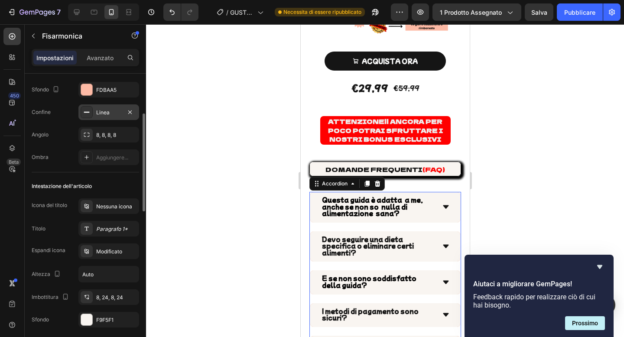
scroll to position [83, 0]
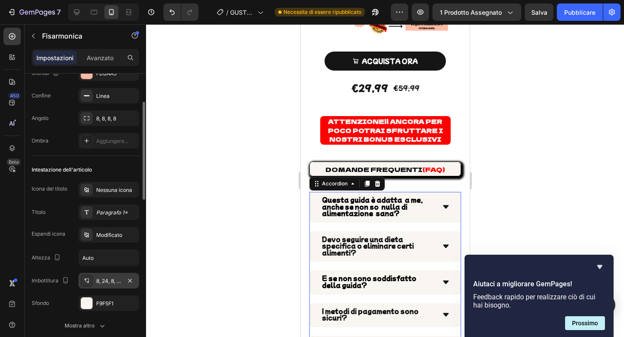
click at [108, 278] on font "8, 24, 8, 24" at bounding box center [109, 281] width 27 height 6
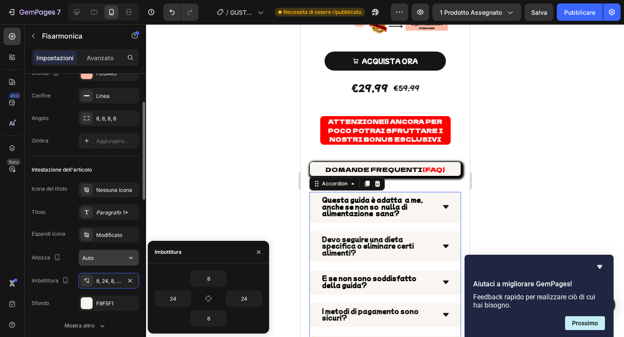
click at [112, 261] on input "Auto" at bounding box center [109, 258] width 60 height 16
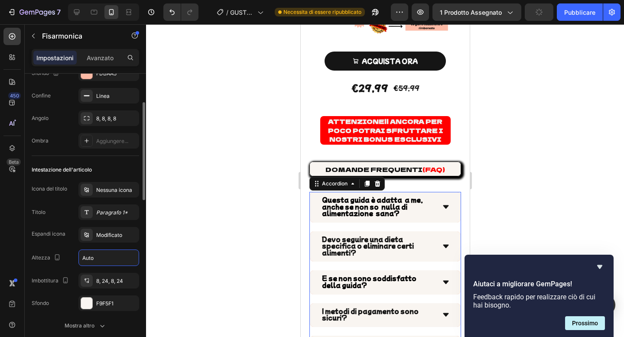
scroll to position [84, 0]
click at [114, 238] on div "Modificato" at bounding box center [116, 235] width 41 height 8
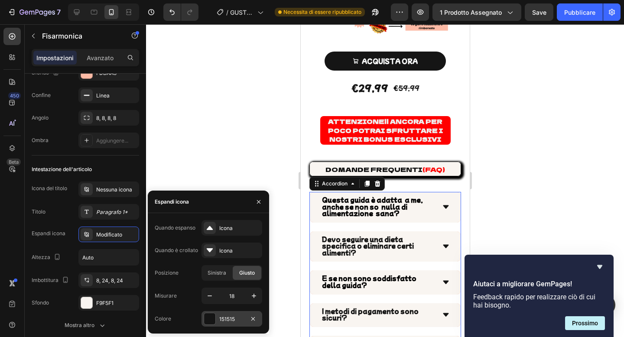
click at [215, 321] on div at bounding box center [209, 318] width 11 height 11
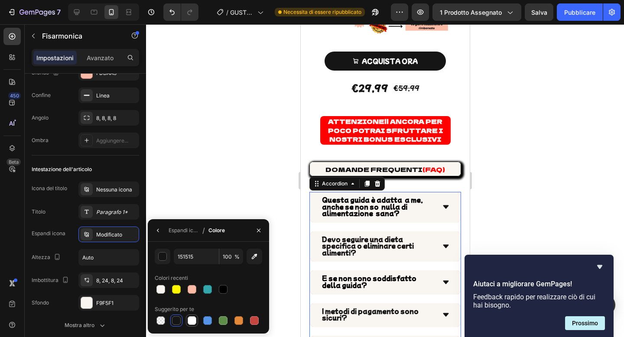
click at [192, 320] on div at bounding box center [192, 320] width 9 height 9
click at [188, 291] on div at bounding box center [192, 289] width 9 height 9
click at [177, 291] on div at bounding box center [176, 289] width 9 height 9
click at [254, 319] on div at bounding box center [254, 320] width 9 height 9
click at [207, 290] on div at bounding box center [207, 289] width 9 height 9
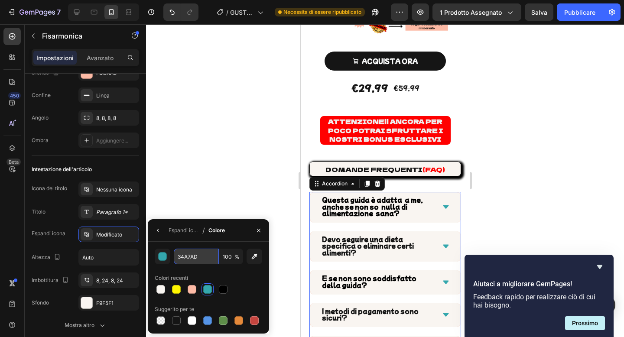
click at [201, 256] on input "34A7AD" at bounding box center [196, 257] width 45 height 16
click at [249, 256] on button "button" at bounding box center [254, 257] width 16 height 16
type input "FF0000"
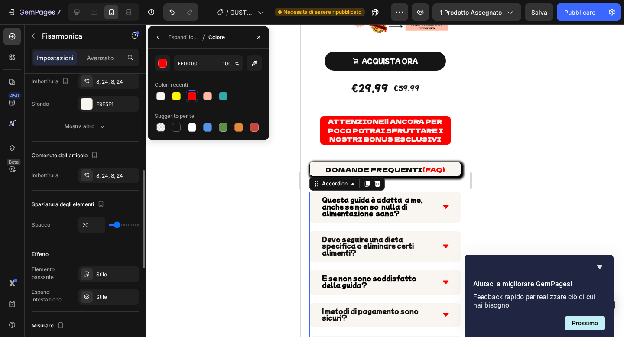
scroll to position [310, 0]
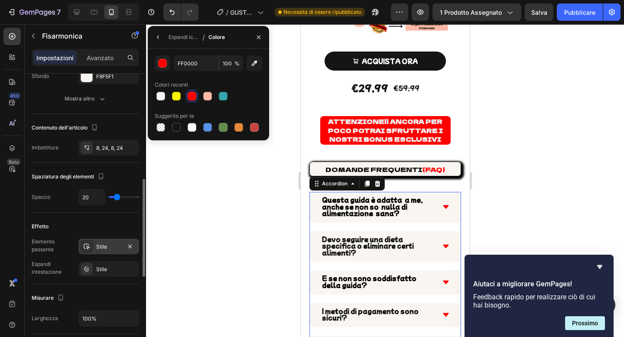
click at [111, 247] on div "Stile" at bounding box center [108, 247] width 25 height 8
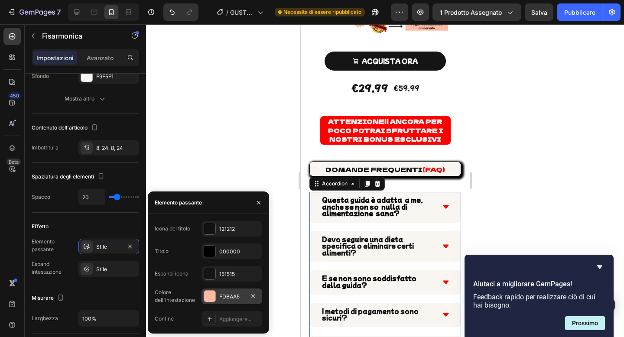
click at [218, 299] on div "FDBAA5" at bounding box center [231, 296] width 61 height 16
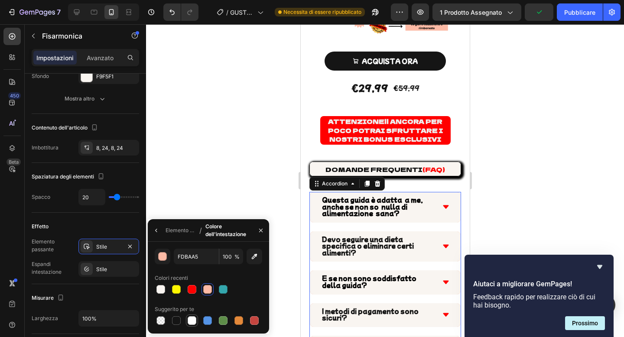
click at [189, 317] on div at bounding box center [192, 320] width 9 height 9
type input "FFFFFF"
click at [443, 203] on icon at bounding box center [445, 207] width 8 height 8
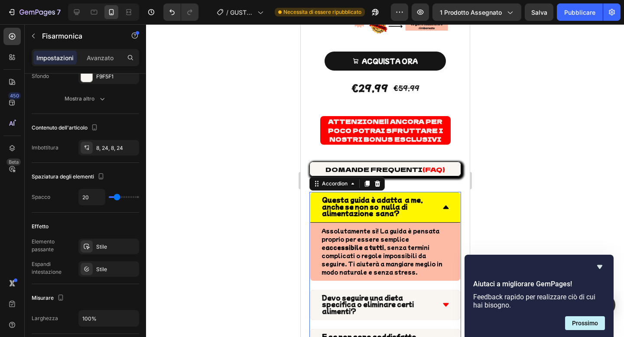
click at [443, 205] on icon at bounding box center [445, 206] width 6 height 3
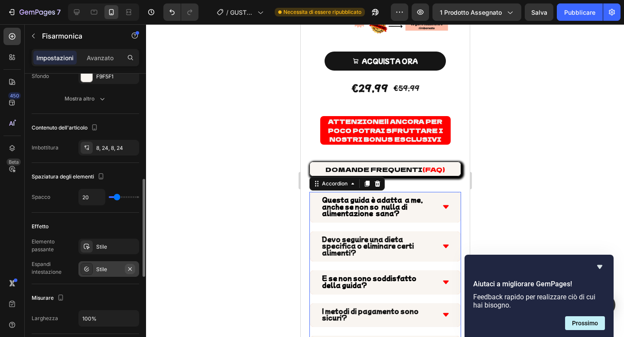
click at [127, 266] on icon "button" at bounding box center [129, 269] width 7 height 7
click at [444, 203] on icon at bounding box center [445, 207] width 8 height 8
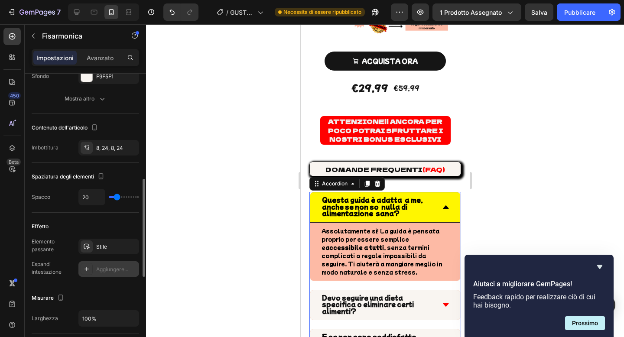
click at [444, 203] on icon at bounding box center [445, 207] width 8 height 8
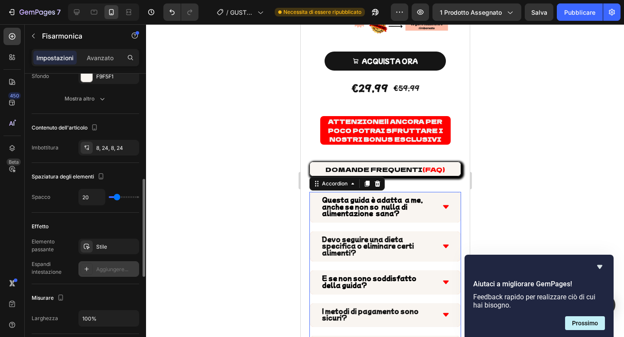
click at [93, 268] on div "Aggiungere..." at bounding box center [108, 269] width 61 height 16
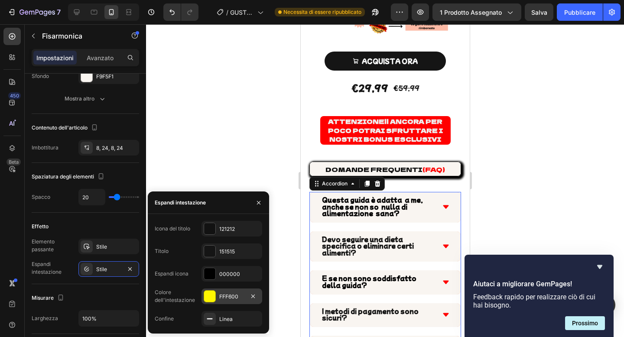
click at [217, 298] on div "FFF600" at bounding box center [231, 296] width 61 height 16
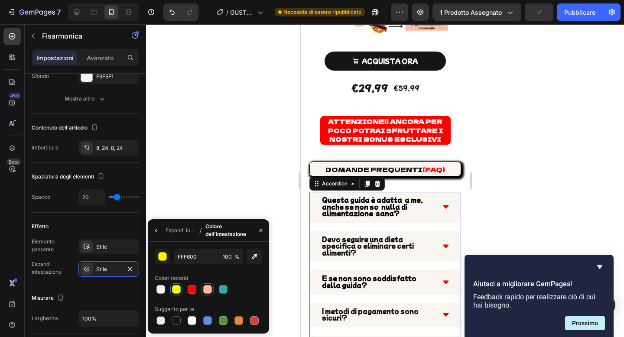
click at [207, 293] on div at bounding box center [207, 289] width 9 height 9
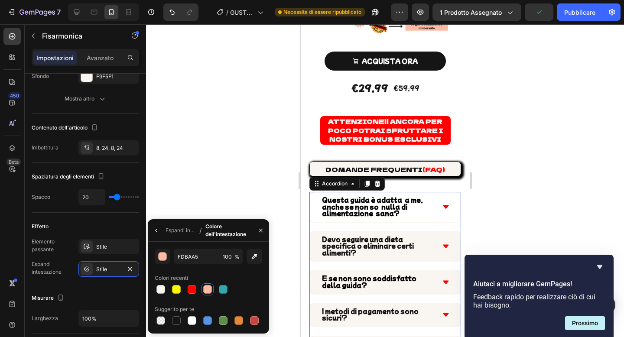
click at [441, 195] on div "Questa guida è adatta a me, anche se non so nulla di alimentazione sana?" at bounding box center [385, 207] width 150 height 30
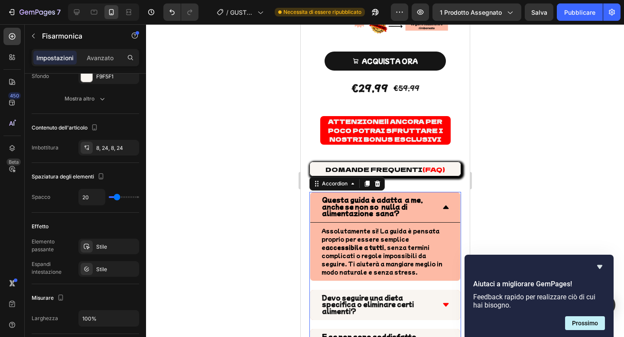
click at [442, 203] on icon at bounding box center [445, 207] width 8 height 8
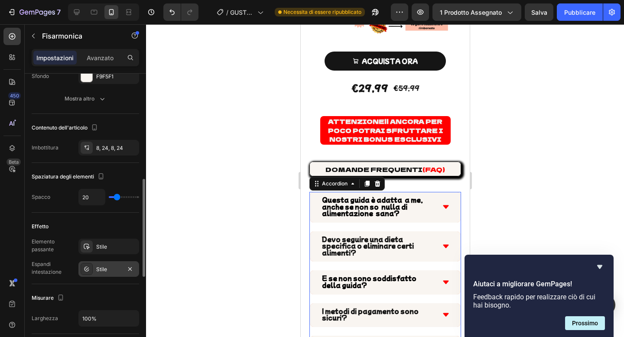
click at [90, 270] on div at bounding box center [87, 269] width 12 height 12
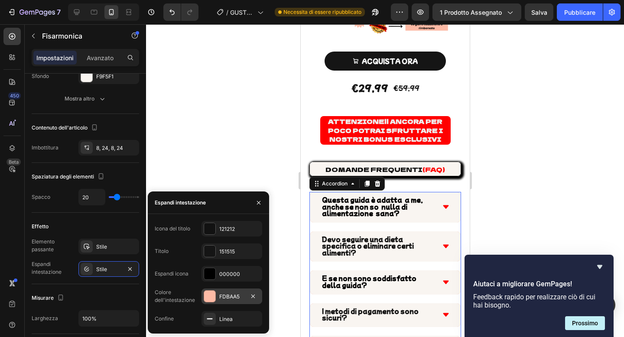
click at [211, 294] on div at bounding box center [209, 296] width 11 height 11
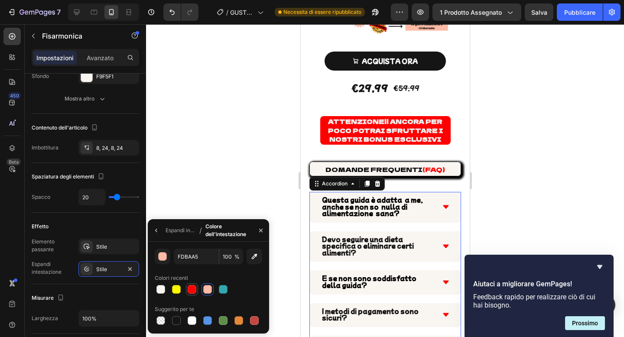
click at [191, 290] on div at bounding box center [192, 289] width 9 height 9
click at [446, 203] on icon at bounding box center [445, 207] width 8 height 8
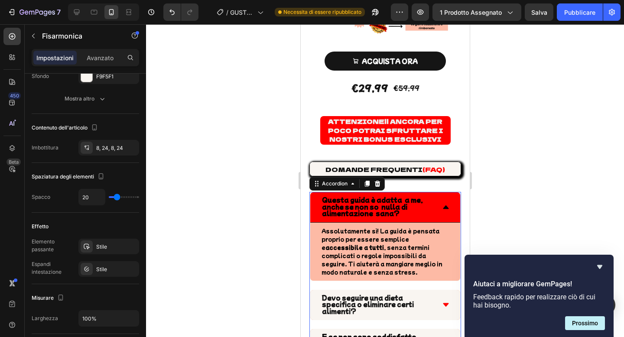
click at [446, 205] on icon at bounding box center [445, 206] width 6 height 3
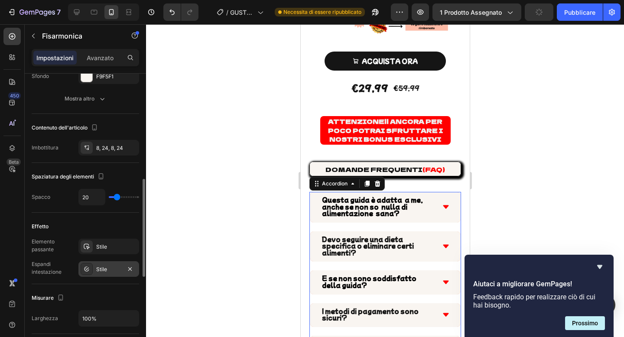
click at [113, 267] on div "Stile" at bounding box center [108, 270] width 25 height 8
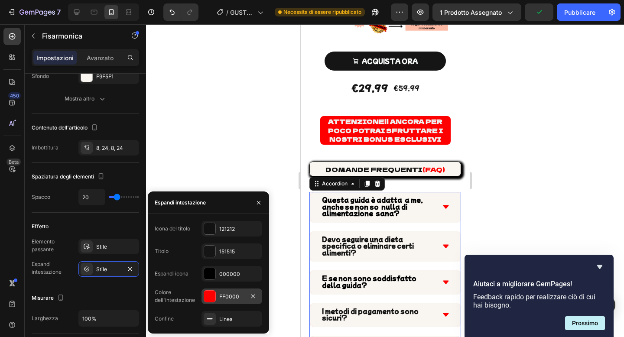
click at [214, 301] on div at bounding box center [209, 296] width 11 height 11
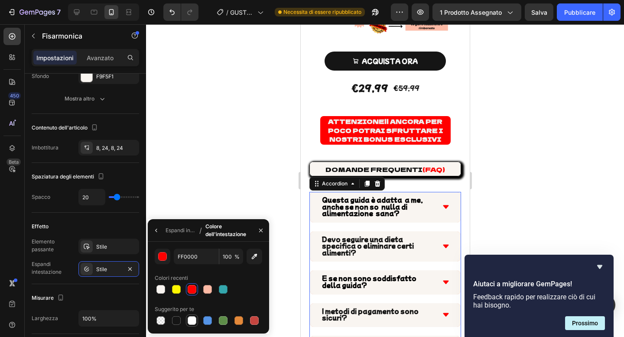
click at [194, 319] on div at bounding box center [192, 320] width 9 height 9
click at [159, 291] on div at bounding box center [160, 289] width 9 height 9
type input "F9F5F1"
click at [447, 203] on icon at bounding box center [445, 207] width 8 height 8
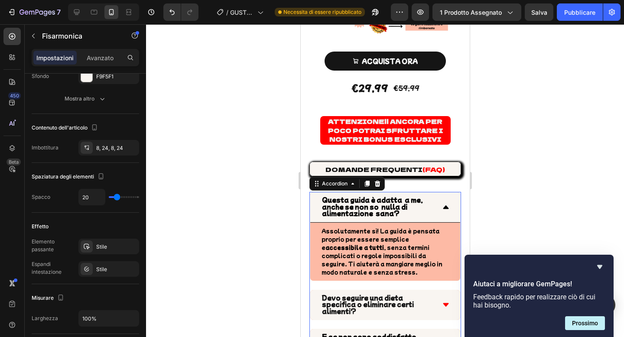
click at [447, 203] on icon at bounding box center [445, 207] width 8 height 8
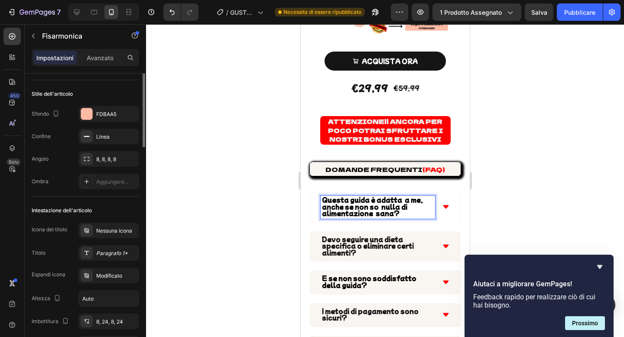
scroll to position [0, 0]
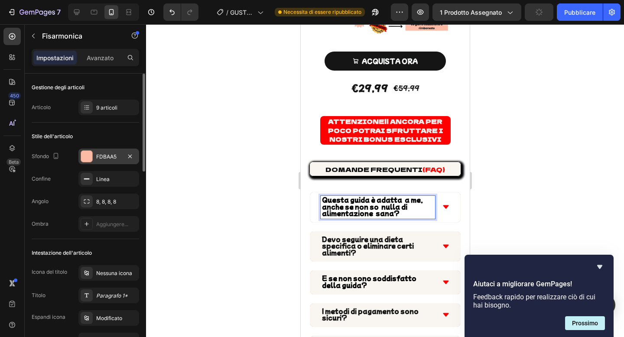
click at [91, 161] on div at bounding box center [87, 156] width 12 height 12
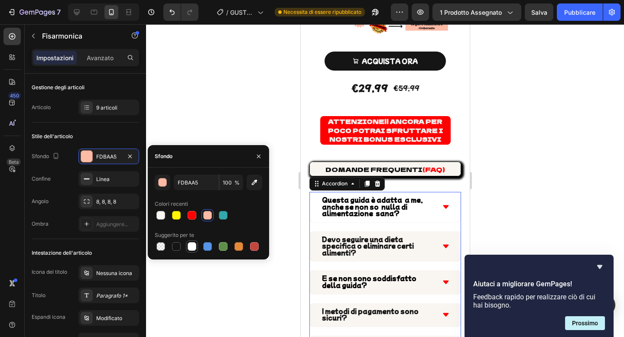
click at [191, 245] on div at bounding box center [192, 246] width 9 height 9
click at [159, 219] on div at bounding box center [160, 215] width 9 height 9
type input "F9F5F1"
click at [447, 203] on icon at bounding box center [445, 207] width 8 height 8
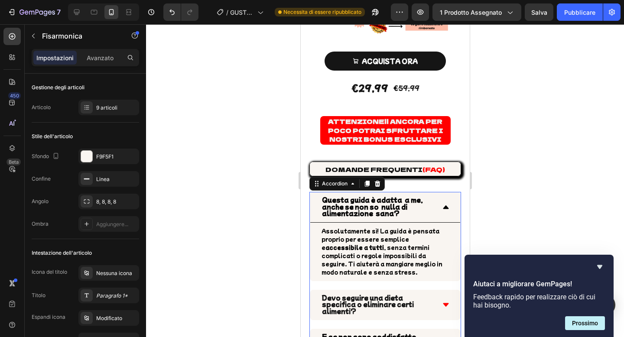
click at [447, 205] on icon at bounding box center [445, 206] width 6 height 3
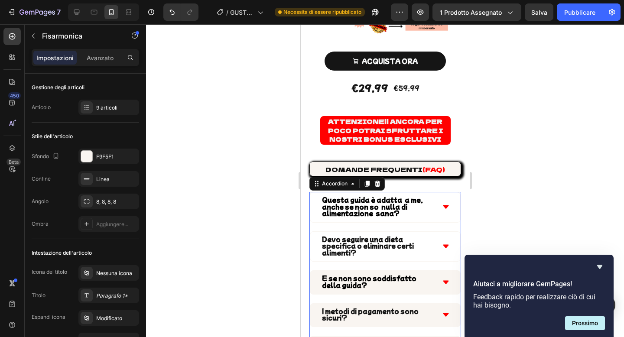
click at [446, 240] on div "Devo seguire una dieta specifica o eliminare certi alimenti?" at bounding box center [385, 247] width 150 height 30
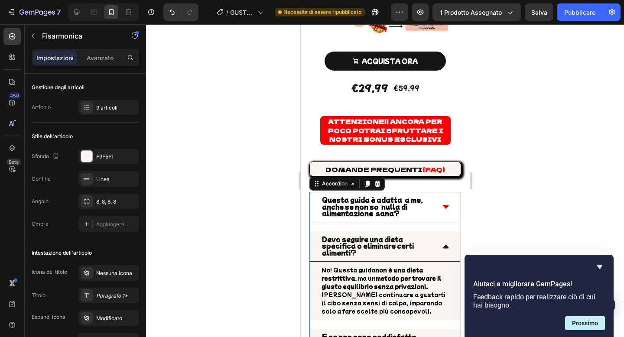
click at [446, 240] on div "Devo seguire una dieta specifica o eliminare certi alimenti?" at bounding box center [385, 247] width 150 height 30
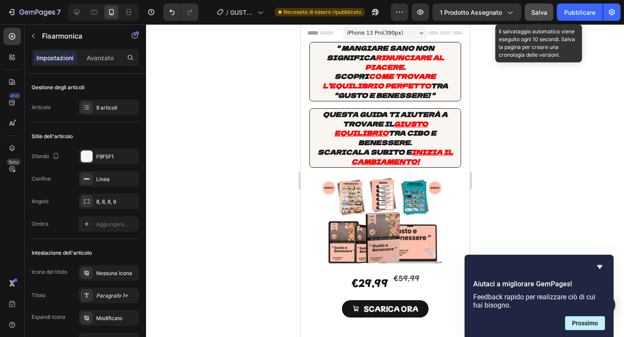
click at [544, 14] on font "Salva" at bounding box center [539, 12] width 16 height 7
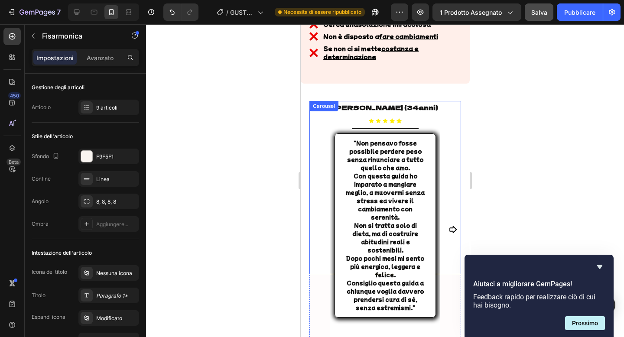
scroll to position [520, 0]
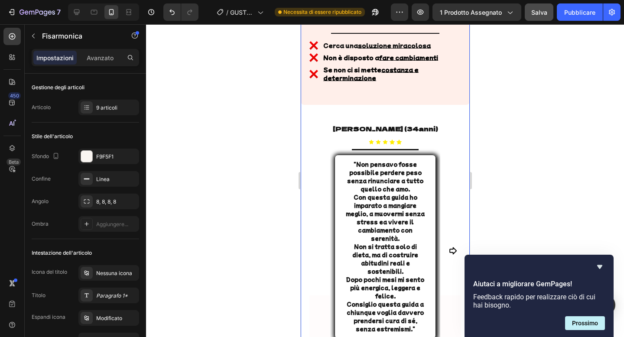
click at [306, 93] on div "Questa guida fa per te se: Heading Title Line Image Vuole mangiare sano senza r…" at bounding box center [384, 152] width 169 height 502
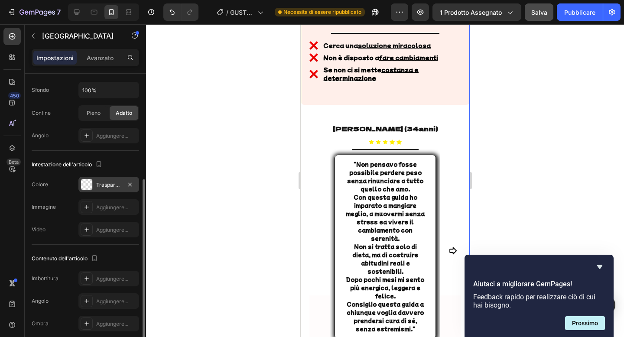
scroll to position [183, 0]
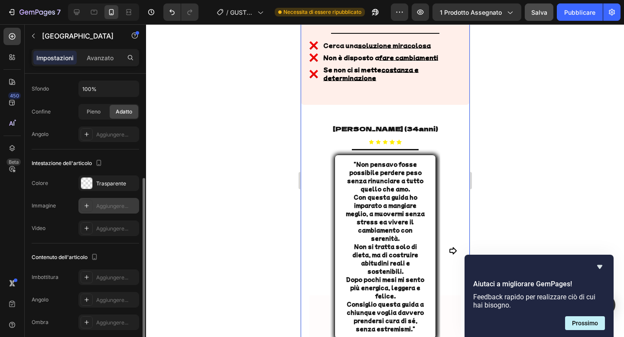
click at [98, 204] on font "Aggiungere..." at bounding box center [112, 206] width 32 height 6
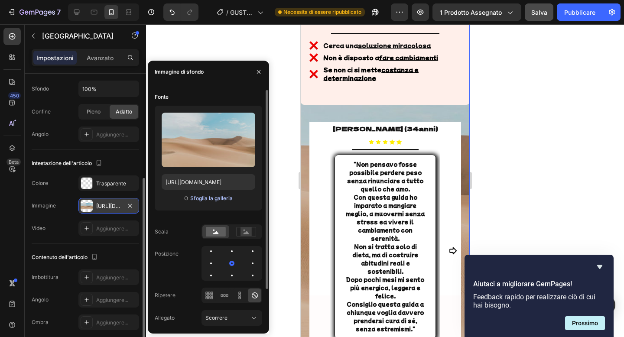
click at [228, 199] on font "Sfoglia la galleria" at bounding box center [211, 198] width 42 height 6
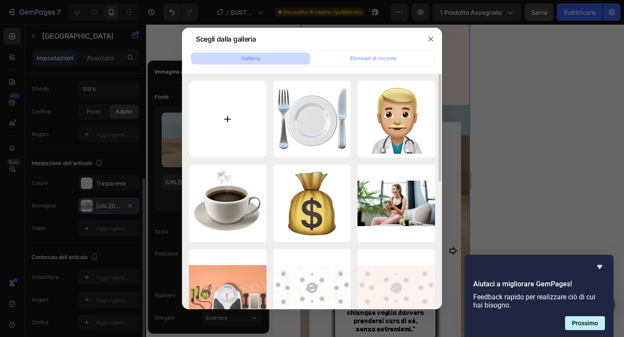
click at [225, 131] on input "file" at bounding box center [228, 120] width 78 height 78
type input "C:\fakepath\per il sito mod cellulare.png"
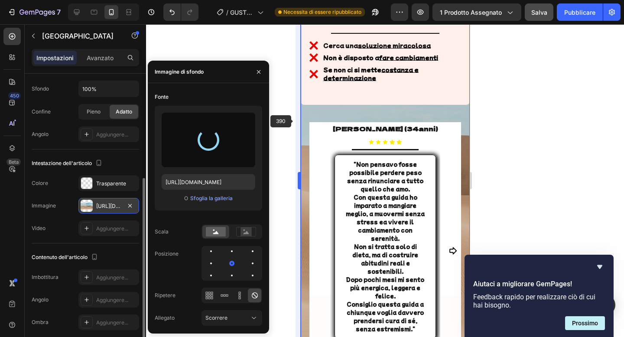
type input "https://cdn.shopify.com/s/files/1/0841/9586/9019/files/gempages_507750830930134…"
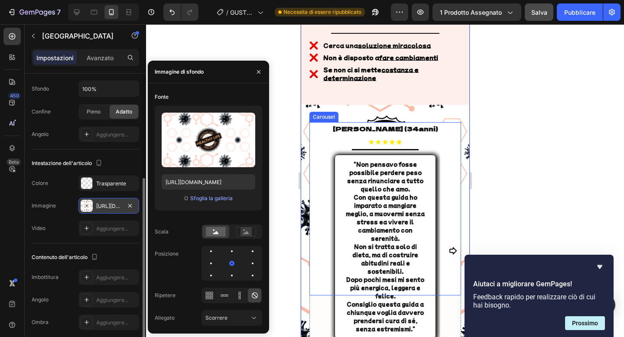
click at [323, 124] on div "CHIARA (34anni) Text Block Icon Icon Icon Icon Icon Icon List Title Line "Non p…" at bounding box center [385, 250] width 152 height 257
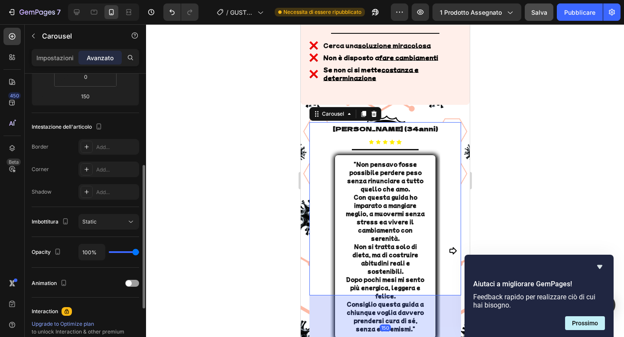
scroll to position [0, 0]
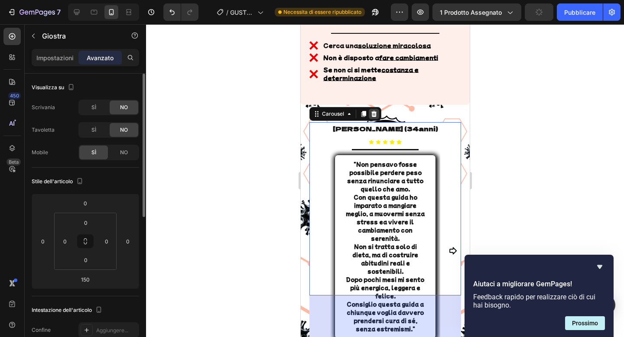
click at [374, 110] on icon at bounding box center [373, 113] width 7 height 7
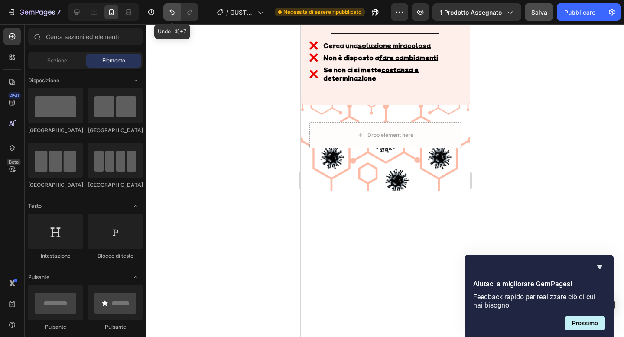
click at [169, 15] on icon "Annulla/Ripristina" at bounding box center [172, 12] width 9 height 9
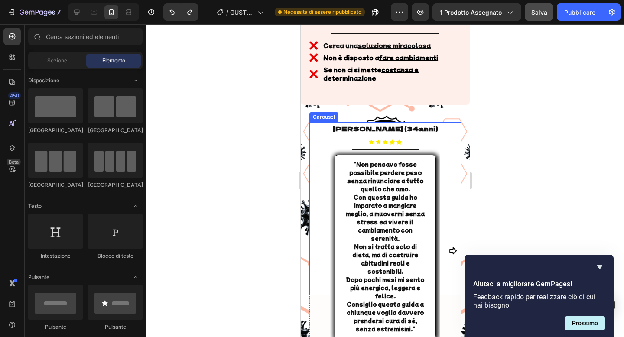
click at [321, 122] on div "CHIARA (34anni) Text Block Icon Icon Icon Icon Icon Icon List Title Line "Non p…" at bounding box center [385, 250] width 152 height 257
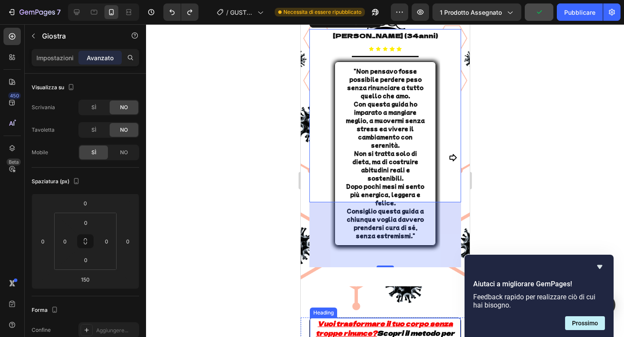
scroll to position [513, 0]
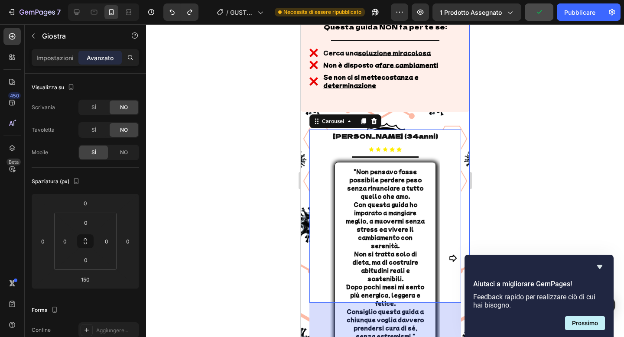
click at [304, 100] on div "Questa guida fa per te se: Heading Title Line Image Vuole mangiare sano senza r…" at bounding box center [384, 160] width 169 height 502
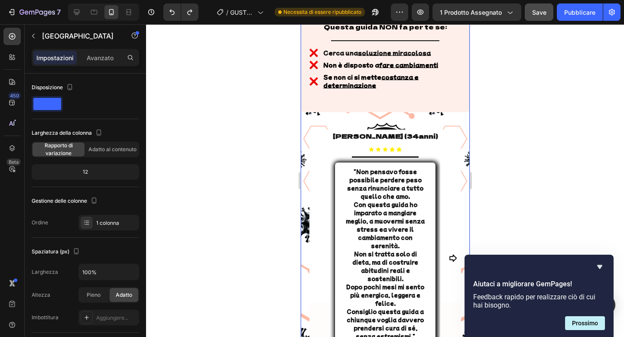
scroll to position [275, 0]
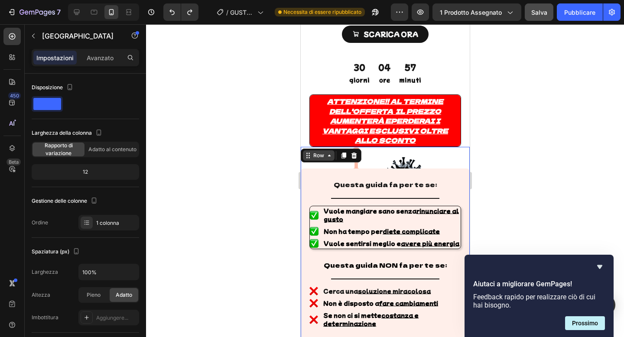
click at [321, 152] on div "Row" at bounding box center [318, 156] width 14 height 8
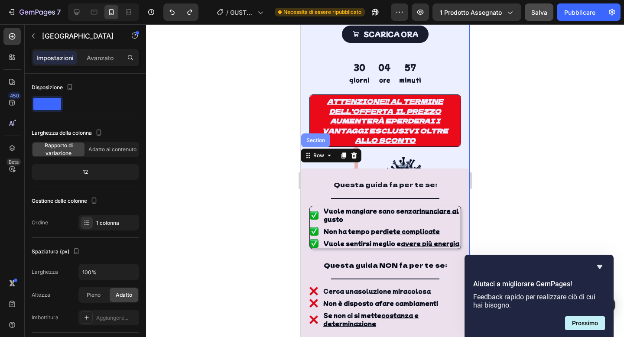
click at [321, 133] on div "Section" at bounding box center [315, 140] width 29 height 14
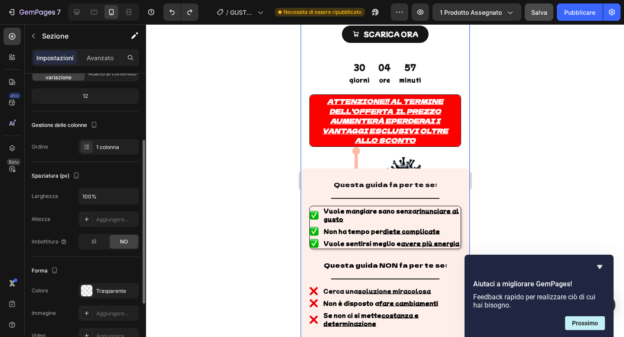
scroll to position [127, 0]
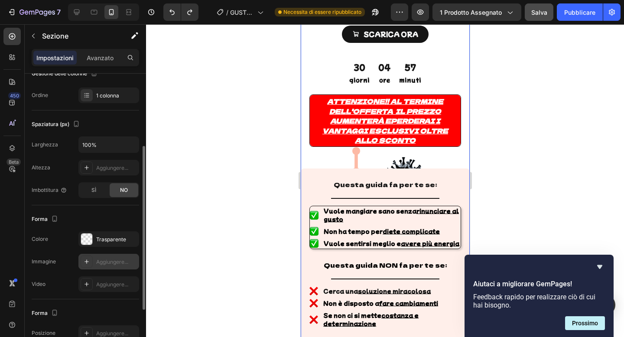
click at [99, 259] on font "Aggiungere..." at bounding box center [112, 262] width 32 height 6
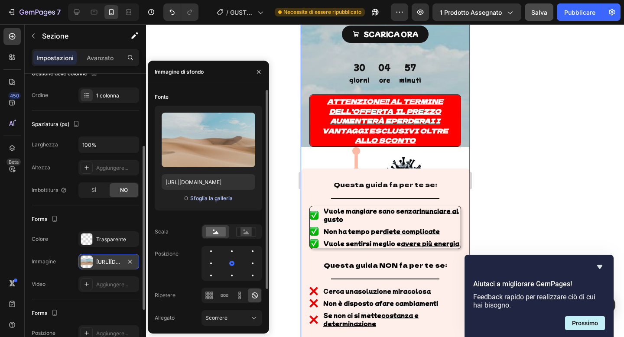
click at [225, 201] on font "Sfoglia la galleria" at bounding box center [211, 198] width 42 height 6
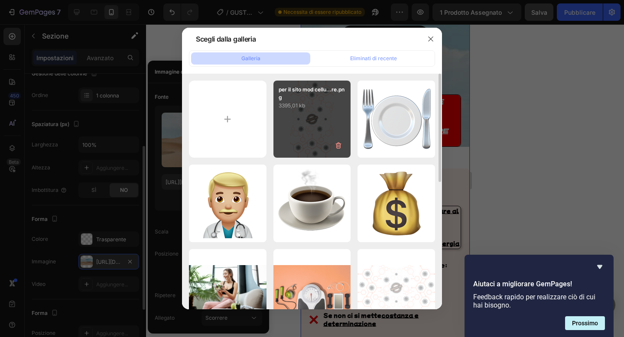
click at [310, 131] on div "per il sito mod cellu...re.png 3395,01 kb" at bounding box center [312, 120] width 78 height 78
type input "https://cdn.shopify.com/s/files/1/0841/9586/9019/files/gempages_507750830930134…"
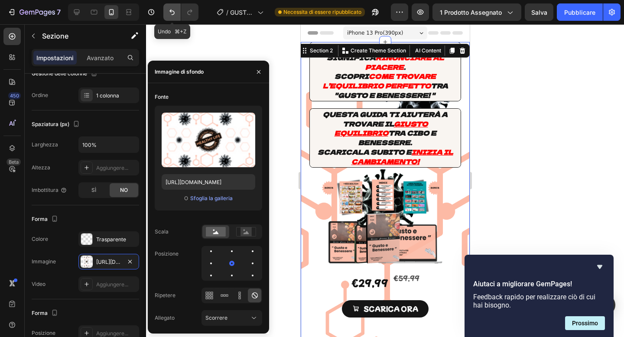
click at [173, 13] on icon "Annulla/Ripristina" at bounding box center [172, 12] width 9 height 9
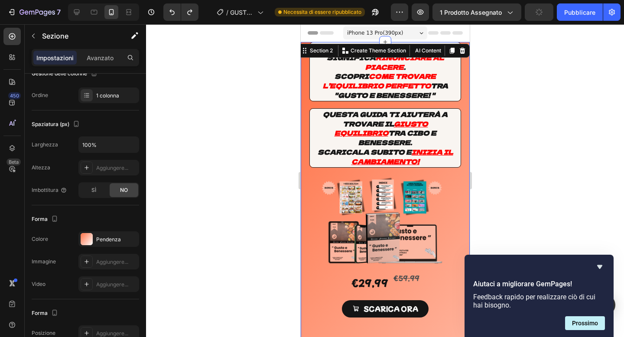
click at [251, 128] on div at bounding box center [385, 180] width 478 height 313
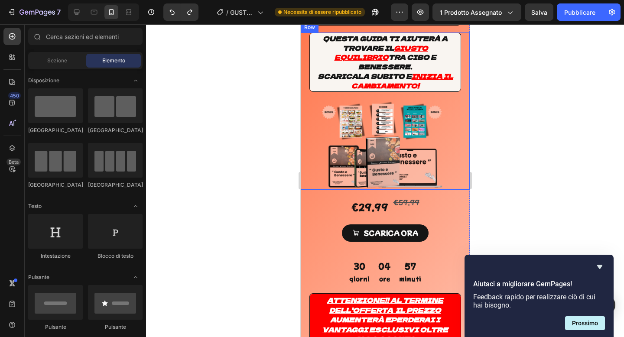
scroll to position [5, 0]
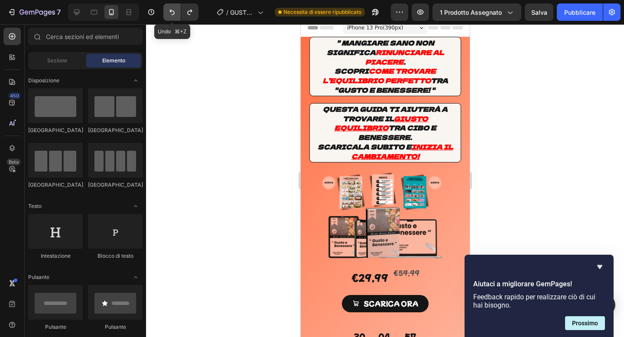
click at [168, 10] on icon "Annulla/Ripristina" at bounding box center [172, 12] width 9 height 9
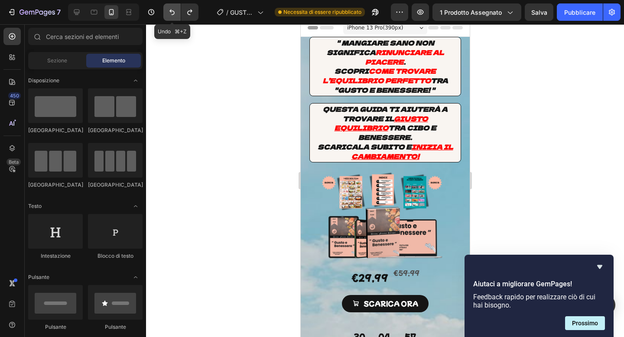
click at [174, 14] on icon "Annulla/Ripristina" at bounding box center [172, 12] width 9 height 9
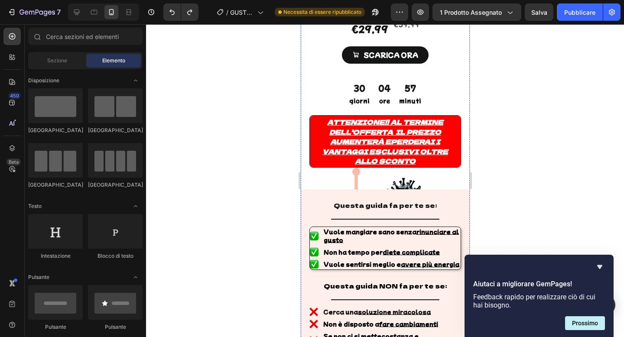
scroll to position [286, 0]
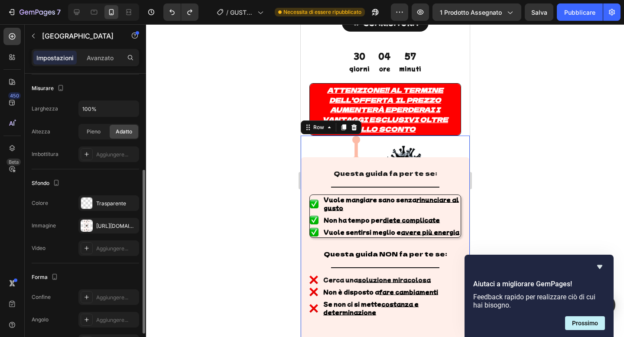
scroll to position [166, 0]
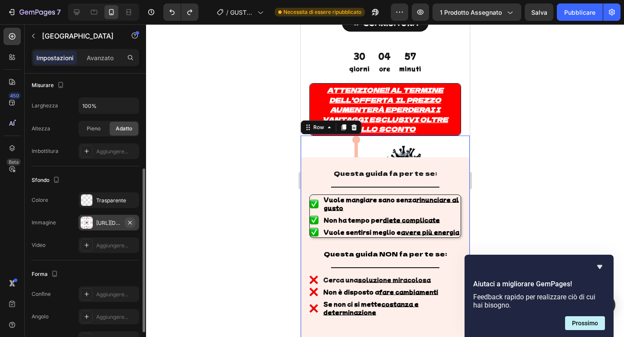
click at [128, 222] on icon "button" at bounding box center [129, 222] width 7 height 7
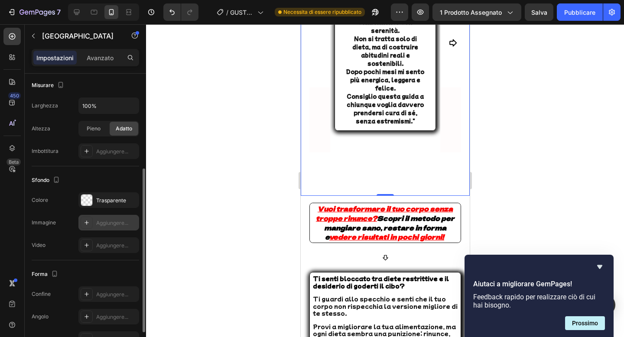
scroll to position [730, 0]
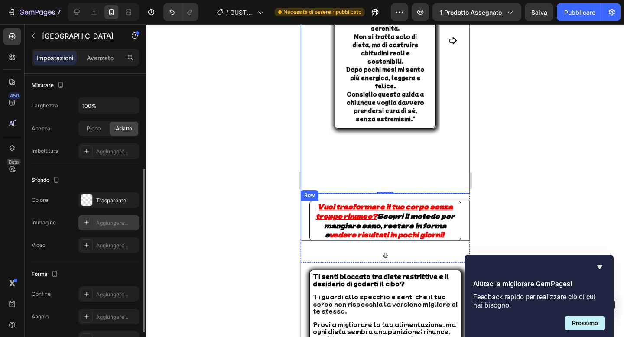
click at [306, 201] on div "Vuoi trasformare il tuo corpo senza troppe rinunce? Scopri il metodo per mangia…" at bounding box center [384, 221] width 169 height 40
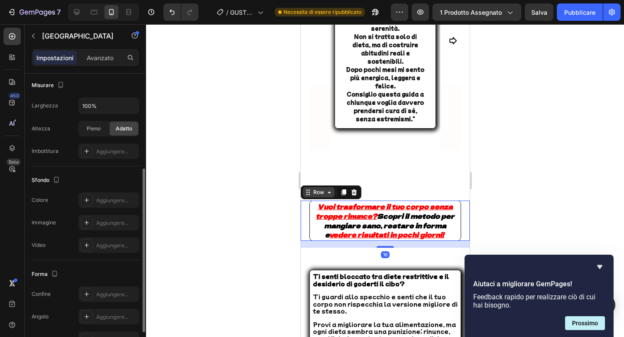
click at [311, 187] on div "Row" at bounding box center [318, 192] width 32 height 10
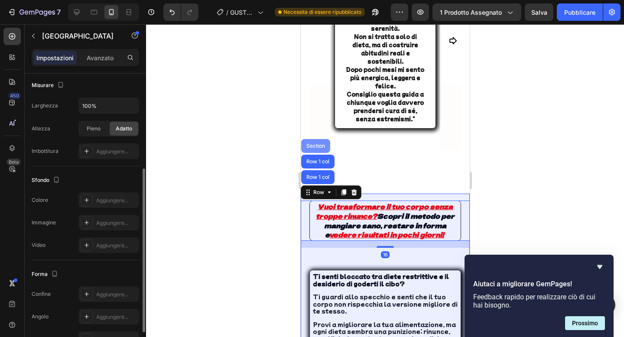
click at [316, 143] on div "Section" at bounding box center [315, 145] width 22 height 5
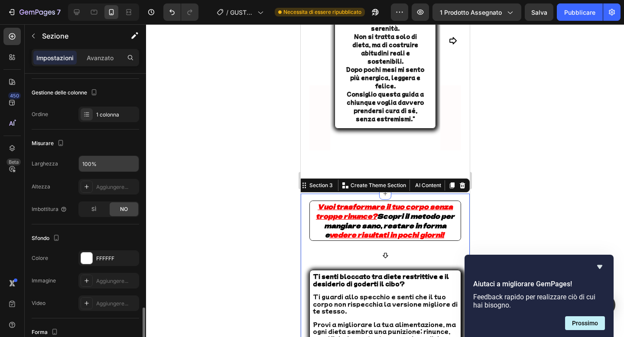
scroll to position [218, 0]
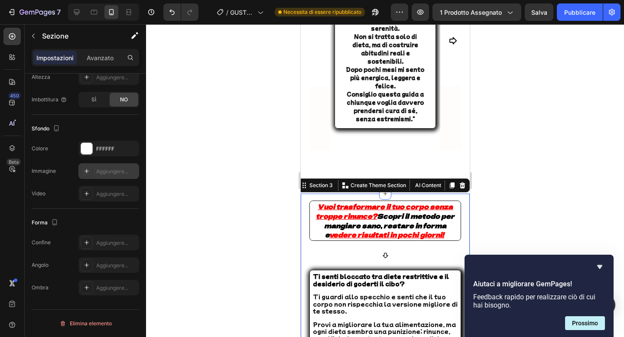
click at [119, 174] on div "Aggiungere..." at bounding box center [116, 172] width 41 height 8
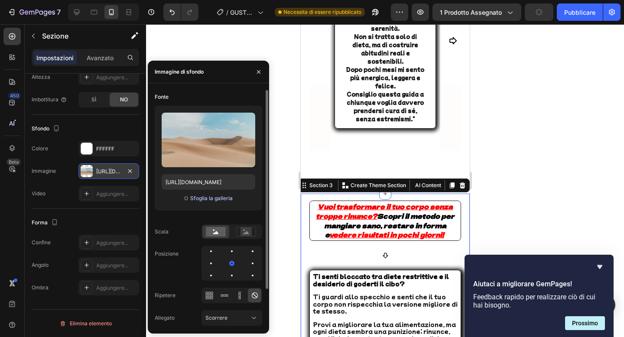
click at [202, 200] on font "Sfoglia la galleria" at bounding box center [211, 198] width 42 height 6
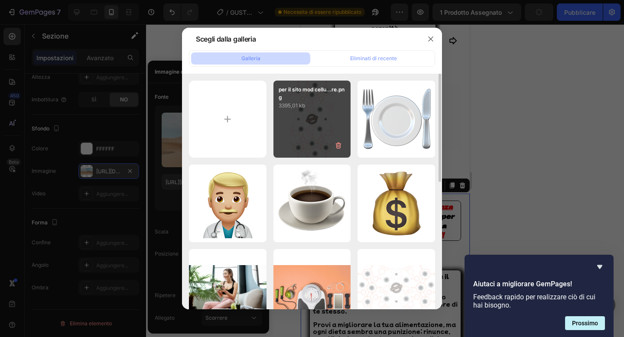
click at [287, 138] on div "per il sito mod cellu...re.png 3395,01 kb" at bounding box center [312, 120] width 78 height 78
type input "https://cdn.shopify.com/s/files/1/0841/9586/9019/files/gempages_507750830930134…"
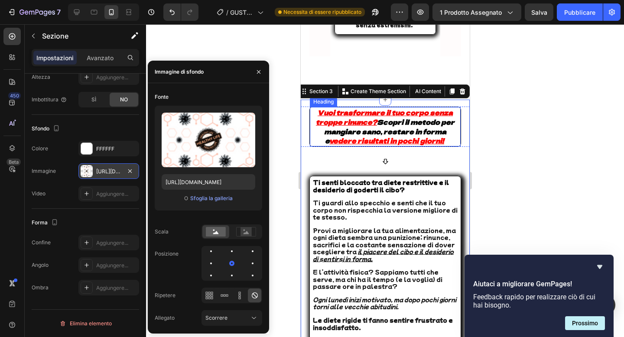
scroll to position [836, 0]
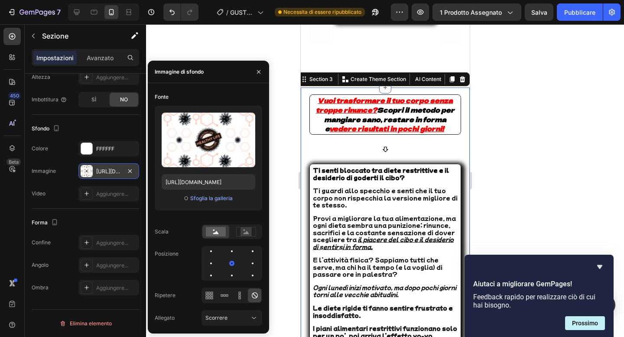
click at [284, 140] on div at bounding box center [385, 180] width 478 height 313
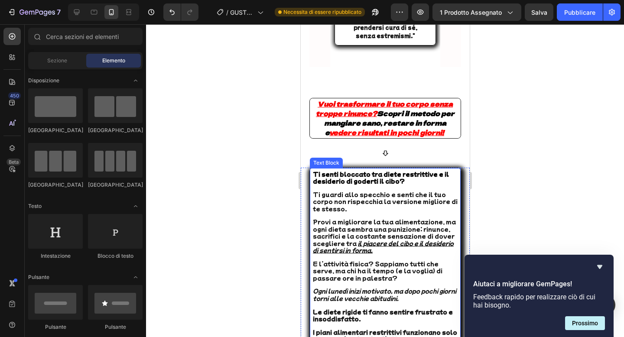
scroll to position [813, 0]
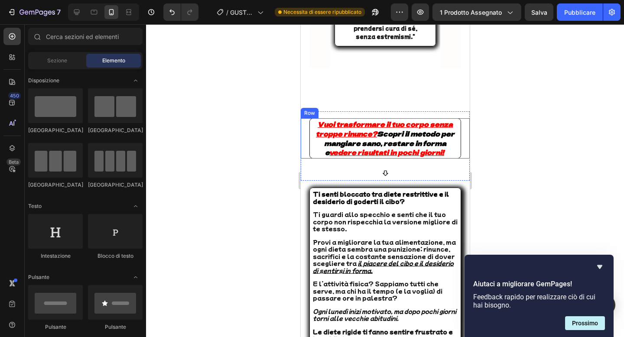
click at [303, 118] on div "Vuoi trasformare il tuo corpo senza troppe rinunce? Scopri il metodo per mangia…" at bounding box center [384, 138] width 169 height 40
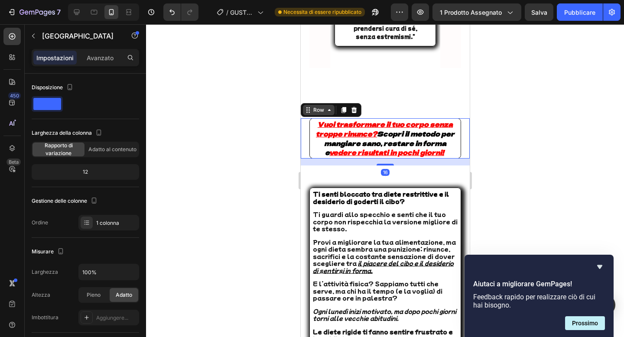
click at [306, 105] on div "Row" at bounding box center [318, 110] width 32 height 10
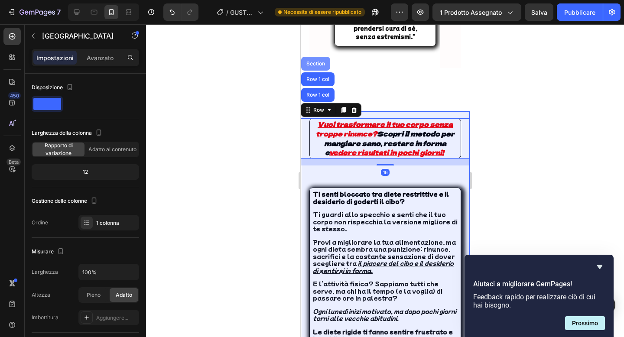
click at [319, 57] on div "Section" at bounding box center [315, 64] width 29 height 14
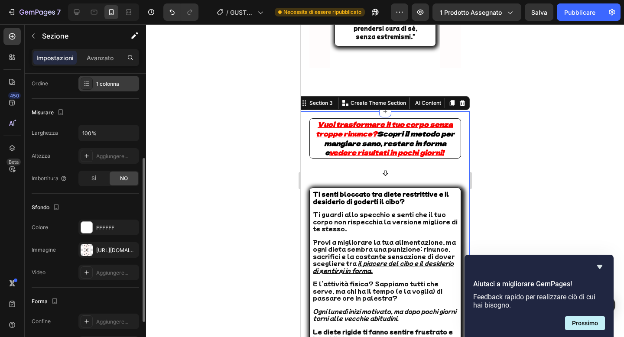
scroll to position [144, 0]
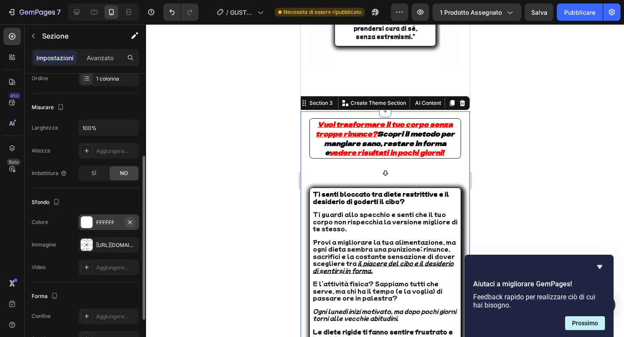
click at [132, 218] on button "button" at bounding box center [130, 222] width 10 height 10
click at [106, 252] on div "https://cdn.shopify.com/s/files/1/0841/9586/9019/files/gempages_507750830930134…" at bounding box center [108, 245] width 61 height 16
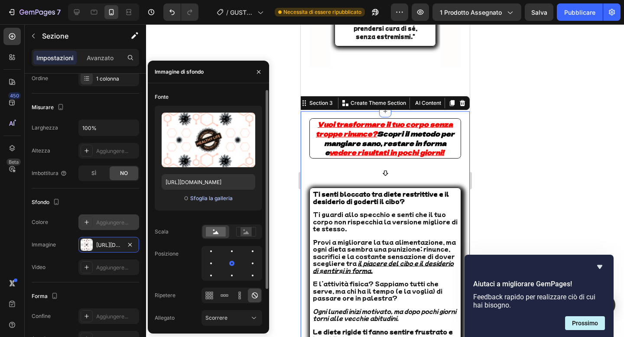
click at [215, 199] on font "Sfoglia la galleria" at bounding box center [211, 198] width 42 height 6
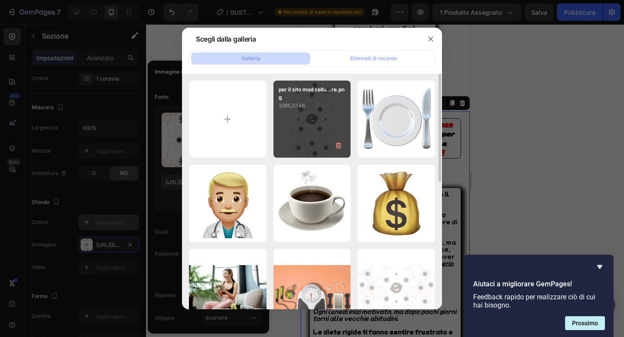
click at [310, 114] on div "per il sito mod cellu...re.png 3395,01 kb" at bounding box center [312, 120] width 78 height 78
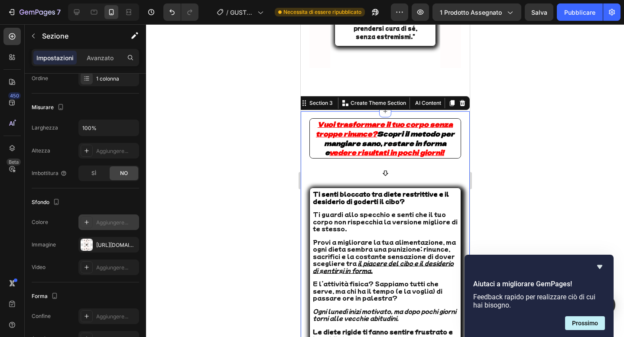
click at [279, 143] on div at bounding box center [385, 180] width 478 height 313
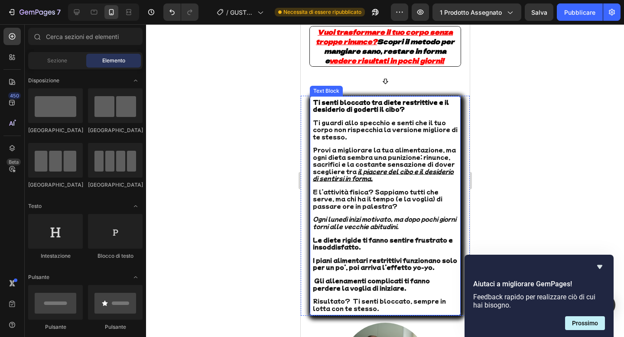
scroll to position [760, 0]
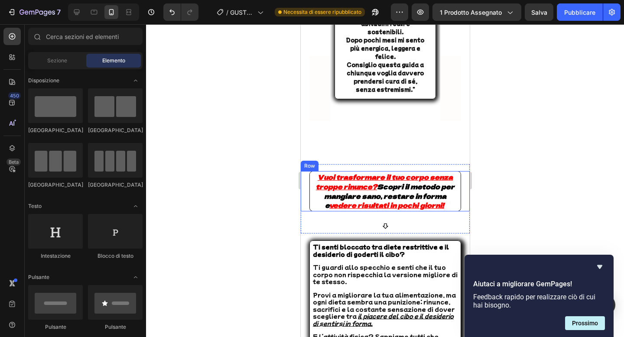
click at [308, 162] on div "Row" at bounding box center [309, 166] width 14 height 8
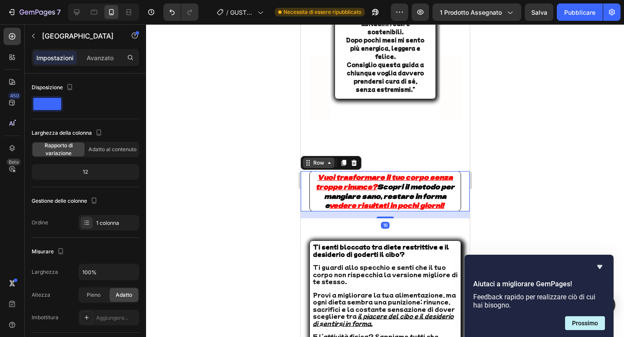
click at [312, 159] on div "Row" at bounding box center [318, 163] width 14 height 8
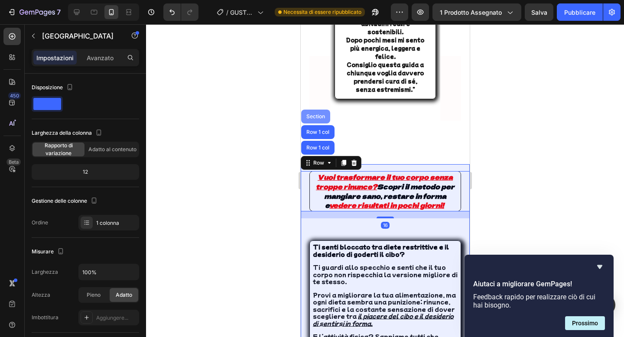
click at [318, 114] on div "Section" at bounding box center [315, 116] width 22 height 5
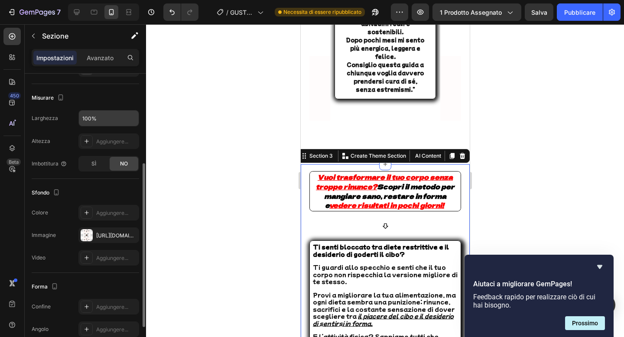
scroll to position [155, 0]
click at [129, 231] on icon "button" at bounding box center [129, 233] width 7 height 7
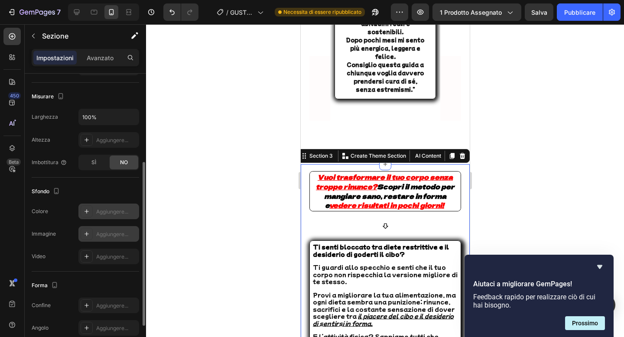
click at [118, 217] on div "Aggiungere..." at bounding box center [108, 212] width 61 height 16
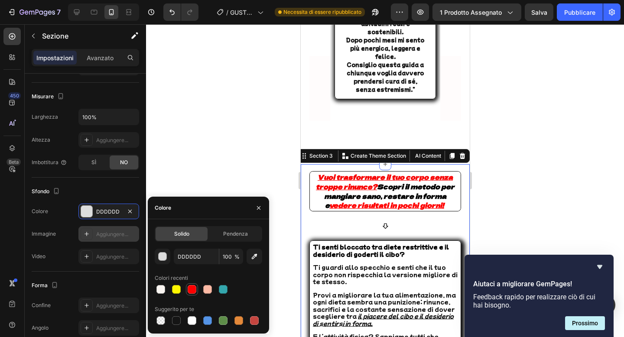
click at [191, 285] on div at bounding box center [192, 289] width 9 height 9
click at [162, 286] on div at bounding box center [160, 289] width 9 height 9
type input "F9F5F1"
click at [285, 142] on div at bounding box center [385, 180] width 478 height 313
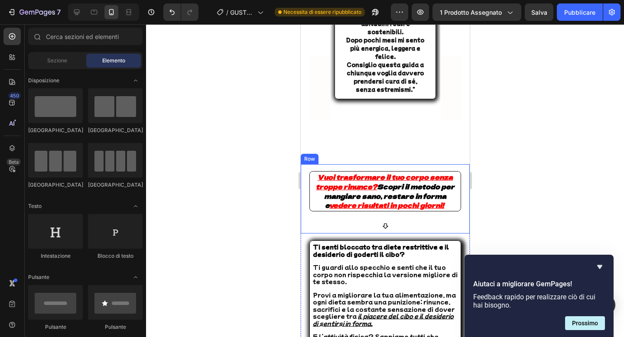
click at [307, 164] on div "Vuoi trasformare il tuo corpo senza troppe rinunce? Scopri il metodo per mangia…" at bounding box center [384, 198] width 169 height 69
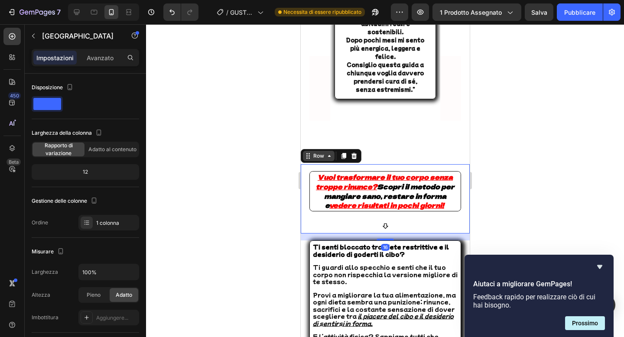
click at [314, 152] on div "Row" at bounding box center [318, 156] width 14 height 8
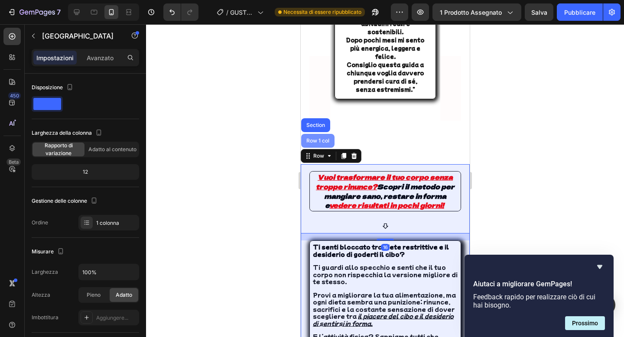
click at [320, 138] on div "Row 1 col" at bounding box center [317, 140] width 26 height 5
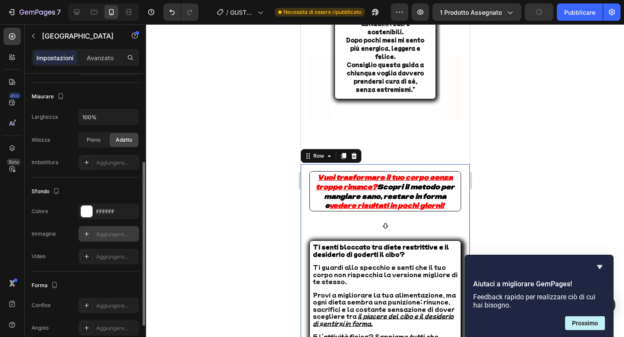
click at [111, 233] on font "Aggiungere..." at bounding box center [112, 234] width 32 height 6
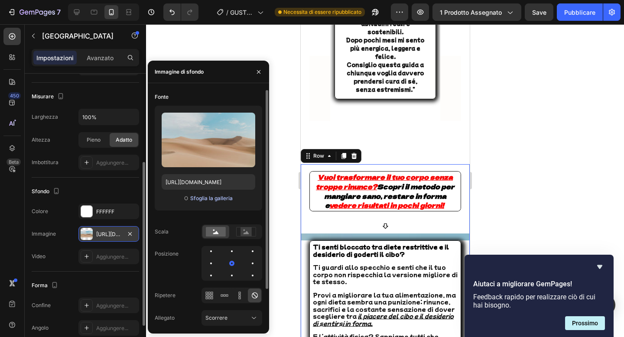
click at [221, 194] on button "Sfoglia la galleria" at bounding box center [211, 198] width 43 height 9
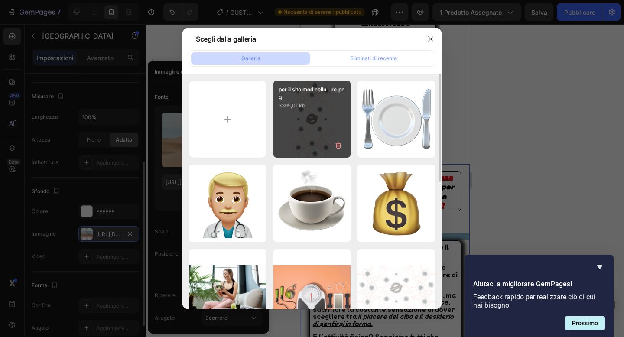
click at [299, 107] on font "3395,01 kb" at bounding box center [292, 105] width 26 height 6
type input "https://cdn.shopify.com/s/files/1/0841/9586/9019/files/gempages_507750830930134…"
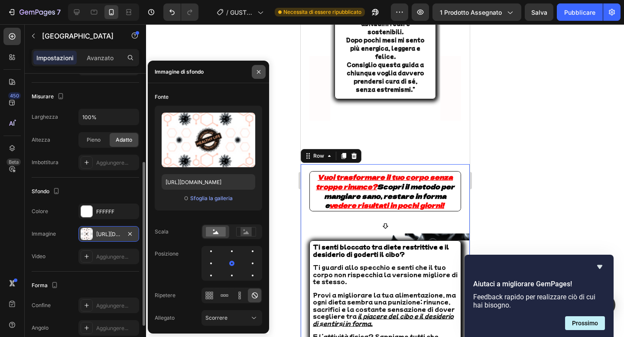
click at [262, 75] on button "button" at bounding box center [259, 72] width 14 height 14
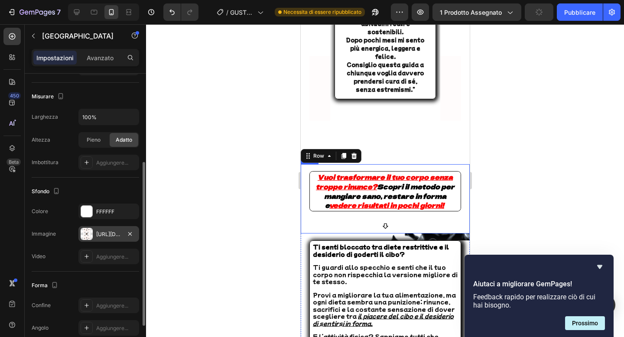
click at [323, 197] on div "Vuoi trasformare il tuo corpo senza troppe rinunce? Scopri il metodo per mangia…" at bounding box center [384, 198] width 169 height 69
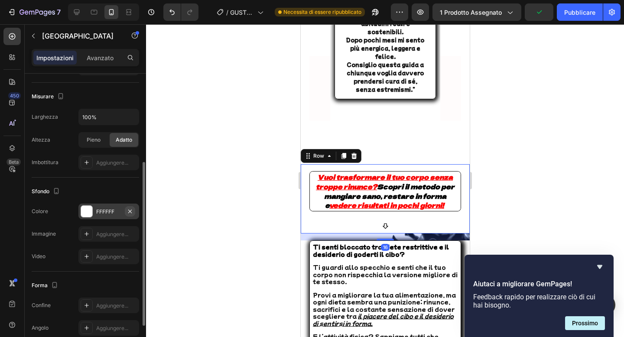
click at [126, 212] on icon "button" at bounding box center [129, 211] width 7 height 7
click at [195, 159] on div at bounding box center [385, 180] width 478 height 313
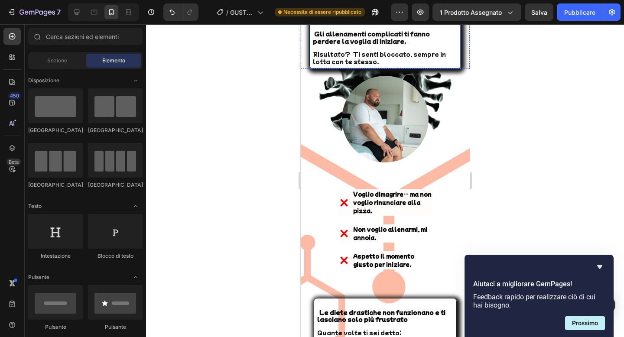
scroll to position [1139, 0]
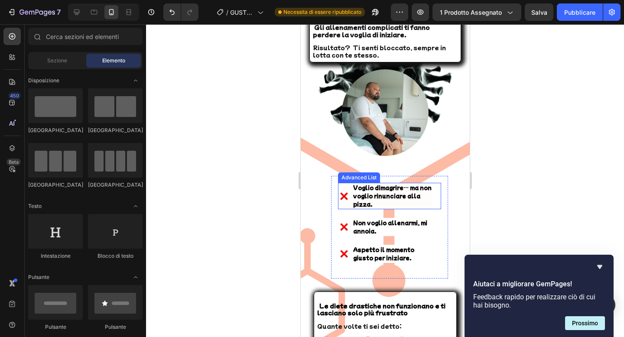
click at [343, 188] on li "Image Voglio dimagrire… ma non voglio rinunciare alla pizza. Text Block" at bounding box center [384, 196] width 95 height 26
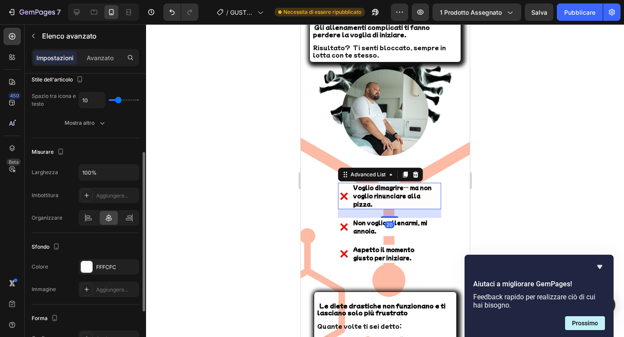
scroll to position [141, 0]
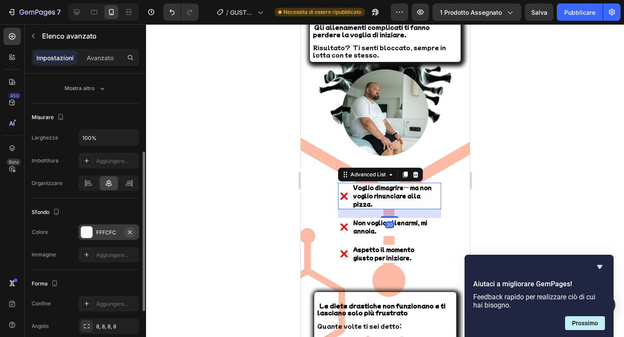
click at [126, 233] on icon "button" at bounding box center [129, 232] width 7 height 7
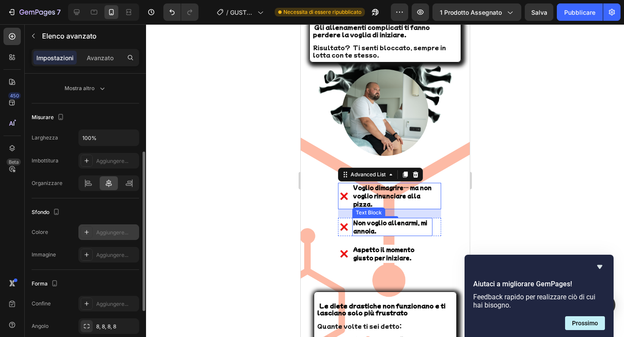
click at [380, 227] on p "Non voglio allenarmi, mi annoia." at bounding box center [392, 227] width 79 height 16
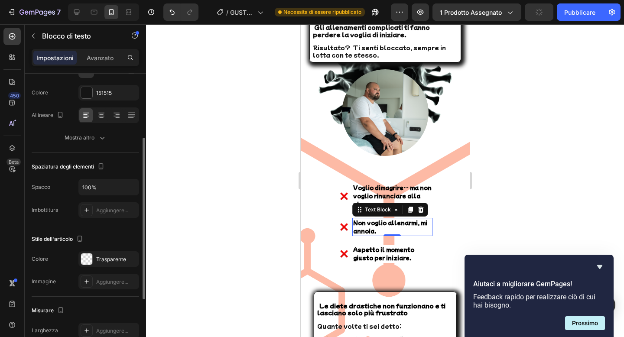
scroll to position [110, 0]
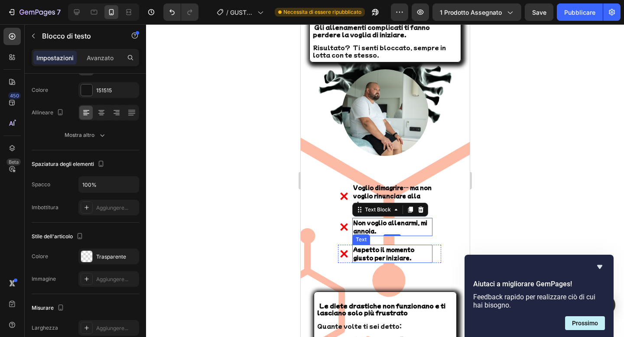
click at [387, 252] on p "Aspetto il momento giusto per iniziare." at bounding box center [392, 254] width 79 height 16
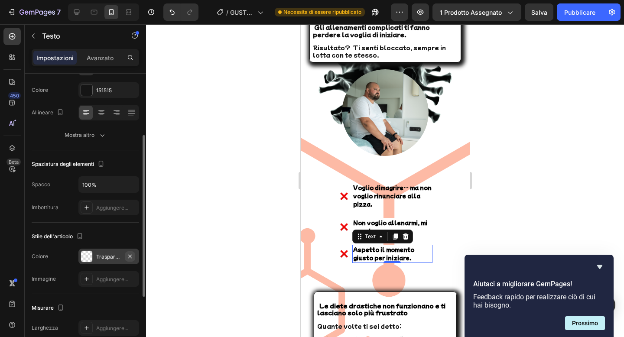
click at [126, 257] on button "button" at bounding box center [130, 256] width 10 height 10
click at [352, 224] on div "Non voglio allenarmi, mi annoia." at bounding box center [392, 227] width 81 height 18
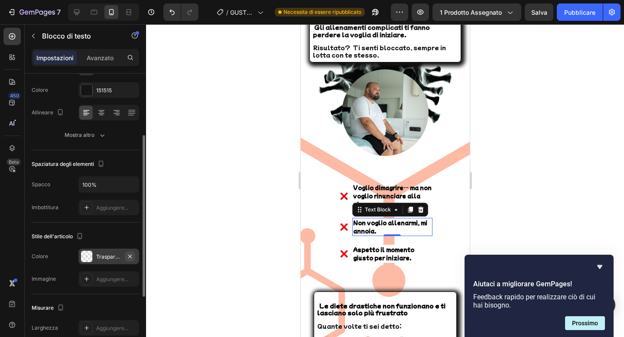
click at [130, 254] on icon "button" at bounding box center [129, 256] width 7 height 7
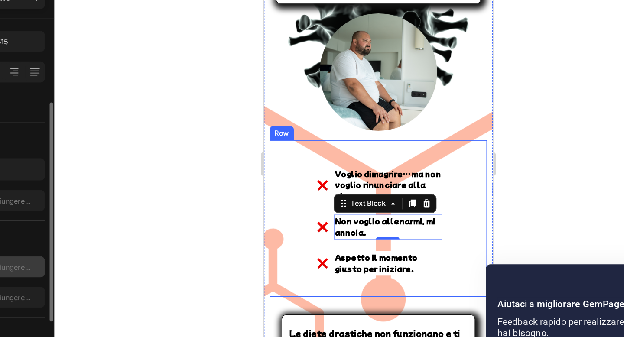
click at [277, 163] on div "Image Voglio dimagrire… ma non voglio rinunciare alla pizza. Text Block Advance…" at bounding box center [348, 149] width 161 height 116
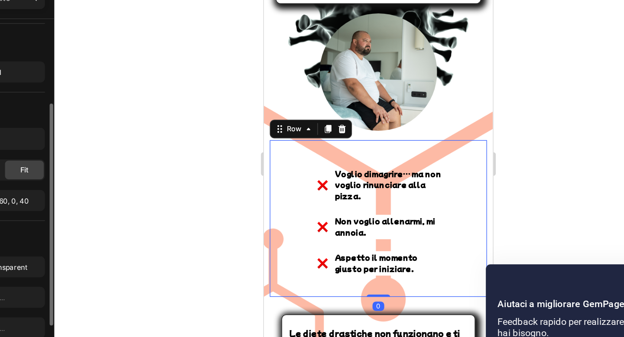
scroll to position [0, 0]
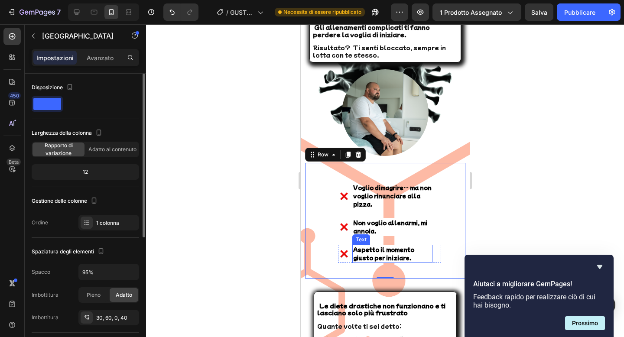
click at [389, 256] on p "Aspetto il momento giusto per iniziare." at bounding box center [392, 254] width 79 height 16
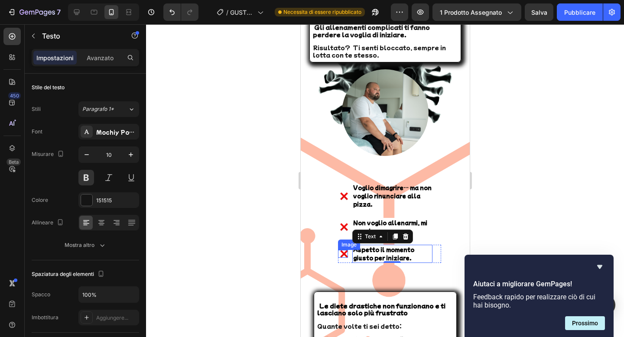
click at [337, 254] on div "Image" at bounding box center [342, 254] width 10 height 8
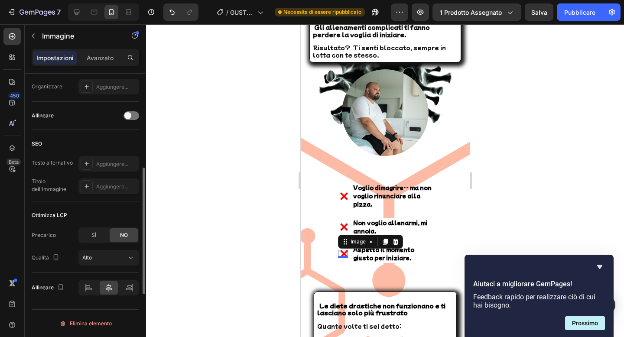
scroll to position [262, 0]
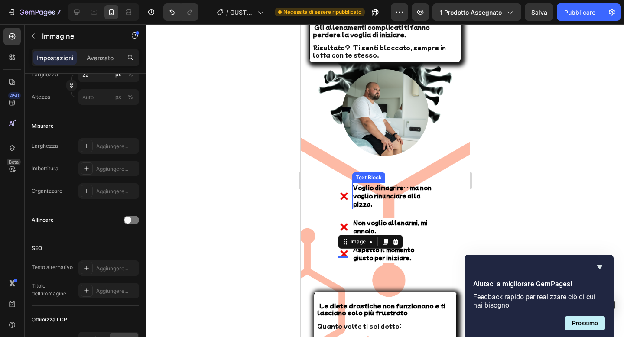
click at [374, 198] on span "Voglio dimagrire… ma non voglio rinunciare alla pizza." at bounding box center [392, 196] width 78 height 24
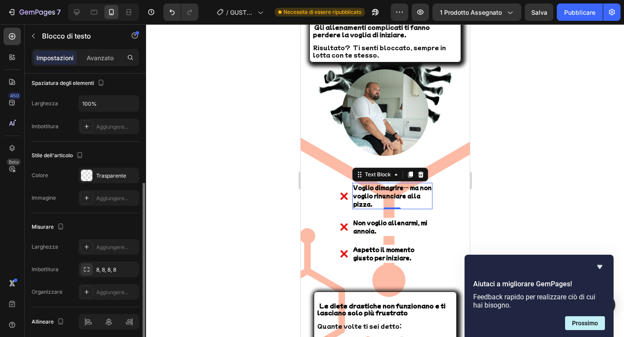
scroll to position [192, 0]
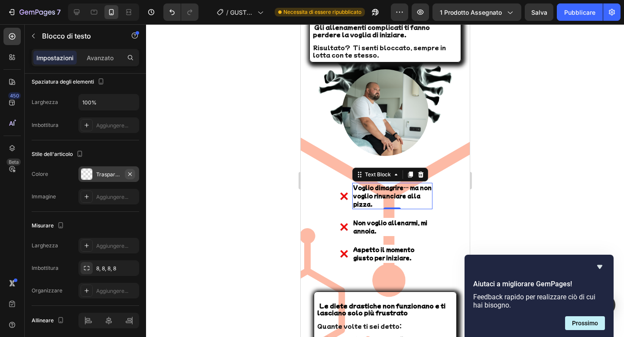
click at [130, 174] on icon "button" at bounding box center [129, 174] width 7 height 7
click at [367, 229] on span "Non voglio allenarmi, mi annoia." at bounding box center [390, 227] width 74 height 16
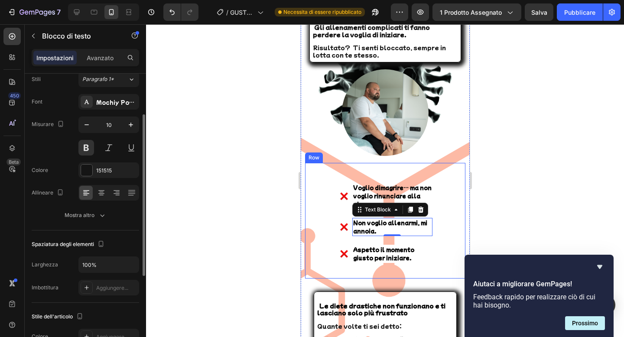
scroll to position [0, 0]
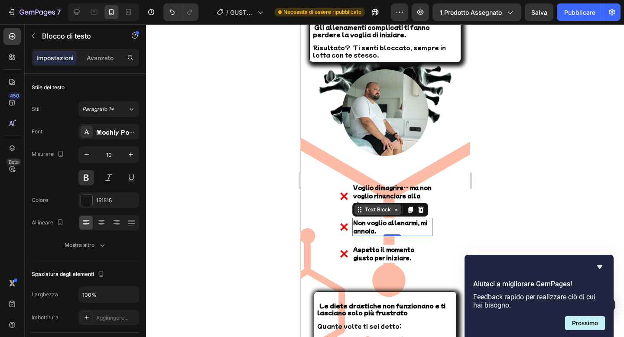
click at [385, 210] on div "Text Block" at bounding box center [377, 210] width 29 height 8
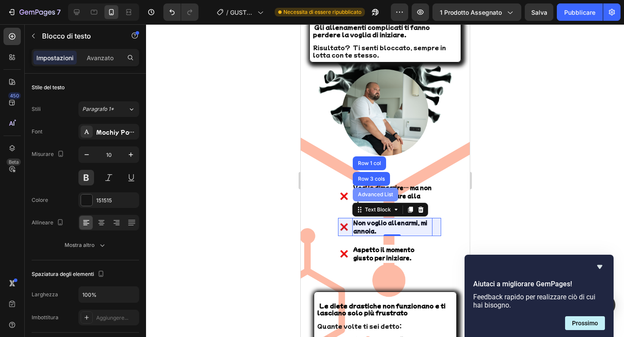
click at [383, 198] on div "Advanced List" at bounding box center [374, 195] width 45 height 14
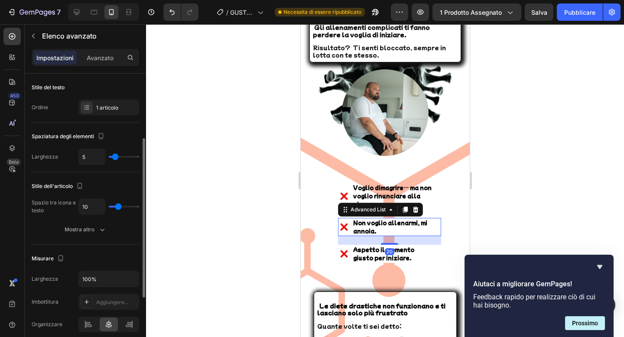
scroll to position [160, 0]
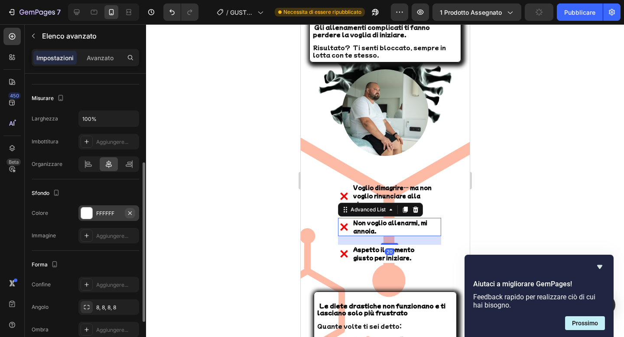
click at [133, 210] on icon "button" at bounding box center [129, 213] width 7 height 7
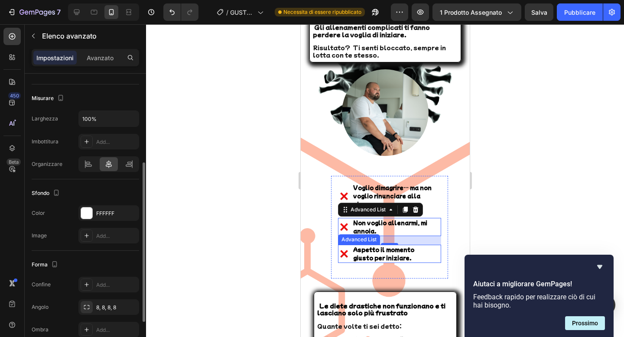
click at [349, 250] on li "Image Aspetto il momento giusto per iniziare. Text" at bounding box center [384, 254] width 95 height 18
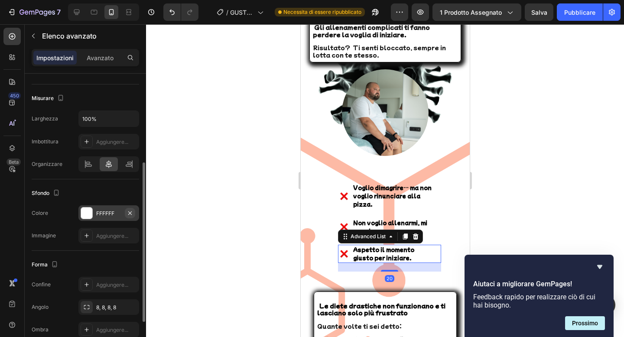
click at [131, 216] on icon "button" at bounding box center [129, 213] width 7 height 7
click at [191, 198] on div at bounding box center [385, 180] width 478 height 313
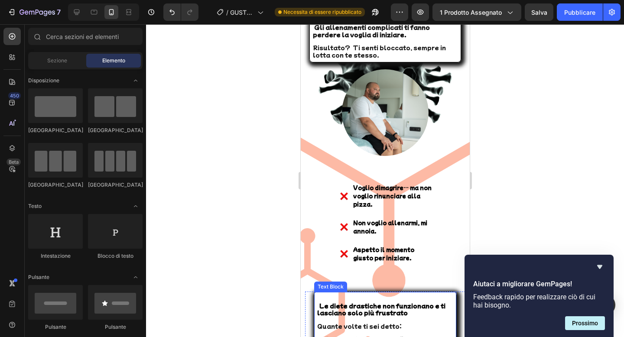
scroll to position [1343, 0]
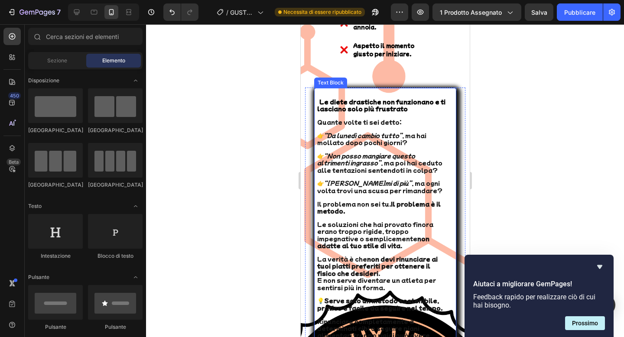
click at [436, 106] on p "Le diete drastiche non funzionano e ti lasciano solo più frustrato" at bounding box center [382, 105] width 130 height 16
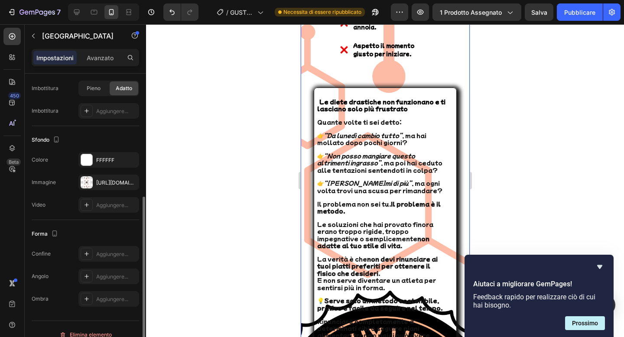
scroll to position [211, 0]
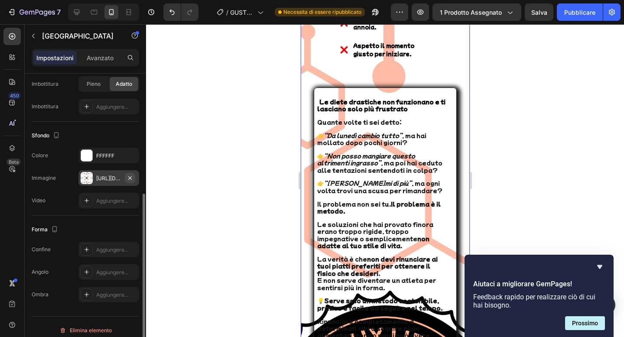
click at [132, 181] on icon "button" at bounding box center [129, 178] width 7 height 7
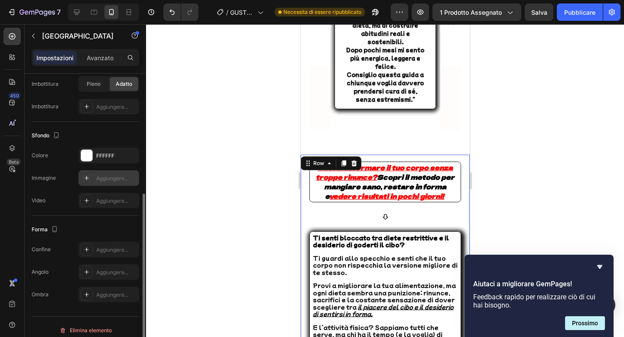
scroll to position [739, 0]
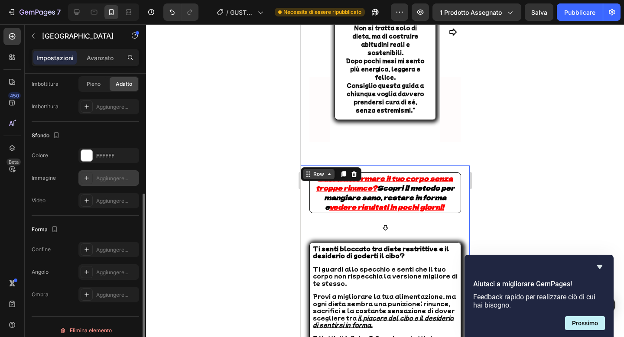
click at [323, 175] on div "Row" at bounding box center [318, 174] width 14 height 8
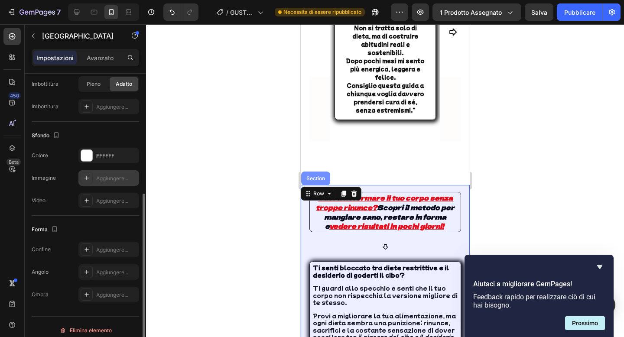
click at [325, 172] on div "Section" at bounding box center [315, 179] width 29 height 14
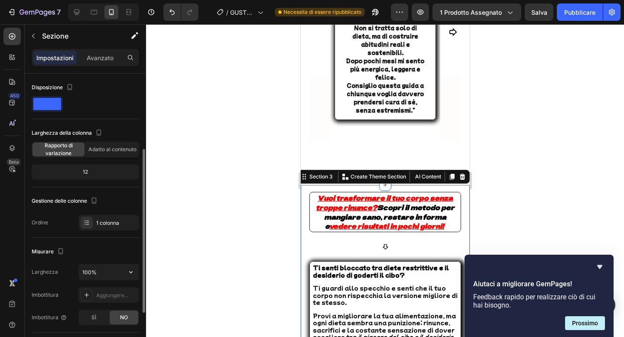
scroll to position [218, 0]
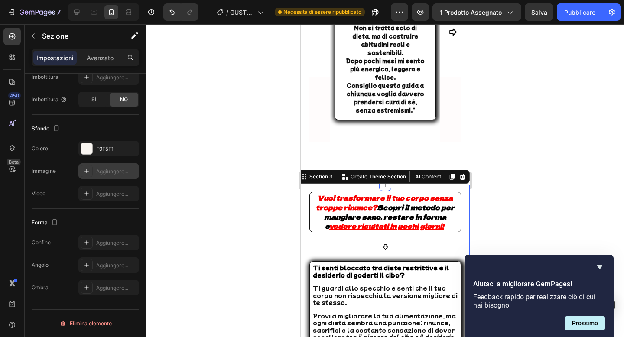
click at [122, 175] on div "Aggiungere..." at bounding box center [116, 172] width 41 height 8
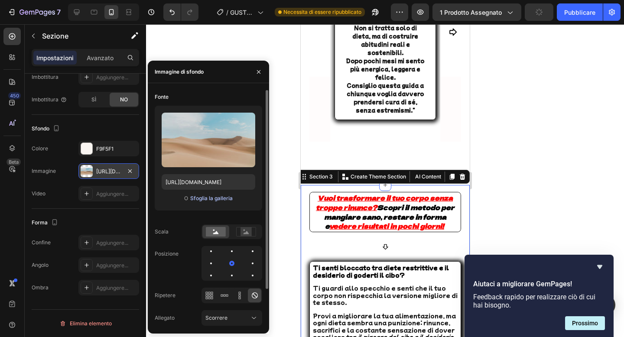
click at [202, 196] on font "Sfoglia la galleria" at bounding box center [211, 198] width 42 height 6
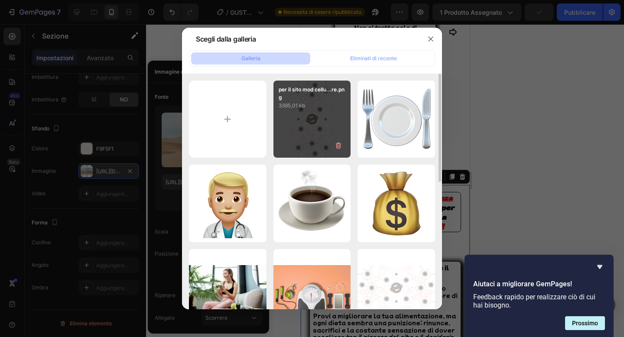
click at [291, 137] on div "per il sito mod cellu...re.png 3395,01 kb" at bounding box center [312, 120] width 78 height 78
type input "https://cdn.shopify.com/s/files/1/0841/9586/9019/files/gempages_507750830930134…"
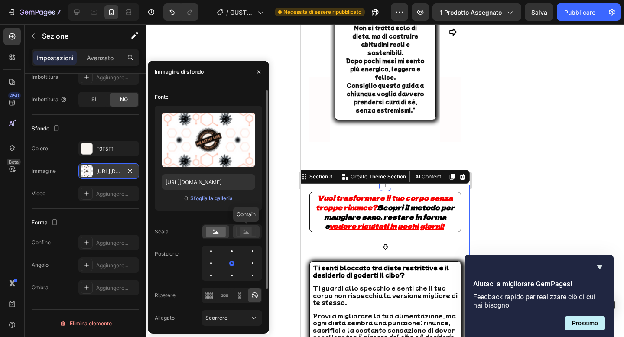
click at [241, 238] on div at bounding box center [246, 231] width 27 height 13
click at [221, 235] on rect at bounding box center [216, 232] width 20 height 10
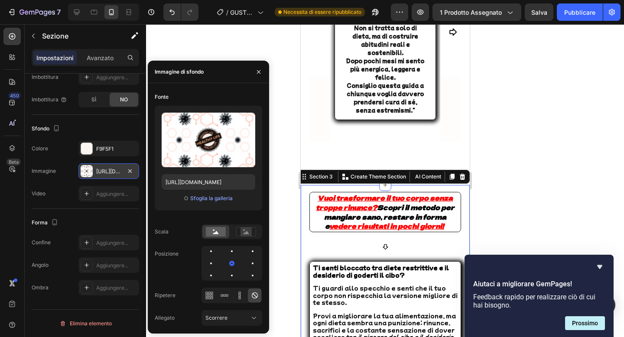
click at [275, 123] on div at bounding box center [385, 180] width 478 height 313
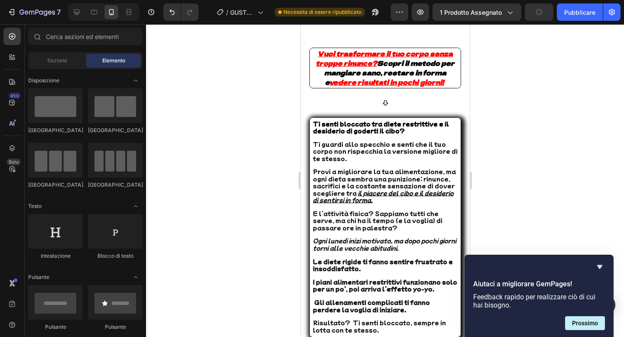
scroll to position [773, 0]
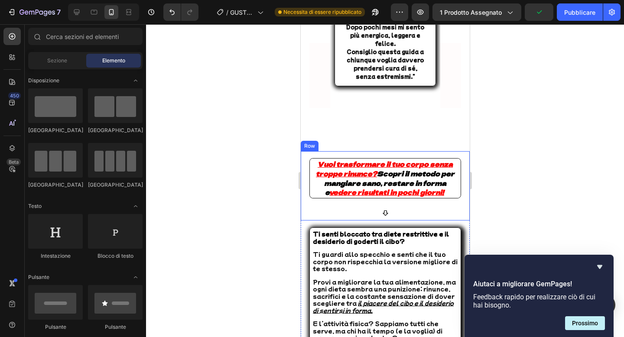
click at [308, 151] on div "Vuoi trasformare il tuo corpo senza troppe rinunce? Scopri il metodo per mangia…" at bounding box center [384, 185] width 169 height 69
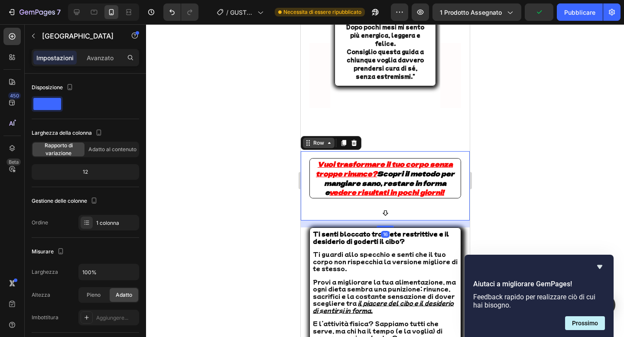
click at [317, 139] on div "Row" at bounding box center [318, 143] width 14 height 8
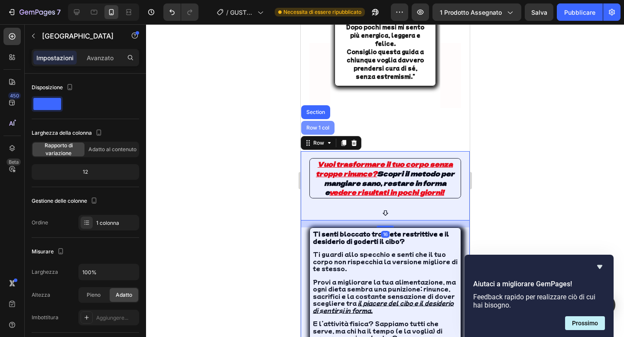
click at [319, 121] on div "Row 1 col" at bounding box center [317, 128] width 33 height 14
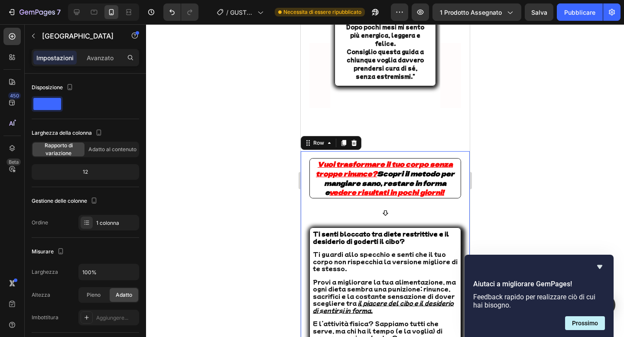
scroll to position [218, 0]
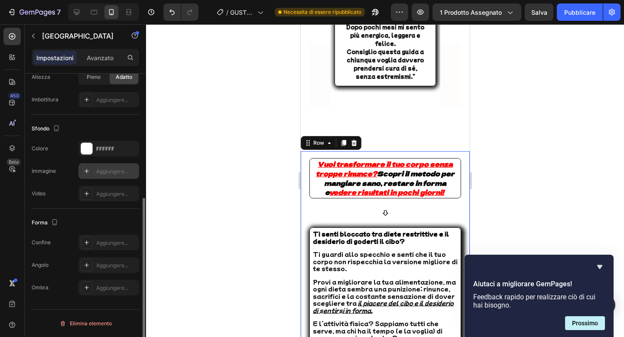
click at [118, 177] on div "Aggiungere..." at bounding box center [108, 171] width 61 height 16
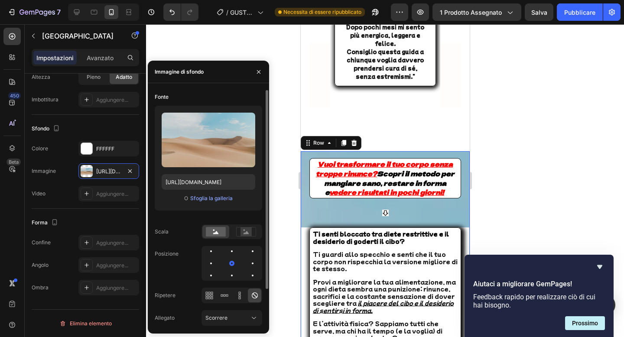
click at [215, 203] on div "O Sfoglia la galleria" at bounding box center [209, 198] width 94 height 10
click at [217, 201] on font "Sfoglia la galleria" at bounding box center [211, 198] width 42 height 6
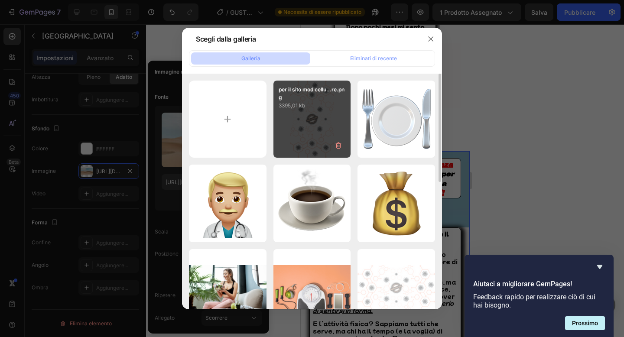
click at [291, 142] on div "per il sito mod cellu...re.png 3395,01 kb" at bounding box center [312, 120] width 78 height 78
type input "https://cdn.shopify.com/s/files/1/0841/9586/9019/files/gempages_507750830930134…"
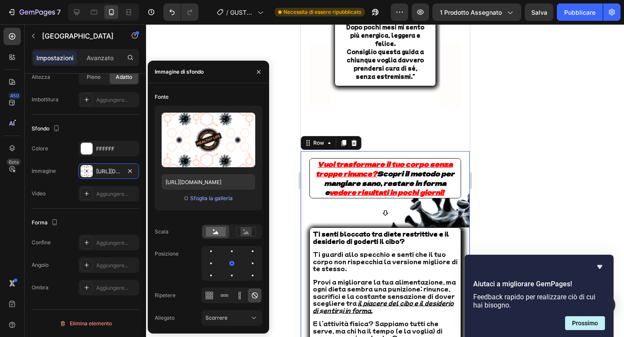
click at [485, 177] on div at bounding box center [385, 180] width 478 height 313
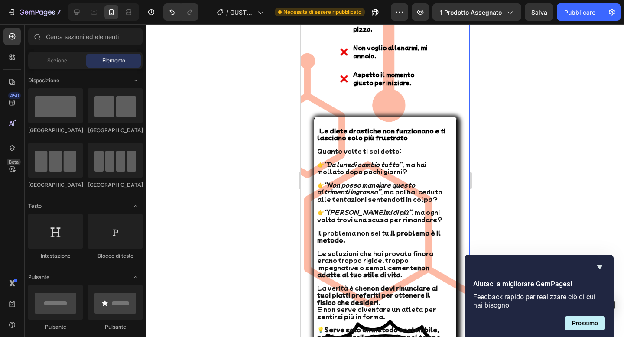
scroll to position [1334, 0]
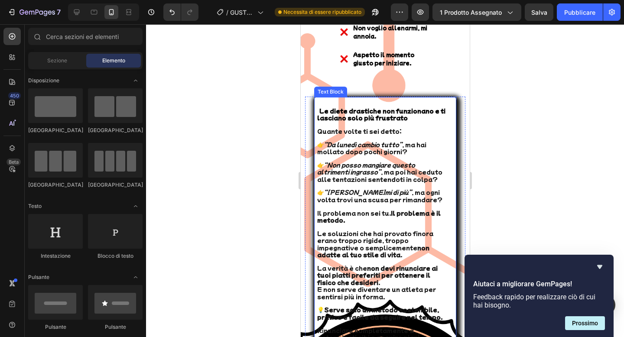
click at [385, 102] on p at bounding box center [382, 103] width 130 height 6
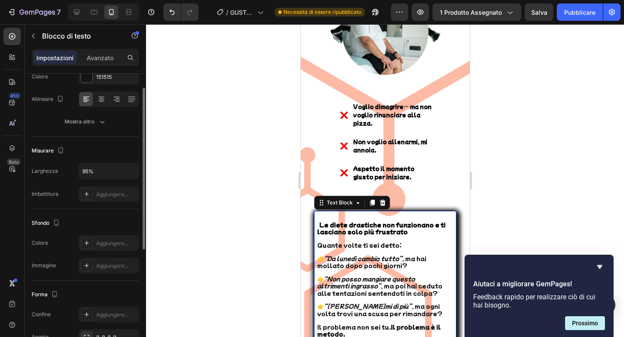
scroll to position [0, 0]
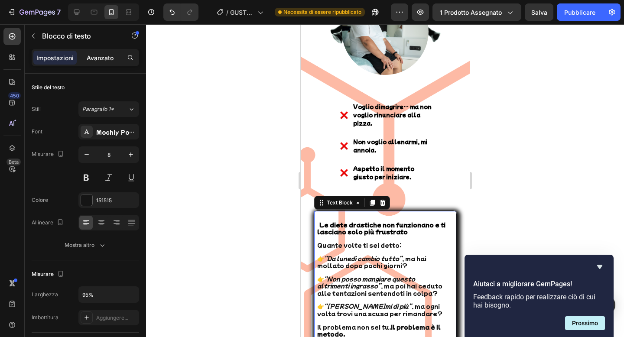
click at [110, 55] on font "Avanzato" at bounding box center [100, 57] width 27 height 7
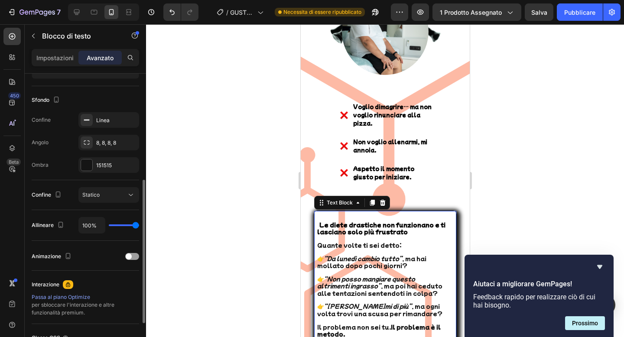
scroll to position [213, 0]
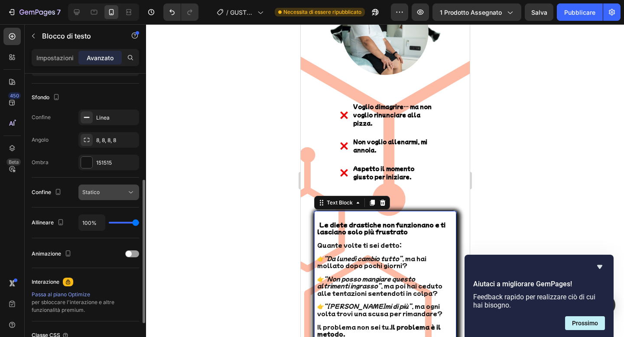
click at [112, 196] on div "Statico" at bounding box center [108, 192] width 53 height 9
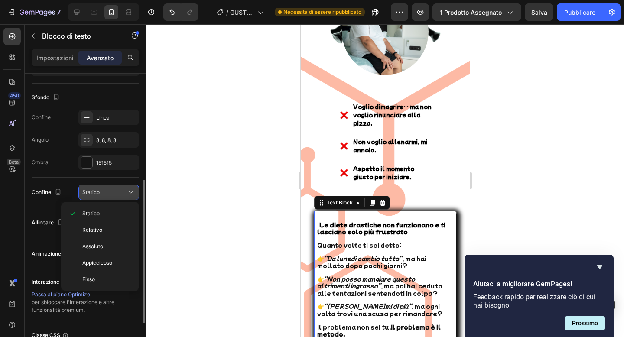
click at [112, 196] on div "Statico" at bounding box center [108, 192] width 53 height 9
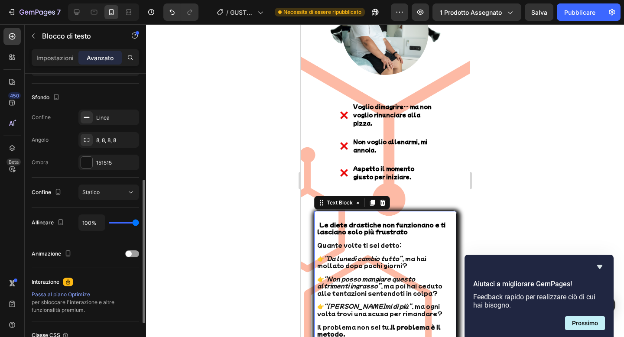
type input "89%"
type input "89"
type input "48%"
type input "48"
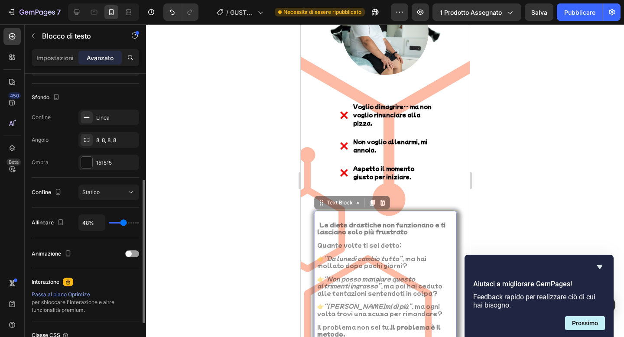
type input "47%"
type input "47"
type input "42%"
type input "42"
type input "35%"
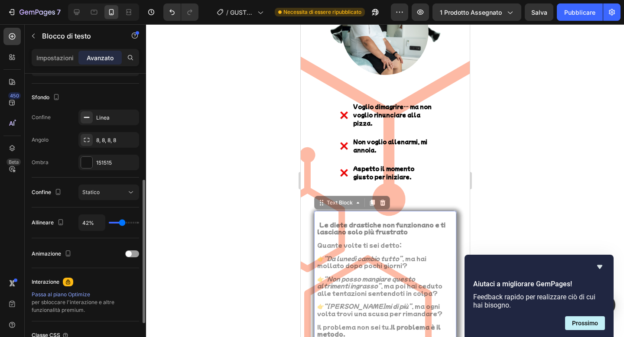
type input "35"
type input "32%"
type input "32"
type input "31%"
type input "31"
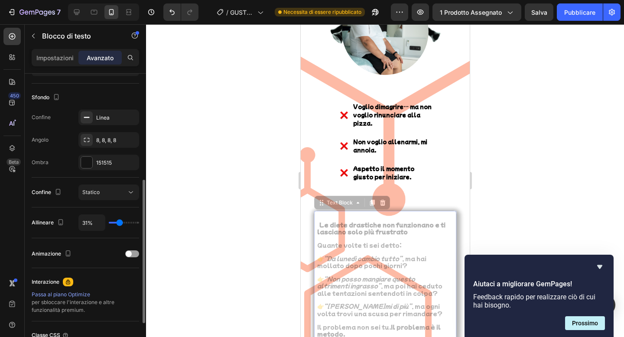
type input "29%"
type input "29"
type input "25%"
type input "25"
type input "27%"
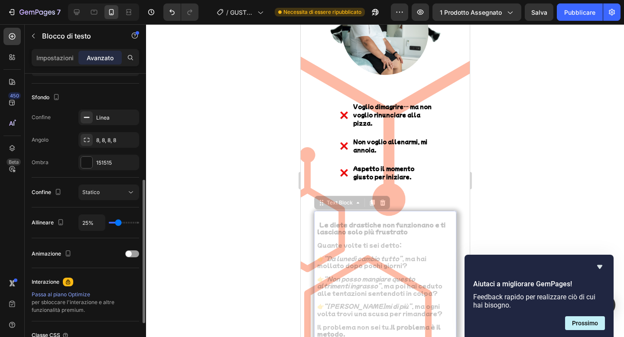
type input "27"
type input "61%"
type input "61"
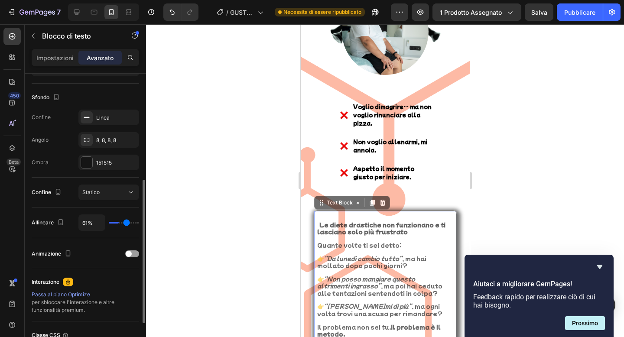
type input "90%"
type input "90"
type input "100%"
type input "100"
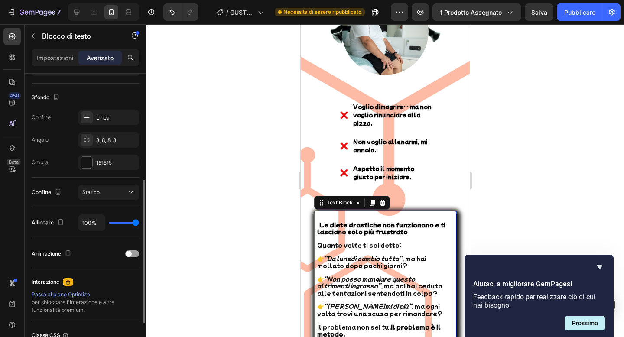
drag, startPoint x: 133, startPoint y: 224, endPoint x: 142, endPoint y: 224, distance: 8.7
click at [139, 224] on input "range" at bounding box center [124, 223] width 30 height 2
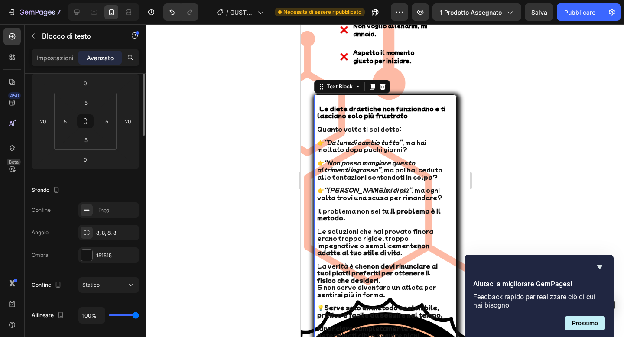
scroll to position [0, 0]
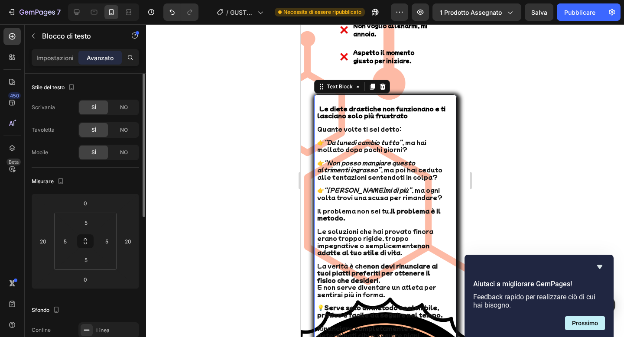
click at [60, 55] on font "Impostazioni" at bounding box center [54, 57] width 37 height 7
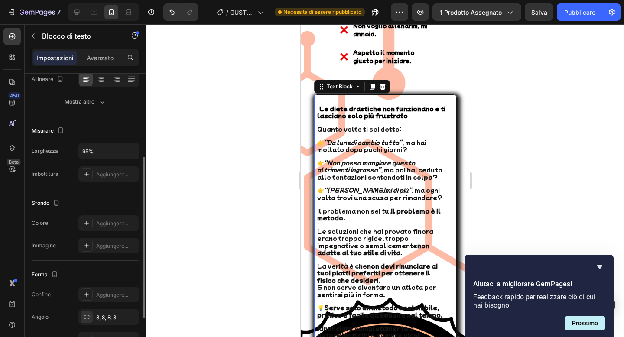
scroll to position [145, 0]
click at [107, 220] on font "Aggiungere..." at bounding box center [112, 221] width 32 height 6
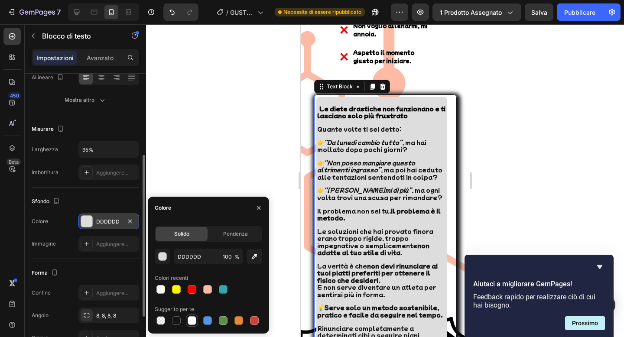
click at [189, 319] on div at bounding box center [192, 320] width 9 height 9
type input "FFFFFF"
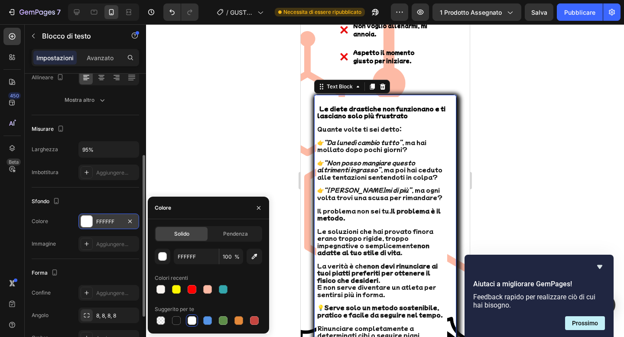
click at [200, 137] on div at bounding box center [385, 180] width 478 height 313
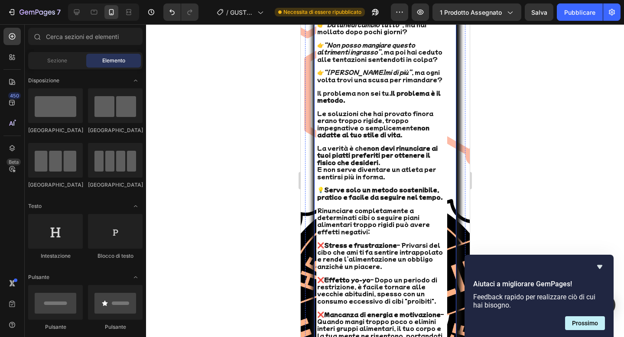
scroll to position [1461, 0]
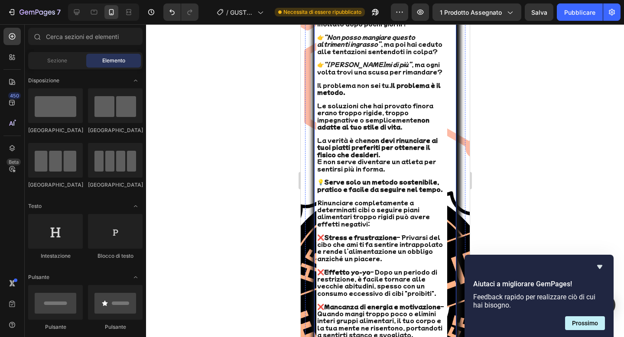
click at [447, 147] on div "Le diete drastiche non funzionano e ti lasciano solo più frustrato Quante volte…" at bounding box center [385, 175] width 138 height 409
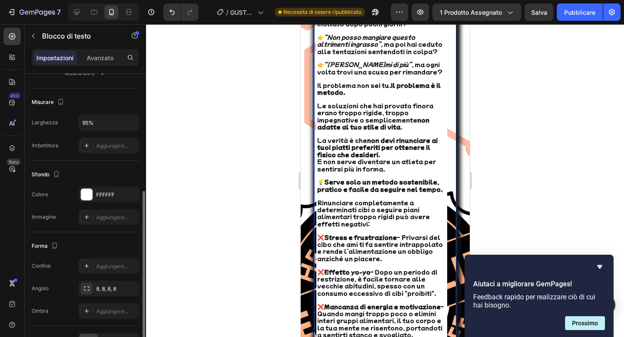
scroll to position [185, 0]
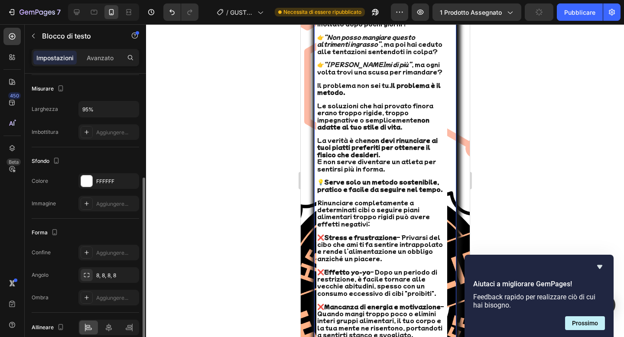
click at [251, 145] on div at bounding box center [385, 180] width 478 height 313
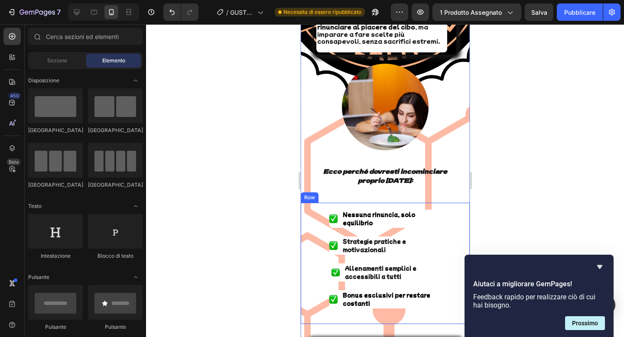
scroll to position [1791, 0]
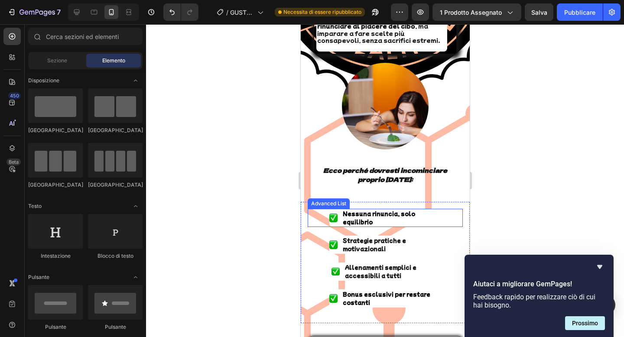
click at [341, 209] on li "Image Nessuna rinuncia, solo equilibrio Text Block" at bounding box center [385, 218] width 112 height 18
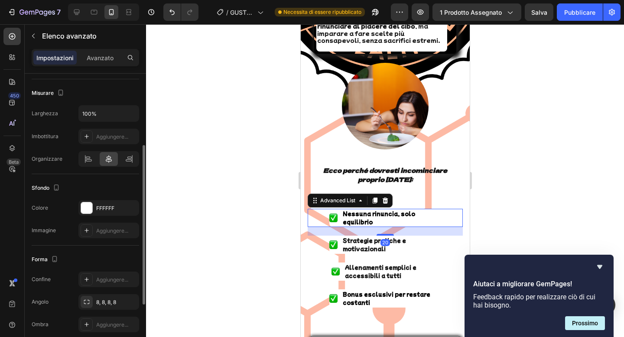
scroll to position [169, 0]
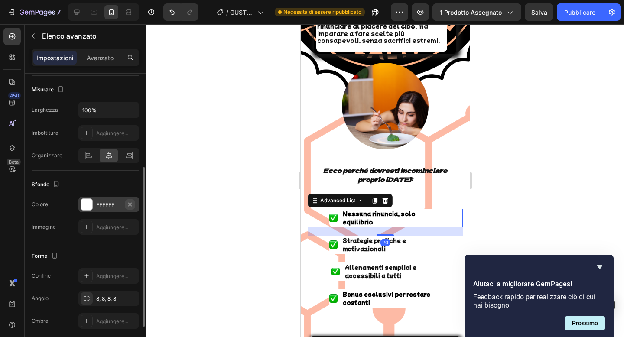
click at [131, 204] on icon "button" at bounding box center [129, 204] width 7 height 7
click at [232, 185] on div at bounding box center [385, 180] width 478 height 313
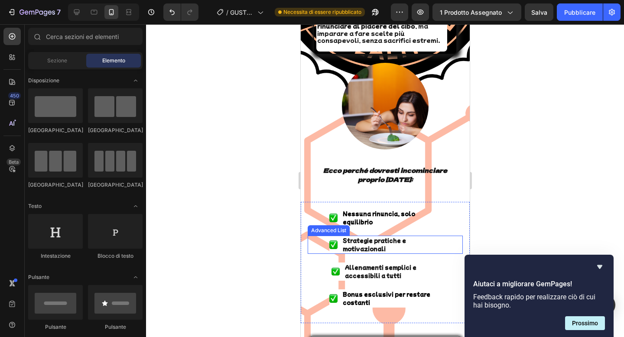
click at [337, 236] on li "Image Strategie pratiche e motivazionali Text Block" at bounding box center [385, 245] width 112 height 18
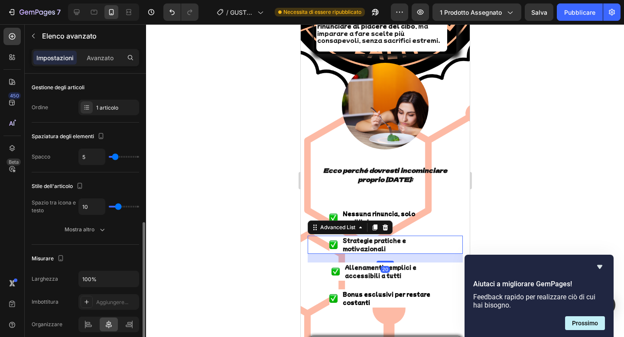
scroll to position [155, 0]
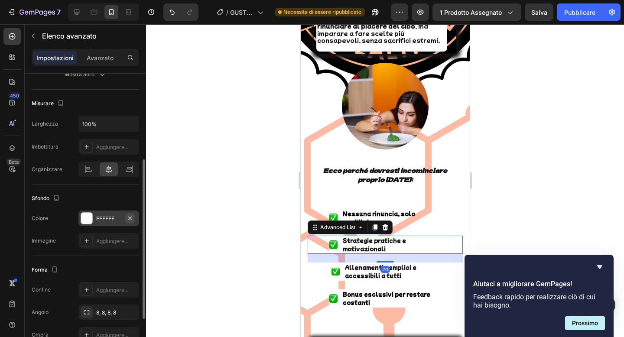
click at [130, 217] on icon "button" at bounding box center [129, 218] width 7 height 7
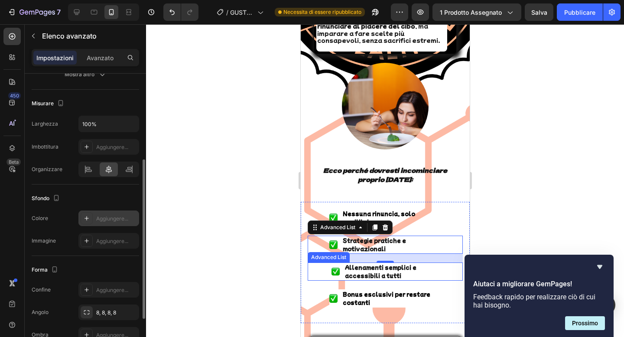
click at [341, 262] on li "Image Allenamenti semplici e accessibili a tutti Text Block" at bounding box center [385, 271] width 112 height 18
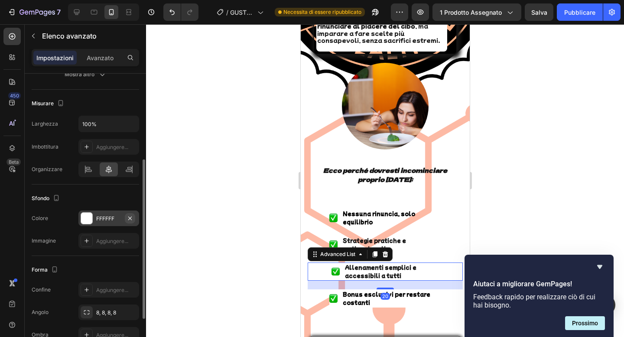
click at [129, 219] on icon "button" at bounding box center [129, 217] width 3 height 3
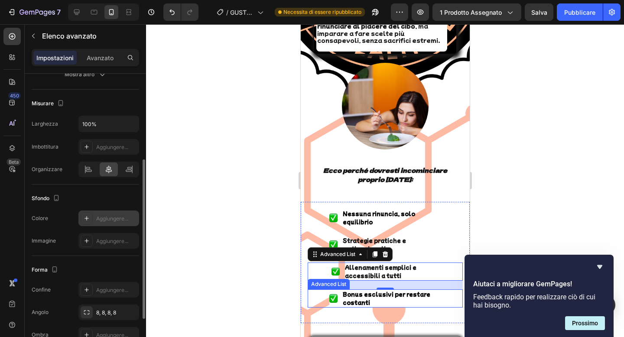
click at [337, 289] on li "Image Bonus esclusivi per restare costanti Text Block" at bounding box center [385, 298] width 112 height 18
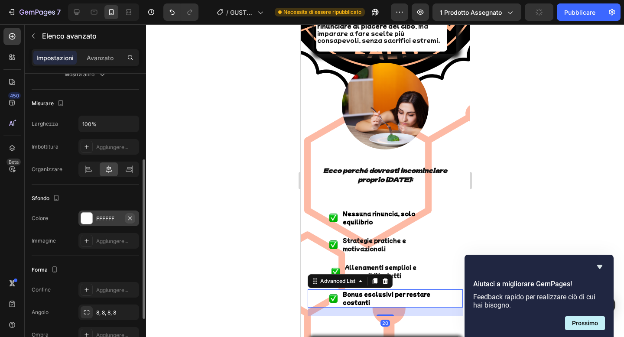
click at [127, 221] on icon "button" at bounding box center [129, 218] width 7 height 7
click at [225, 174] on div at bounding box center [385, 180] width 478 height 313
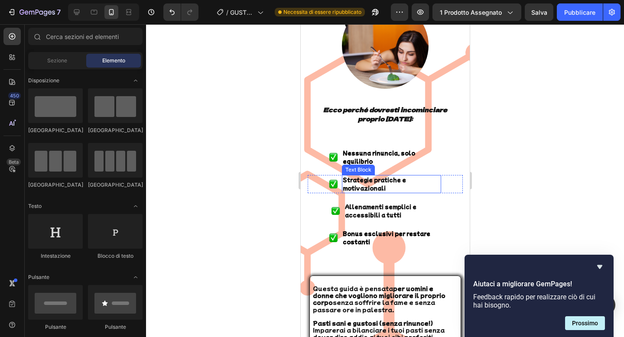
scroll to position [1994, 0]
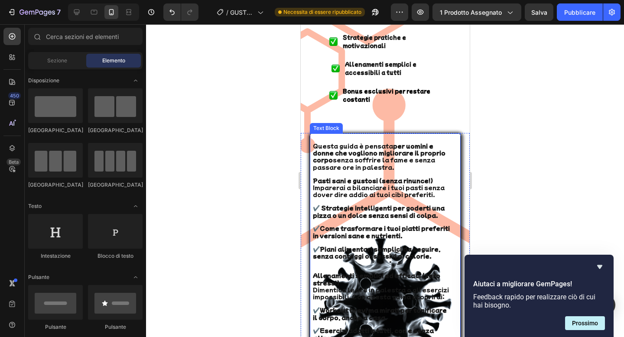
click at [353, 136] on p at bounding box center [380, 139] width 137 height 6
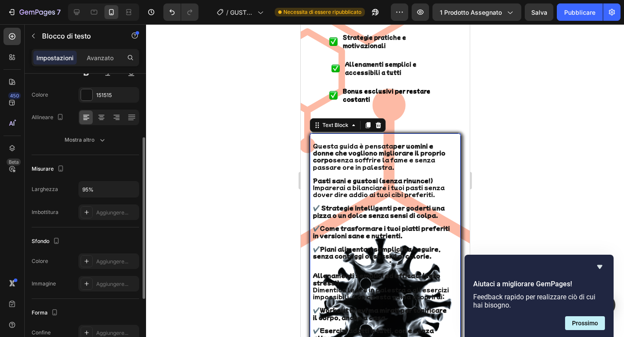
scroll to position [120, 0]
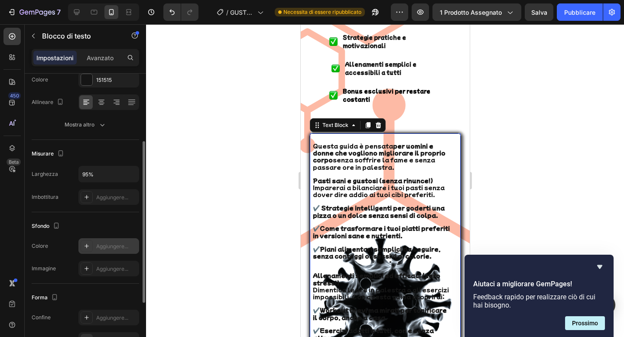
click at [105, 243] on font "Aggiungere..." at bounding box center [112, 246] width 32 height 6
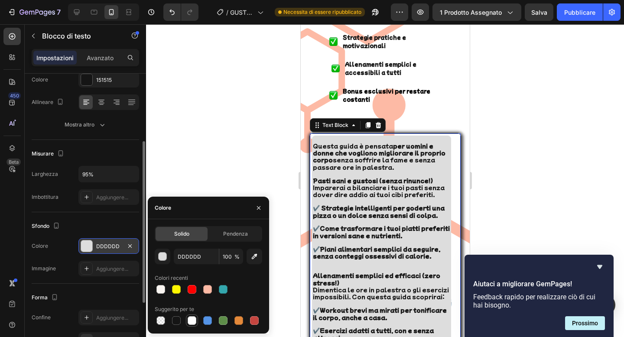
click at [190, 315] on div at bounding box center [192, 320] width 12 height 12
type input "FFFFFF"
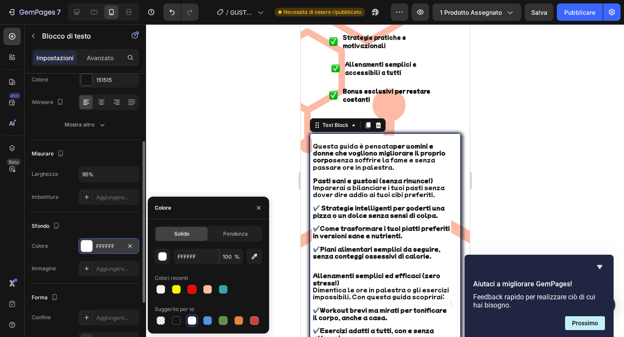
click at [191, 174] on div at bounding box center [385, 180] width 478 height 313
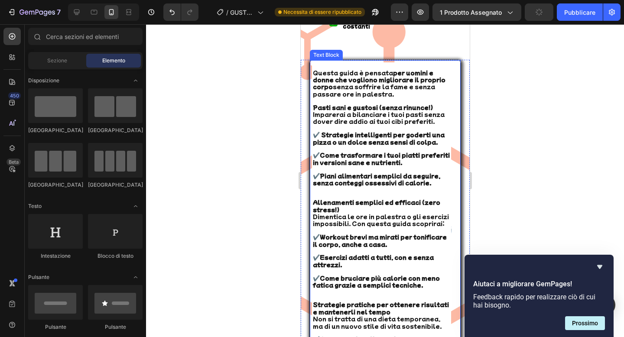
scroll to position [2071, 0]
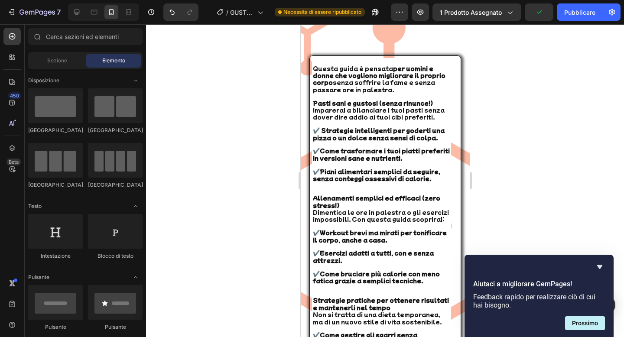
click at [567, 146] on div at bounding box center [385, 180] width 478 height 313
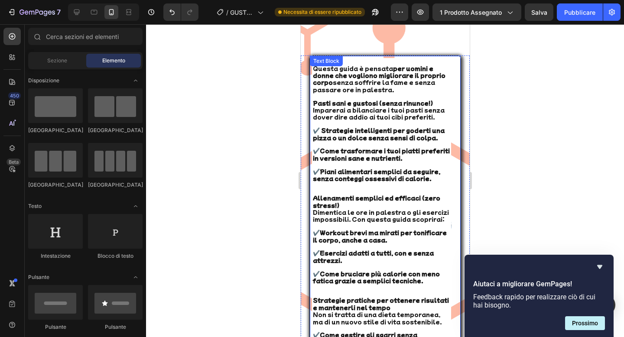
click at [444, 142] on p "✔️ Come trasformare i tuoi piatti preferiti in versioni sane e nutrienti." at bounding box center [380, 152] width 137 height 20
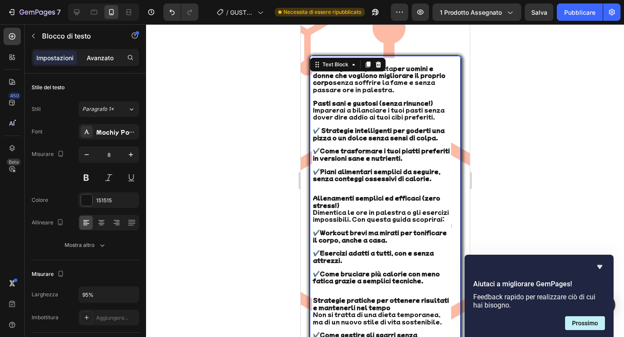
click at [96, 52] on div "Avanzato" at bounding box center [99, 58] width 43 height 14
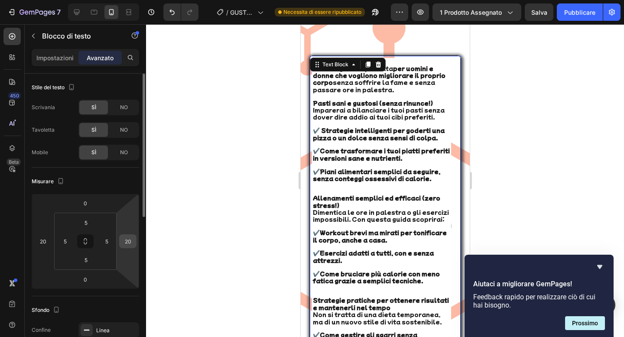
click at [126, 238] on input "20" at bounding box center [127, 241] width 13 height 13
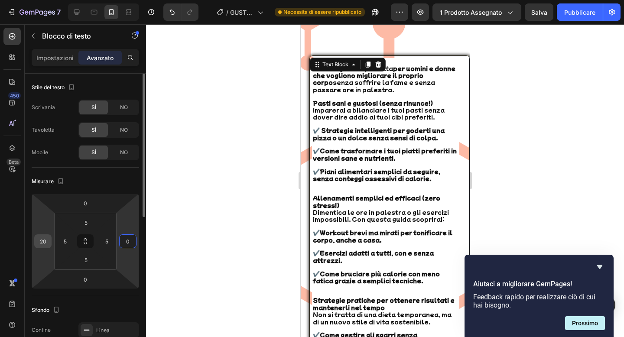
type input "0"
click at [43, 240] on input "20" at bounding box center [42, 241] width 13 height 13
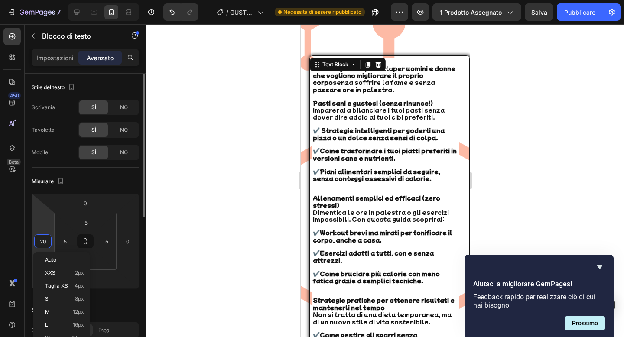
type input "0"
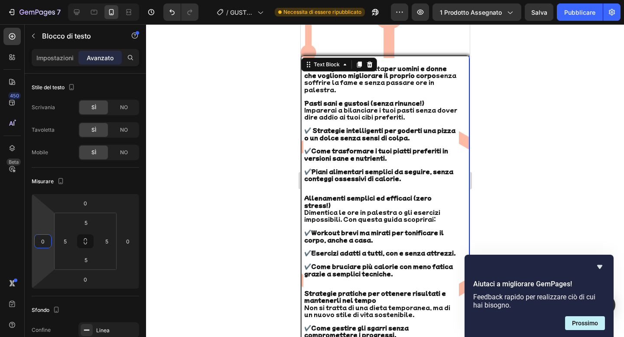
click at [226, 147] on div at bounding box center [385, 180] width 478 height 313
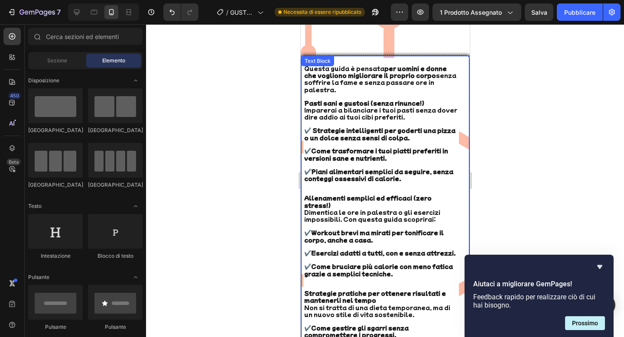
click at [337, 167] on strong "Piani alimentari semplici da seguire, senza conteggi ossessivi di calorie." at bounding box center [378, 174] width 149 height 15
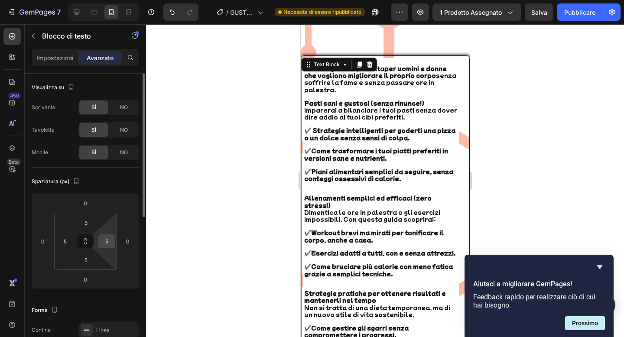
click at [110, 240] on input "5" at bounding box center [106, 241] width 13 height 13
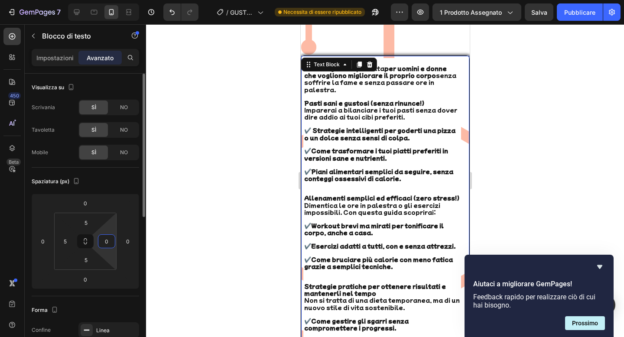
type input "05"
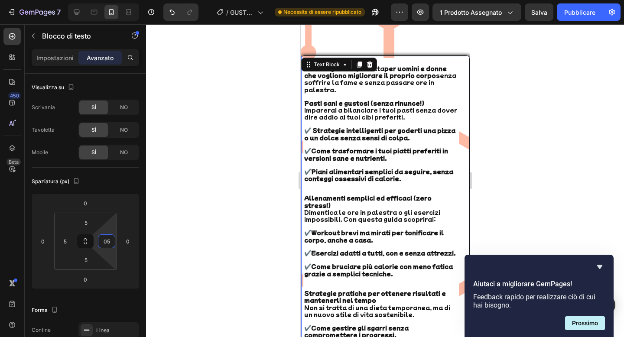
click at [224, 171] on div at bounding box center [385, 180] width 478 height 313
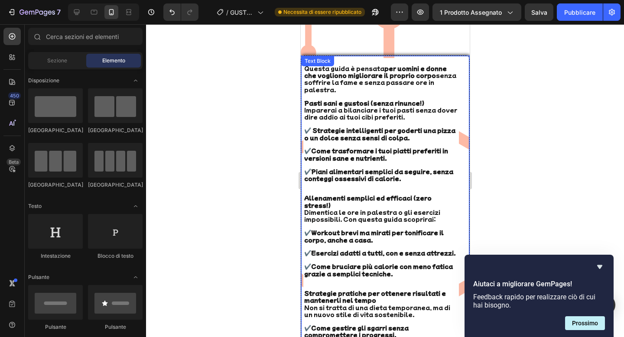
click at [463, 125] on div "Questa guida è pensata per uomini e donne che vogliono migliorare il proprio co…" at bounding box center [385, 233] width 164 height 350
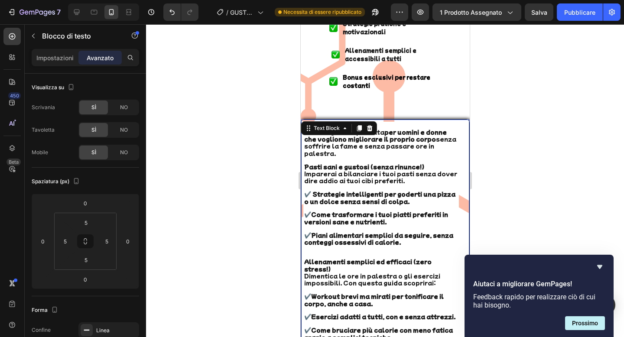
scroll to position [1979, 0]
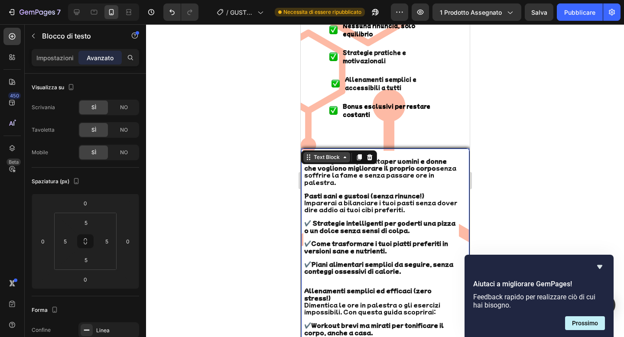
click at [346, 152] on div "Text Block" at bounding box center [326, 157] width 47 height 10
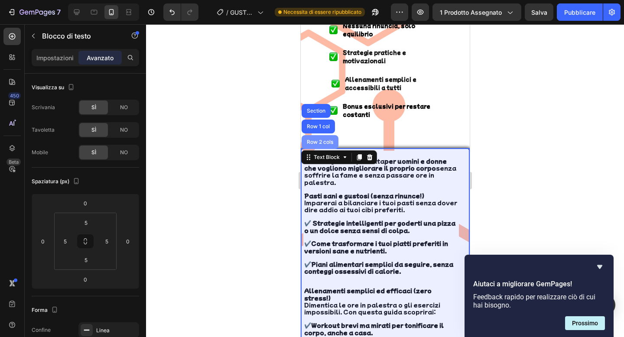
click at [323, 139] on div "Row 2 cols" at bounding box center [320, 141] width 30 height 5
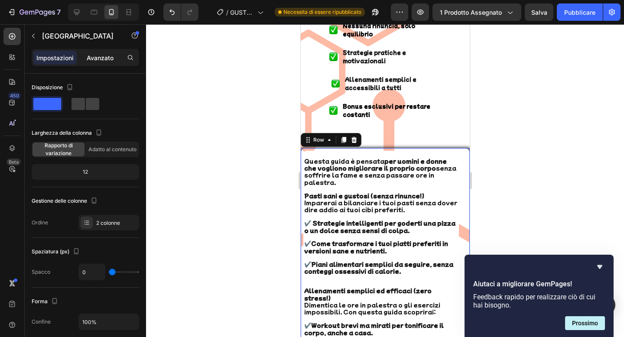
click at [108, 55] on font "Avanzato" at bounding box center [100, 57] width 27 height 7
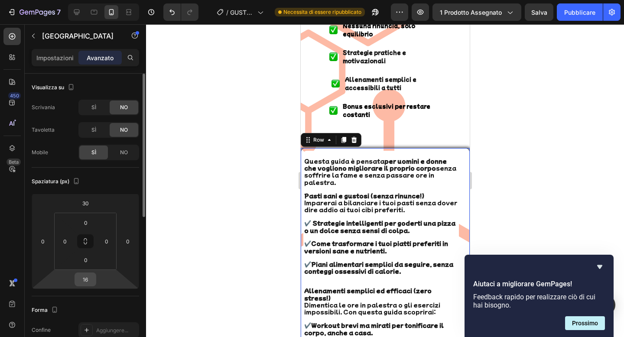
click at [94, 279] on div "16" at bounding box center [86, 279] width 22 height 14
click at [83, 279] on input "16" at bounding box center [85, 279] width 17 height 13
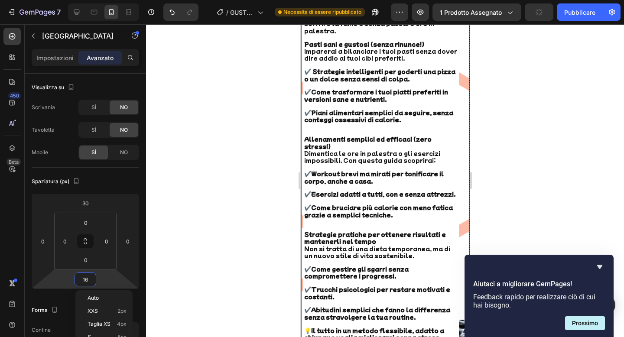
scroll to position [2297, 0]
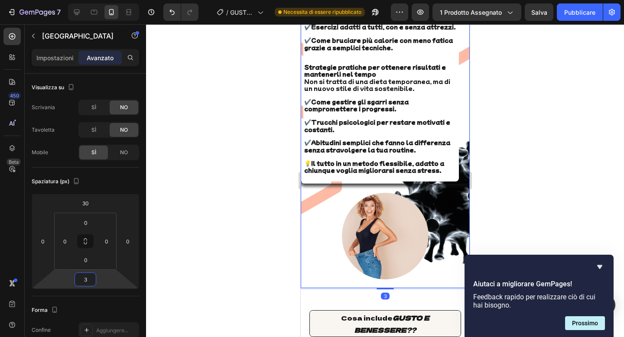
type input "30"
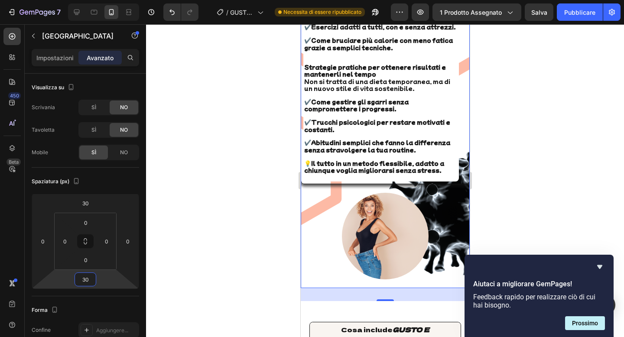
click at [288, 162] on div at bounding box center [385, 180] width 478 height 313
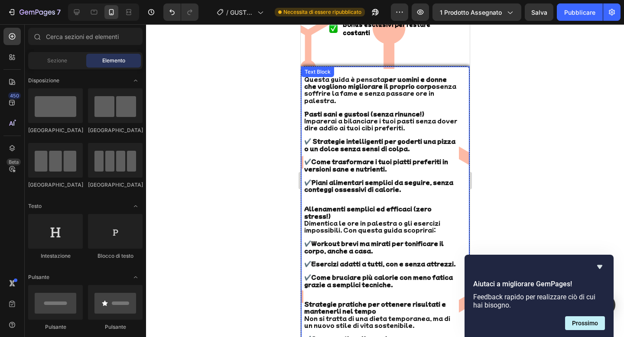
scroll to position [2025, 0]
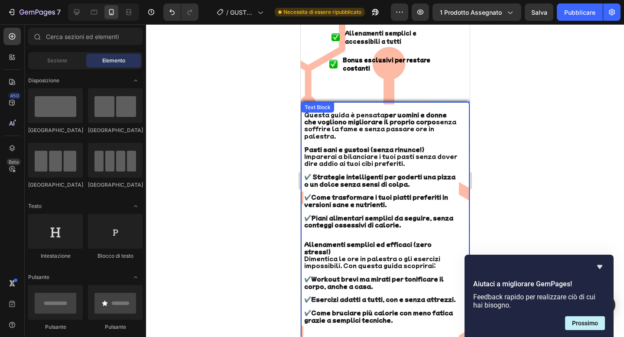
click at [461, 107] on div "Questa guida è pensata per uomini e donne che vogliono migliorare il proprio co…" at bounding box center [385, 279] width 164 height 350
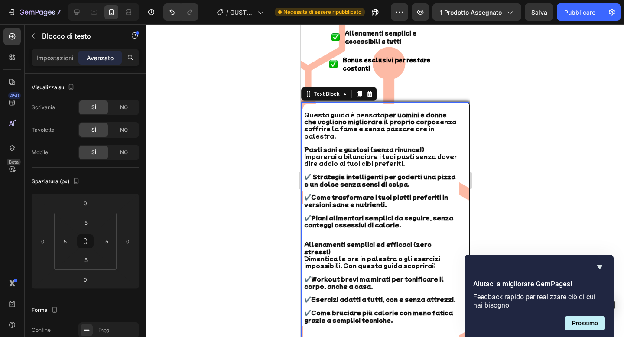
click at [337, 87] on div "Text Block" at bounding box center [339, 94] width 76 height 14
click at [339, 90] on div "Text Block" at bounding box center [325, 94] width 29 height 8
click at [343, 145] on strong "Pasti sani e gustosi (senza rinunce!)" at bounding box center [364, 149] width 120 height 8
click at [309, 105] on p "Rich Text Editor. Editing area: main" at bounding box center [381, 108] width 154 height 6
click at [356, 152] on span "Imparerai a bilanciare i tuoi pasti senza dover dire addio ai tuoi cibi preferi…" at bounding box center [380, 159] width 153 height 15
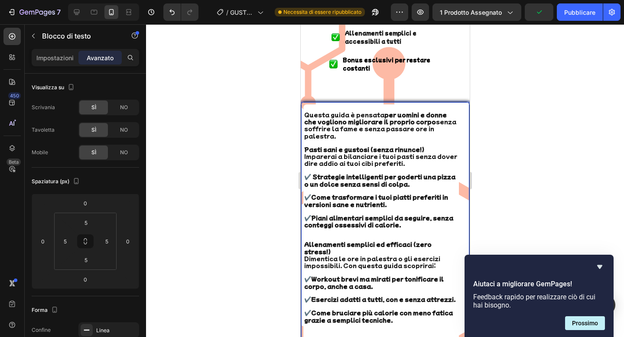
click at [510, 142] on div at bounding box center [385, 180] width 478 height 313
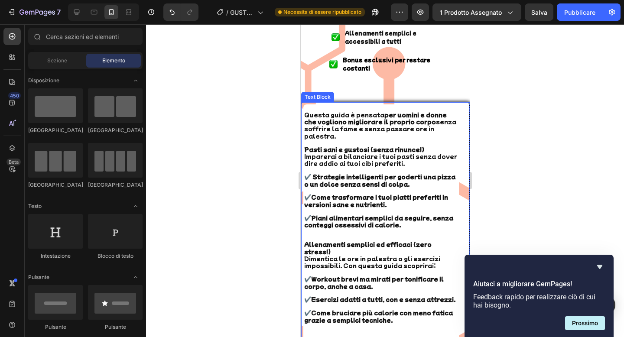
click at [459, 137] on div "Questa guida è pensata per uomini e donne che vogliono migliorare il proprio co…" at bounding box center [385, 279] width 164 height 350
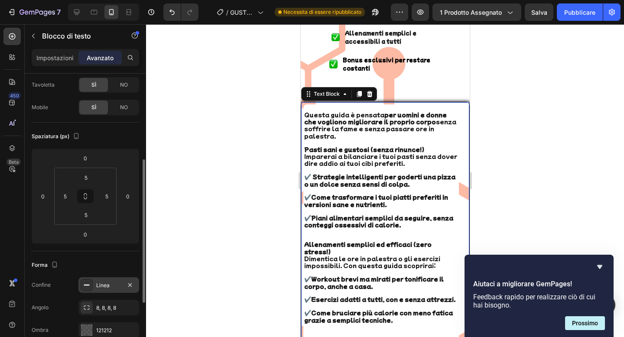
scroll to position [91, 0]
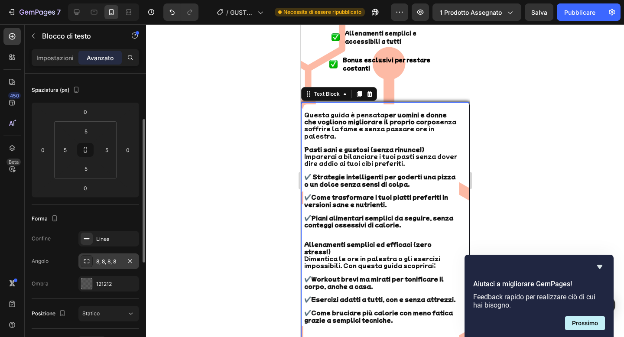
click at [114, 262] on font "8, 8, 8, 8" at bounding box center [106, 261] width 20 height 6
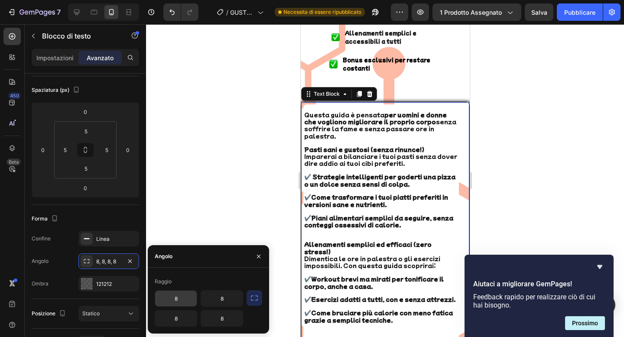
click at [181, 298] on input "8" at bounding box center [176, 299] width 42 height 16
type input "2"
type input "8"
click at [243, 209] on div at bounding box center [385, 180] width 478 height 313
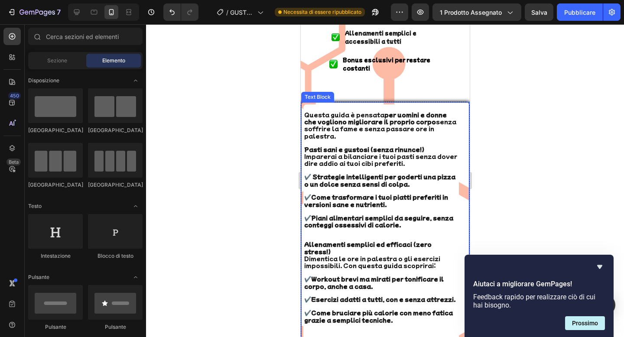
click at [373, 122] on p "Questa guida è pensata per uomini e donne che vogliono migliorare il proprio co…" at bounding box center [381, 126] width 154 height 29
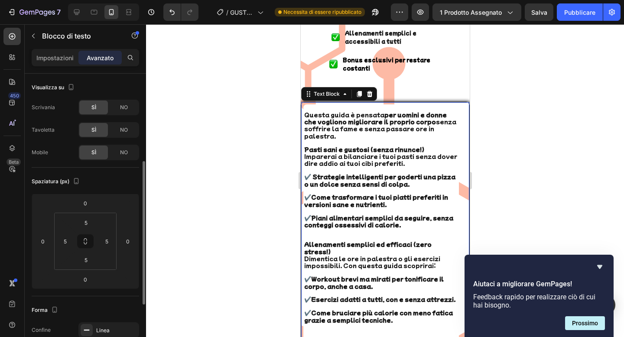
scroll to position [96, 0]
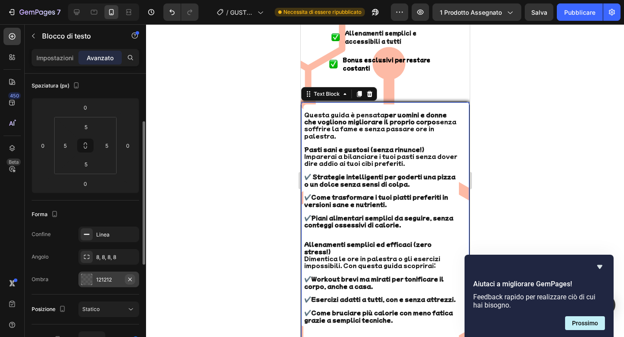
click at [129, 278] on icon "button" at bounding box center [129, 279] width 7 height 7
click at [210, 167] on div at bounding box center [385, 180] width 478 height 313
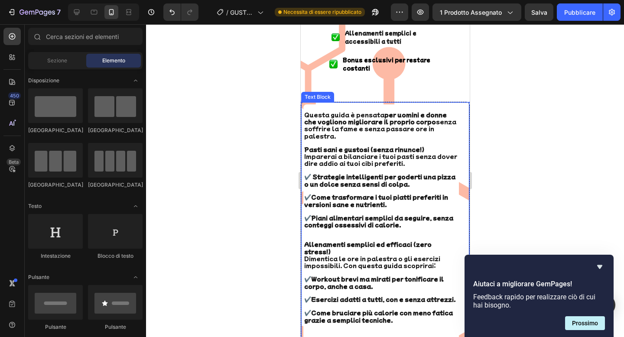
click at [334, 105] on p "Rich Text Editor. Editing area: main" at bounding box center [381, 108] width 154 height 6
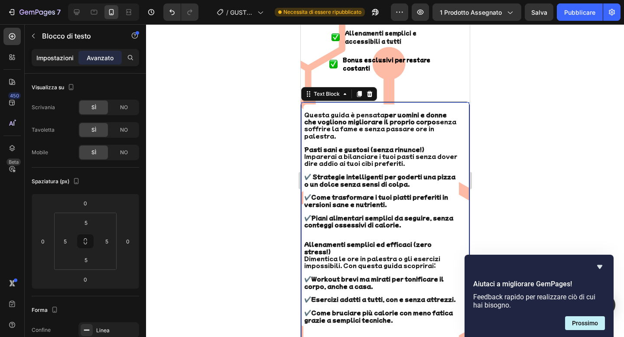
click at [68, 63] on div "Impostazioni" at bounding box center [54, 58] width 43 height 14
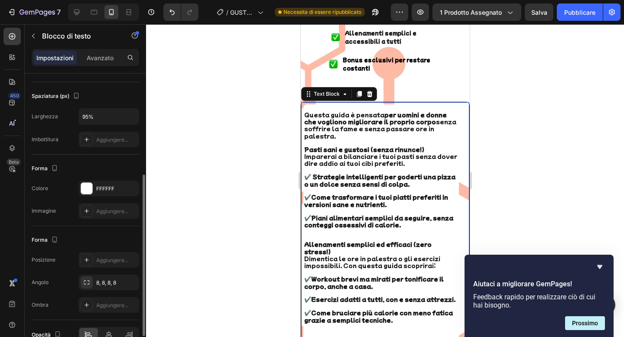
scroll to position [179, 0]
click at [102, 114] on input "95%" at bounding box center [109, 116] width 60 height 16
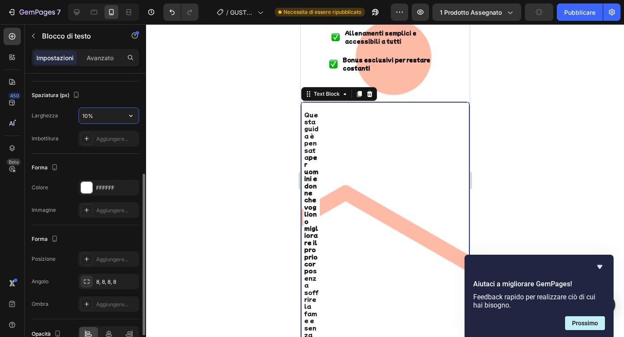
type input "100%"
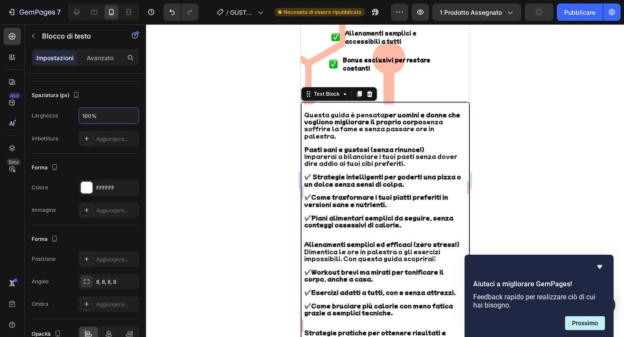
click at [173, 75] on div at bounding box center [385, 180] width 478 height 313
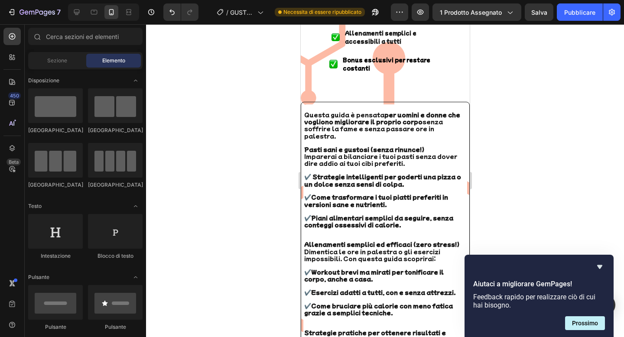
click at [221, 162] on div at bounding box center [385, 180] width 478 height 313
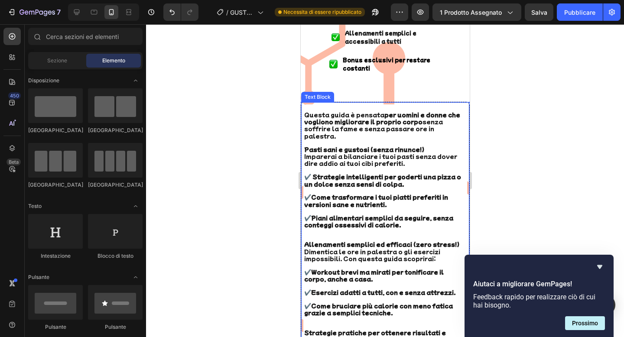
click at [340, 102] on div "Questa guida è pensata per uomini e donne che vogliono migliorare il proprio co…" at bounding box center [384, 275] width 169 height 347
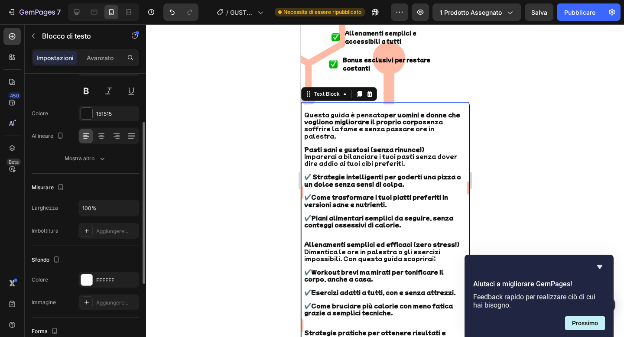
scroll to position [87, 0]
click at [108, 58] on font "Avanzato" at bounding box center [100, 57] width 27 height 7
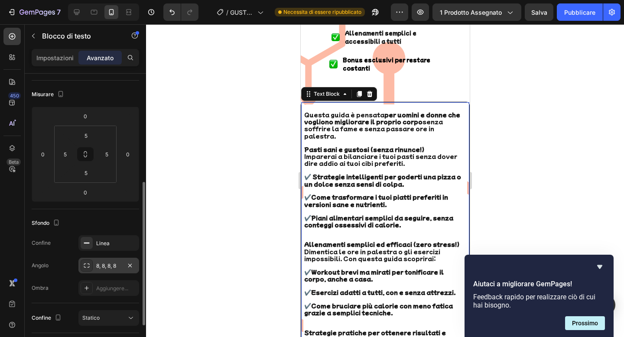
scroll to position [131, 0]
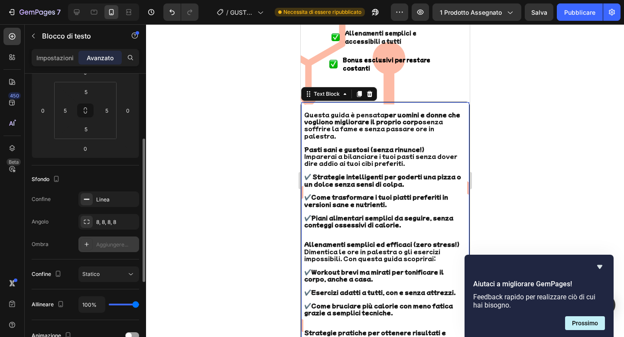
click at [117, 247] on font "Aggiungere..." at bounding box center [112, 244] width 32 height 6
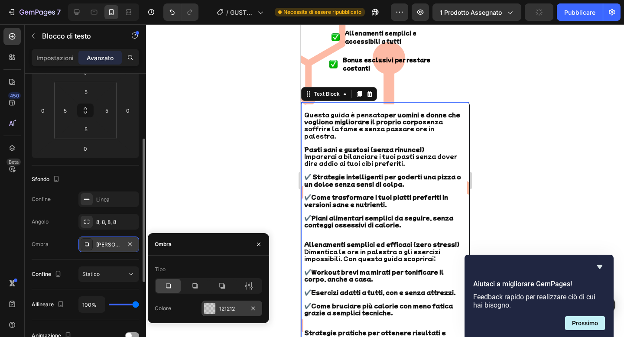
click at [218, 306] on div "121212" at bounding box center [231, 309] width 61 height 16
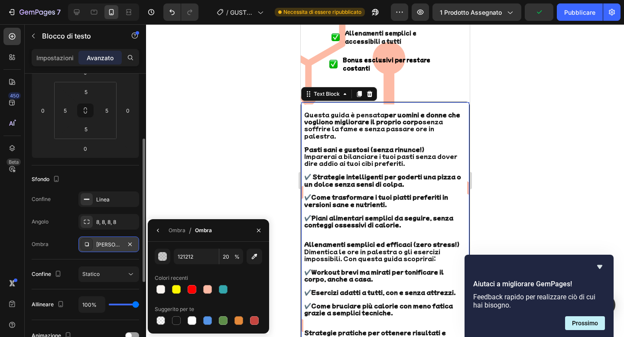
click at [175, 326] on div at bounding box center [176, 320] width 12 height 12
type input "151515"
type input "100"
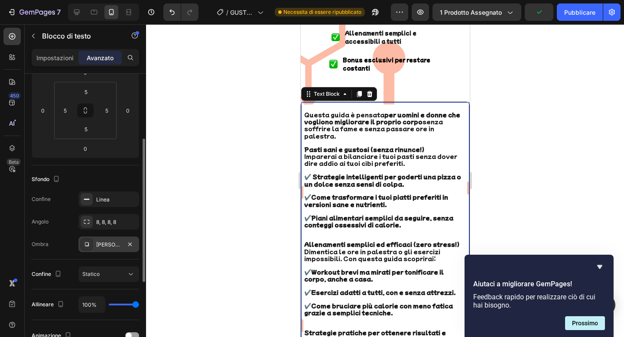
click at [191, 80] on div at bounding box center [385, 180] width 478 height 313
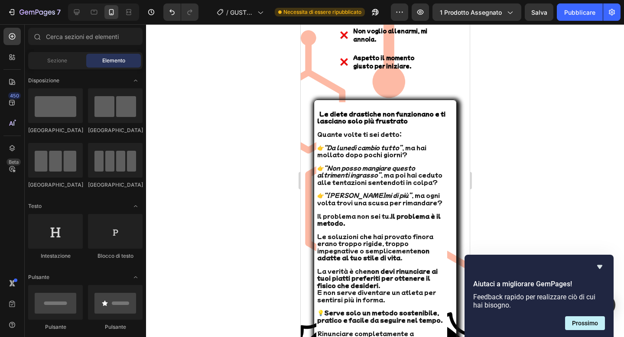
scroll to position [1371, 0]
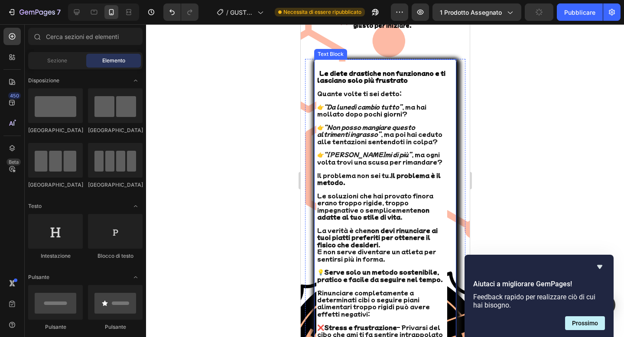
click at [396, 62] on div "Le diete drastiche non funzionano e ti lasciano solo più frustrato Quante volte…" at bounding box center [381, 266] width 131 height 409
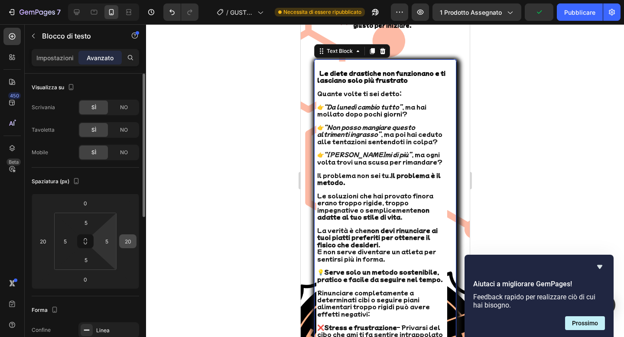
click at [127, 241] on input "20" at bounding box center [127, 241] width 13 height 13
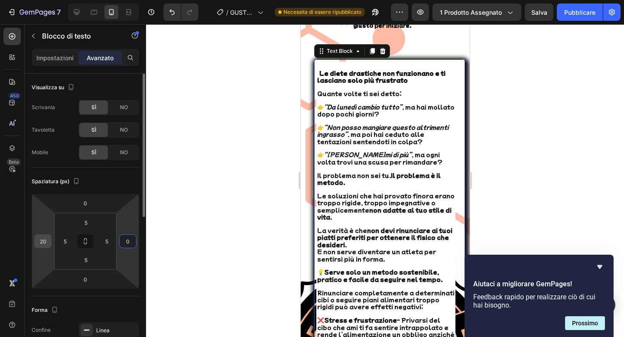
type input "0"
click at [47, 244] on input "20" at bounding box center [42, 241] width 13 height 13
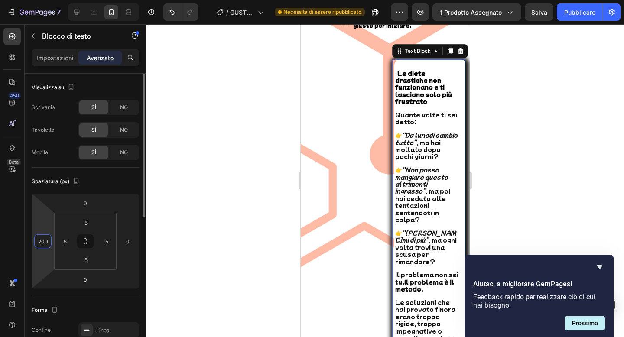
type input "0"
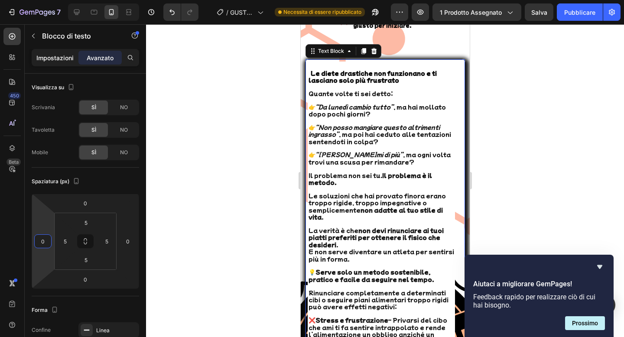
click at [55, 55] on font "Impostazioni" at bounding box center [54, 57] width 37 height 7
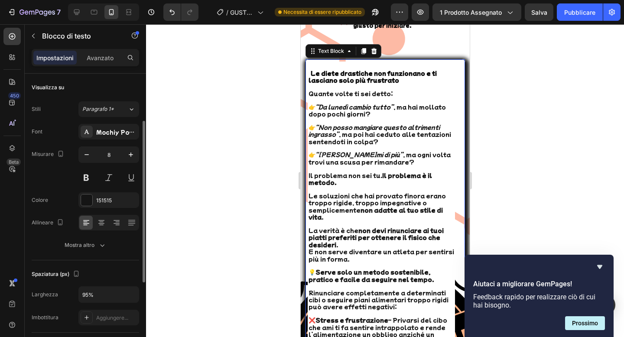
scroll to position [86, 0]
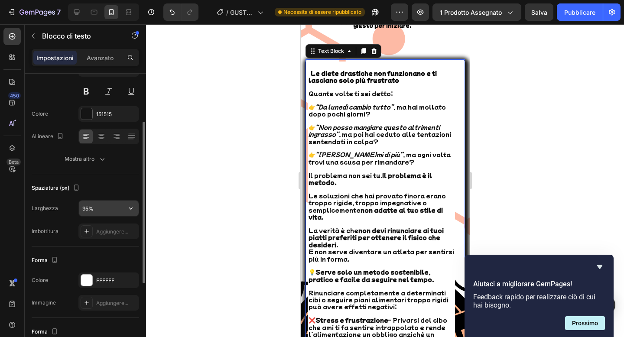
click at [117, 214] on input "95%" at bounding box center [109, 209] width 60 height 16
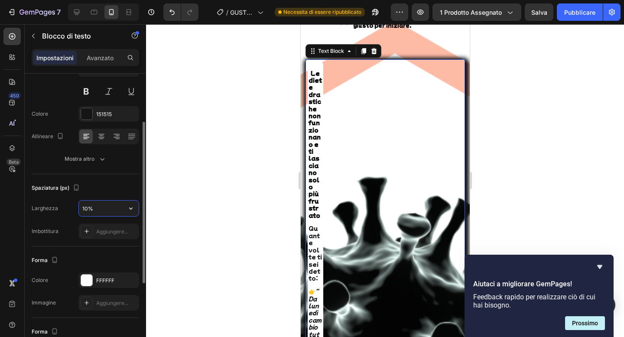
type input "100%"
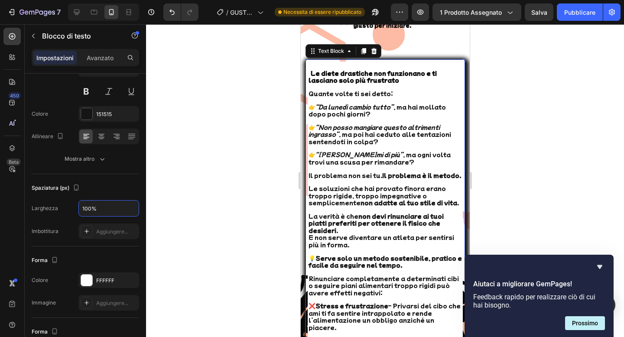
click at [192, 178] on div at bounding box center [385, 180] width 478 height 313
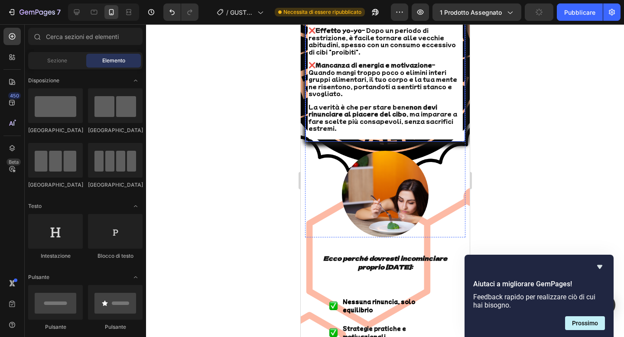
scroll to position [1584, 0]
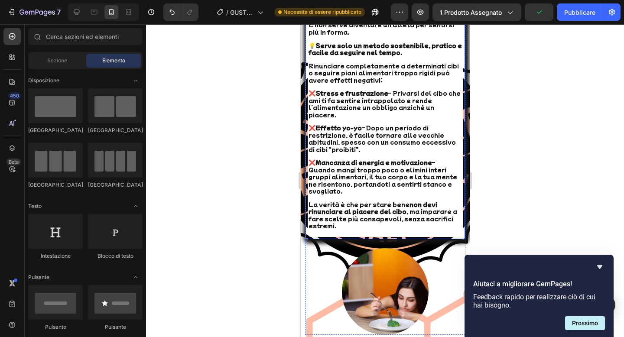
click at [334, 123] on strong "Effetto yo-yo" at bounding box center [338, 127] width 46 height 8
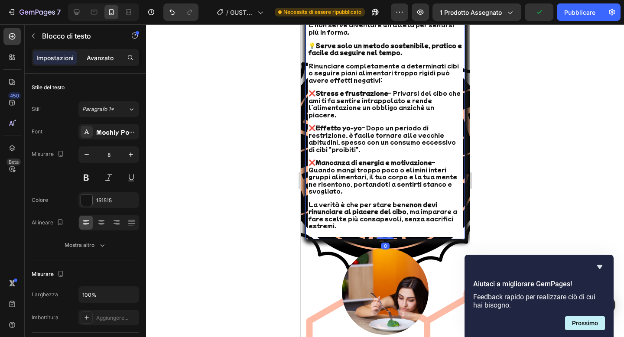
click at [109, 54] on font "Avanzato" at bounding box center [100, 57] width 27 height 7
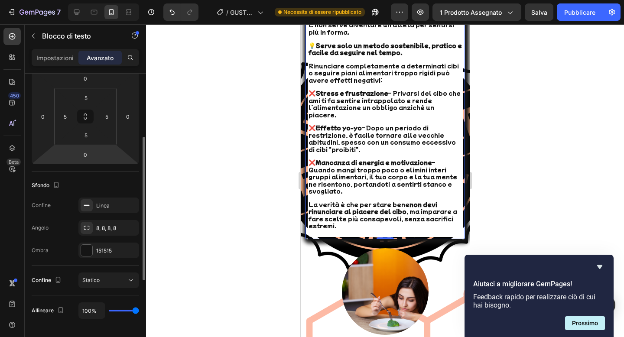
scroll to position [126, 0]
click at [111, 246] on font "151515" at bounding box center [104, 249] width 16 height 6
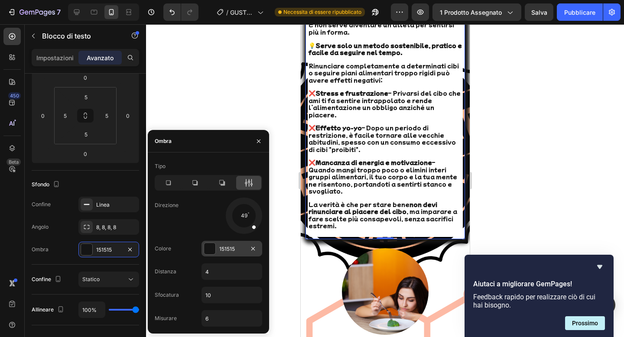
click at [236, 247] on div "151515" at bounding box center [231, 249] width 25 height 8
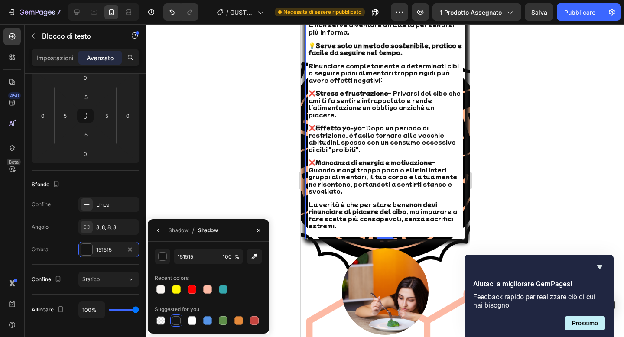
click at [236, 247] on div "151515 100 % Recent colors Suggested for you" at bounding box center [208, 288] width 121 height 92
click at [230, 183] on div at bounding box center [385, 180] width 478 height 313
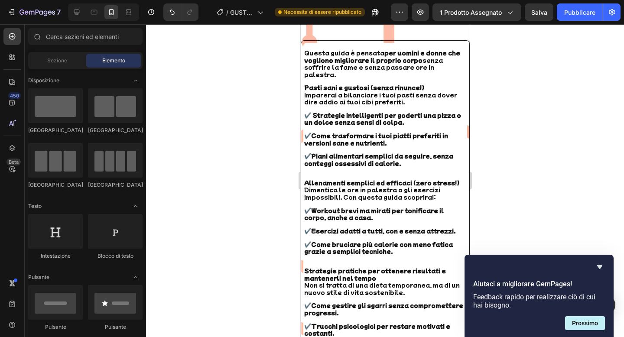
scroll to position [2070, 0]
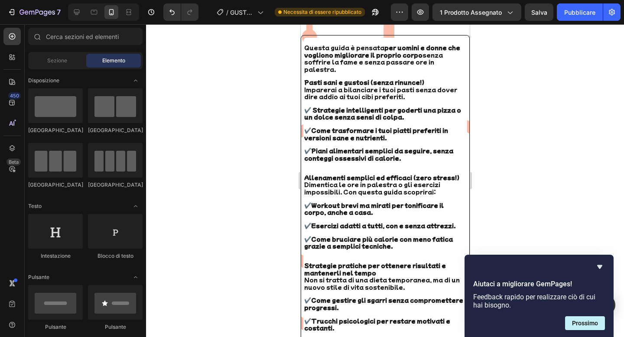
click at [359, 275] on span "Non si tratta di una dieta temporanea, ma di un nuovo stile di vita sostenibile." at bounding box center [381, 282] width 155 height 15
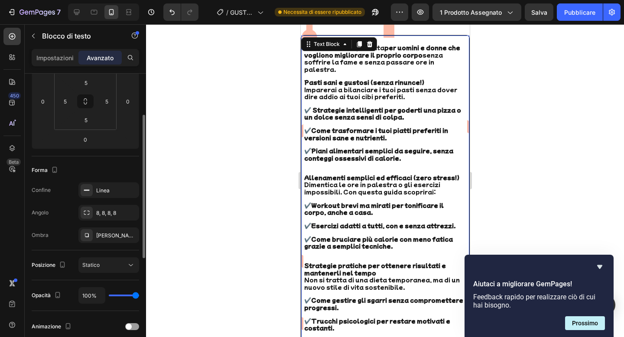
scroll to position [121, 0]
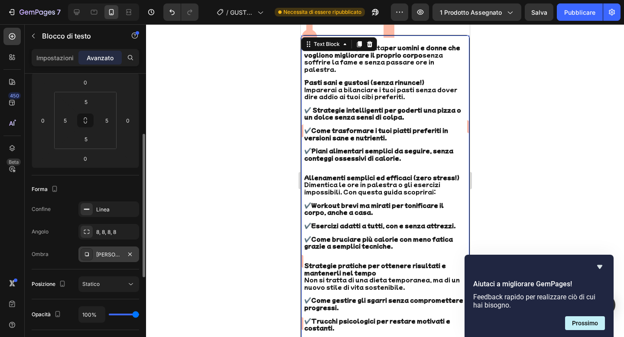
click at [117, 249] on div "Leggero" at bounding box center [108, 254] width 61 height 16
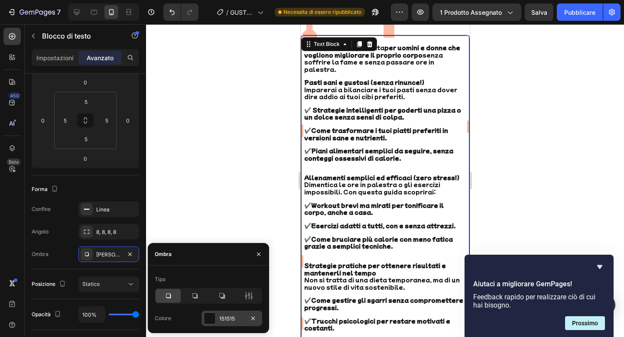
click at [211, 323] on div at bounding box center [209, 318] width 11 height 11
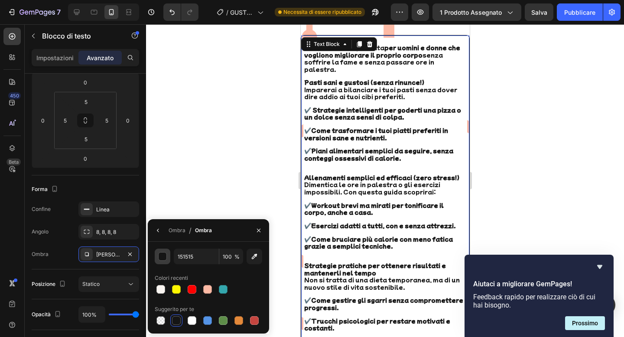
click at [169, 257] on button "button" at bounding box center [163, 257] width 16 height 16
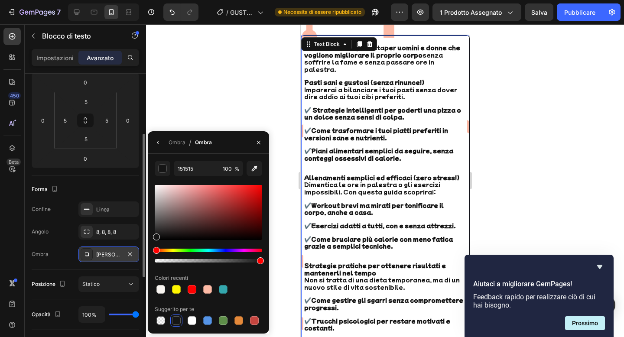
click at [122, 246] on div "Leggero" at bounding box center [108, 254] width 61 height 16
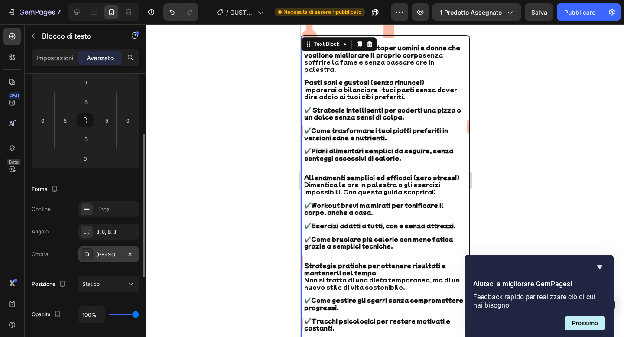
click at [109, 257] on font "Leggero" at bounding box center [117, 254] width 42 height 6
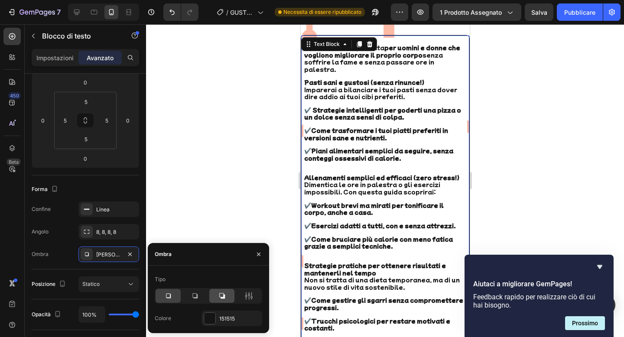
click at [225, 295] on icon at bounding box center [221, 296] width 9 height 9
click at [196, 294] on icon at bounding box center [195, 296] width 9 height 9
click at [248, 292] on icon at bounding box center [248, 296] width 9 height 9
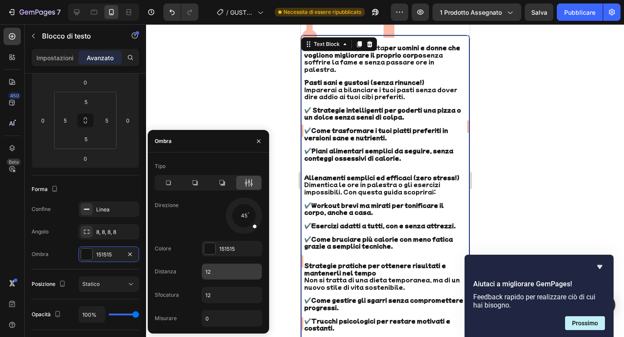
click at [221, 276] on input "12" at bounding box center [232, 272] width 60 height 16
type input "10"
click at [233, 293] on input "12" at bounding box center [232, 295] width 60 height 16
type input "4"
click at [222, 65] on div at bounding box center [385, 180] width 478 height 313
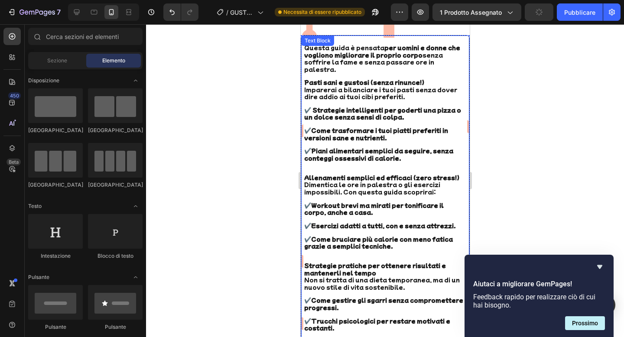
scroll to position [1996, 0]
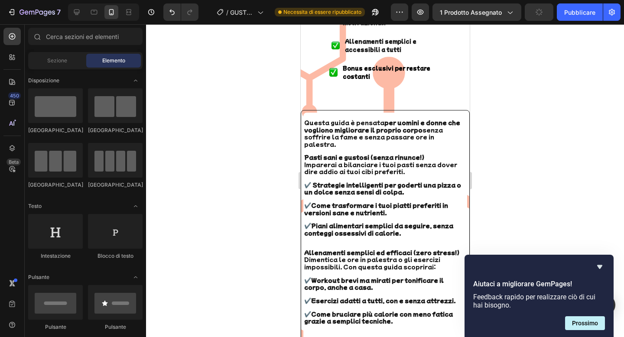
click at [256, 171] on div at bounding box center [385, 180] width 478 height 313
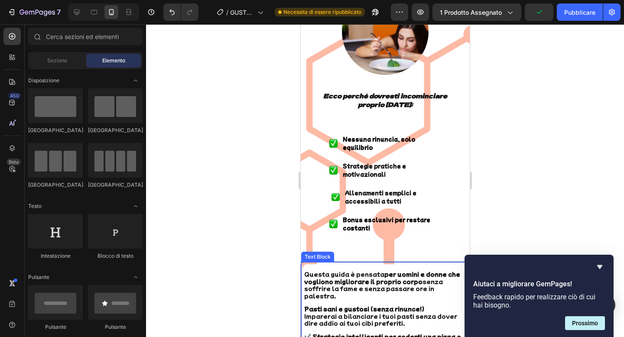
scroll to position [1584, 0]
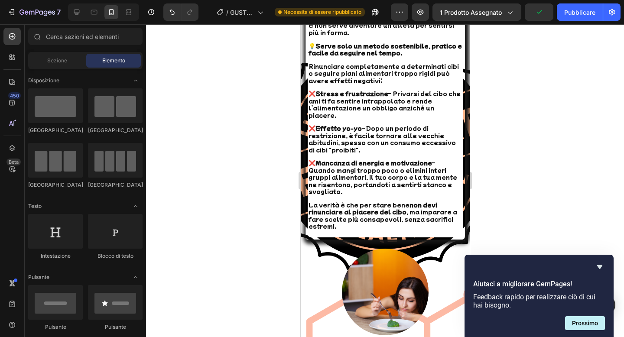
click at [351, 100] on span "❌ Stress e frustrazione – Privarsi del cibo che ami ti fa sentire intrappolato …" at bounding box center [384, 103] width 152 height 29
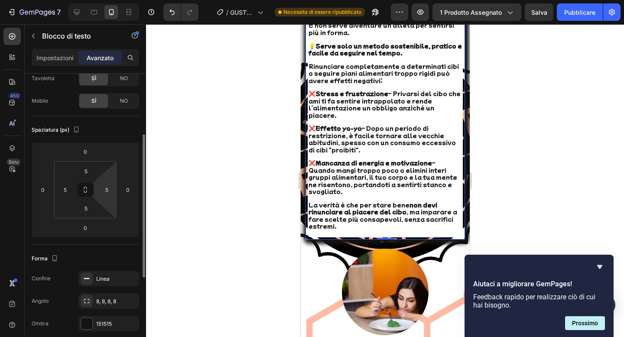
scroll to position [80, 0]
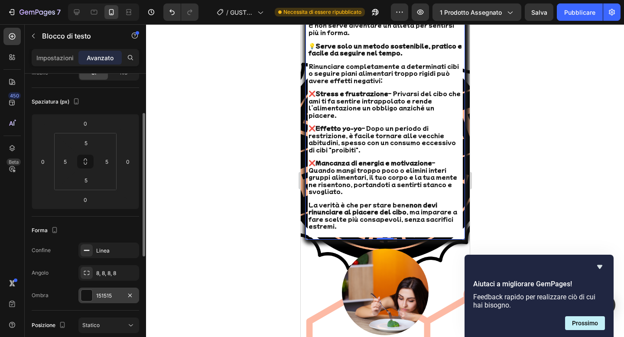
click at [115, 300] on div "151515" at bounding box center [108, 296] width 61 height 16
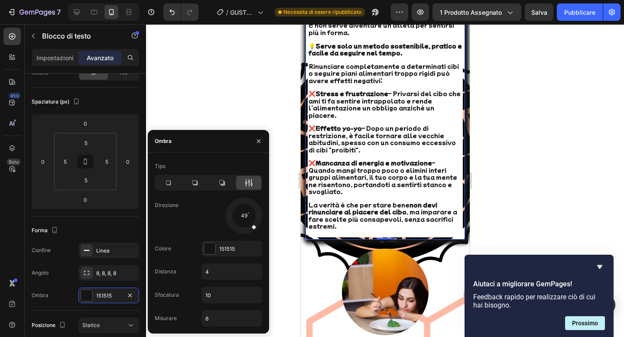
click at [219, 95] on div at bounding box center [385, 180] width 478 height 313
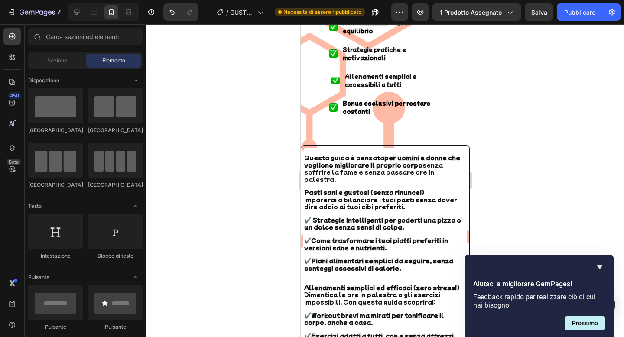
scroll to position [1968, 0]
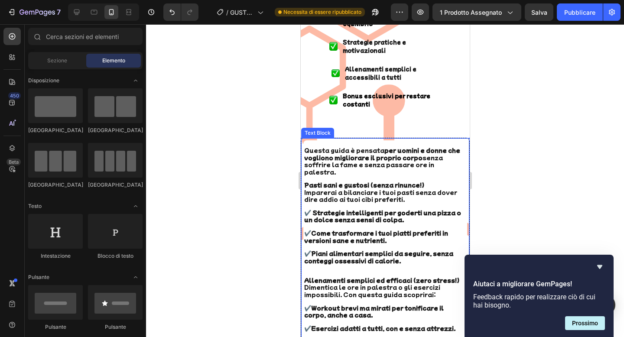
click at [352, 188] on span "Imparerai a bilanciare i tuoi pasti senza dover dire addio ai tuoi cibi preferi…" at bounding box center [380, 195] width 153 height 15
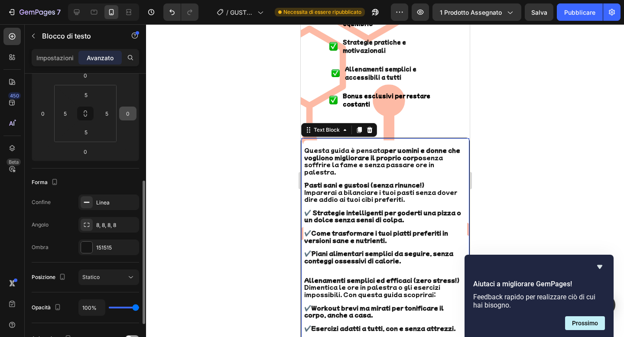
scroll to position [157, 0]
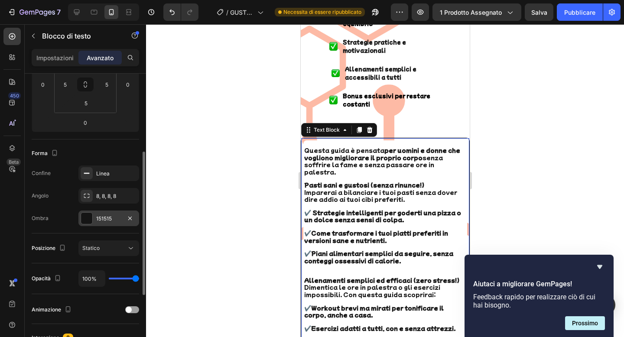
click at [113, 223] on div "151515" at bounding box center [108, 219] width 61 height 16
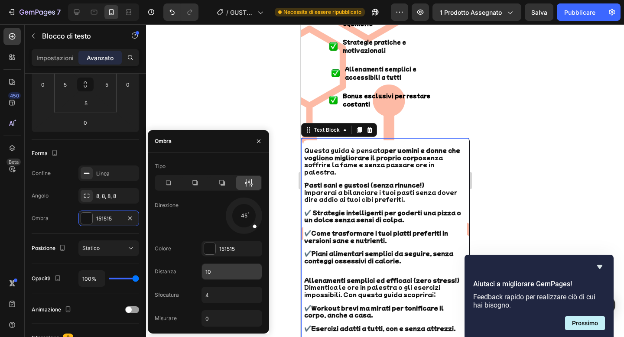
click at [218, 267] on input "10" at bounding box center [232, 272] width 60 height 16
type input "4"
click at [217, 301] on input "4" at bounding box center [232, 295] width 60 height 16
type input "10"
click at [249, 81] on div at bounding box center [385, 180] width 478 height 313
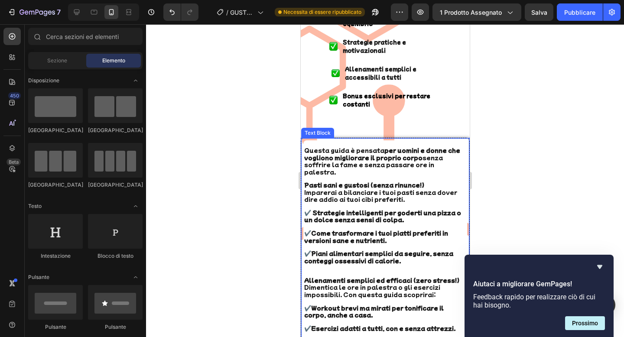
click at [380, 141] on p at bounding box center [385, 144] width 162 height 6
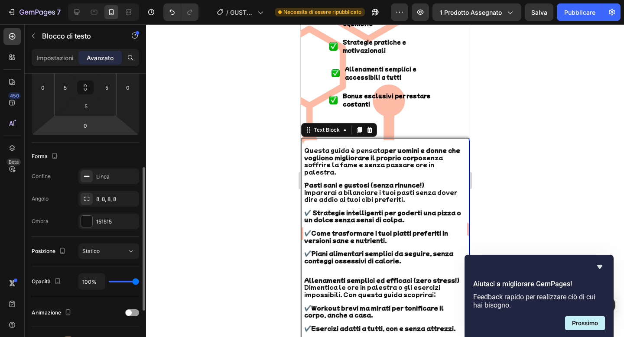
scroll to position [165, 0]
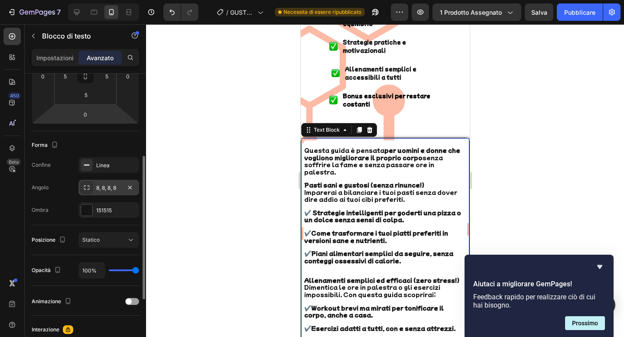
click at [112, 181] on div "8, 8, 8, 8" at bounding box center [108, 188] width 61 height 16
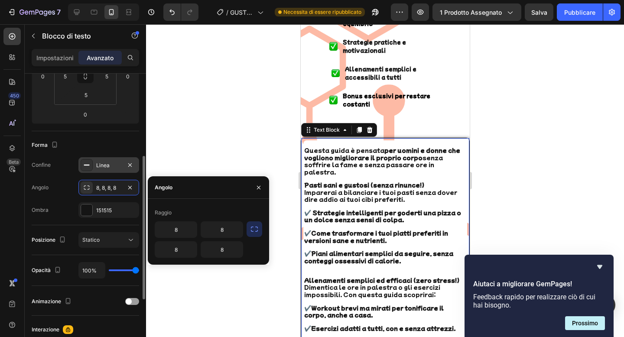
click at [115, 168] on div "Linea" at bounding box center [108, 166] width 25 height 8
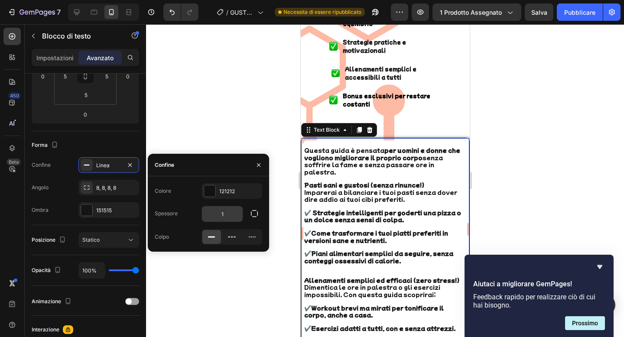
click at [229, 221] on input "1" at bounding box center [222, 214] width 41 height 16
type input "4"
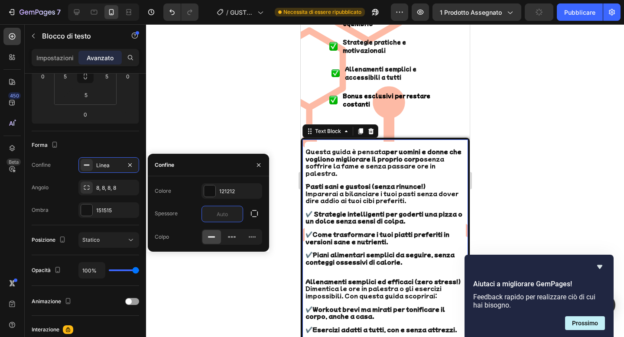
type input "3"
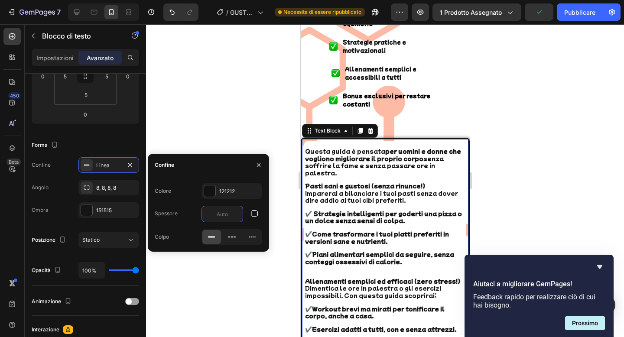
type input "2"
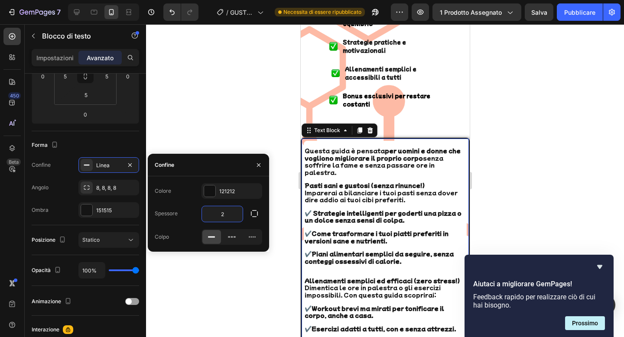
click at [286, 71] on div at bounding box center [385, 180] width 478 height 313
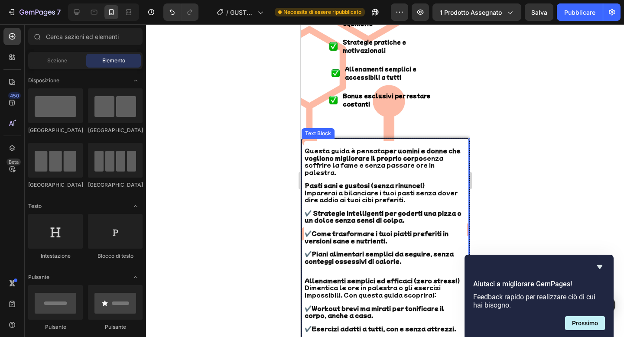
click at [490, 155] on div at bounding box center [385, 180] width 478 height 313
click at [499, 140] on div at bounding box center [385, 180] width 478 height 313
click at [211, 157] on div at bounding box center [385, 180] width 478 height 313
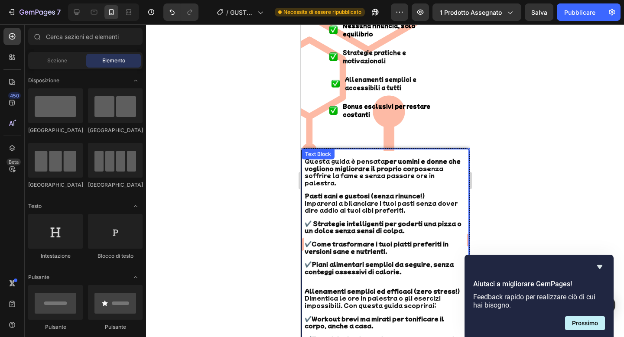
scroll to position [1940, 0]
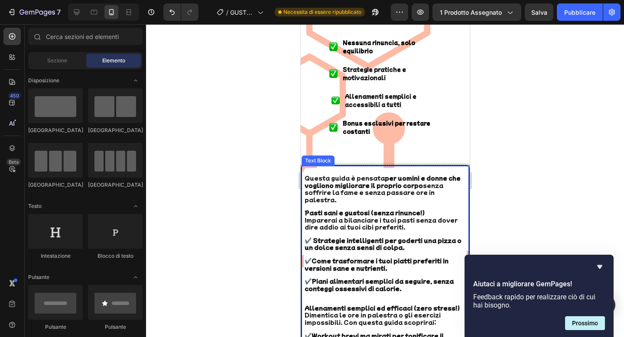
click at [332, 174] on strong "per uomini e donne che vogliono migliorare il proprio corpo" at bounding box center [382, 181] width 156 height 15
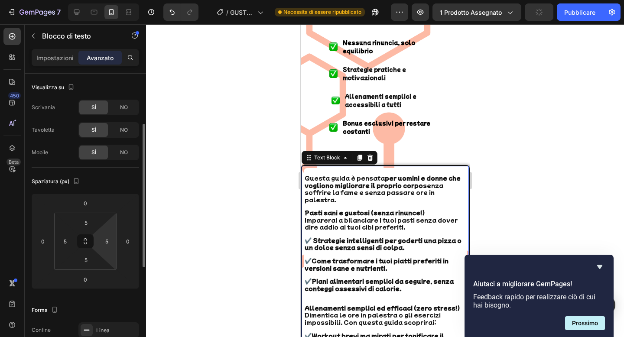
scroll to position [91, 0]
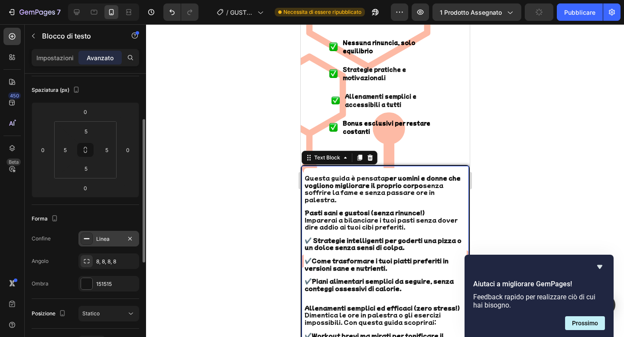
click at [114, 235] on div "Linea" at bounding box center [108, 239] width 25 height 8
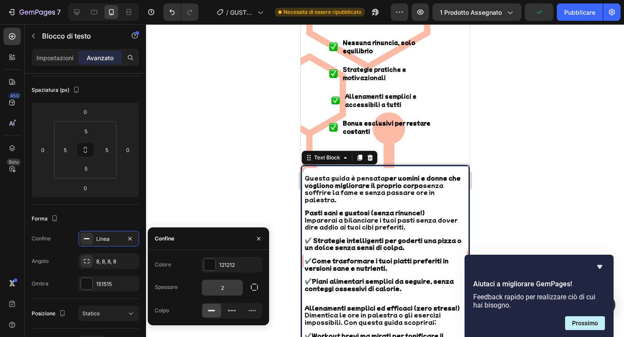
click at [222, 284] on input "2" at bounding box center [222, 288] width 41 height 16
type input "1"
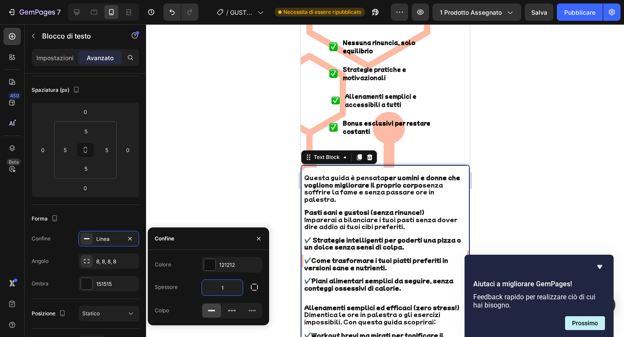
click at [194, 166] on div at bounding box center [385, 180] width 478 height 313
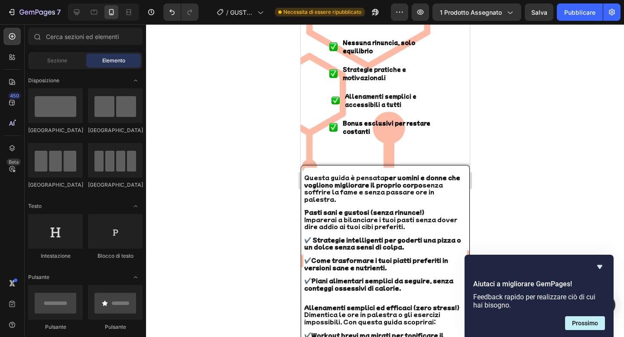
click at [320, 208] on strong "Pasti sani e gustosi (senza rinunce!)" at bounding box center [364, 212] width 120 height 8
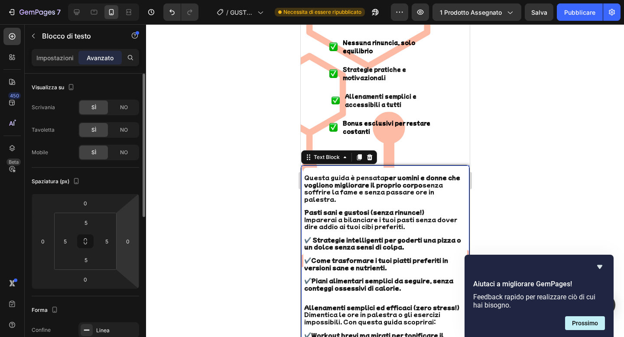
scroll to position [213, 0]
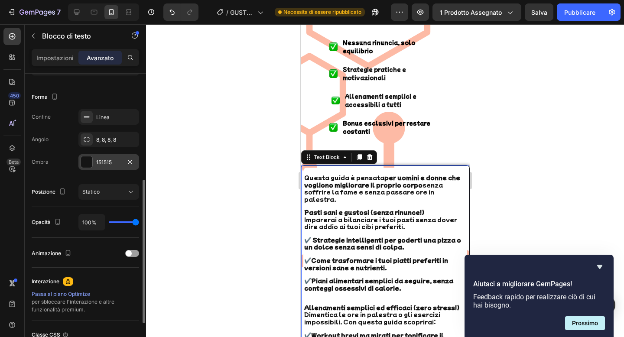
click at [117, 163] on div "151515" at bounding box center [108, 163] width 25 height 8
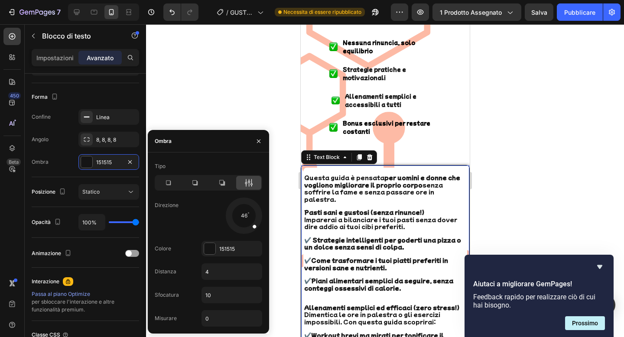
click at [256, 228] on div at bounding box center [250, 222] width 17 height 17
drag, startPoint x: 253, startPoint y: 225, endPoint x: 243, endPoint y: 192, distance: 34.8
click at [243, 192] on div "Tipo Direzione 270 Colore 151515 Distanza 4 Sfocatura 10 Misurare 0" at bounding box center [208, 242] width 121 height 167
click at [250, 95] on div at bounding box center [385, 180] width 478 height 313
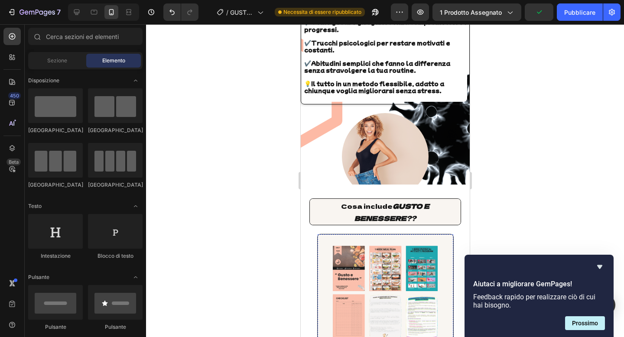
scroll to position [2350, 0]
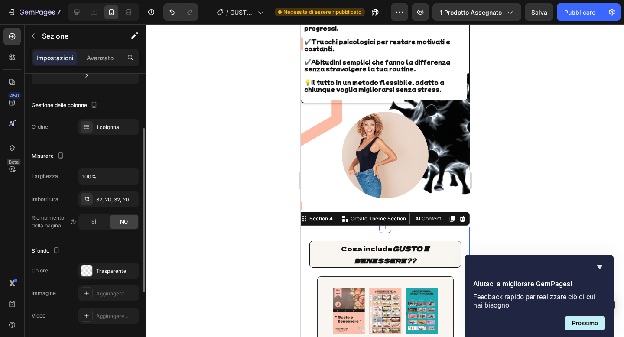
scroll to position [178, 0]
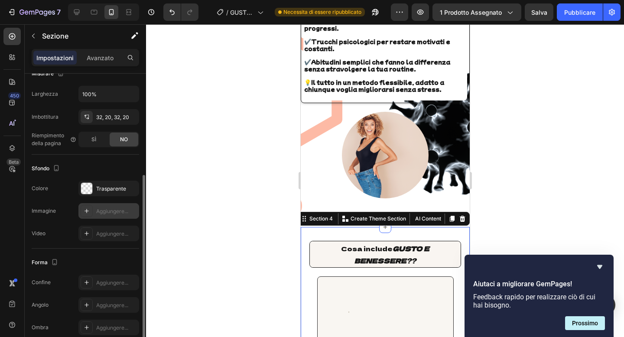
click at [119, 211] on font "Aggiungere..." at bounding box center [112, 211] width 32 height 6
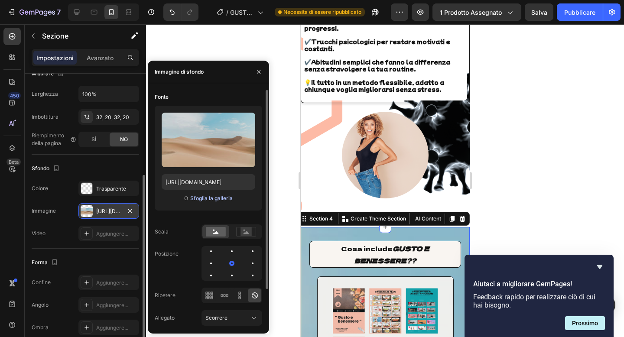
click at [198, 200] on font "Sfoglia la galleria" at bounding box center [211, 198] width 42 height 6
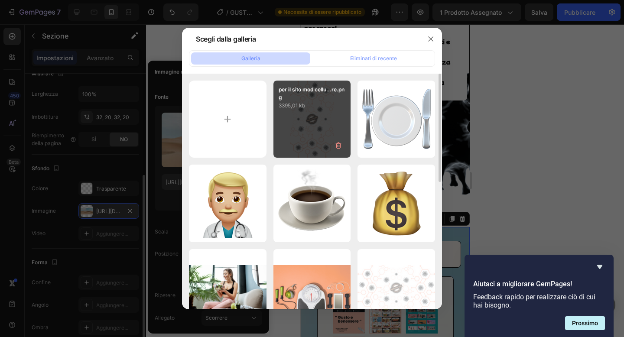
click at [285, 123] on div "per il sito mod cellu...re.png 3395,01 kb" at bounding box center [312, 120] width 78 height 78
type input "https://cdn.shopify.com/s/files/1/0841/9586/9019/files/gempages_507750830930134…"
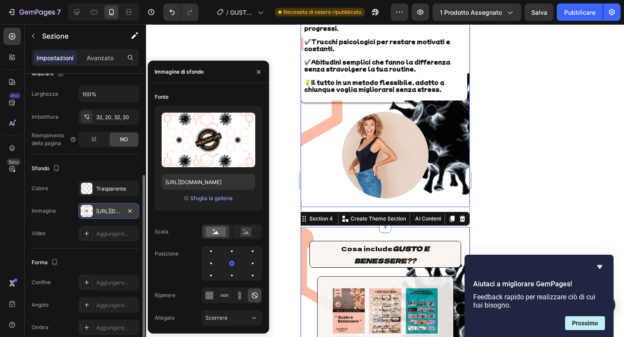
click at [497, 123] on div at bounding box center [385, 180] width 478 height 313
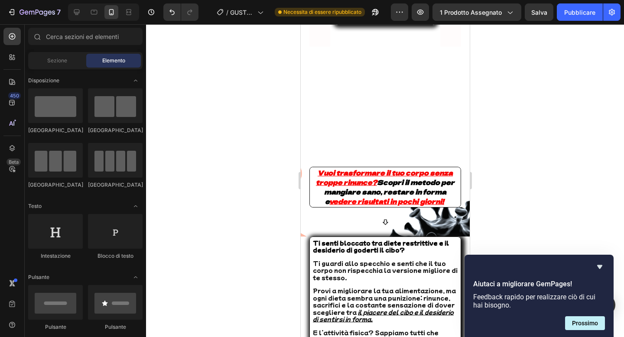
scroll to position [744, 0]
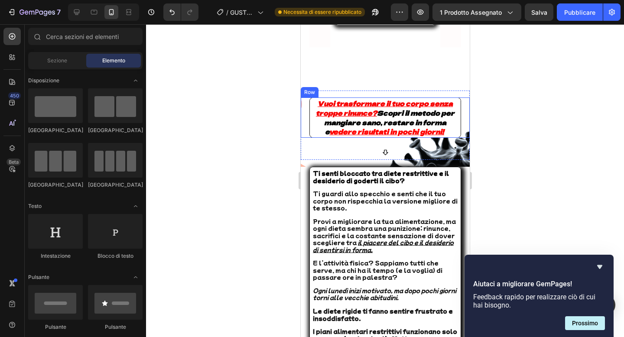
click at [302, 138] on div "Vuoi trasformare il tuo corpo senza troppe rinunce? Scopri il metodo per mangia…" at bounding box center [384, 117] width 169 height 40
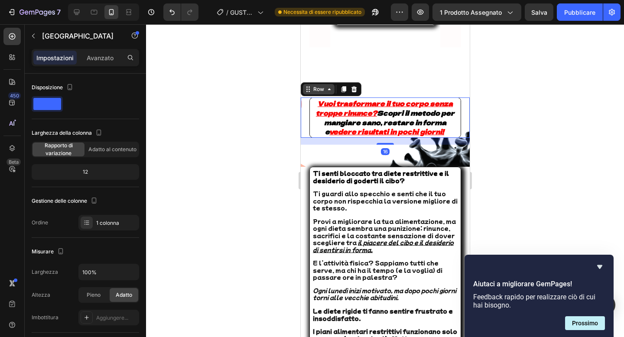
click at [306, 93] on icon at bounding box center [307, 89] width 7 height 7
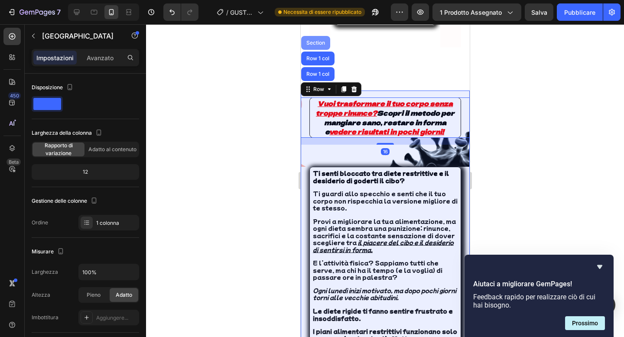
click at [313, 50] on div "Section" at bounding box center [315, 43] width 29 height 14
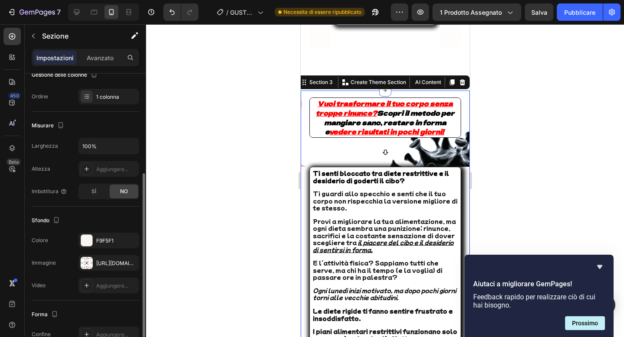
scroll to position [154, 0]
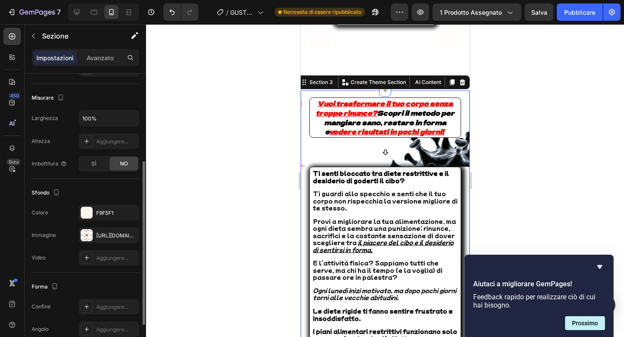
click at [105, 238] on div "https://cdn.shopify.com/s/files/1/0841/9586/9019/files/gempages_507750830930134…" at bounding box center [116, 236] width 41 height 8
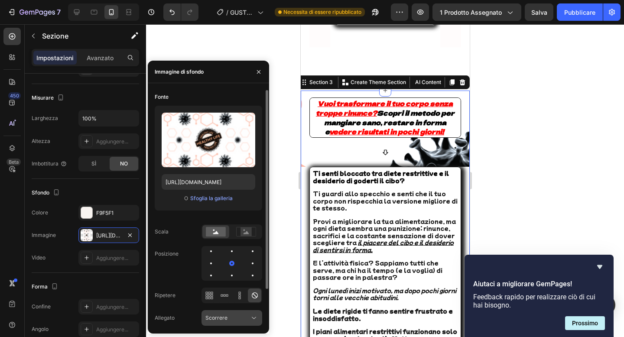
click at [232, 321] on div "Scorrere" at bounding box center [227, 318] width 44 height 8
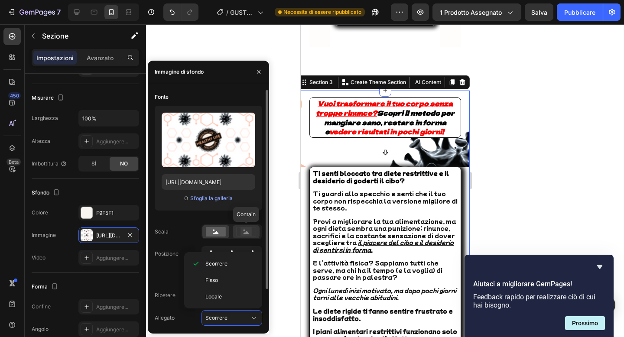
click at [244, 231] on rect at bounding box center [245, 231] width 11 height 9
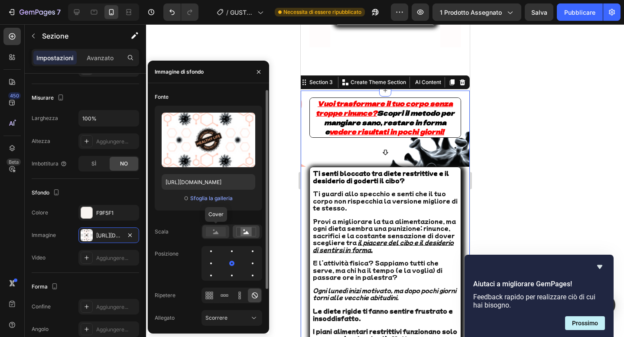
click at [211, 233] on rect at bounding box center [216, 232] width 20 height 10
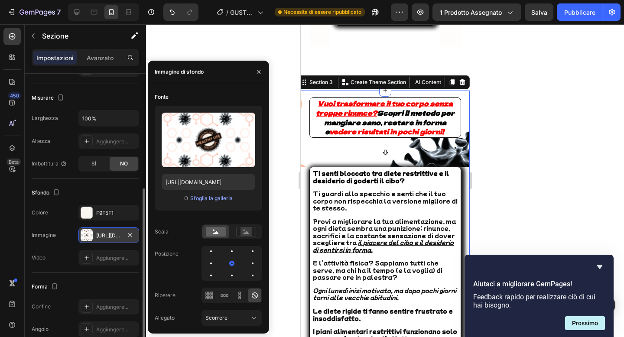
scroll to position [186, 0]
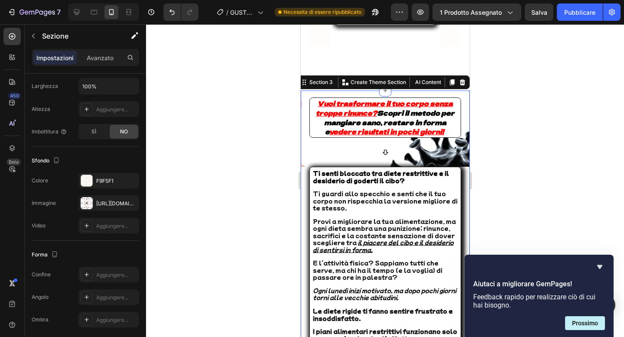
click at [292, 185] on div at bounding box center [385, 180] width 478 height 313
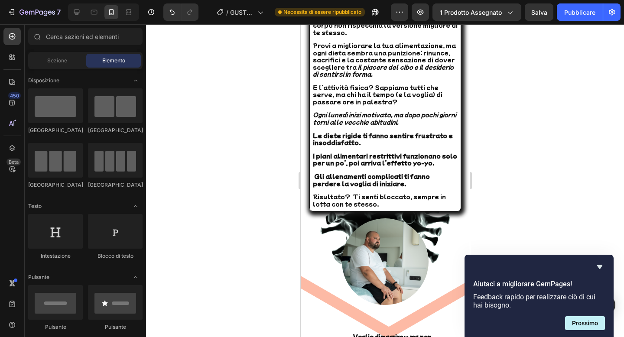
scroll to position [1018, 0]
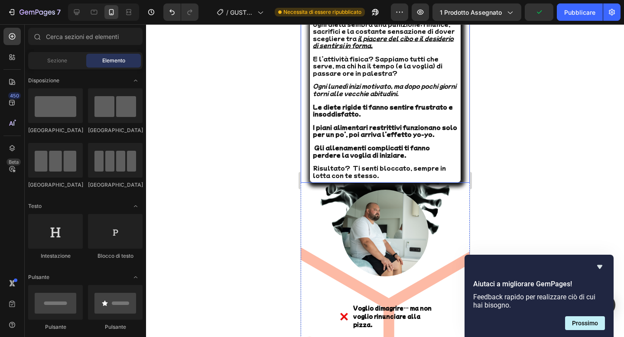
click at [303, 142] on div "Ti senti bloccato tra diete restrittive e il desiderio di goderti il cibo? Ti g…" at bounding box center [384, 73] width 169 height 220
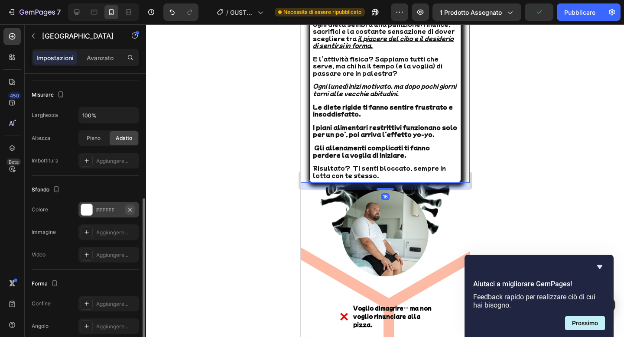
scroll to position [222, 0]
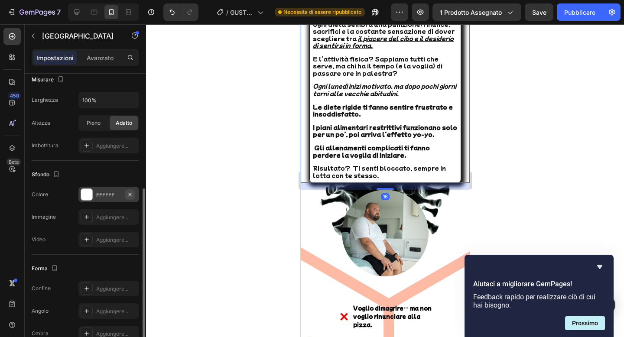
click at [130, 192] on icon "button" at bounding box center [129, 194] width 7 height 7
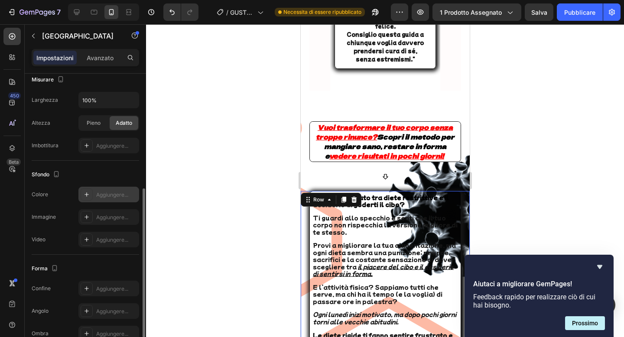
scroll to position [837, 0]
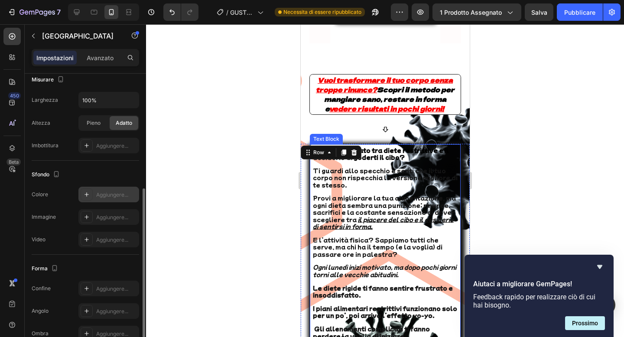
click at [379, 217] on u "il piacere del cibo e il desiderio di sentirsi" at bounding box center [382, 222] width 141 height 15
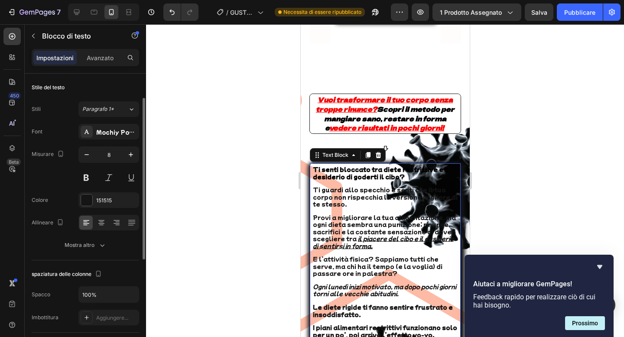
scroll to position [123, 0]
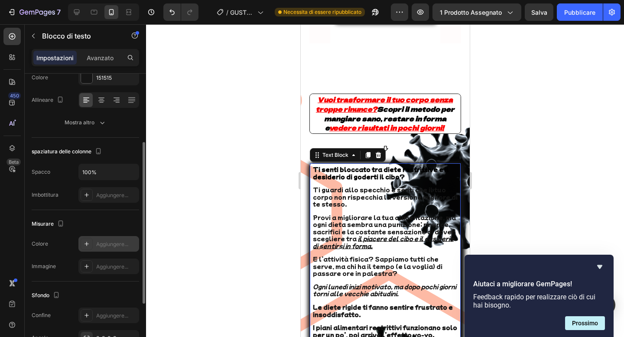
click at [107, 241] on font "Aggiungere..." at bounding box center [112, 244] width 32 height 6
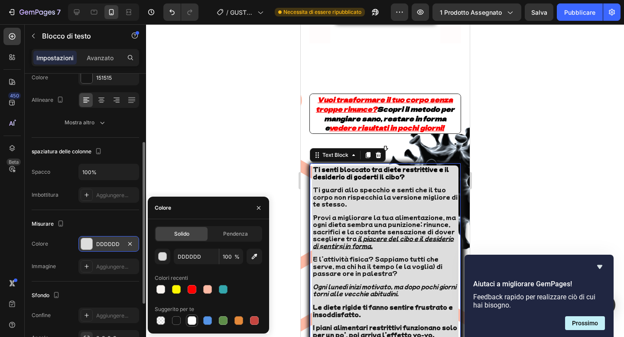
click at [196, 322] on div at bounding box center [192, 320] width 9 height 9
type input "FFFFFF"
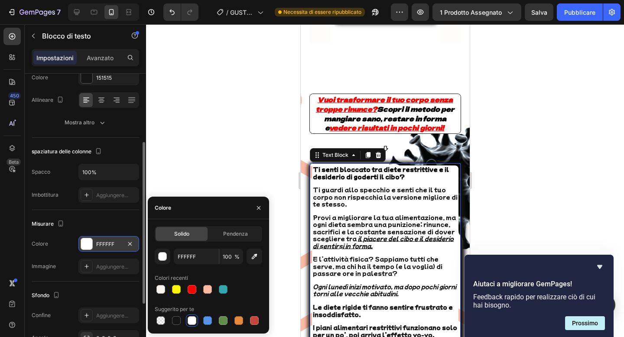
click at [202, 146] on div at bounding box center [385, 180] width 478 height 313
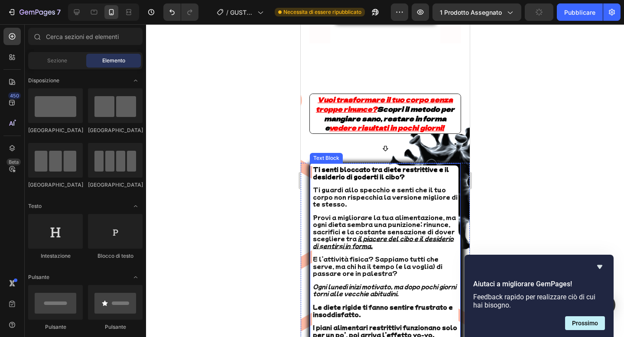
click at [335, 185] on span "Ti guardi allo specchio e senti che il tuo corpo non rispecchia la versione mig…" at bounding box center [384, 196] width 145 height 23
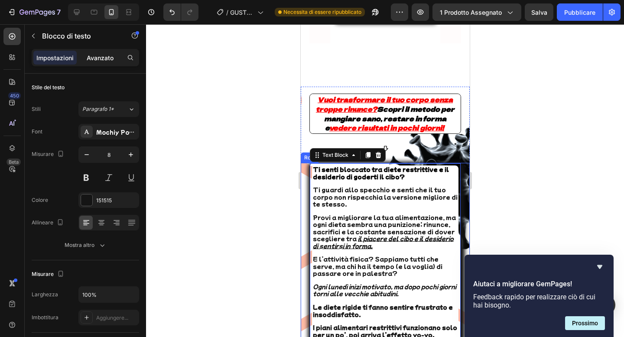
click at [111, 52] on div "Avanzato" at bounding box center [99, 58] width 43 height 14
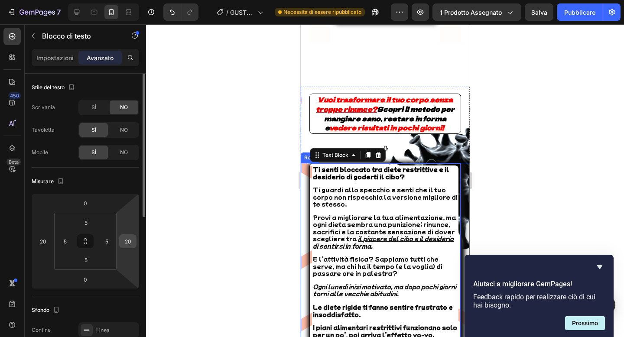
click at [134, 241] on input "20" at bounding box center [127, 241] width 13 height 13
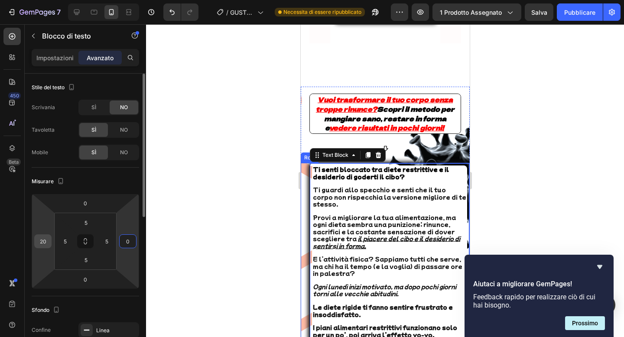
type input "0"
click at [47, 243] on input "20" at bounding box center [42, 241] width 13 height 13
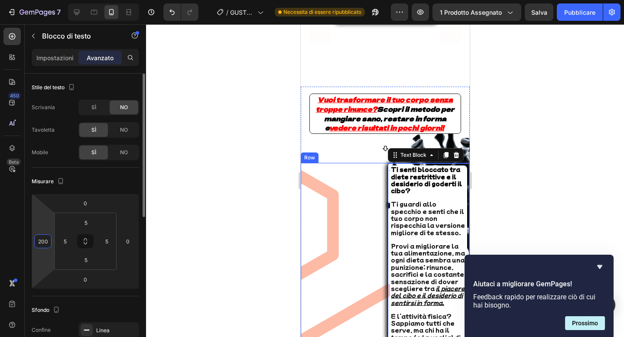
type input "0"
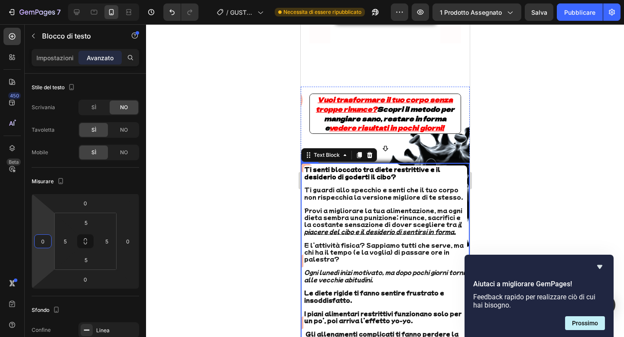
click at [201, 139] on div at bounding box center [385, 180] width 478 height 313
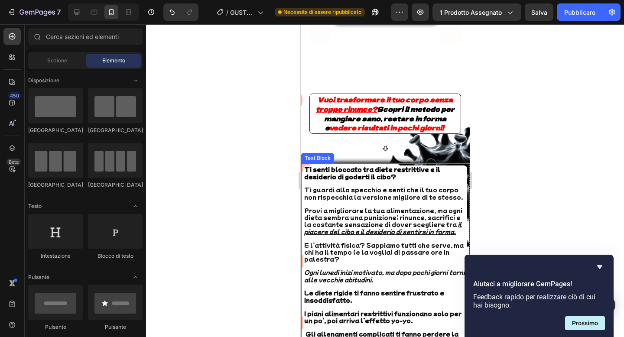
scroll to position [995, 0]
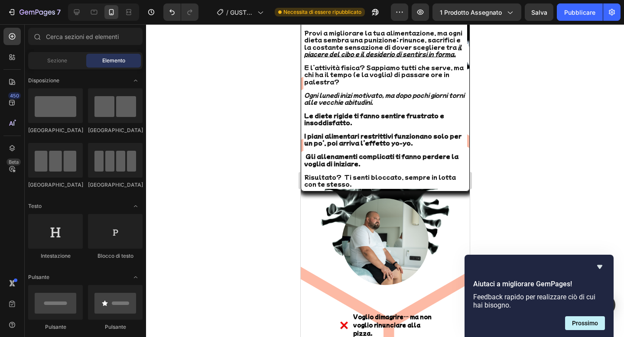
click at [260, 171] on div at bounding box center [385, 180] width 478 height 313
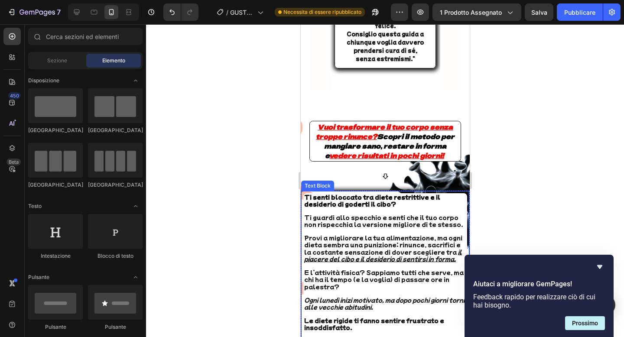
scroll to position [744, 0]
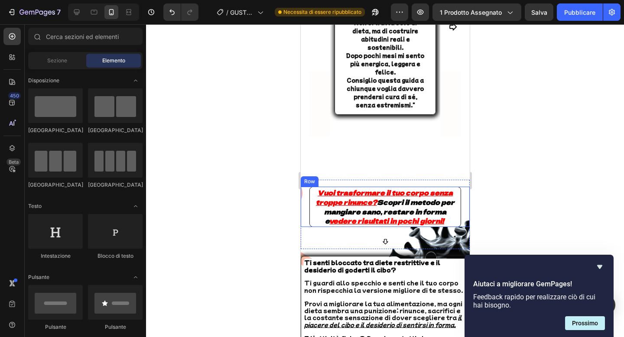
click at [303, 176] on div "Row" at bounding box center [309, 181] width 18 height 10
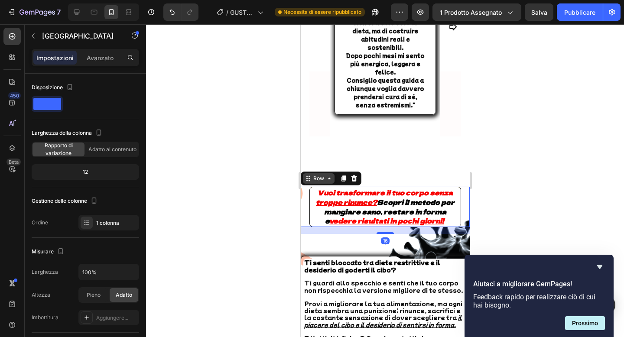
click at [312, 175] on div "Row" at bounding box center [318, 179] width 14 height 8
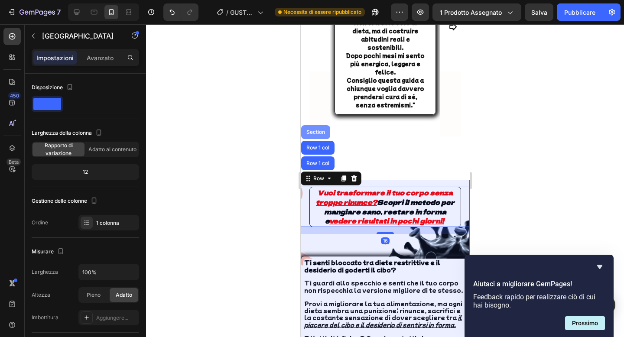
click at [316, 125] on div "Section" at bounding box center [315, 132] width 29 height 14
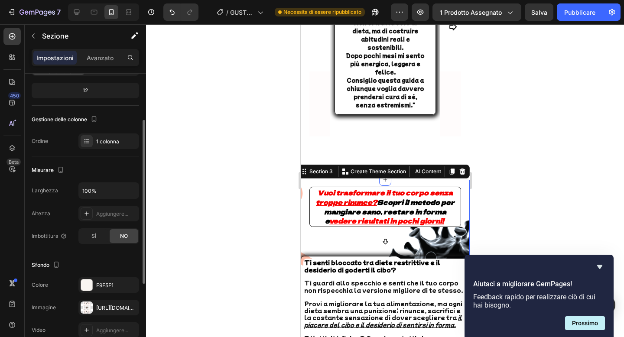
scroll to position [100, 0]
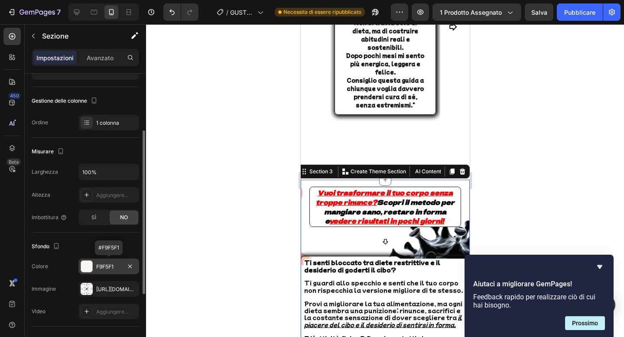
click at [114, 263] on div "F9F5F1" at bounding box center [108, 267] width 25 height 8
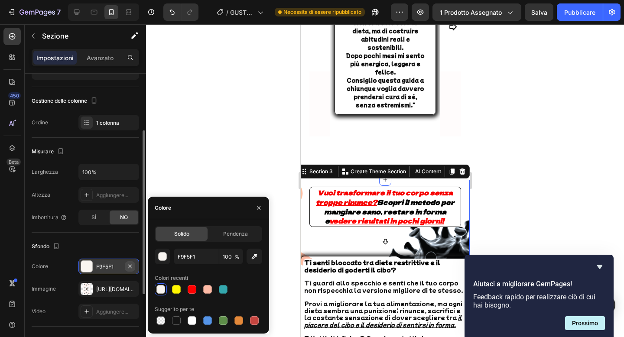
click at [126, 267] on button "button" at bounding box center [130, 266] width 10 height 10
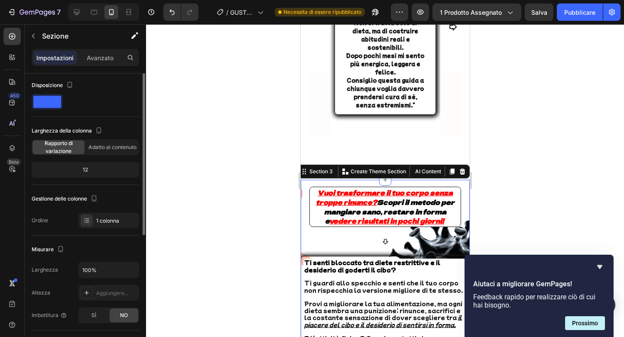
scroll to position [0, 0]
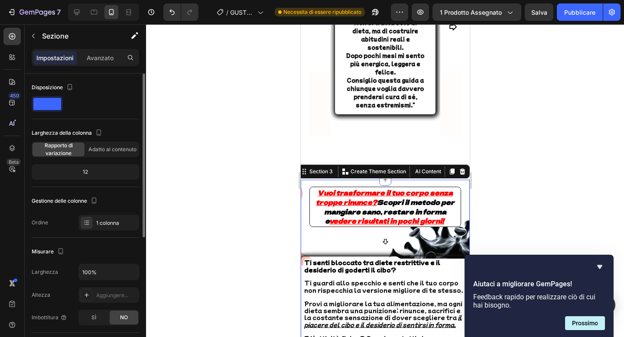
click at [108, 65] on div "Impostazioni Avanzato" at bounding box center [85, 57] width 107 height 17
click at [108, 63] on div "Avanzato" at bounding box center [99, 58] width 43 height 14
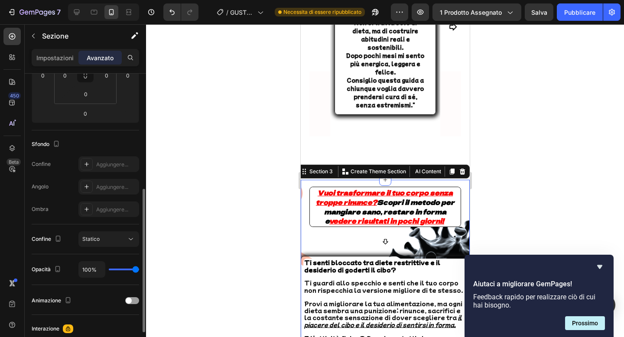
scroll to position [194, 0]
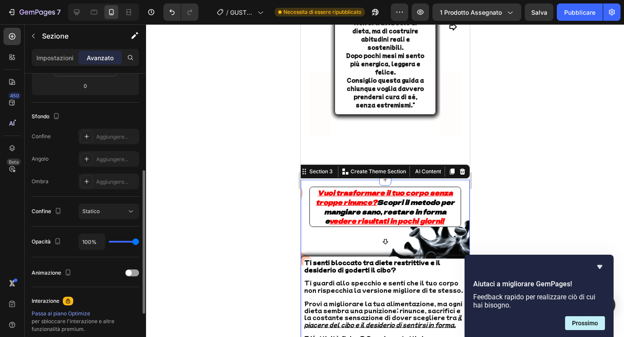
type input "67%"
type input "67"
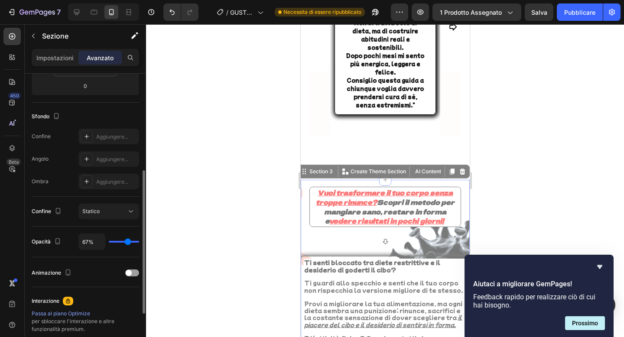
type input "54%"
type input "54"
type input "47%"
type input "47"
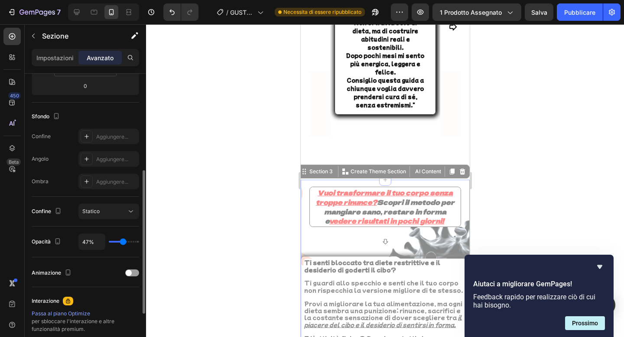
type input "46%"
type input "46"
type input "45%"
type input "45"
type input "44%"
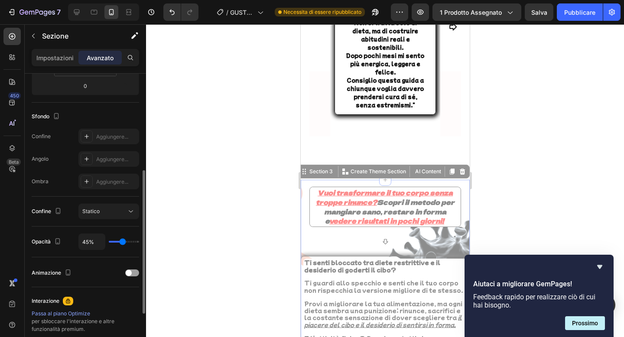
type input "44"
type input "45%"
type input "45"
type input "49%"
type input "49"
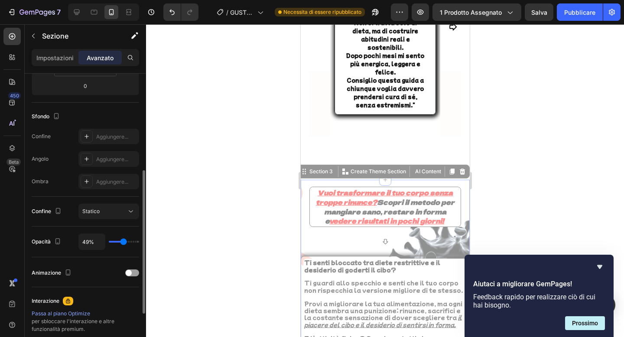
type input "53%"
type input "53"
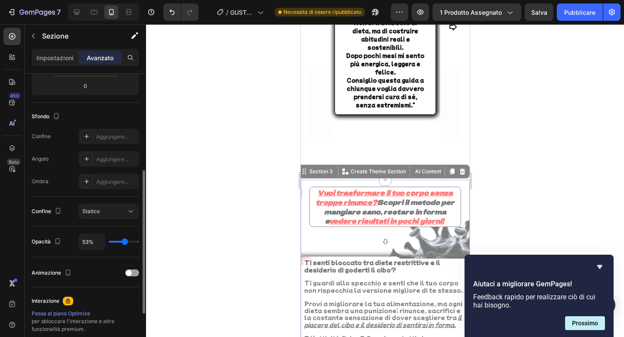
type input "54%"
type input "54"
type input "55%"
type input "55"
type input "56%"
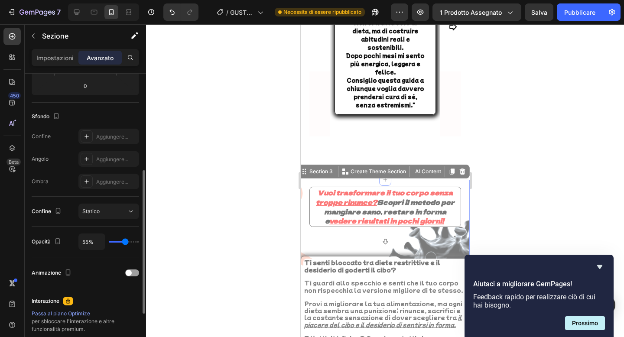
type input "56"
type input "57%"
type input "57"
type input "58%"
type input "58"
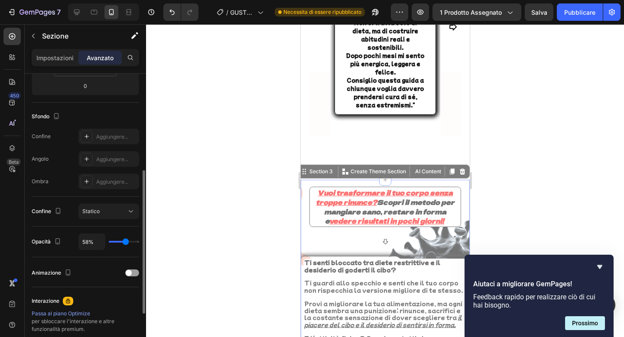
type input "59%"
type input "59"
type input "61%"
type input "61"
type input "62%"
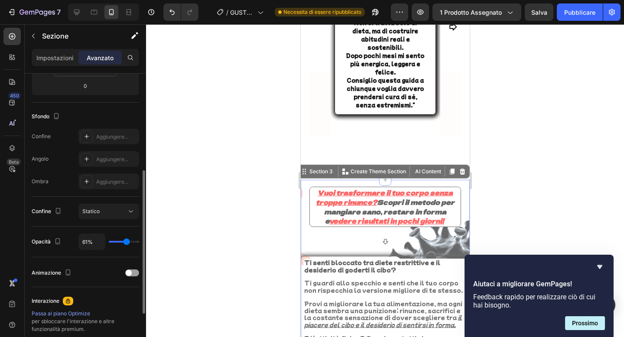
type input "62"
type input "63%"
type input "63"
type input "64%"
type input "64"
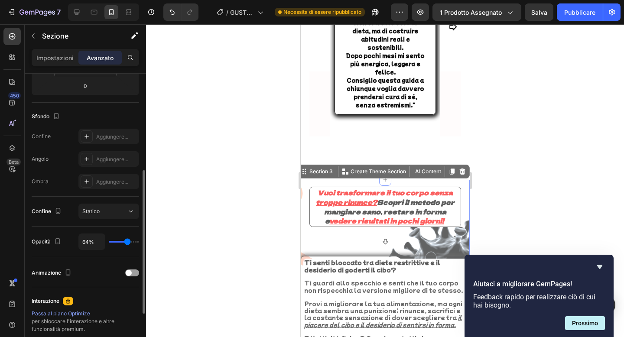
type input "65%"
drag, startPoint x: 137, startPoint y: 244, endPoint x: 127, endPoint y: 245, distance: 10.0
type input "65"
click at [127, 243] on input "range" at bounding box center [124, 242] width 30 height 2
click at [243, 217] on div at bounding box center [385, 180] width 478 height 313
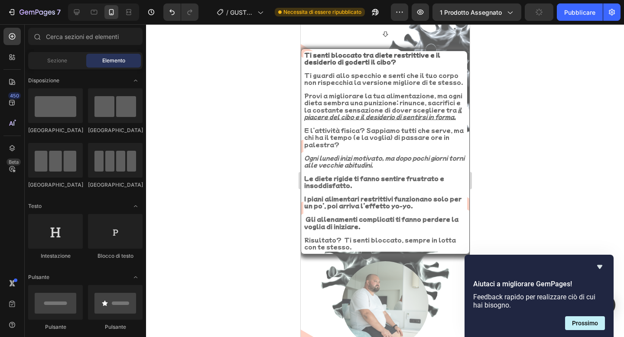
scroll to position [899, 0]
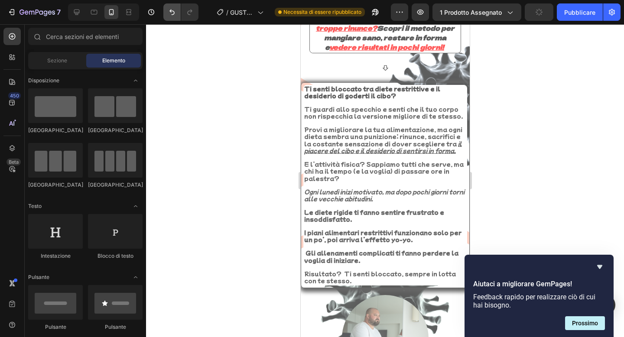
click at [178, 13] on button "Annulla/Ripristina" at bounding box center [171, 11] width 17 height 17
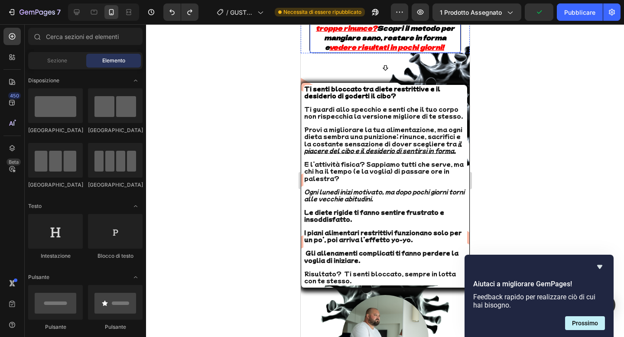
scroll to position [805, 0]
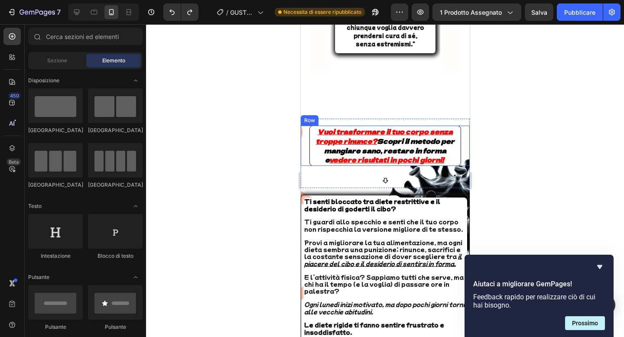
click at [303, 117] on div "Row" at bounding box center [309, 121] width 14 height 8
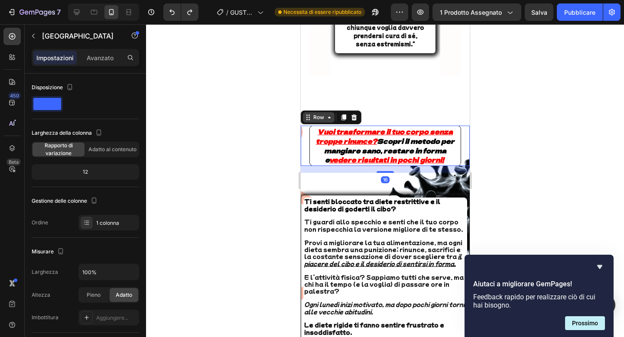
click at [314, 113] on div "Row" at bounding box center [318, 117] width 14 height 8
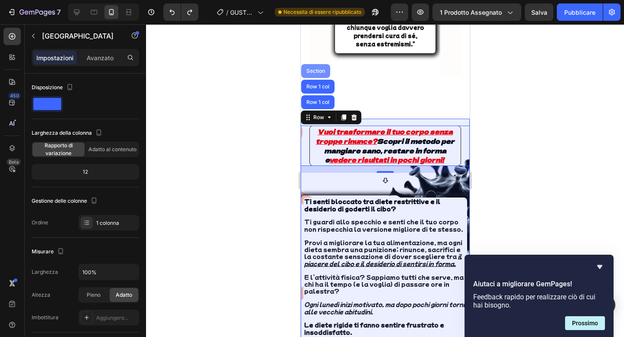
click at [316, 64] on div "Section" at bounding box center [315, 71] width 29 height 14
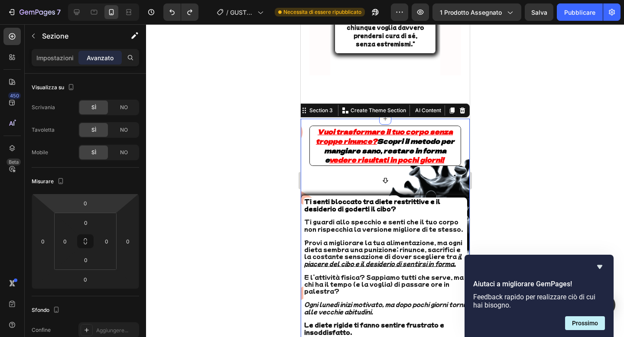
scroll to position [200, 0]
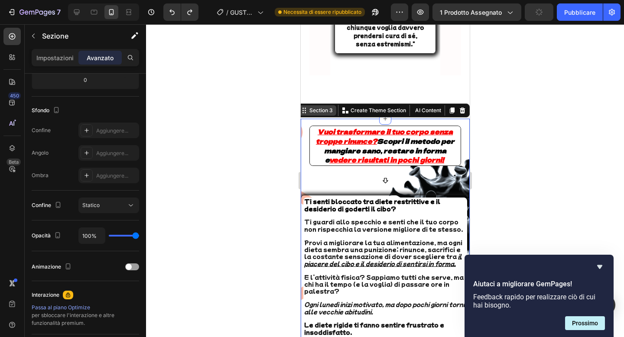
click at [318, 107] on div "Section 3" at bounding box center [320, 111] width 27 height 8
click at [319, 107] on div "Section 3" at bounding box center [320, 111] width 27 height 8
click at [309, 126] on div "Vuoi trasformare il tuo corpo senza troppe rinunce? Scopri il metodo per mangia…" at bounding box center [385, 146] width 152 height 40
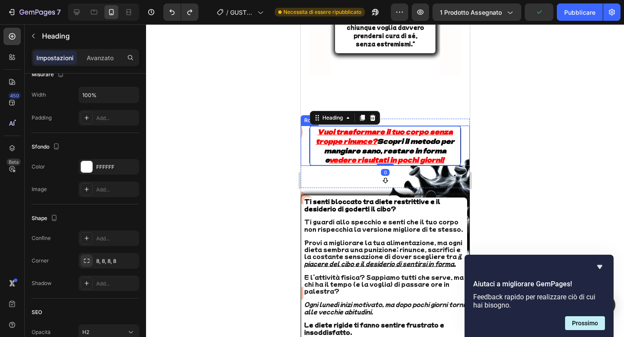
scroll to position [0, 0]
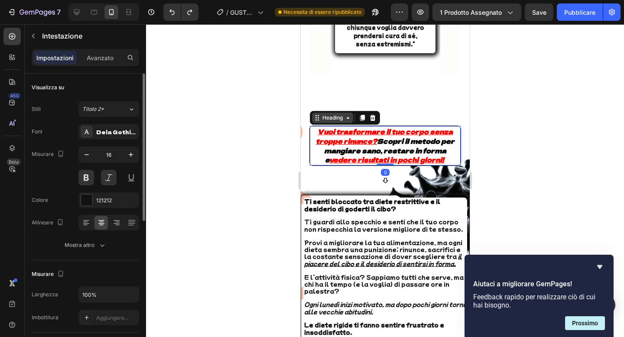
click at [321, 114] on div "Heading" at bounding box center [332, 118] width 24 height 8
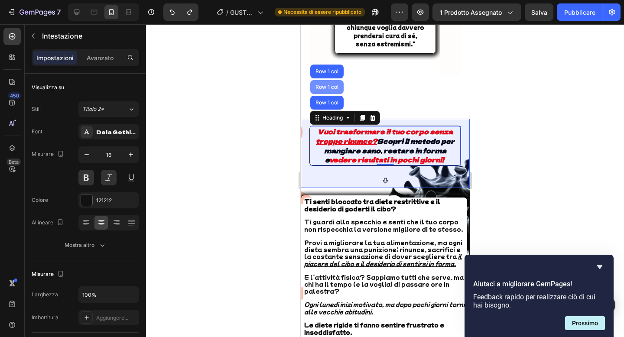
click at [323, 84] on div "Row 1 col" at bounding box center [326, 86] width 26 height 5
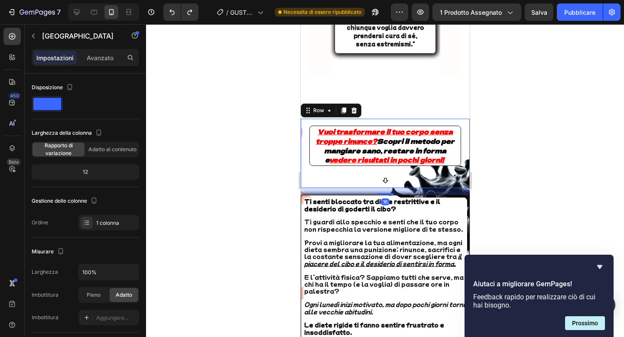
click at [109, 65] on div "Impostazioni Avanzato" at bounding box center [85, 57] width 107 height 17
click at [109, 62] on p "Avanzato" at bounding box center [100, 57] width 27 height 9
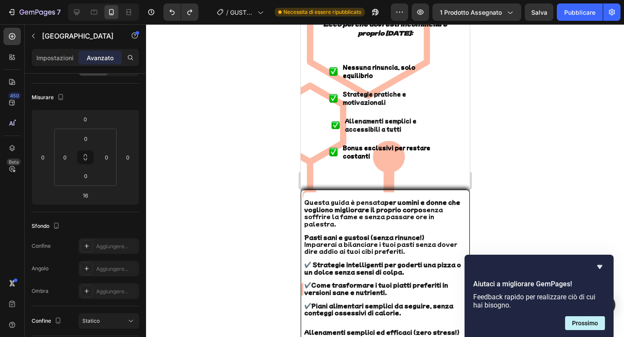
scroll to position [1908, 0]
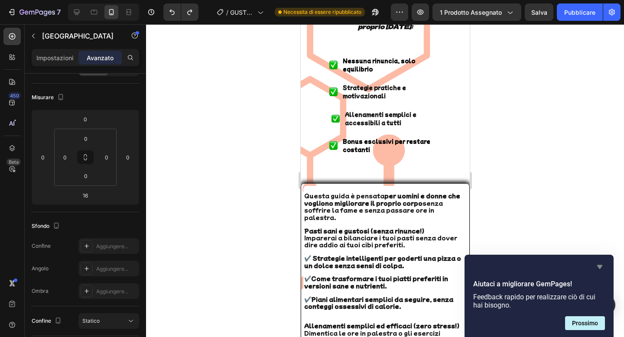
click at [594, 266] on icon "Nascondi sondaggio" at bounding box center [599, 267] width 10 height 10
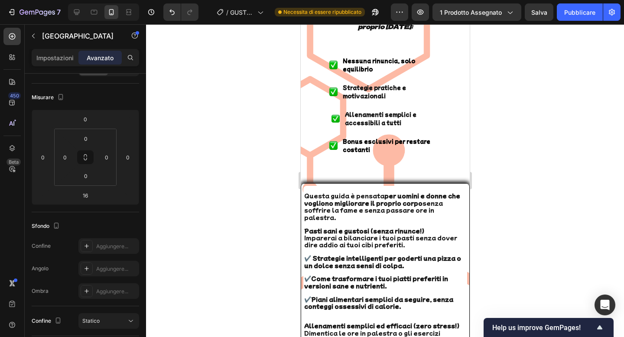
click at [590, 190] on div at bounding box center [385, 180] width 478 height 313
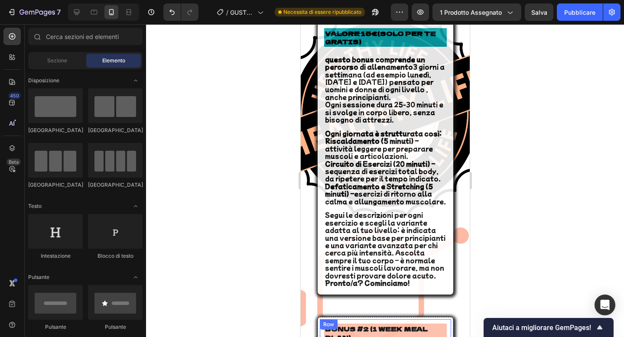
scroll to position [3072, 0]
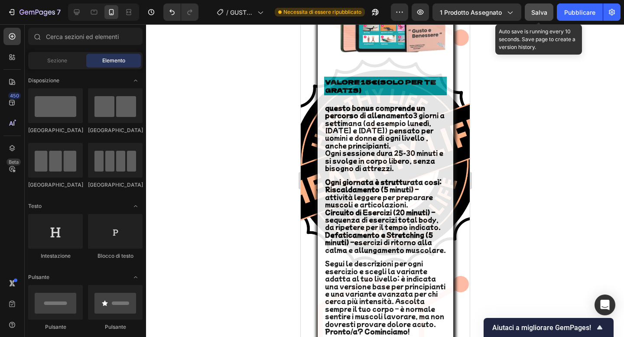
click at [537, 13] on font "Salva" at bounding box center [539, 12] width 16 height 7
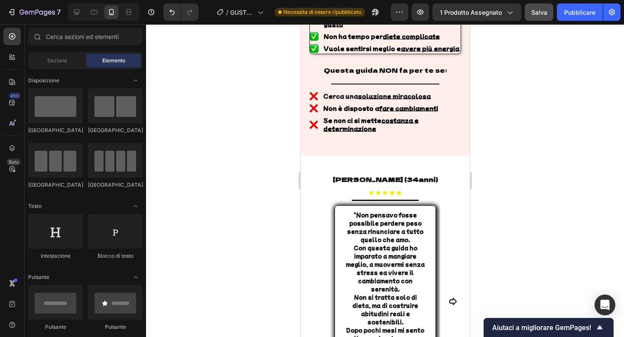
scroll to position [395, 0]
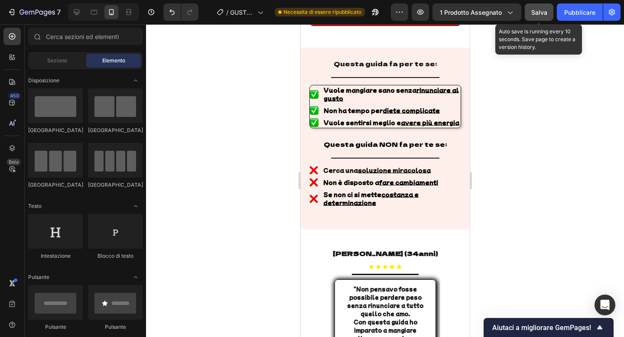
click at [540, 16] on font "Salva" at bounding box center [539, 12] width 16 height 7
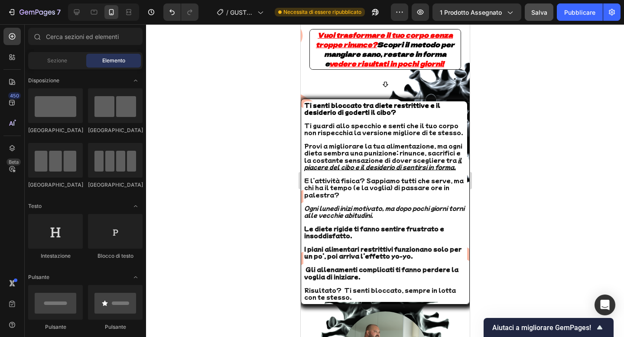
scroll to position [831, 0]
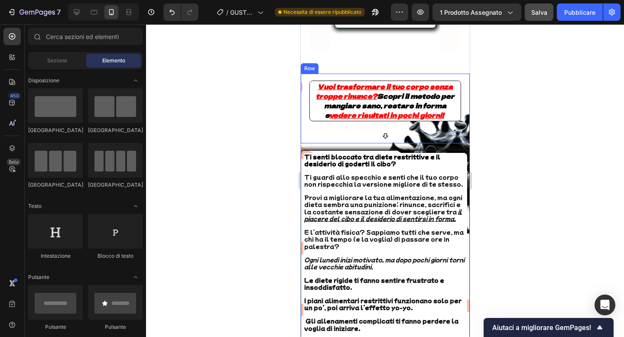
click at [304, 80] on div "Vuoi trasformare il tuo corpo senza troppe rinunce? Scopri il metodo per mangia…" at bounding box center [384, 108] width 169 height 69
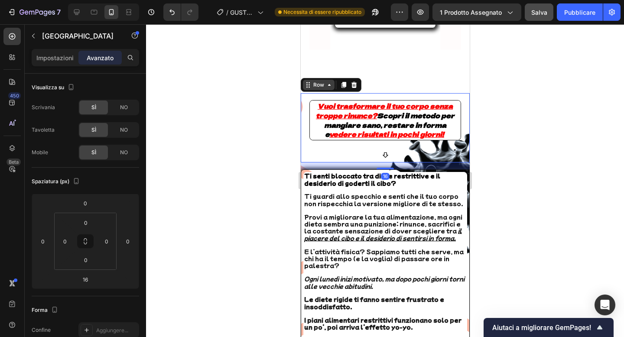
click at [311, 81] on div "Row" at bounding box center [318, 85] width 14 height 8
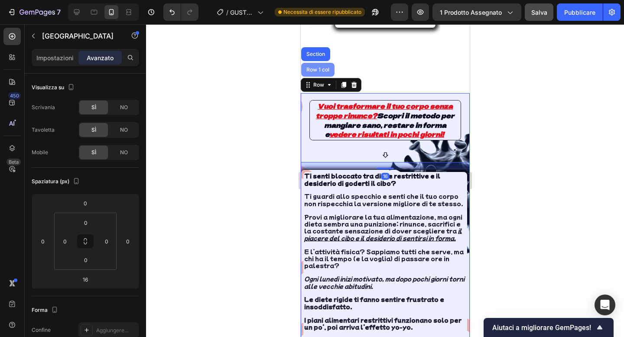
click at [318, 63] on div "Row 1 col" at bounding box center [317, 70] width 33 height 14
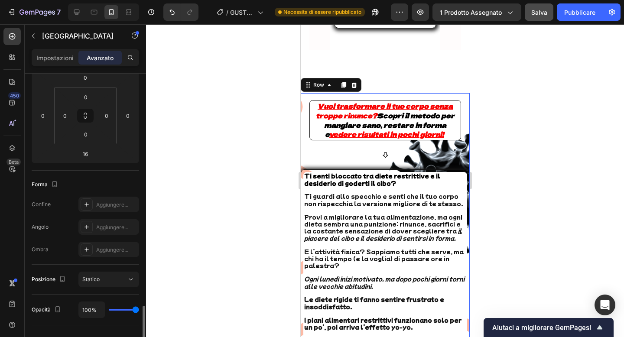
scroll to position [245, 0]
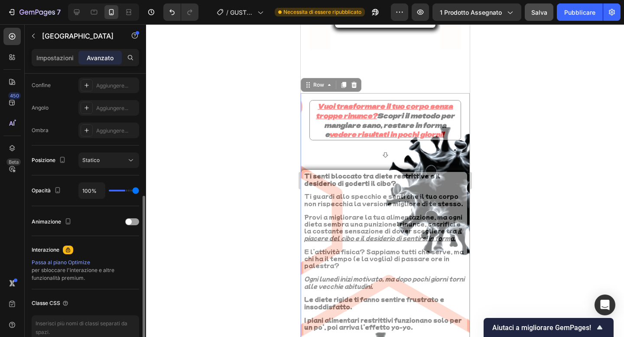
type input "36%"
type input "36"
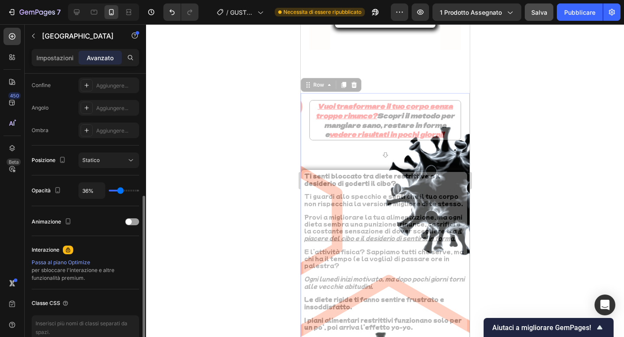
type input "32%"
type input "32"
type input "34%"
type input "34"
type input "53%"
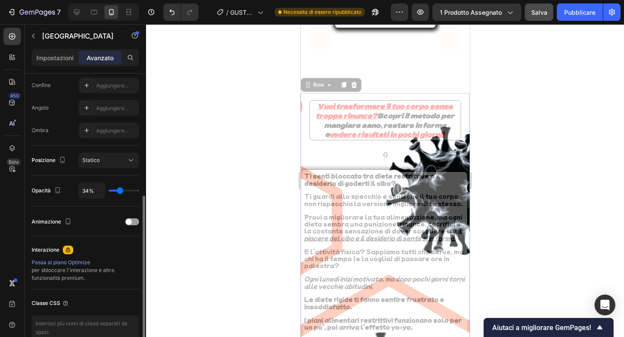
type input "53"
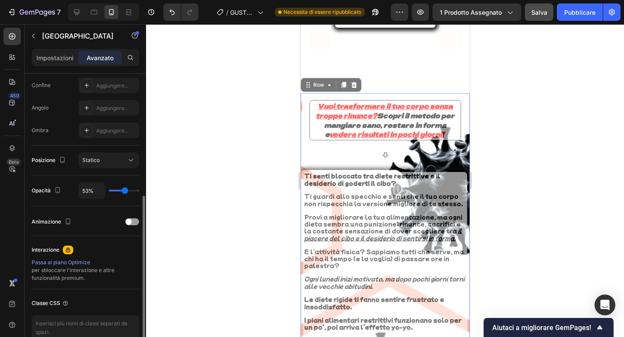
type input "58%"
type input "58"
type input "71%"
type input "71"
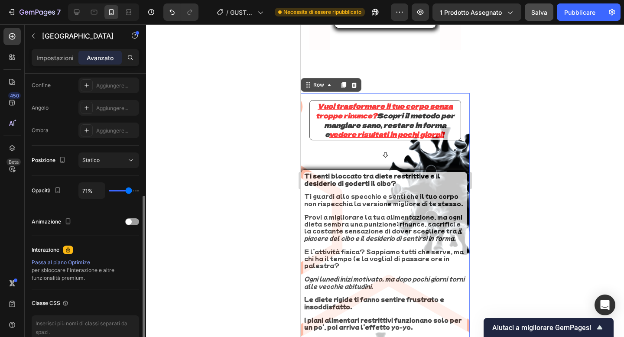
type input "77%"
type input "77"
type input "90%"
type input "90"
type input "96%"
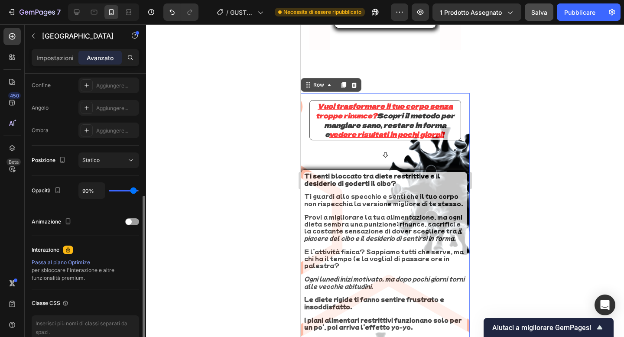
type input "96"
type input "100%"
type input "100"
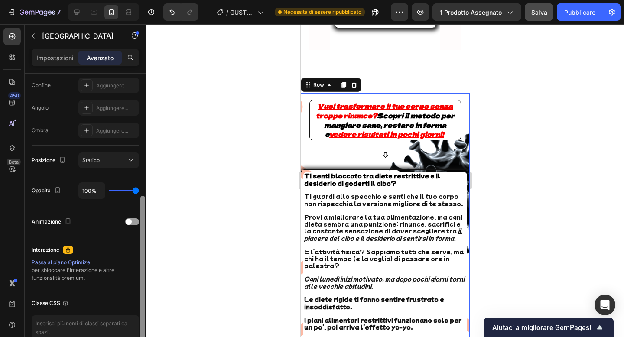
drag, startPoint x: 133, startPoint y: 192, endPoint x: 140, endPoint y: 191, distance: 7.4
click at [140, 191] on div "Visualizza su Scrivania SÌ NO Tavoletta SÌ NO Mobile SÌ NO Spaziatura (px) 0 0 …" at bounding box center [85, 218] width 121 height 288
click at [318, 81] on div "Row" at bounding box center [318, 85] width 14 height 8
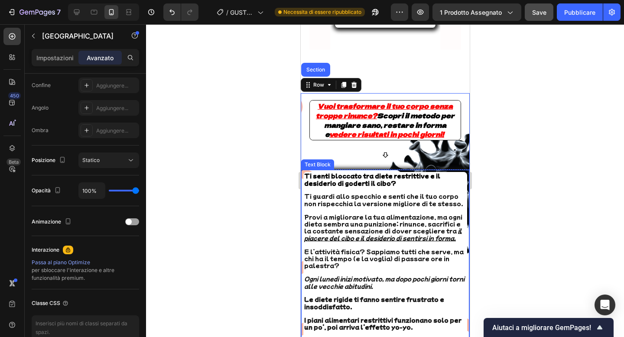
click at [316, 147] on div "Icon" at bounding box center [384, 154] width 169 height 15
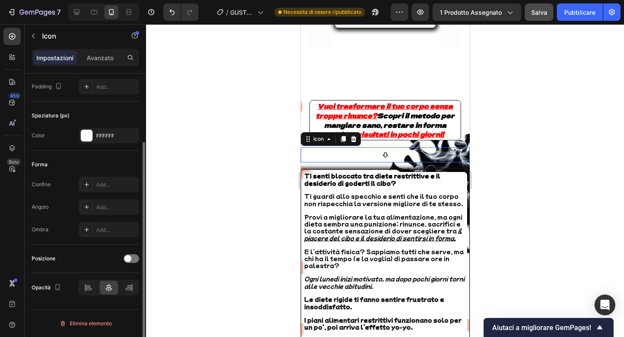
scroll to position [0, 0]
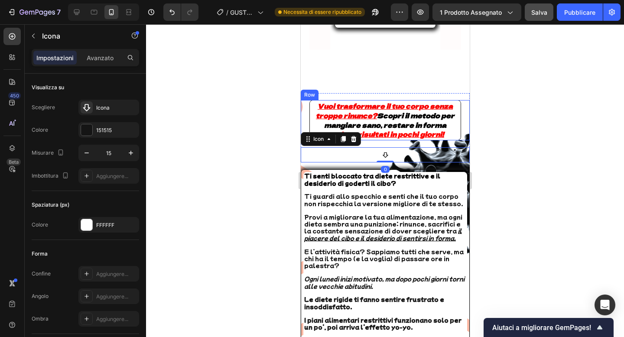
click at [304, 100] on div "Vuoi trasformare il tuo corpo senza troppe rinunce? Scopri il metodo per mangia…" at bounding box center [384, 120] width 169 height 40
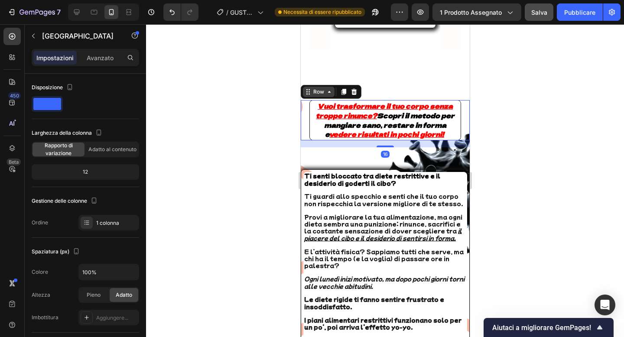
click at [309, 87] on div "Row" at bounding box center [318, 92] width 32 height 10
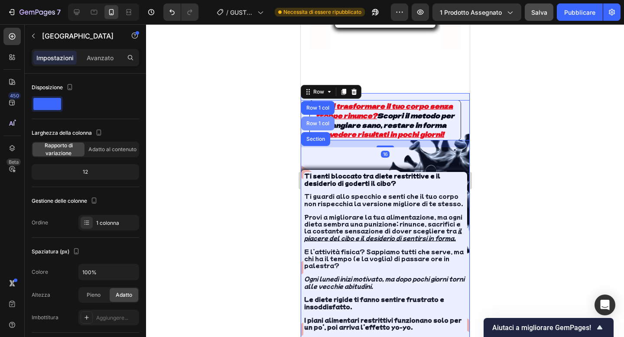
click at [313, 121] on div "Row 1 col" at bounding box center [317, 123] width 26 height 5
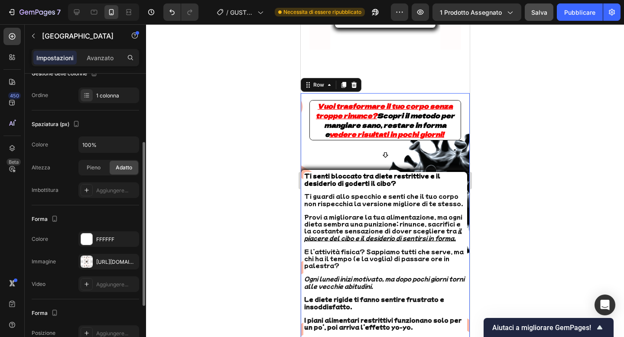
scroll to position [129, 0]
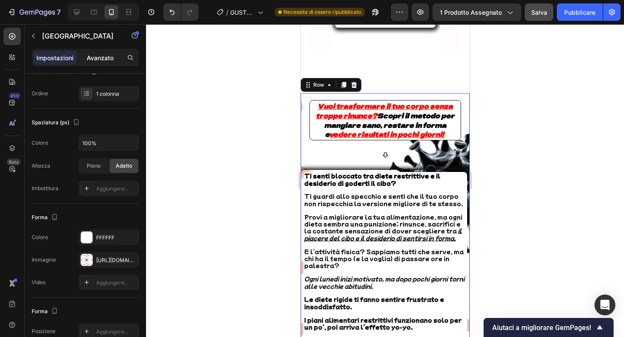
click at [101, 59] on font "Avanzato" at bounding box center [100, 57] width 27 height 7
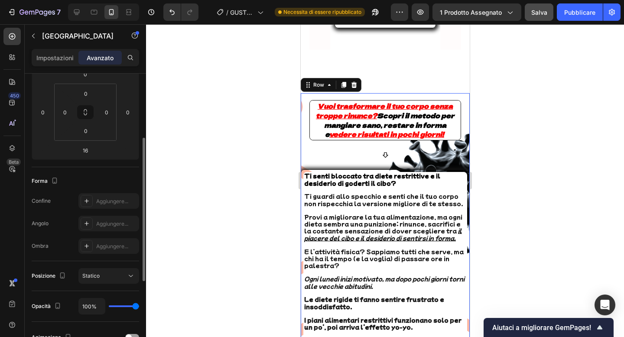
click at [116, 308] on div "100%" at bounding box center [108, 306] width 61 height 16
type input "37%"
type input "37"
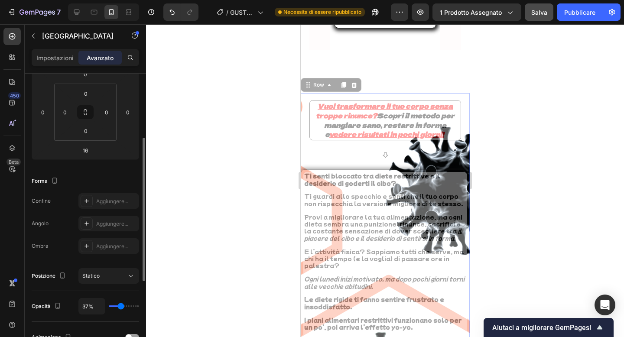
type input "39%"
type input "39"
type input "95%"
type input "95"
type input "96%"
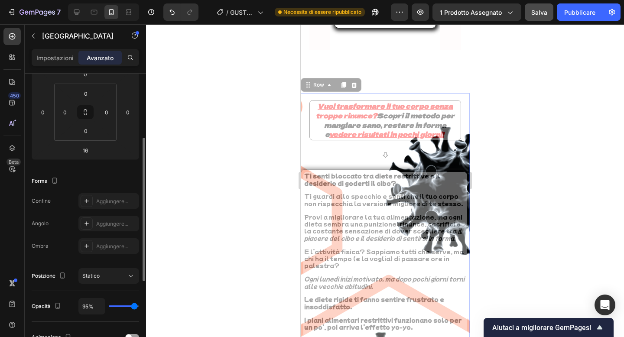
type input "96"
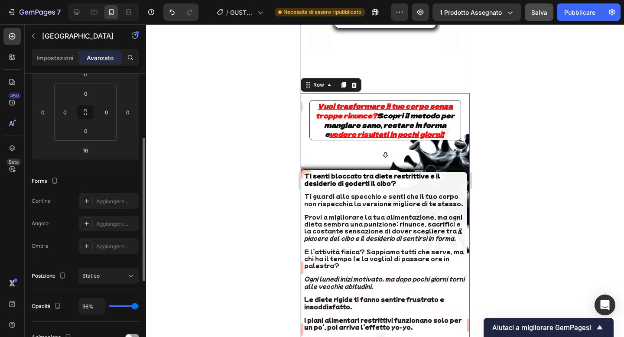
type input "99%"
type input "99"
type input "100%"
type input "100"
drag, startPoint x: 135, startPoint y: 307, endPoint x: 146, endPoint y: 304, distance: 11.7
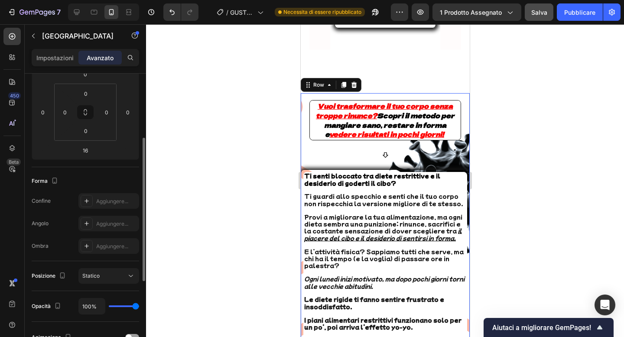
click at [139, 305] on input "range" at bounding box center [124, 306] width 30 height 2
click at [278, 132] on div at bounding box center [385, 180] width 478 height 313
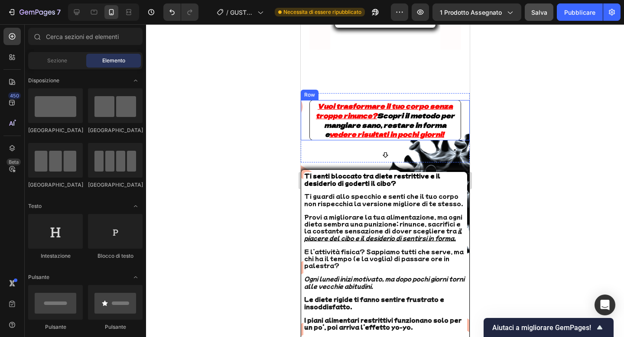
click at [305, 100] on div "Vuoi trasformare il tuo corpo senza troppe rinunce? Scopri il metodo per mangia…" at bounding box center [384, 120] width 169 height 40
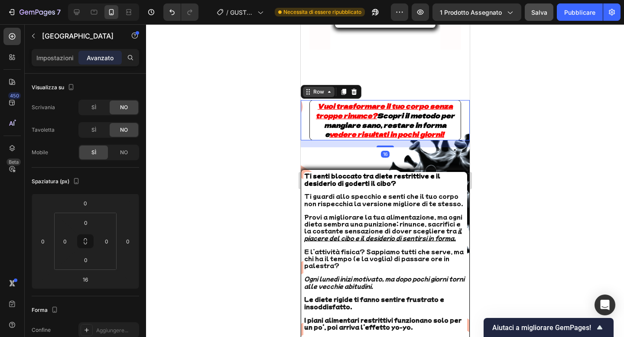
click at [314, 88] on div "Row" at bounding box center [318, 92] width 14 height 8
click at [283, 129] on div at bounding box center [385, 180] width 478 height 313
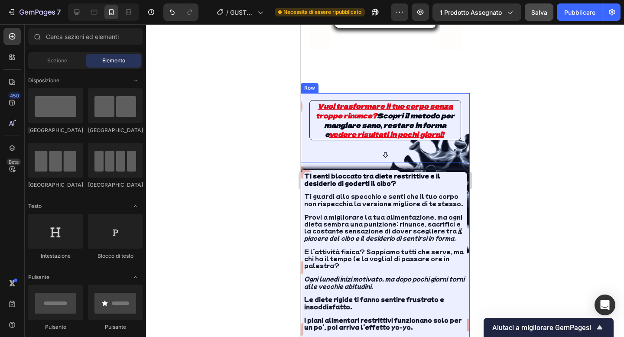
click at [308, 84] on div "Row" at bounding box center [309, 88] width 14 height 8
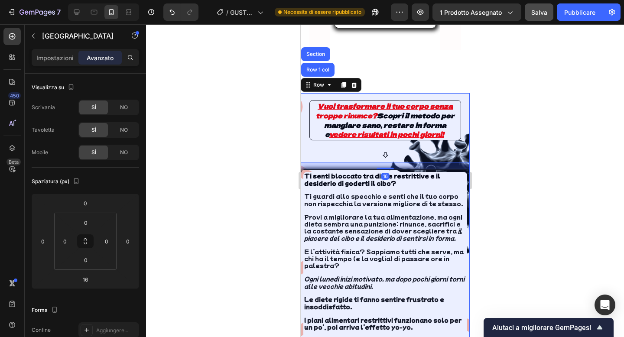
click at [255, 87] on div at bounding box center [385, 180] width 478 height 313
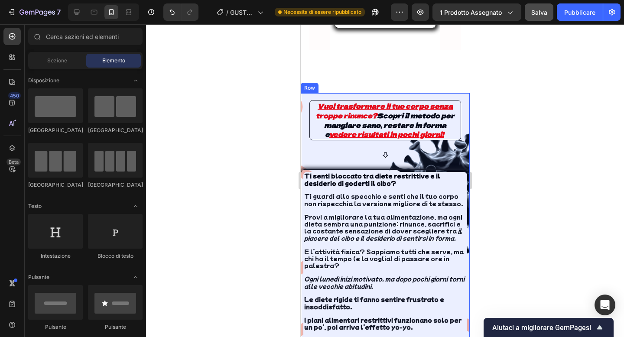
scroll to position [953, 0]
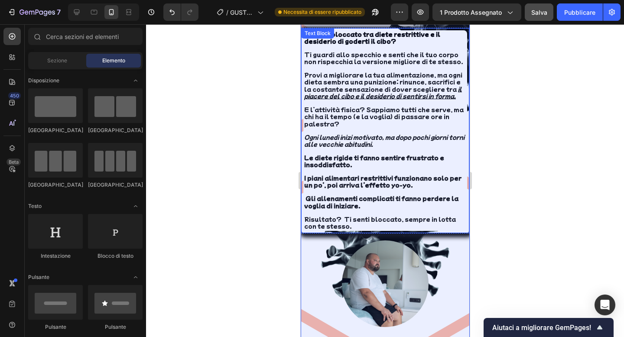
click at [312, 231] on div "Ti senti bloccato tra diete restrittive e il desiderio di goderti il cibo? Ti g…" at bounding box center [384, 131] width 169 height 206
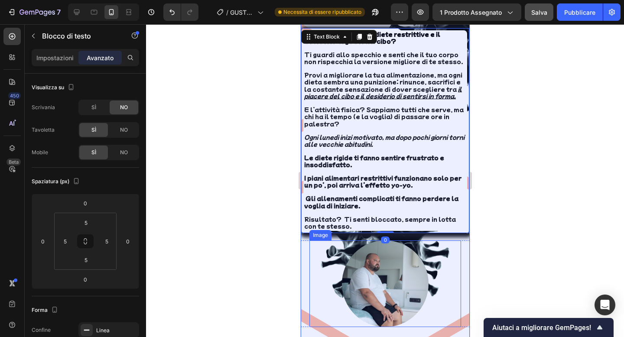
click at [318, 258] on div at bounding box center [385, 283] width 152 height 87
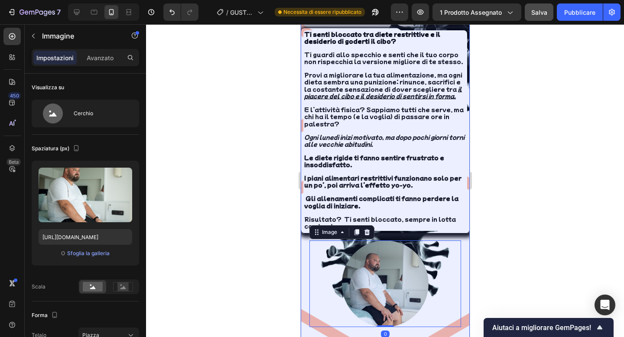
click at [247, 214] on div at bounding box center [385, 180] width 478 height 313
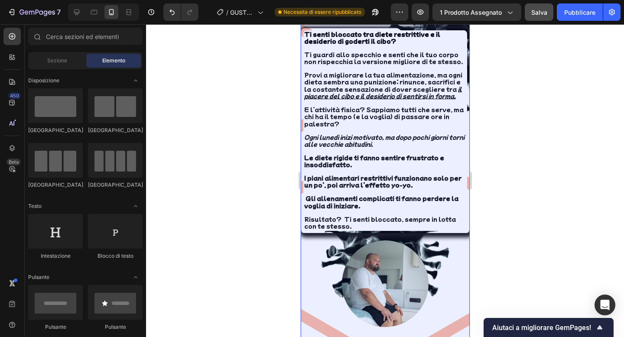
click at [221, 205] on div at bounding box center [385, 180] width 478 height 313
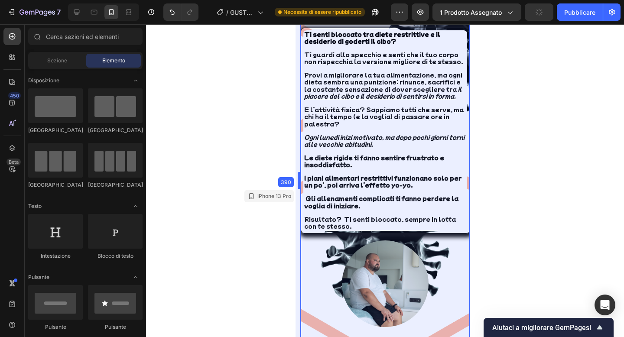
drag, startPoint x: 300, startPoint y: 194, endPoint x: 513, endPoint y: 174, distance: 214.5
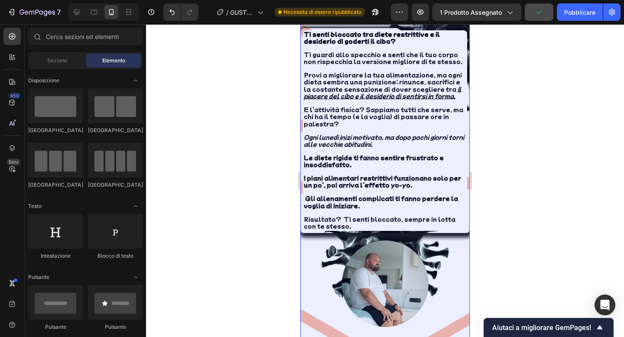
click at [513, 174] on div at bounding box center [385, 180] width 478 height 313
click at [504, 159] on div at bounding box center [385, 180] width 478 height 313
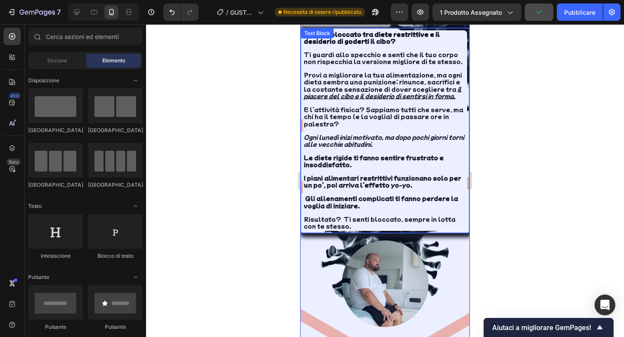
scroll to position [571, 0]
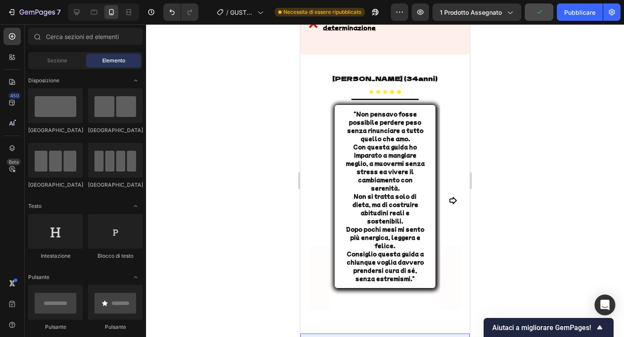
click at [367, 143] on strong "Con questa guida ho imparato a mangiare meglio, a muovermi senza stress ea vive…" at bounding box center [385, 167] width 79 height 49
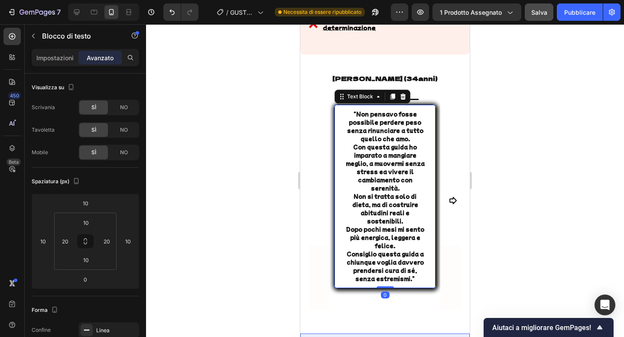
scroll to position [738, 0]
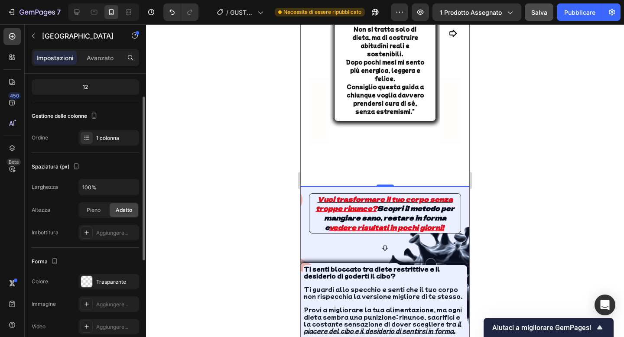
scroll to position [0, 0]
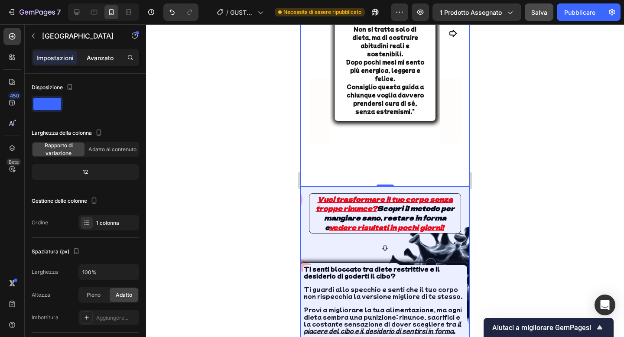
click at [104, 52] on div "Avanzato" at bounding box center [99, 58] width 43 height 14
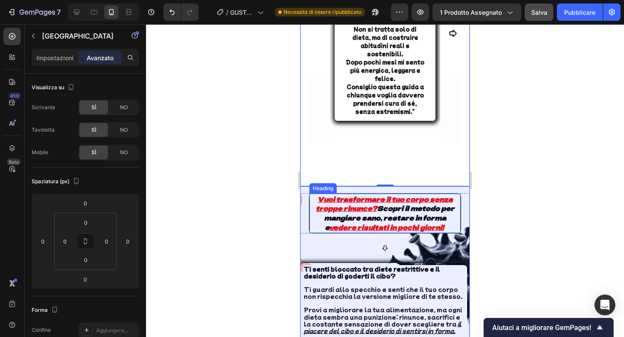
click at [539, 183] on div at bounding box center [385, 180] width 478 height 313
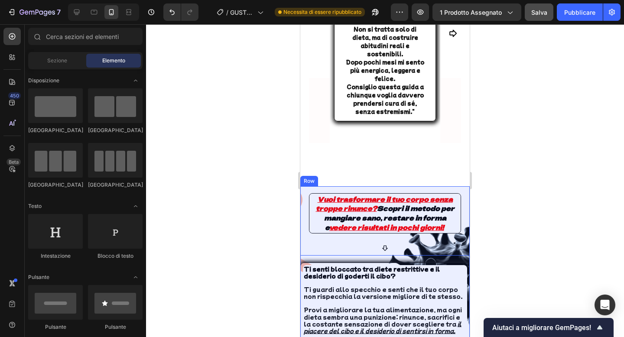
click at [328, 186] on div "Vuoi trasformare il tuo corpo senza troppe rinunce? Scopri il metodo per mangia…" at bounding box center [384, 220] width 169 height 69
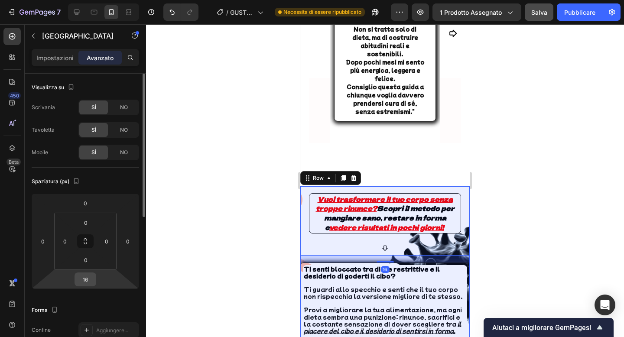
drag, startPoint x: 90, startPoint y: 287, endPoint x: 88, endPoint y: 281, distance: 6.8
click at [90, 0] on html "7 Version history / GUSTO E BENESSERE Necessita di essere ripubblicato Anteprim…" at bounding box center [312, 0] width 624 height 0
type input "18"
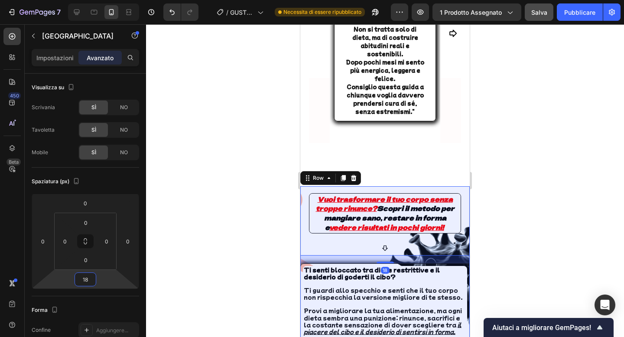
click at [236, 192] on div at bounding box center [385, 180] width 478 height 313
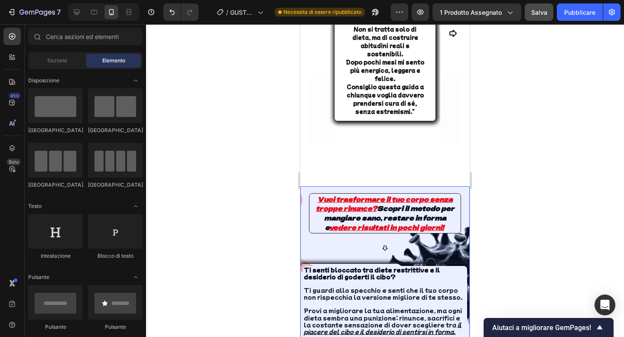
click at [236, 192] on div at bounding box center [385, 180] width 478 height 313
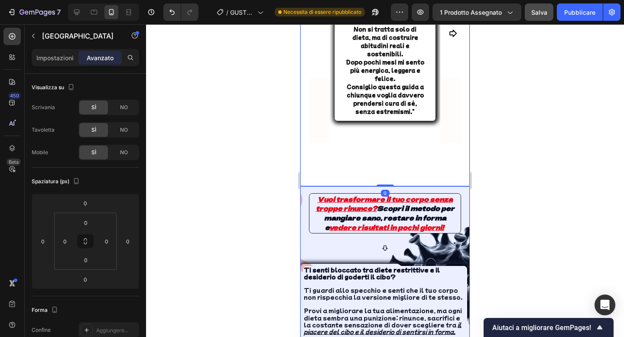
click at [509, 185] on div at bounding box center [385, 180] width 478 height 313
click at [504, 143] on div at bounding box center [385, 180] width 478 height 313
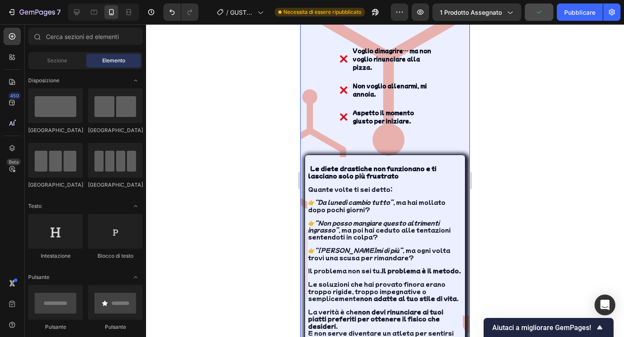
scroll to position [1628, 0]
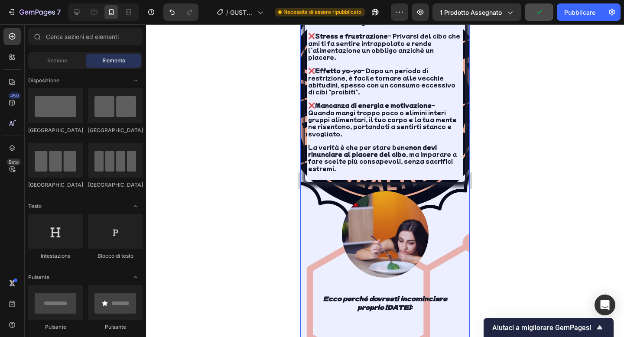
click at [219, 120] on div at bounding box center [385, 180] width 478 height 313
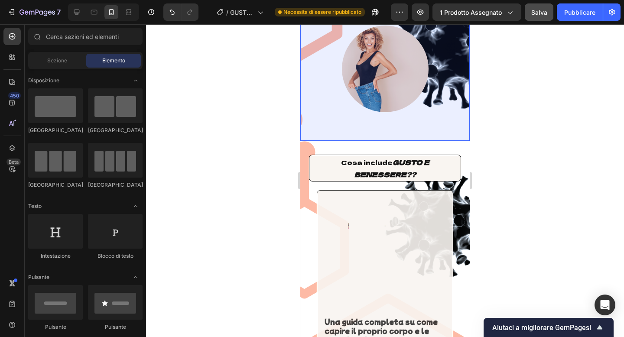
scroll to position [2433, 0]
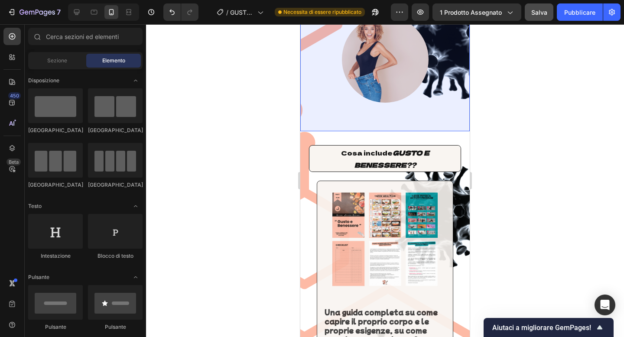
click at [228, 189] on div at bounding box center [385, 180] width 478 height 313
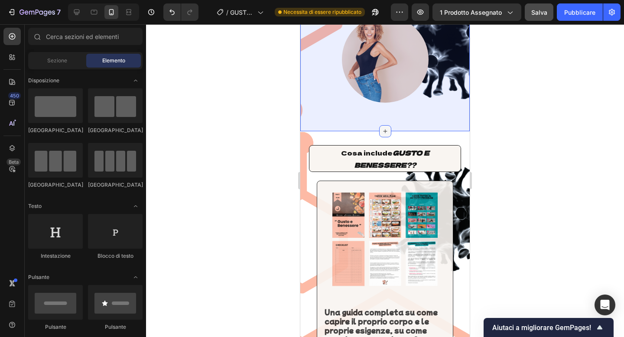
click at [383, 128] on icon at bounding box center [385, 131] width 7 height 7
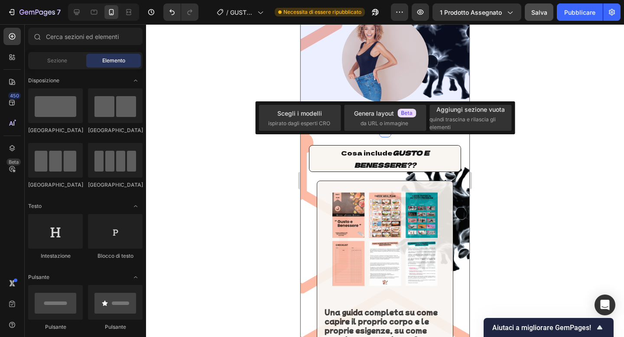
click at [264, 84] on div at bounding box center [385, 180] width 478 height 313
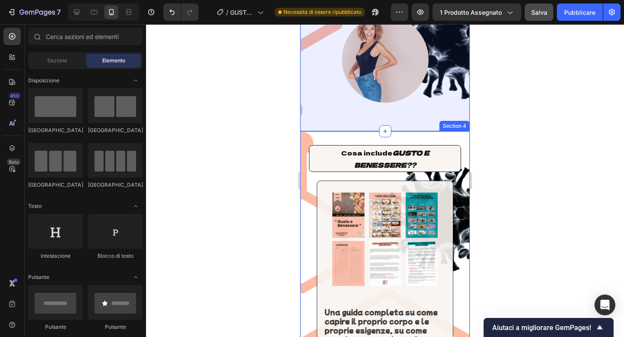
click at [331, 146] on h2 "Cosa include GUSTO E BENESSERE ??" at bounding box center [384, 159] width 151 height 26
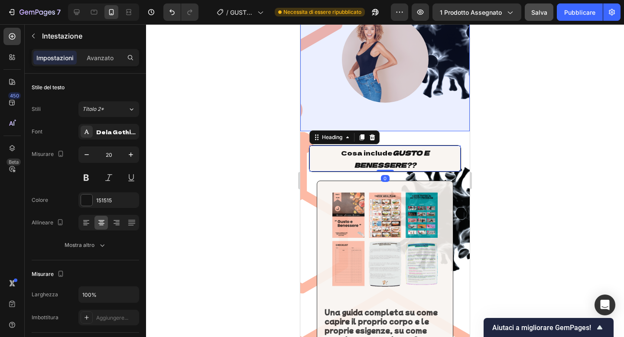
click at [309, 146] on h2 "Cosa include GUSTO E BENESSERE ??" at bounding box center [384, 159] width 151 height 26
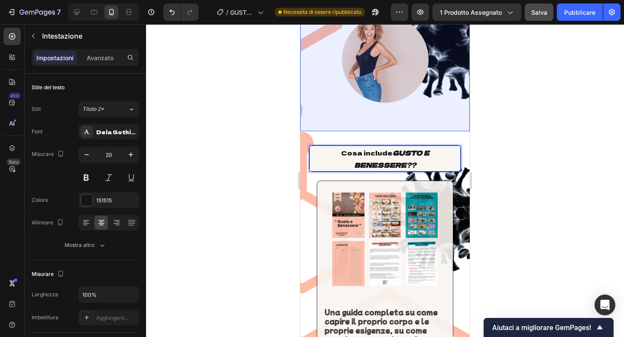
click at [275, 118] on div at bounding box center [385, 180] width 478 height 313
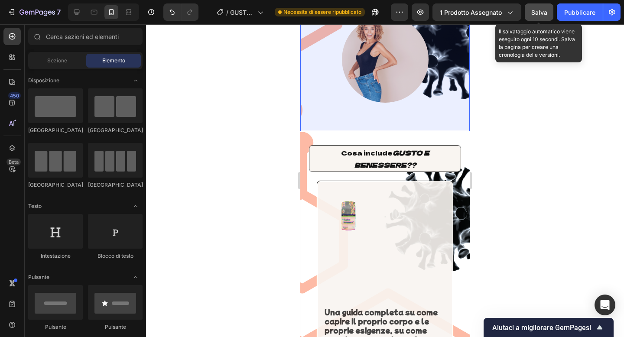
click at [532, 13] on font "Salva" at bounding box center [539, 12] width 16 height 7
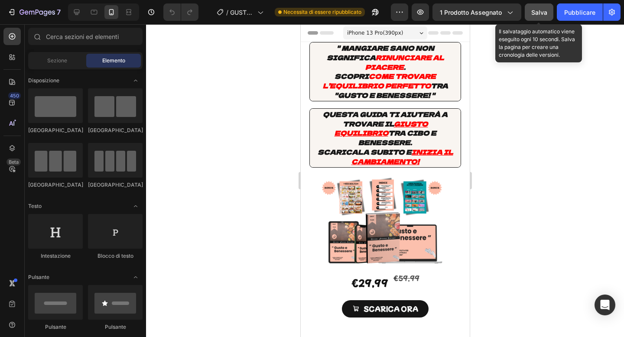
click at [545, 15] on font "Salva" at bounding box center [539, 12] width 16 height 7
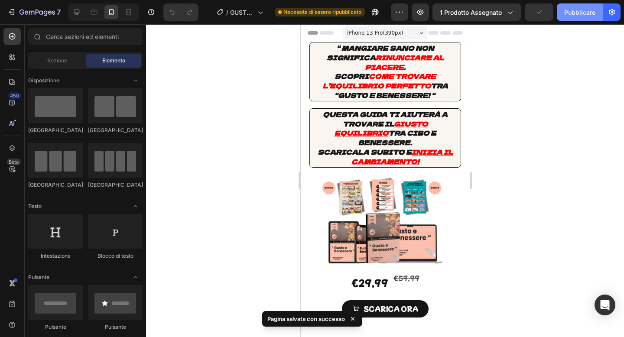
click at [573, 6] on button "Pubblicare" at bounding box center [580, 11] width 46 height 17
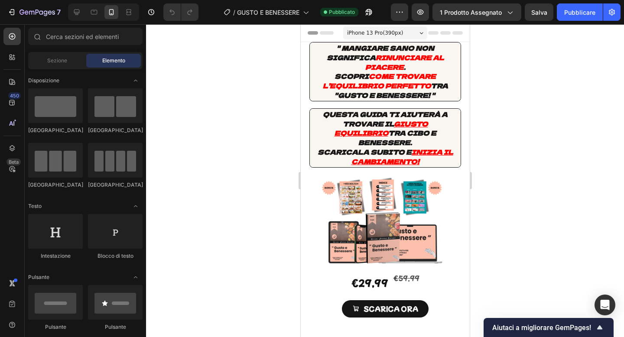
click at [557, 3] on button "Pubblicare" at bounding box center [580, 11] width 46 height 17
